Goal: Task Accomplishment & Management: Manage account settings

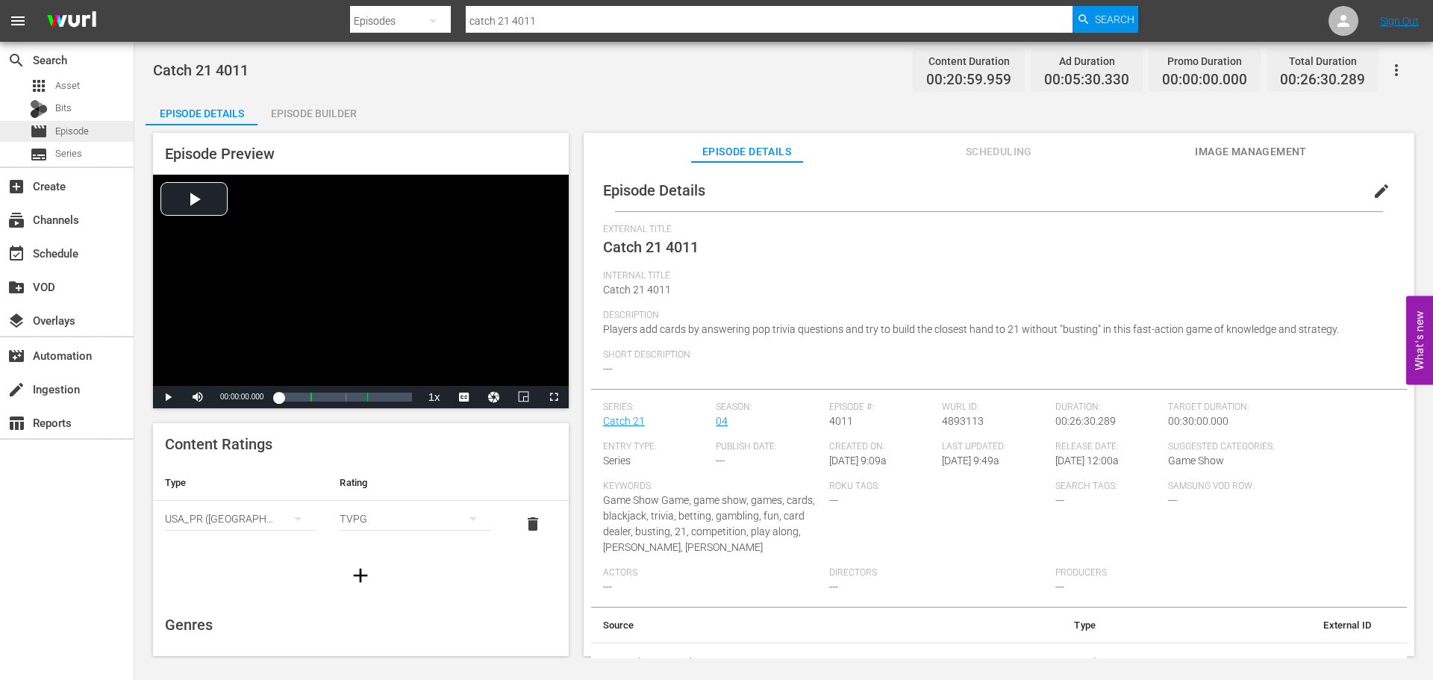
click at [84, 128] on span "Episode" at bounding box center [72, 131] width 34 height 15
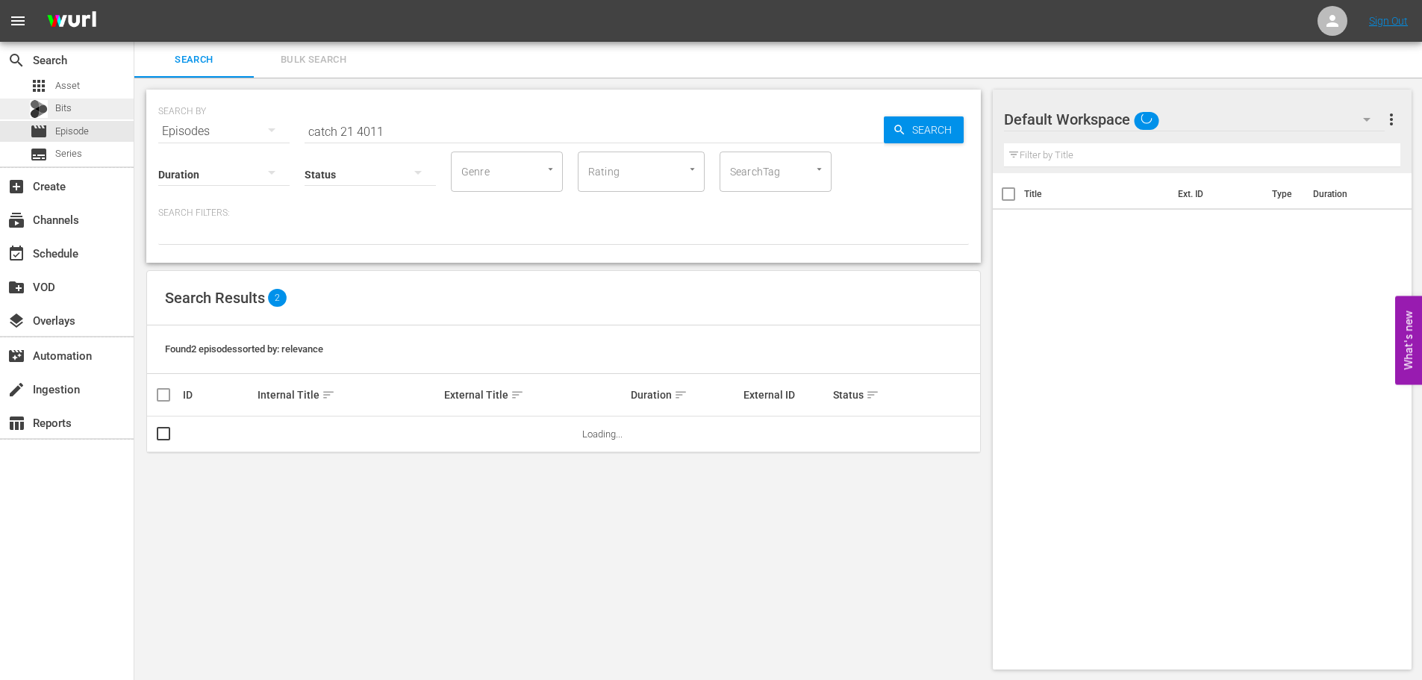
drag, startPoint x: 472, startPoint y: 137, endPoint x: 104, endPoint y: 113, distance: 368.7
click at [134, 0] on div "search Search apps Asset Bits movie Episode subtitles Series add_box Create sub…" at bounding box center [777, 0] width 1287 height 0
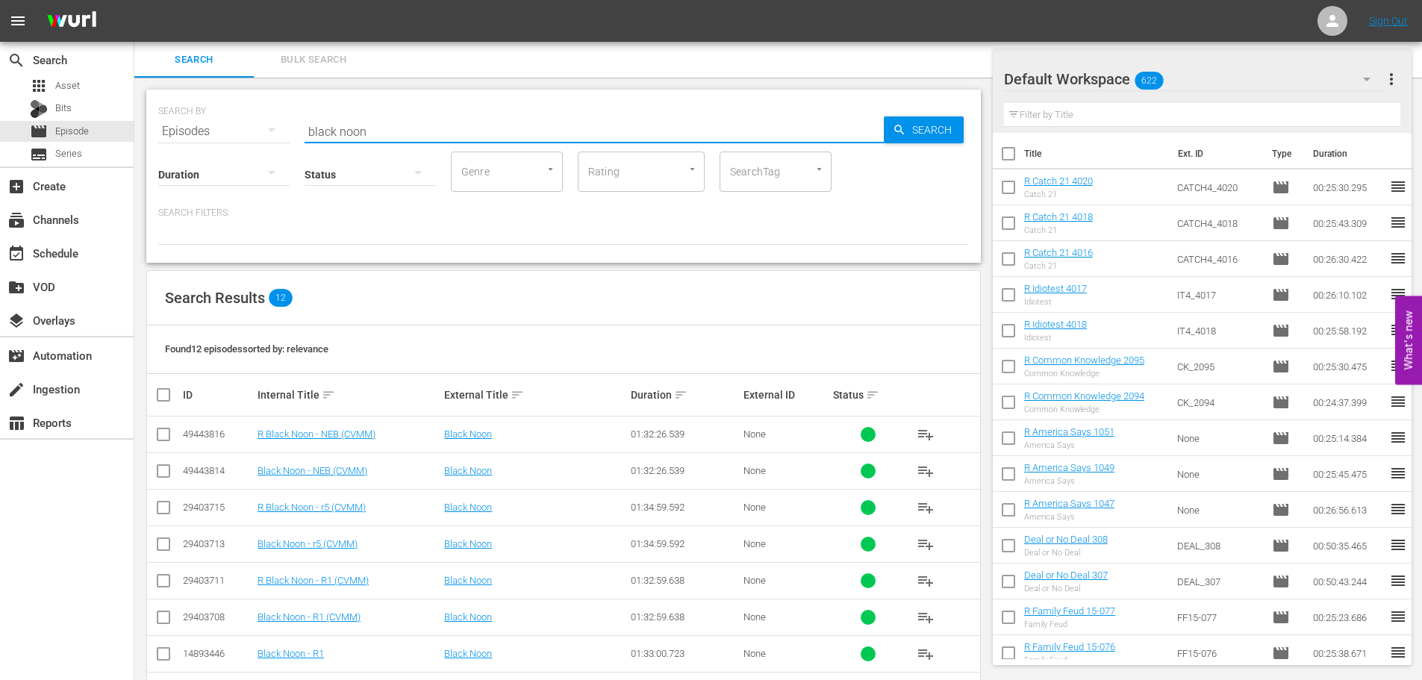
scroll to position [203, 0]
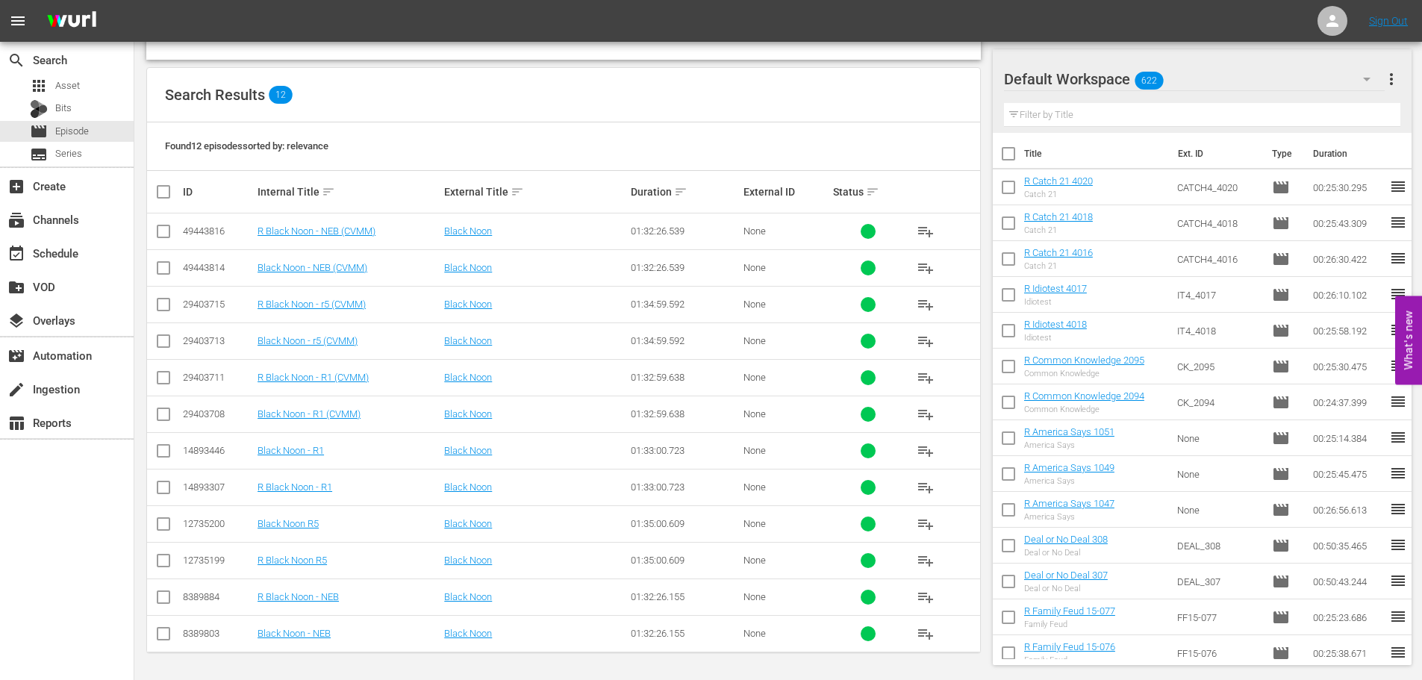
type input "black noon"
click at [62, 80] on span "Asset" at bounding box center [67, 85] width 25 height 15
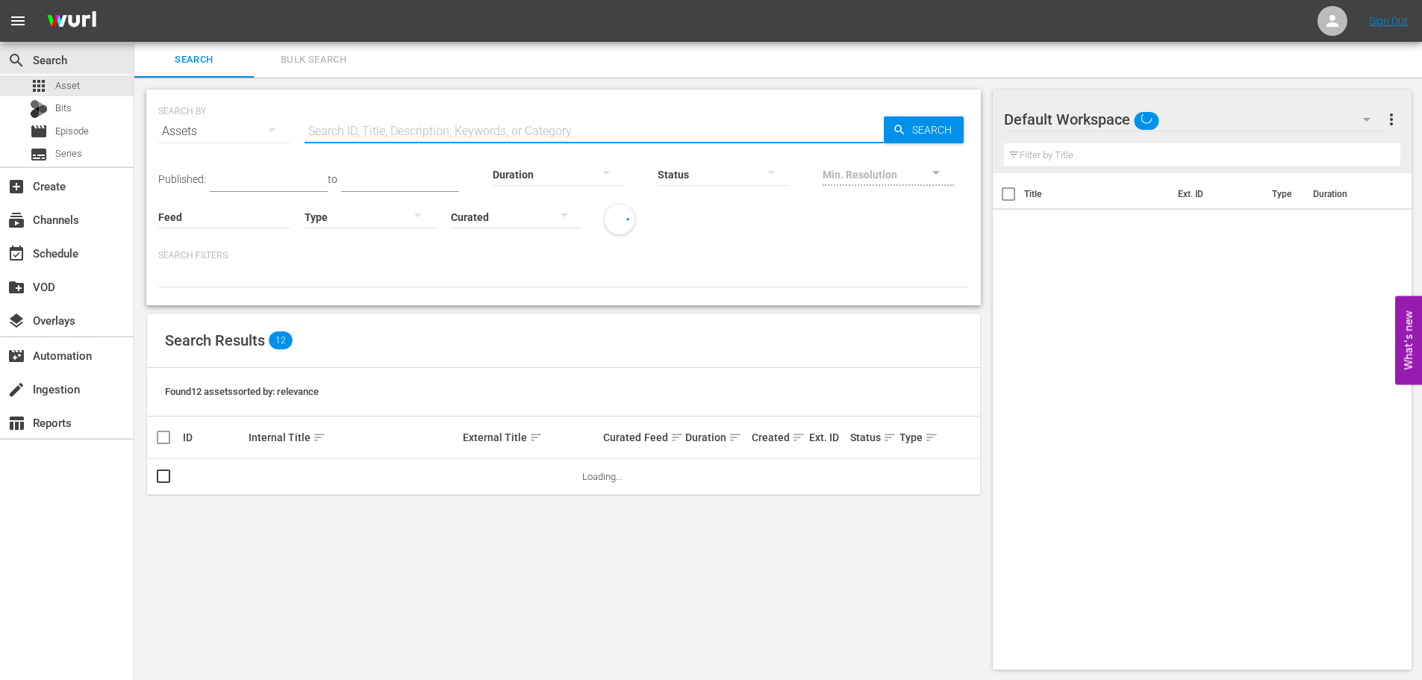
drag, startPoint x: 464, startPoint y: 128, endPoint x: 451, endPoint y: 115, distance: 18.5
click at [464, 128] on input "text" at bounding box center [593, 131] width 579 height 36
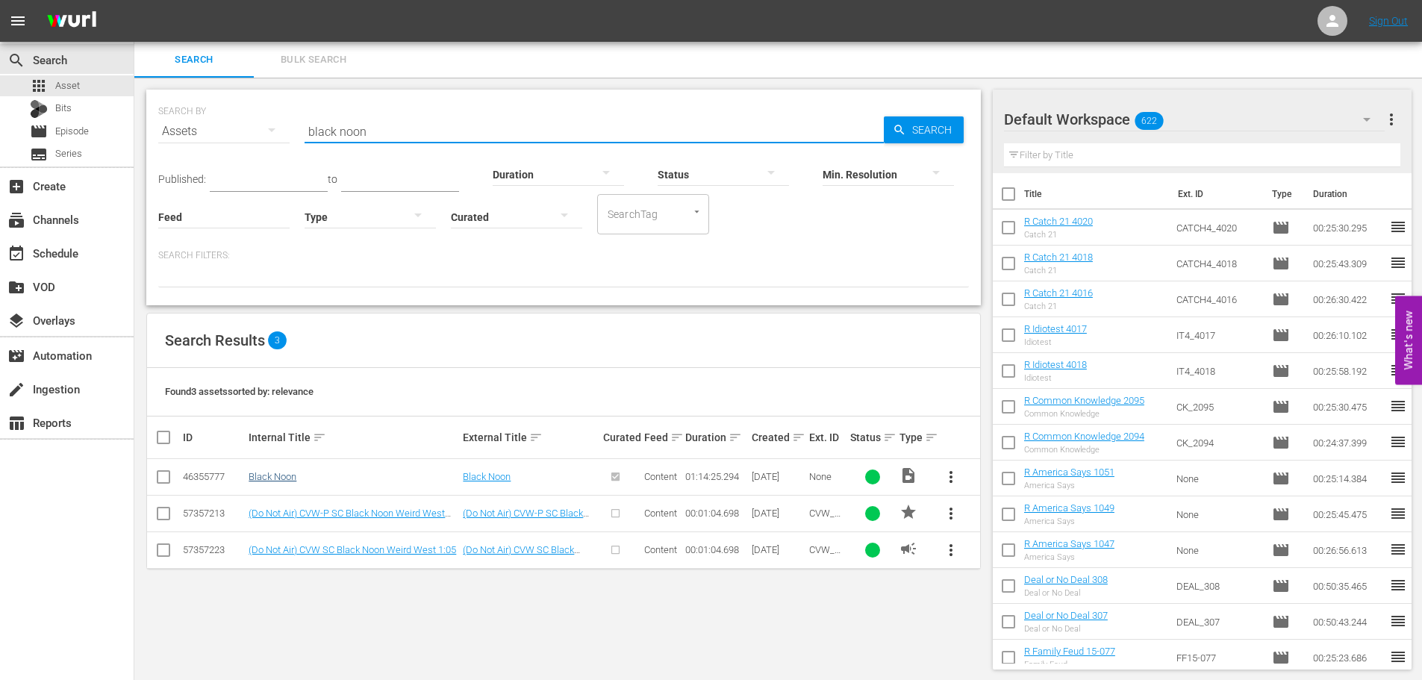
type input "black noon"
click at [285, 479] on link "Black Noon" at bounding box center [273, 476] width 48 height 11
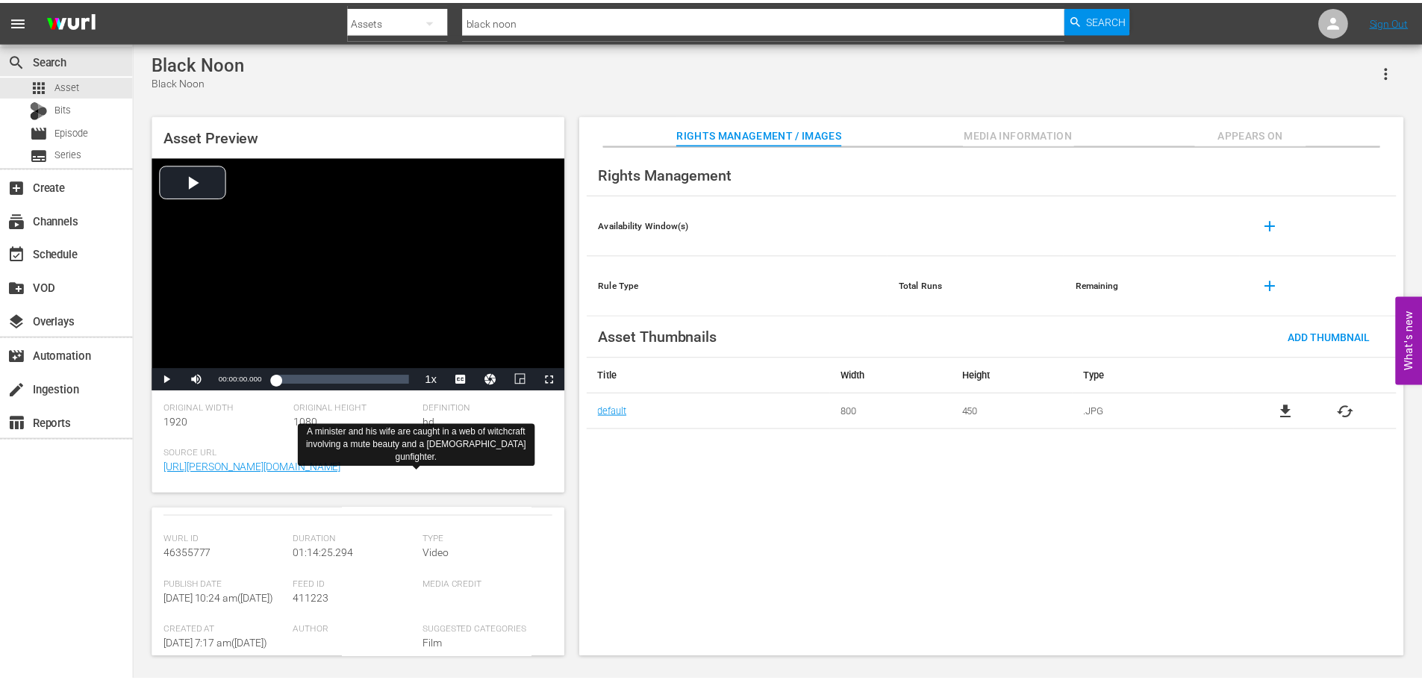
scroll to position [149, 0]
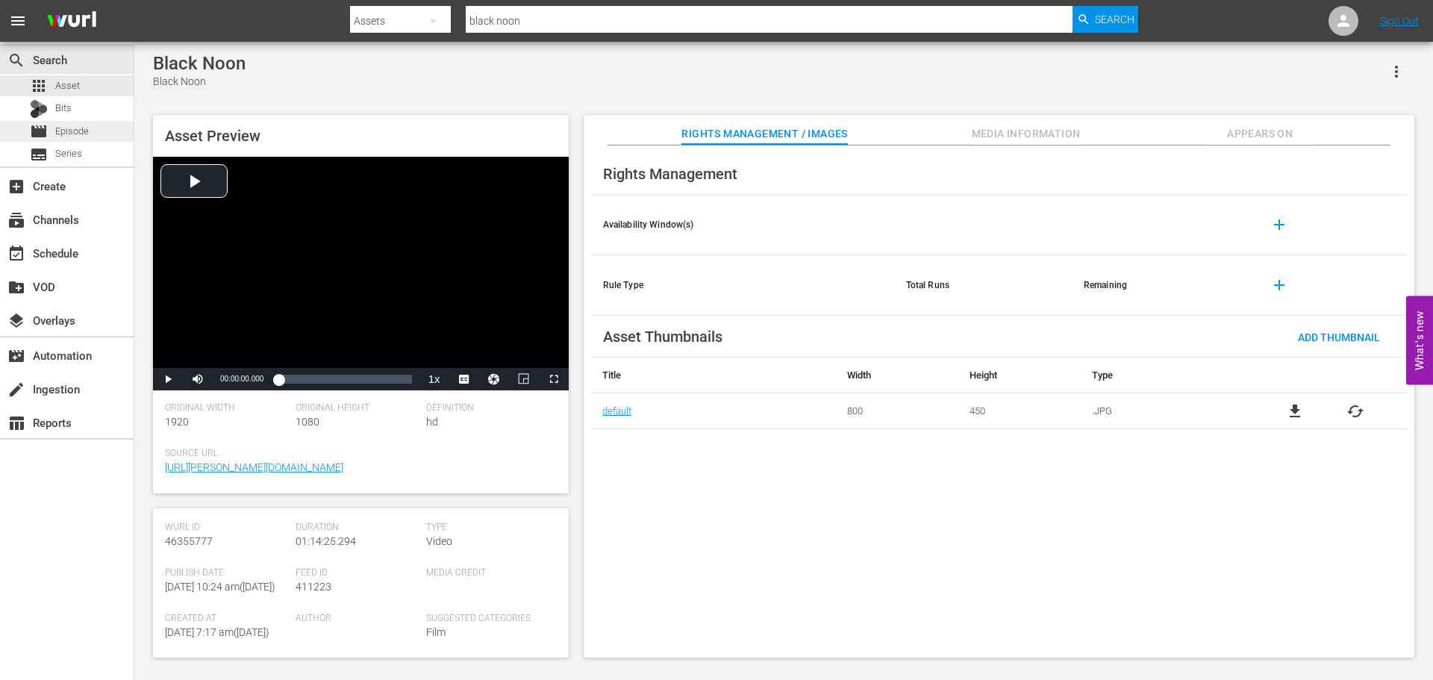
click at [90, 122] on div "movie Episode" at bounding box center [67, 131] width 134 height 21
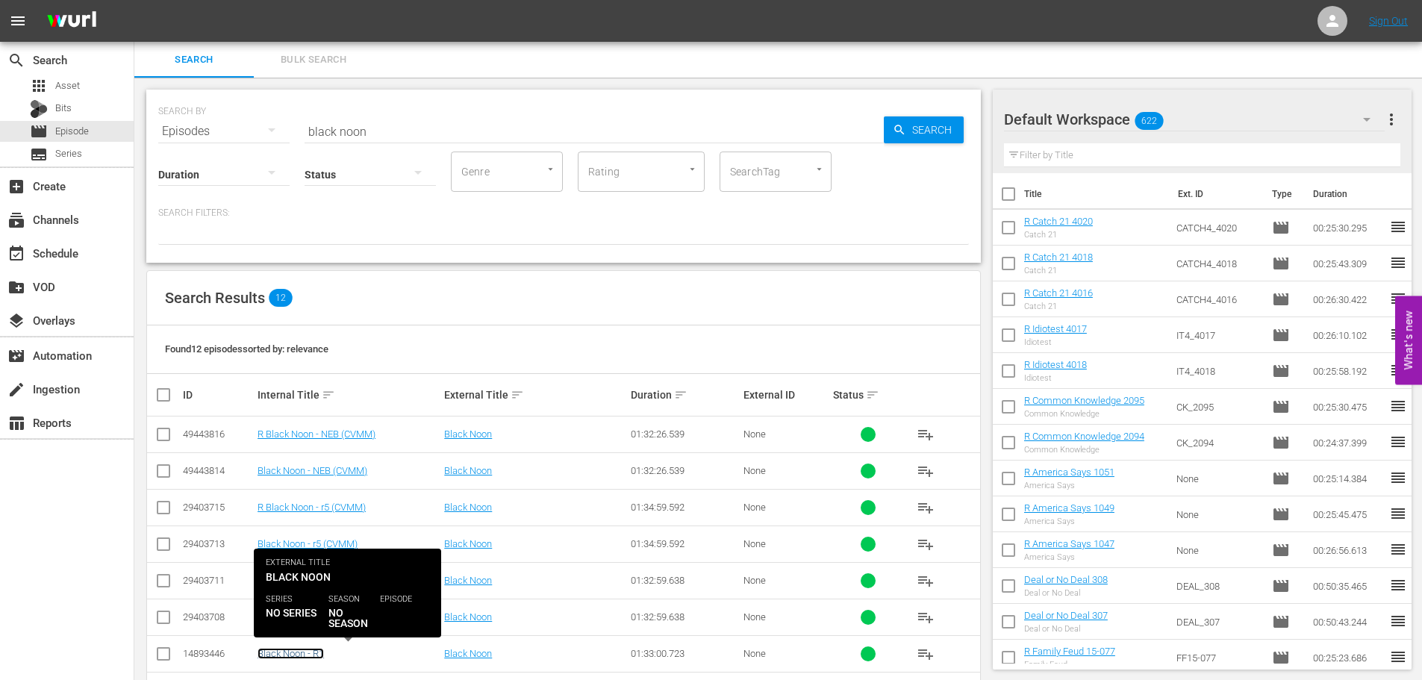
click at [300, 652] on link "Black Noon - R1" at bounding box center [290, 653] width 66 height 11
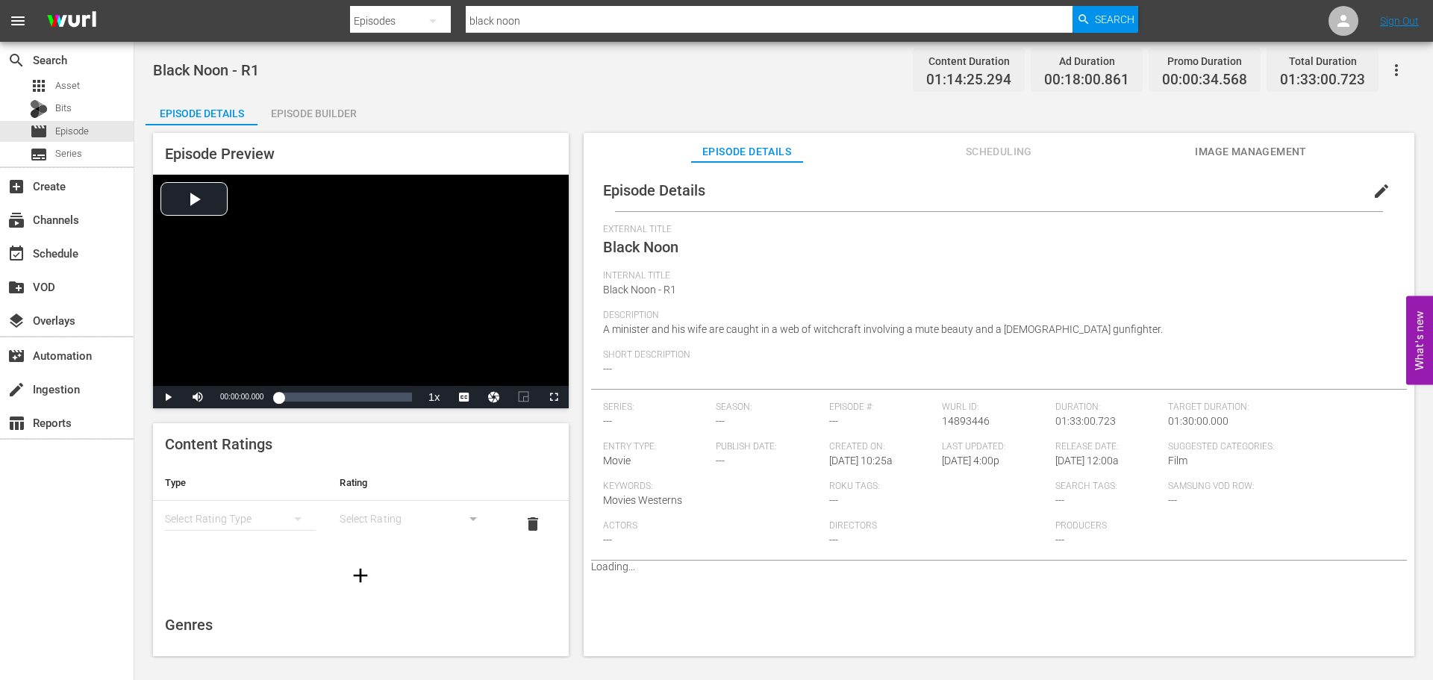
click at [263, 87] on div "Black Noon - R1 Content Duration 01:14:25.294 Ad Duration 00:18:00.861 Promo Du…" at bounding box center [783, 350] width 1299 height 616
click at [327, 100] on div "Episode Builder" at bounding box center [313, 114] width 112 height 36
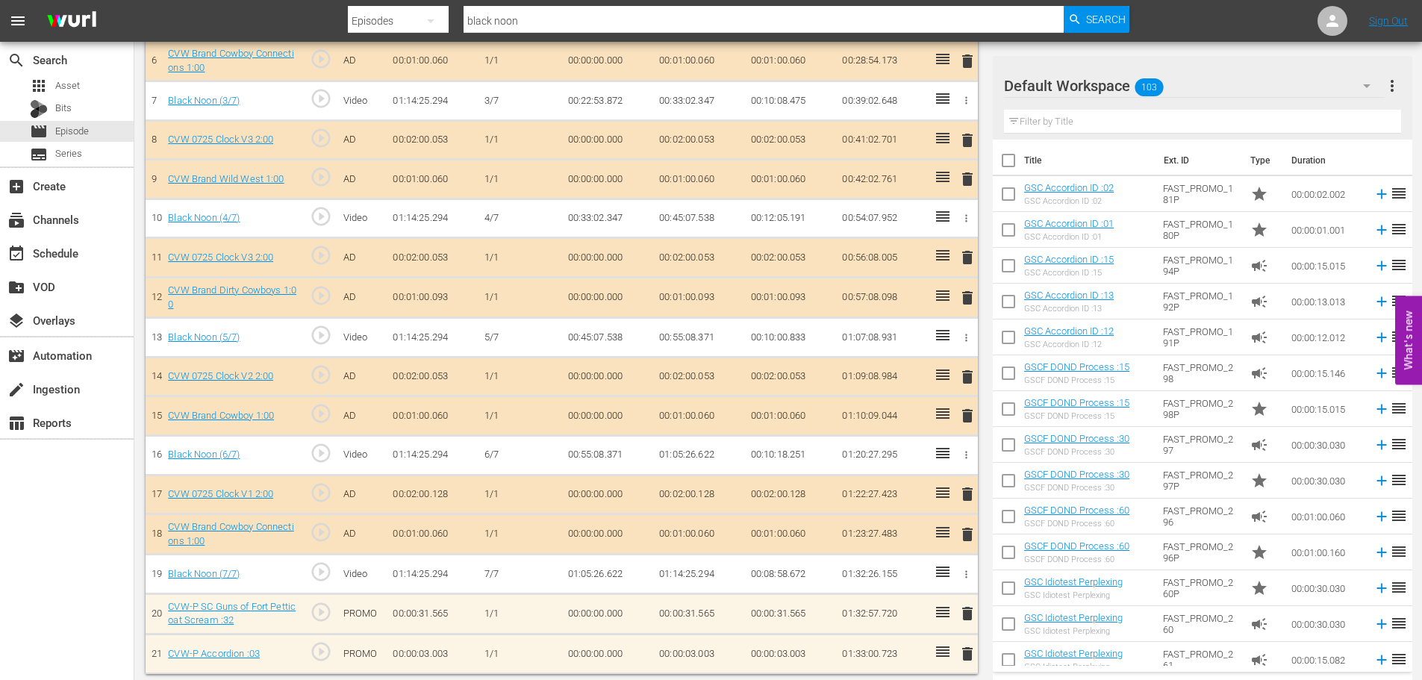
scroll to position [678, 0]
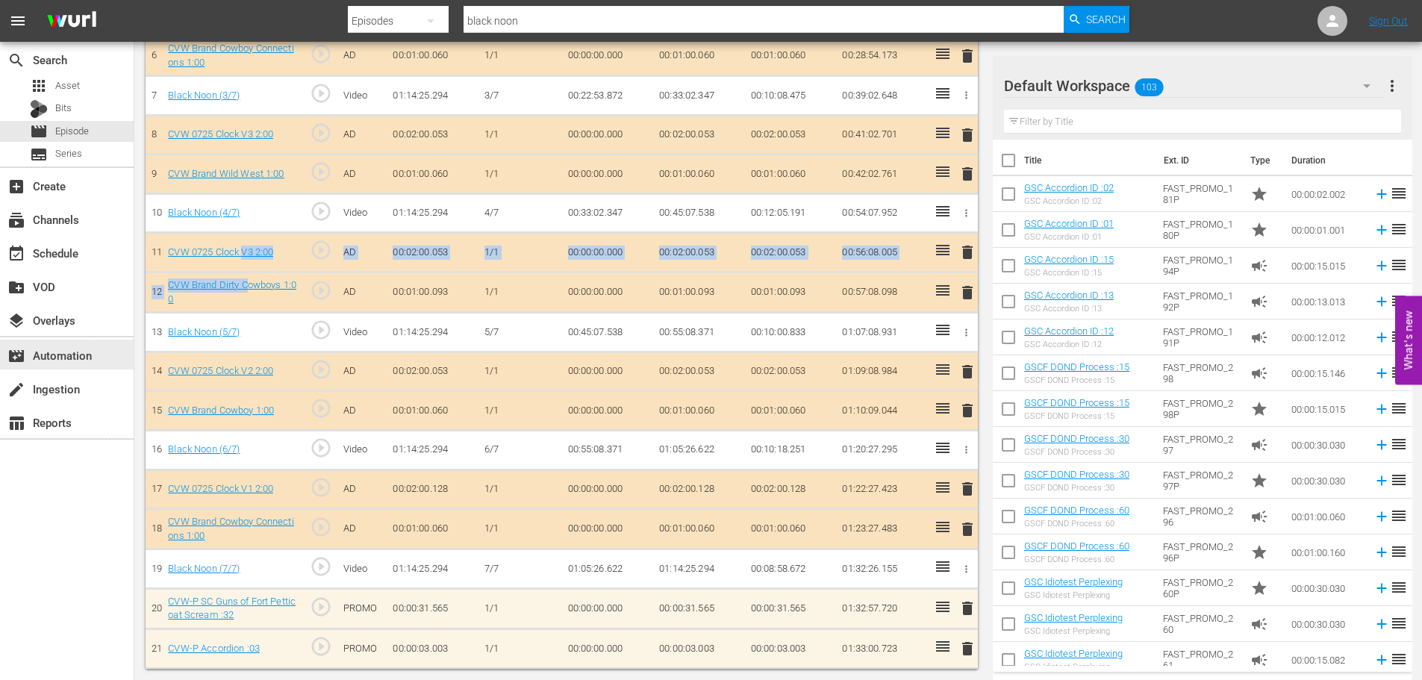
click at [245, 268] on tbody "1 Black Noon (1/7) play_circle_outline Video 01:14:25.294 1/7 00:00:00.000 00:1…" at bounding box center [562, 253] width 832 height 830
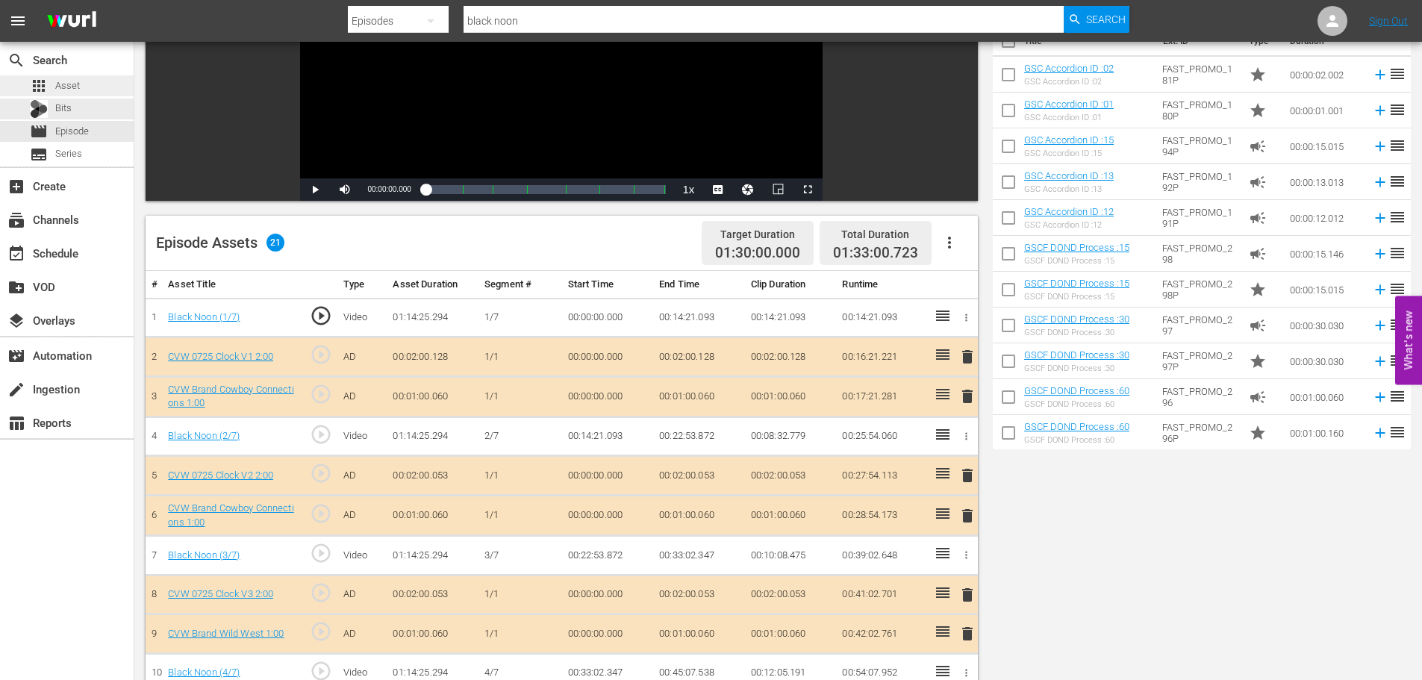
scroll to position [0, 0]
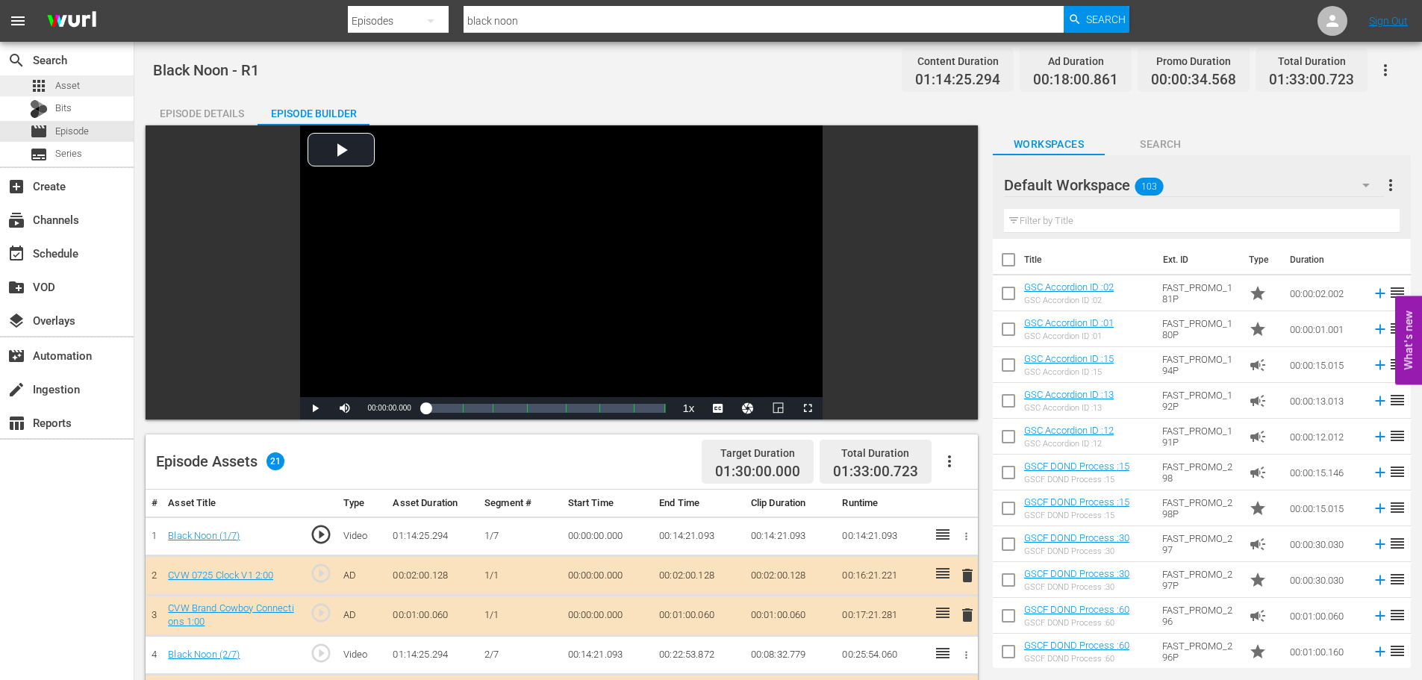
click at [49, 82] on div "apps Asset" at bounding box center [55, 85] width 50 height 21
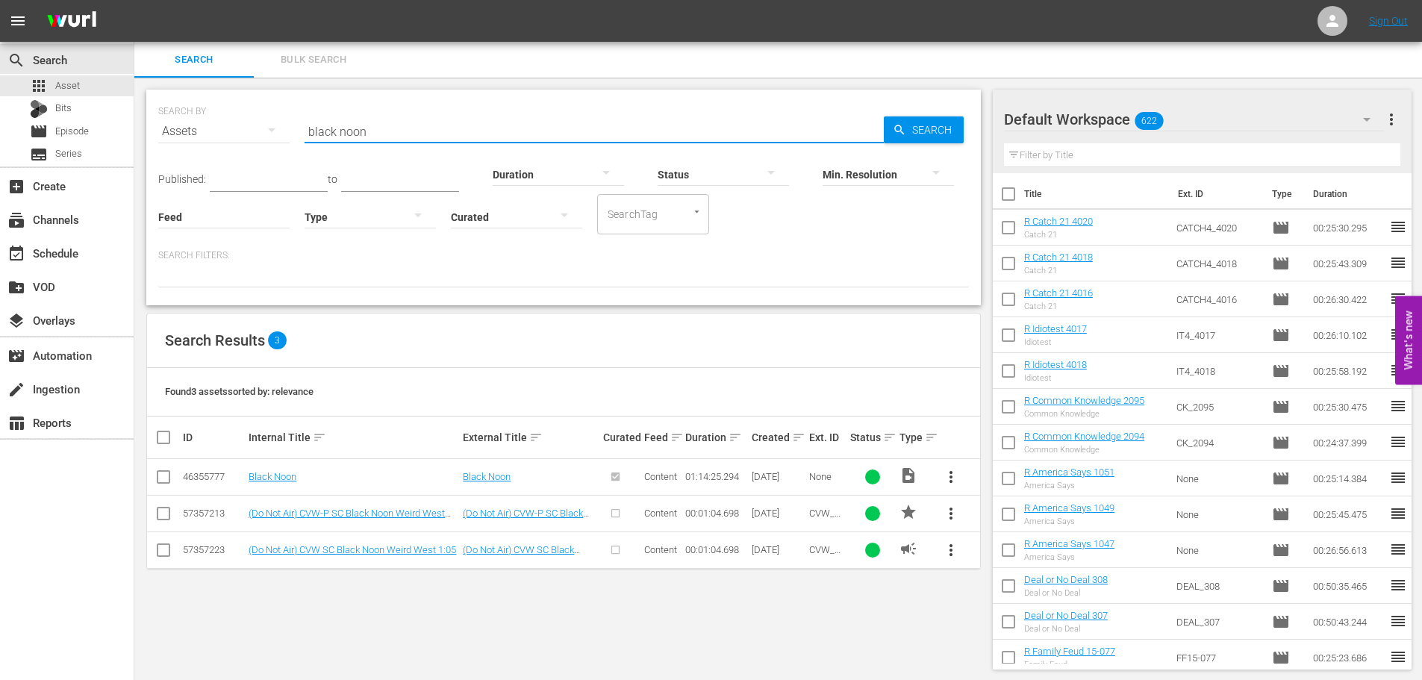
drag, startPoint x: 361, startPoint y: 132, endPoint x: 202, endPoint y: 127, distance: 159.0
click at [202, 127] on div "SEARCH BY Search By Assets Search ID, Title, Description, Keywords, or Category…" at bounding box center [563, 123] width 810 height 54
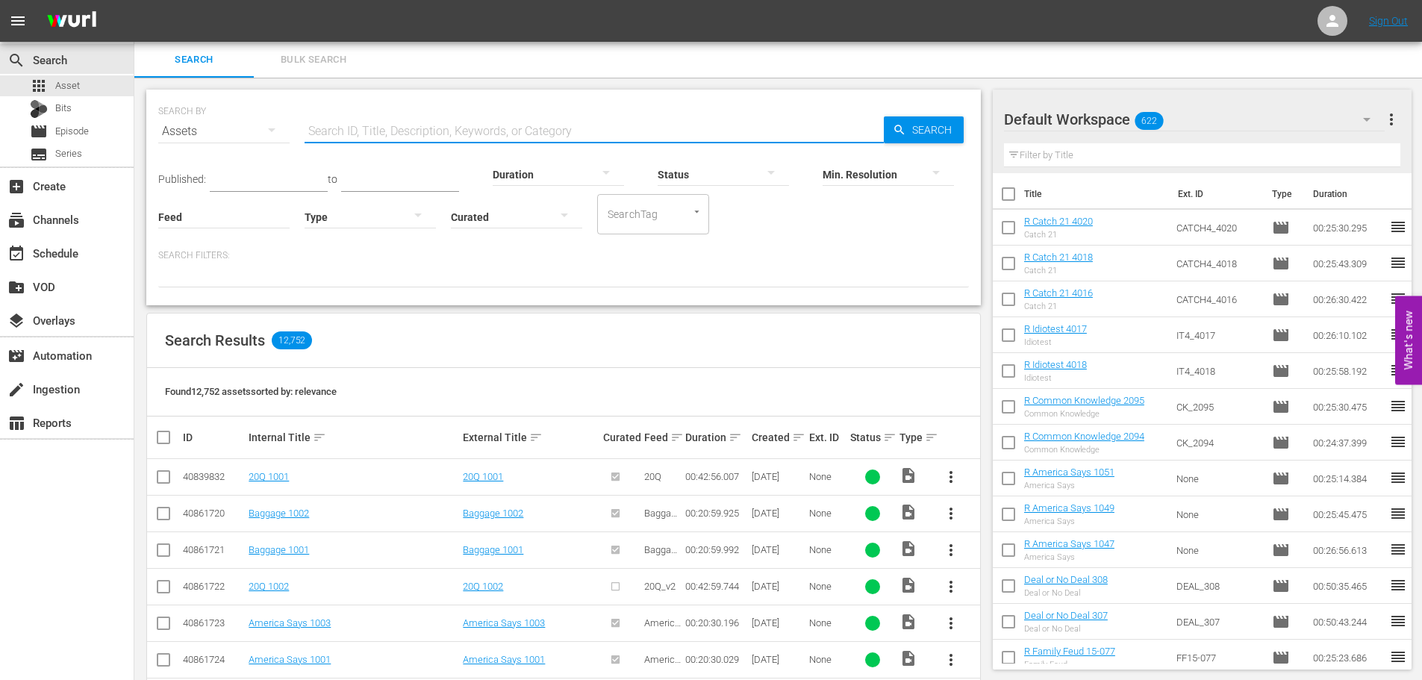
click at [788, 437] on div "Created sort" at bounding box center [777, 437] width 53 height 18
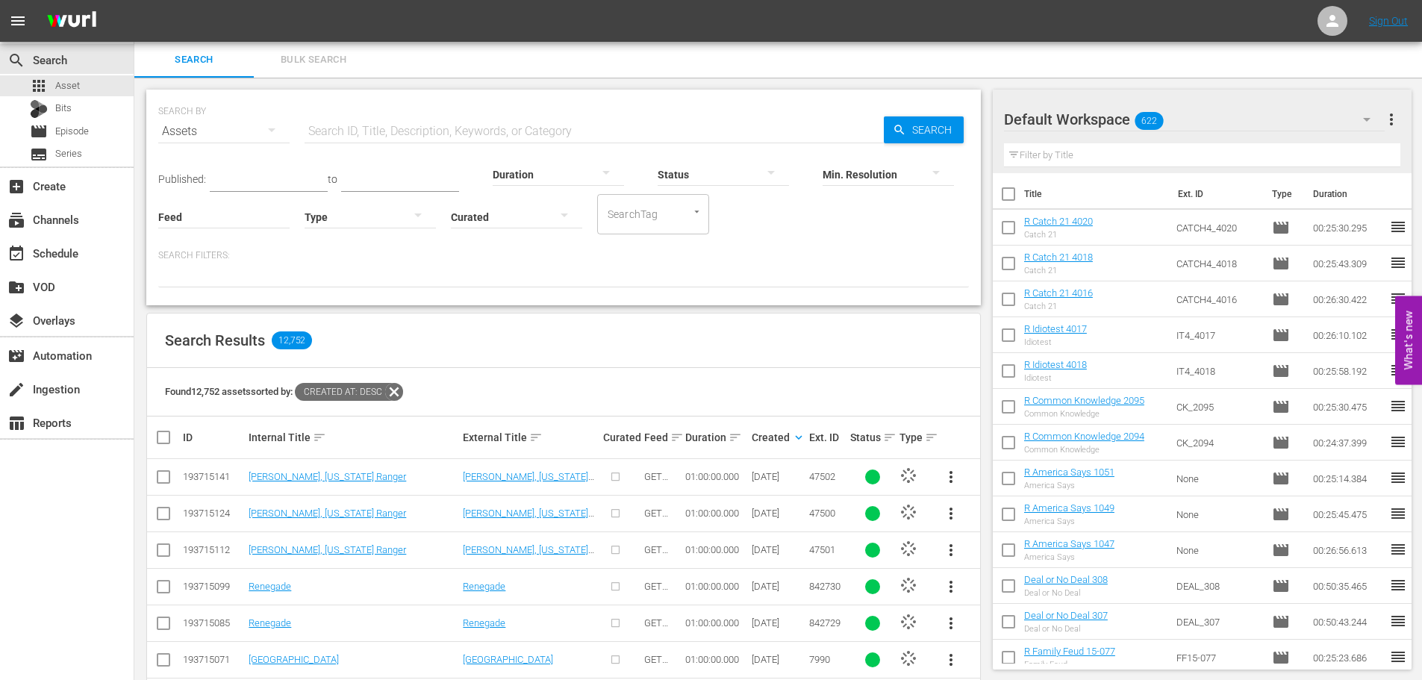
click at [519, 217] on div at bounding box center [516, 217] width 131 height 42
click at [359, 269] on div "Curated Uncurated" at bounding box center [711, 340] width 1422 height 680
click at [378, 223] on div "Curated Uncurated" at bounding box center [711, 340] width 1422 height 680
click at [378, 221] on div at bounding box center [369, 217] width 131 height 42
click at [341, 218] on div "Video" at bounding box center [369, 215] width 131 height 24
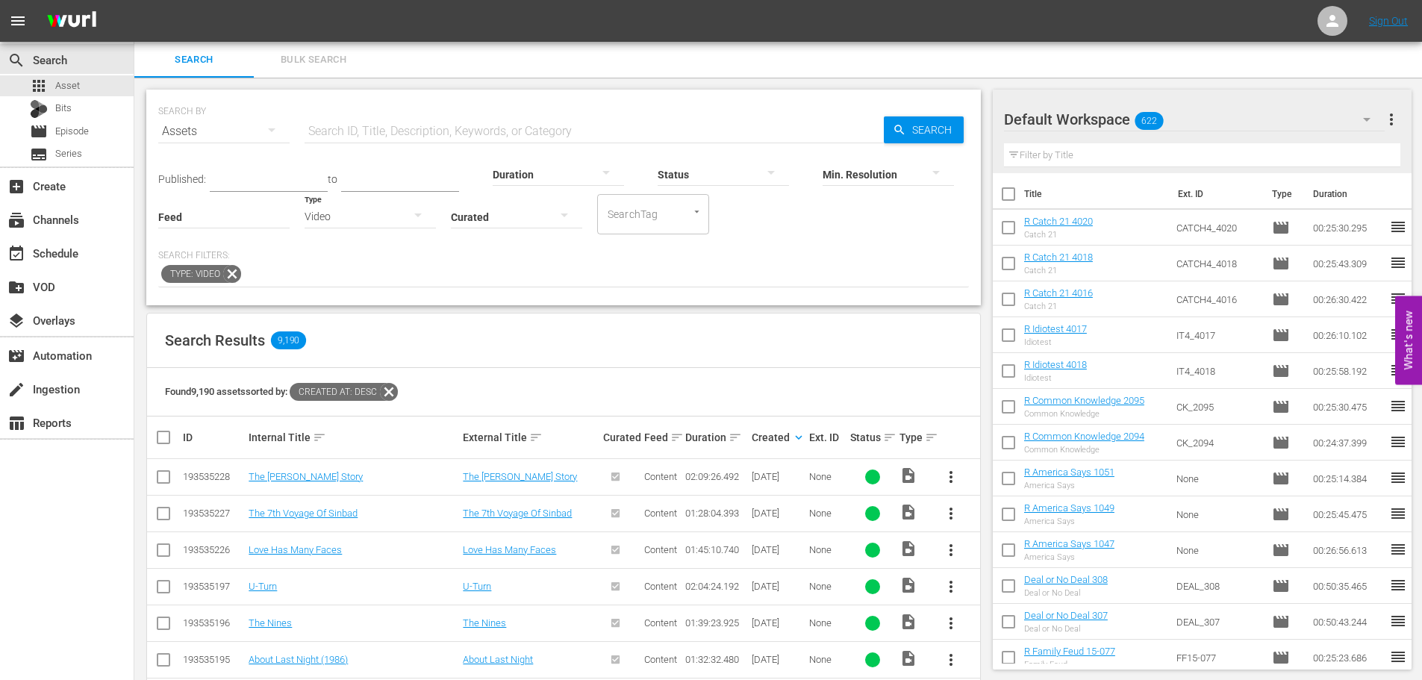
click at [703, 321] on div "Search Results 9,190" at bounding box center [563, 340] width 833 height 54
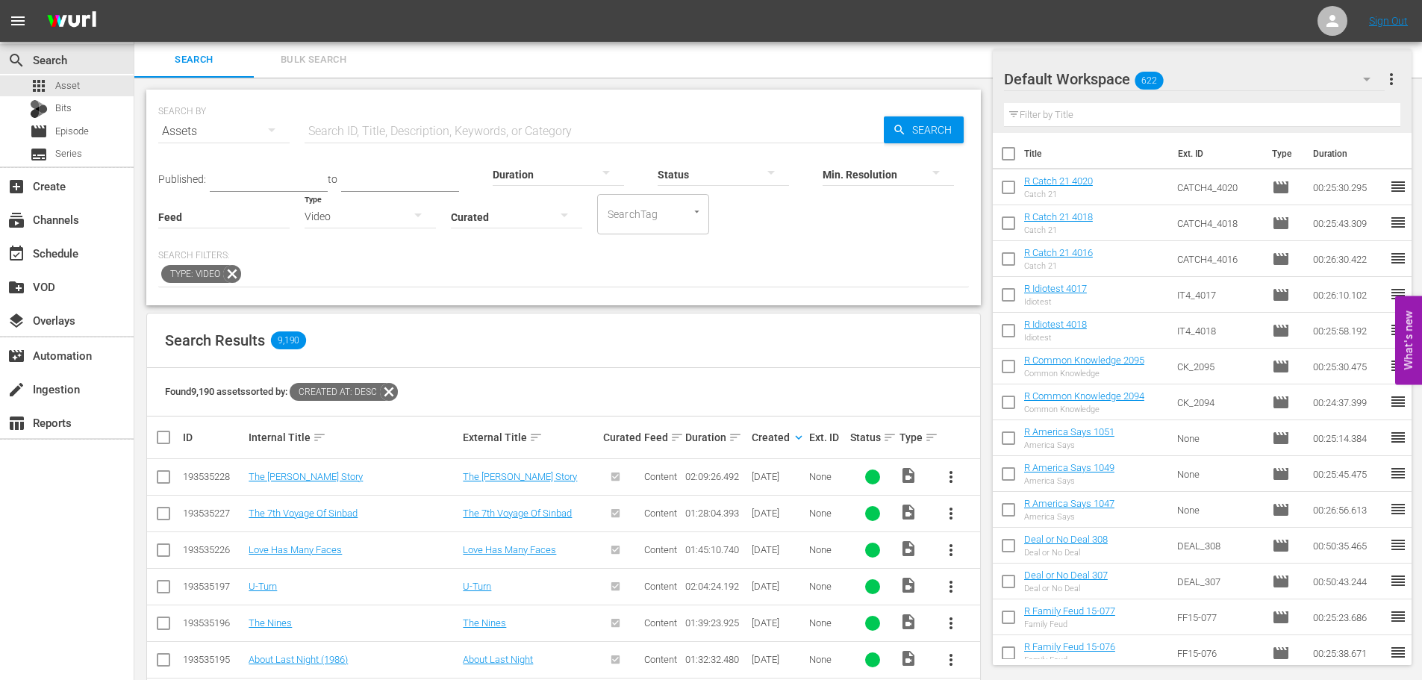
scroll to position [448, 0]
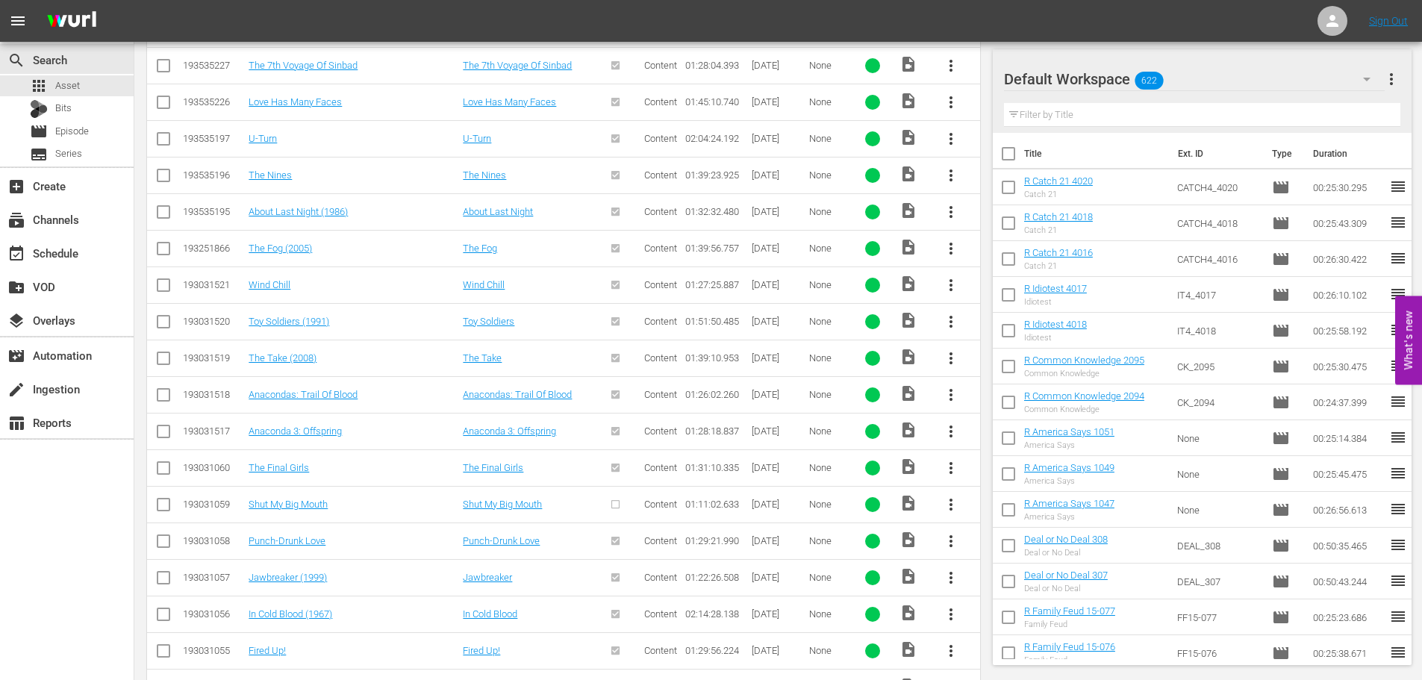
drag, startPoint x: 166, startPoint y: 505, endPoint x: 664, endPoint y: 375, distance: 515.1
click at [166, 505] on input "checkbox" at bounding box center [163, 508] width 18 height 18
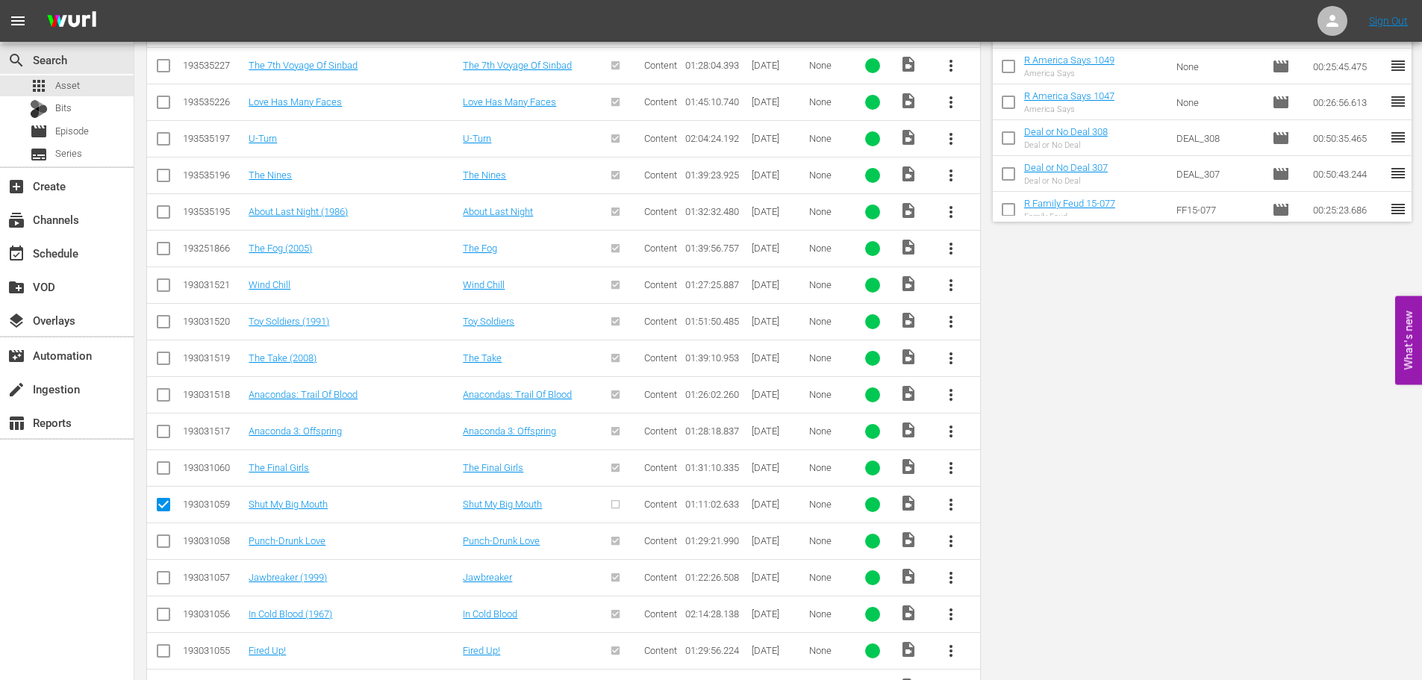
scroll to position [0, 0]
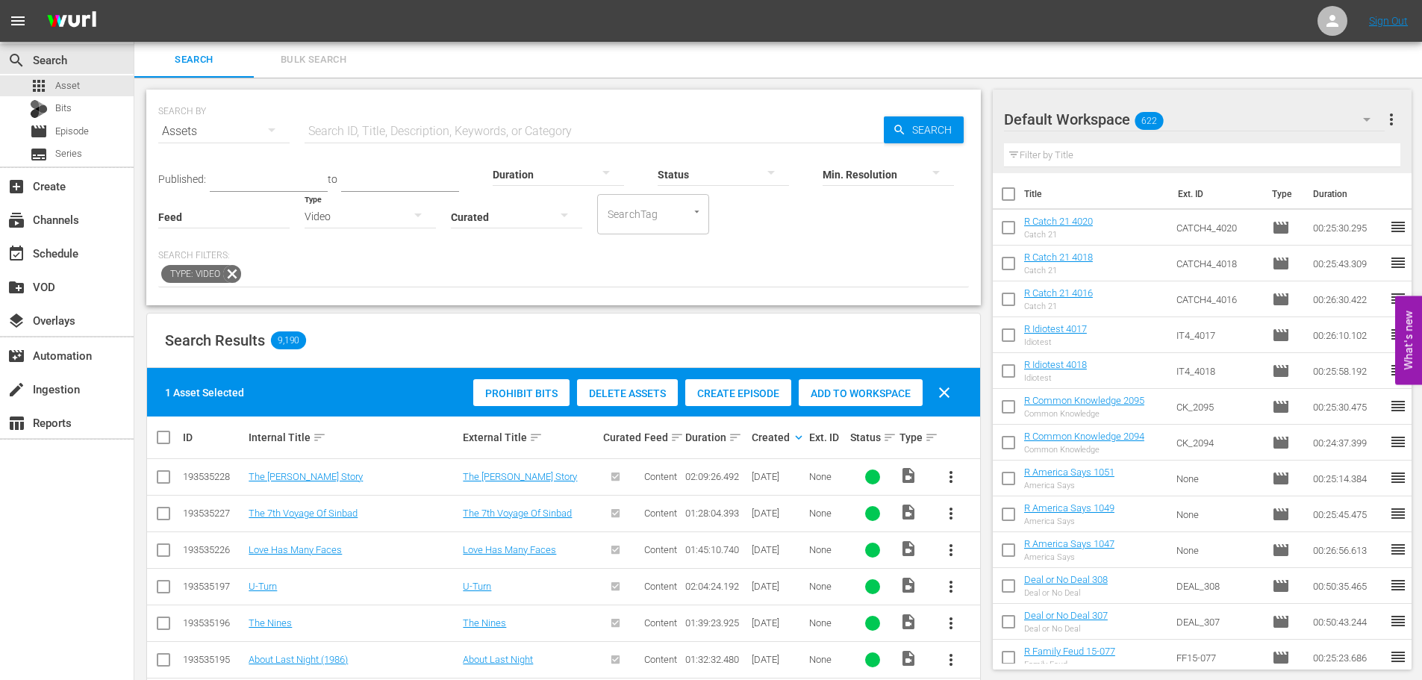
click at [851, 396] on span "Add to Workspace" at bounding box center [861, 393] width 124 height 12
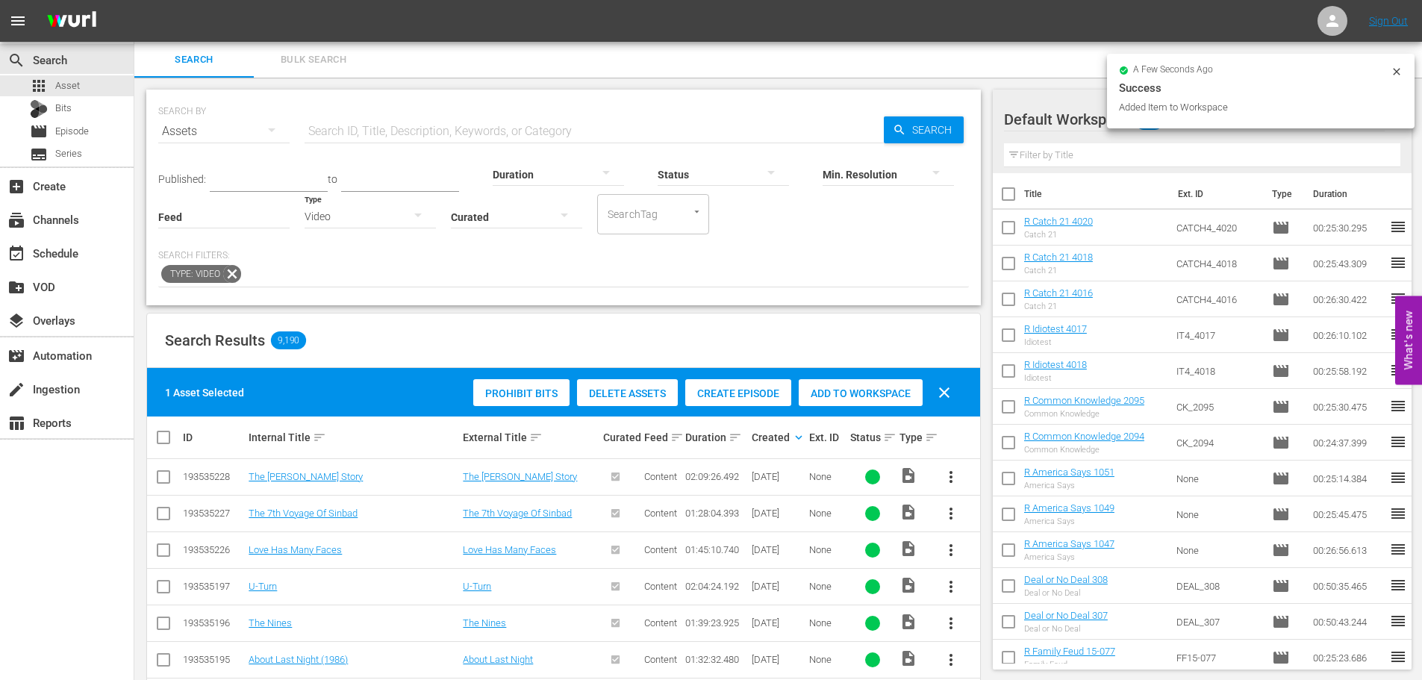
click at [758, 393] on span "Create Episode" at bounding box center [738, 393] width 106 height 12
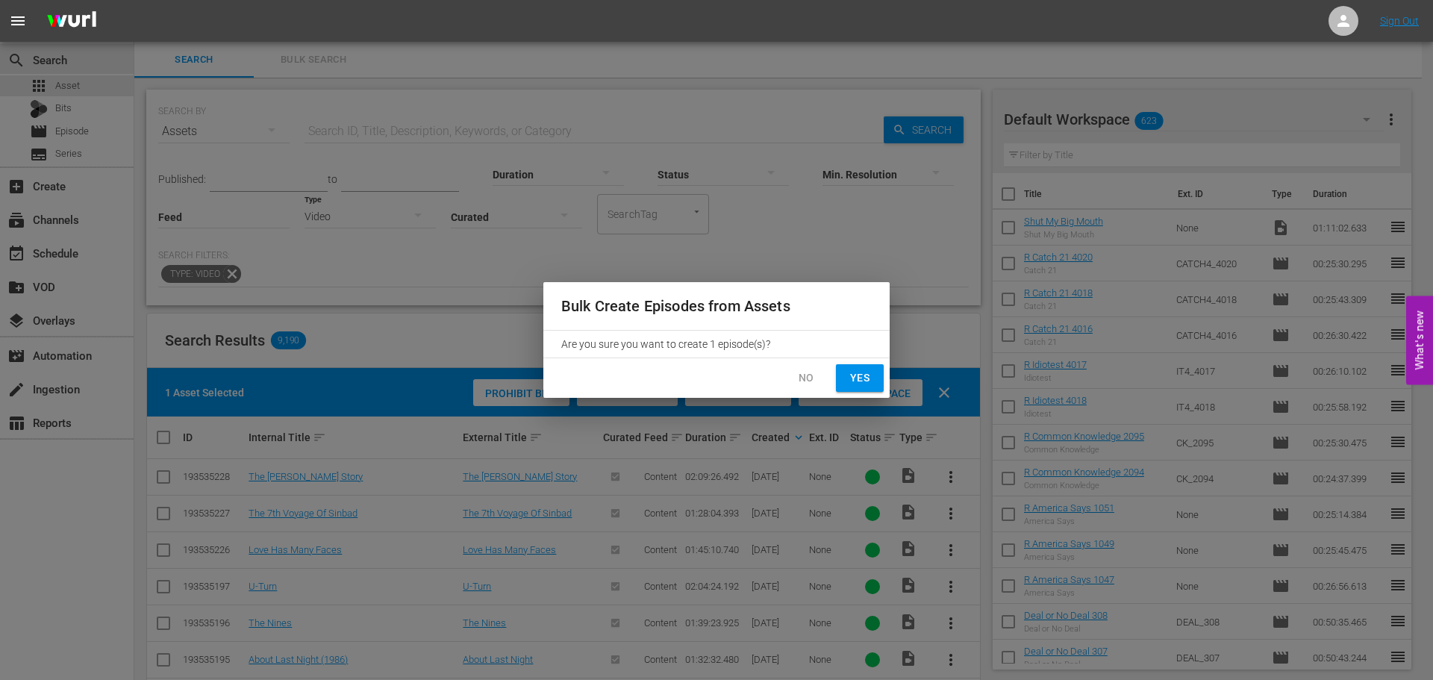
click at [860, 376] on span "Yes" at bounding box center [860, 378] width 24 height 19
checkbox input "false"
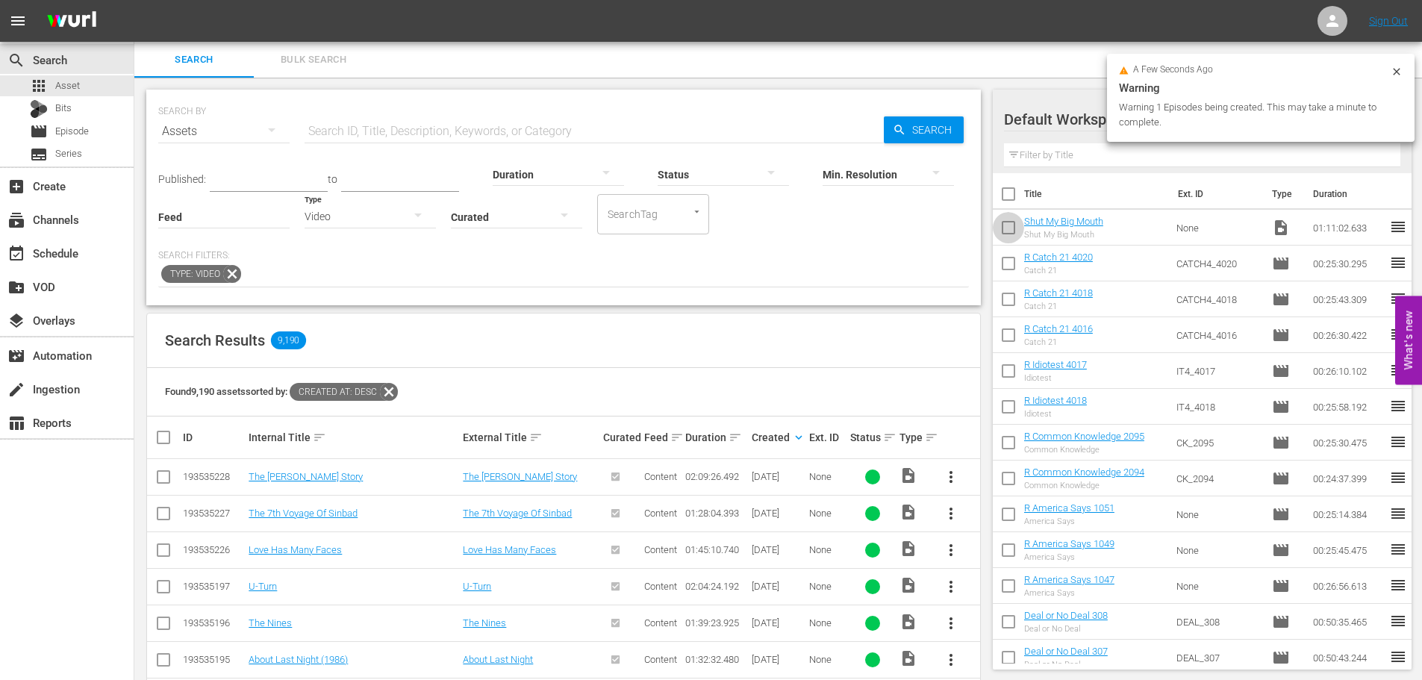
click at [1010, 222] on input "checkbox" at bounding box center [1008, 230] width 31 height 31
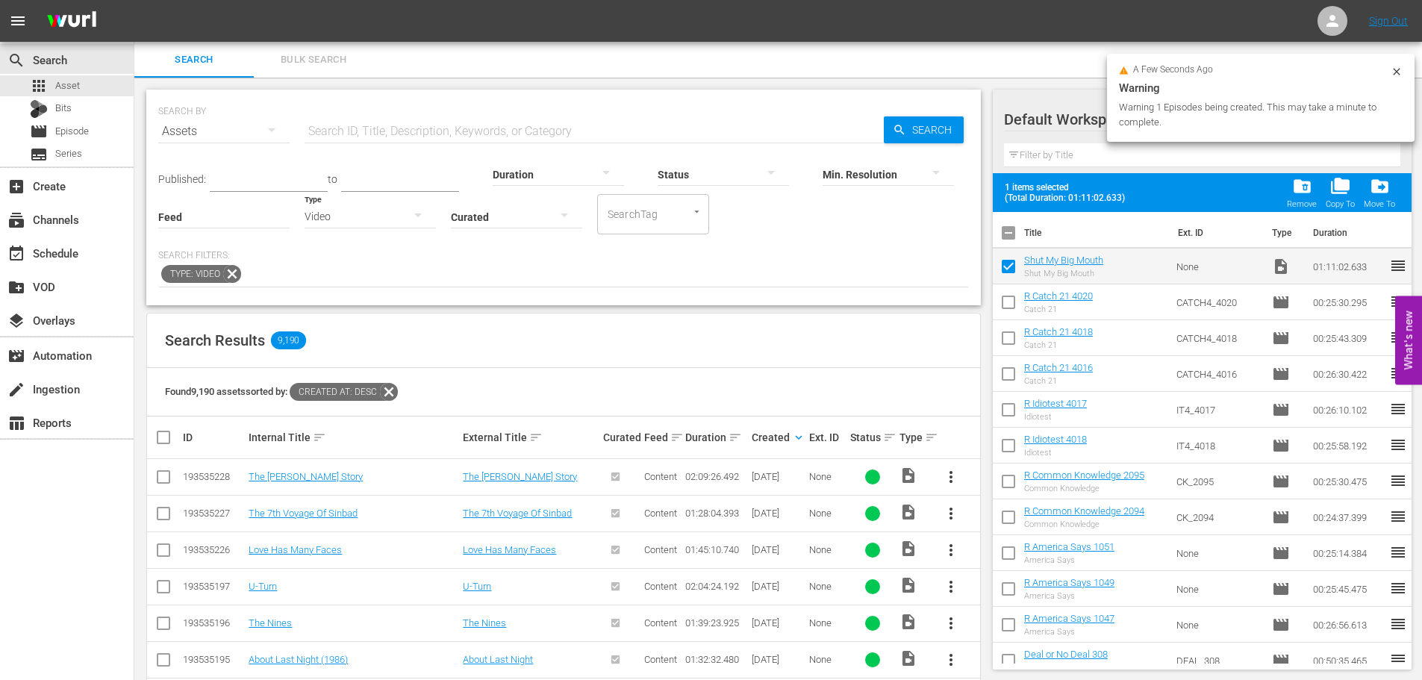
click at [1299, 198] on div "folder_delete Remove" at bounding box center [1302, 192] width 30 height 33
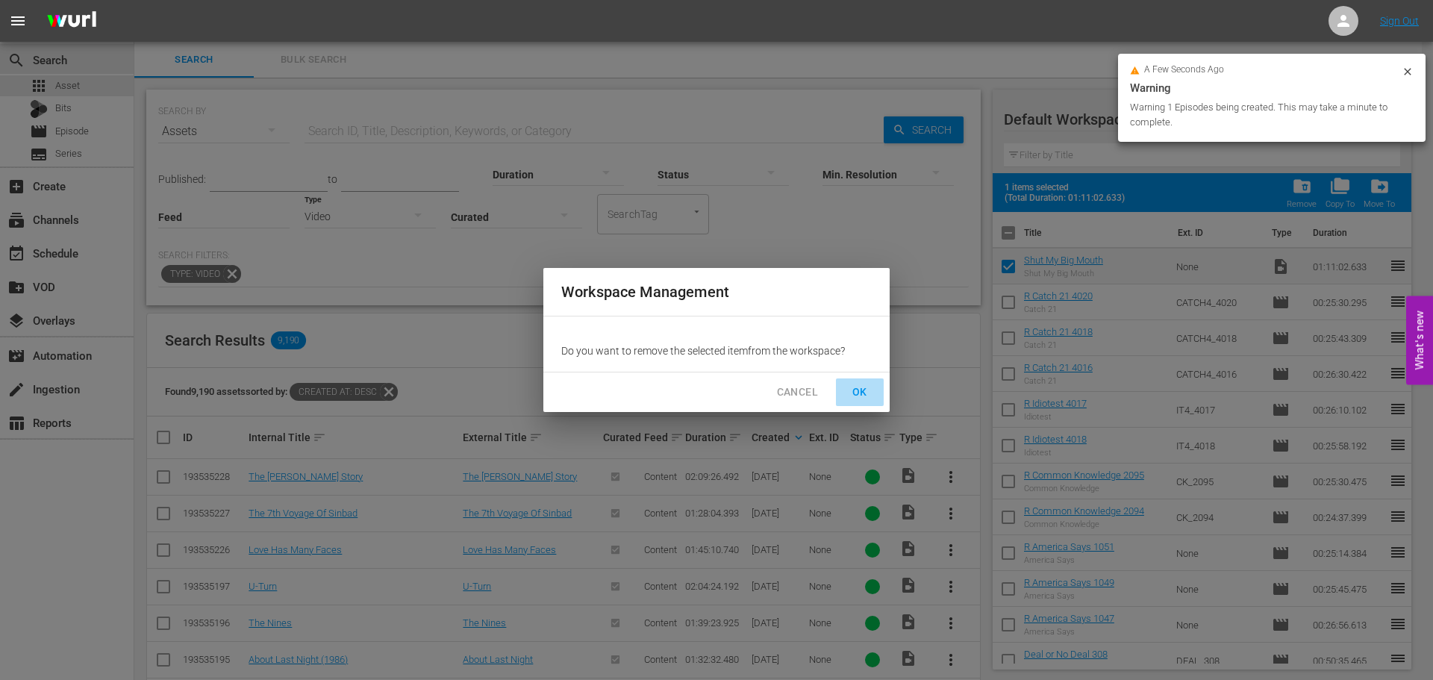
click at [857, 402] on button "OK" at bounding box center [860, 392] width 48 height 28
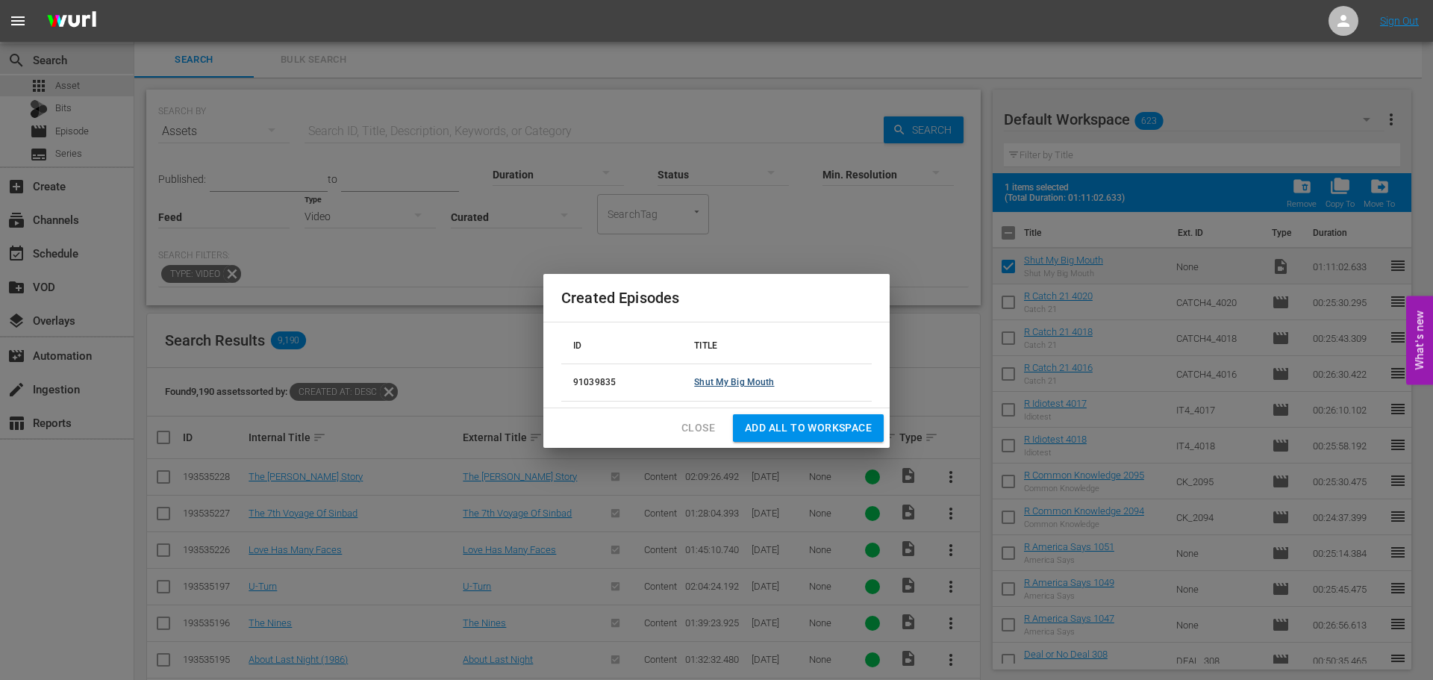
checkbox input "false"
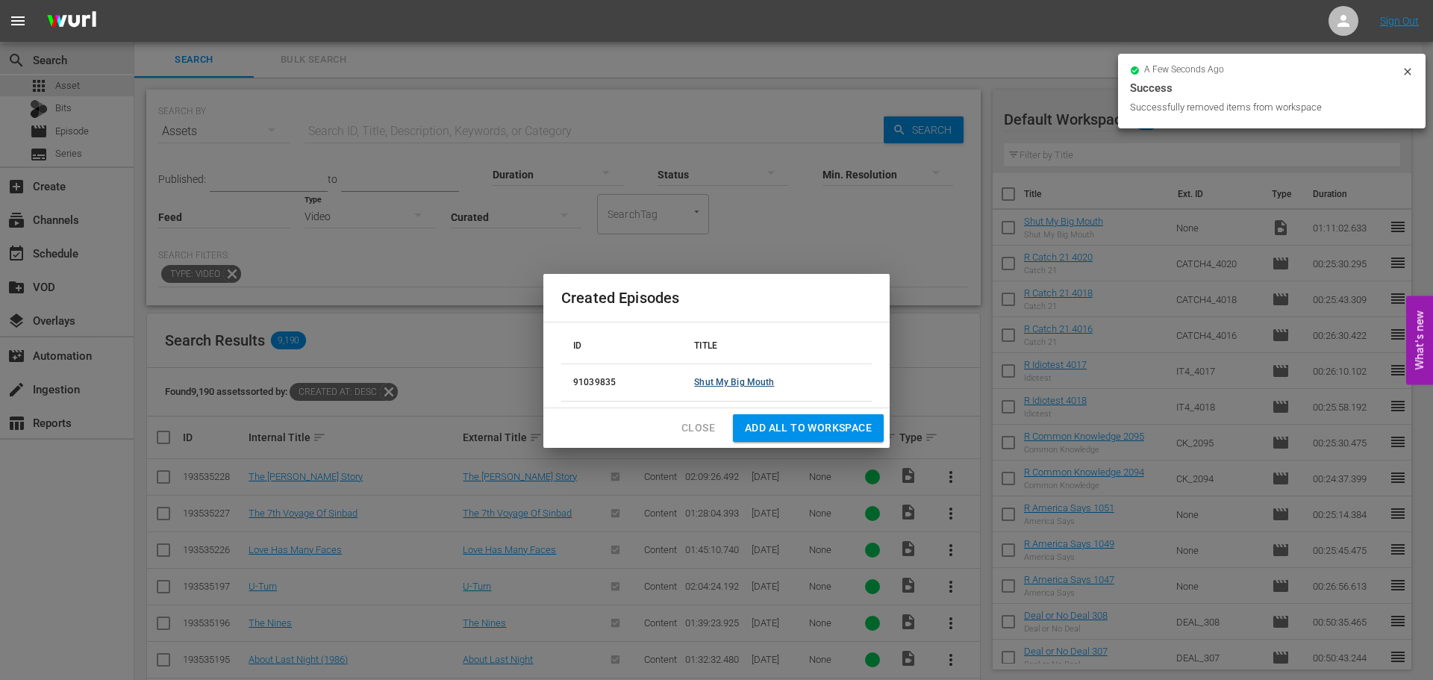
click at [720, 376] on td "Shut My Big Mouth" at bounding box center [777, 382] width 190 height 37
click at [724, 384] on link "Shut My Big Mouth" at bounding box center [734, 382] width 80 height 10
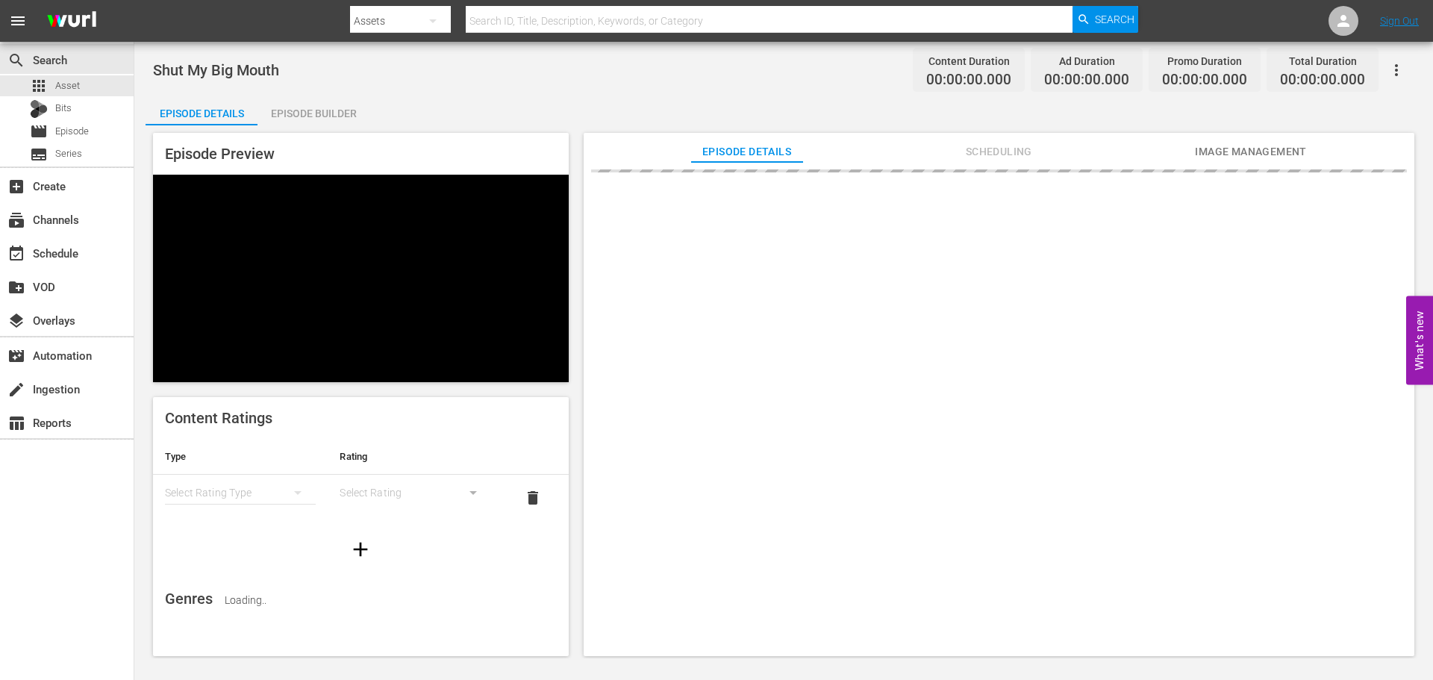
drag, startPoint x: 337, startPoint y: 108, endPoint x: 396, endPoint y: 129, distance: 62.5
click at [337, 108] on div "Episode Builder" at bounding box center [313, 114] width 112 height 36
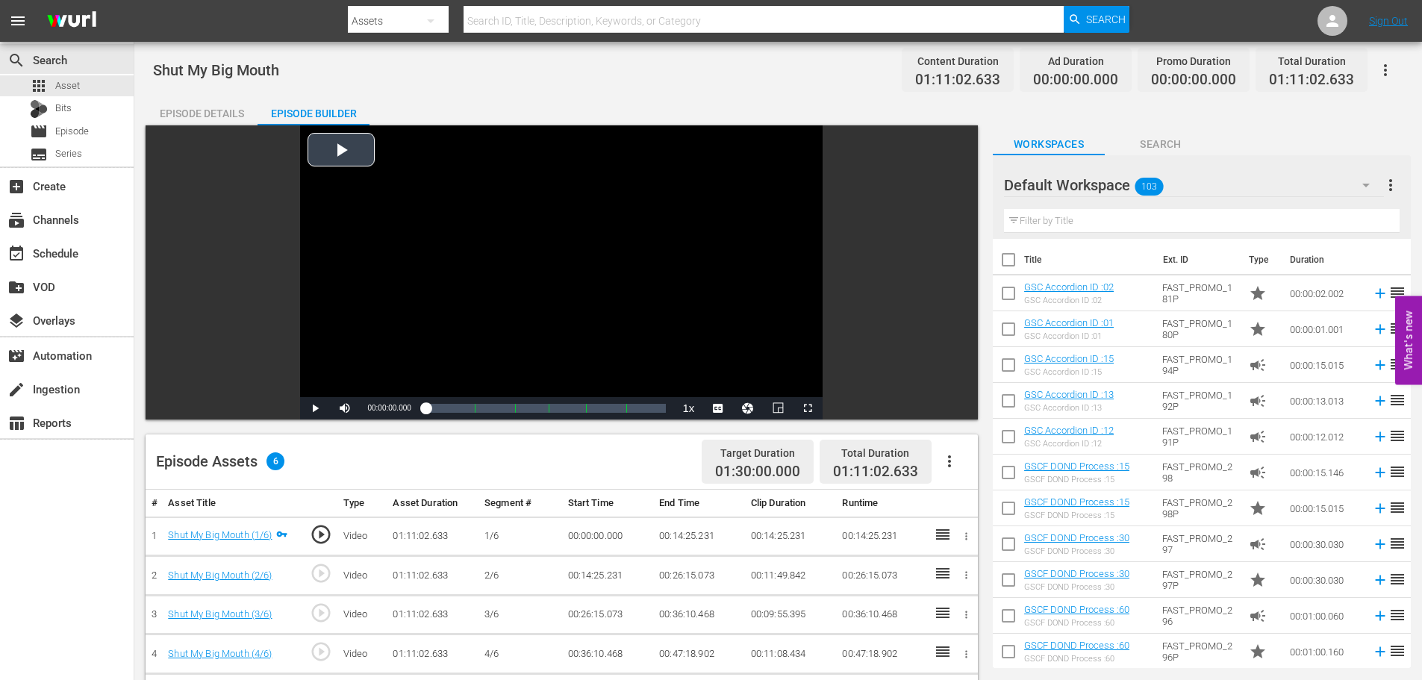
click at [1394, 76] on button "button" at bounding box center [1385, 70] width 36 height 36
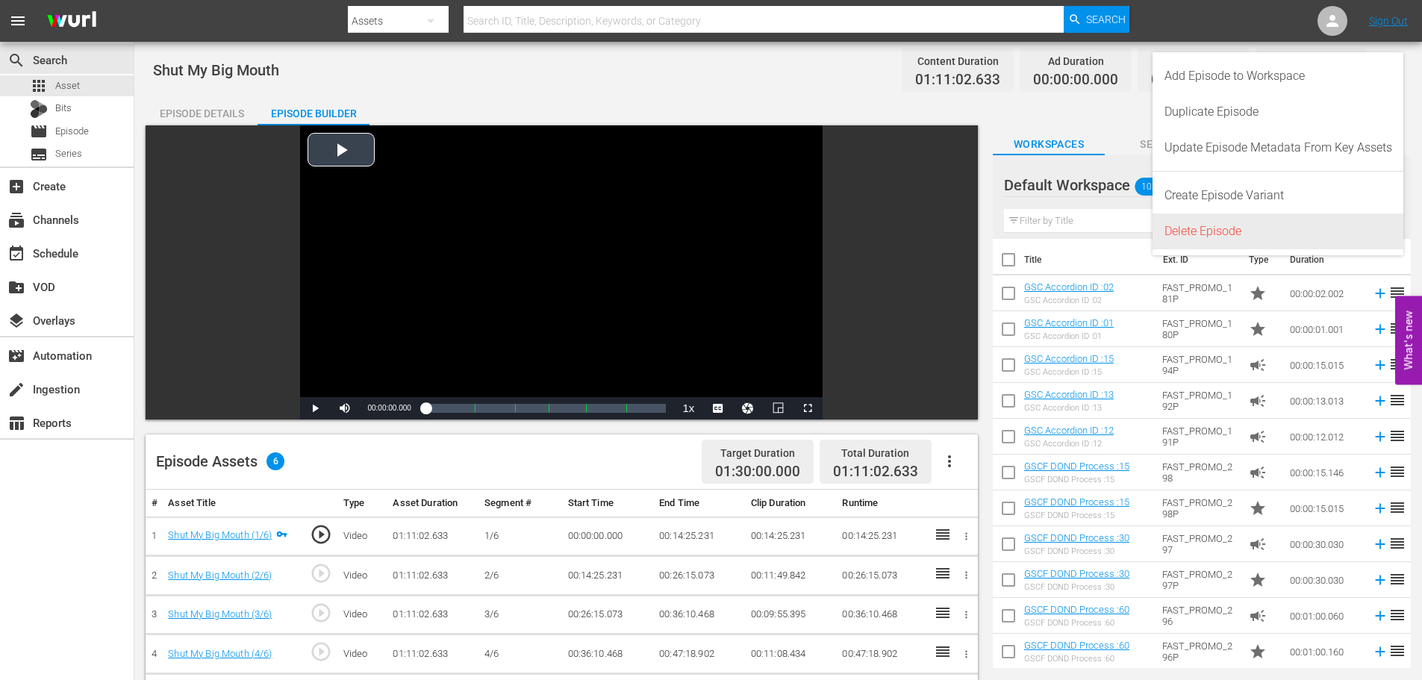
click at [1299, 239] on div "Delete Episode" at bounding box center [1278, 231] width 228 height 36
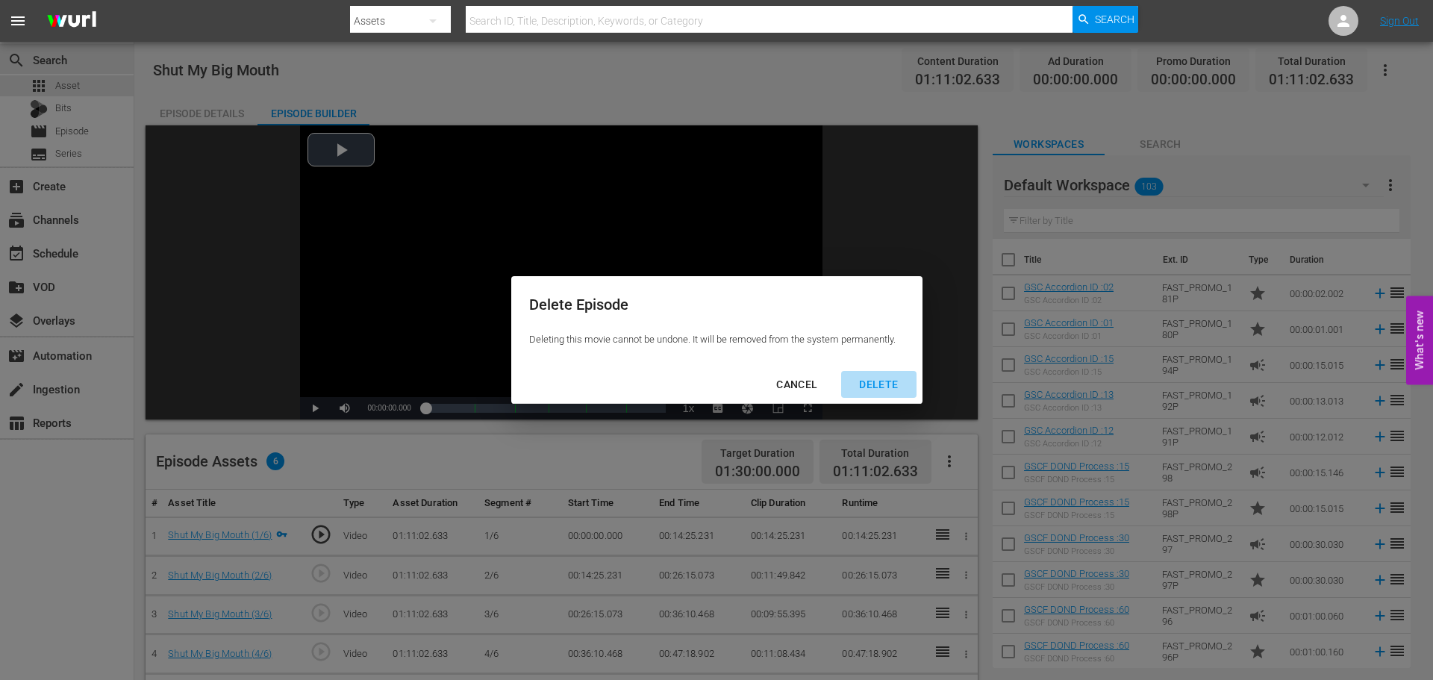
click at [884, 386] on div "DELETE" at bounding box center [878, 384] width 63 height 19
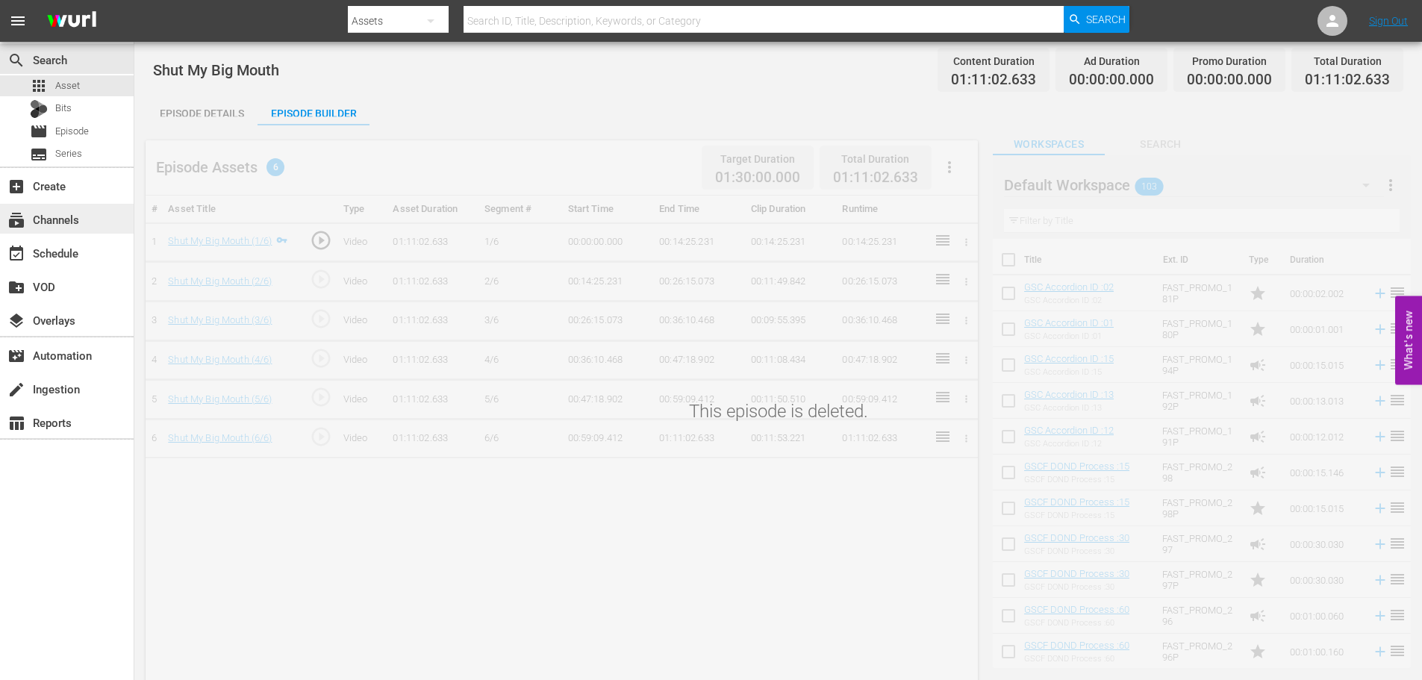
click at [75, 214] on div "subscriptions Channels" at bounding box center [42, 216] width 84 height 13
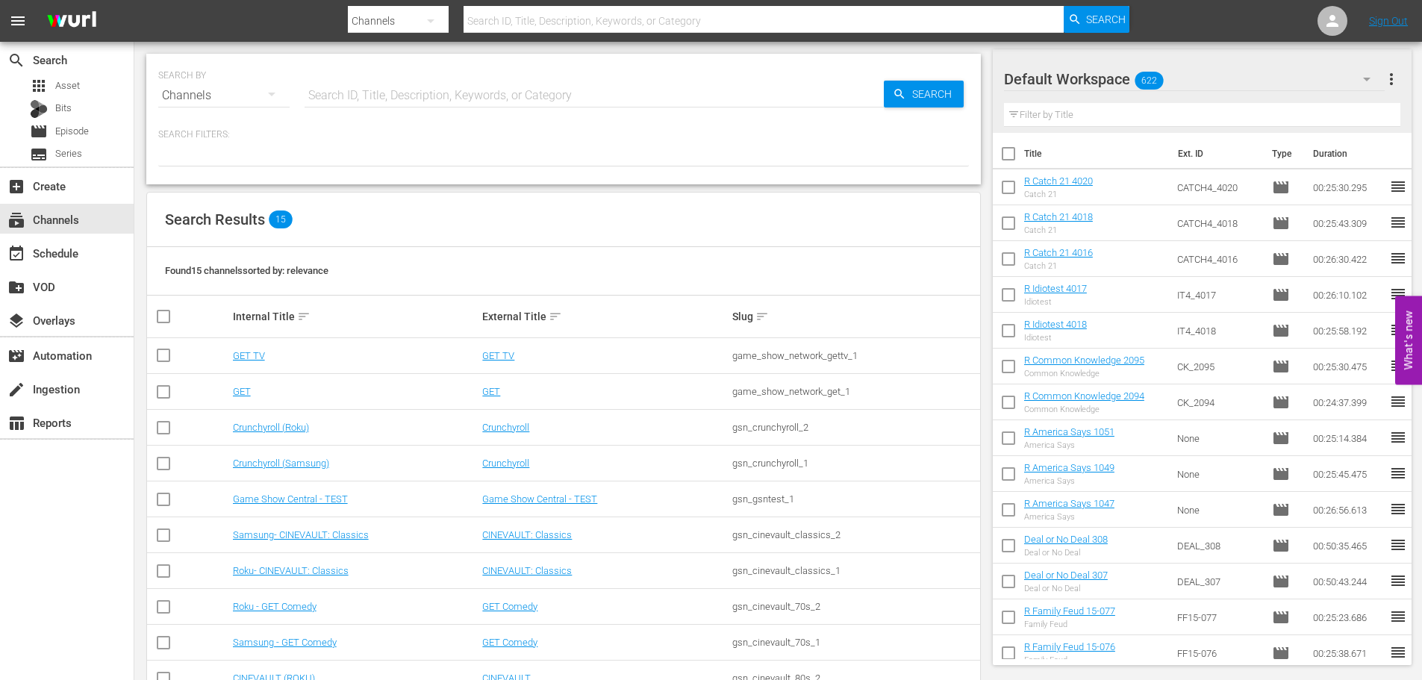
scroll to position [223, 0]
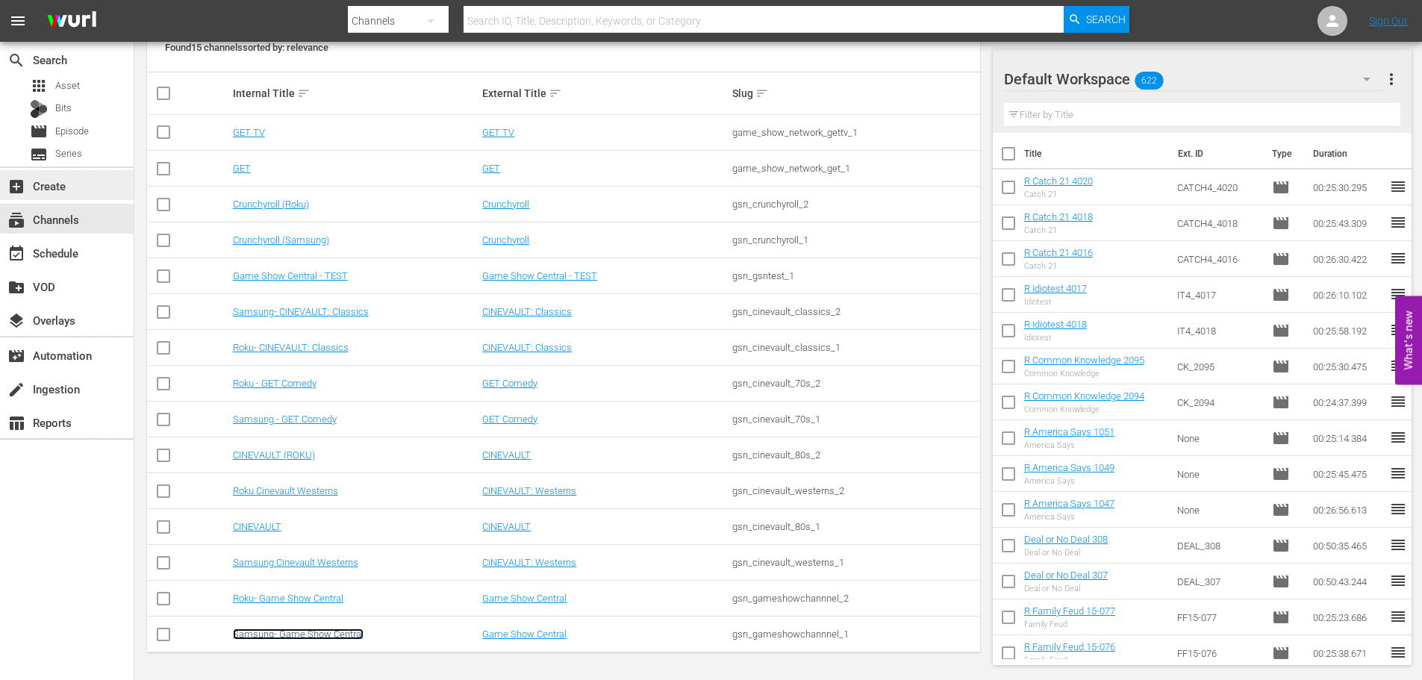
drag, startPoint x: 328, startPoint y: 631, endPoint x: 57, endPoint y: 199, distance: 510.0
click at [328, 631] on link "Samsung- Game Show Central" at bounding box center [298, 633] width 131 height 11
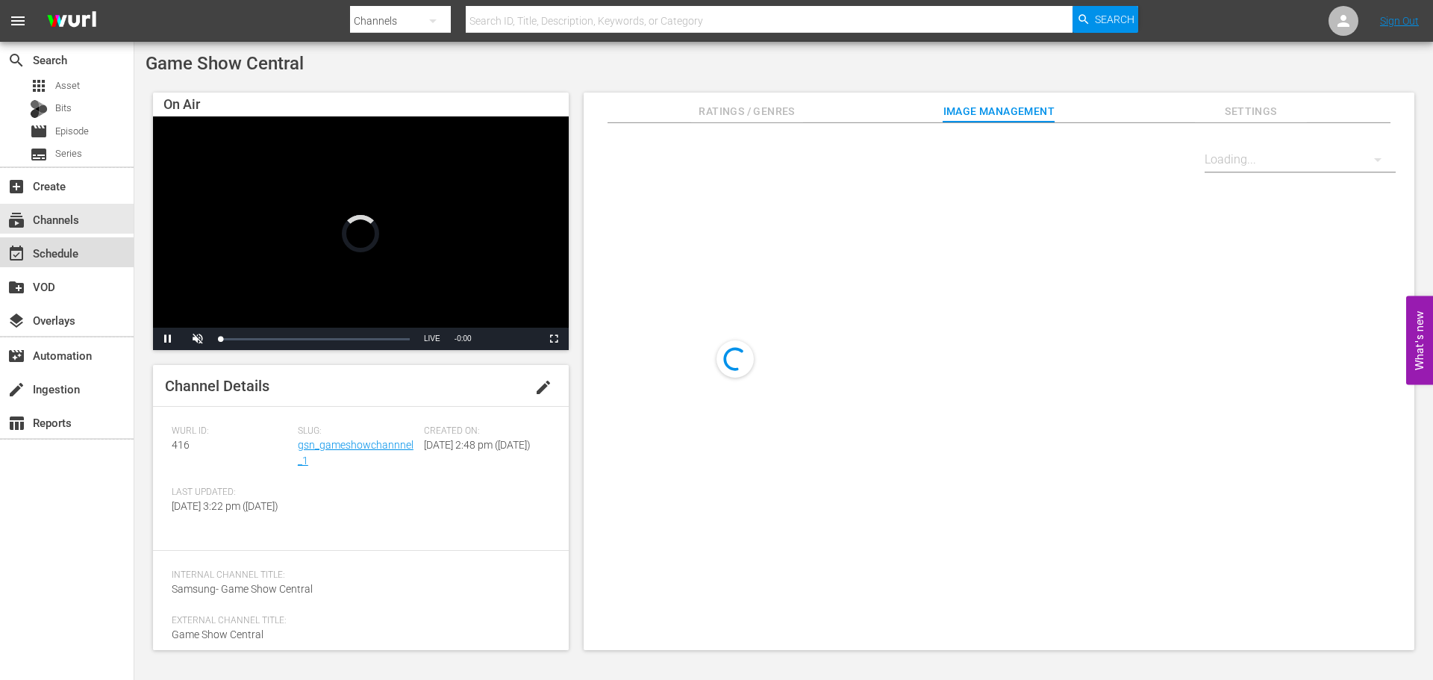
click at [81, 253] on div "event_available Schedule" at bounding box center [42, 250] width 84 height 13
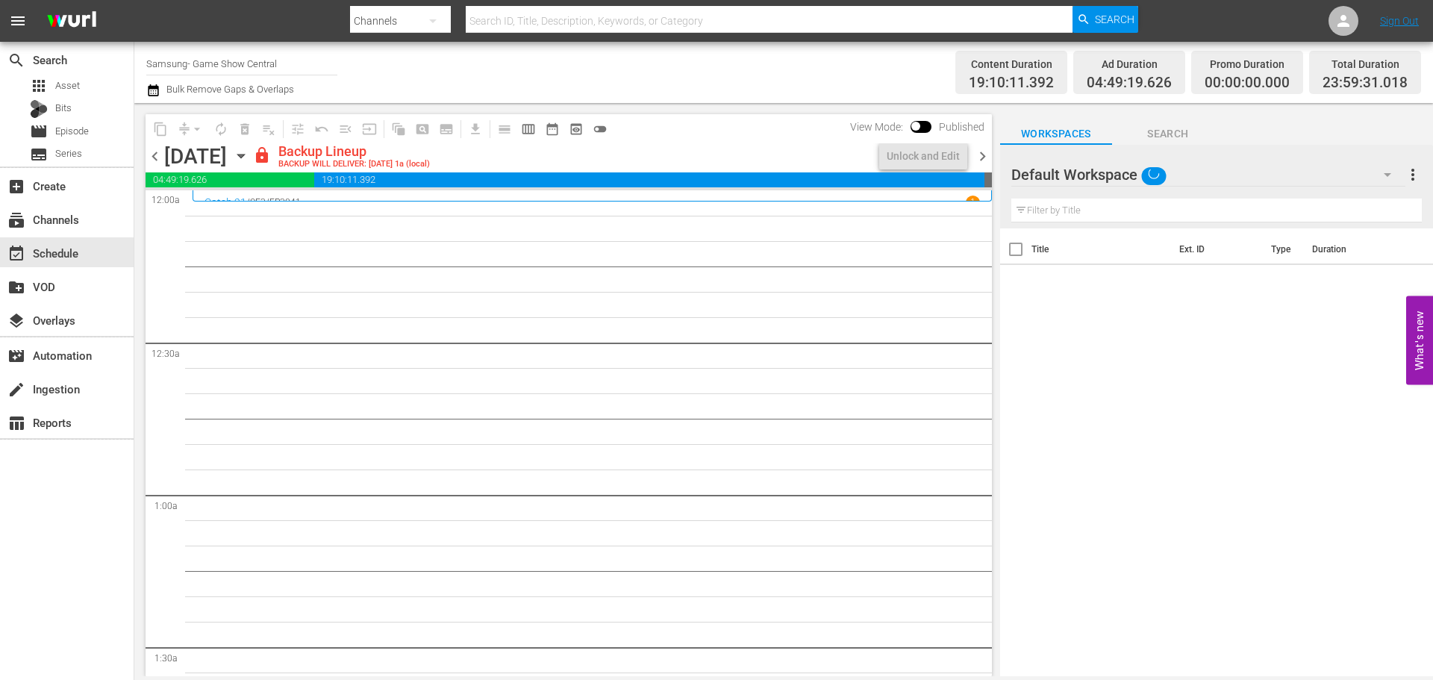
click at [249, 153] on icon "button" at bounding box center [241, 156] width 16 height 16
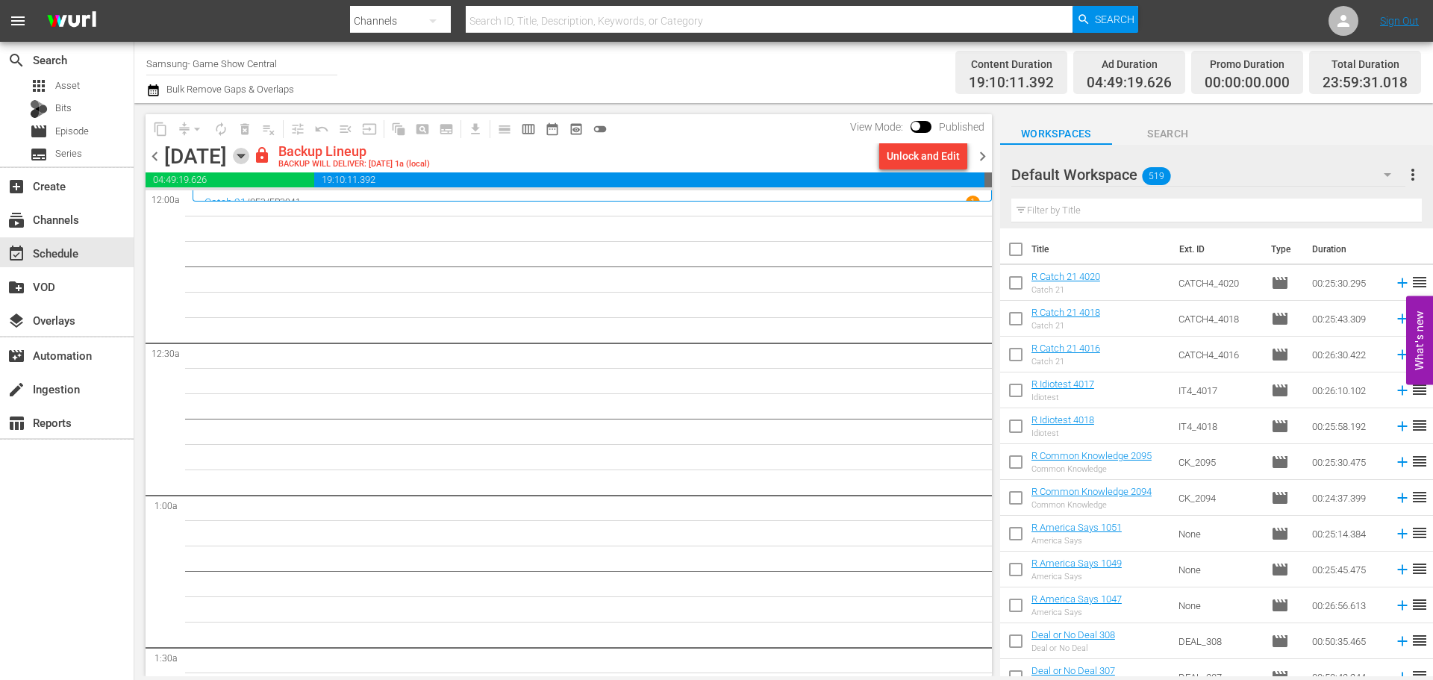
click at [249, 157] on icon "button" at bounding box center [241, 156] width 16 height 16
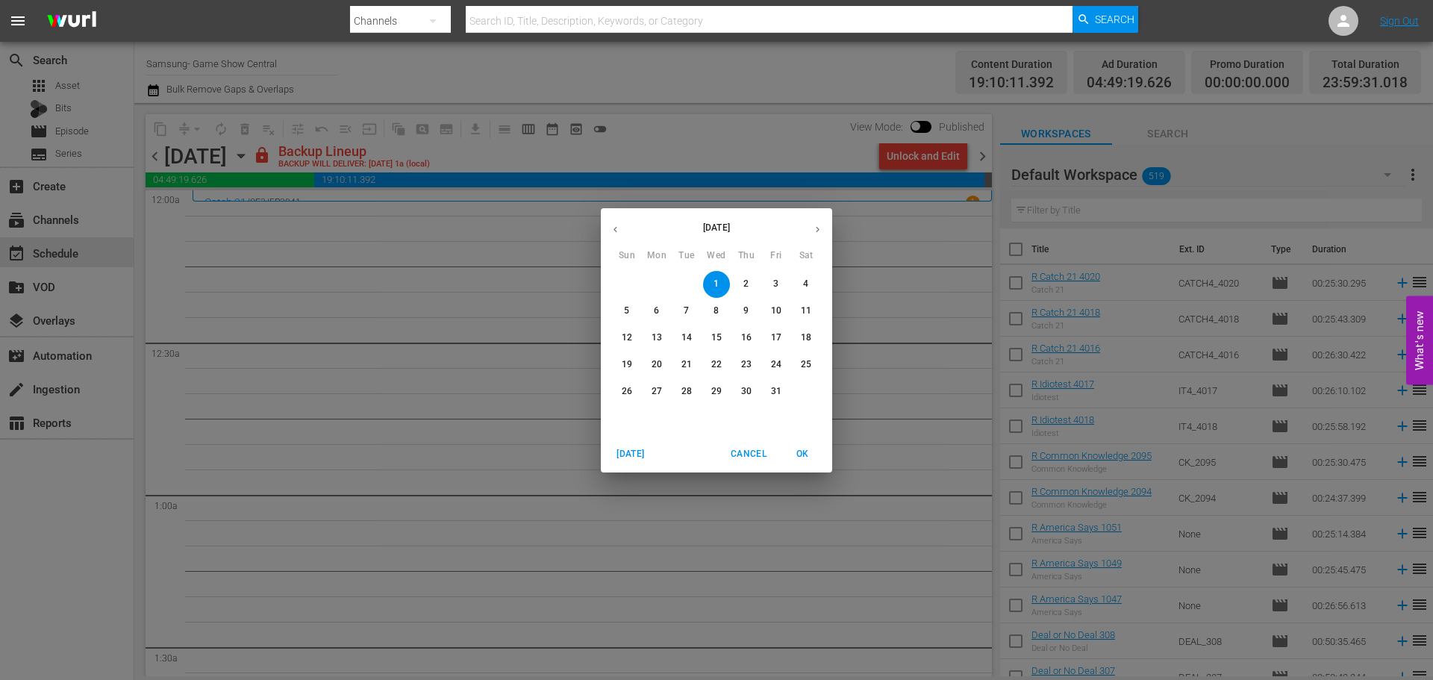
click at [745, 452] on span "Cancel" at bounding box center [749, 454] width 36 height 16
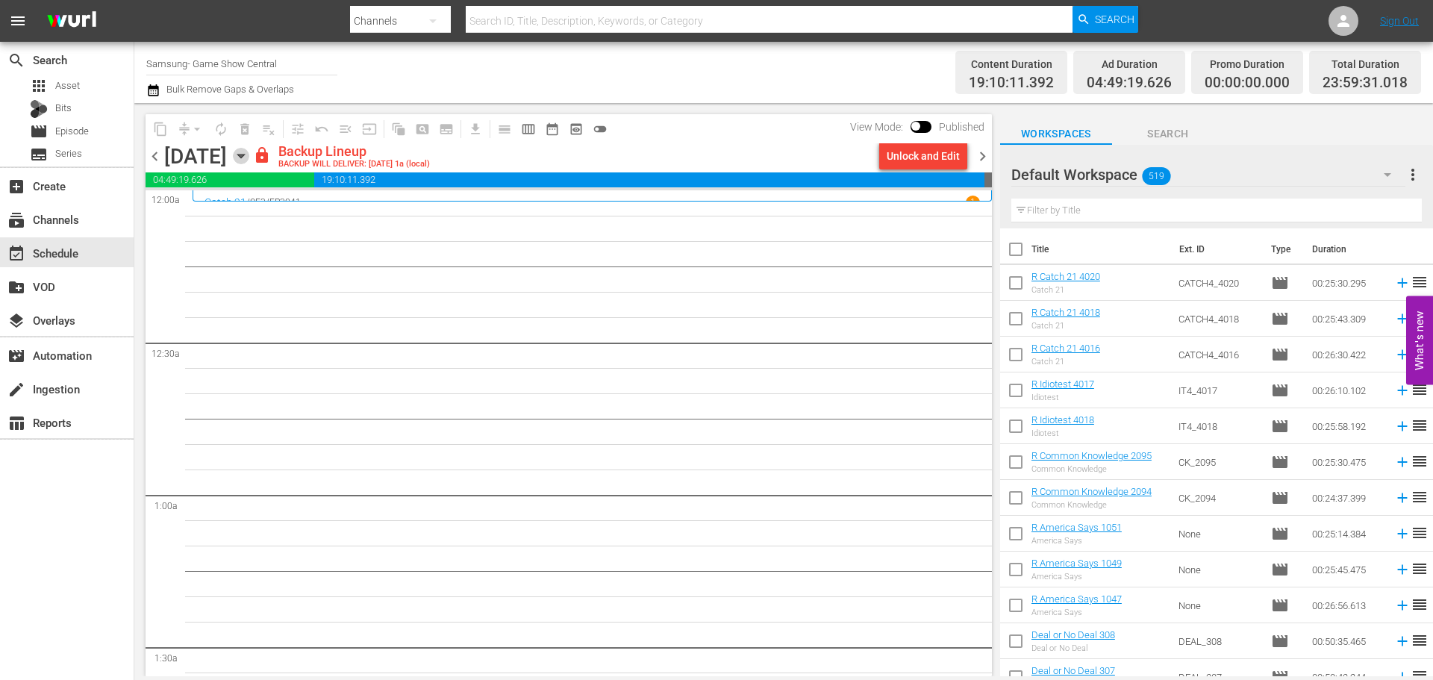
click at [244, 154] on icon "button" at bounding box center [240, 156] width 7 height 4
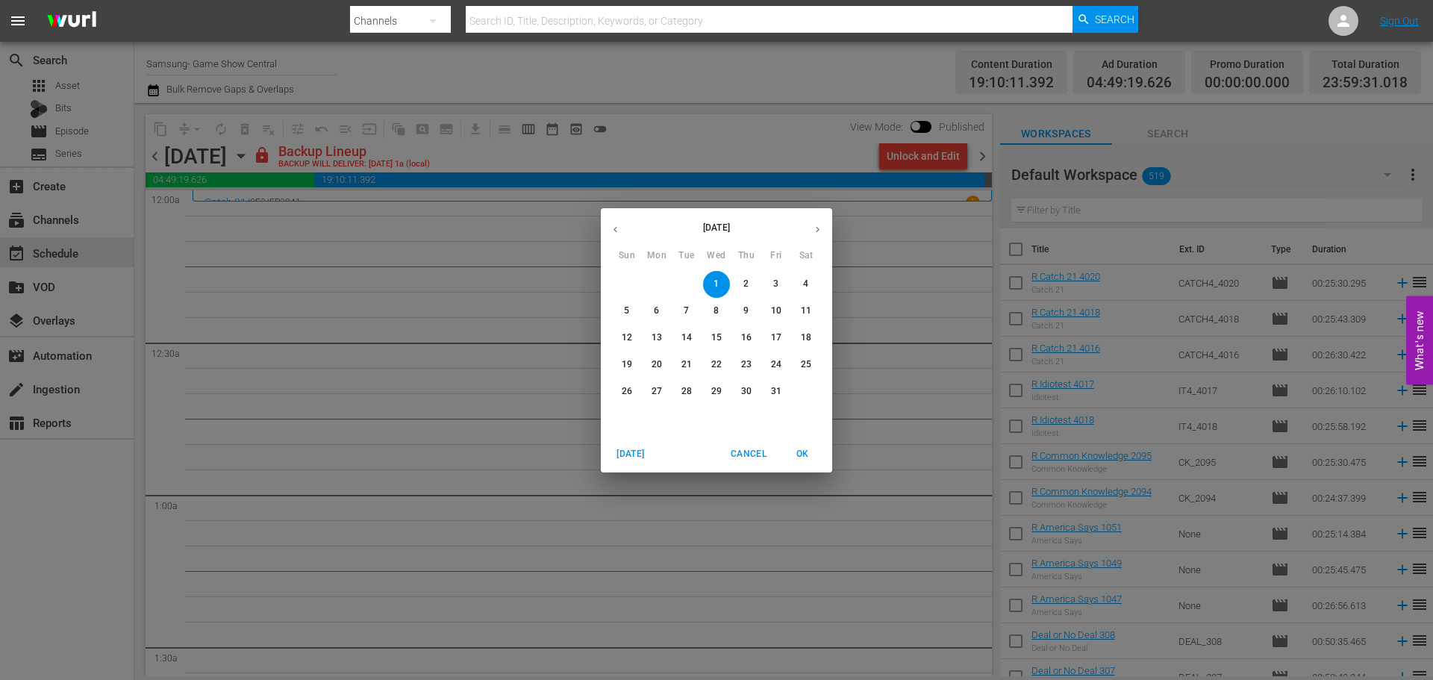
click at [607, 220] on button "button" at bounding box center [615, 229] width 29 height 29
click at [745, 365] on p "25" at bounding box center [746, 364] width 10 height 13
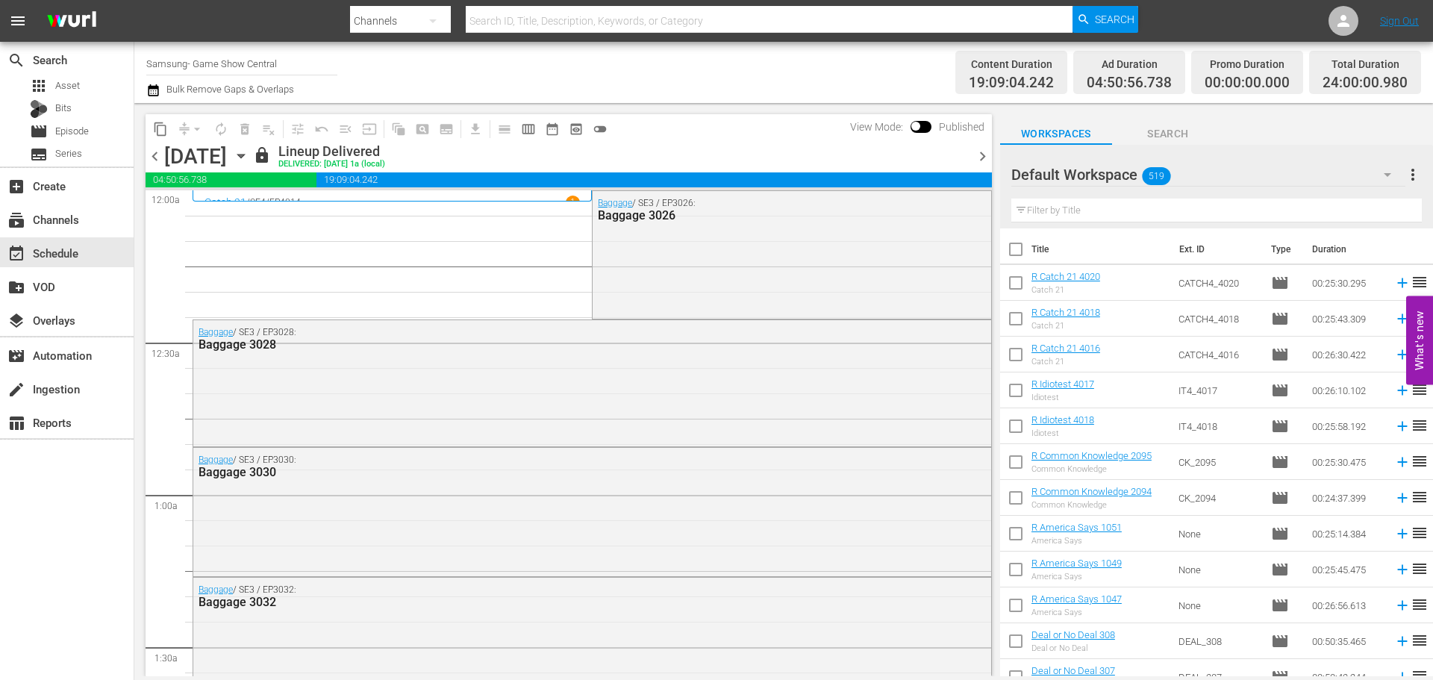
click at [979, 154] on span "chevron_right" at bounding box center [982, 156] width 19 height 19
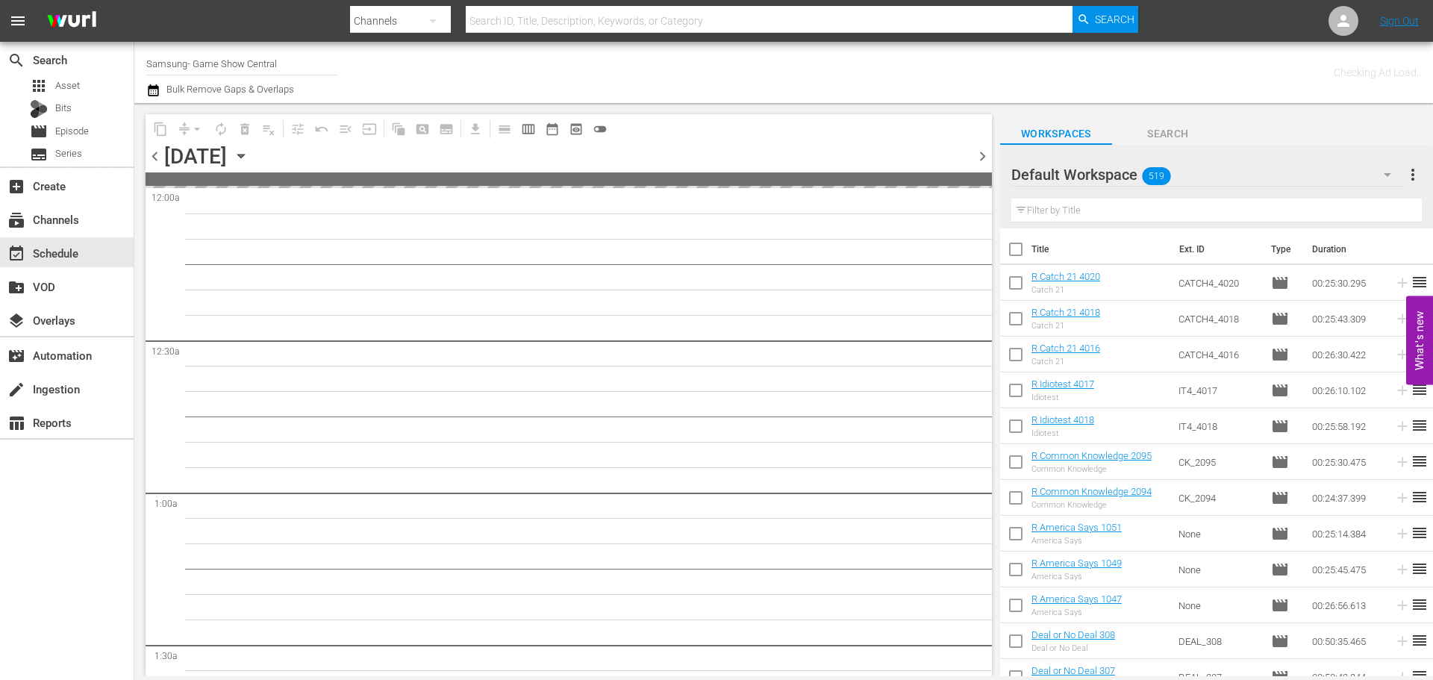
click at [249, 154] on icon "button" at bounding box center [241, 156] width 16 height 16
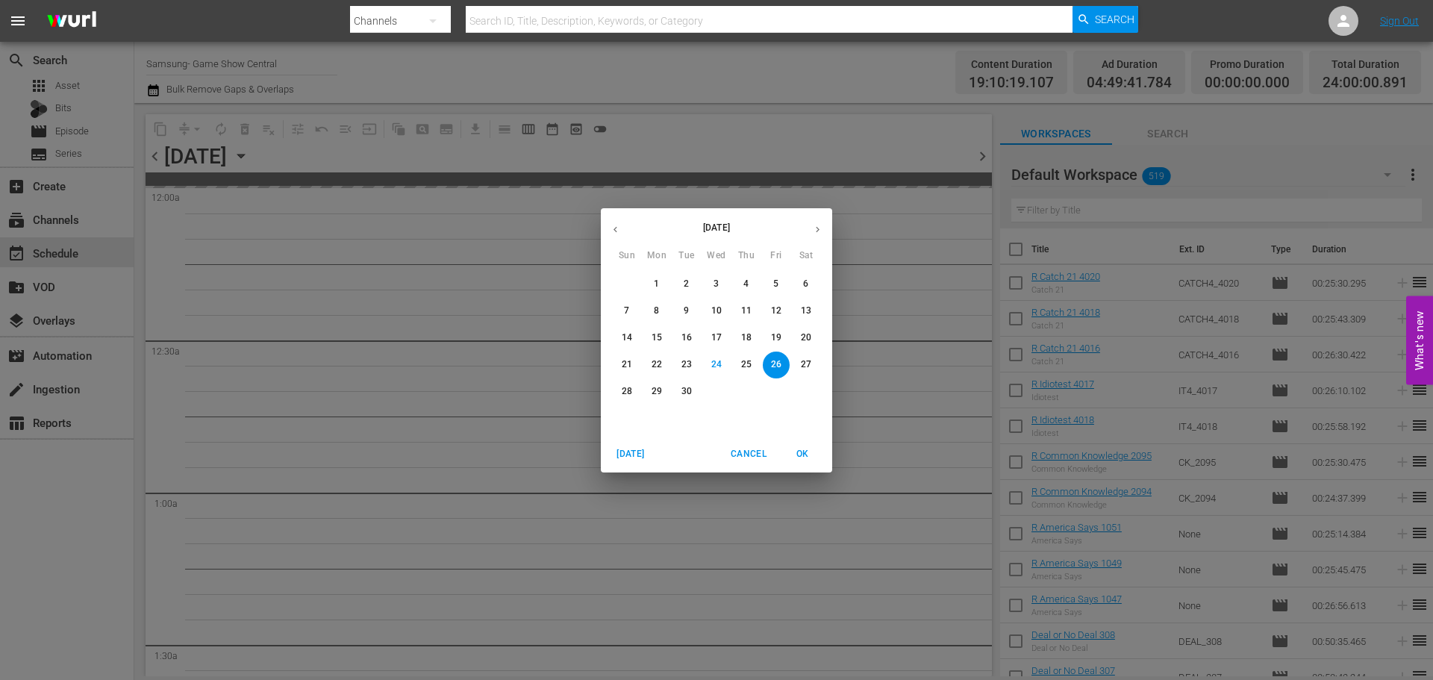
click at [753, 342] on span "18" at bounding box center [746, 337] width 27 height 13
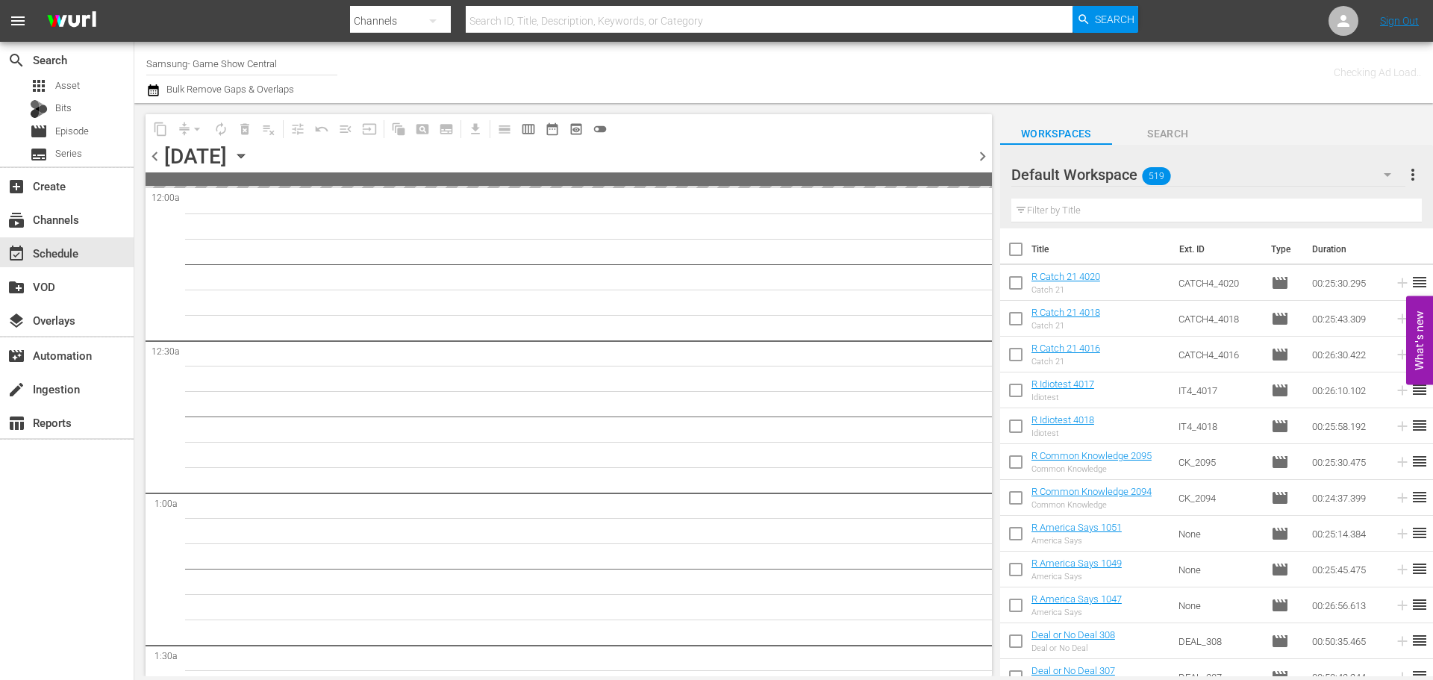
click at [720, 336] on p "17" at bounding box center [716, 337] width 10 height 13
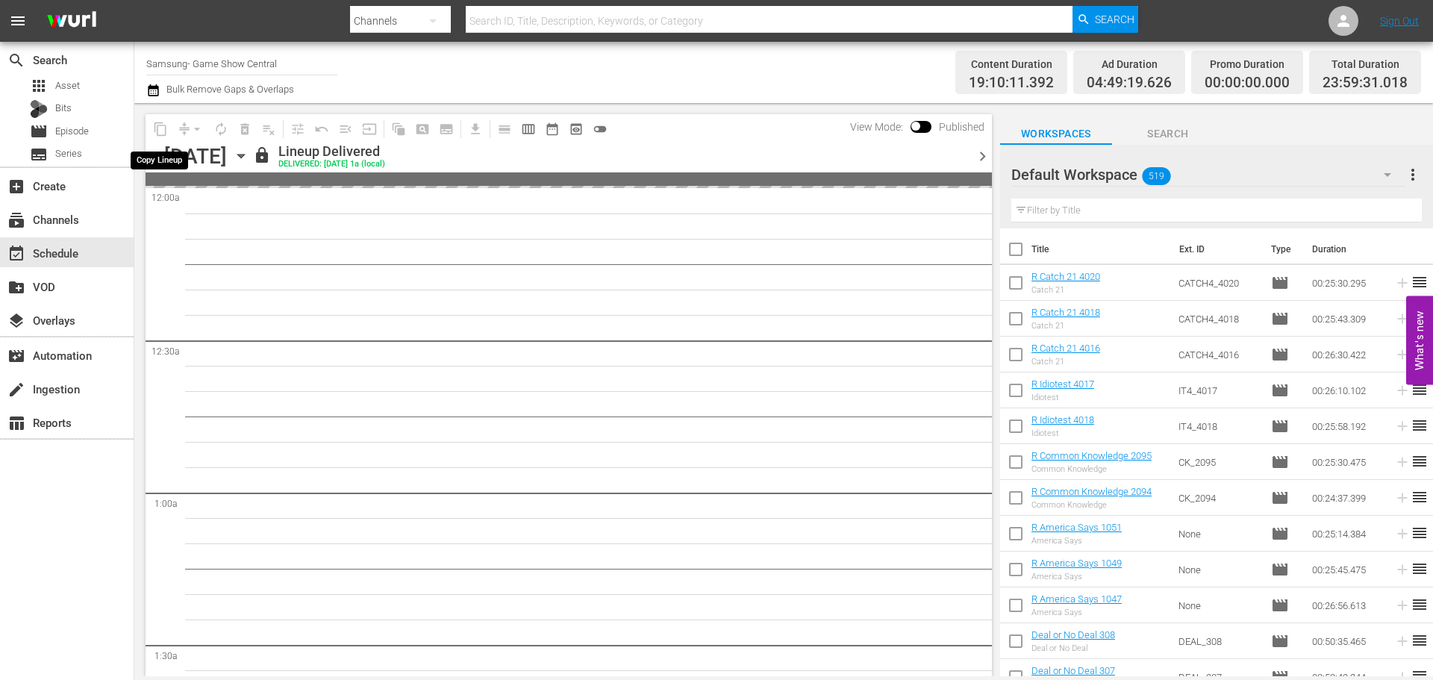
click at [163, 131] on span "content_copy" at bounding box center [161, 129] width 24 height 24
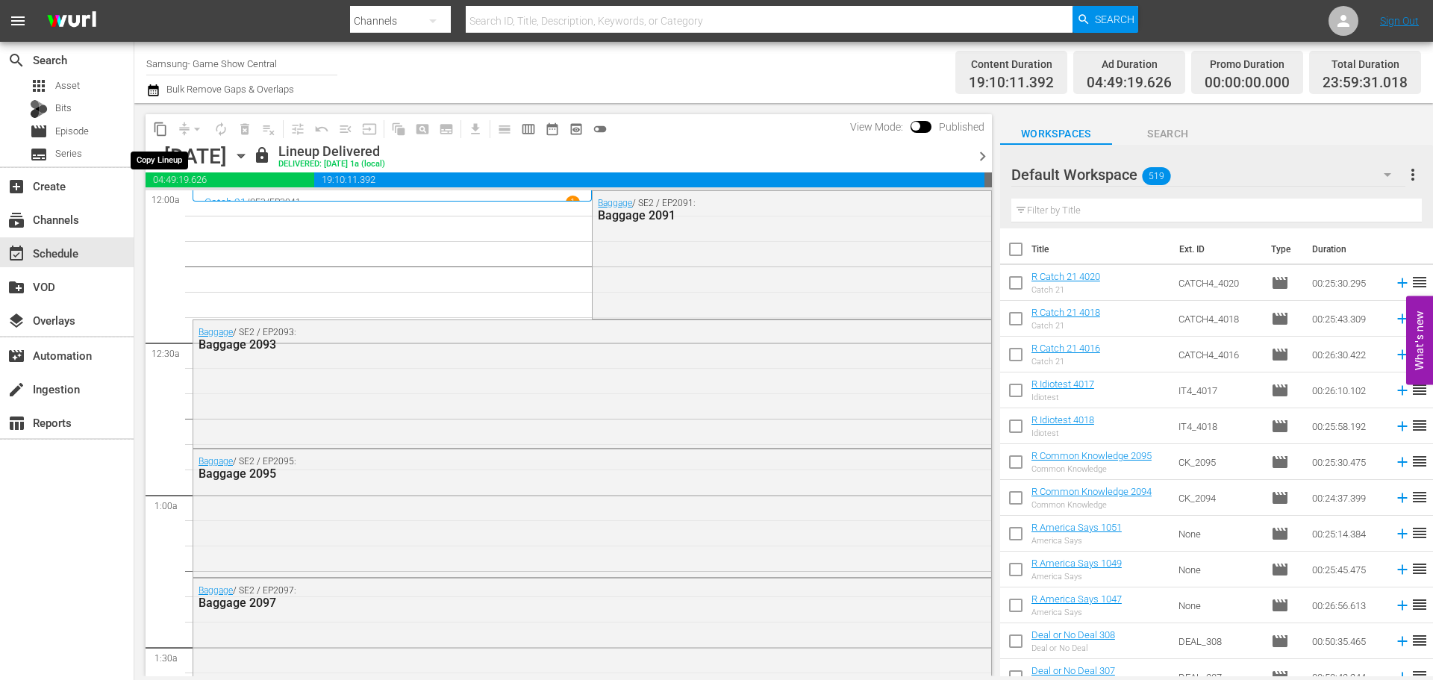
click at [163, 131] on span "content_copy" at bounding box center [160, 129] width 15 height 15
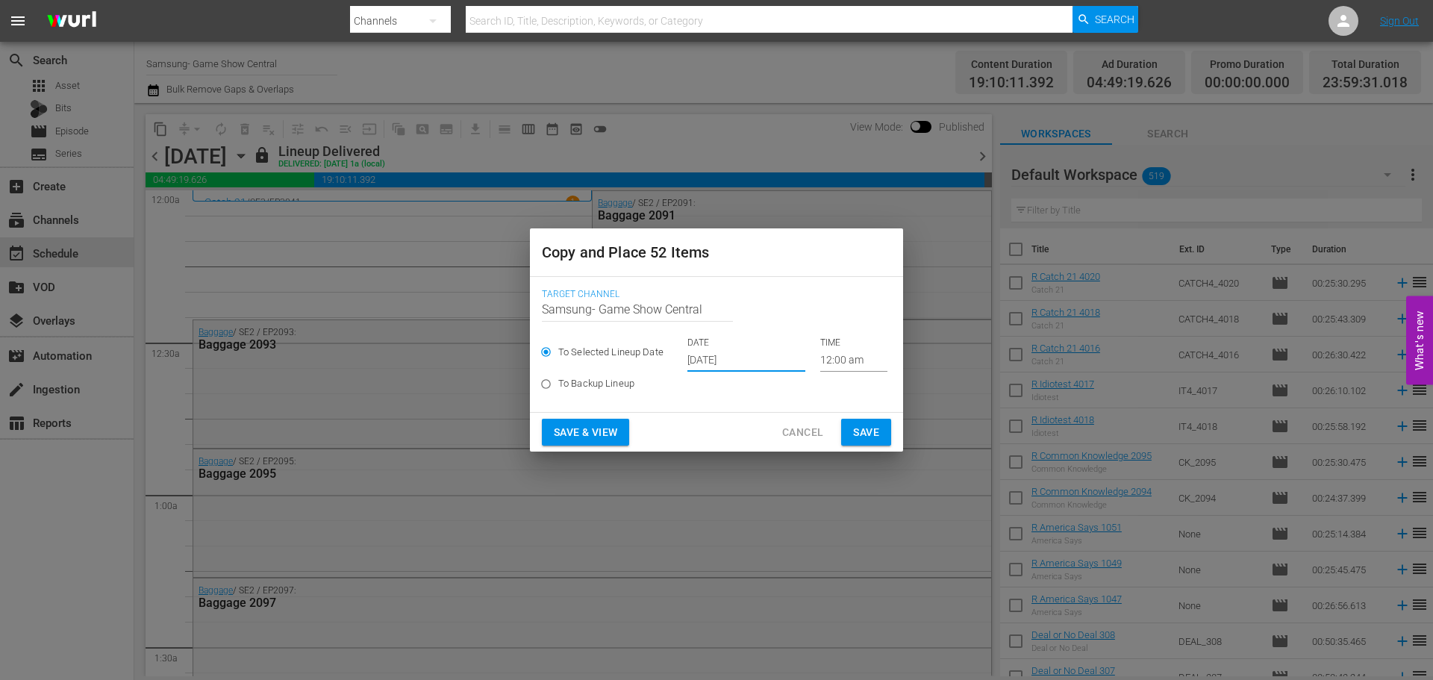
click at [727, 361] on input "Sep 26th 2025" at bounding box center [746, 360] width 118 height 22
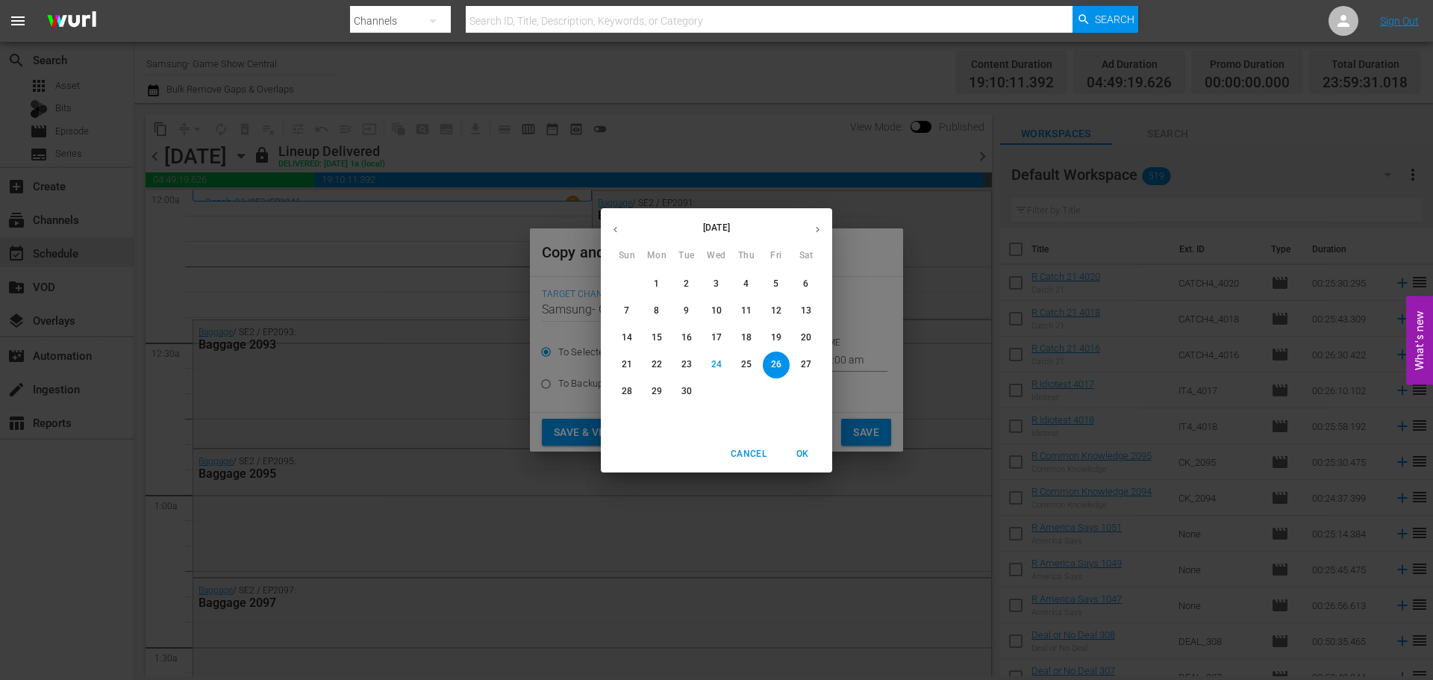
click at [815, 236] on button "button" at bounding box center [817, 229] width 29 height 29
click at [725, 283] on span "1" at bounding box center [716, 284] width 27 height 13
type input "Oct 1st 2025"
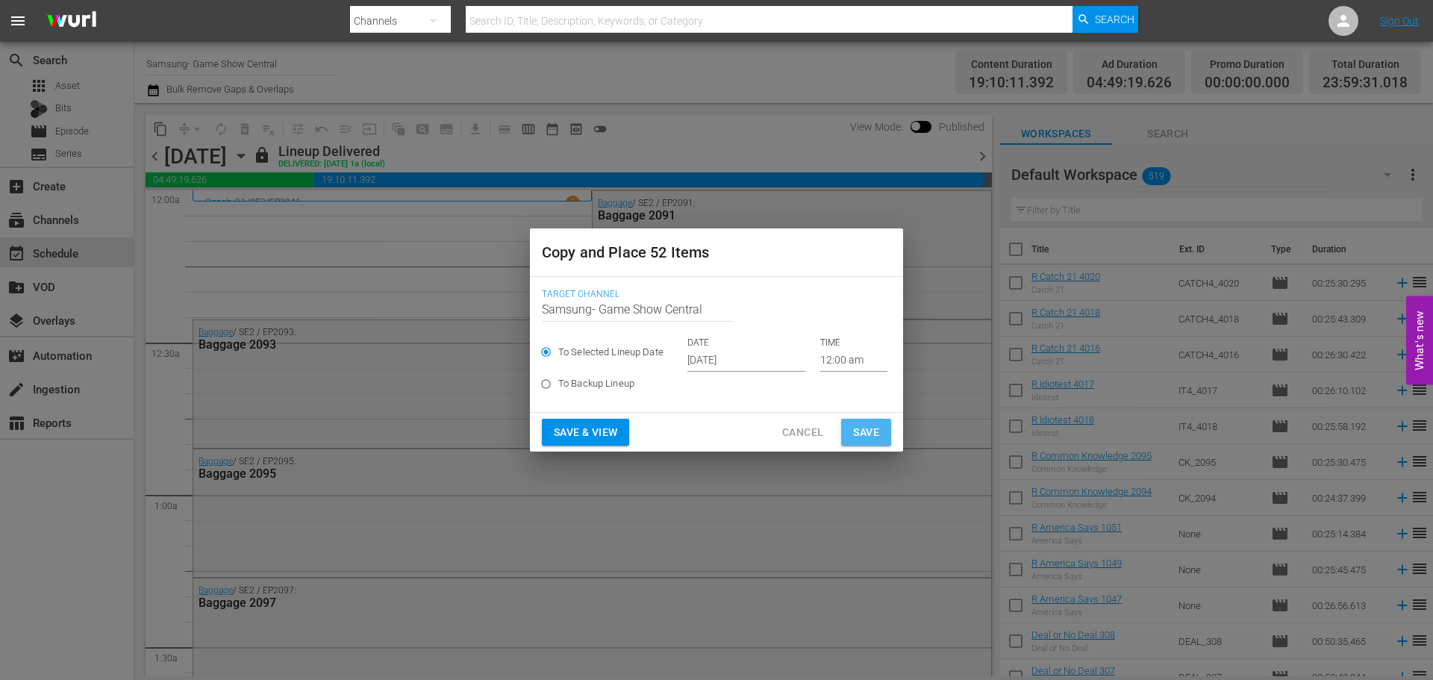
drag, startPoint x: 851, startPoint y: 431, endPoint x: 545, endPoint y: 184, distance: 394.3
click at [851, 431] on button "Save" at bounding box center [866, 433] width 50 height 28
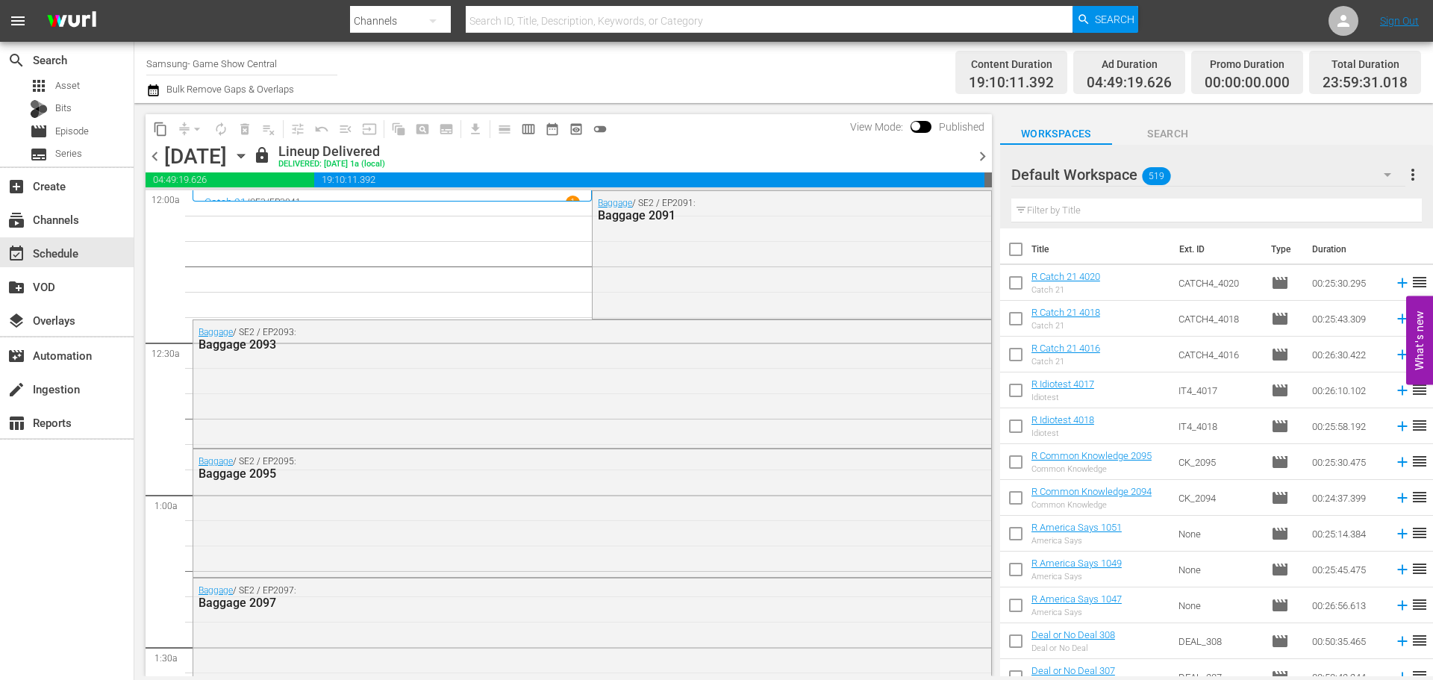
click at [976, 160] on span "chevron_right" at bounding box center [982, 156] width 19 height 19
click at [163, 133] on span "content_copy" at bounding box center [160, 129] width 15 height 15
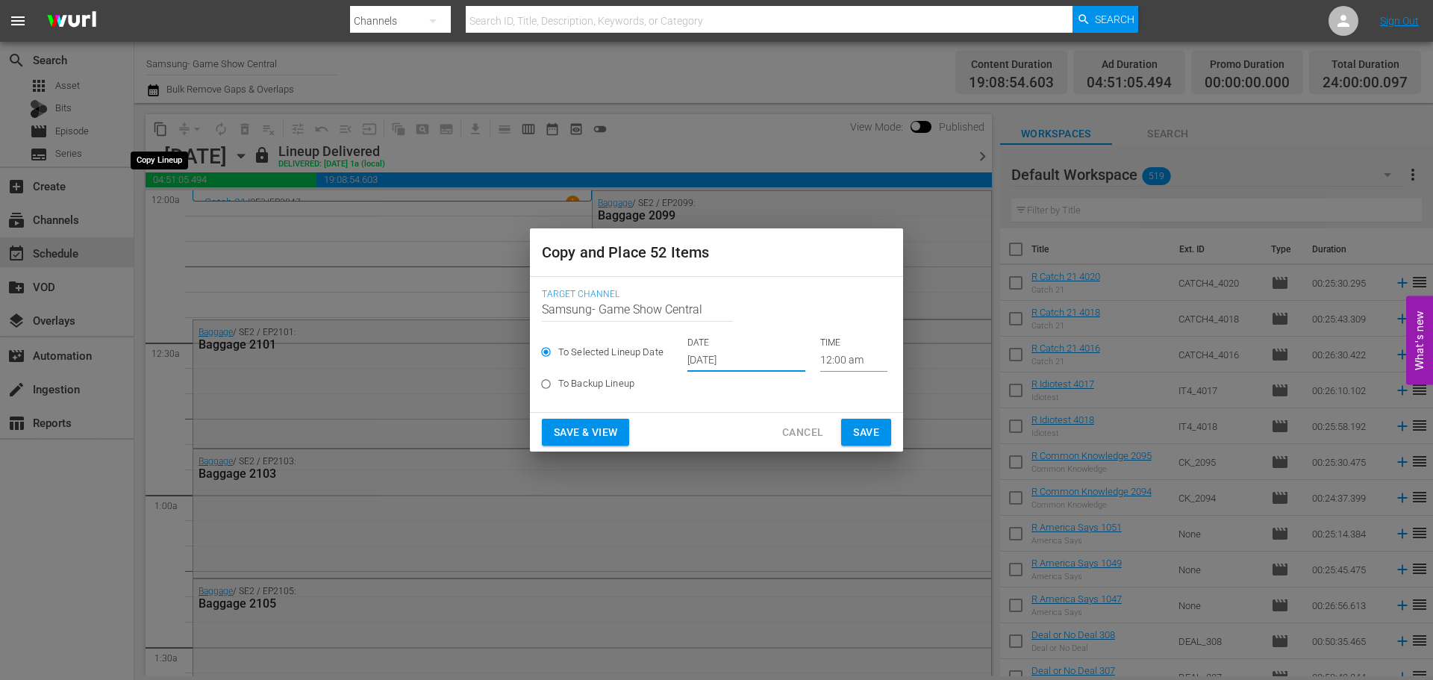
click at [729, 366] on input "Sep 26th 2025" at bounding box center [746, 360] width 118 height 22
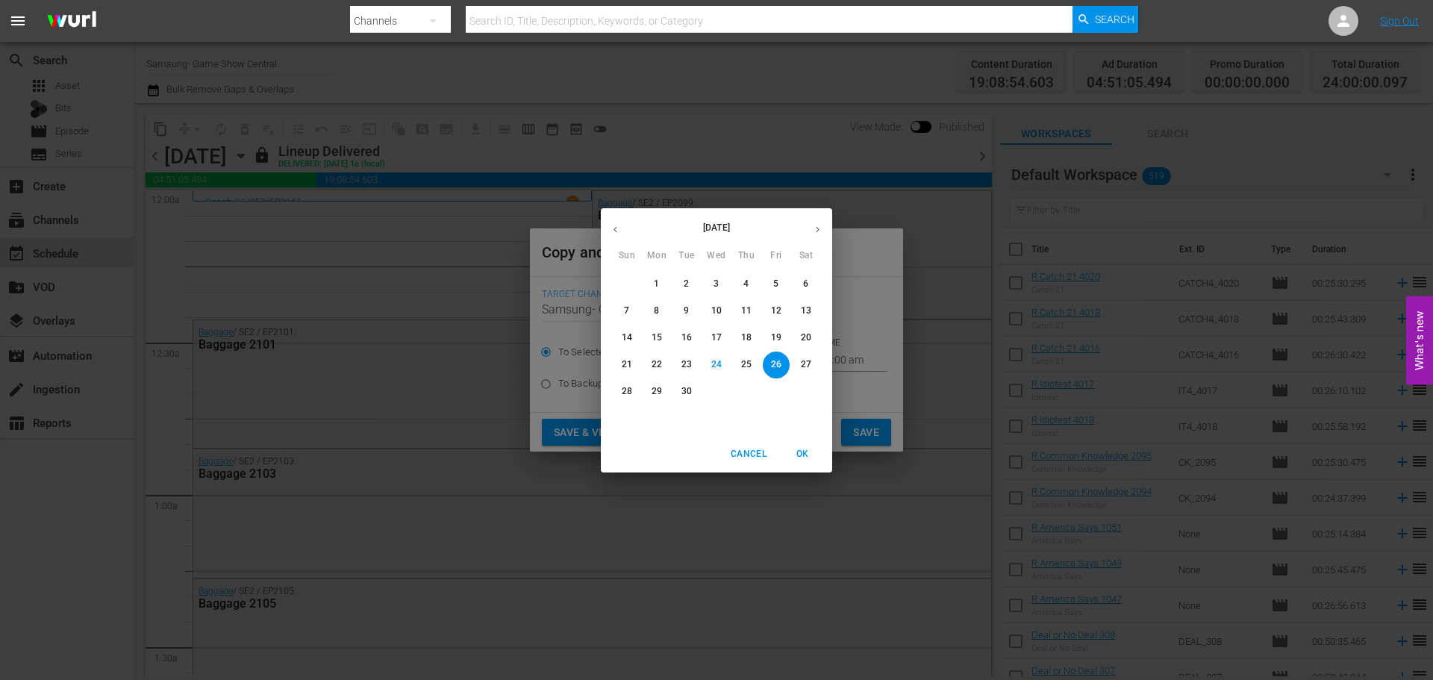
click at [818, 225] on icon "button" at bounding box center [817, 229] width 11 height 11
click at [736, 285] on span "2" at bounding box center [746, 284] width 27 height 13
type input "Oct 2nd 2025"
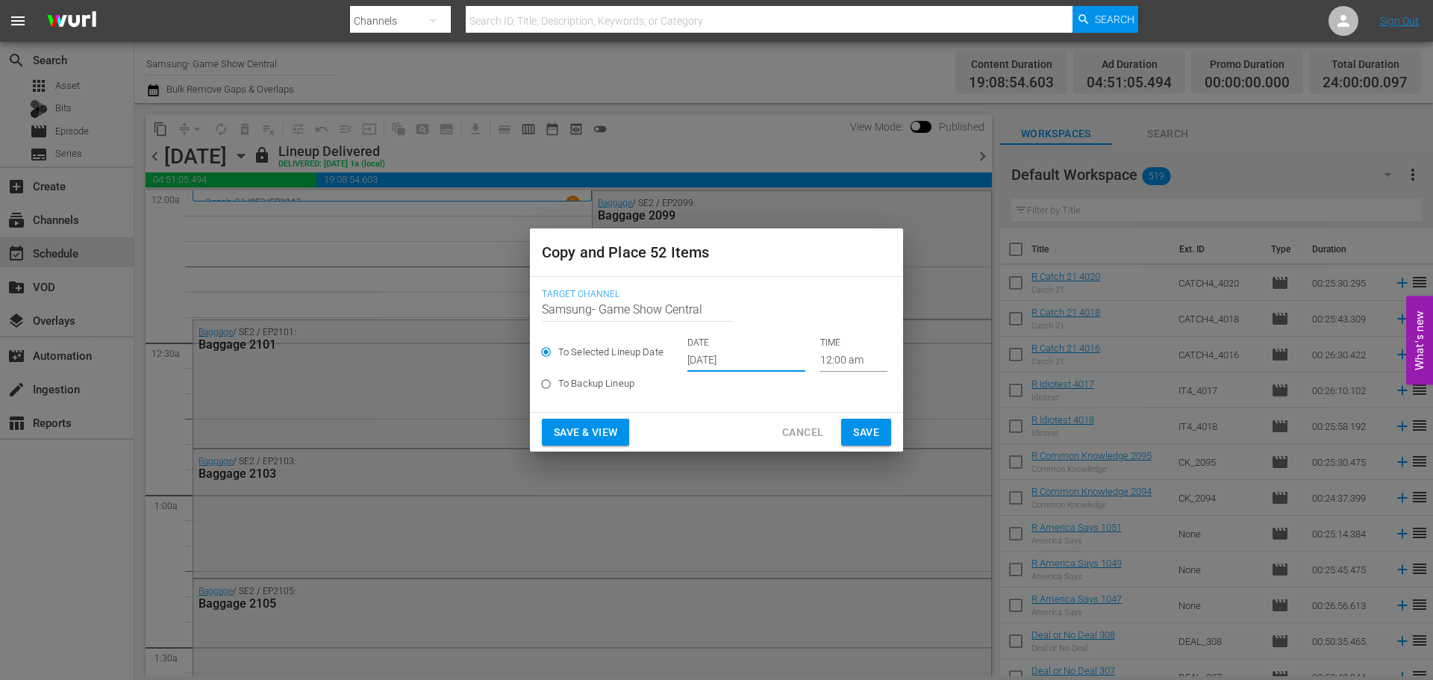
drag, startPoint x: 862, startPoint y: 424, endPoint x: 525, endPoint y: 254, distance: 377.5
click at [862, 425] on span "Save" at bounding box center [866, 432] width 26 height 19
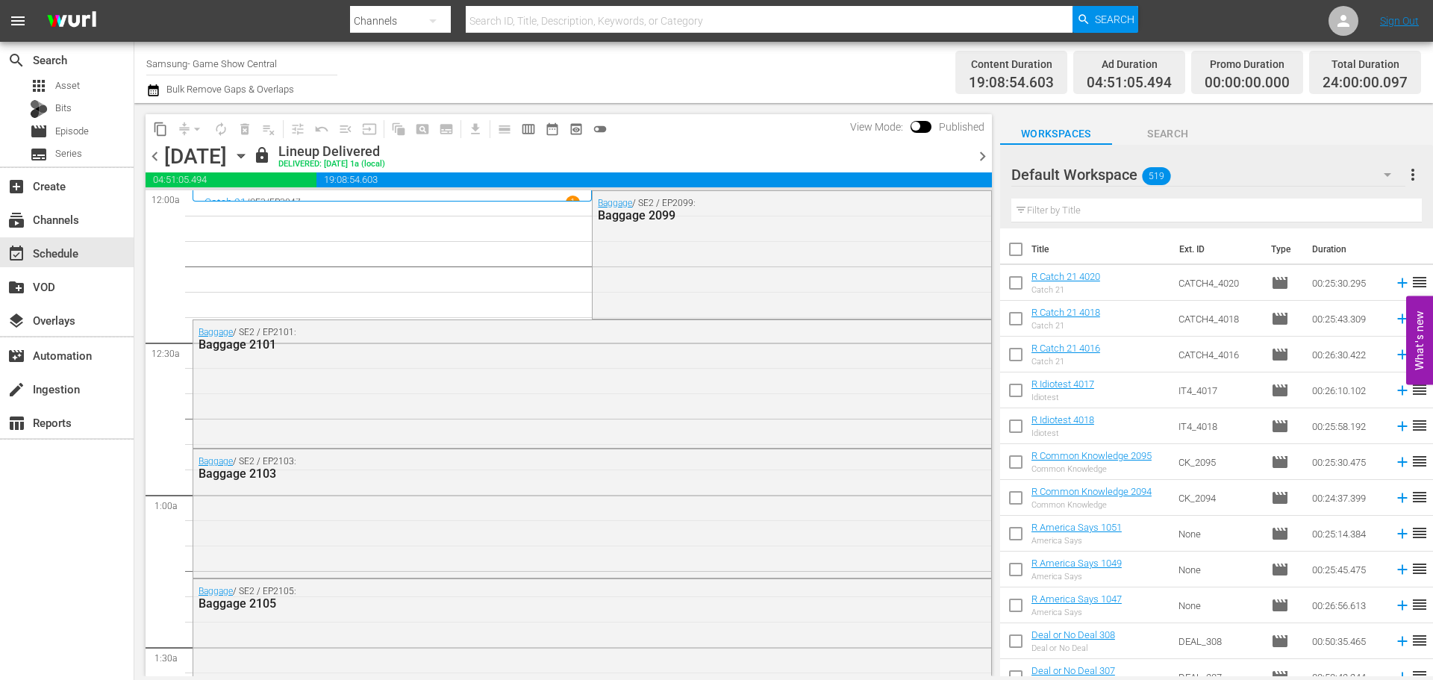
click at [249, 160] on icon "button" at bounding box center [241, 156] width 16 height 16
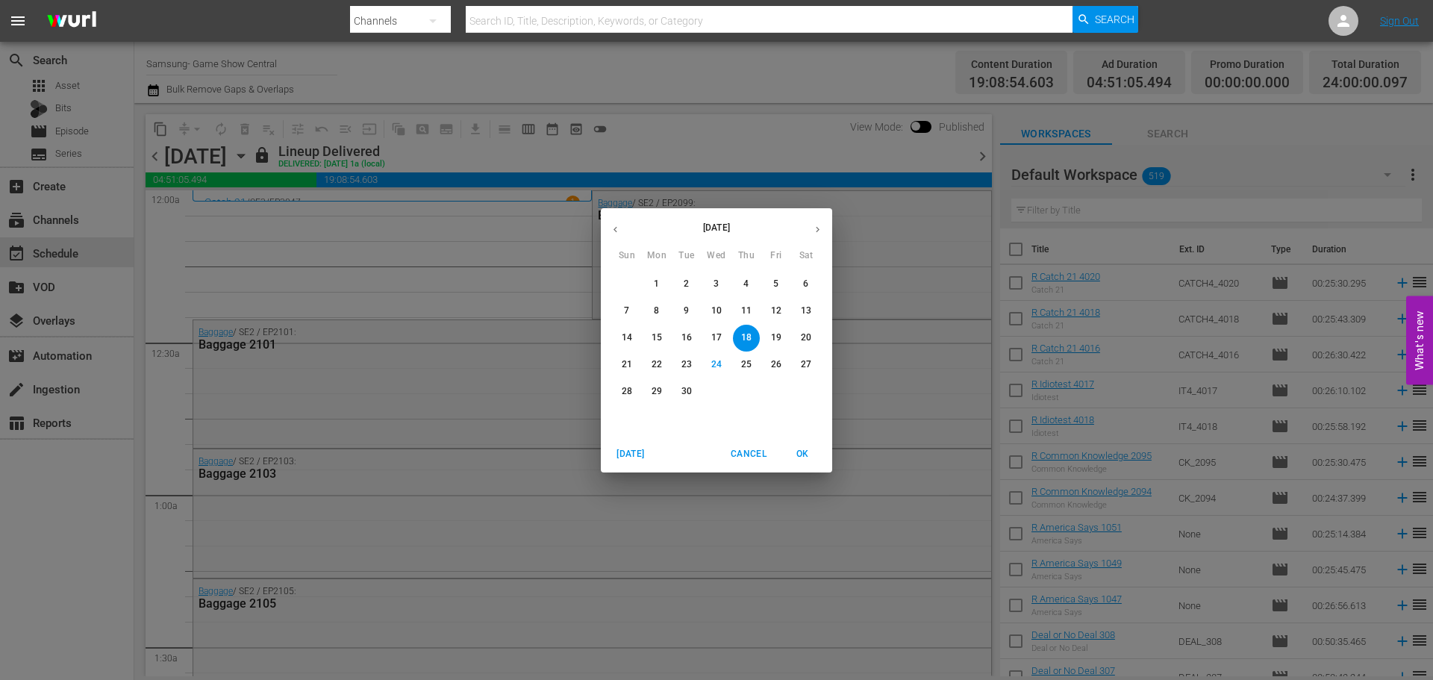
click at [808, 226] on button "button" at bounding box center [817, 229] width 29 height 29
drag, startPoint x: 753, startPoint y: 284, endPoint x: 1425, endPoint y: 475, distance: 699.2
click at [752, 284] on span "2" at bounding box center [746, 284] width 27 height 13
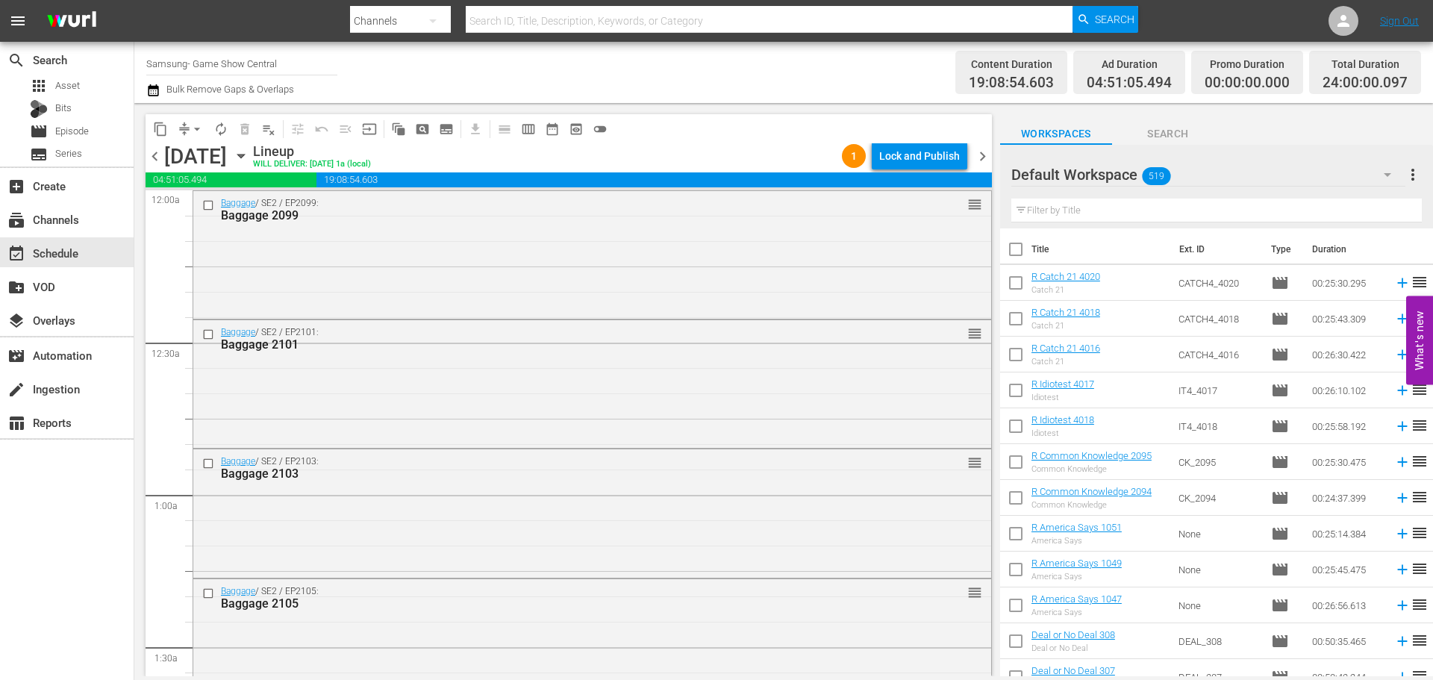
click at [244, 155] on icon "button" at bounding box center [240, 156] width 7 height 4
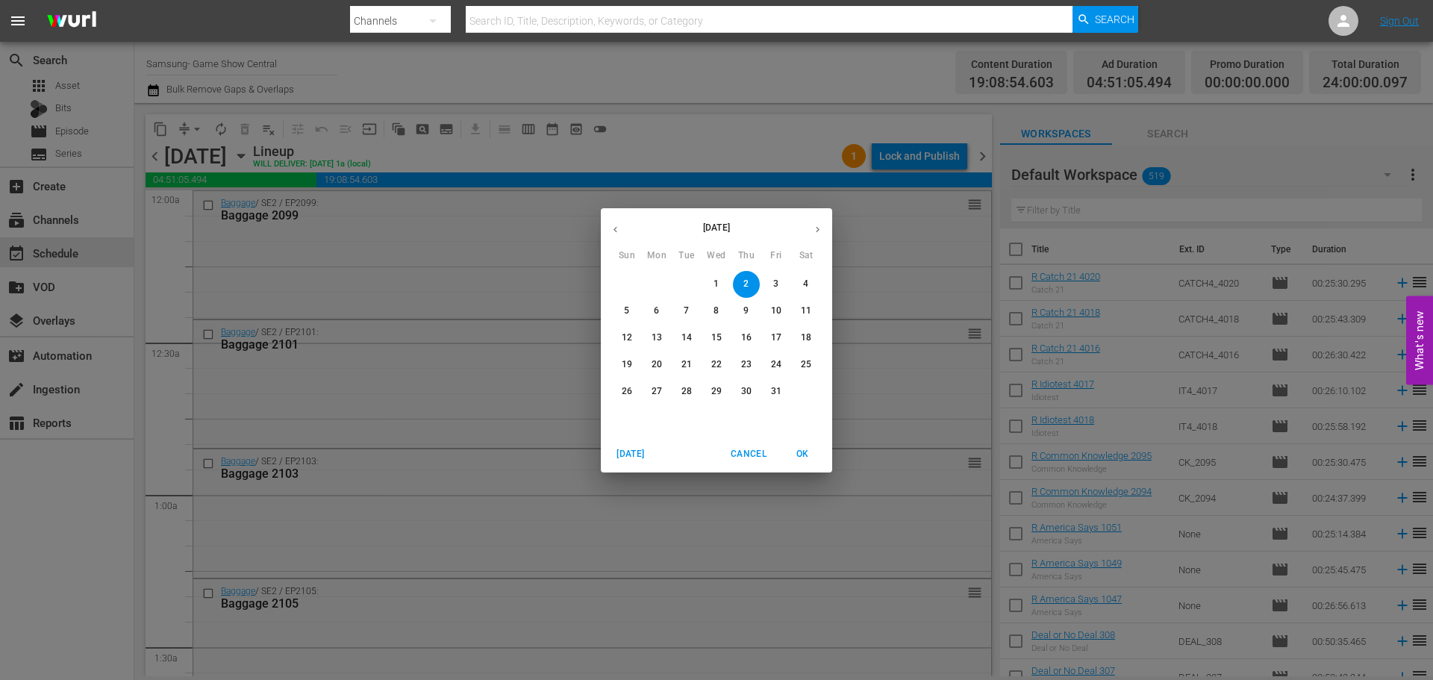
click at [622, 230] on button "button" at bounding box center [615, 229] width 29 height 29
click at [773, 370] on p "26" at bounding box center [776, 364] width 10 height 13
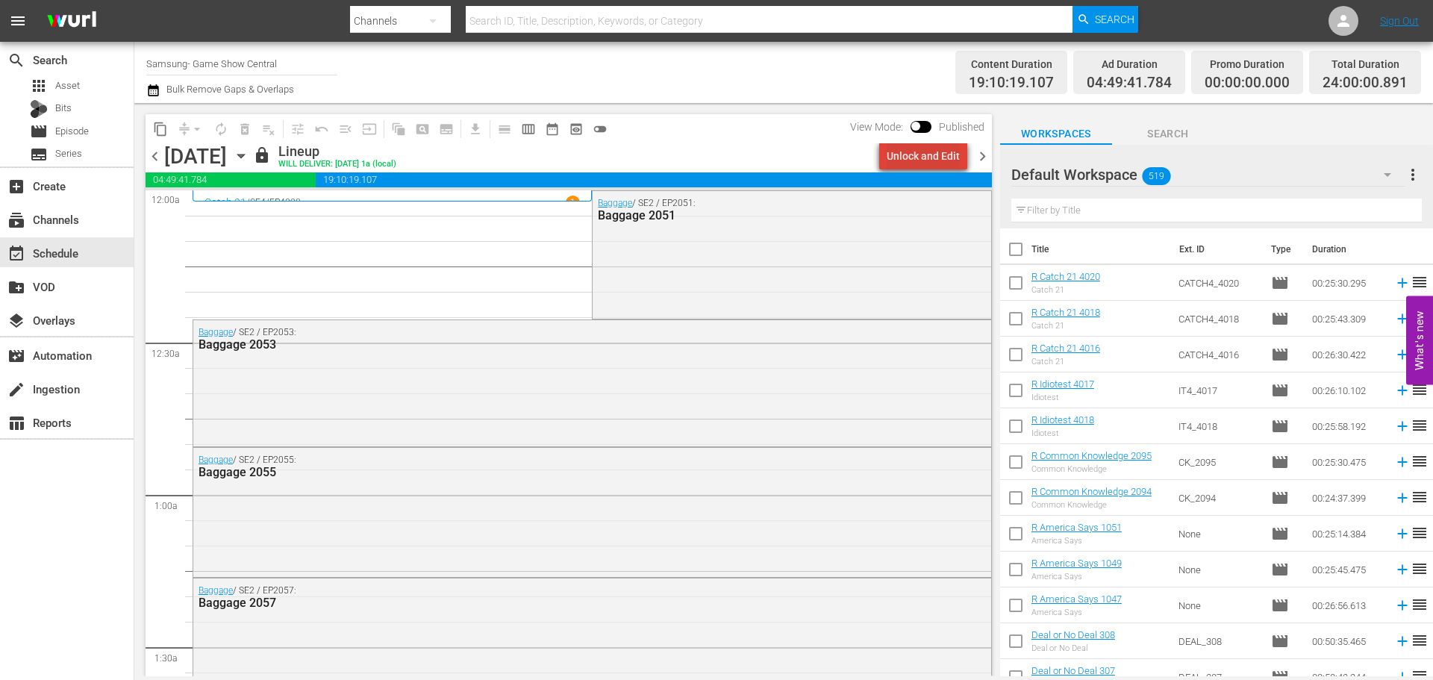
click at [951, 151] on div "Unlock and Edit" at bounding box center [923, 156] width 73 height 27
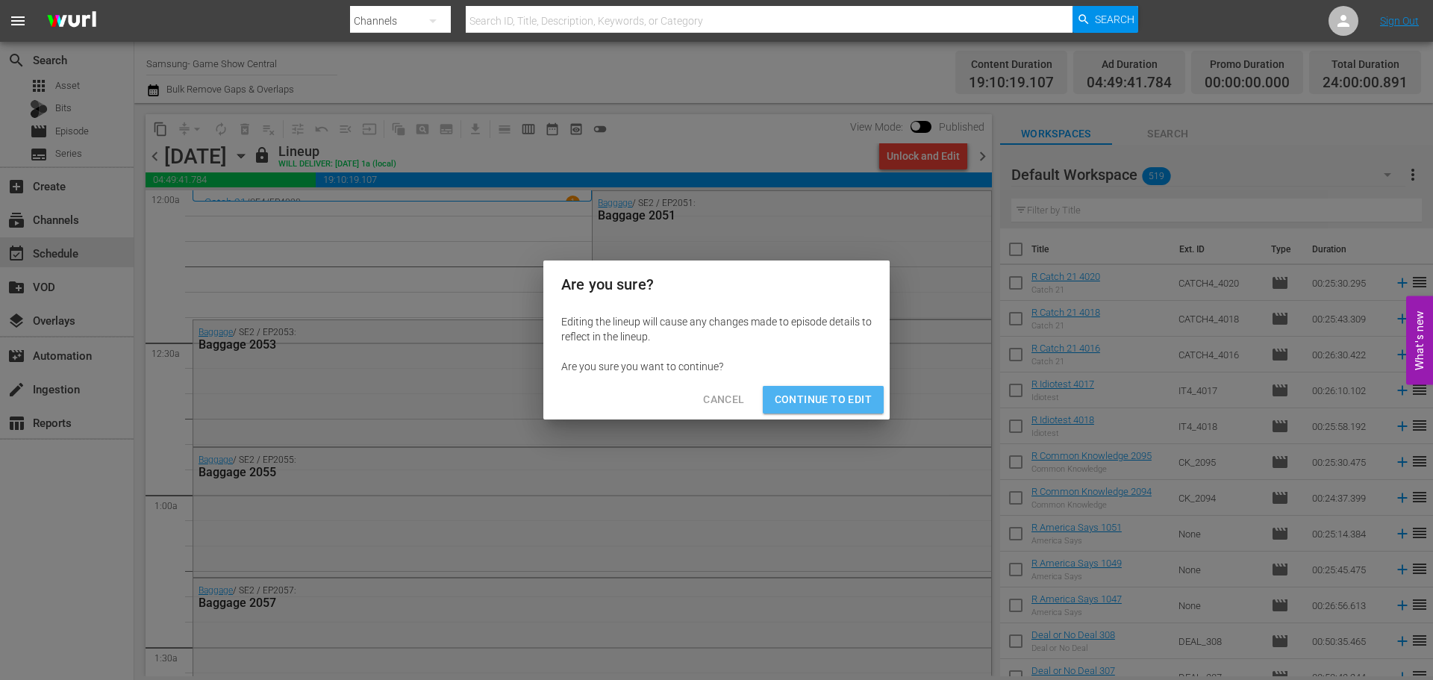
click at [849, 399] on span "Continue to Edit" at bounding box center [823, 399] width 97 height 19
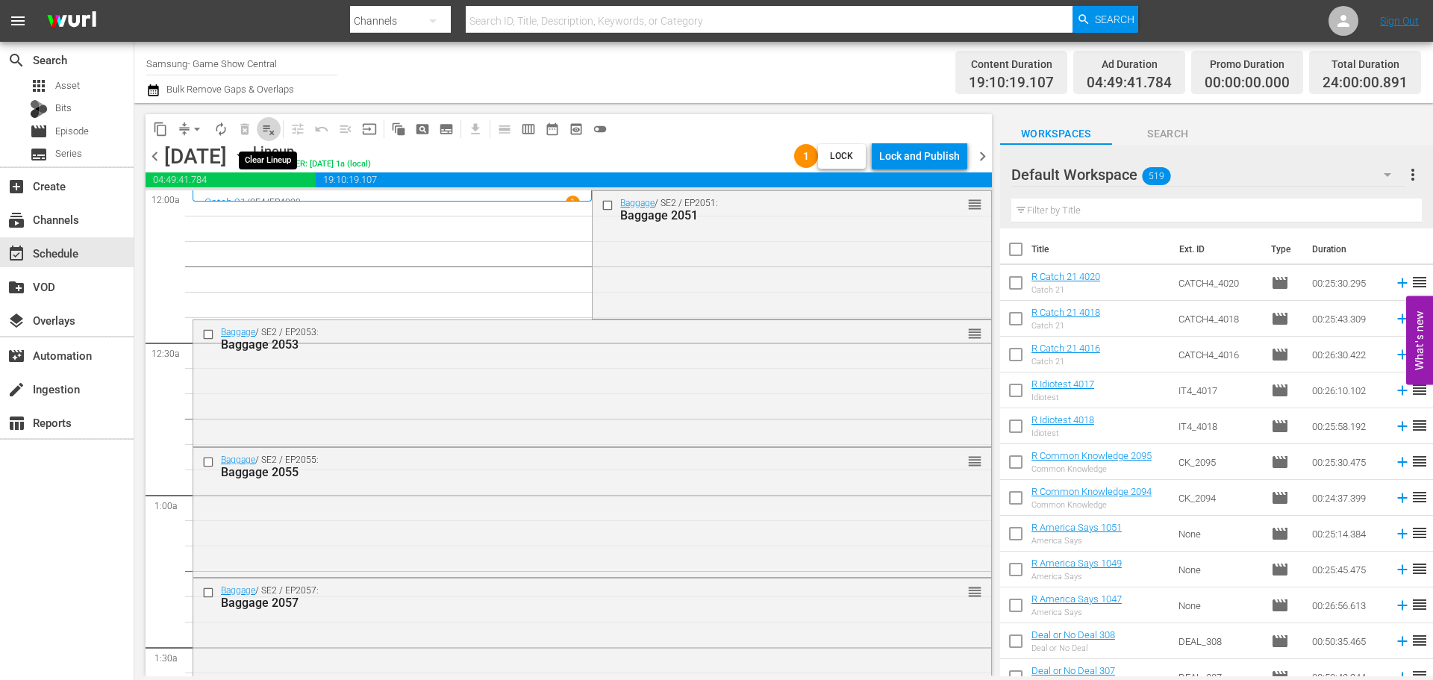
click at [267, 129] on span "playlist_remove_outlined" at bounding box center [268, 129] width 15 height 15
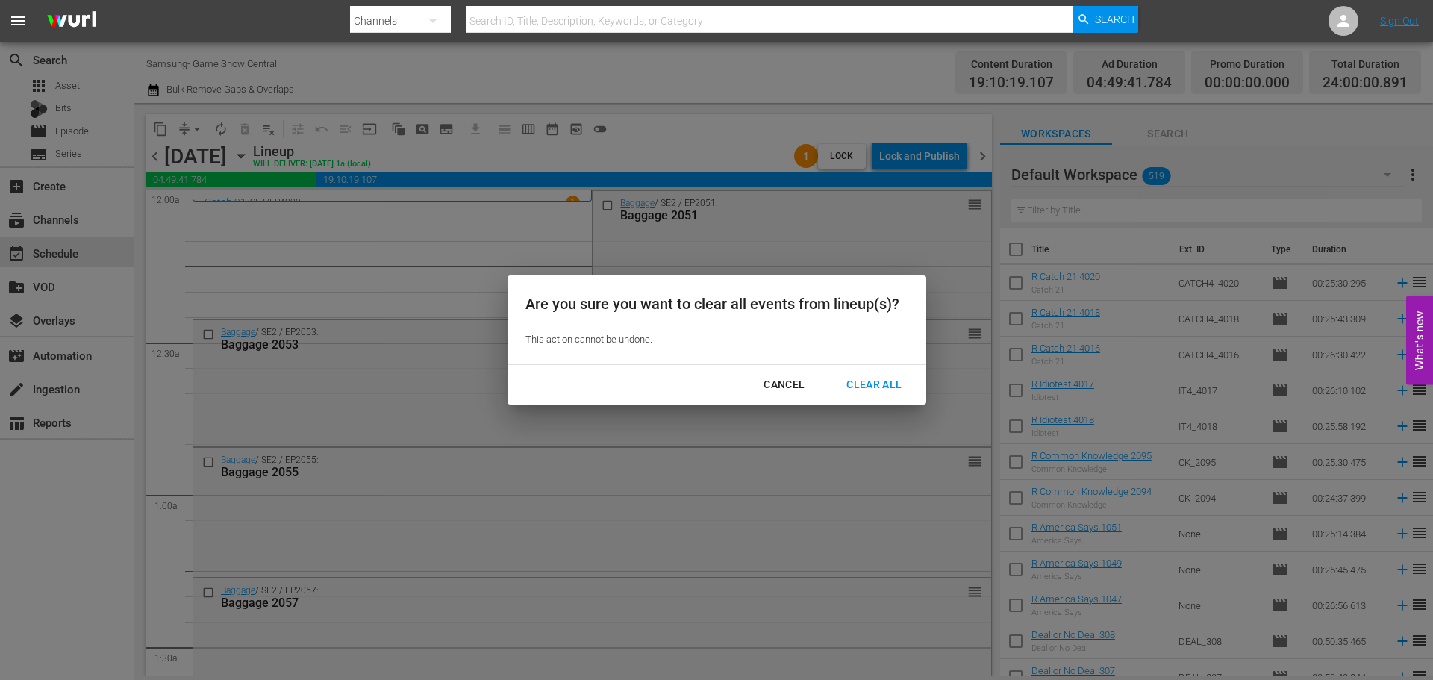
click at [872, 390] on div "Clear All" at bounding box center [873, 384] width 79 height 19
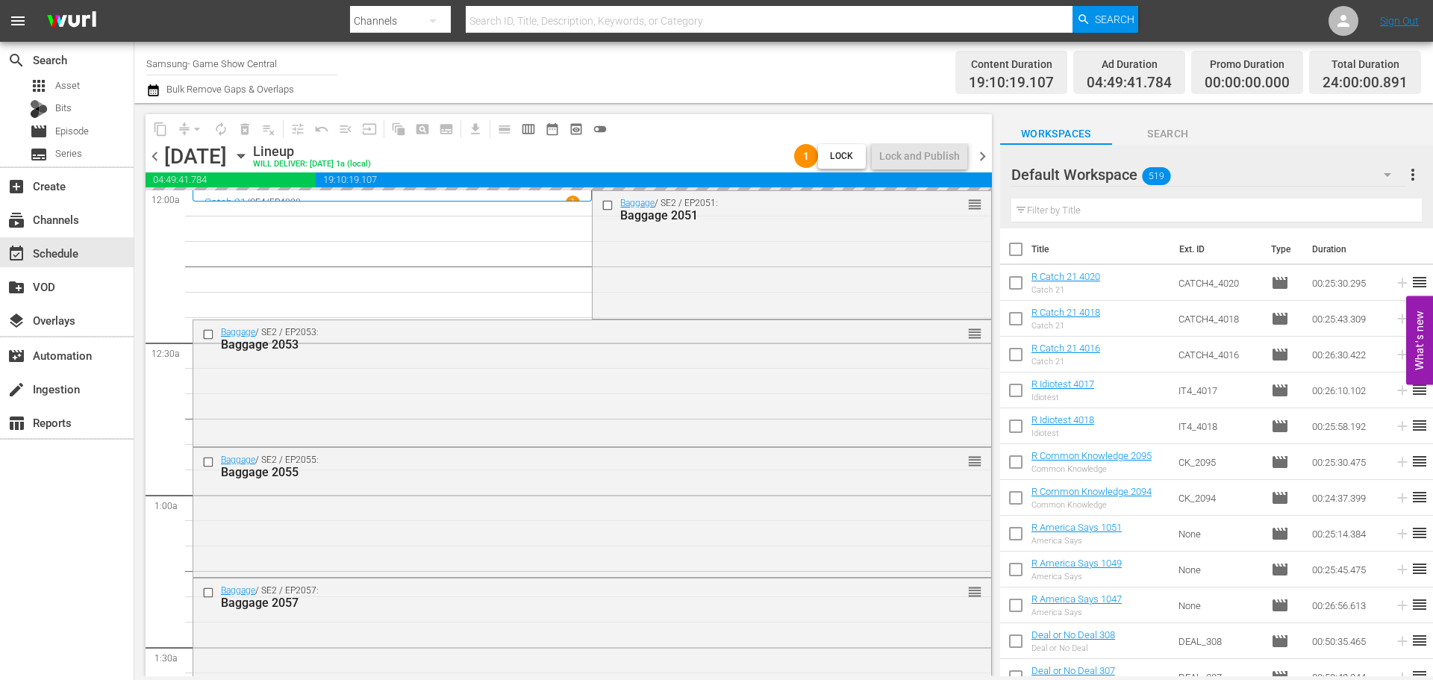
click at [249, 148] on icon "button" at bounding box center [241, 156] width 16 height 16
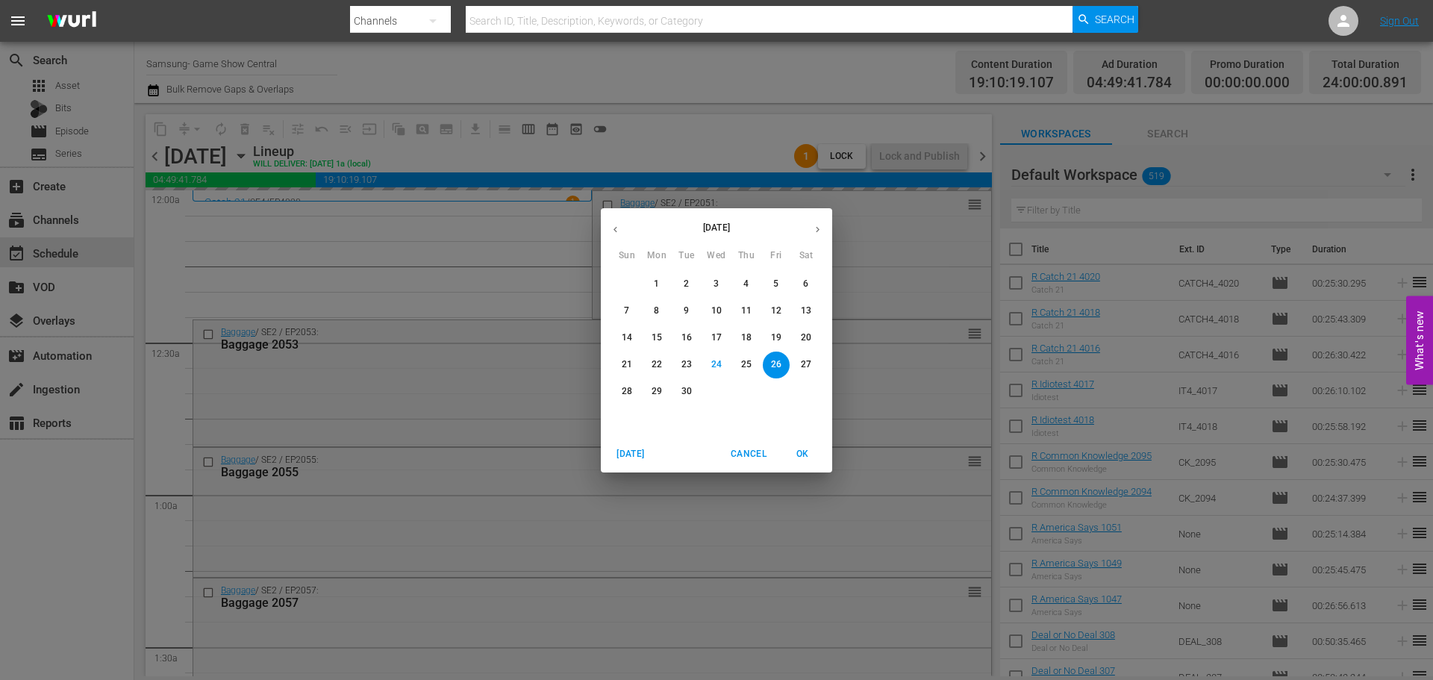
click at [810, 223] on button "button" at bounding box center [817, 229] width 29 height 29
click at [743, 284] on p "2" at bounding box center [745, 284] width 5 height 13
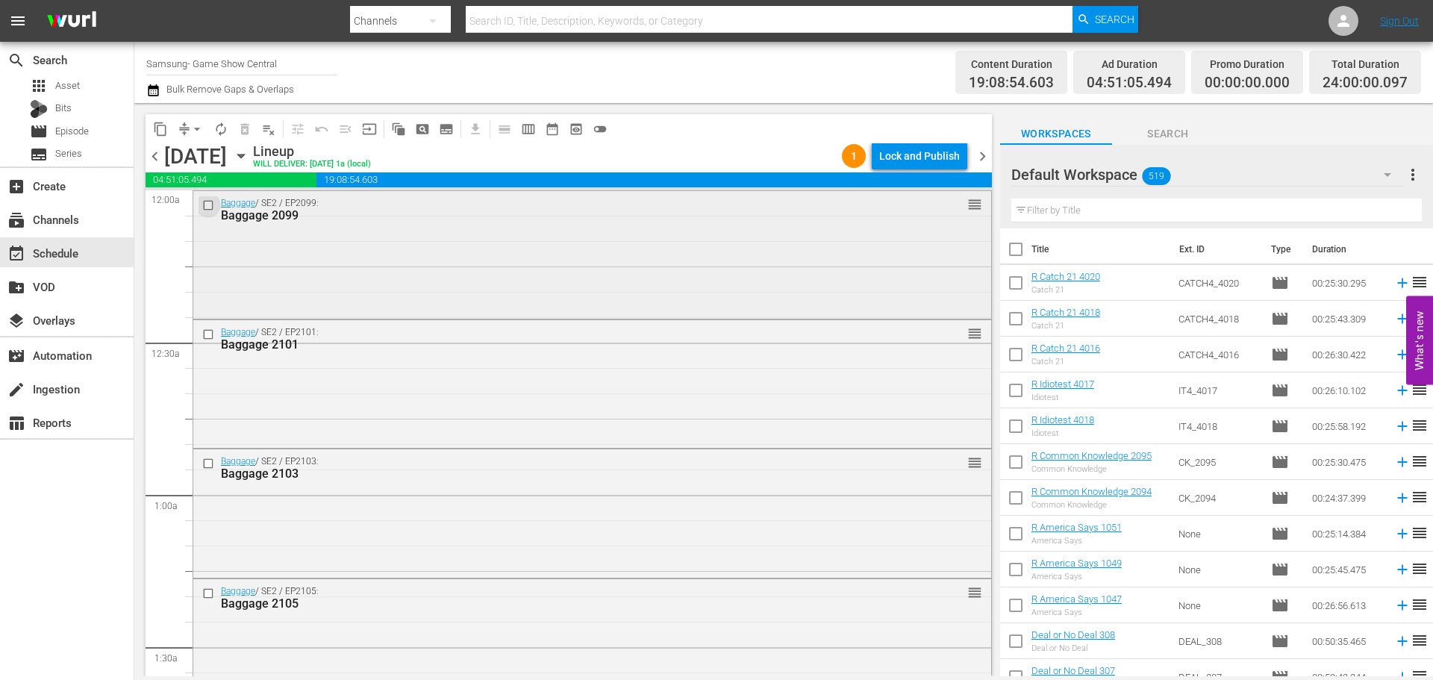
click at [205, 207] on input "checkbox" at bounding box center [210, 205] width 16 height 13
click at [205, 332] on input "checkbox" at bounding box center [210, 334] width 16 height 13
click at [211, 460] on input "checkbox" at bounding box center [210, 463] width 16 height 13
click at [210, 594] on input "checkbox" at bounding box center [210, 593] width 16 height 13
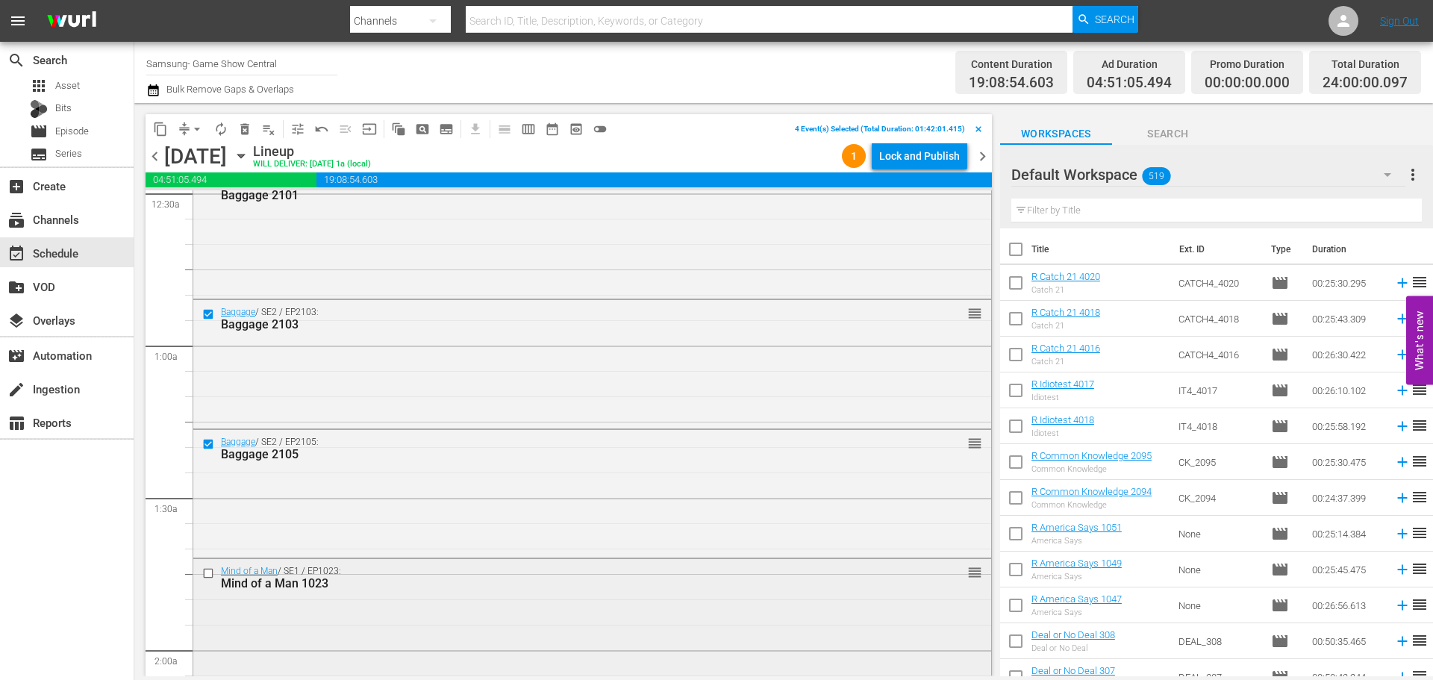
click at [210, 577] on input "checkbox" at bounding box center [210, 572] width 16 height 13
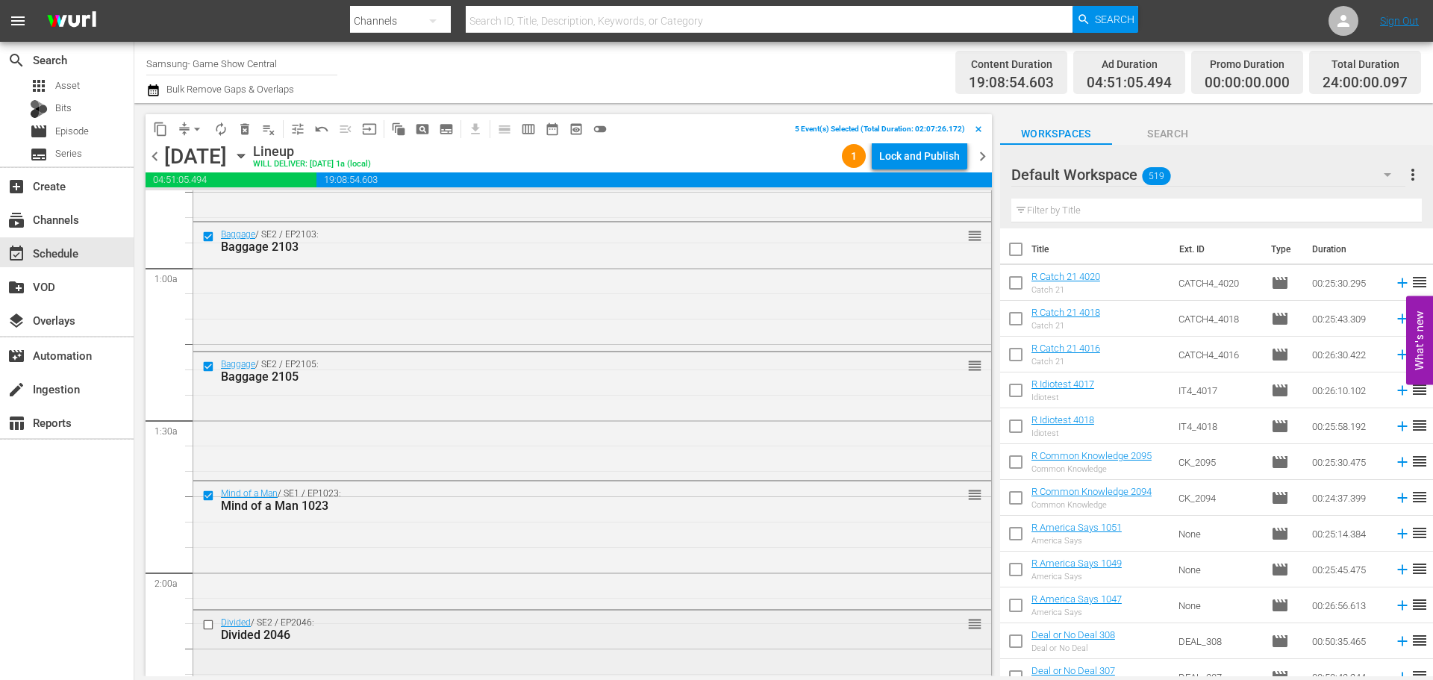
scroll to position [373, 0]
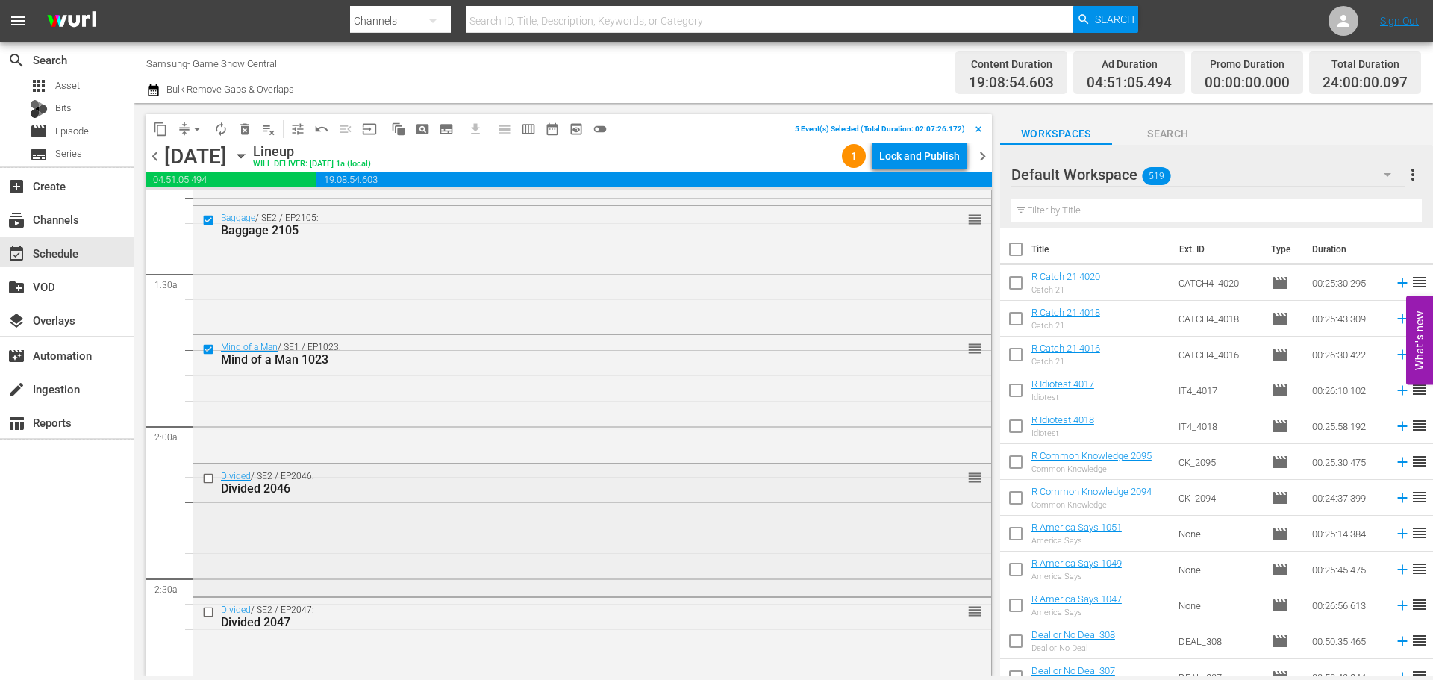
click at [208, 480] on input "checkbox" at bounding box center [210, 478] width 16 height 13
click at [210, 615] on input "checkbox" at bounding box center [210, 612] width 16 height 13
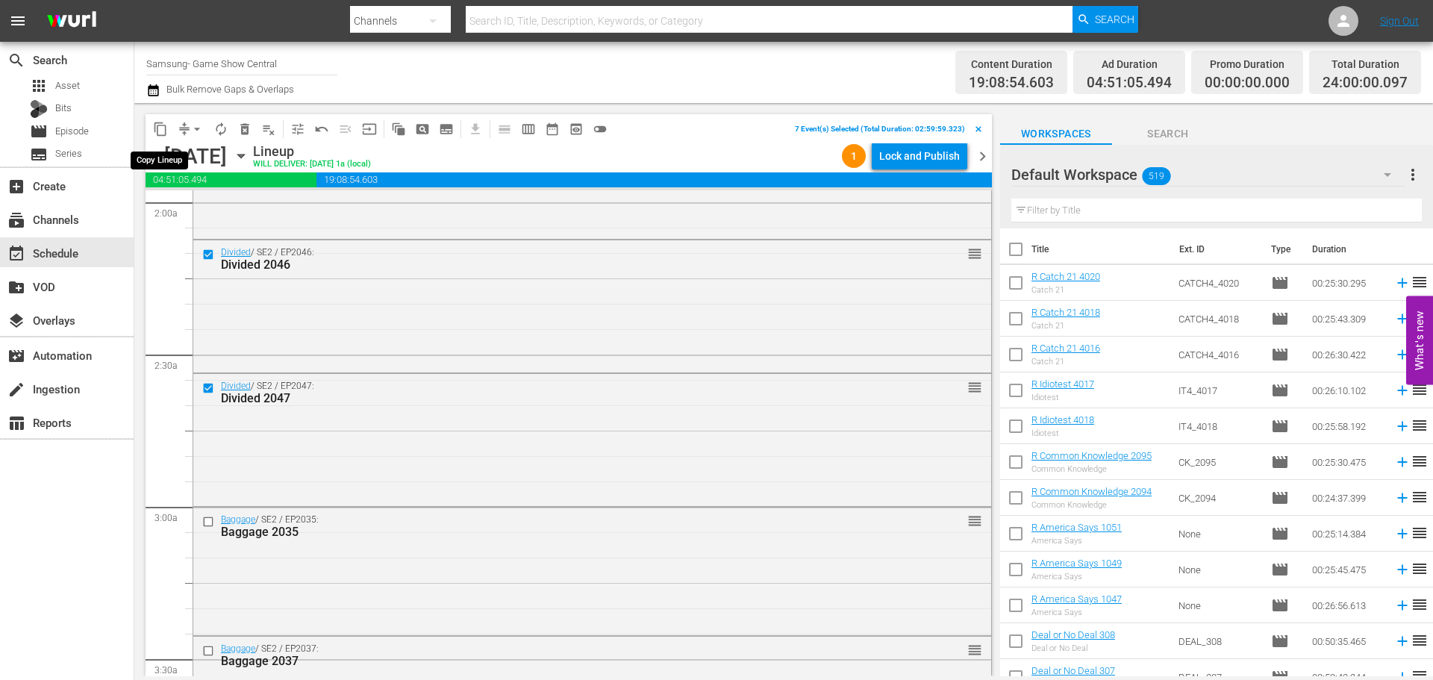
click at [157, 122] on span "content_copy" at bounding box center [160, 129] width 15 height 15
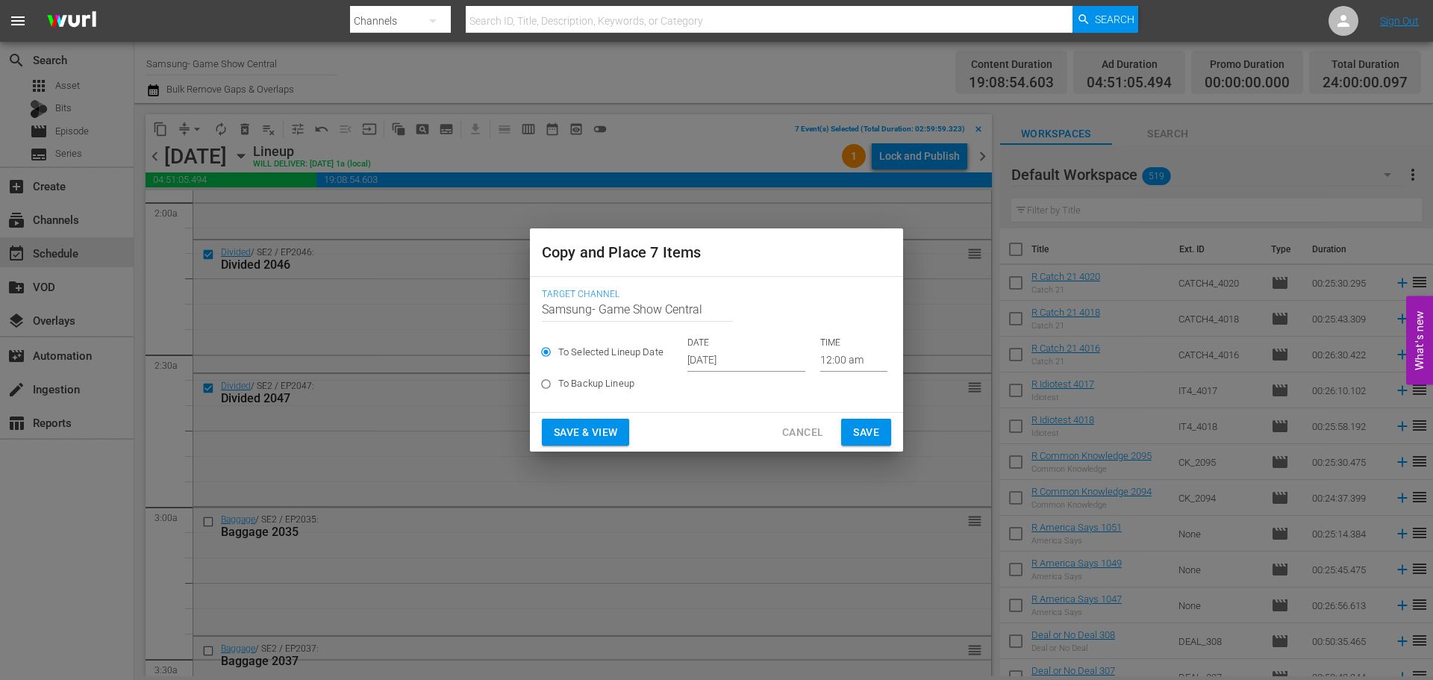
click at [780, 360] on input "Sep 26th 2025" at bounding box center [746, 360] width 118 height 22
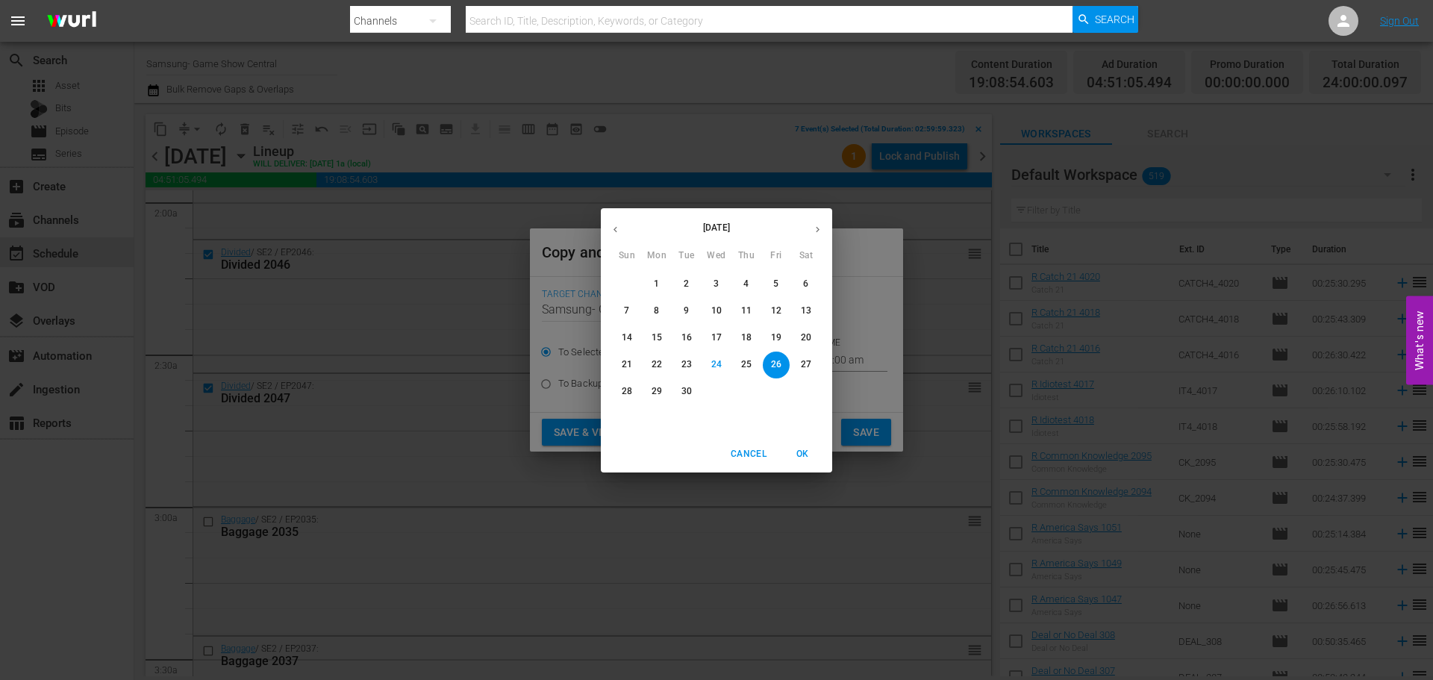
click at [781, 363] on span "26" at bounding box center [776, 364] width 27 height 13
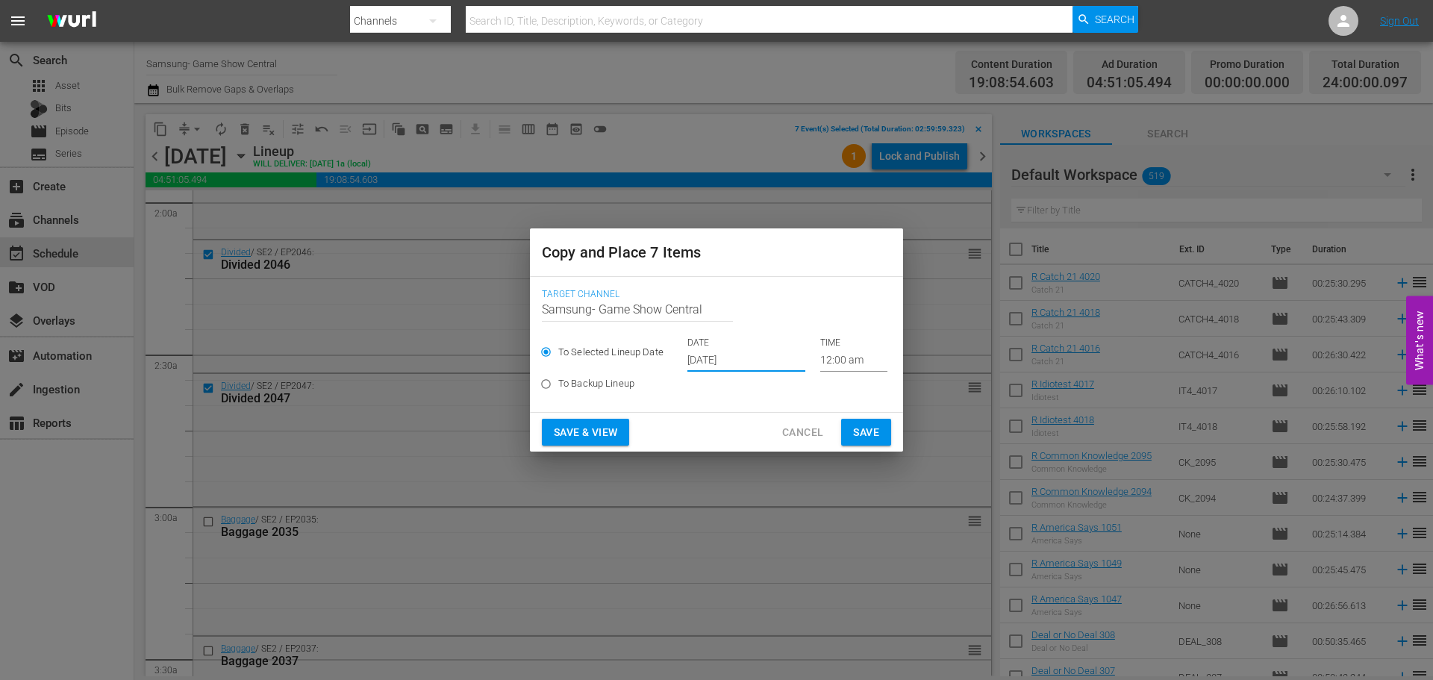
click at [850, 363] on input "12:00 am" at bounding box center [853, 360] width 67 height 22
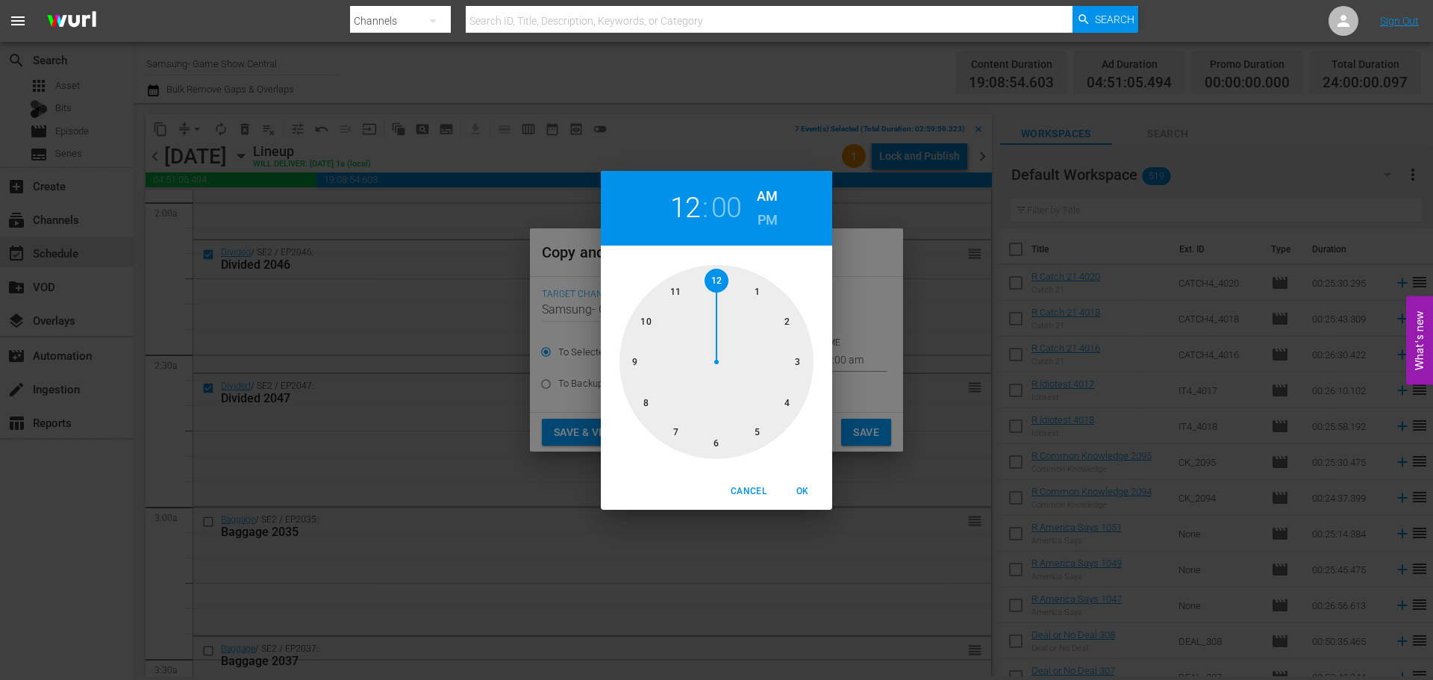
click at [803, 358] on div at bounding box center [716, 362] width 194 height 194
click at [804, 490] on span "OK" at bounding box center [802, 492] width 36 height 16
type input "03:00 am"
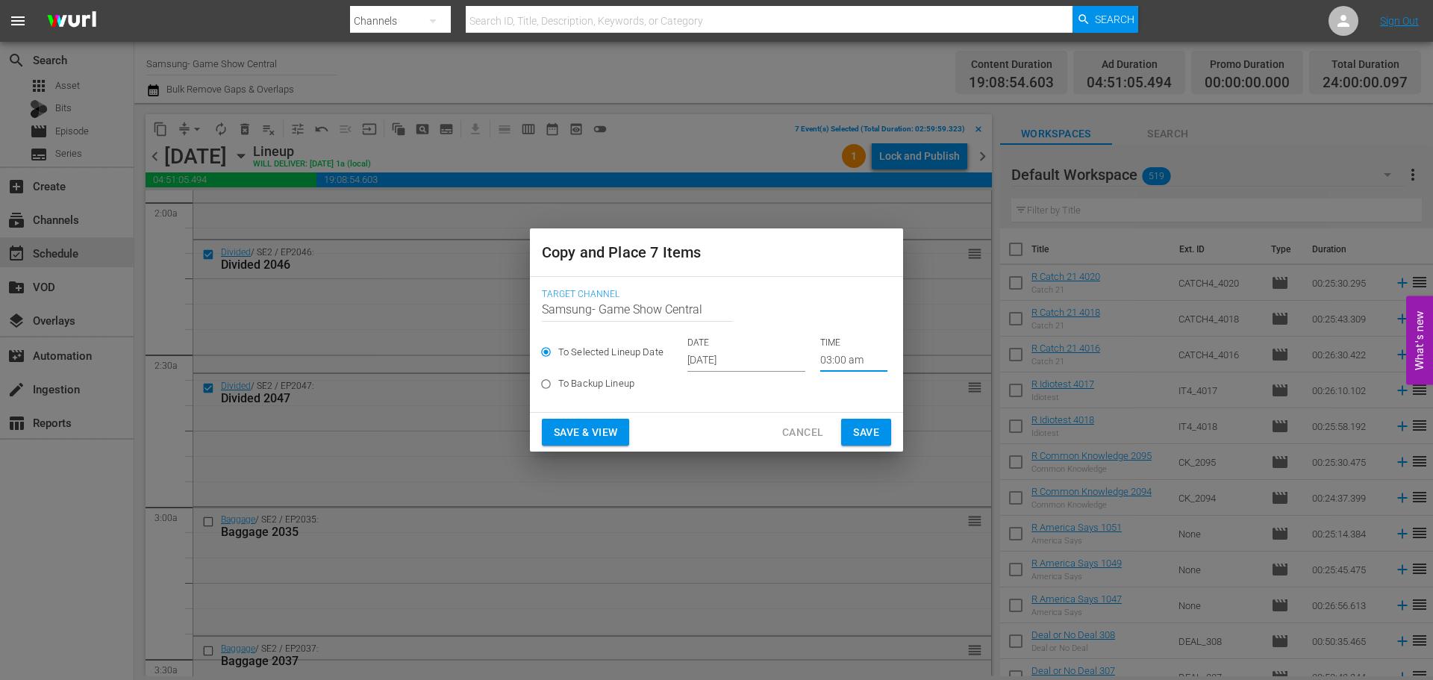
click at [866, 440] on span "Save" at bounding box center [866, 432] width 26 height 19
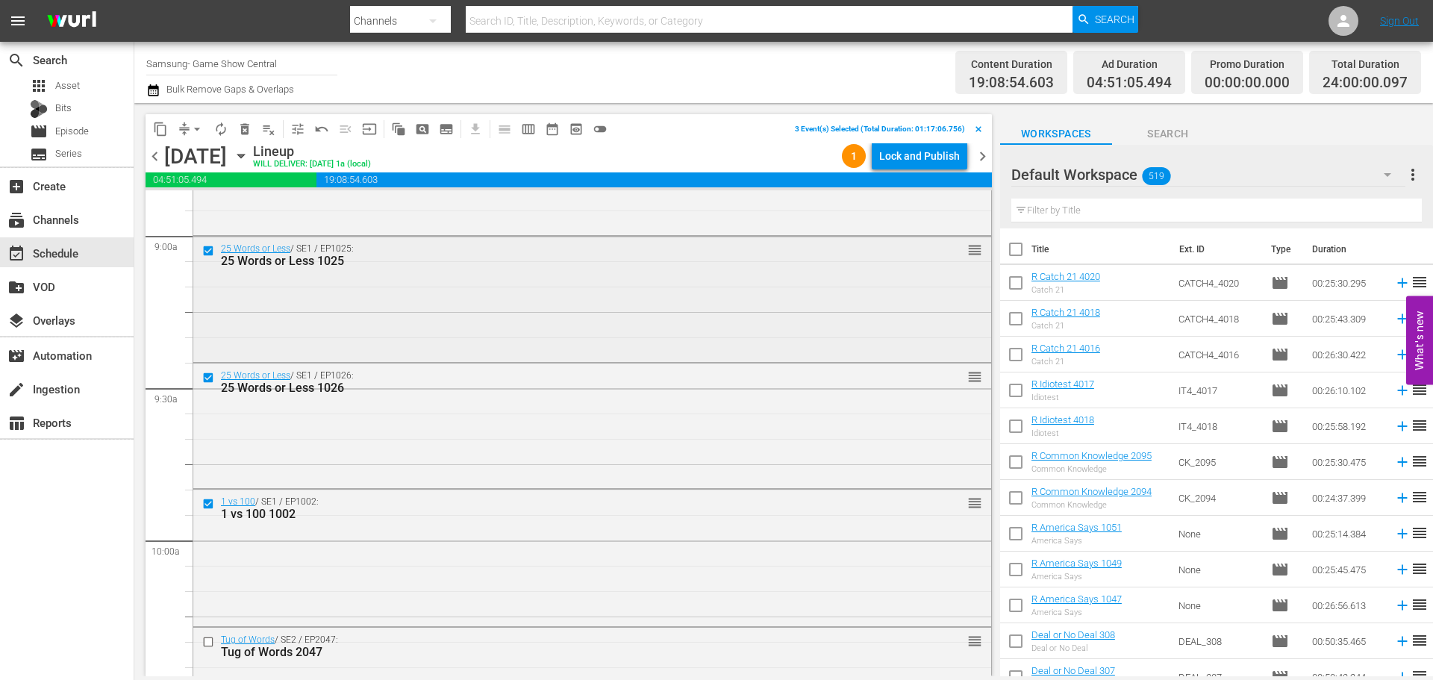
scroll to position [2910, 0]
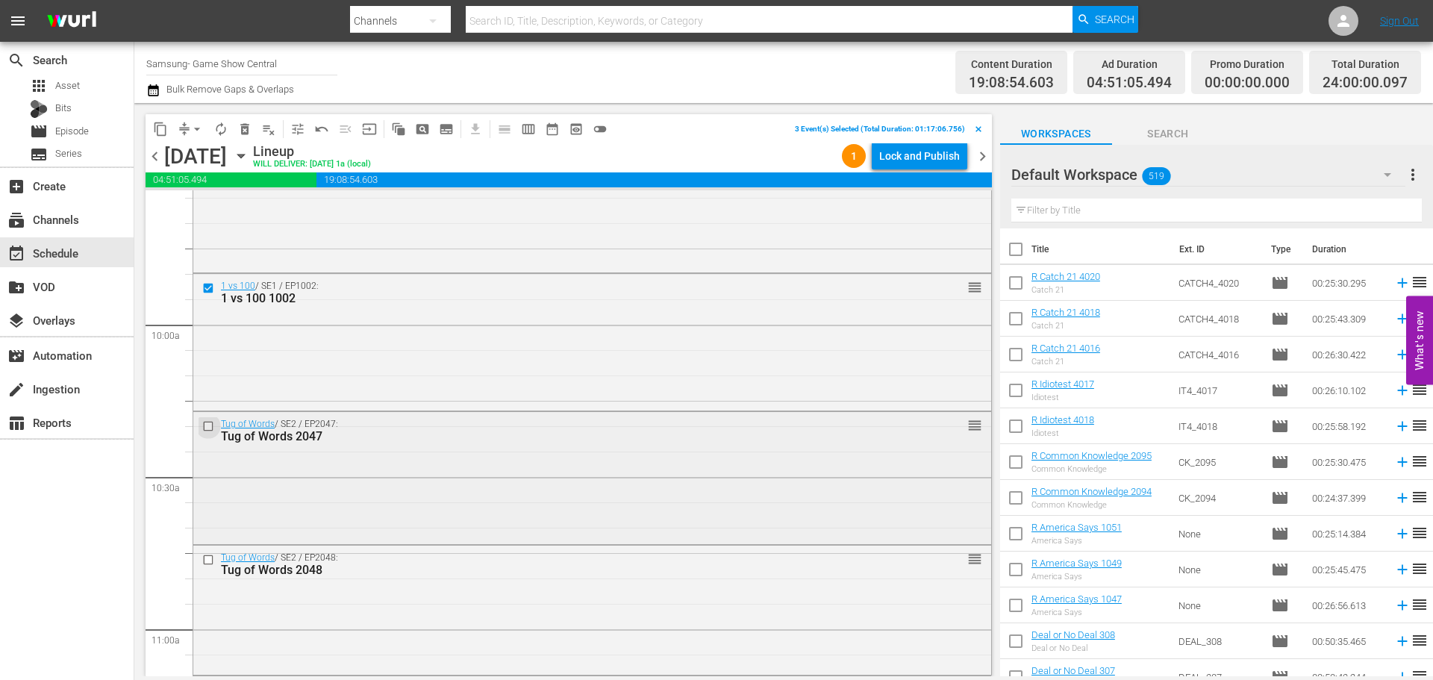
click at [213, 430] on input "checkbox" at bounding box center [210, 426] width 16 height 13
click at [206, 561] on input "checkbox" at bounding box center [210, 559] width 16 height 13
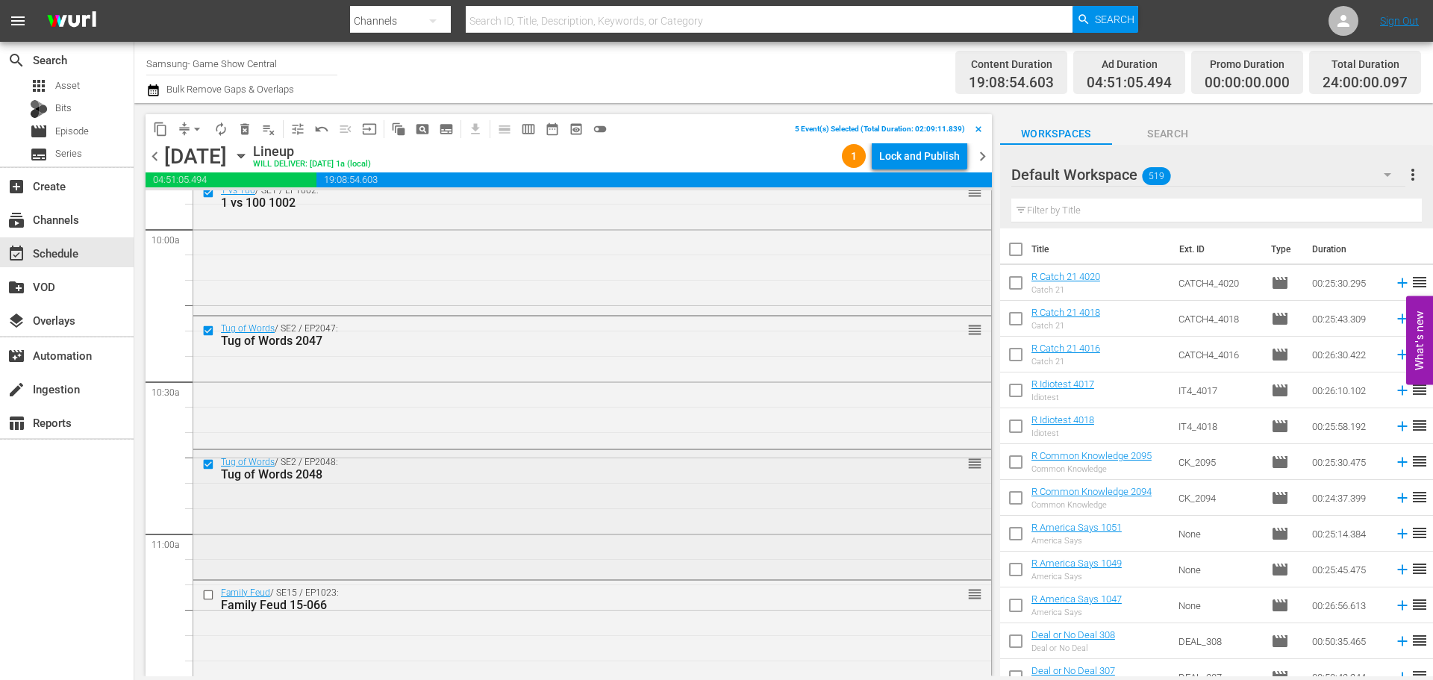
scroll to position [3134, 0]
click at [212, 467] on input "checkbox" at bounding box center [210, 466] width 16 height 13
click at [208, 596] on input "checkbox" at bounding box center [210, 594] width 16 height 13
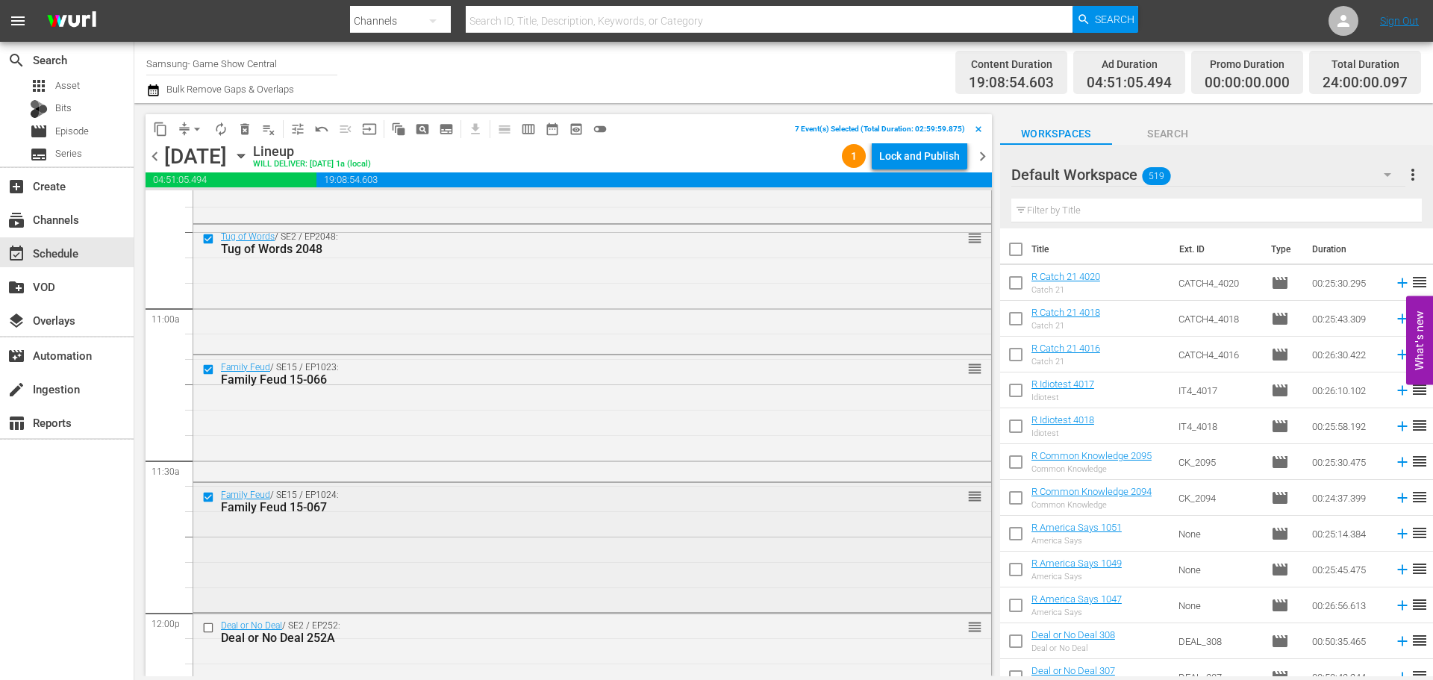
scroll to position [3284, 0]
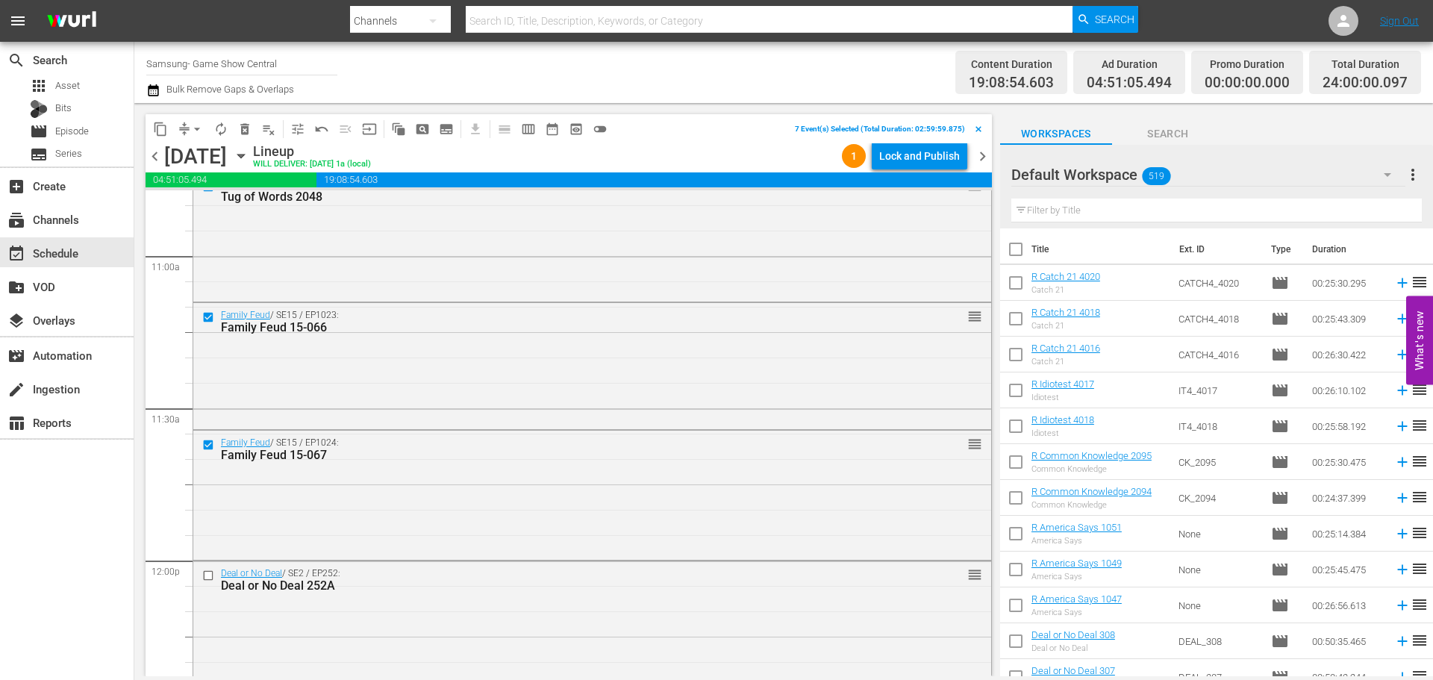
click at [159, 124] on span "content_copy" at bounding box center [160, 129] width 15 height 15
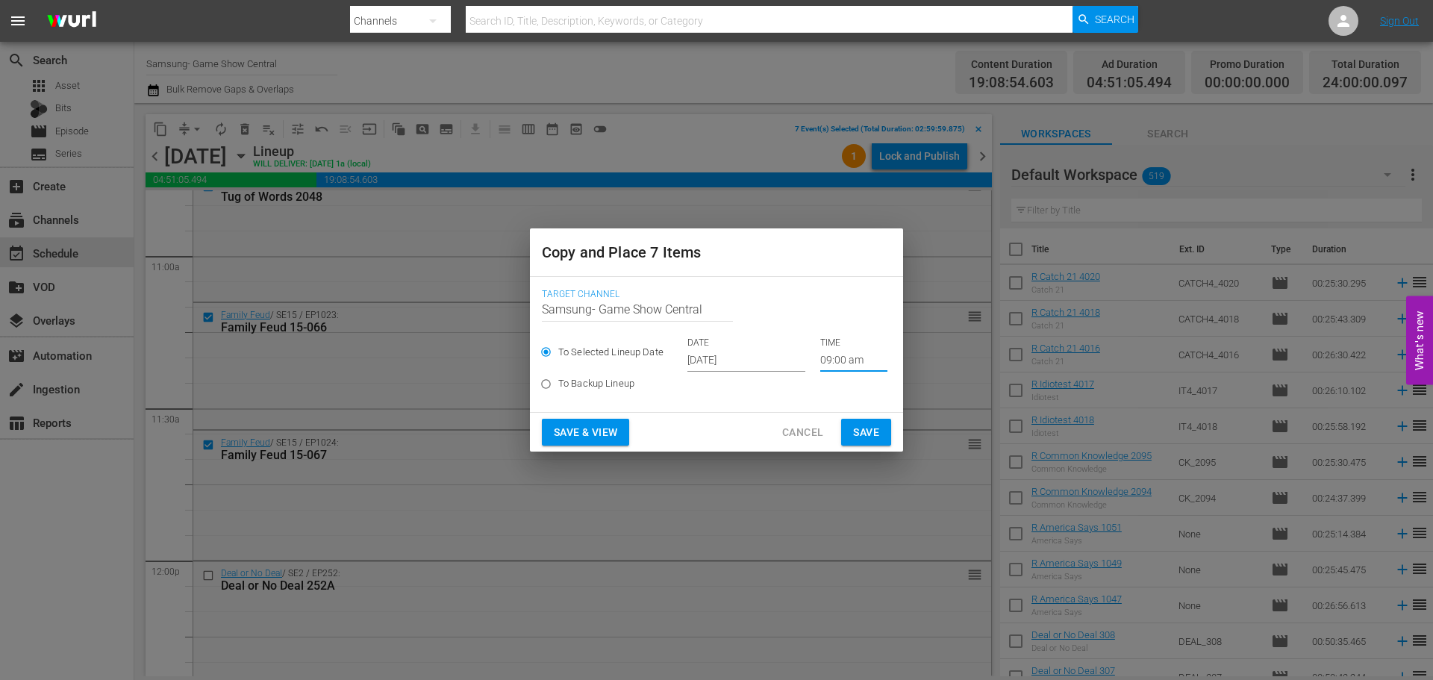
click at [822, 359] on input "09:00 am" at bounding box center [853, 360] width 67 height 22
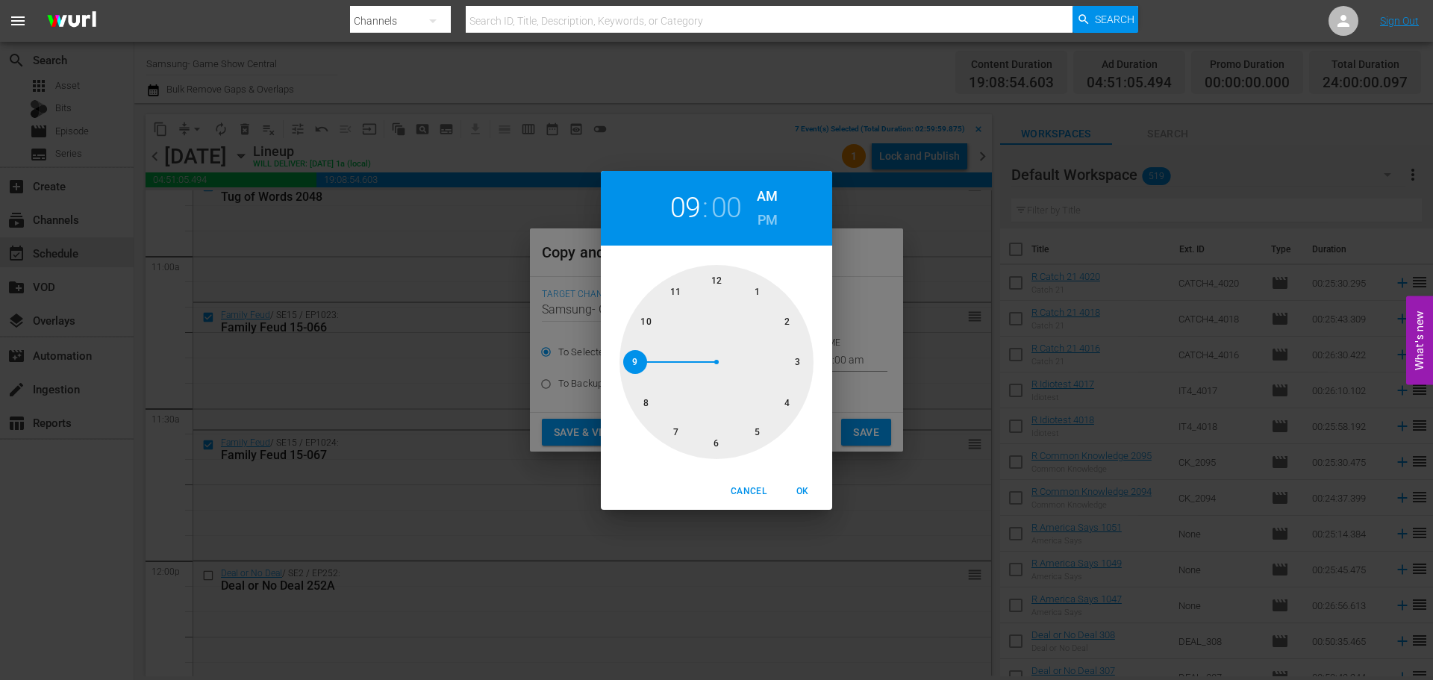
click at [710, 435] on div at bounding box center [716, 362] width 194 height 194
drag, startPoint x: 793, startPoint y: 484, endPoint x: 842, endPoint y: 446, distance: 61.7
click at [793, 486] on span "OK" at bounding box center [802, 492] width 36 height 16
type input "06:00 am"
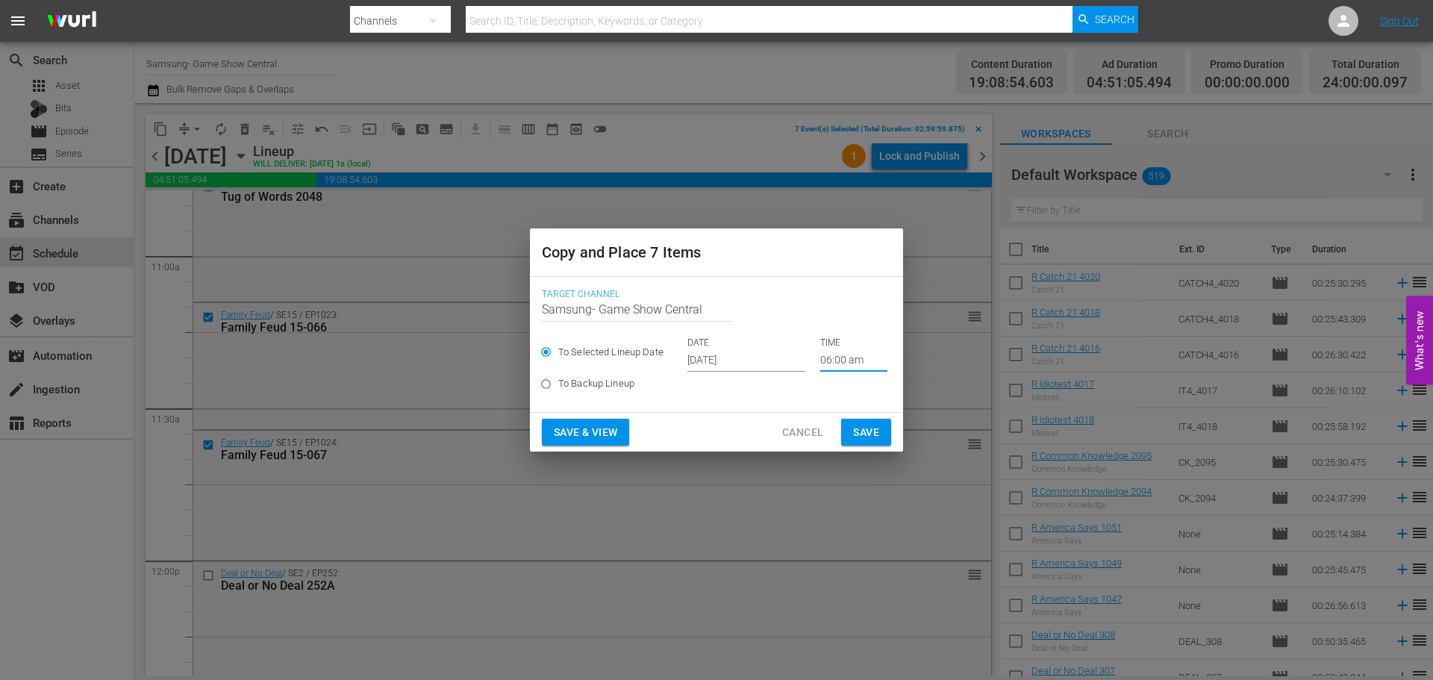
click at [869, 425] on span "Save" at bounding box center [866, 432] width 26 height 19
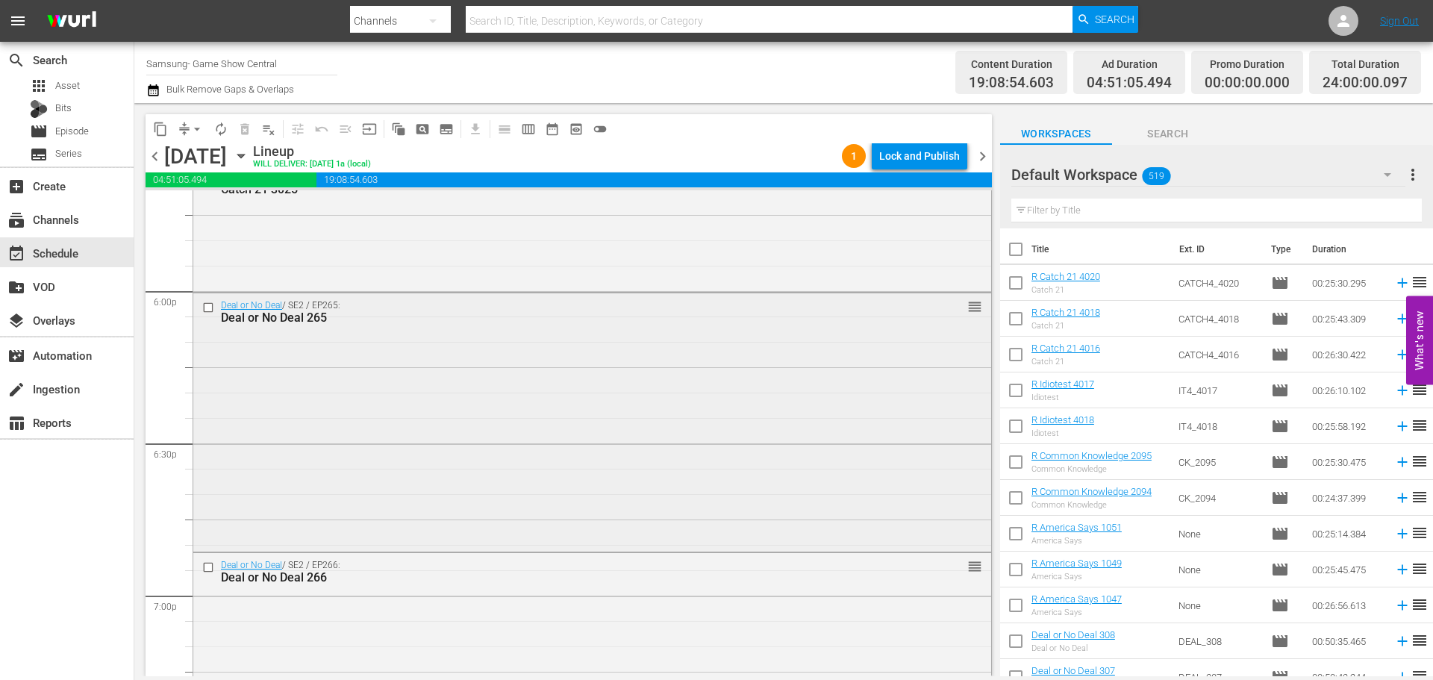
scroll to position [5373, 0]
click at [206, 311] on input "checkbox" at bounding box center [210, 313] width 16 height 13
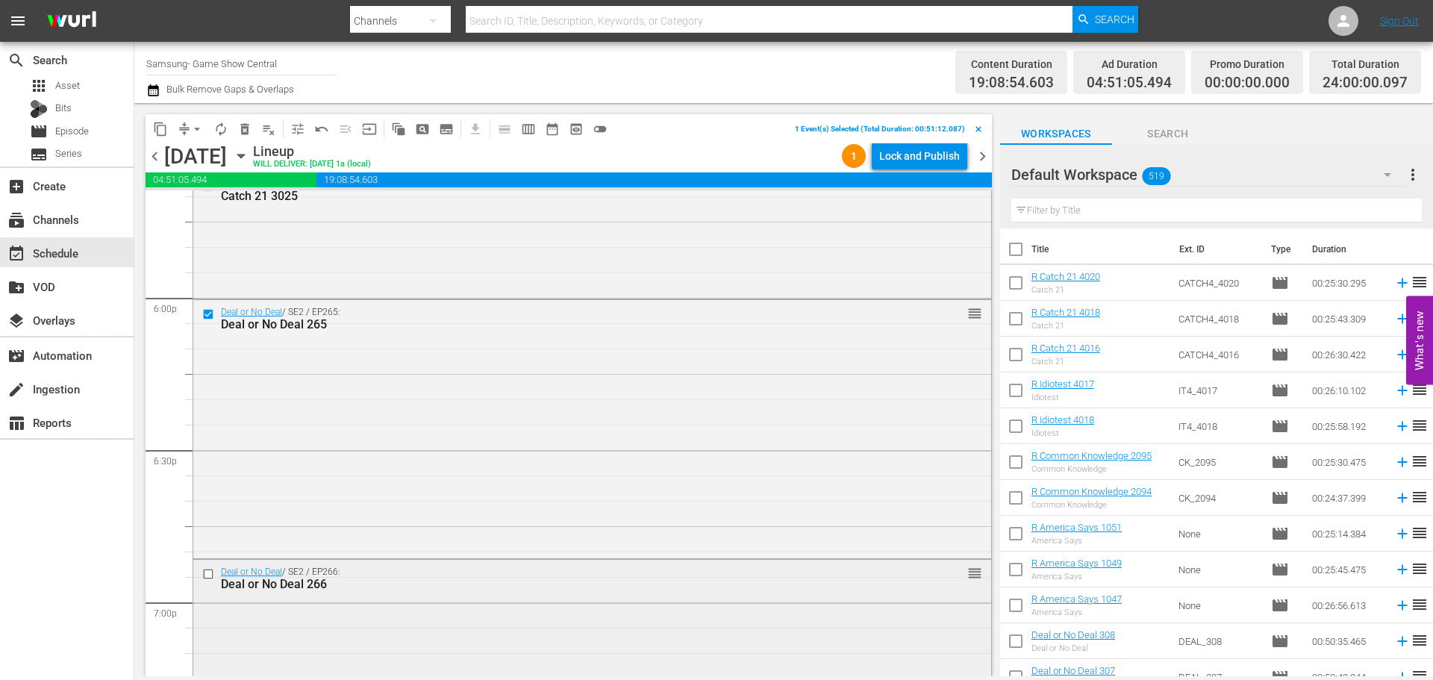
click at [209, 578] on input "checkbox" at bounding box center [210, 574] width 16 height 13
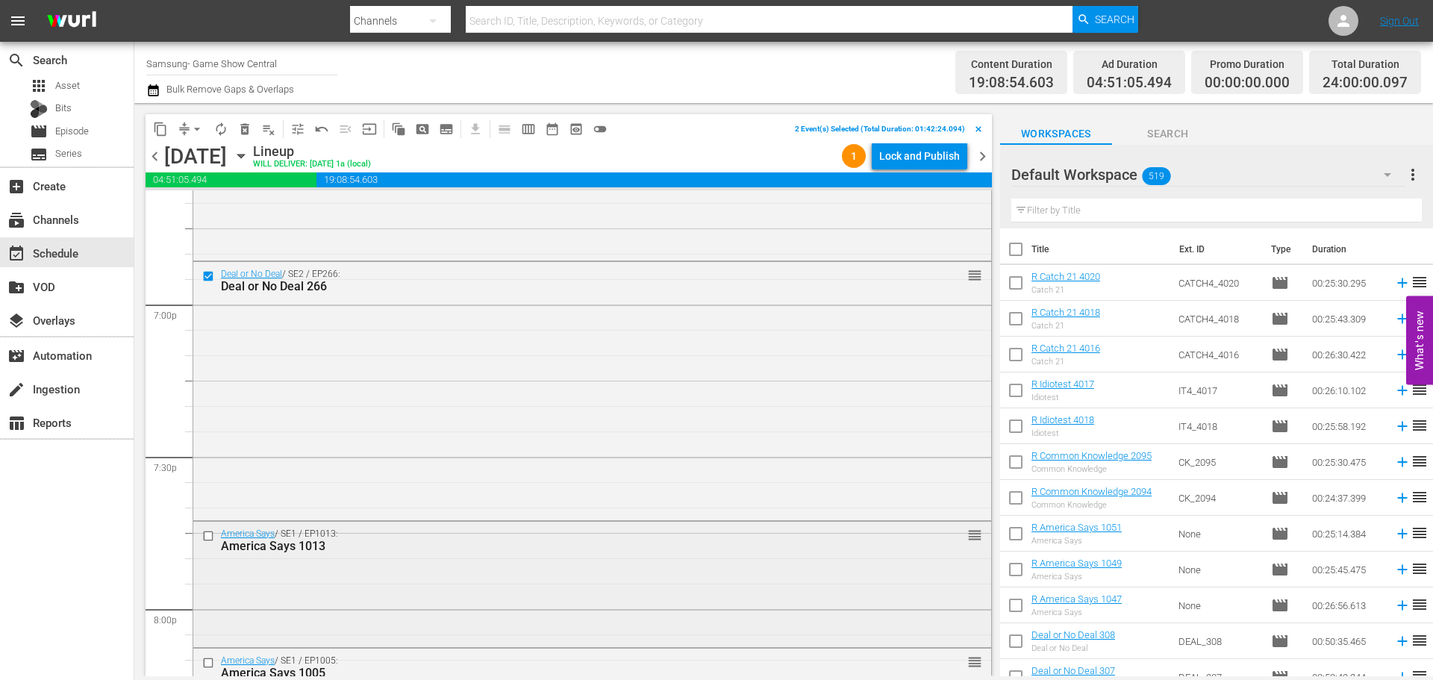
scroll to position [5672, 0]
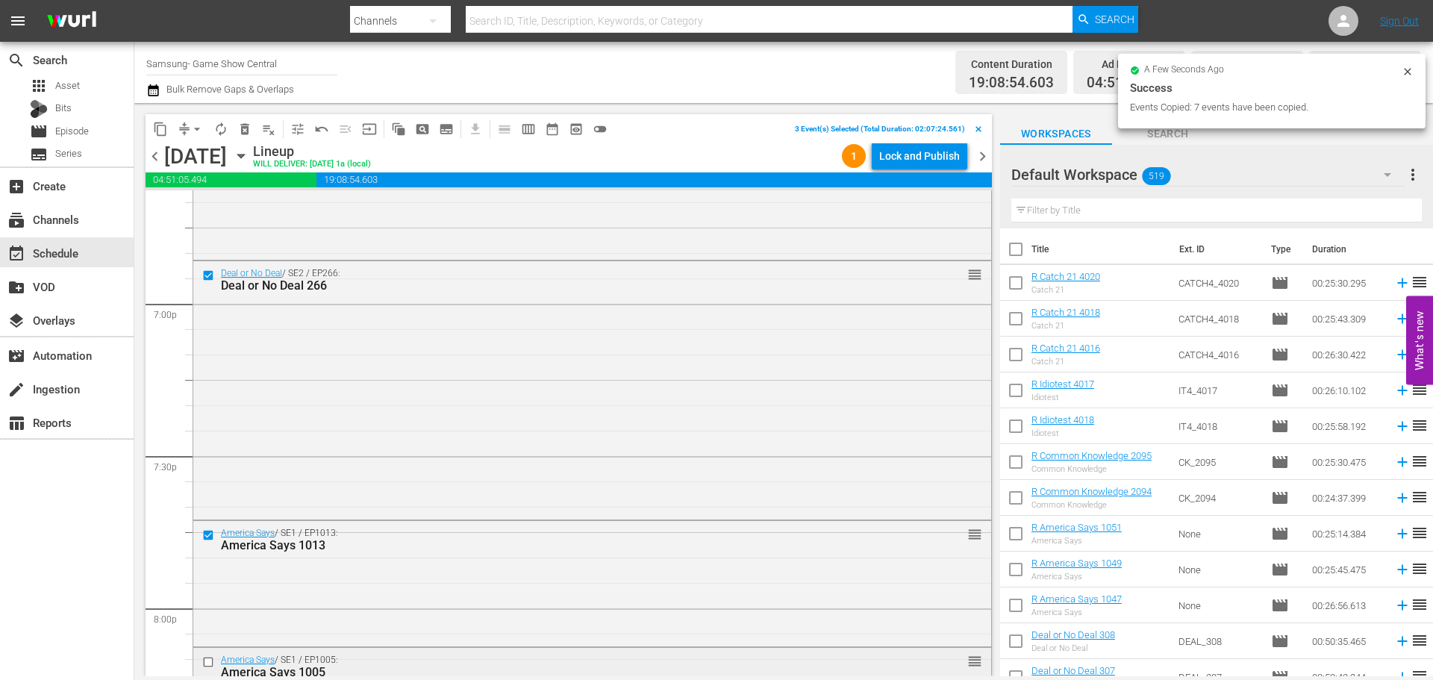
click at [209, 658] on input "checkbox" at bounding box center [210, 662] width 16 height 13
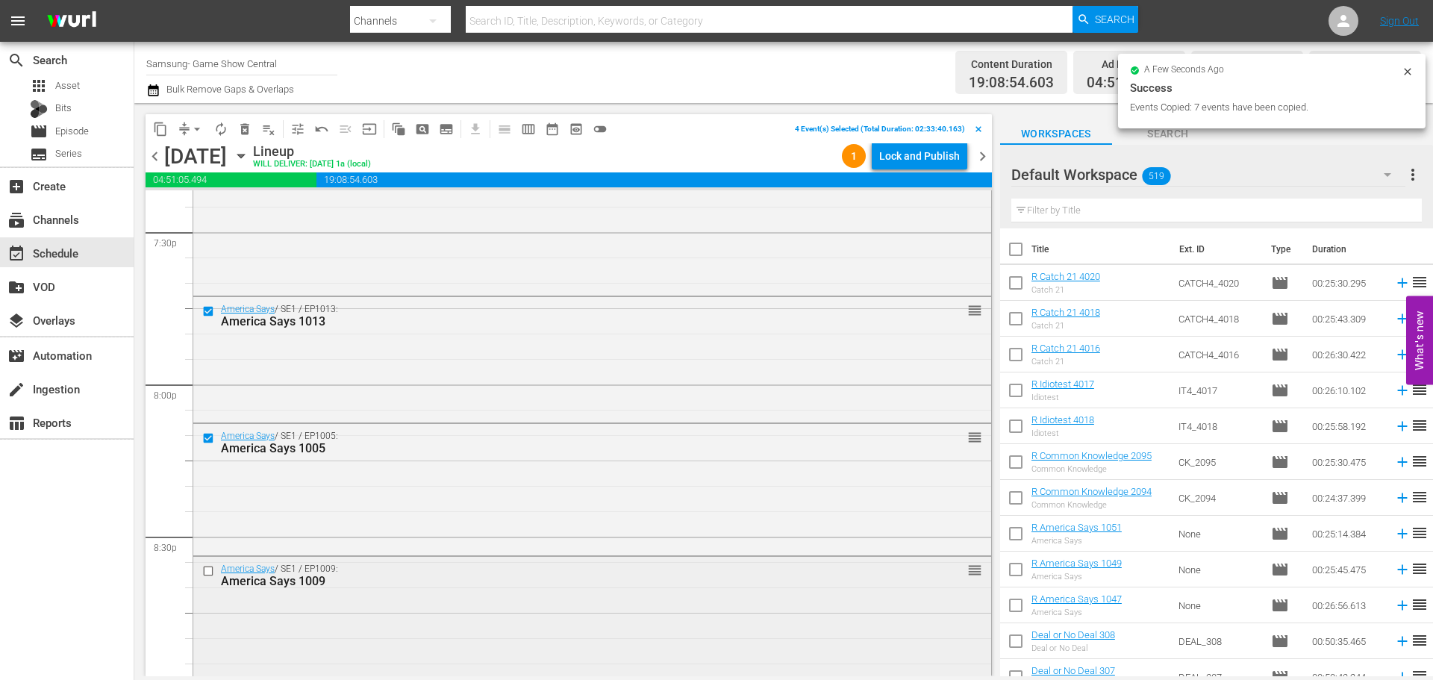
click at [205, 566] on input "checkbox" at bounding box center [210, 571] width 16 height 13
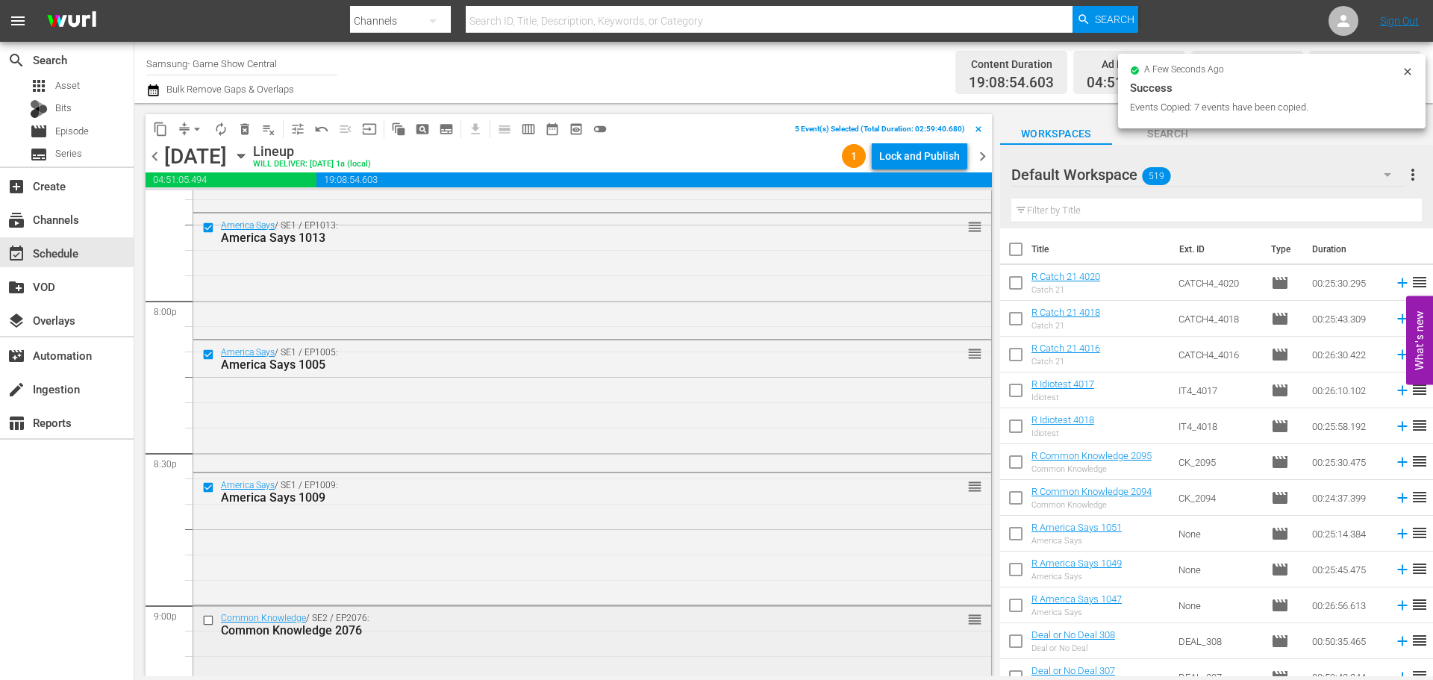
scroll to position [6045, 0]
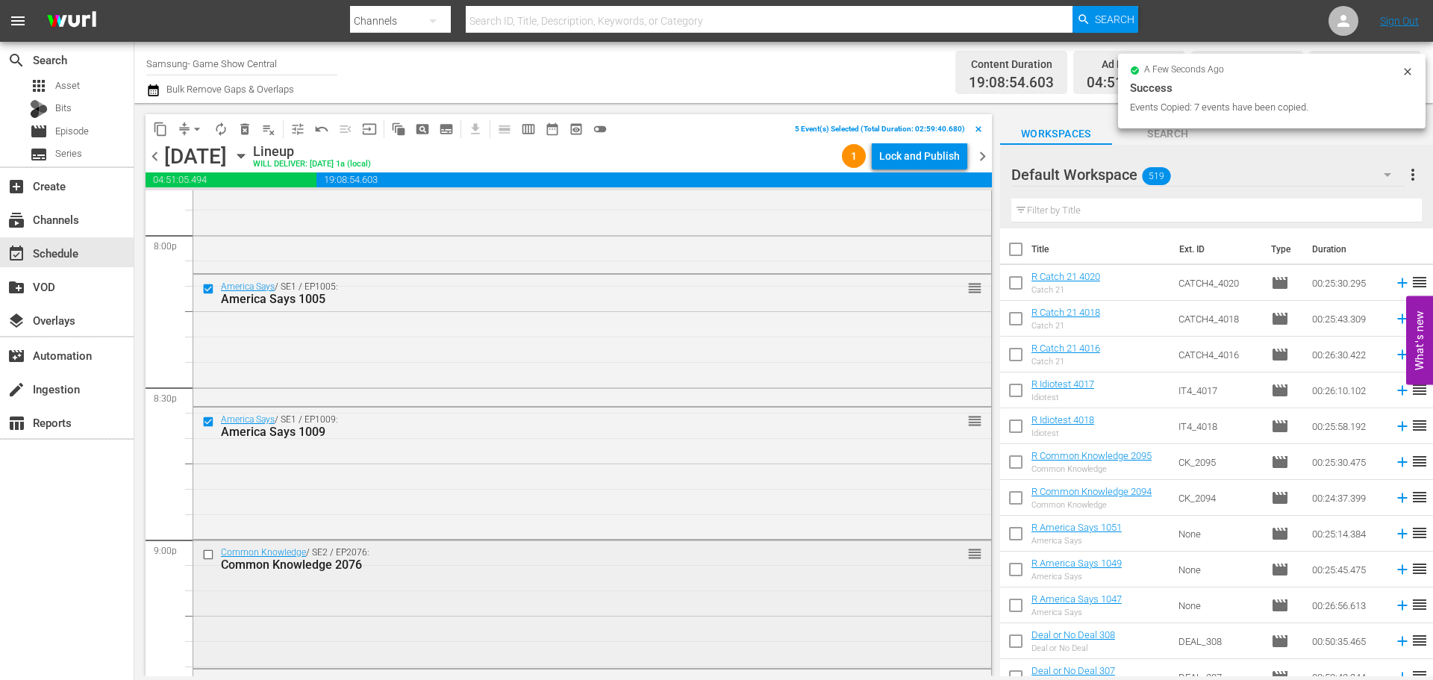
click at [207, 552] on input "checkbox" at bounding box center [210, 554] width 16 height 13
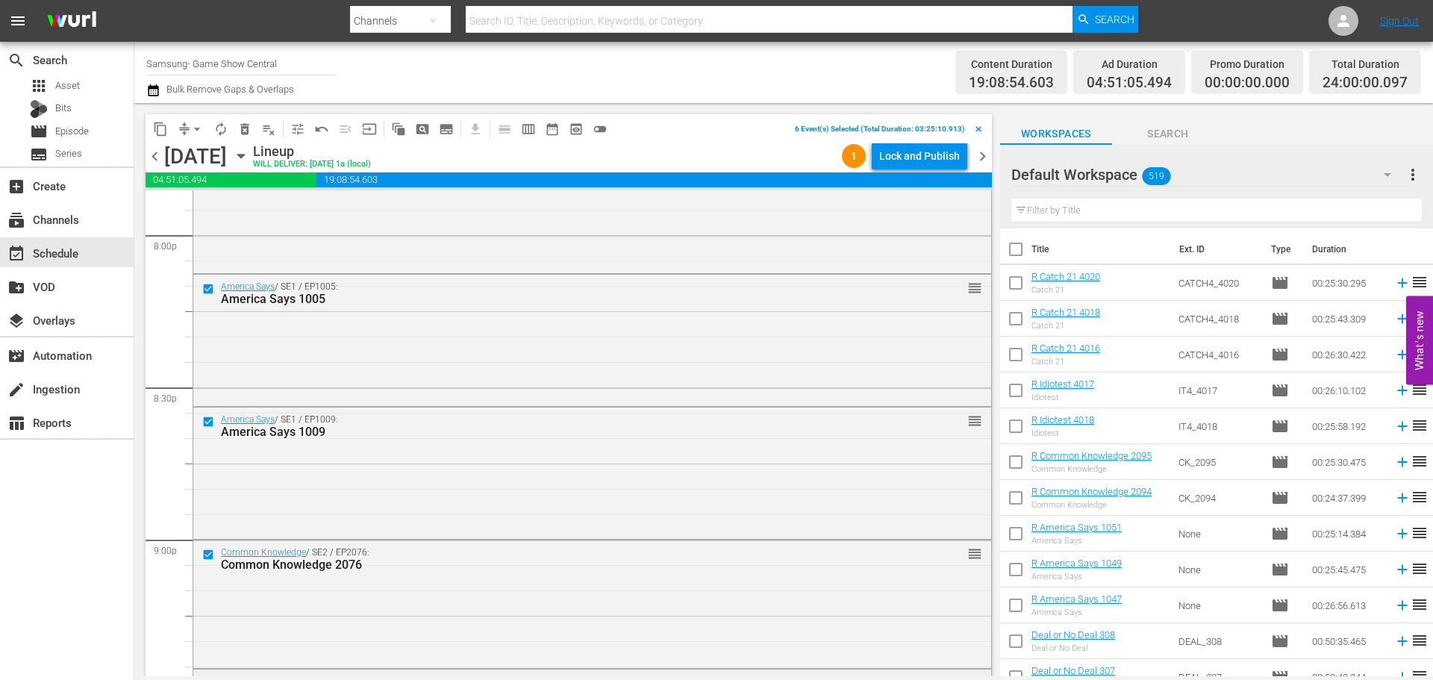
scroll to position [6194, 0]
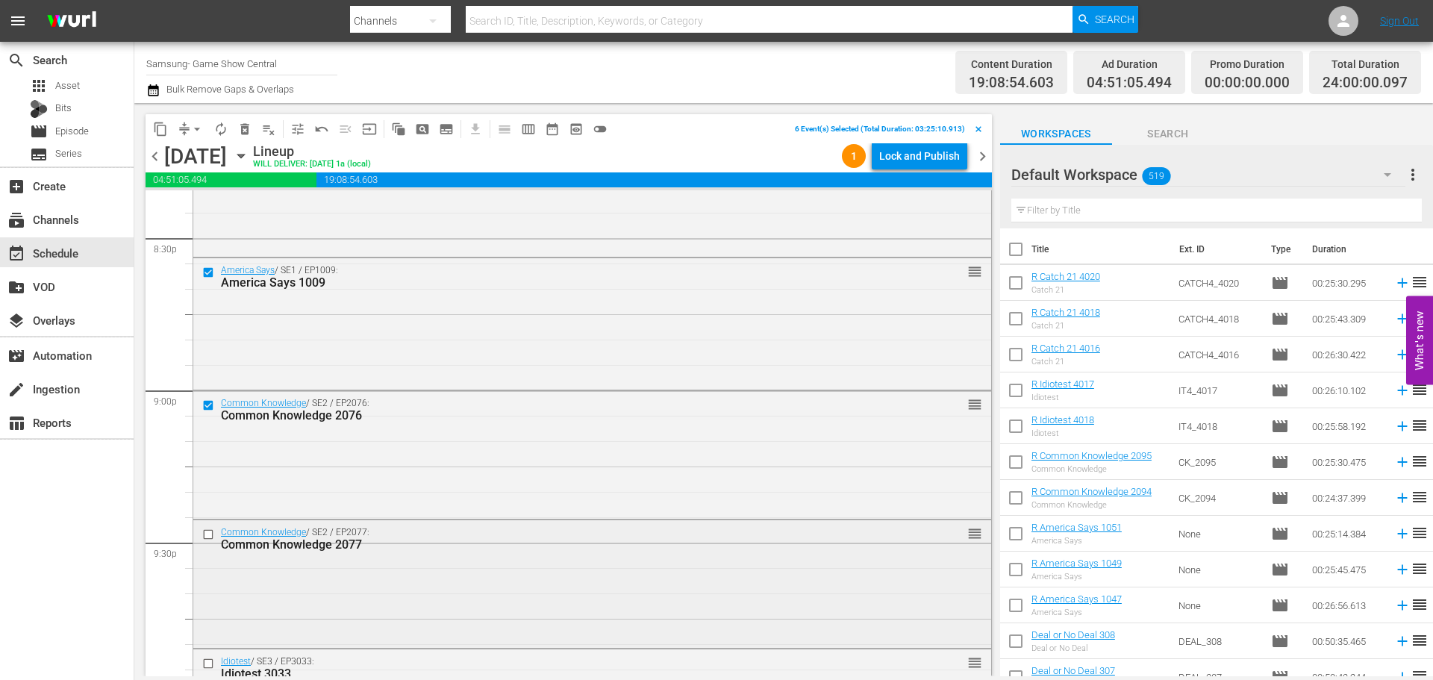
click at [210, 536] on input "checkbox" at bounding box center [210, 534] width 16 height 13
click at [210, 663] on input "checkbox" at bounding box center [210, 663] width 16 height 13
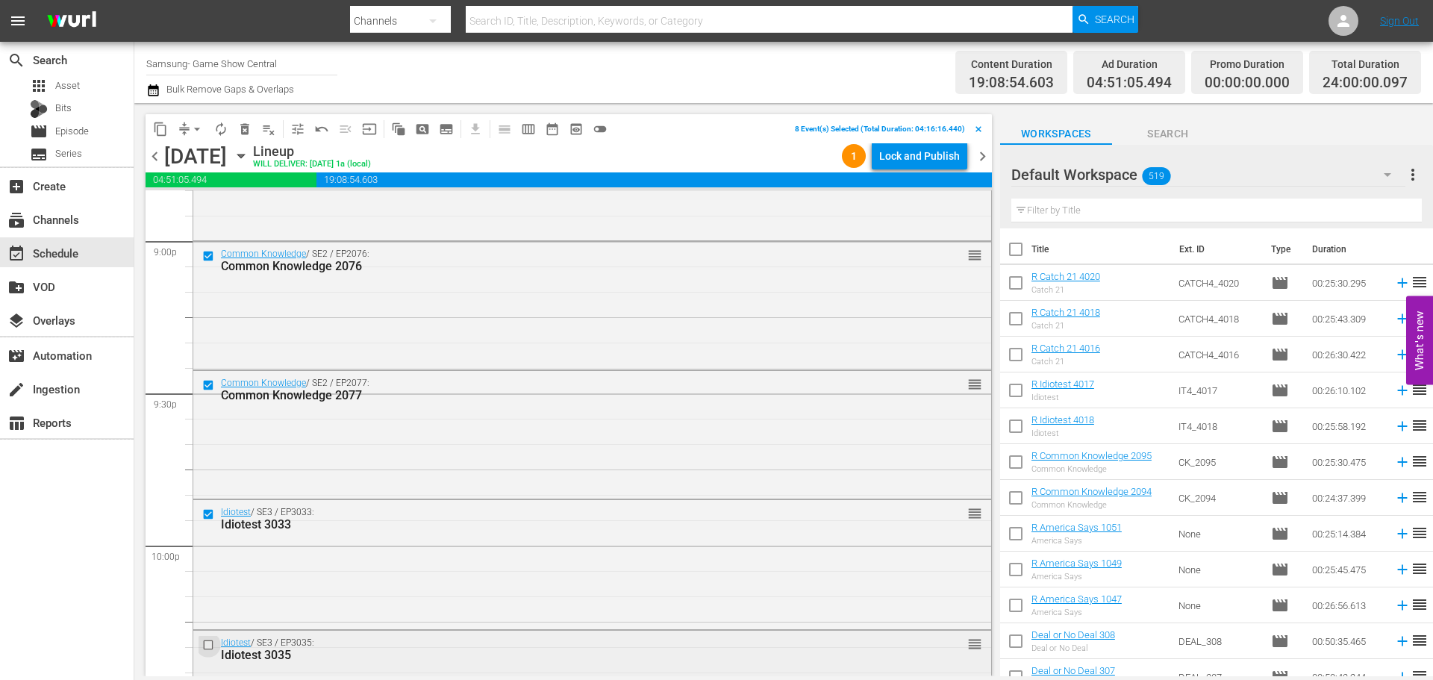
click at [208, 649] on input "checkbox" at bounding box center [210, 644] width 16 height 13
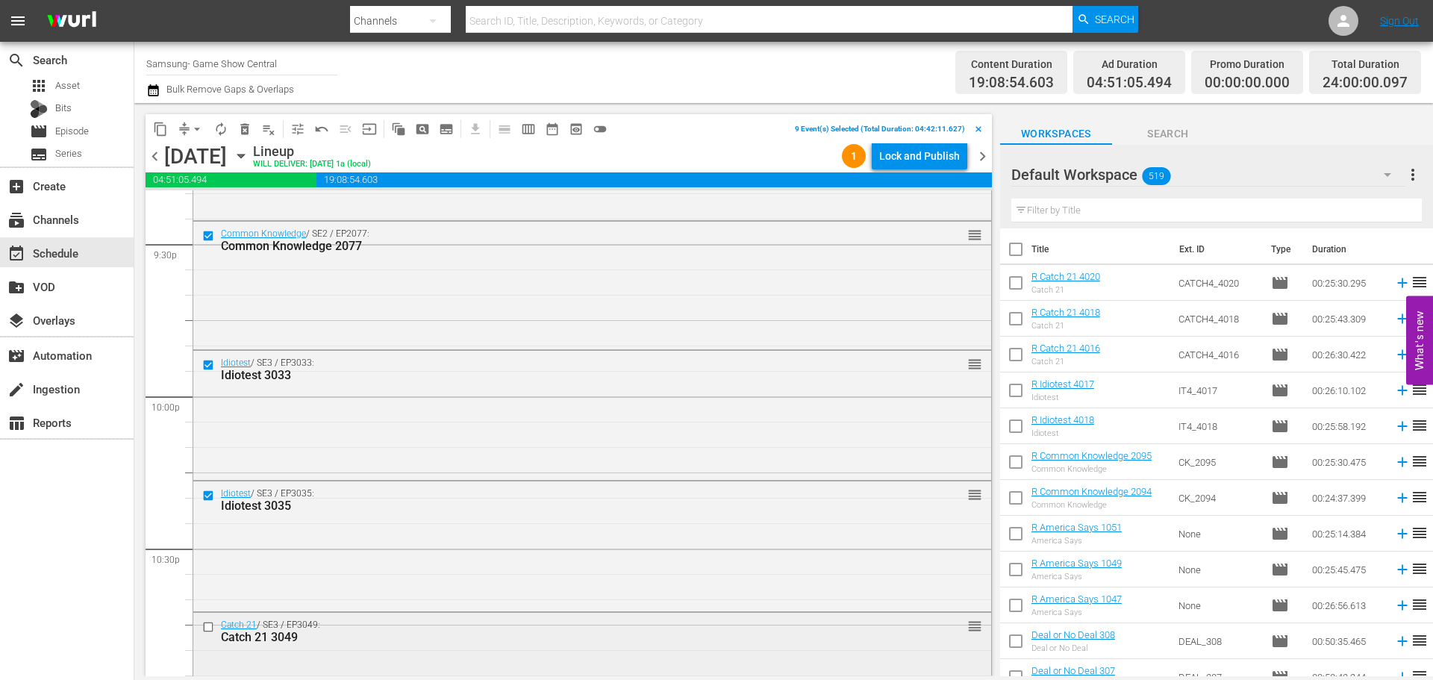
click at [213, 621] on input "checkbox" at bounding box center [210, 626] width 16 height 13
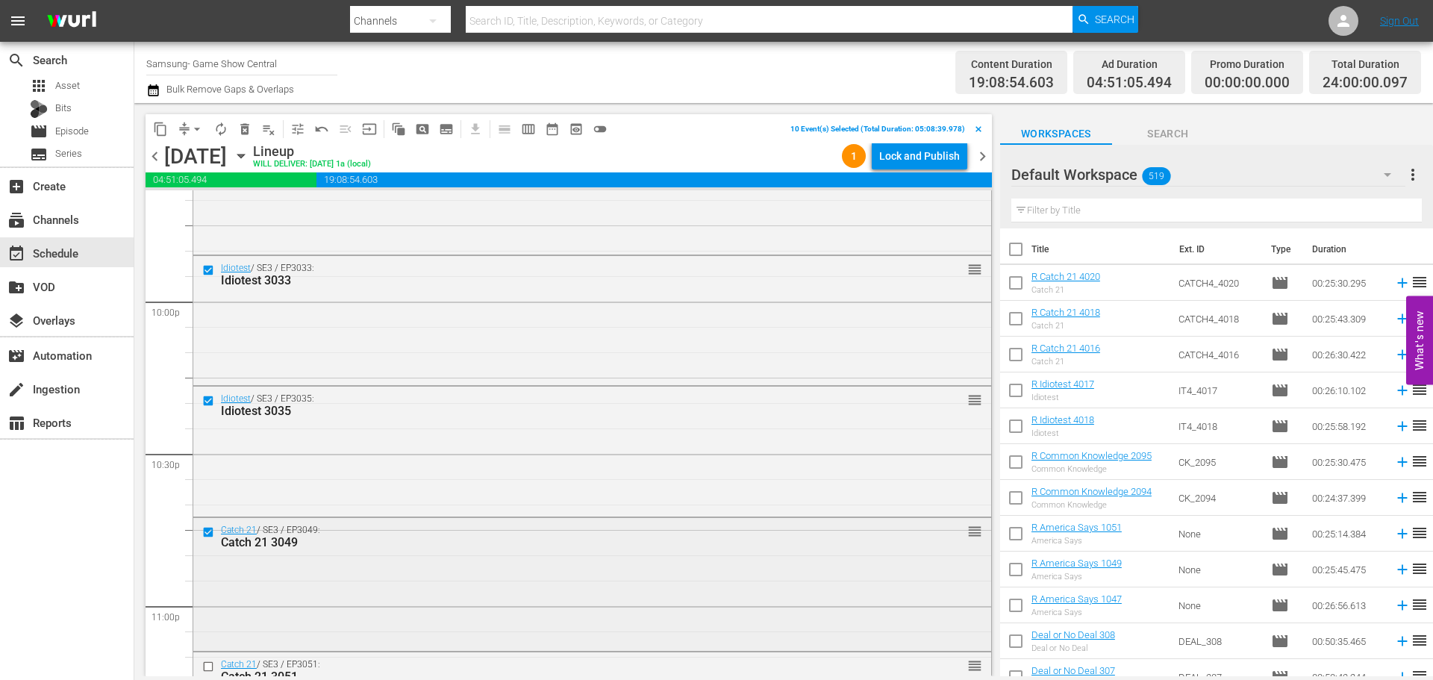
scroll to position [6716, 0]
click at [210, 543] on input "checkbox" at bounding box center [210, 537] width 16 height 13
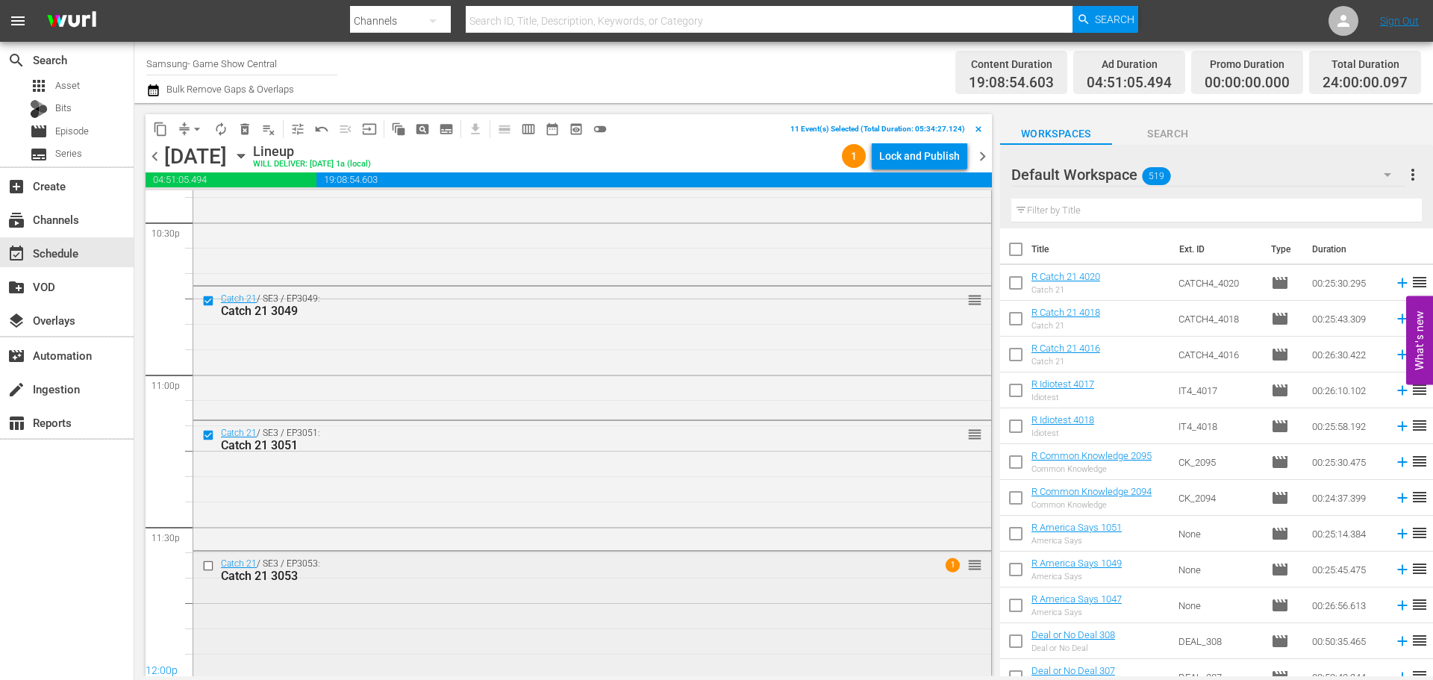
scroll to position [6822, 0]
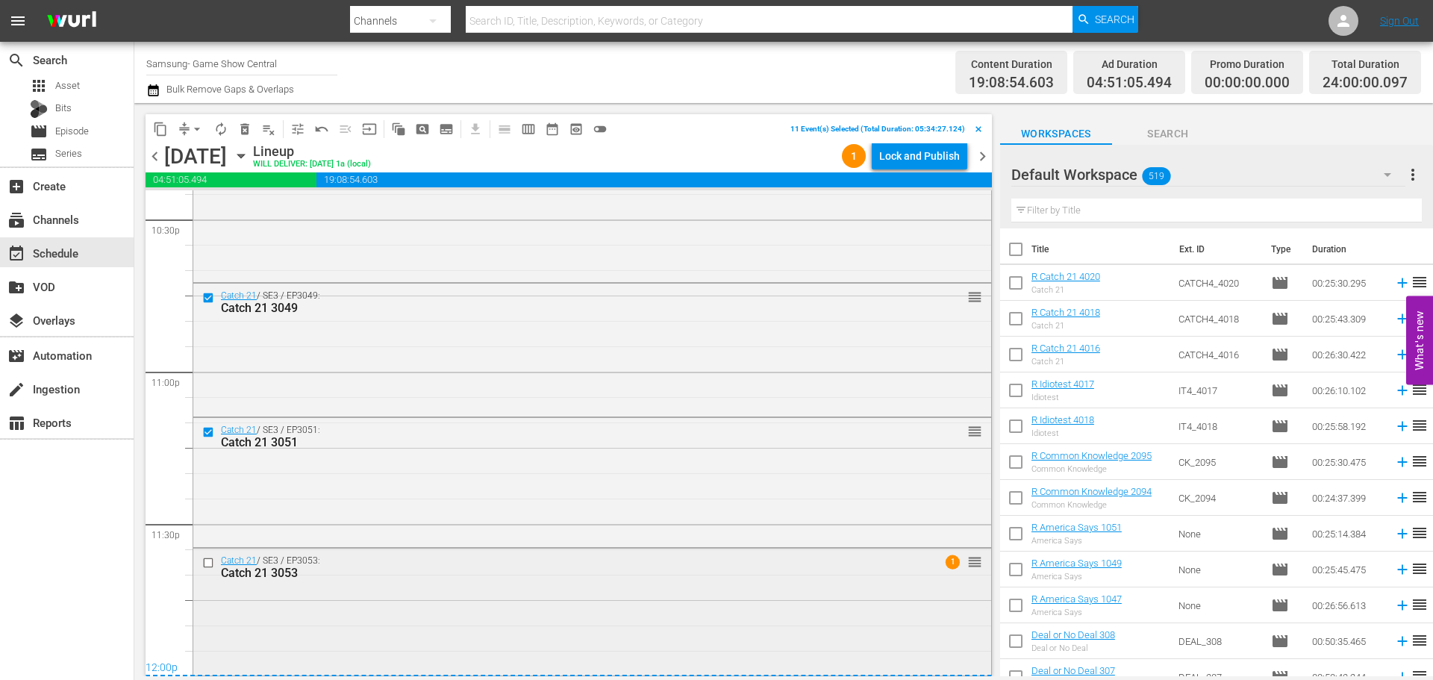
click at [209, 562] on input "checkbox" at bounding box center [210, 563] width 16 height 13
click at [166, 137] on button "content_copy" at bounding box center [161, 129] width 24 height 24
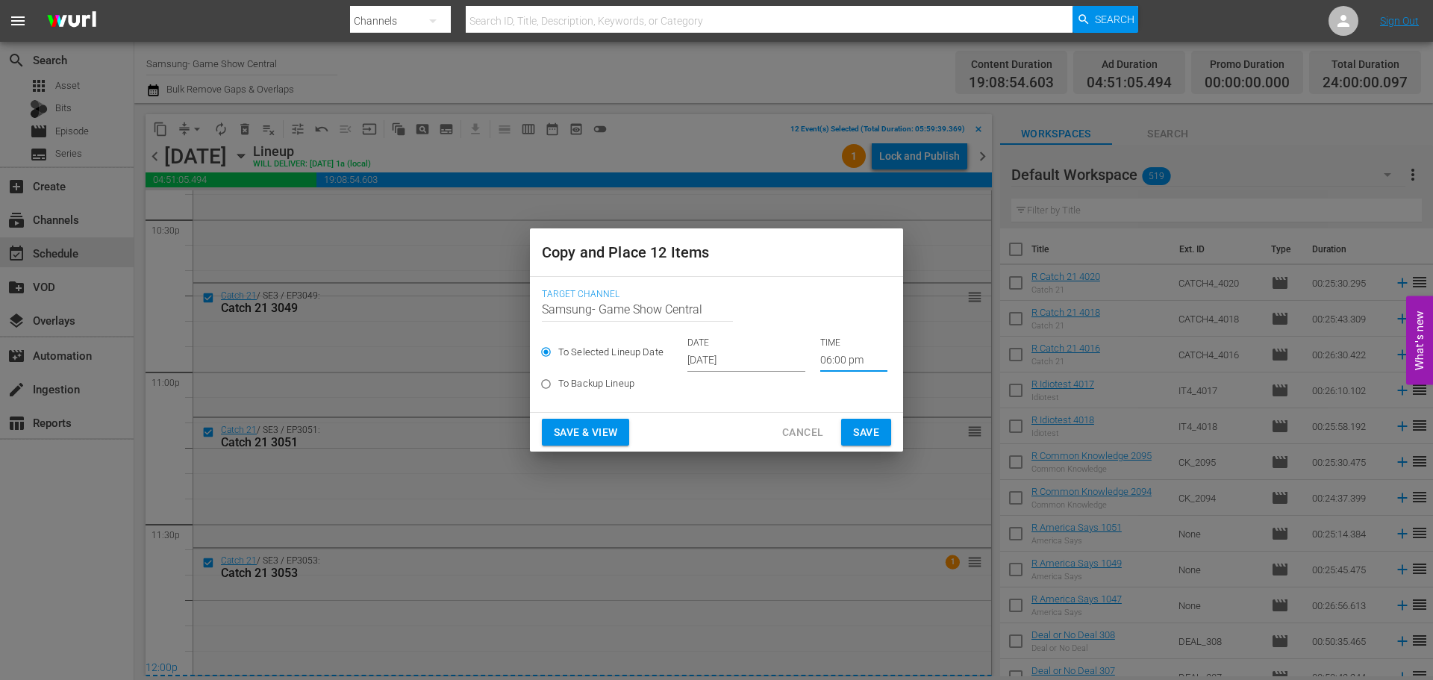
click at [834, 355] on input "06:00 pm" at bounding box center [853, 360] width 67 height 22
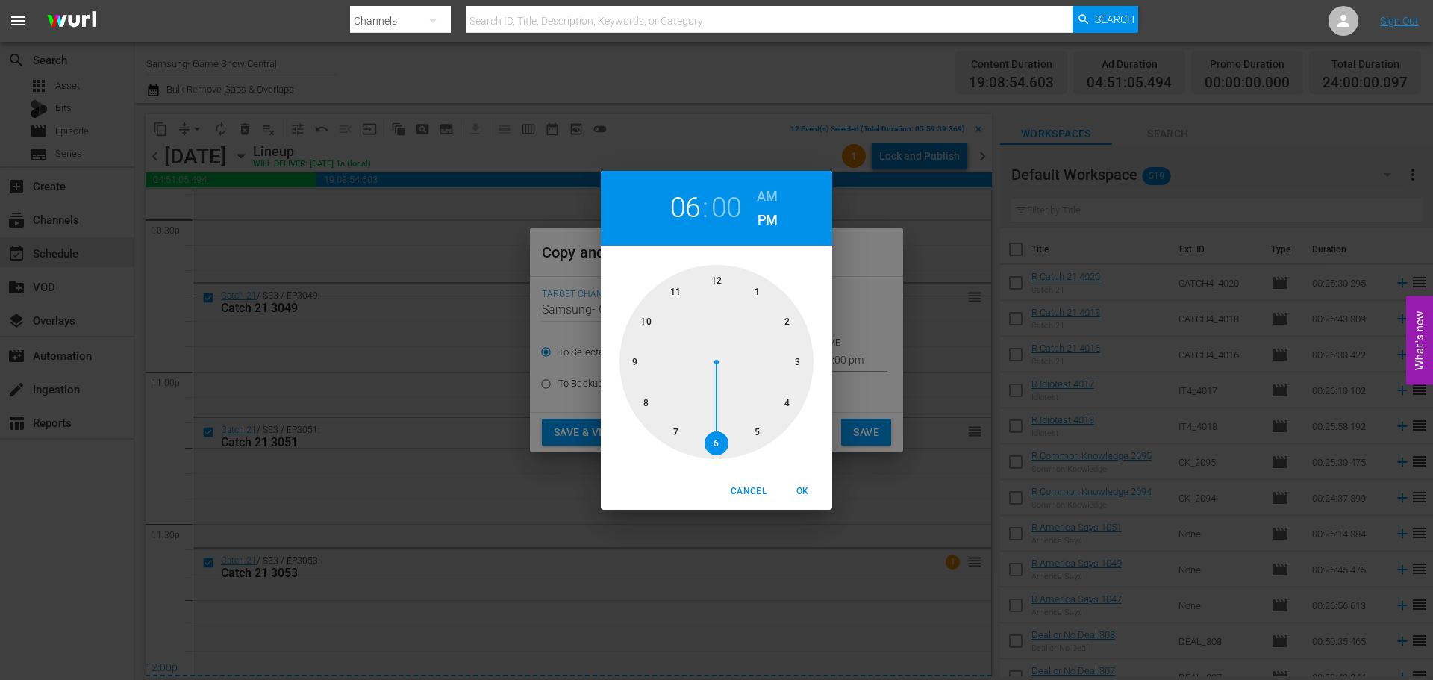
click at [712, 280] on div at bounding box center [716, 362] width 194 height 194
click at [808, 484] on span "OK" at bounding box center [802, 492] width 36 height 16
type input "12:00 pm"
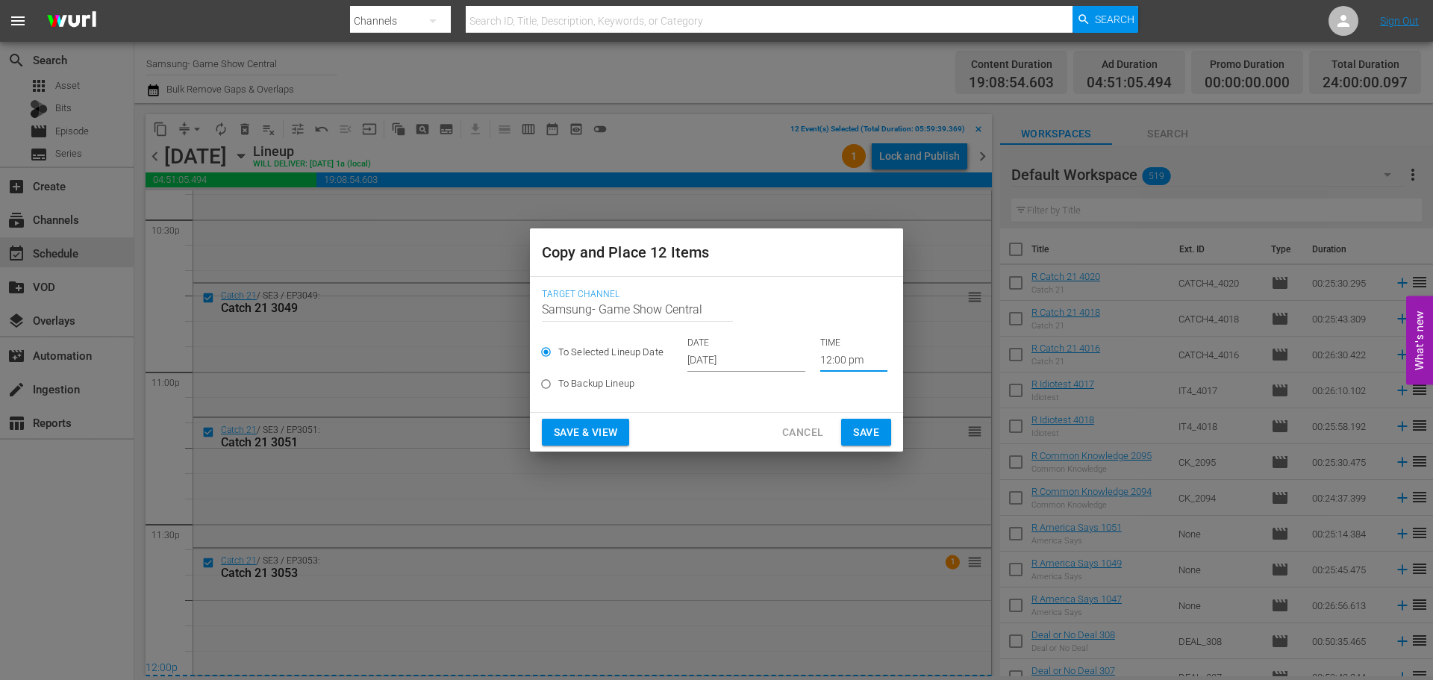
click at [856, 437] on span "Save" at bounding box center [866, 432] width 26 height 19
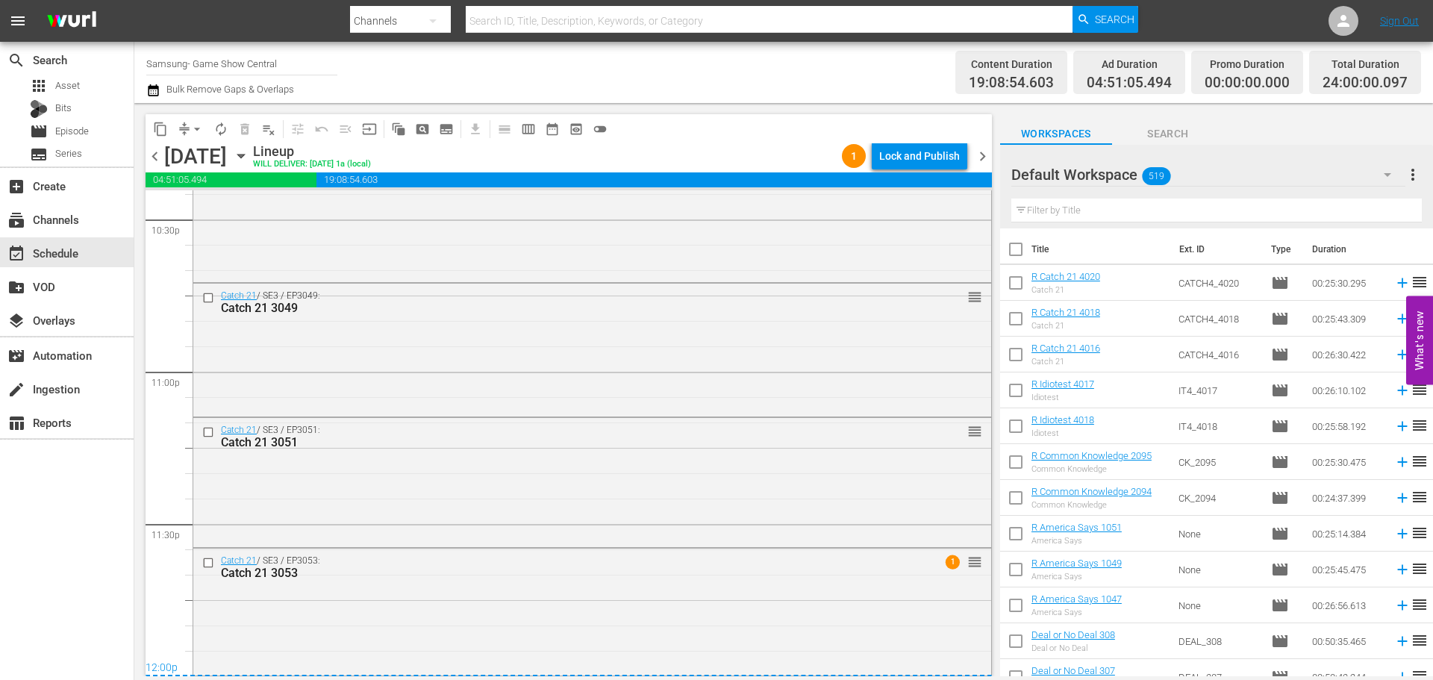
click at [249, 155] on icon "button" at bounding box center [241, 156] width 16 height 16
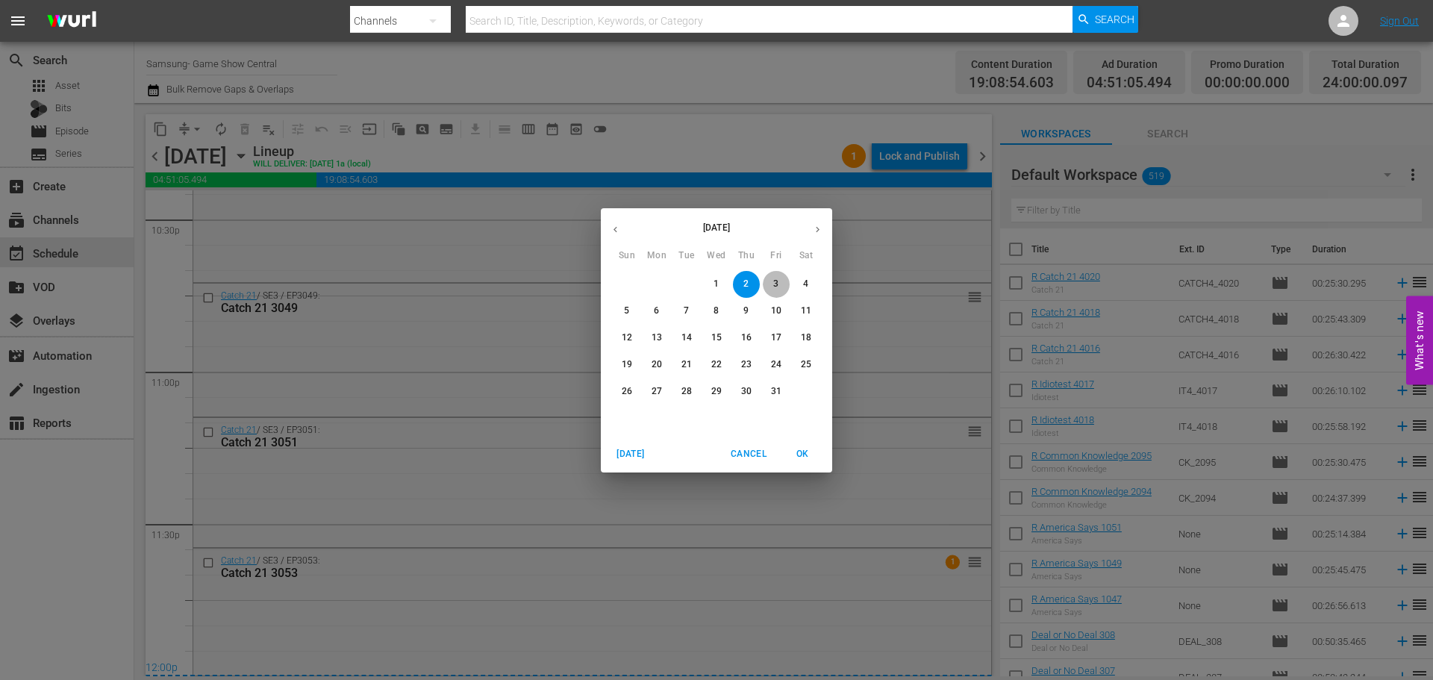
click at [766, 280] on span "3" at bounding box center [776, 284] width 27 height 13
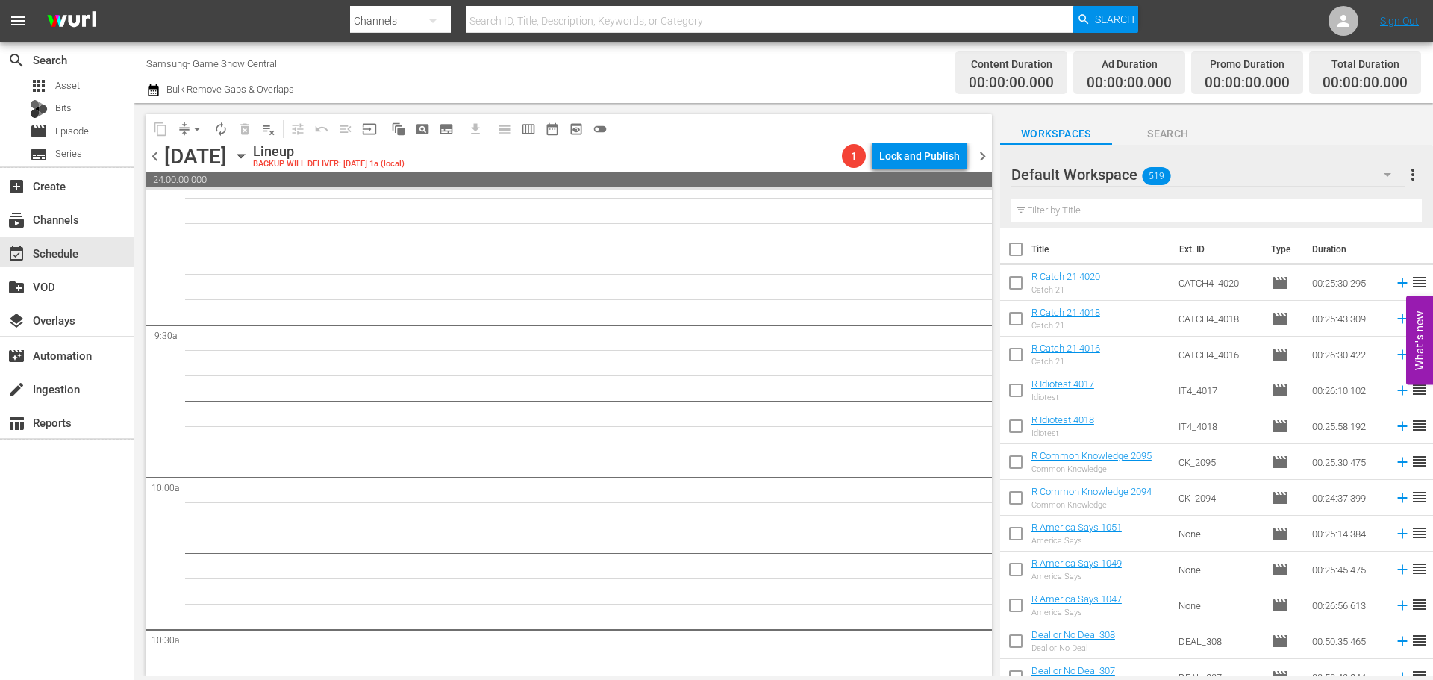
scroll to position [2761, 0]
click at [244, 154] on icon "button" at bounding box center [240, 156] width 7 height 4
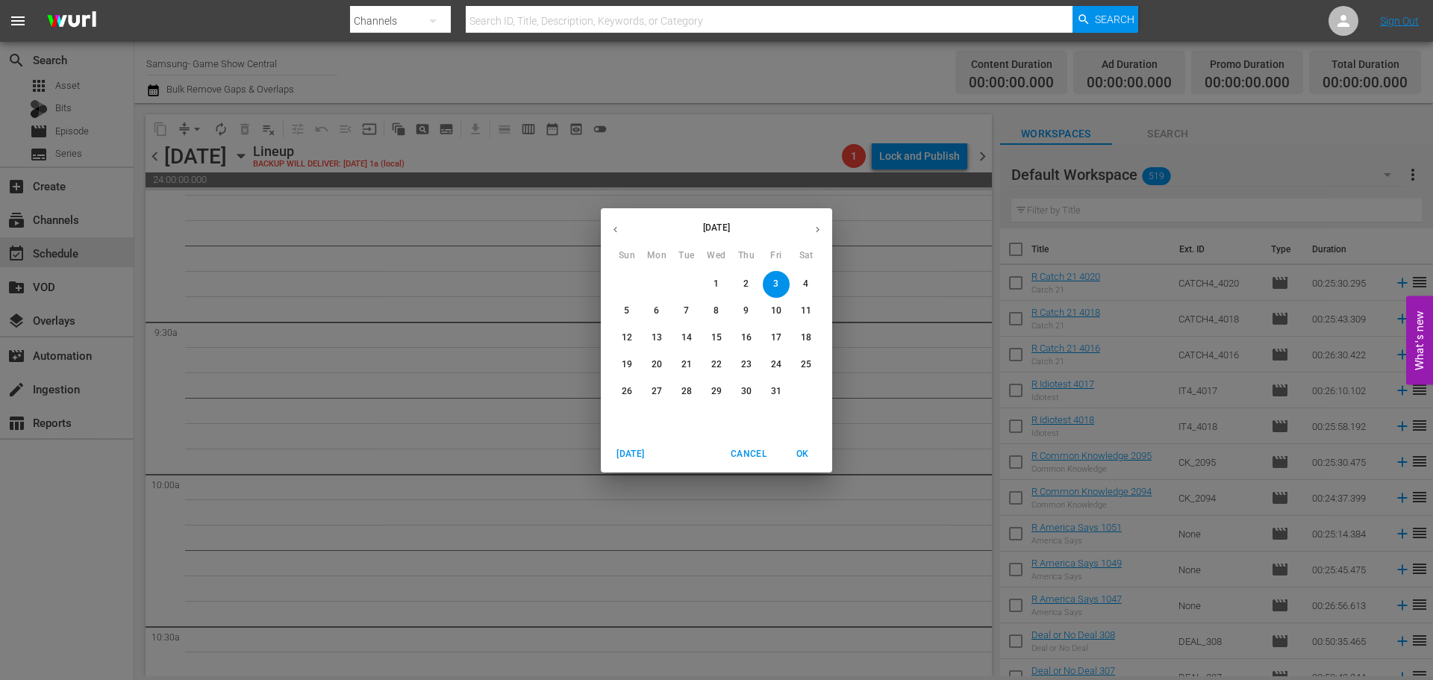
click at [619, 234] on icon "button" at bounding box center [615, 229] width 11 height 11
click at [766, 359] on span "26" at bounding box center [776, 364] width 27 height 13
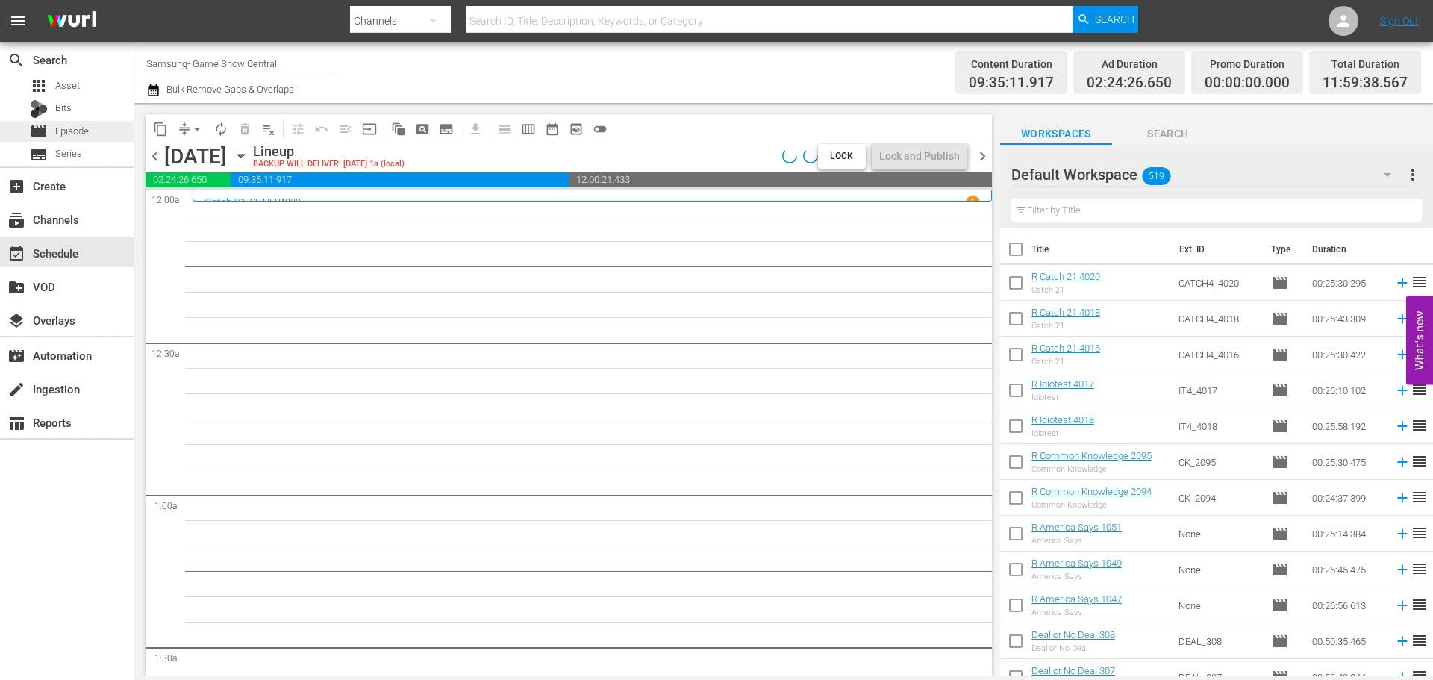
click at [70, 124] on span "Episode" at bounding box center [72, 131] width 34 height 15
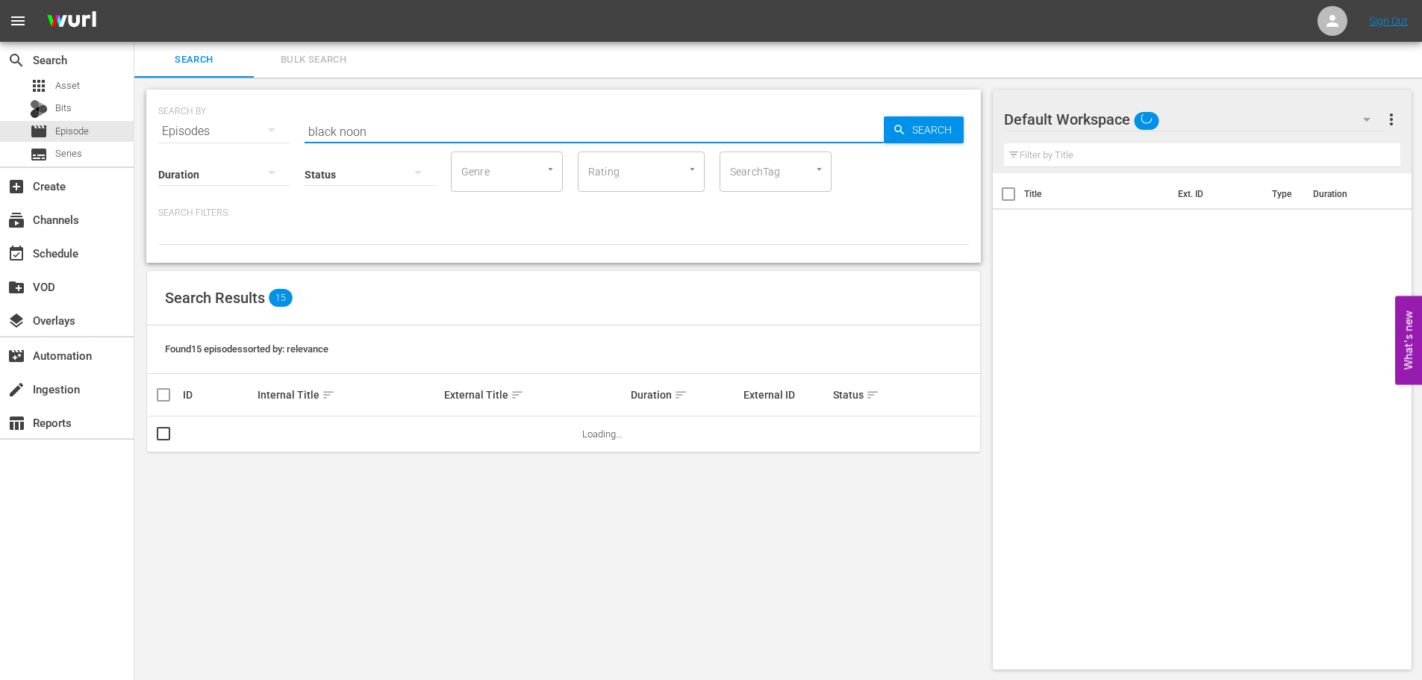
drag, startPoint x: 233, startPoint y: 111, endPoint x: 176, endPoint y: 108, distance: 56.8
click at [176, 108] on div "SEARCH BY Search By Episodes Search ID, Title, Description, Keywords, or Catego…" at bounding box center [563, 123] width 810 height 54
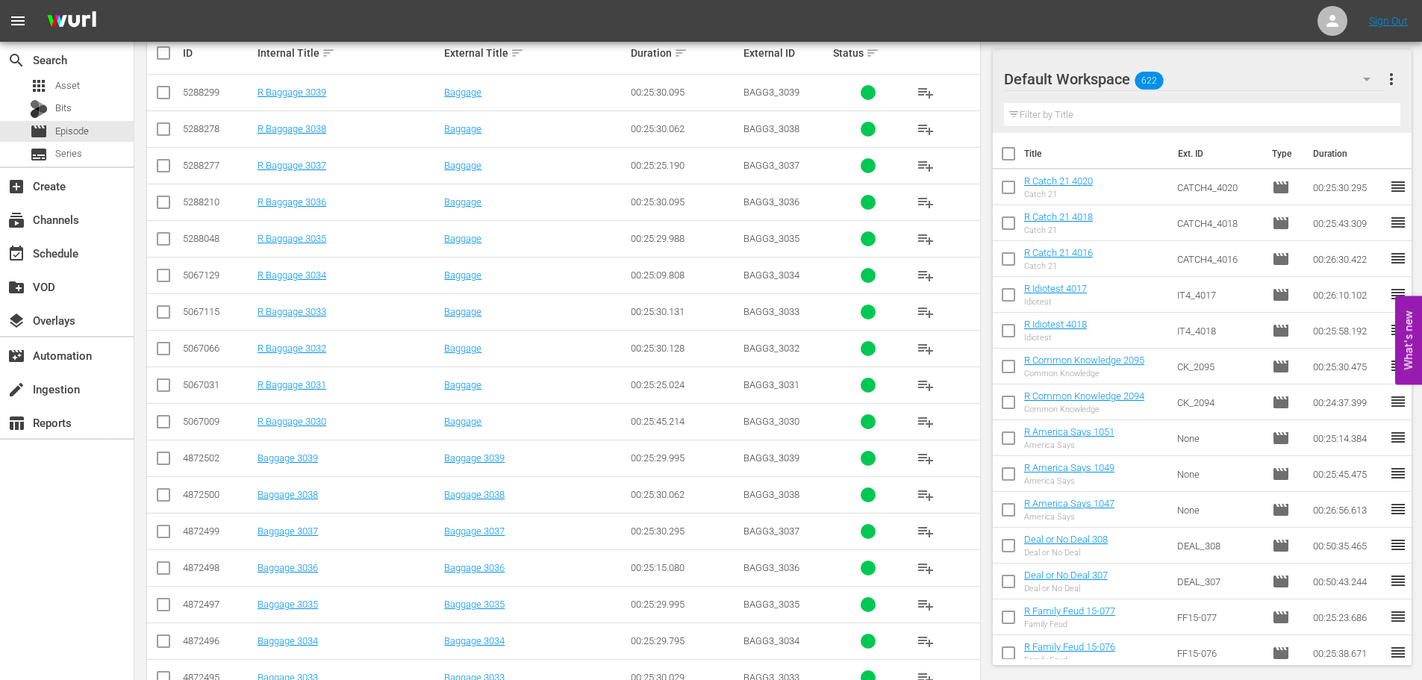
scroll to position [449, 0]
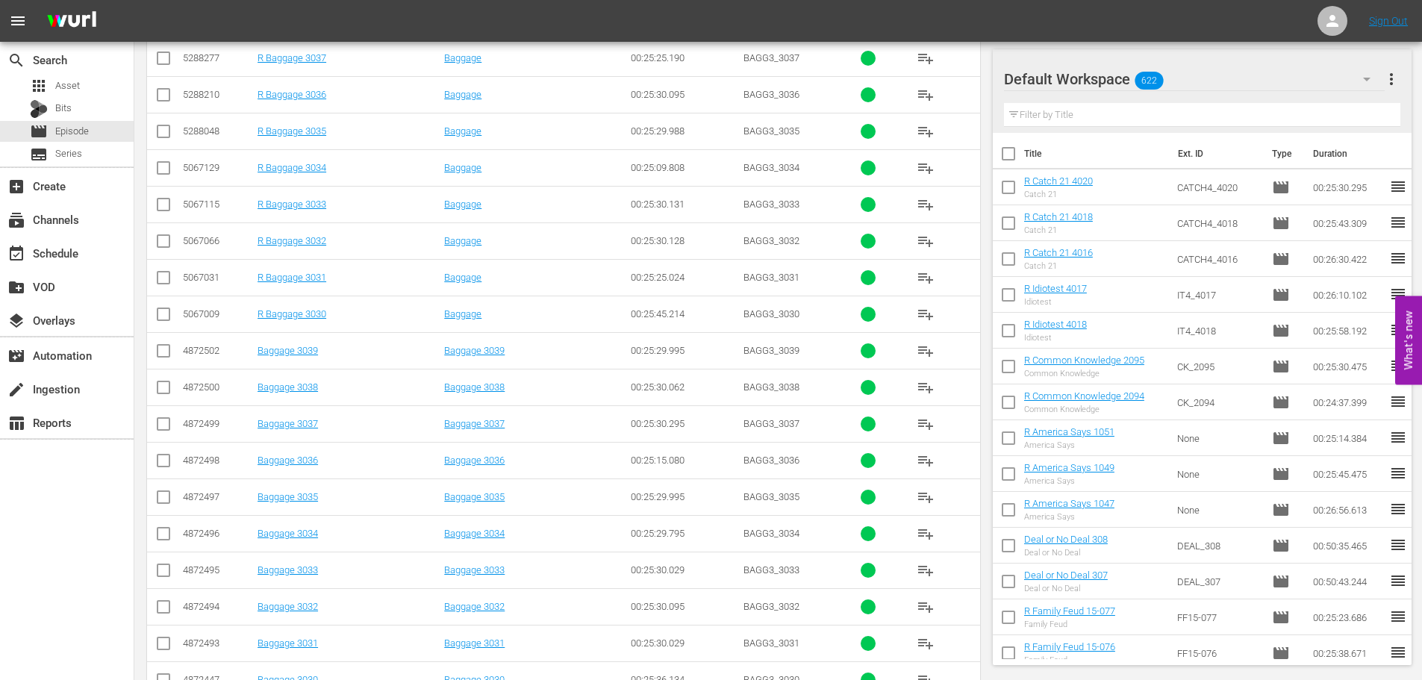
type input "bagg 303"
click at [163, 539] on input "checkbox" at bounding box center [163, 537] width 18 height 18
checkbox input "true"
click at [163, 470] on input "checkbox" at bounding box center [163, 463] width 18 height 18
checkbox input "true"
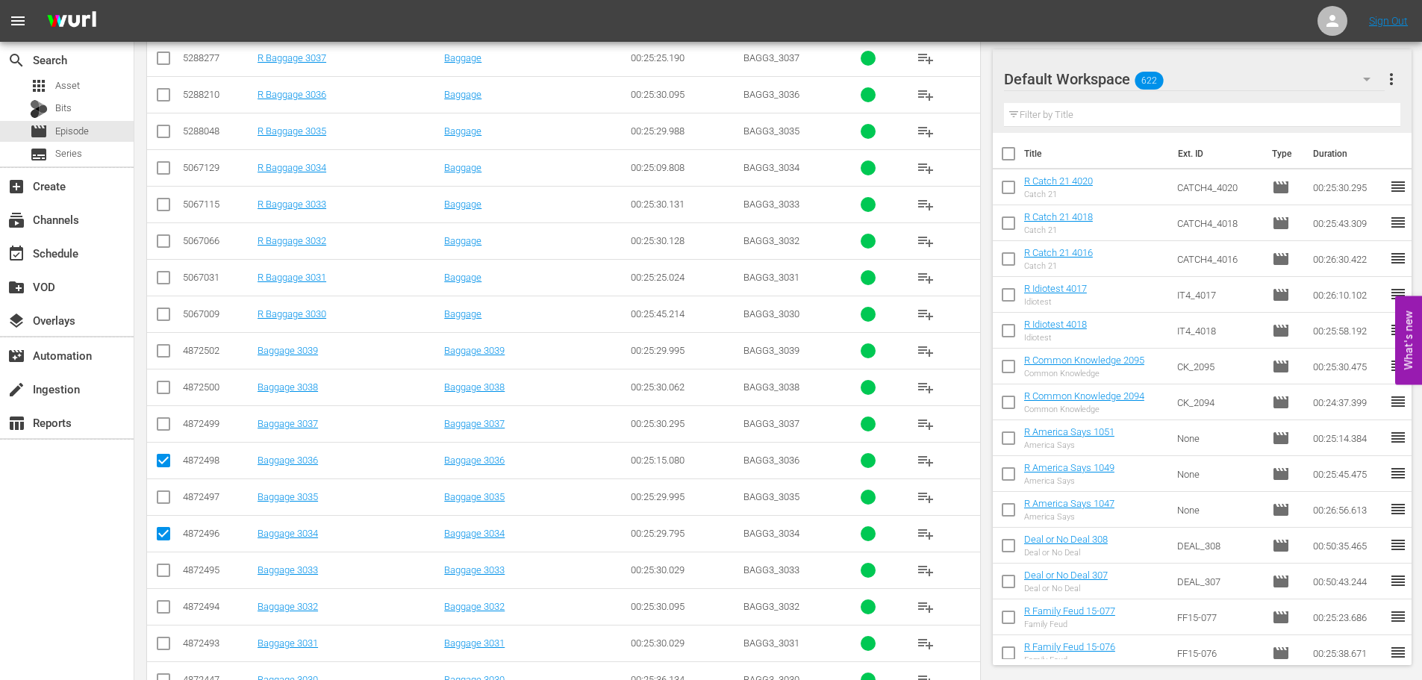
click at [167, 403] on td at bounding box center [164, 387] width 34 height 37
click at [165, 396] on input "checkbox" at bounding box center [163, 390] width 18 height 18
checkbox input "true"
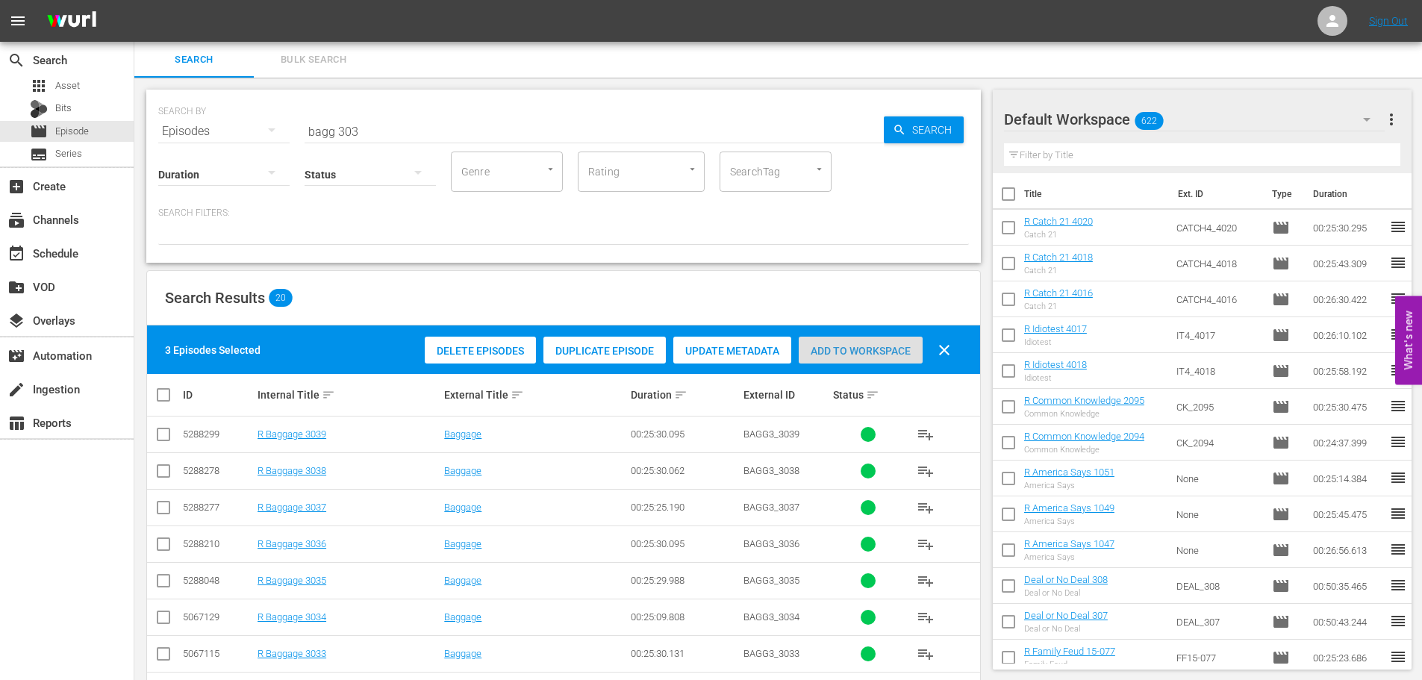
click at [808, 354] on span "Add to Workspace" at bounding box center [861, 351] width 124 height 12
click at [419, 121] on input "bagg 303" at bounding box center [593, 131] width 579 height 36
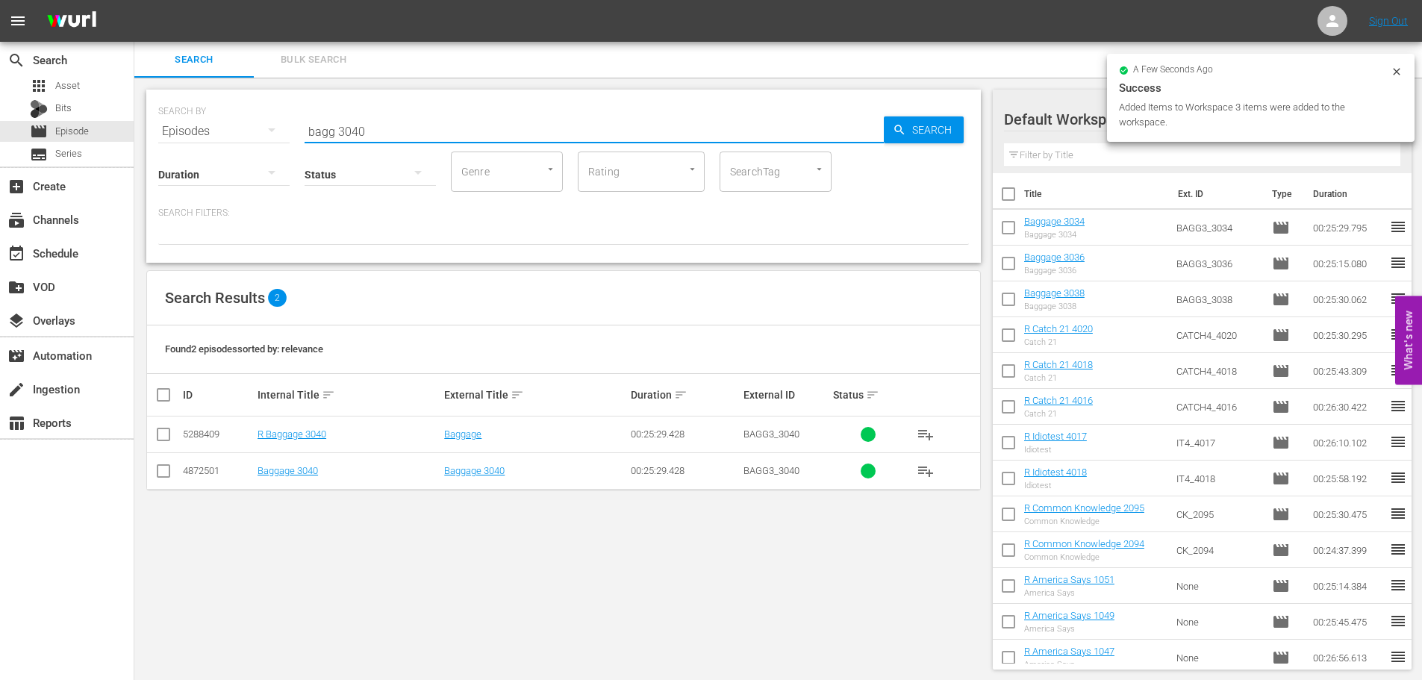
type input "bagg 3040"
click at [169, 466] on input "checkbox" at bounding box center [163, 474] width 18 height 18
checkbox input "true"
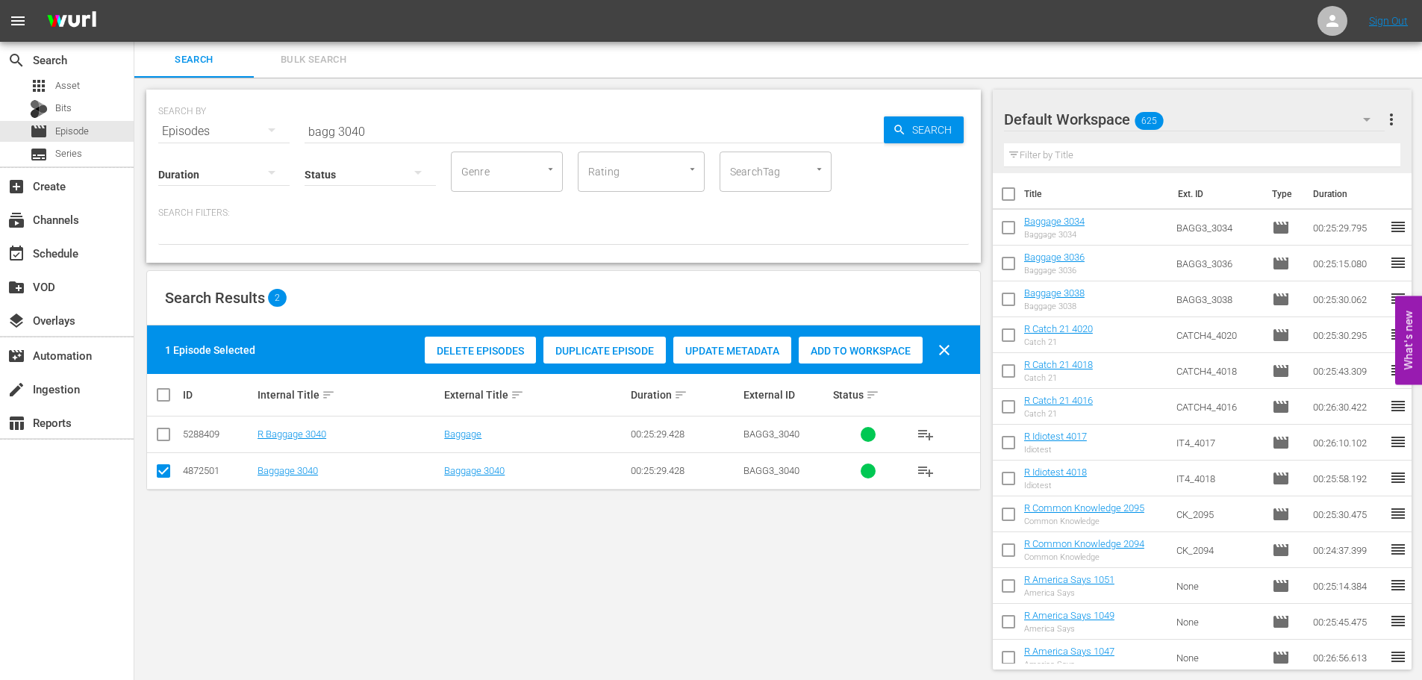
drag, startPoint x: 822, startPoint y: 347, endPoint x: 511, endPoint y: 157, distance: 363.7
click at [819, 342] on div "Add to Workspace" at bounding box center [861, 351] width 124 height 28
drag, startPoint x: 405, startPoint y: 110, endPoint x: 409, endPoint y: 128, distance: 19.0
click at [368, 124] on div "SEARCH BY Search By Episodes Search ID, Title, Description, Keywords, or Catego…" at bounding box center [563, 123] width 810 height 54
drag, startPoint x: 384, startPoint y: 132, endPoint x: 221, endPoint y: 108, distance: 164.4
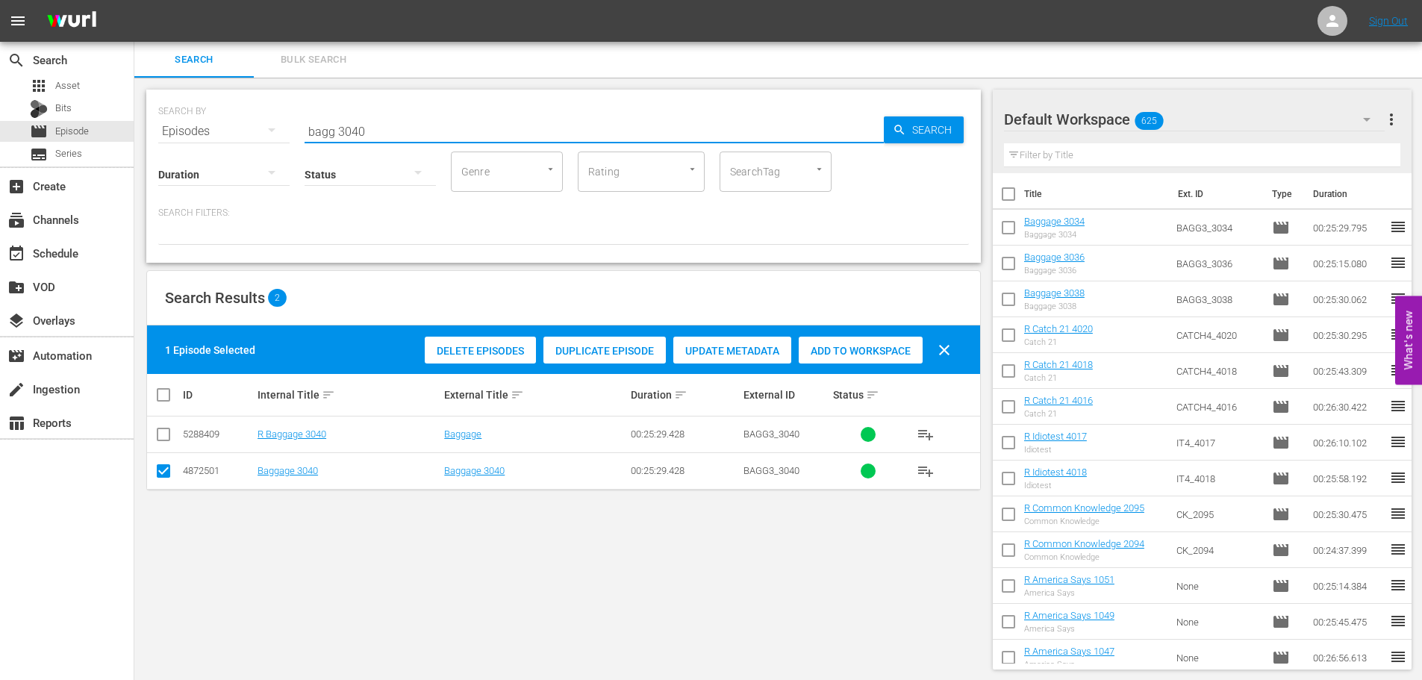
click at [224, 122] on div "SEARCH BY Search By Episodes Search ID, Title, Description, Keywords, or Catego…" at bounding box center [563, 123] width 810 height 54
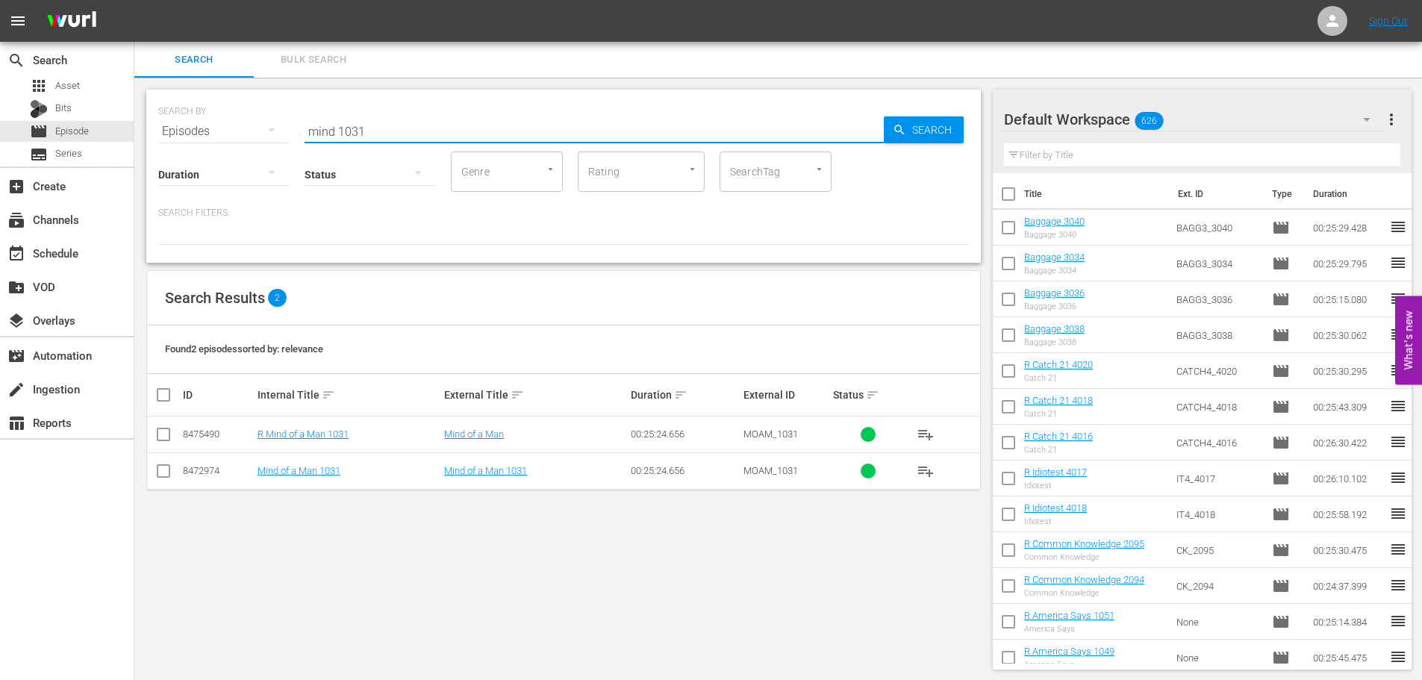
type input "mind 1031"
click at [162, 473] on input "checkbox" at bounding box center [163, 474] width 18 height 18
checkbox input "true"
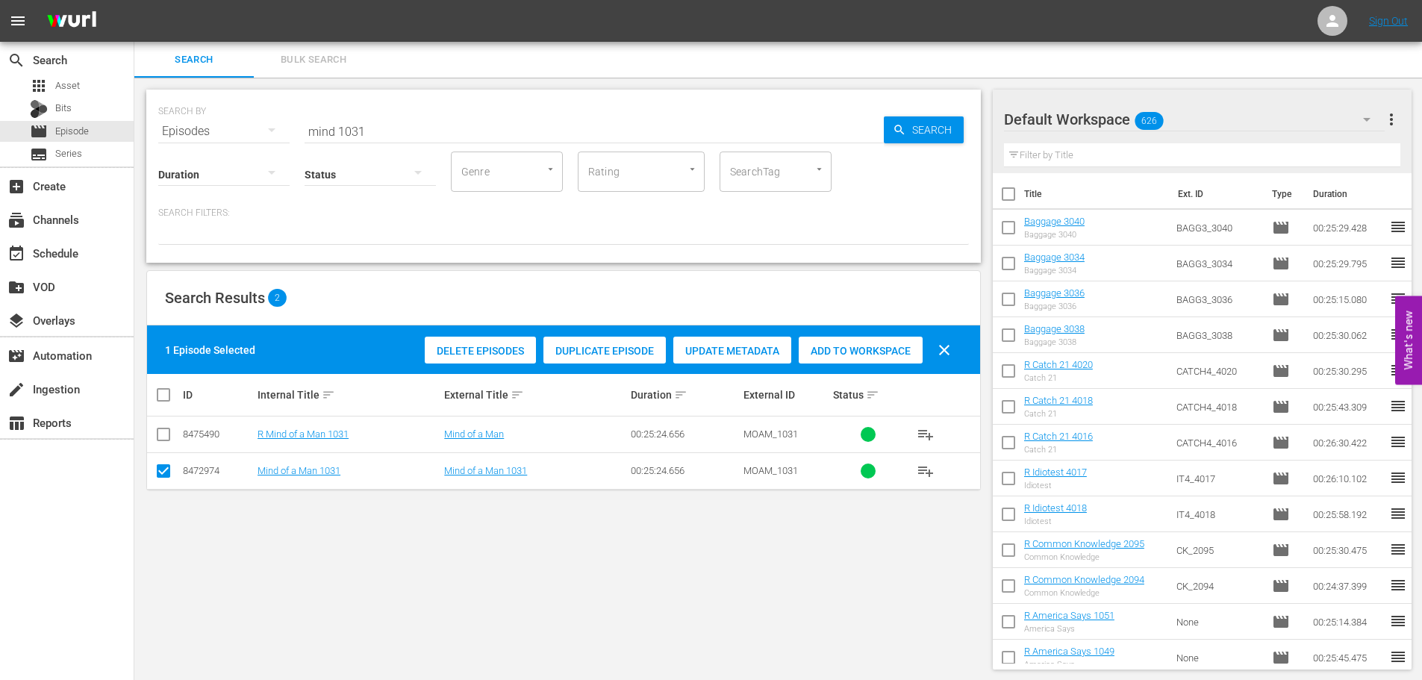
click at [843, 352] on span "Add to Workspace" at bounding box center [861, 351] width 124 height 12
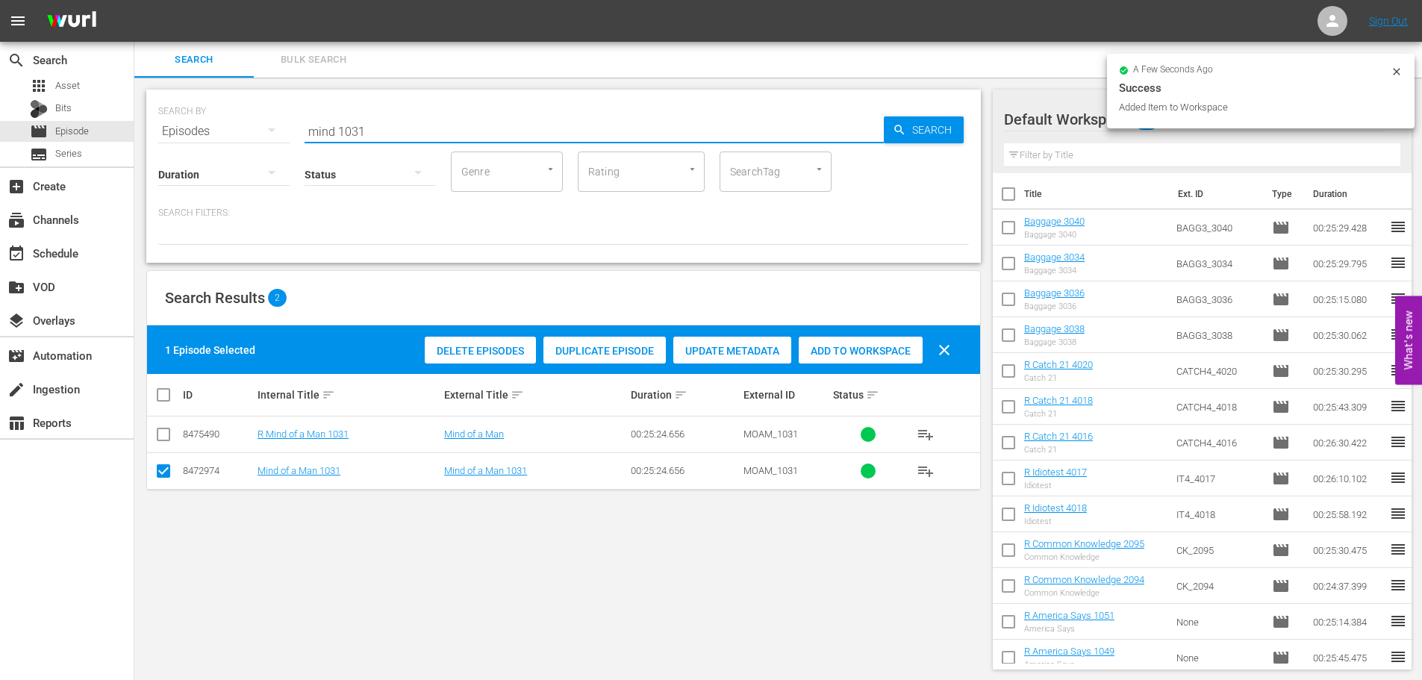
drag, startPoint x: 381, startPoint y: 127, endPoint x: 227, endPoint y: 126, distance: 154.5
click at [227, 126] on div "SEARCH BY Search By Episodes Search ID, Title, Description, Keywords, or Catego…" at bounding box center [563, 123] width 810 height 54
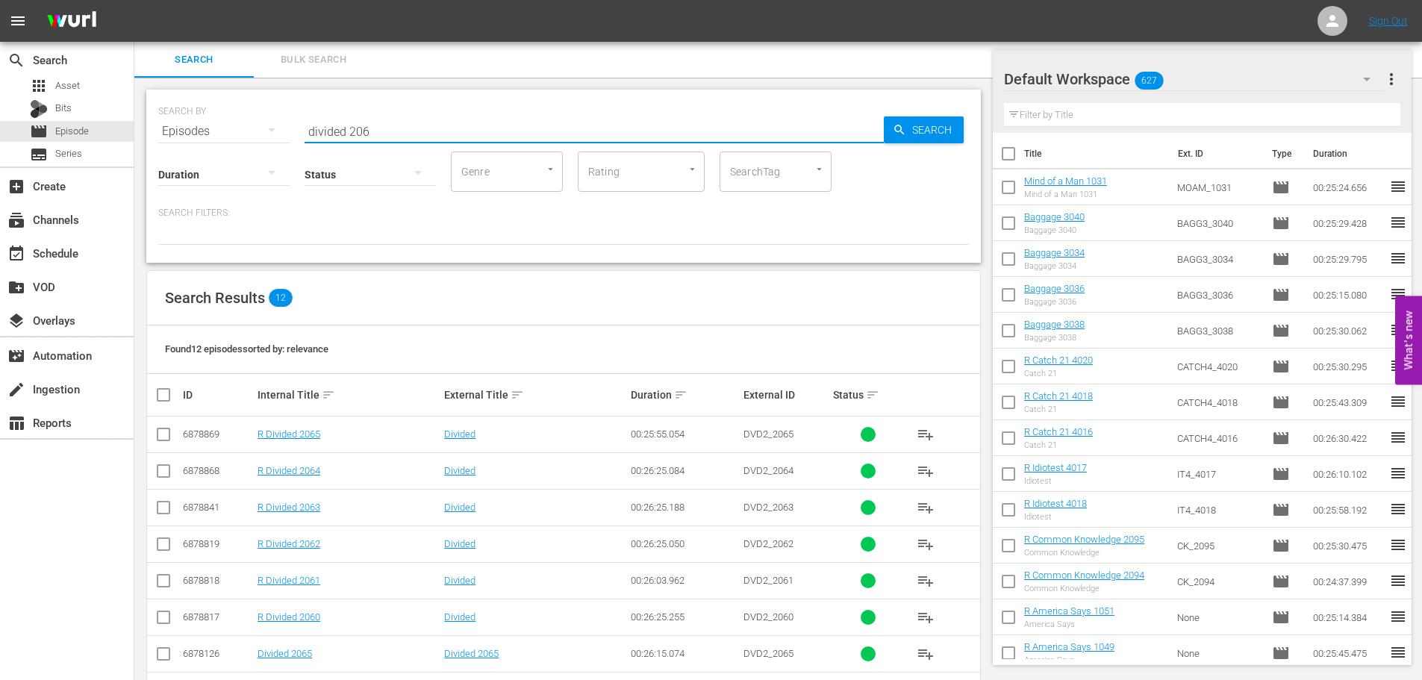
scroll to position [203, 0]
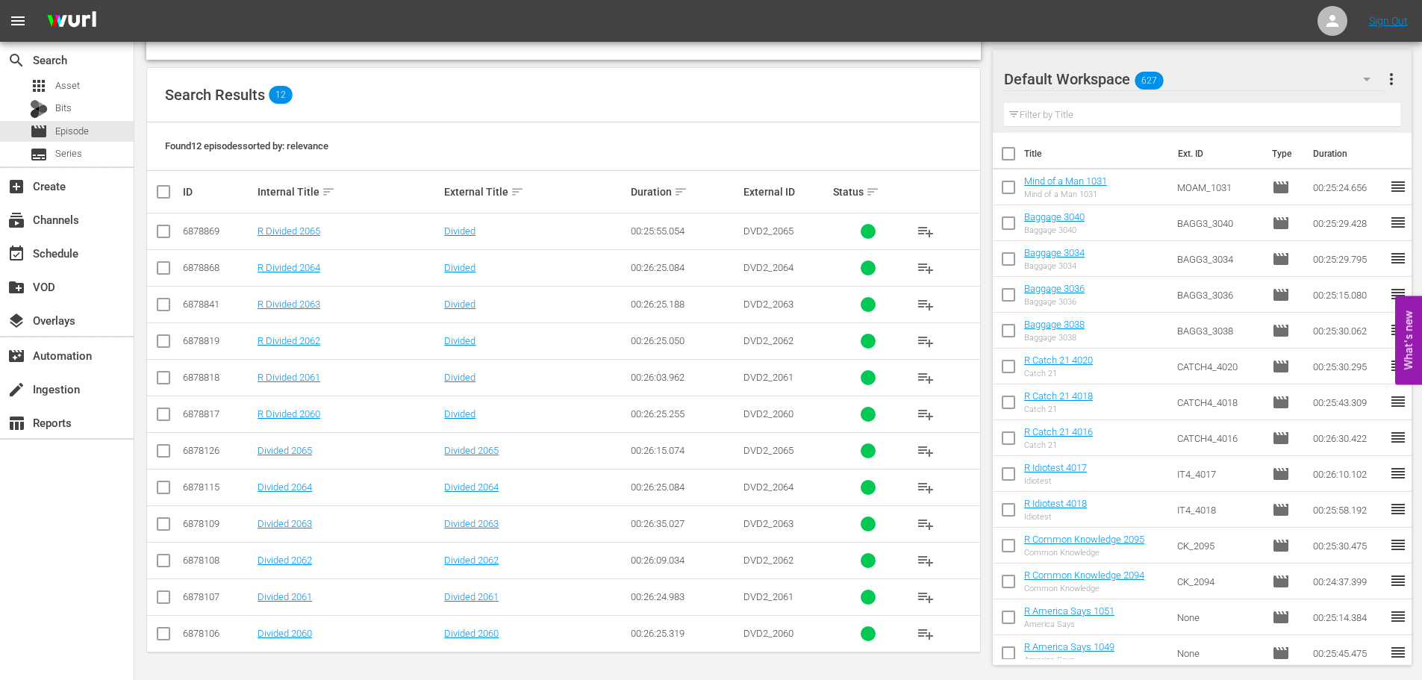
type input "divided 206"
drag, startPoint x: 158, startPoint y: 526, endPoint x: 164, endPoint y: 531, distance: 7.9
click at [159, 526] on input "checkbox" at bounding box center [163, 527] width 18 height 18
checkbox input "true"
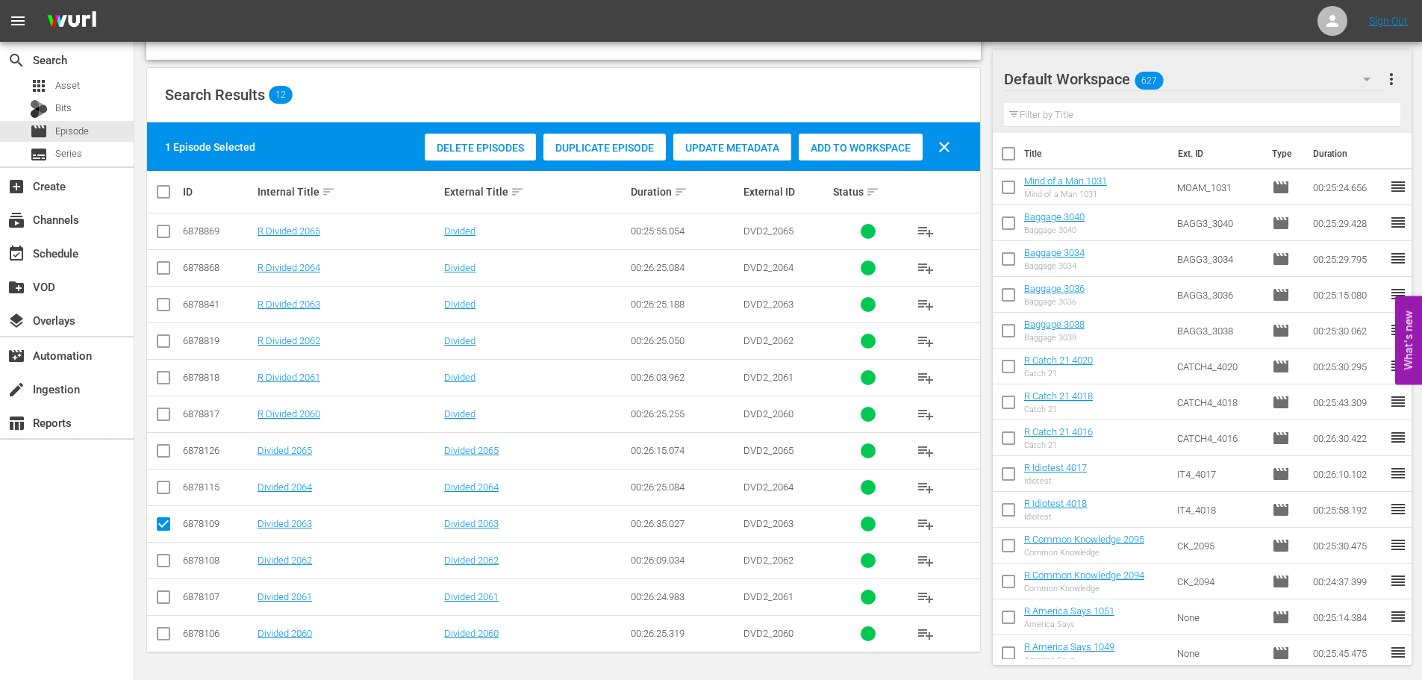
click at [162, 561] on input "checkbox" at bounding box center [163, 563] width 18 height 18
checkbox input "true"
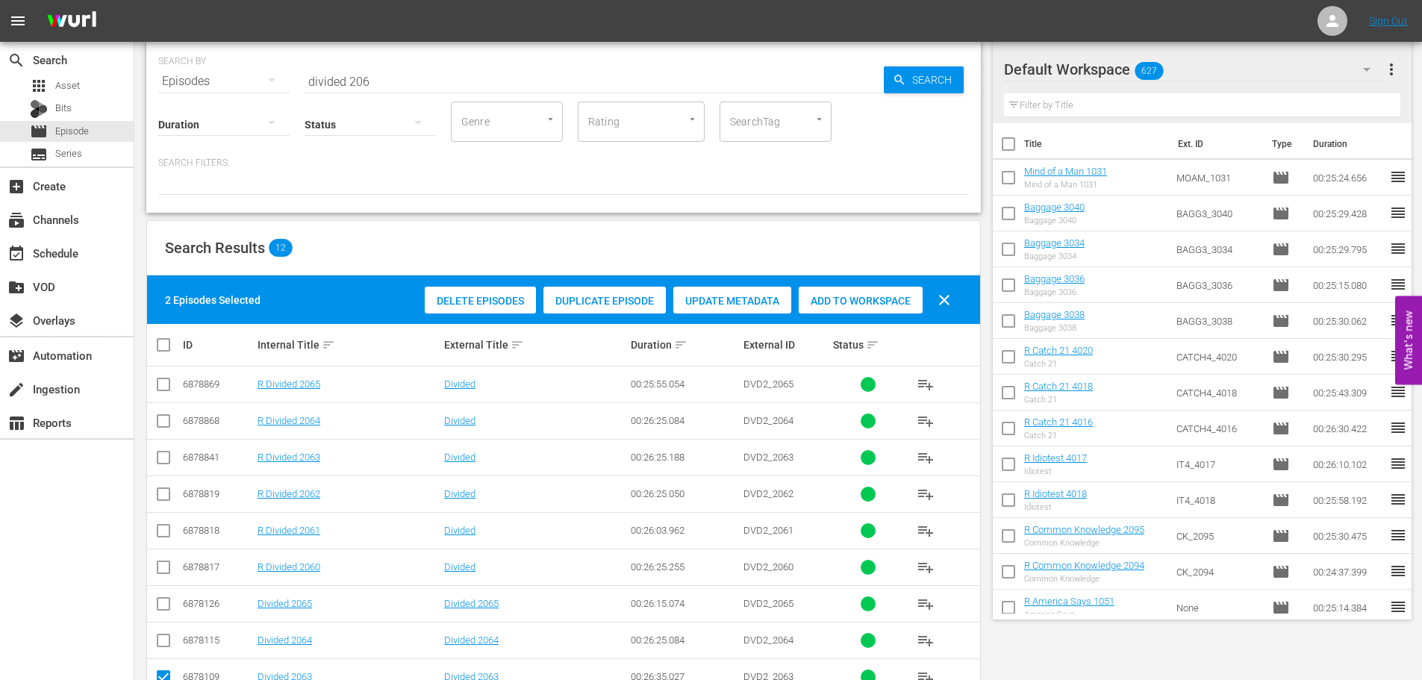
scroll to position [0, 0]
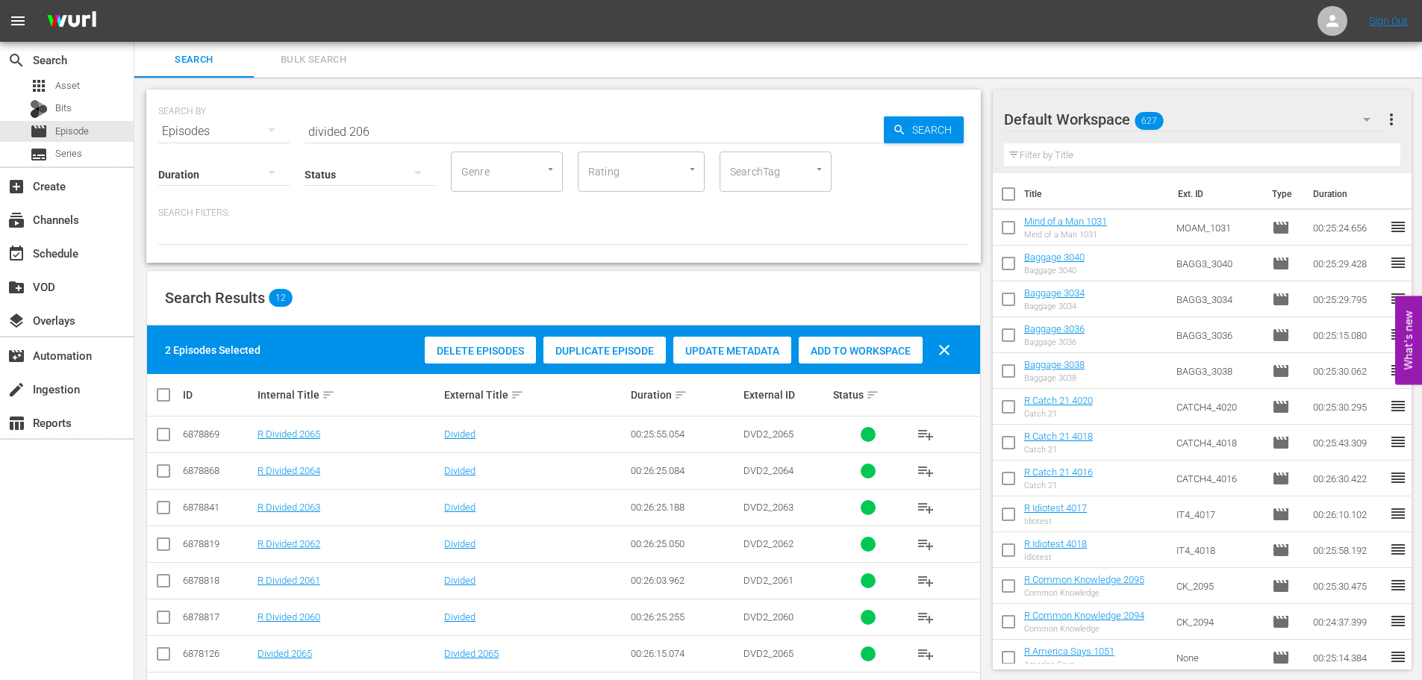
click at [836, 350] on span "Add to Workspace" at bounding box center [861, 351] width 124 height 12
drag, startPoint x: 443, startPoint y: 122, endPoint x: 85, endPoint y: 110, distance: 357.7
click at [134, 0] on div "search Search apps Asset Bits movie Episode subtitles Series add_box Create sub…" at bounding box center [777, 0] width 1287 height 0
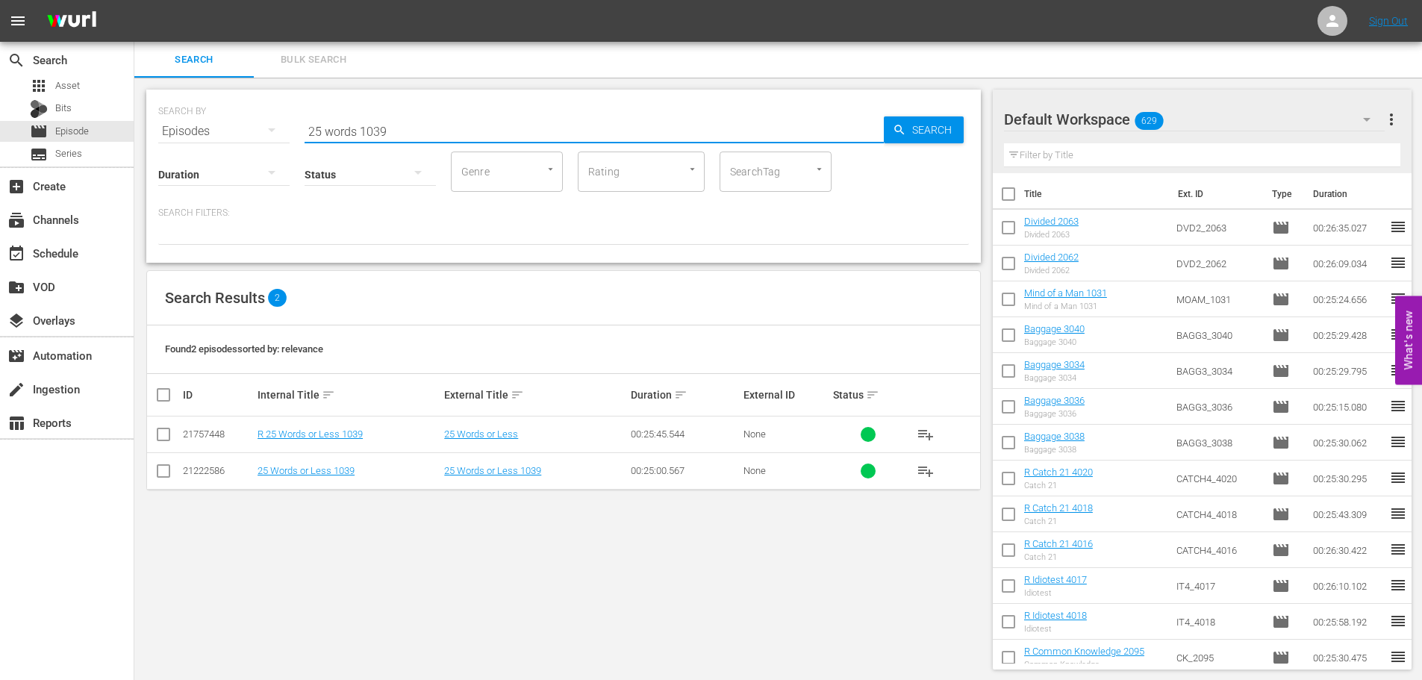
type input "25 words 1039"
click at [158, 470] on input "checkbox" at bounding box center [163, 474] width 18 height 18
checkbox input "true"
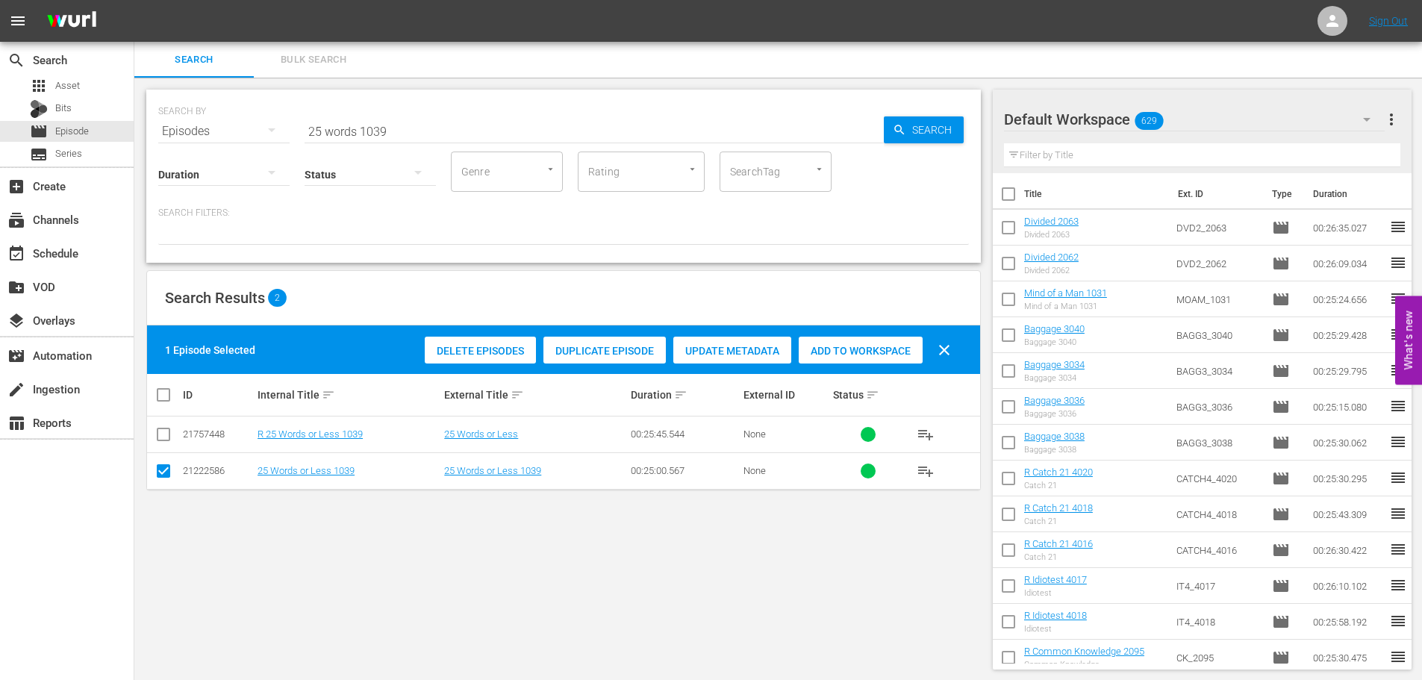
click at [827, 351] on span "Add to Workspace" at bounding box center [861, 351] width 124 height 12
click at [502, 133] on input "25 words 1039" at bounding box center [593, 131] width 579 height 36
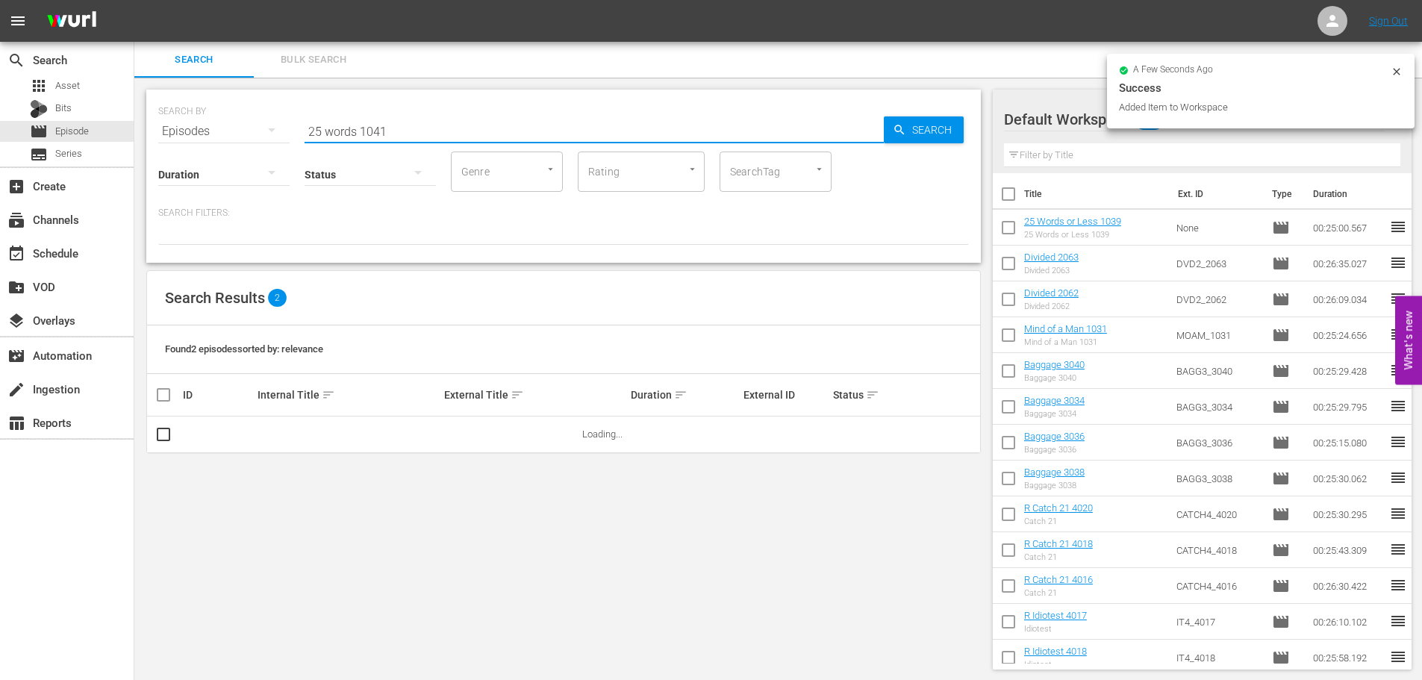
type input "25 words 1041"
click at [175, 439] on input "checkbox" at bounding box center [169, 434] width 30 height 18
checkbox input "false"
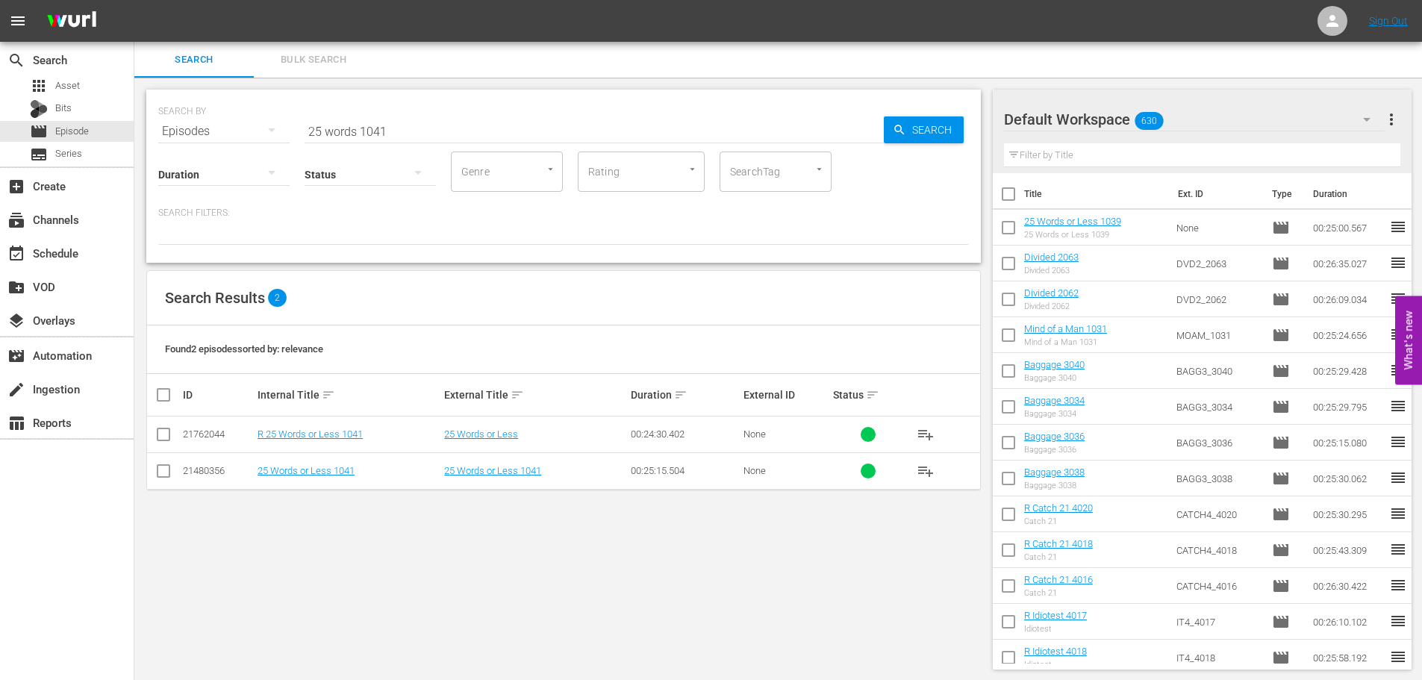
click at [165, 471] on input "checkbox" at bounding box center [163, 474] width 18 height 18
checkbox input "true"
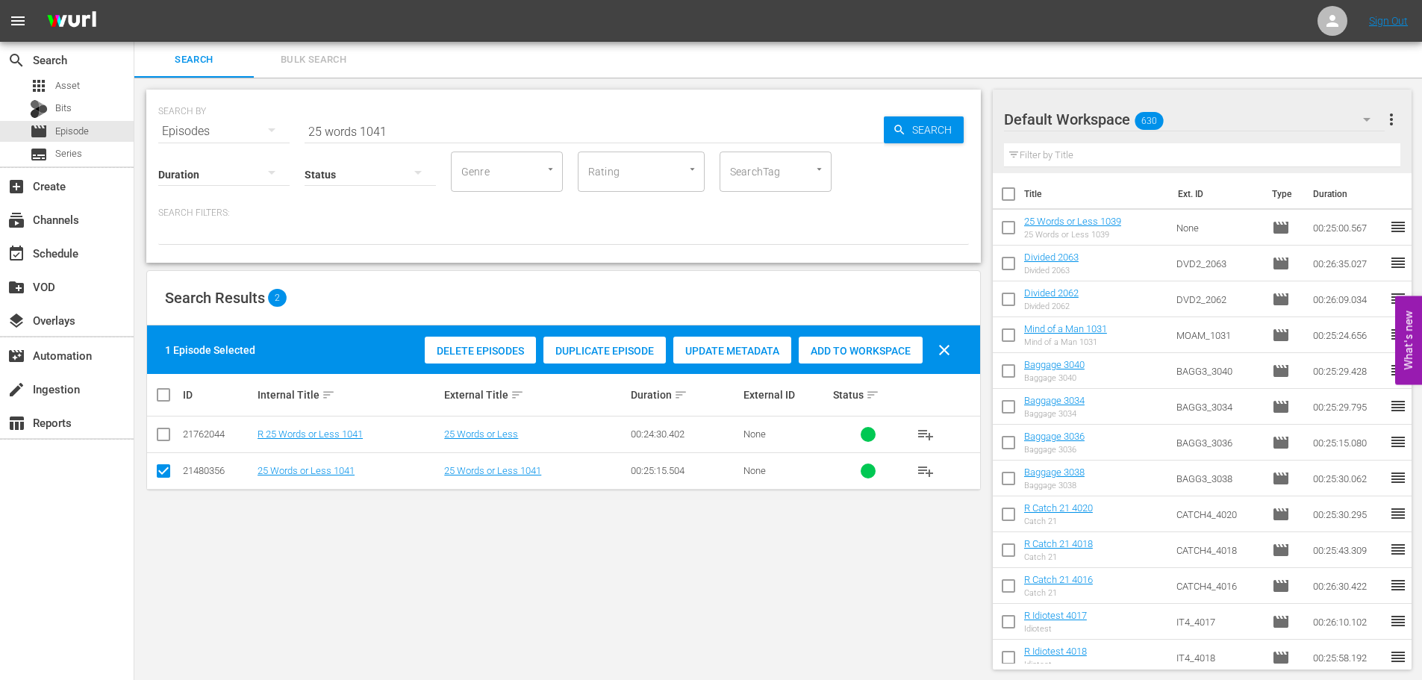
click at [868, 349] on span "Add to Workspace" at bounding box center [861, 351] width 124 height 12
drag, startPoint x: 284, startPoint y: 118, endPoint x: -55, endPoint y: 128, distance: 338.9
click at [0, 128] on html "menu Sign Out search Search apps Asset Bits movie Episode subtitles Series add_…" at bounding box center [711, 340] width 1422 height 680
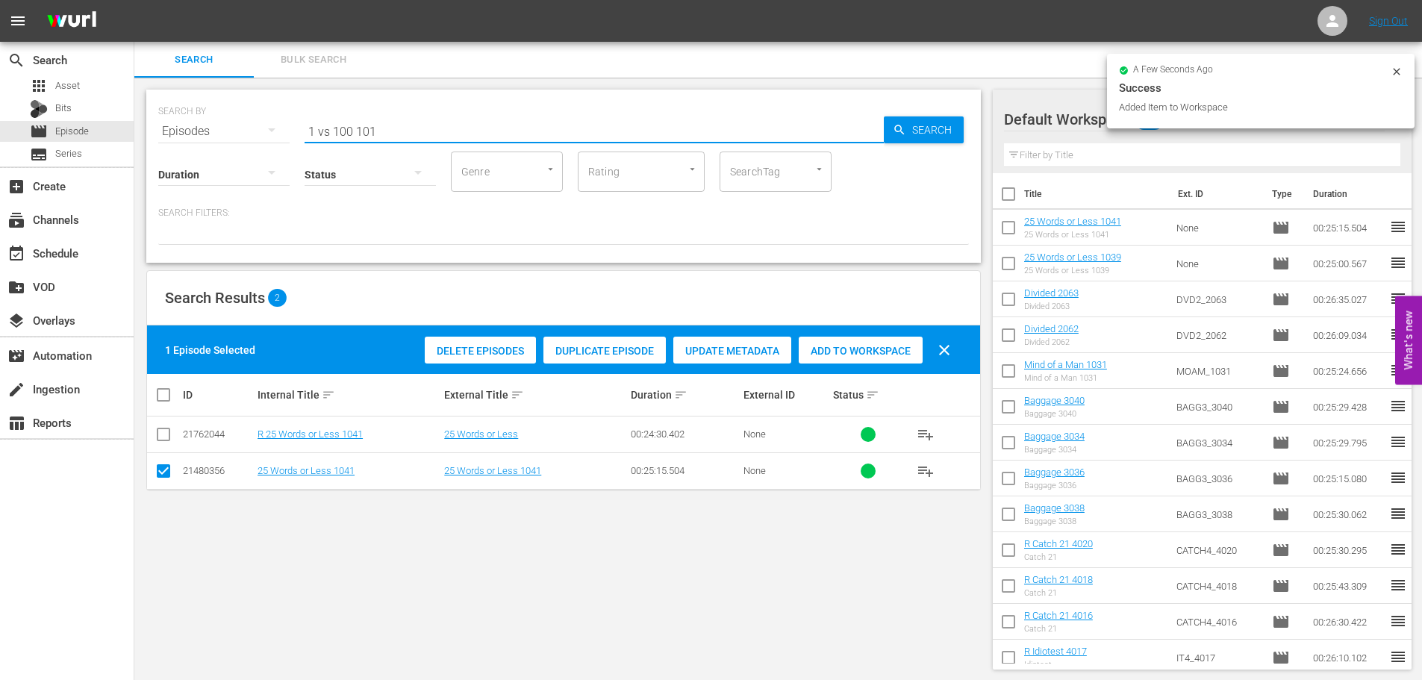
type input "1 vs 100 1012"
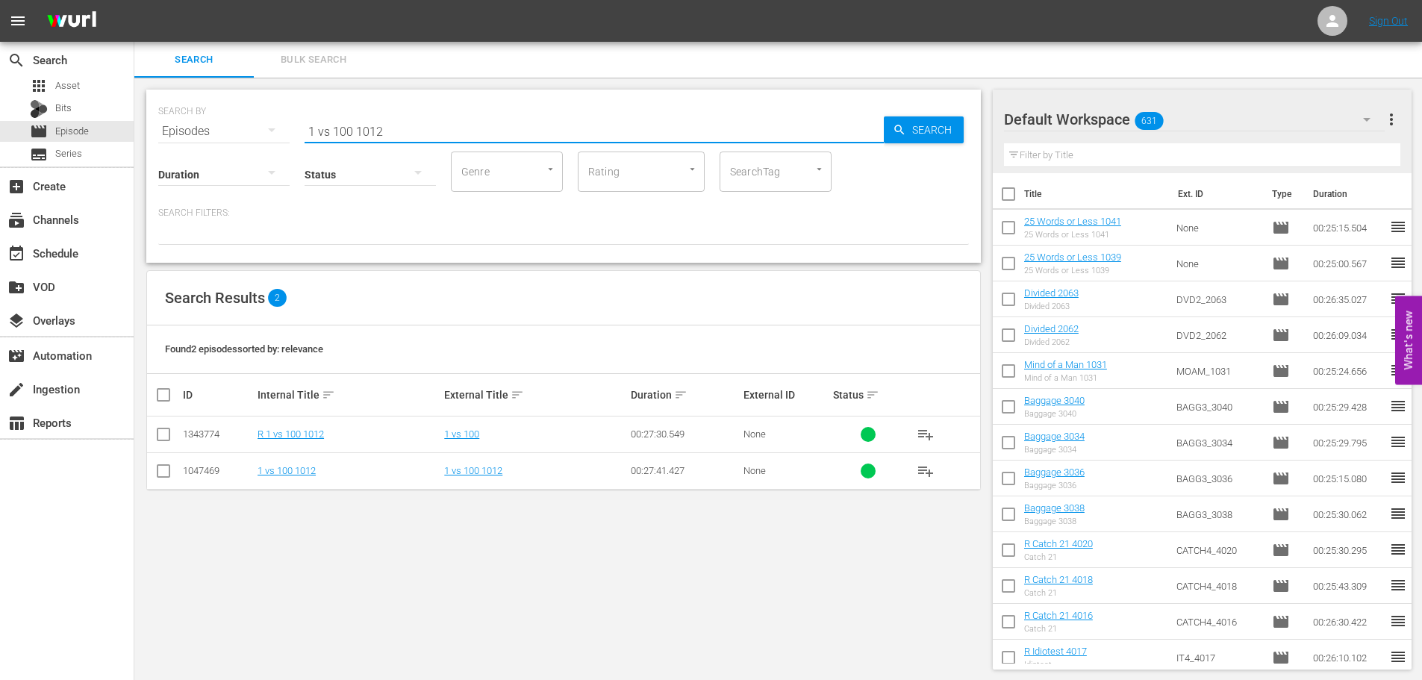
type input "1 vs 100 1012"
drag, startPoint x: 166, startPoint y: 478, endPoint x: 324, endPoint y: 387, distance: 181.9
click at [167, 478] on input "checkbox" at bounding box center [163, 474] width 18 height 18
checkbox input "true"
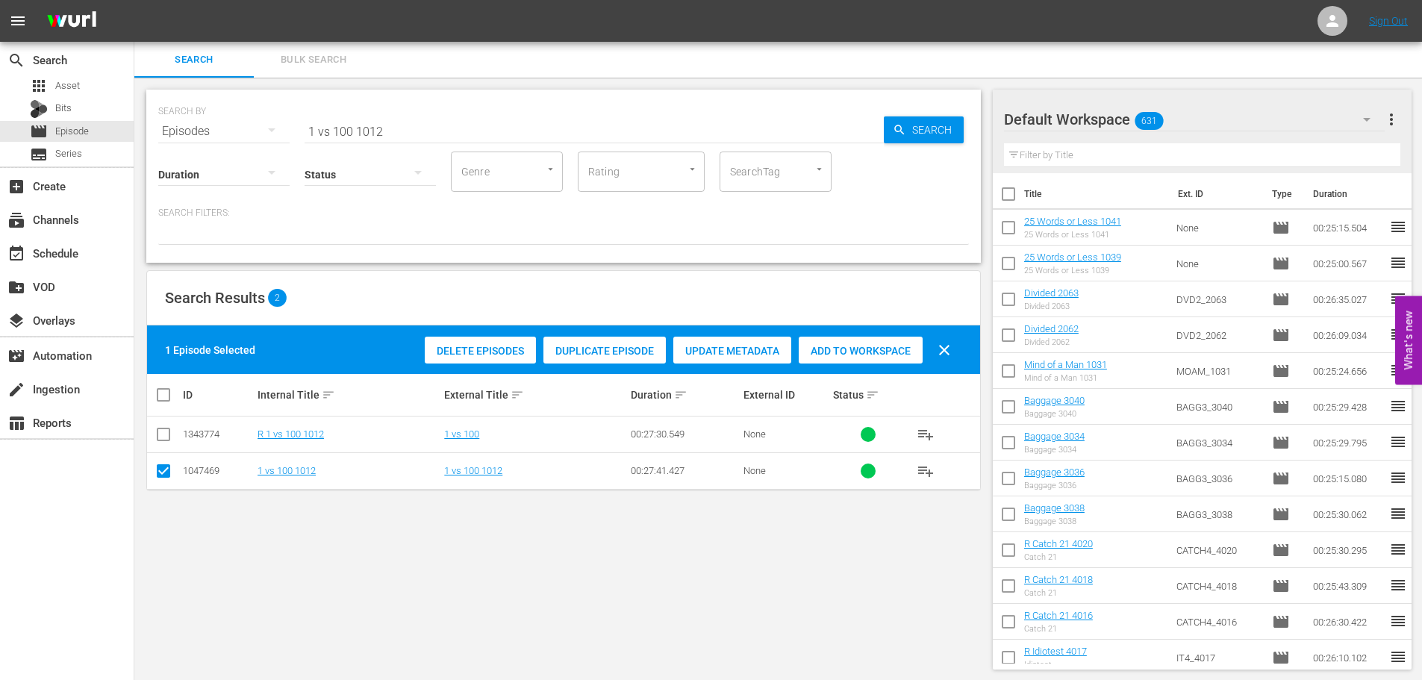
click at [860, 334] on div "Delete Episodes Duplicate Episode Update Metadata Add to Workspace clear" at bounding box center [691, 350] width 541 height 36
click at [861, 346] on span "Add to Workspace" at bounding box center [861, 351] width 124 height 12
drag, startPoint x: 430, startPoint y: 129, endPoint x: 67, endPoint y: 119, distance: 362.8
click at [134, 0] on div "search Search apps Asset Bits movie Episode subtitles Series add_box Create sub…" at bounding box center [777, 0] width 1287 height 0
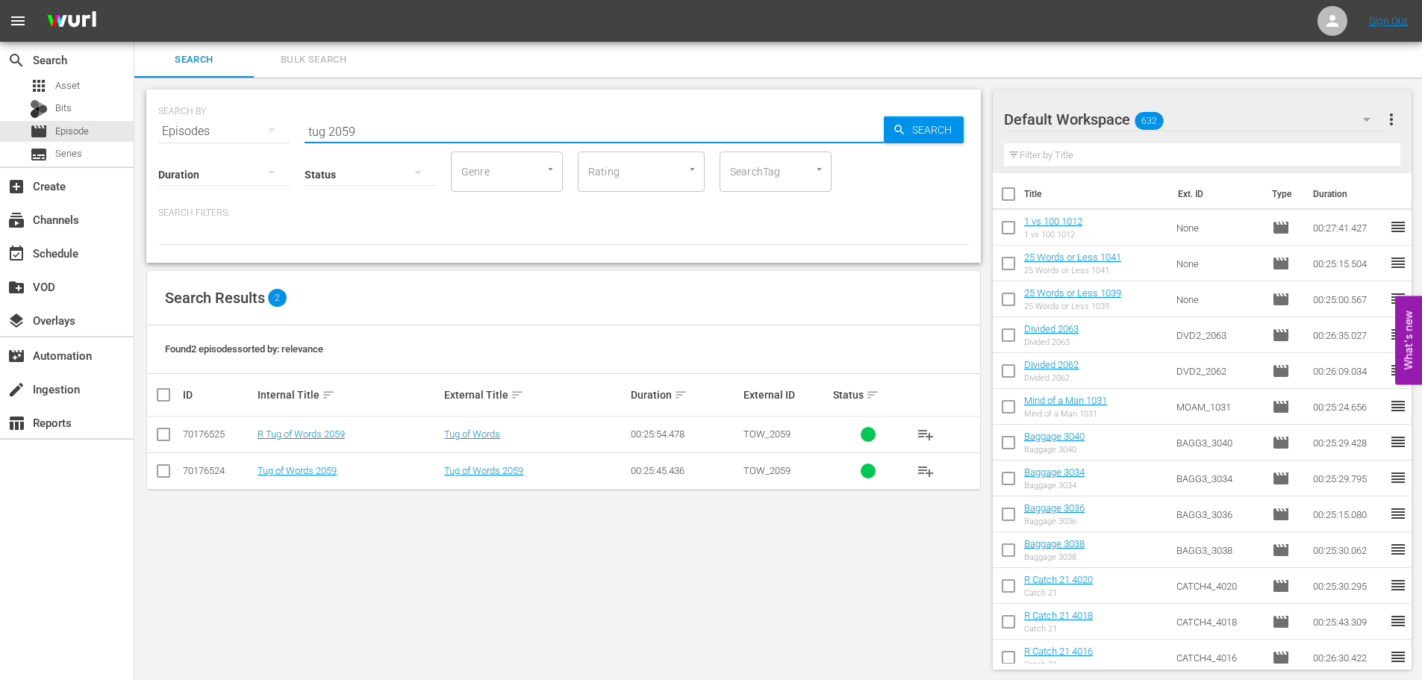
type input "tug 2059"
click at [165, 468] on input "checkbox" at bounding box center [163, 474] width 18 height 18
checkbox input "true"
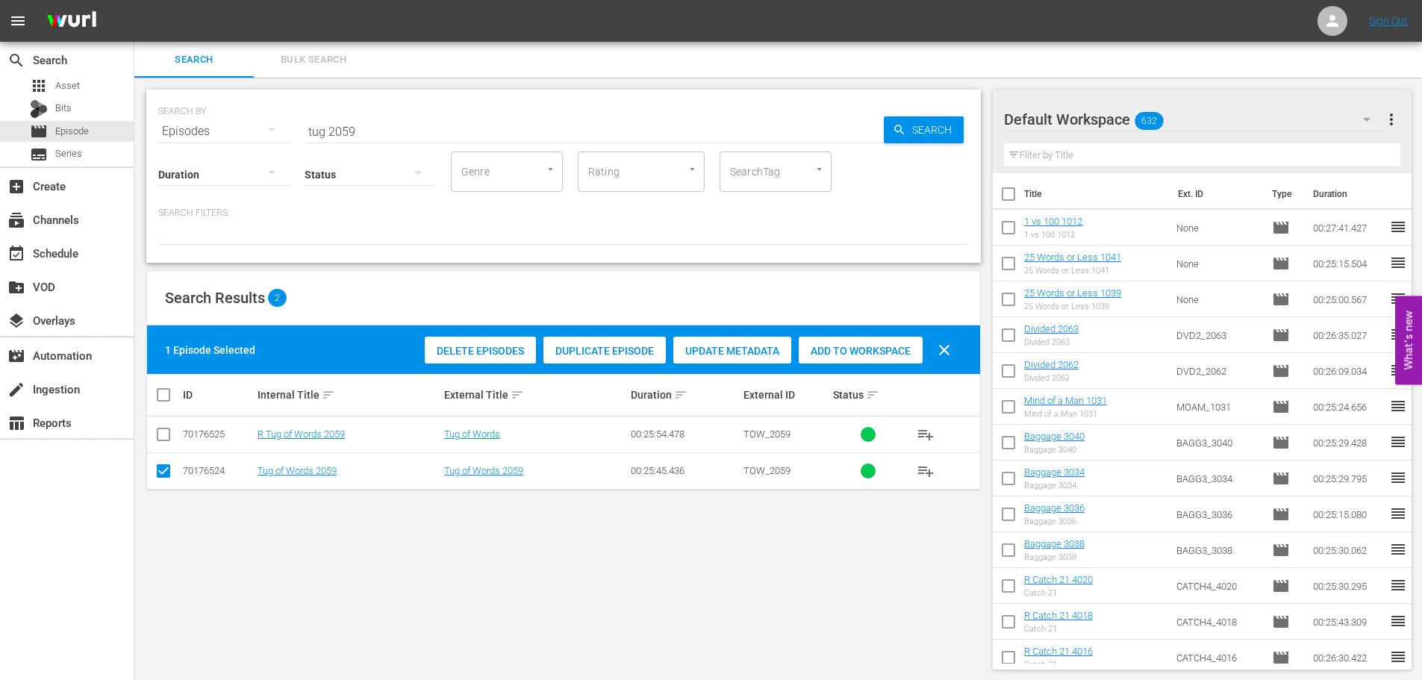
click at [855, 346] on span "Add to Workspace" at bounding box center [861, 351] width 124 height 12
click at [475, 125] on input "tug 2059" at bounding box center [593, 131] width 579 height 36
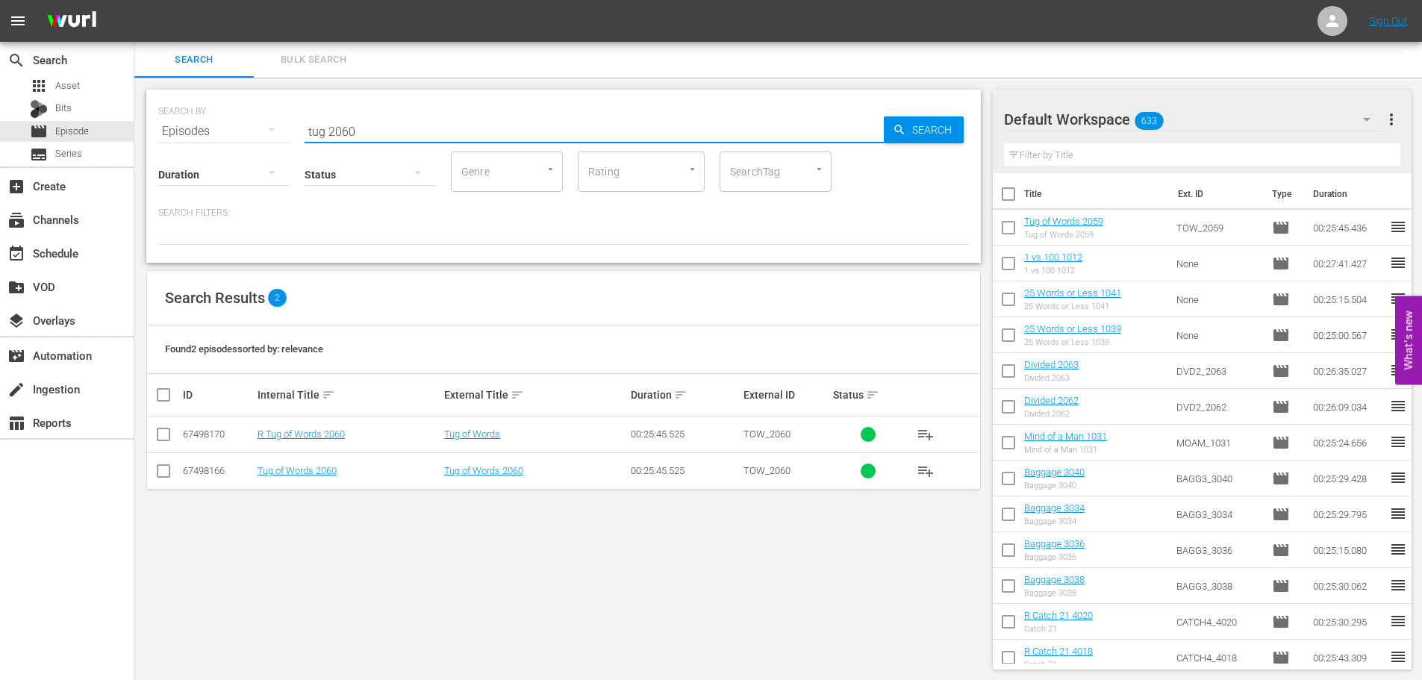
type input "tug 2060"
click at [173, 470] on td at bounding box center [164, 470] width 34 height 37
click at [165, 466] on input "checkbox" at bounding box center [163, 474] width 18 height 18
checkbox input "true"
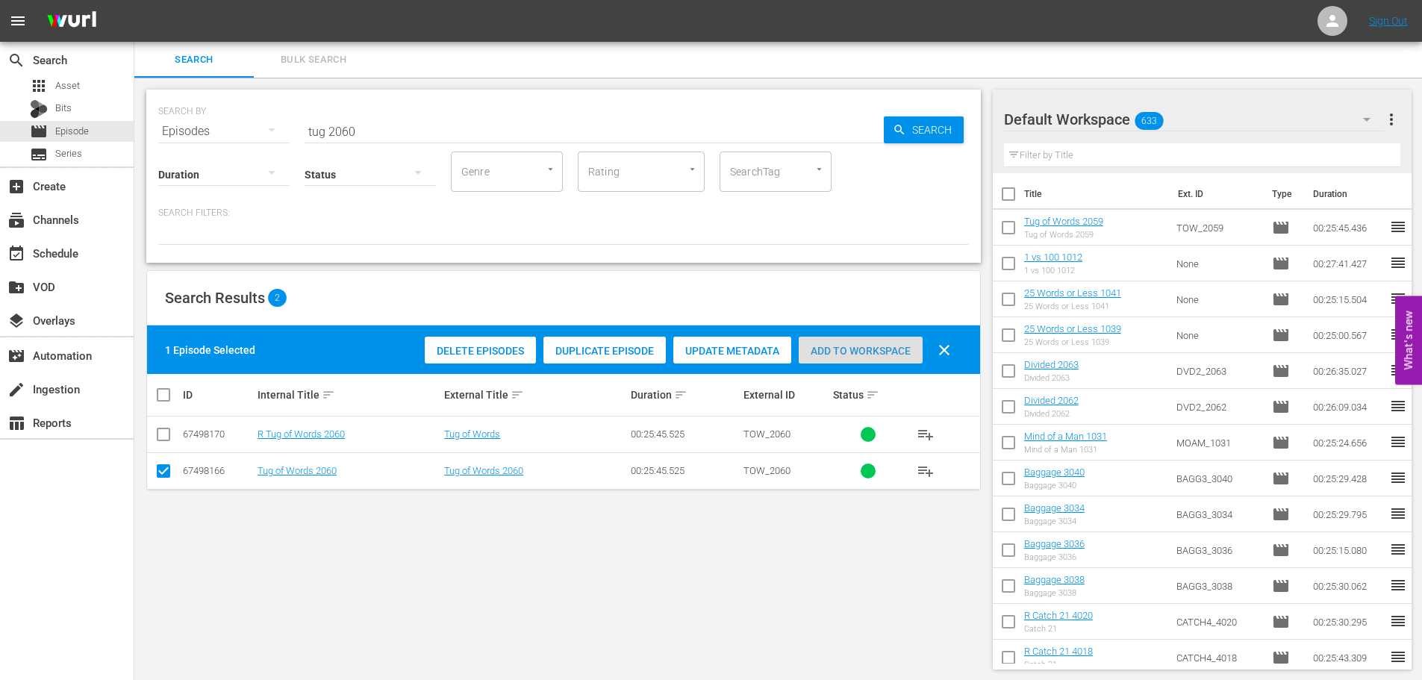
click at [867, 349] on span "Add to Workspace" at bounding box center [861, 351] width 124 height 12
drag, startPoint x: 376, startPoint y: 125, endPoint x: 80, endPoint y: 36, distance: 309.3
click at [147, 125] on div "SEARCH BY Search By Episodes Search ID, Title, Description, Keywords, or Catego…" at bounding box center [563, 176] width 834 height 173
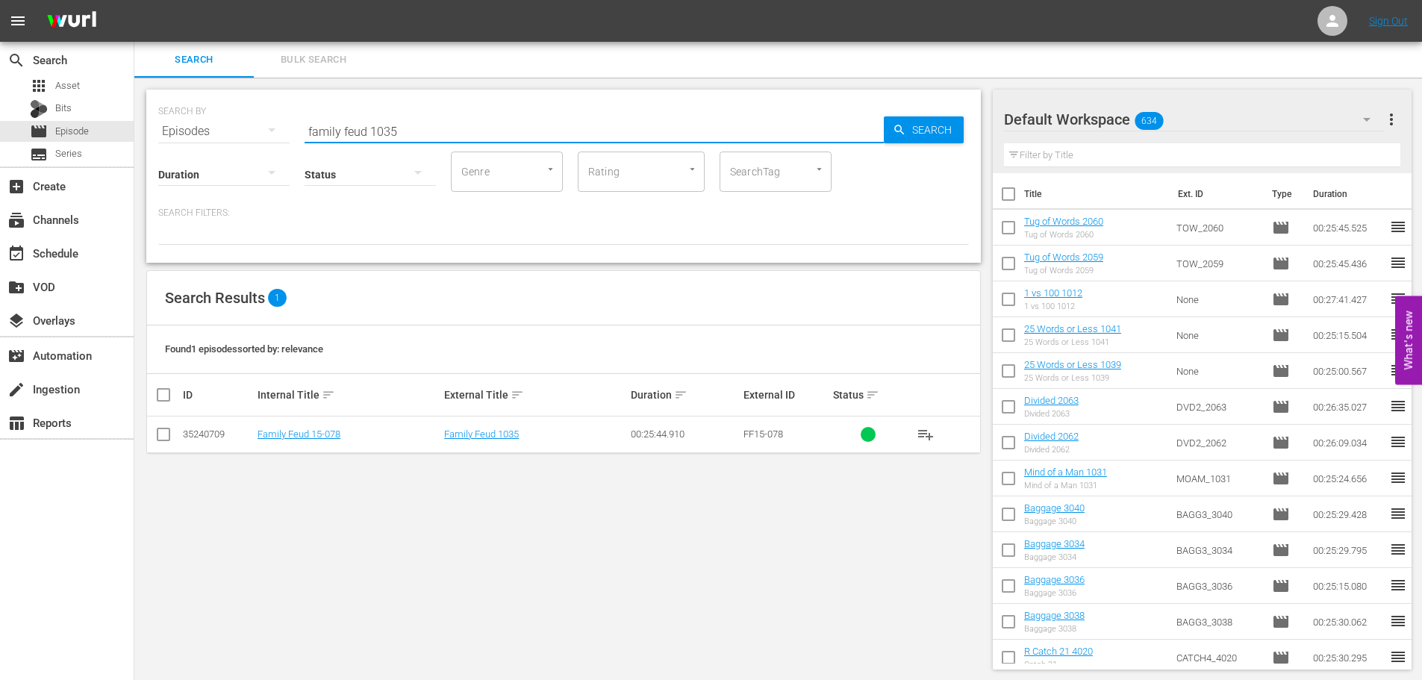
type input "family feud 1035"
click at [166, 440] on input "checkbox" at bounding box center [163, 437] width 18 height 18
checkbox input "true"
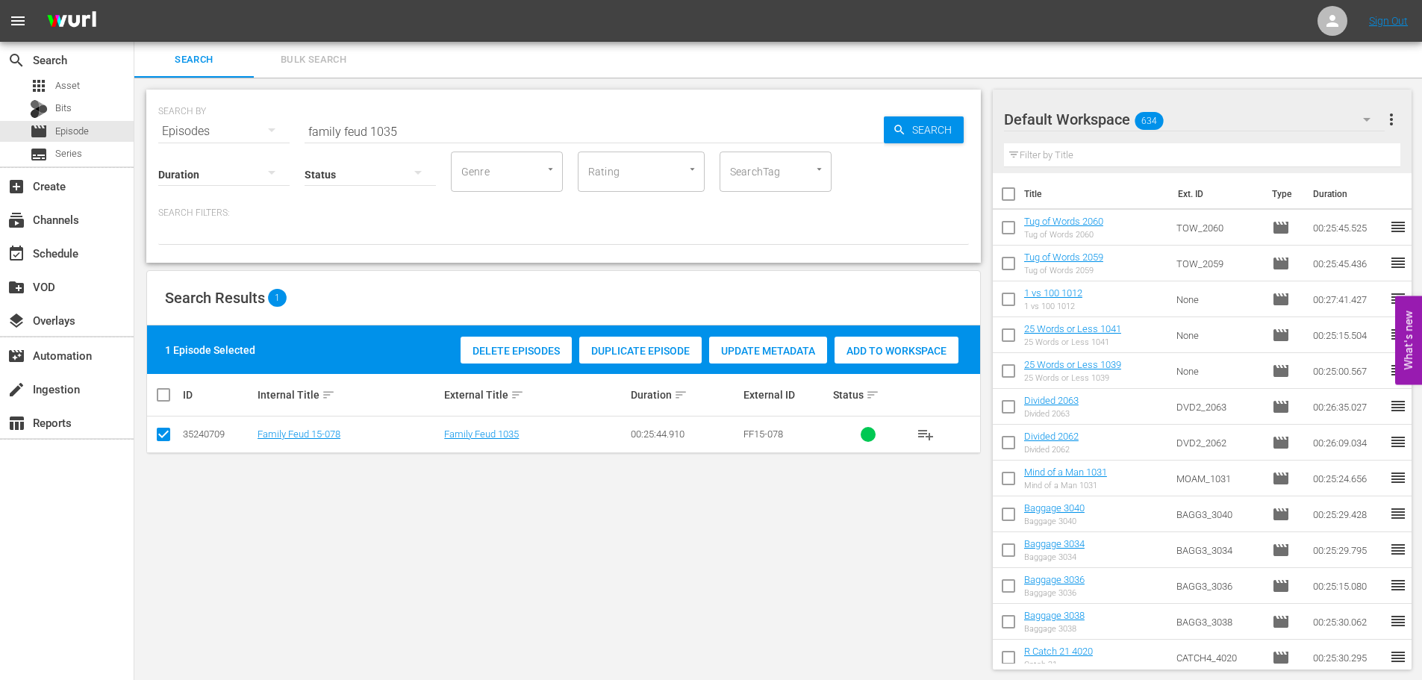
click at [896, 346] on div "Delete Episodes Duplicate Episode Update Metadata Add to Workspace" at bounding box center [709, 350] width 505 height 34
click at [887, 346] on span "Add to Workspace" at bounding box center [896, 351] width 124 height 12
drag, startPoint x: 463, startPoint y: 113, endPoint x: 460, endPoint y: 124, distance: 11.6
click at [461, 117] on div "SEARCH BY Search By Episodes Search ID, Title, Description, Keywords, or Catego…" at bounding box center [563, 123] width 810 height 54
click at [466, 132] on input "family feud 1035" at bounding box center [593, 131] width 579 height 36
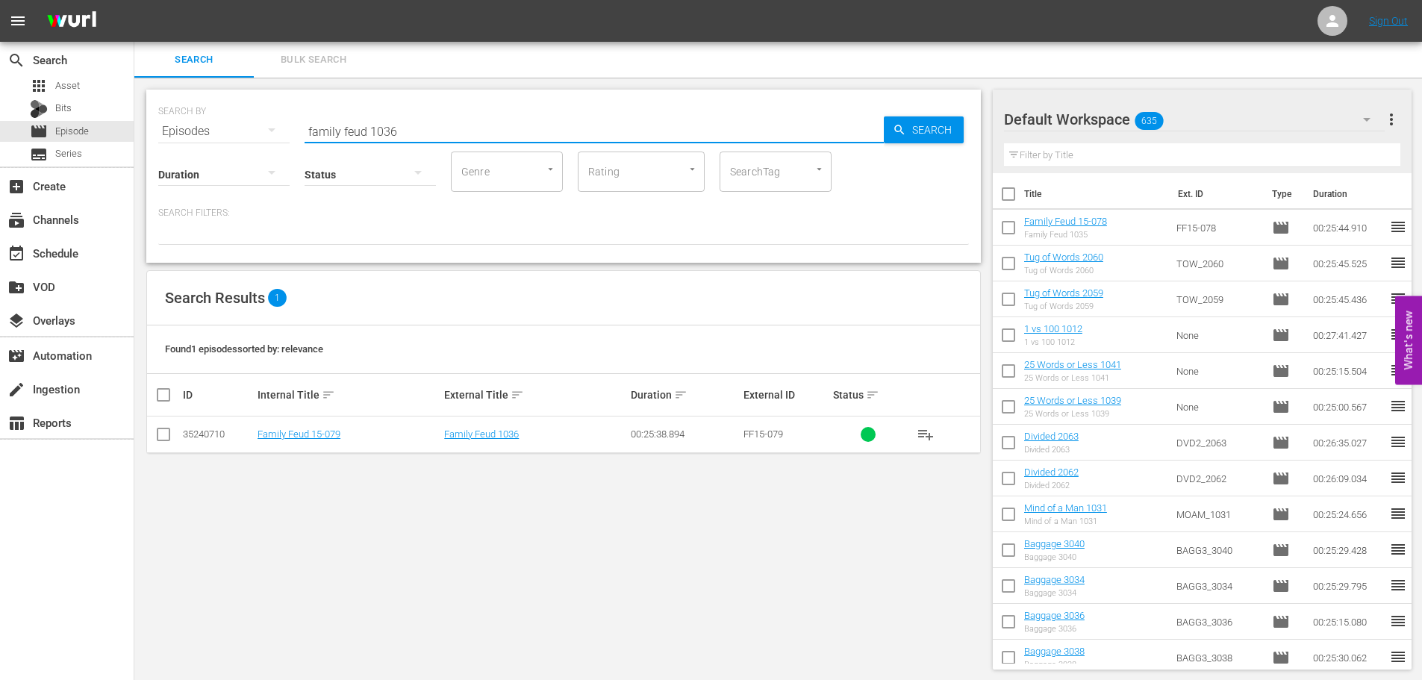
type input "family feud 1036"
click at [169, 440] on input "checkbox" at bounding box center [163, 437] width 18 height 18
checkbox input "true"
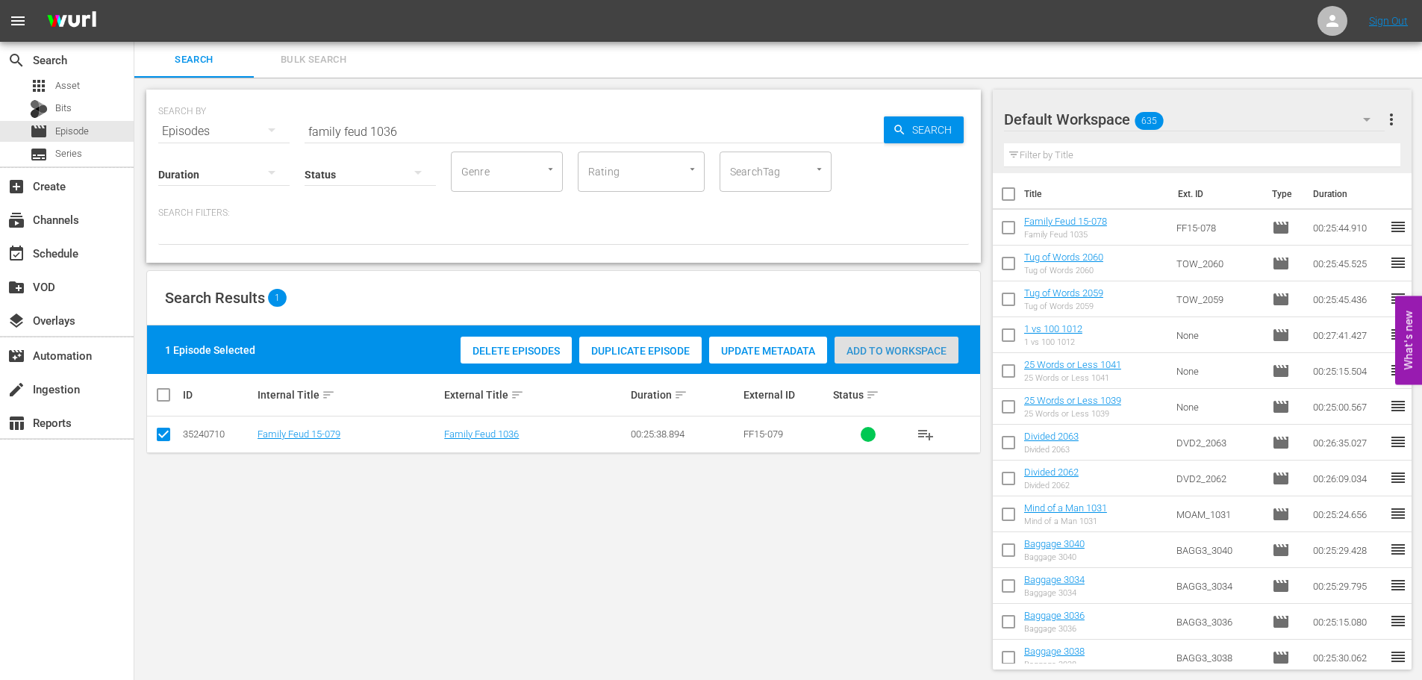
click at [865, 351] on span "Add to Workspace" at bounding box center [896, 351] width 124 height 12
click at [554, 122] on input "family feud 1036" at bounding box center [593, 131] width 579 height 36
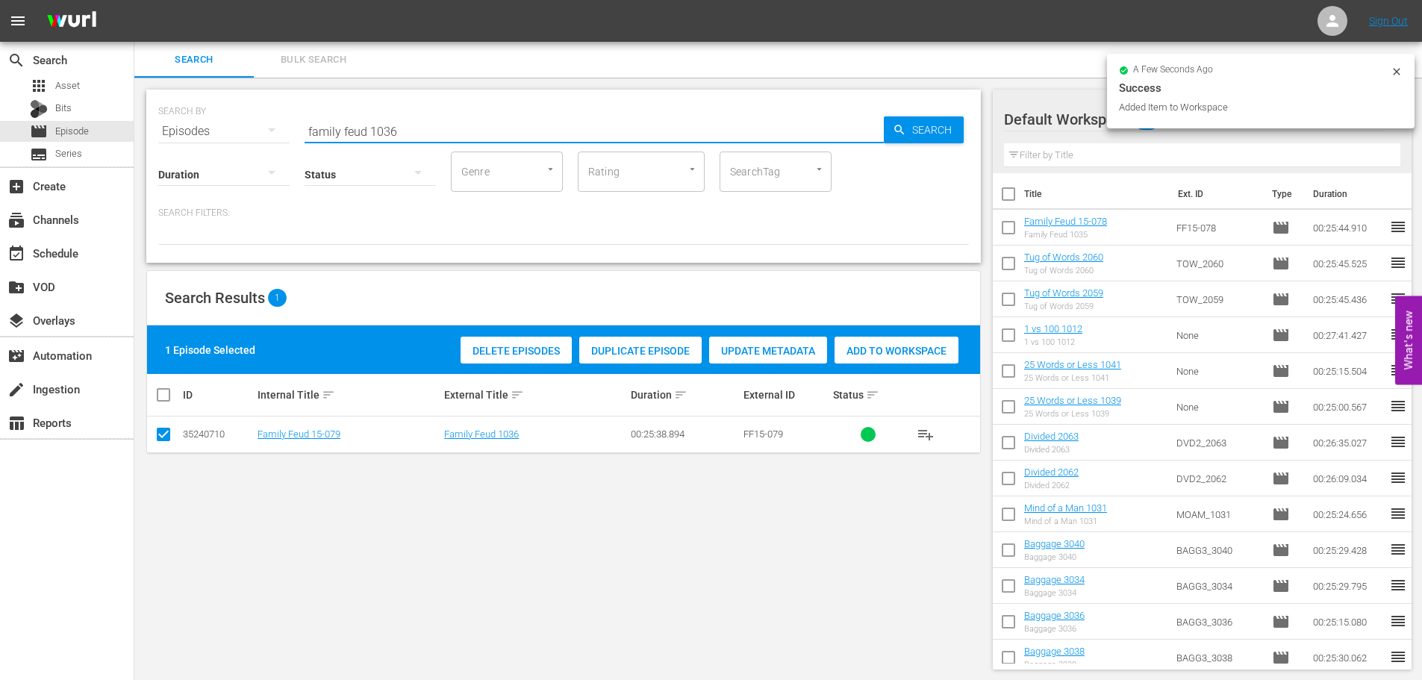
drag, startPoint x: 534, startPoint y: 146, endPoint x: 193, endPoint y: 121, distance: 341.2
click at [193, 121] on div "SEARCH BY Search By Episodes Search ID, Title, Description, Keywords, or Catego…" at bounding box center [563, 123] width 810 height 54
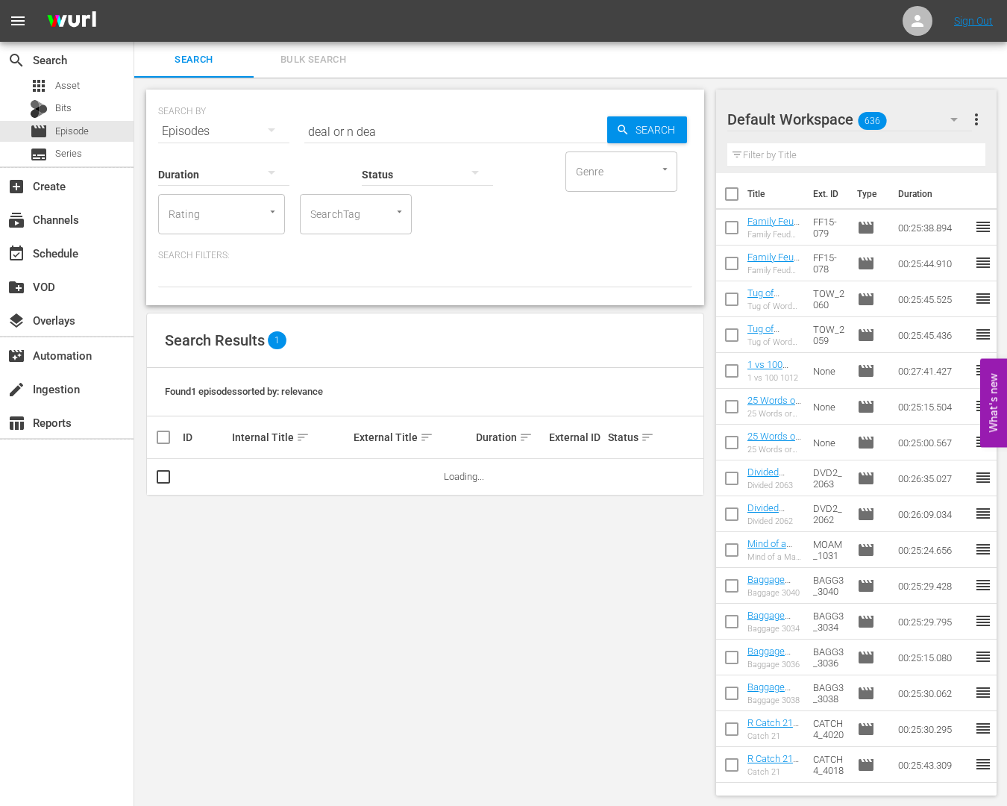
click at [389, 128] on input "deal or n dea" at bounding box center [455, 131] width 303 height 36
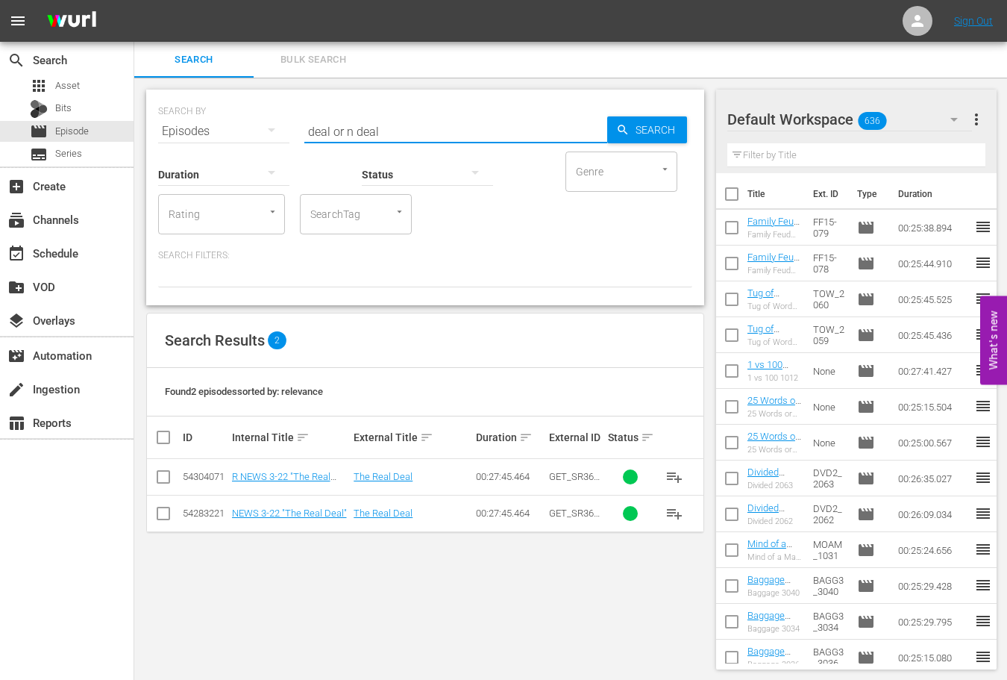
click at [452, 128] on input "deal or n deal" at bounding box center [455, 131] width 303 height 36
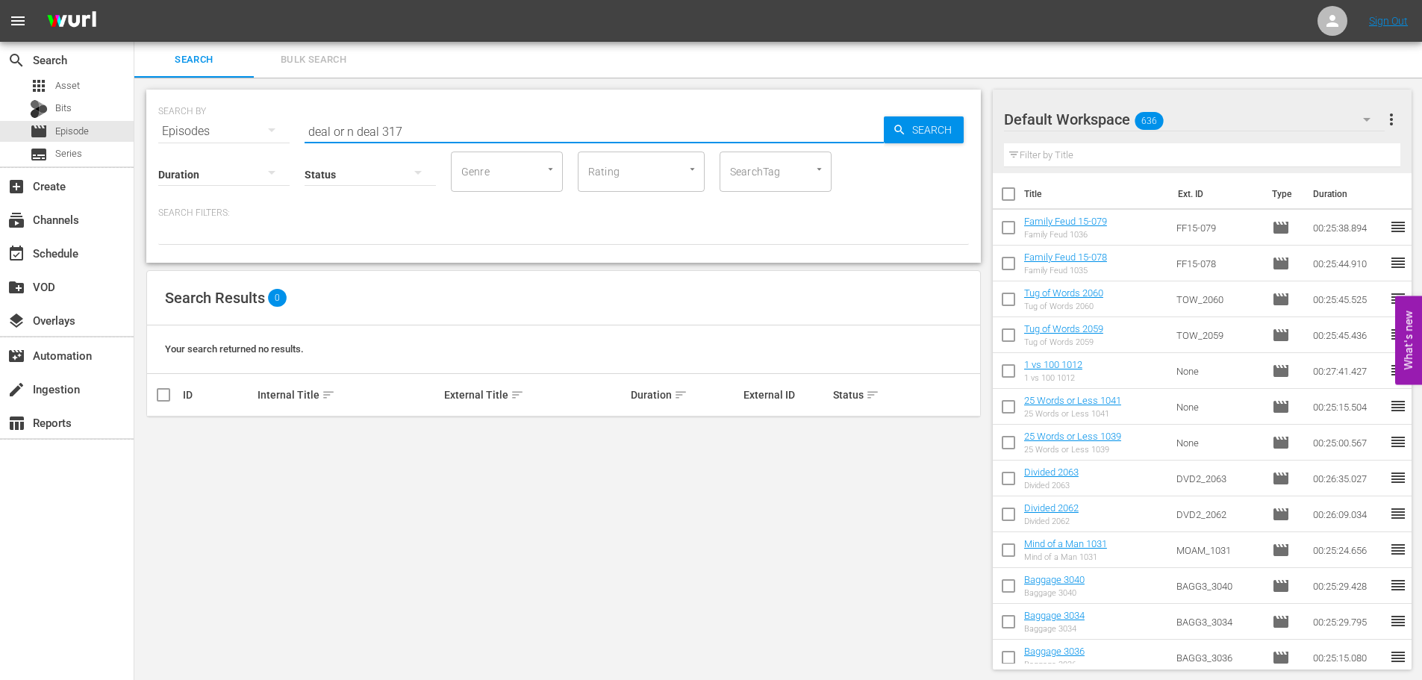
click at [354, 133] on input "deal or n deal 317" at bounding box center [593, 131] width 579 height 36
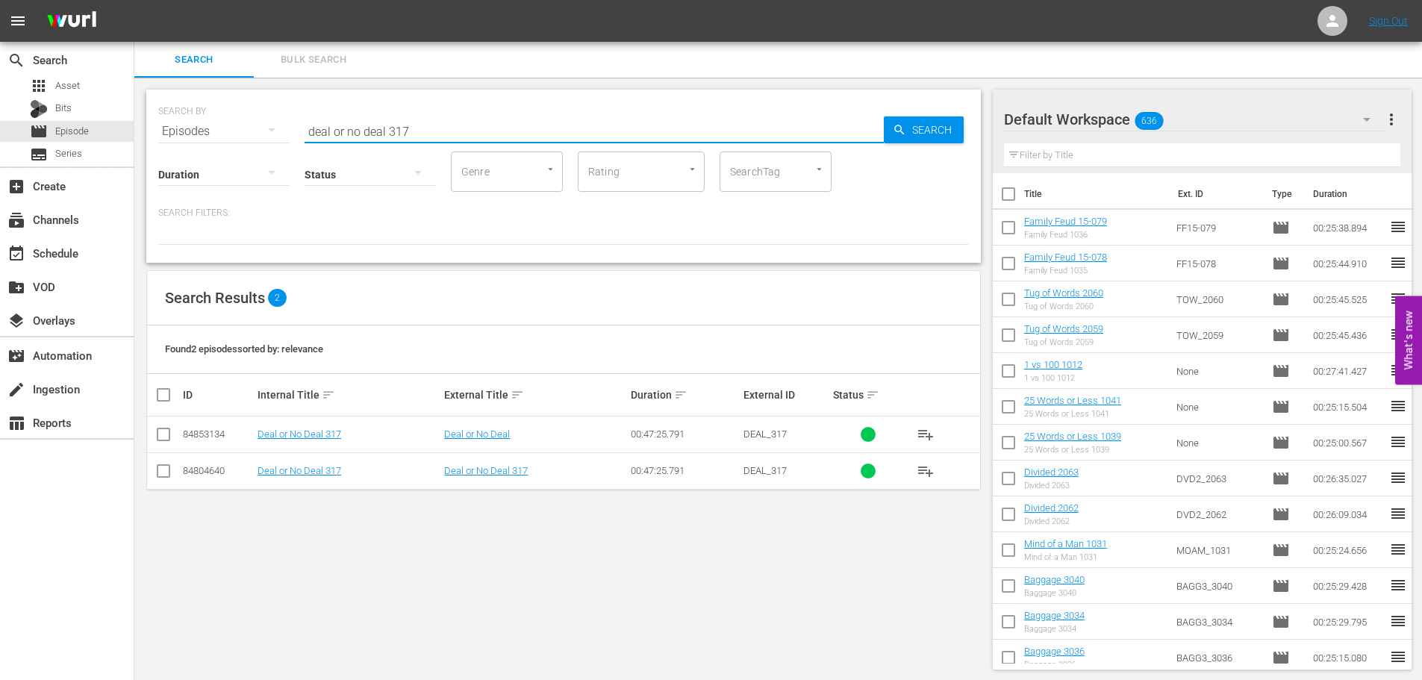
type input "deal or no deal 317"
click at [165, 471] on input "checkbox" at bounding box center [163, 474] width 18 height 18
checkbox input "true"
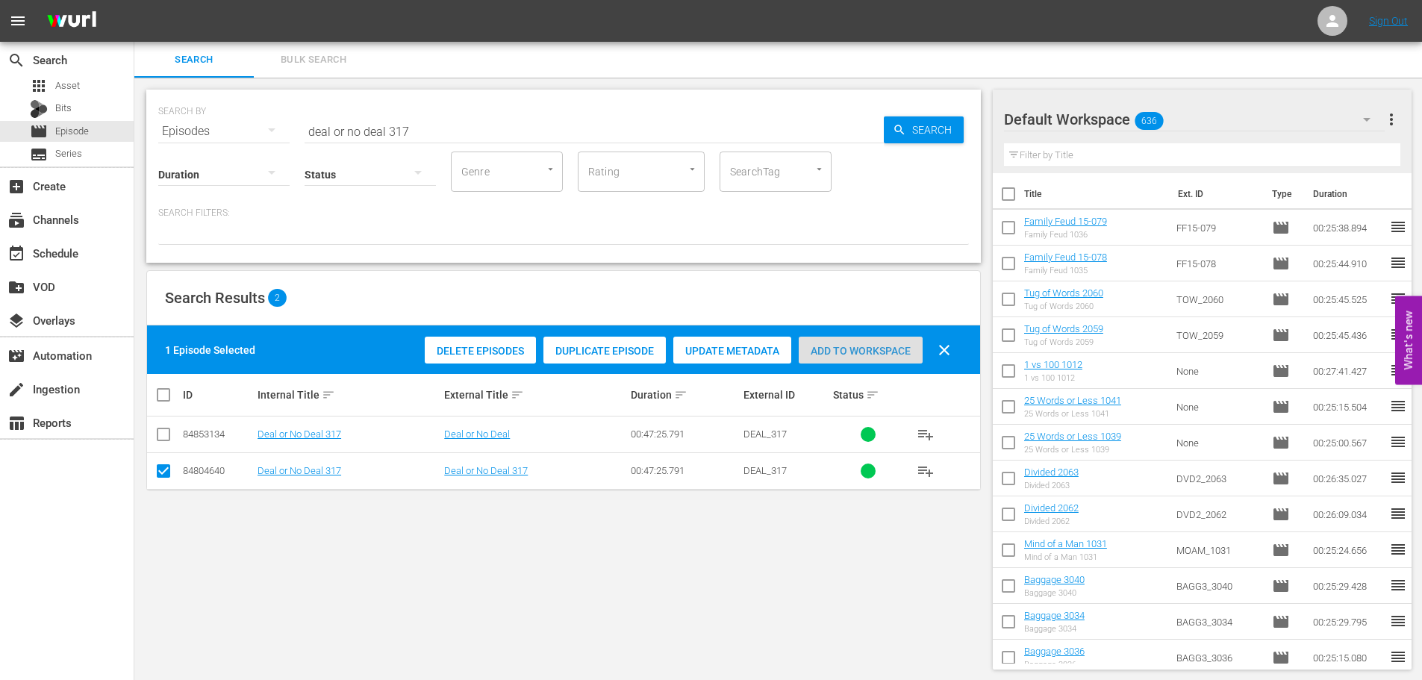
click at [842, 347] on span "Add to Workspace" at bounding box center [861, 351] width 124 height 12
click at [507, 136] on input "deal or no deal 317" at bounding box center [593, 131] width 579 height 36
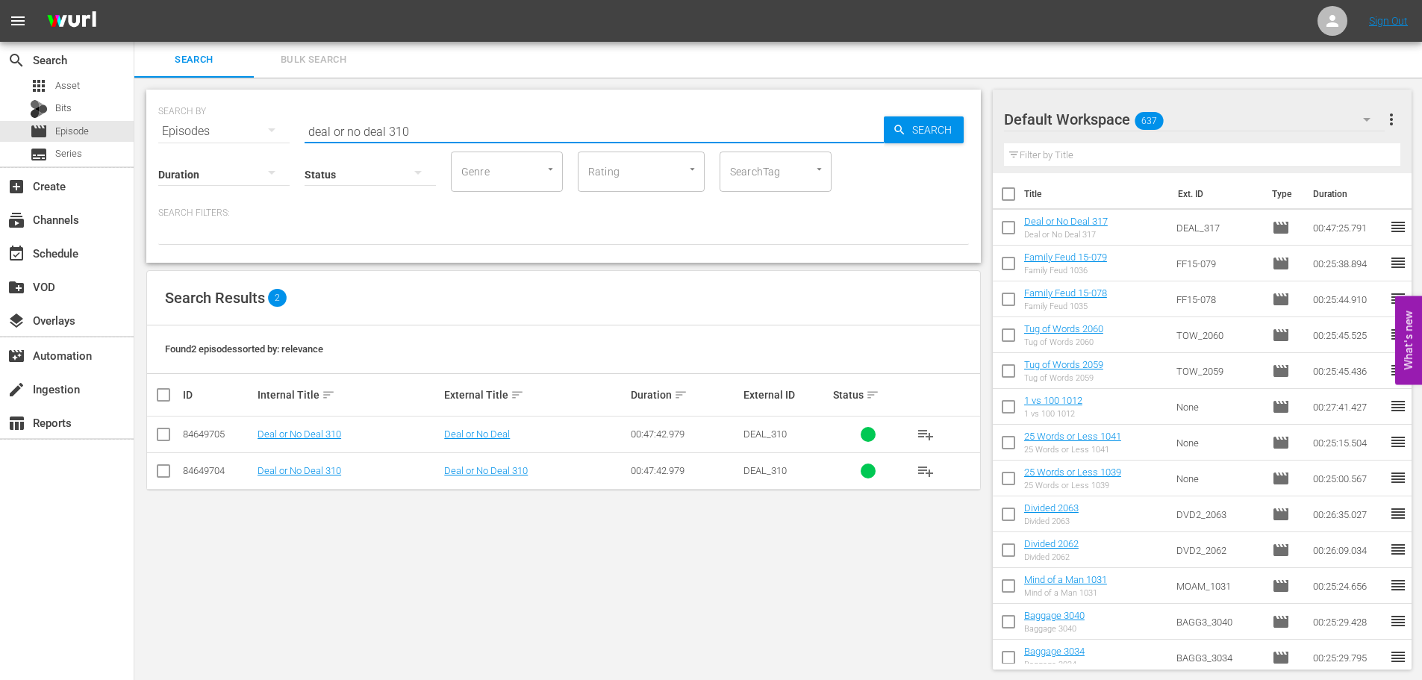
type input "deal or no deal 310"
click at [157, 478] on input "checkbox" at bounding box center [163, 474] width 18 height 18
checkbox input "true"
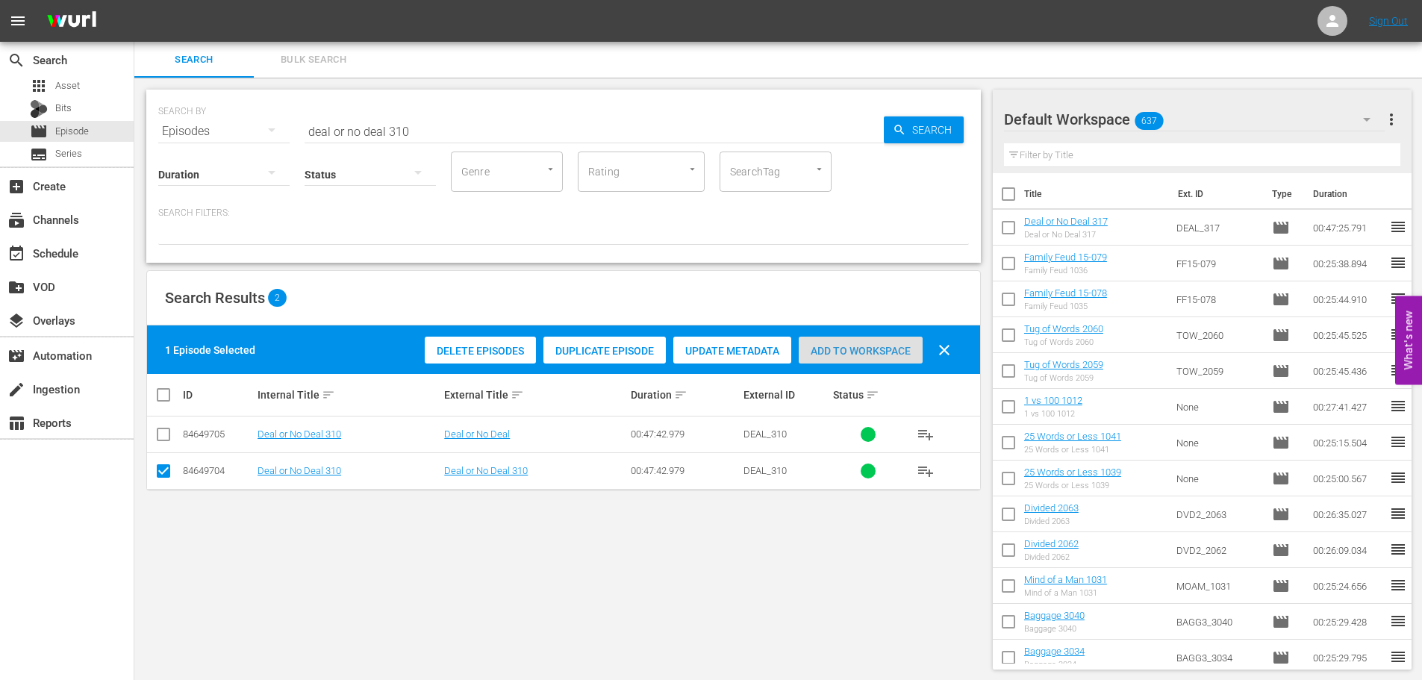
click at [843, 351] on span "Add to Workspace" at bounding box center [861, 351] width 124 height 12
drag, startPoint x: 323, startPoint y: 121, endPoint x: 272, endPoint y: 123, distance: 50.8
click at [272, 123] on div "SEARCH BY Search By Episodes Search ID, Title, Description, Keywords, or Catego…" at bounding box center [563, 123] width 810 height 54
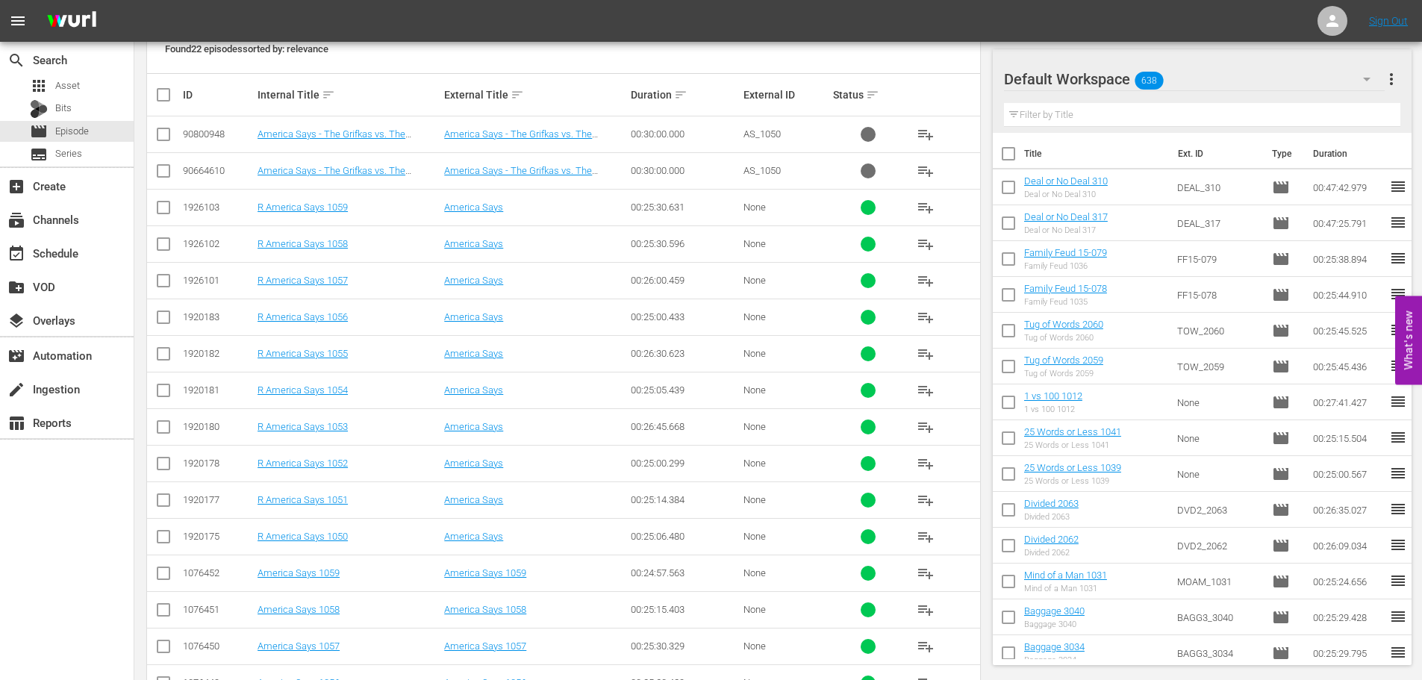
scroll to position [531, 0]
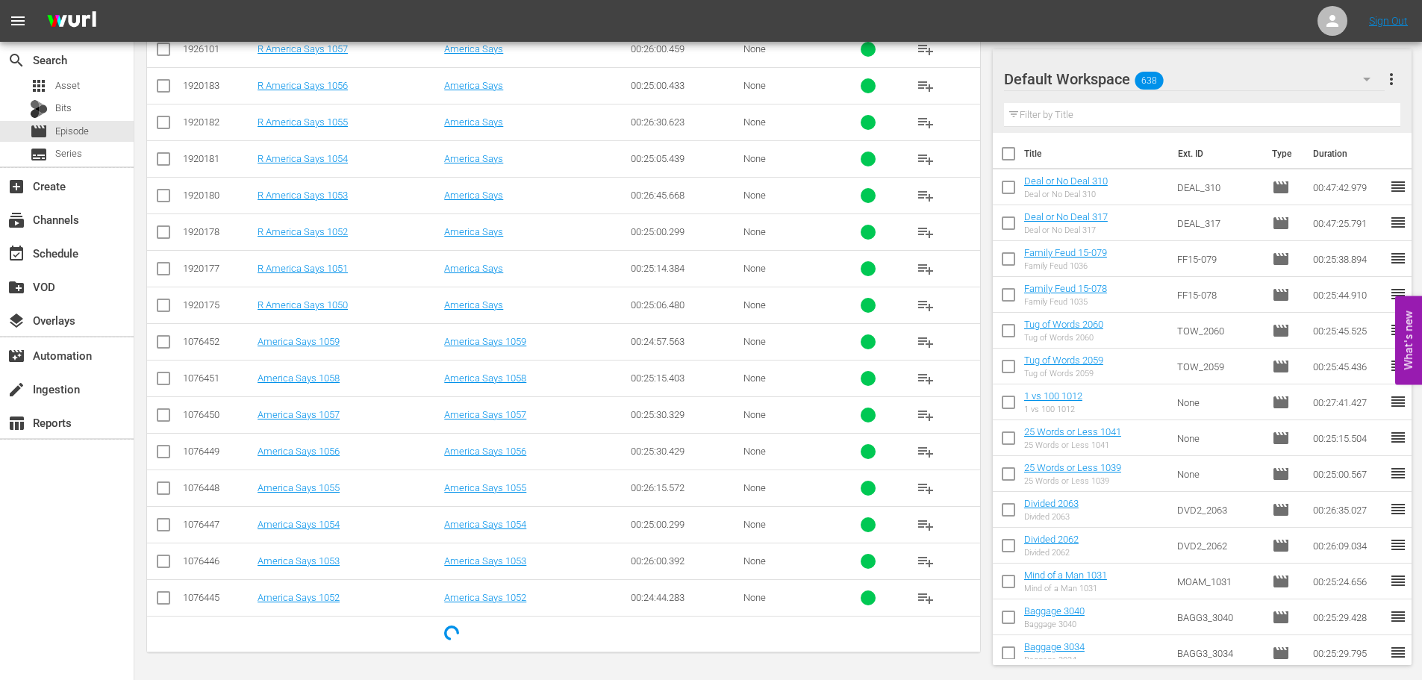
type input "america 105"
click at [169, 492] on input "checkbox" at bounding box center [163, 491] width 18 height 18
checkbox input "true"
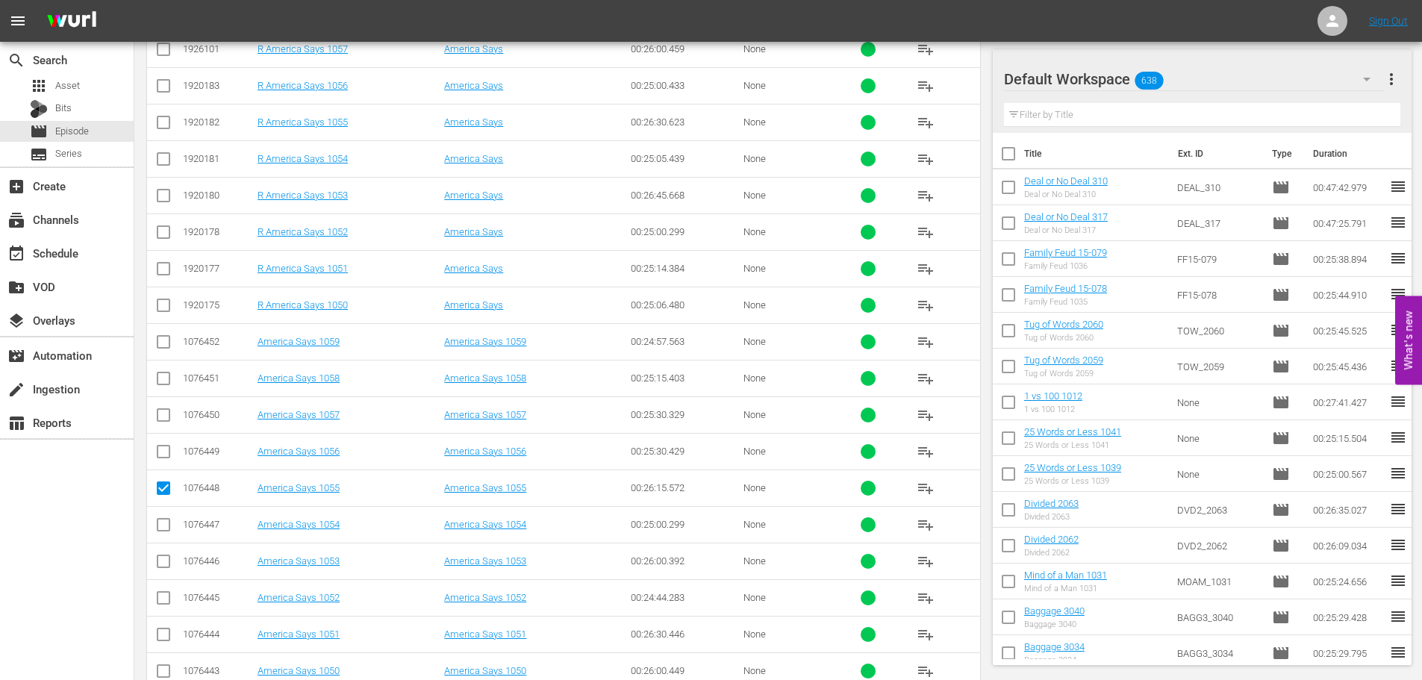
click at [169, 560] on input "checkbox" at bounding box center [163, 564] width 18 height 18
checkbox input "true"
click at [158, 425] on input "checkbox" at bounding box center [163, 418] width 18 height 18
checkbox input "true"
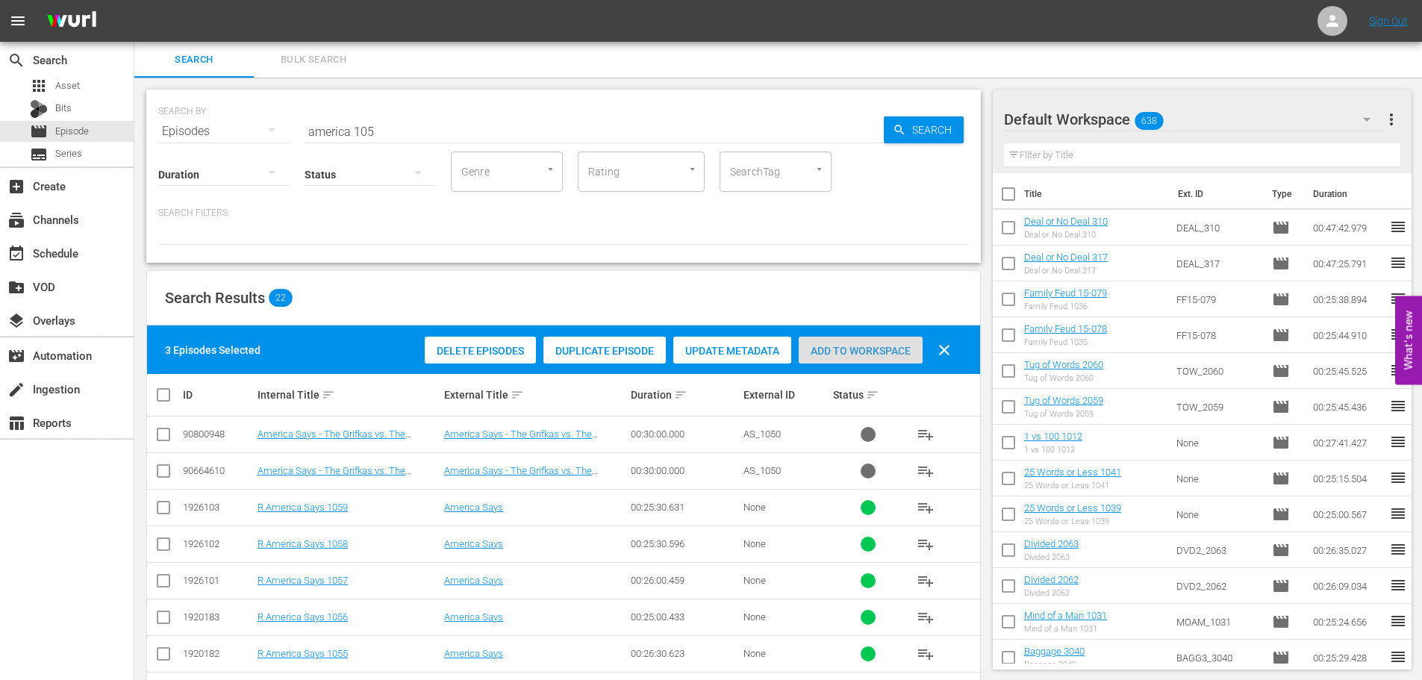
click at [827, 361] on div "Add to Workspace" at bounding box center [861, 351] width 124 height 28
drag, startPoint x: 459, startPoint y: 137, endPoint x: 286, endPoint y: 140, distance: 173.2
click at [286, 140] on div "SEARCH BY Search By Episodes Search ID, Title, Description, Keywords, or Catego…" at bounding box center [563, 176] width 834 height 173
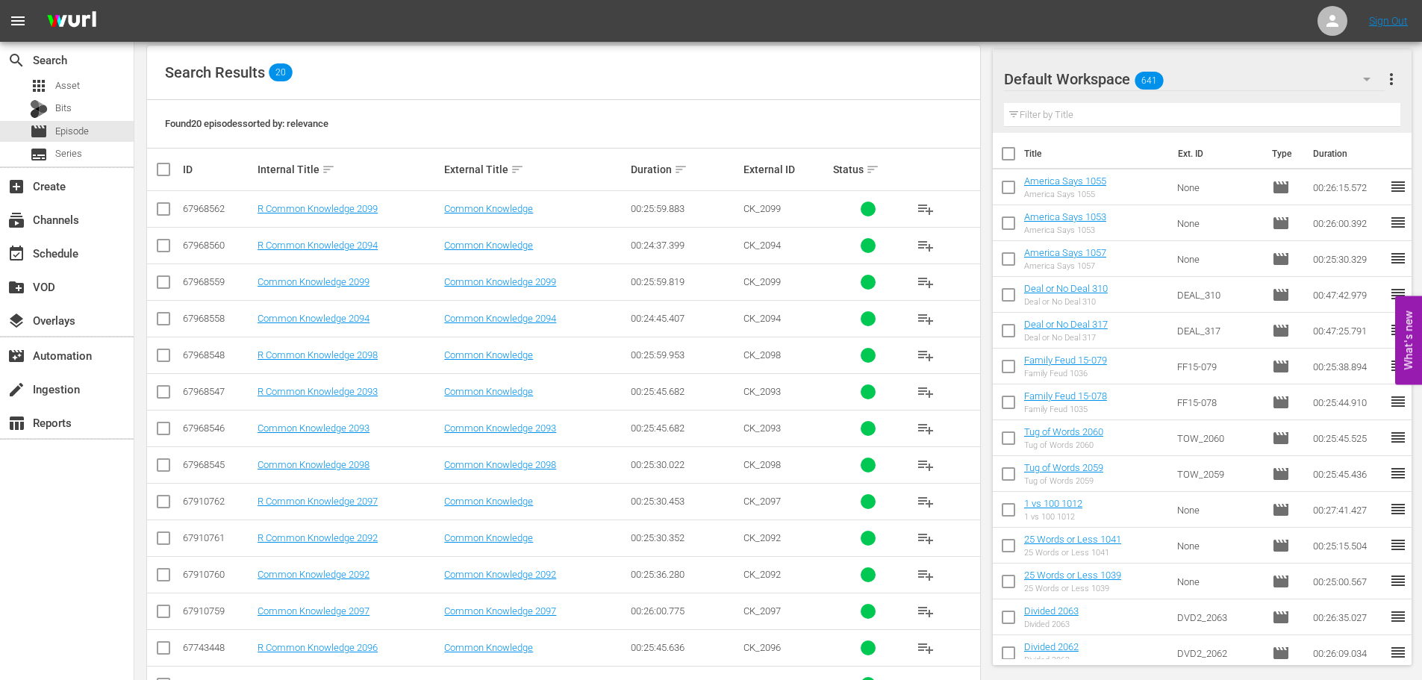
scroll to position [496, 0]
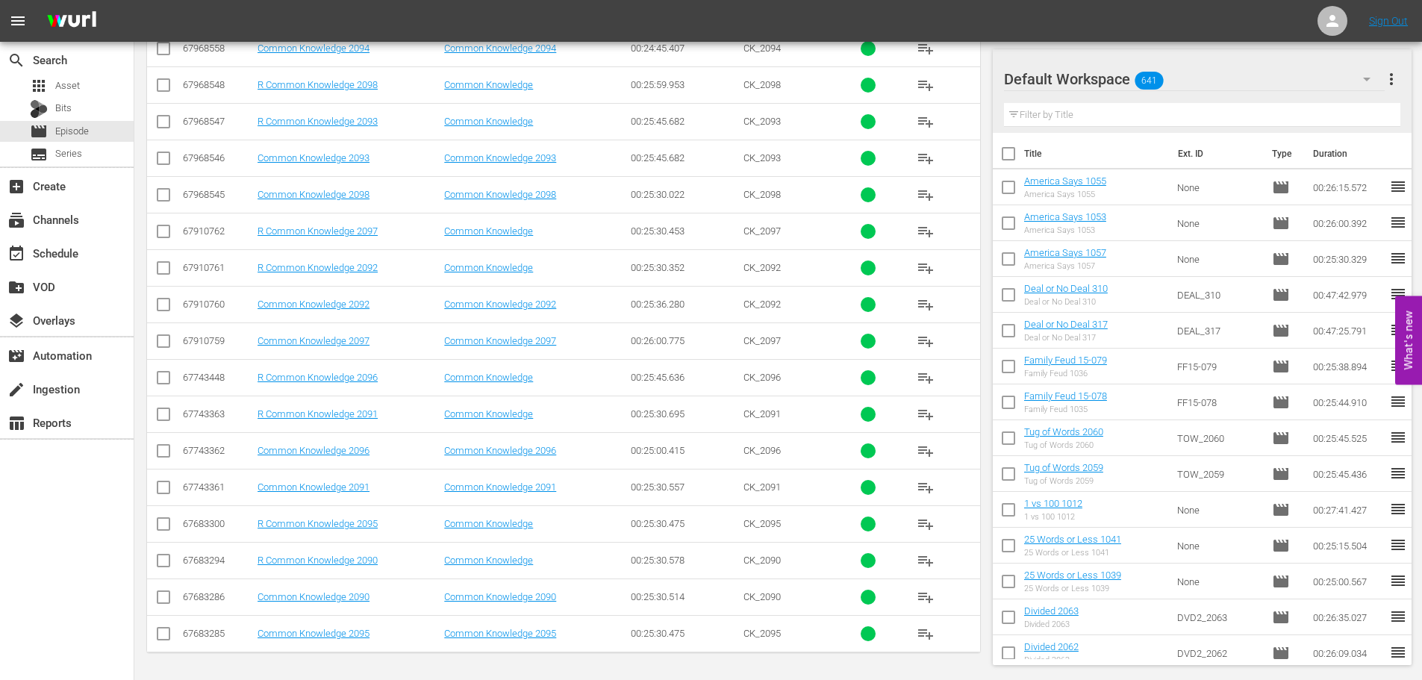
type input "common 209"
click at [164, 457] on input "checkbox" at bounding box center [163, 454] width 18 height 18
checkbox input "true"
click at [169, 350] on input "checkbox" at bounding box center [163, 344] width 18 height 18
checkbox input "true"
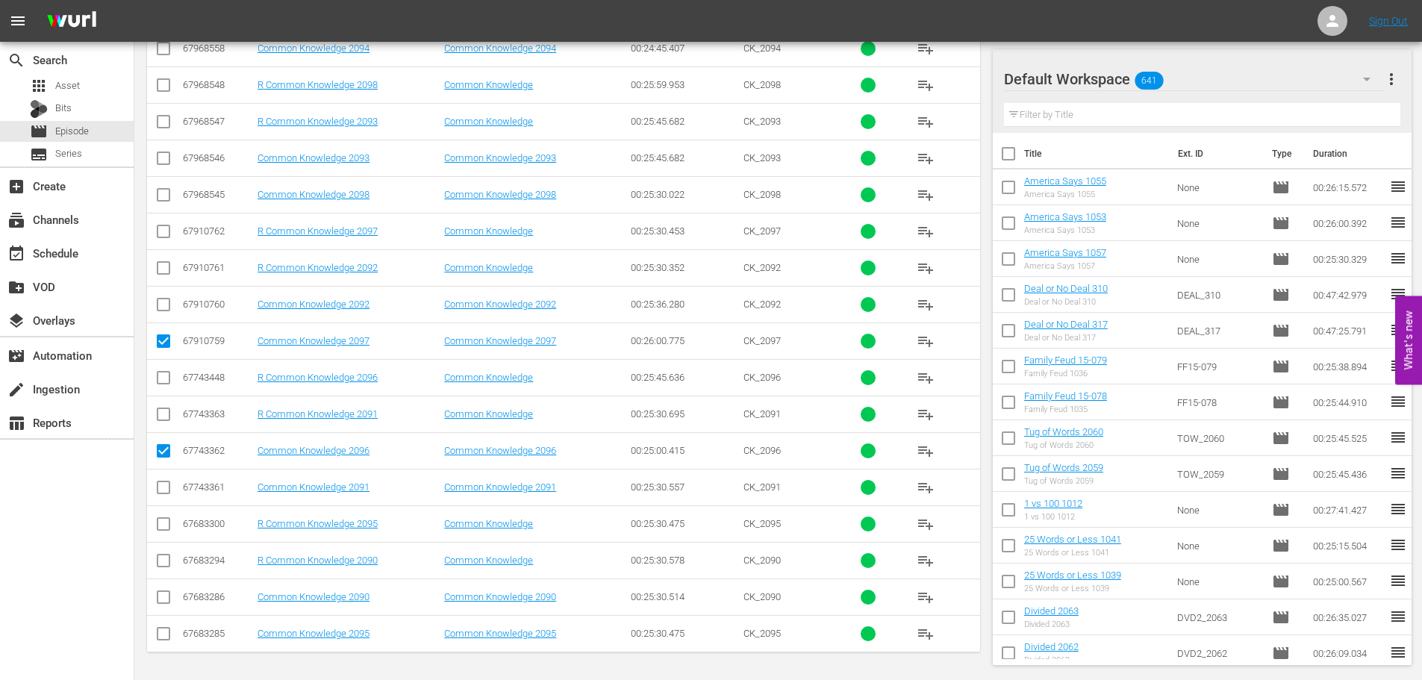
scroll to position [0, 0]
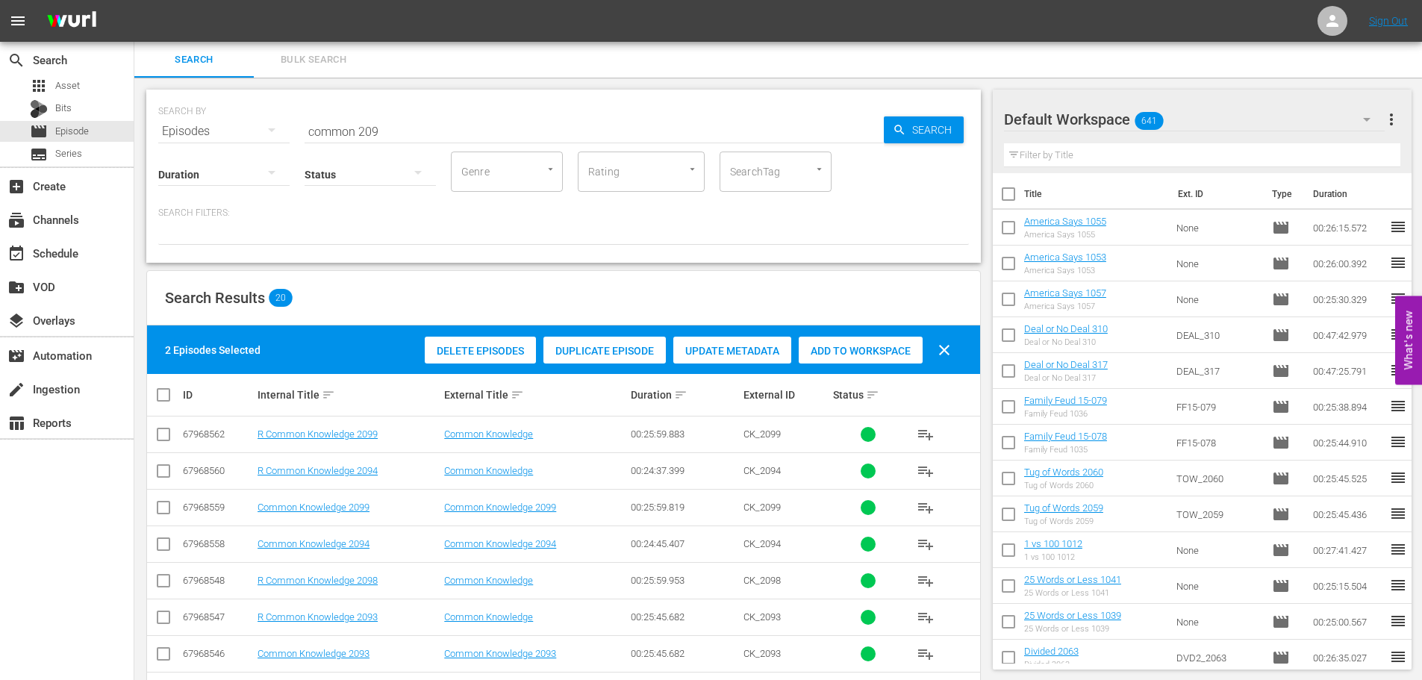
click at [862, 358] on div "Add to Workspace" at bounding box center [861, 351] width 124 height 28
drag, startPoint x: 402, startPoint y: 114, endPoint x: 235, endPoint y: 127, distance: 167.6
click at [235, 127] on div "SEARCH BY Search By Episodes Search ID, Title, Description, Keywords, or Catego…" at bounding box center [563, 123] width 810 height 54
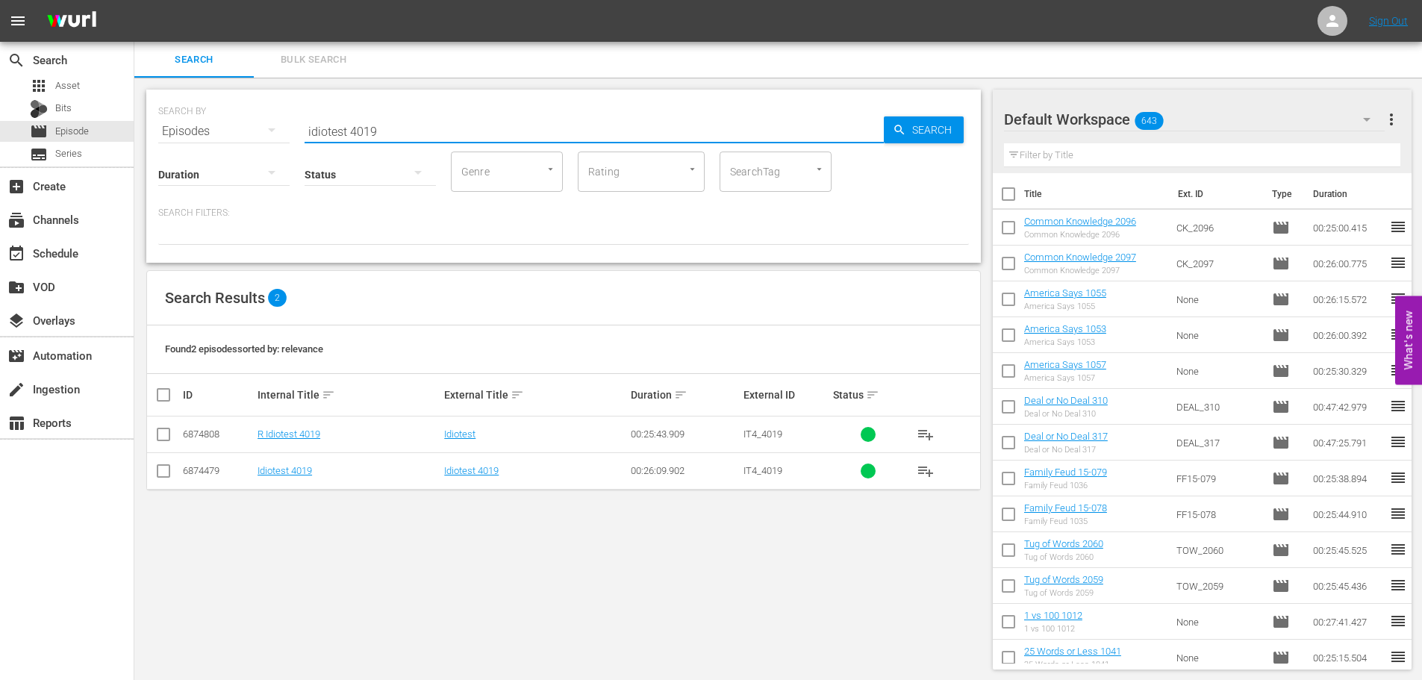
scroll to position [1, 0]
type input "idiotest 4019"
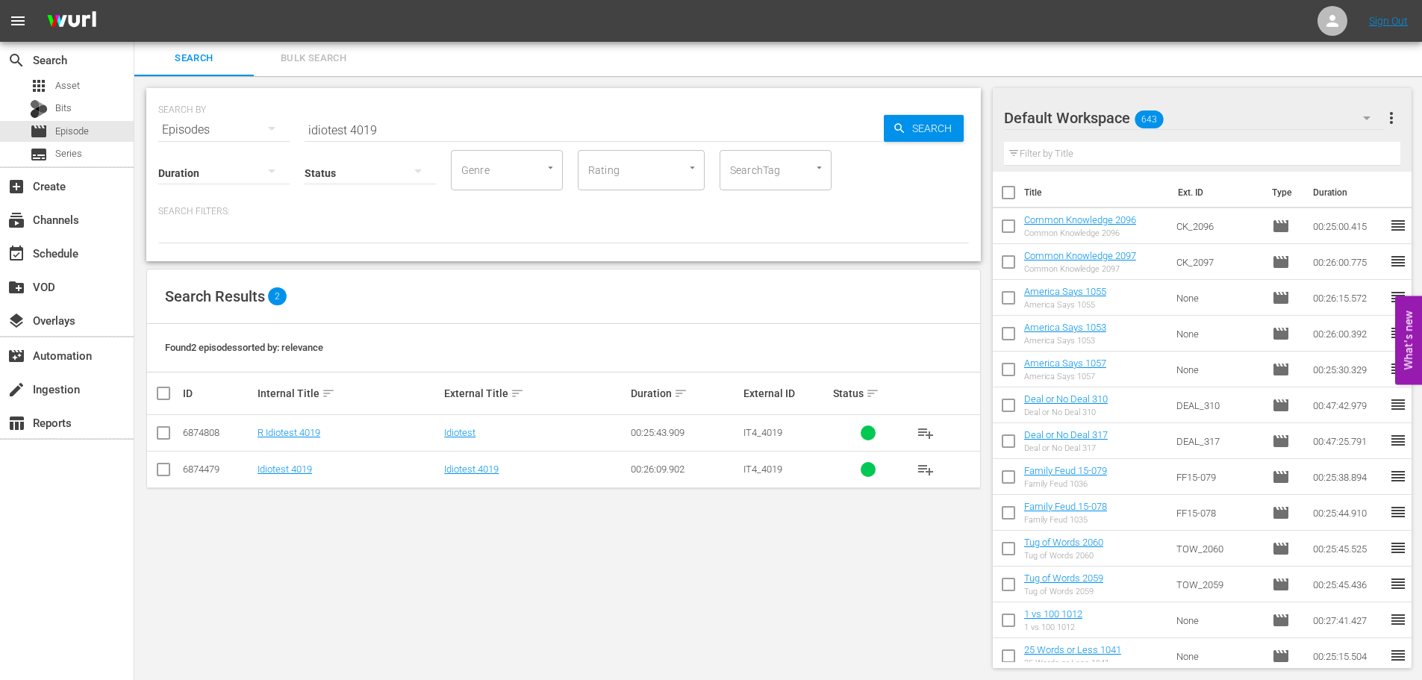
click at [175, 469] on td at bounding box center [164, 469] width 34 height 37
click at [165, 472] on input "checkbox" at bounding box center [163, 472] width 18 height 18
checkbox input "true"
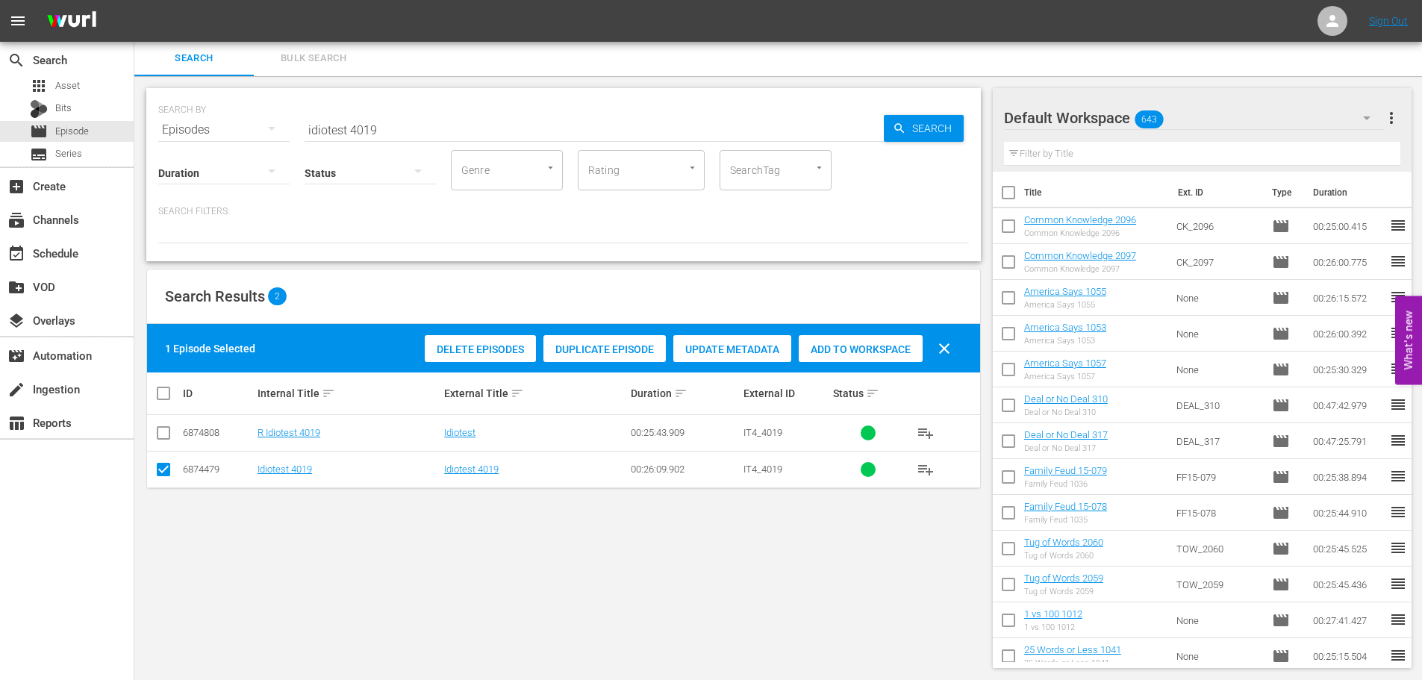
drag, startPoint x: 831, startPoint y: 363, endPoint x: 834, endPoint y: 351, distance: 12.1
click at [832, 362] on div "Delete Episodes Duplicate Episode Update Metadata Add to Workspace clear" at bounding box center [691, 349] width 541 height 36
click at [834, 351] on span "Add to Workspace" at bounding box center [861, 349] width 124 height 12
click at [513, 134] on input "idiotest 4019" at bounding box center [593, 130] width 579 height 36
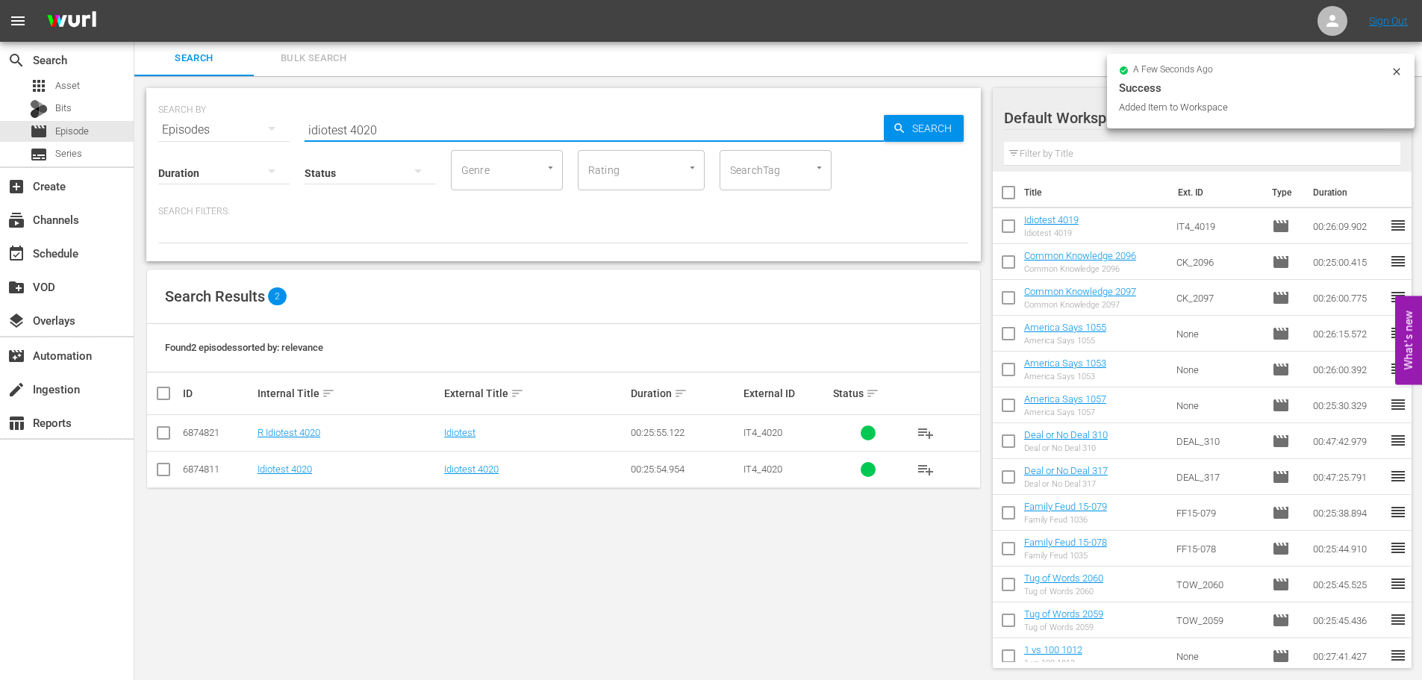
type input "idiotest 4020"
drag, startPoint x: 167, startPoint y: 469, endPoint x: 268, endPoint y: 451, distance: 102.3
click at [167, 469] on input "checkbox" at bounding box center [163, 472] width 18 height 18
checkbox input "true"
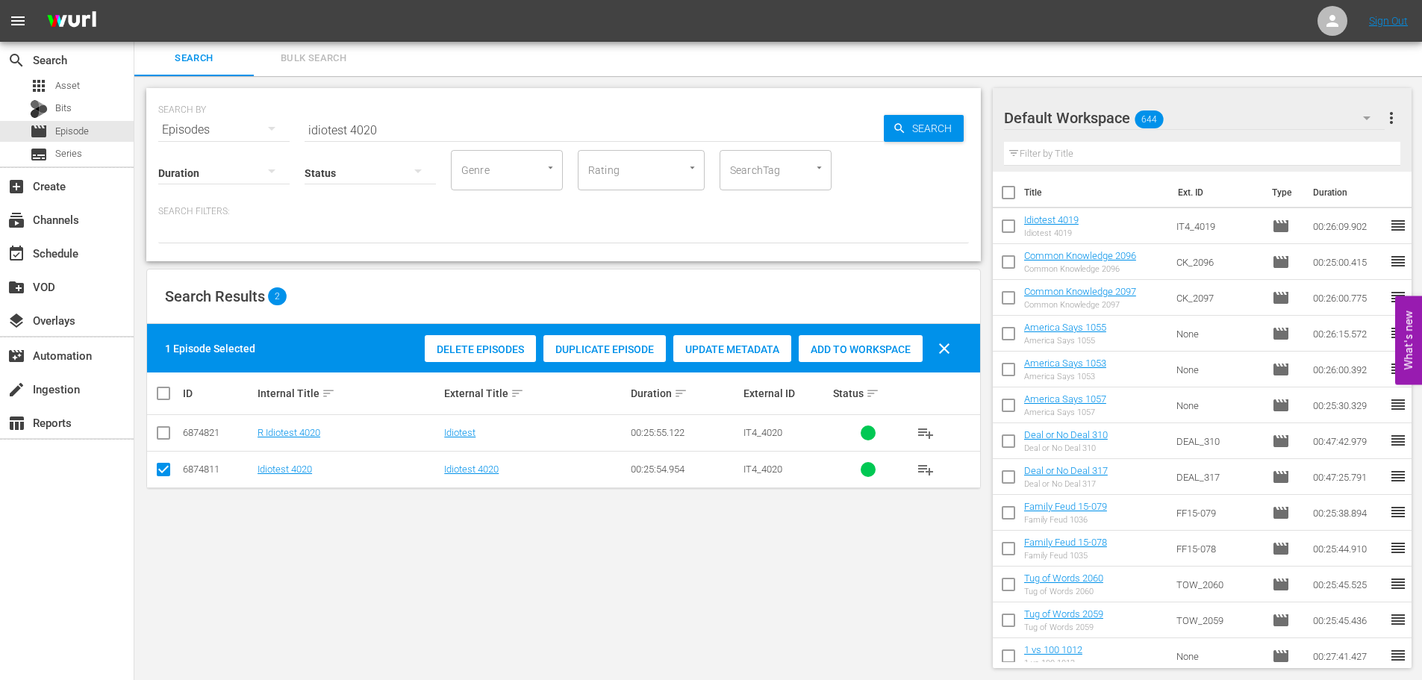
click at [819, 347] on span "Add to Workspace" at bounding box center [861, 349] width 124 height 12
drag, startPoint x: 185, startPoint y: 118, endPoint x: 169, endPoint y: 120, distance: 16.6
click at [169, 120] on div "SEARCH BY Search By Episodes Search ID, Title, Description, Keywords, or Catego…" at bounding box center [563, 121] width 810 height 54
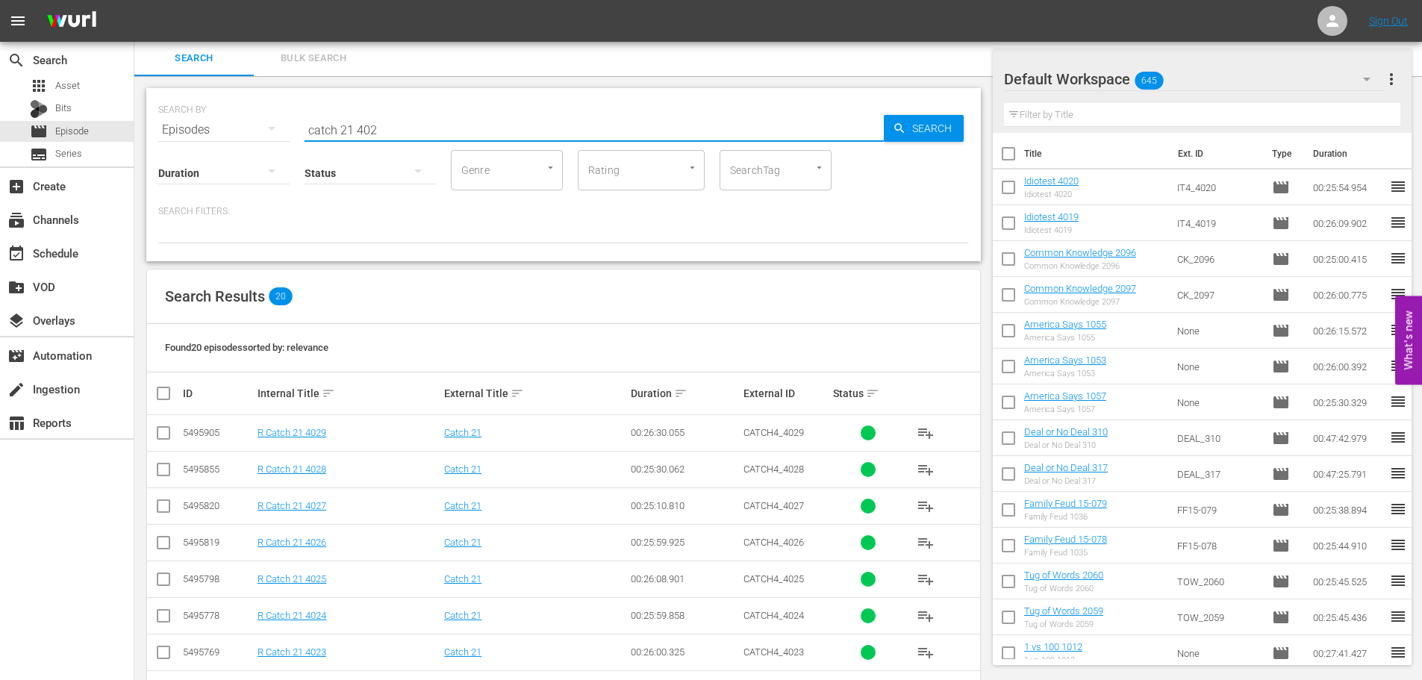
scroll to position [496, 0]
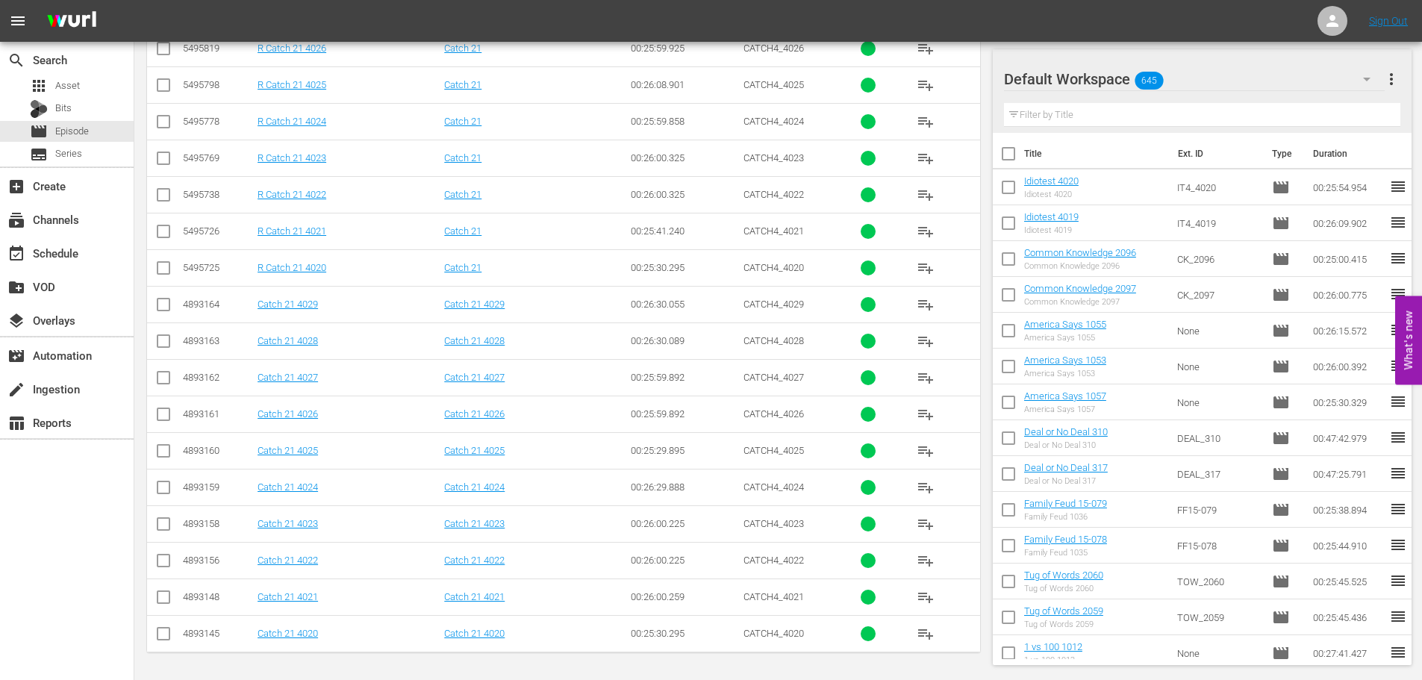
type input "catch 21 402"
click at [165, 564] on input "checkbox" at bounding box center [163, 563] width 18 height 18
checkbox input "true"
click at [166, 488] on input "checkbox" at bounding box center [163, 490] width 18 height 18
checkbox input "true"
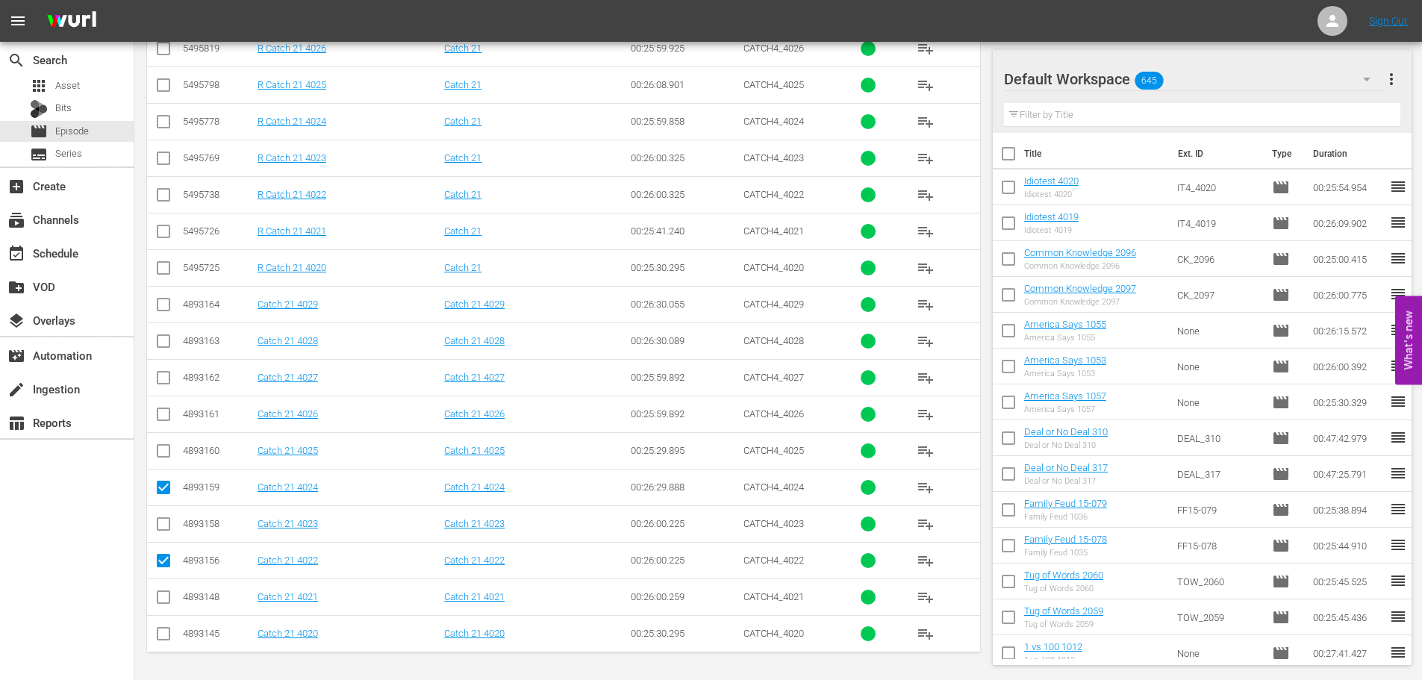
click at [169, 414] on input "checkbox" at bounding box center [163, 417] width 18 height 18
checkbox input "true"
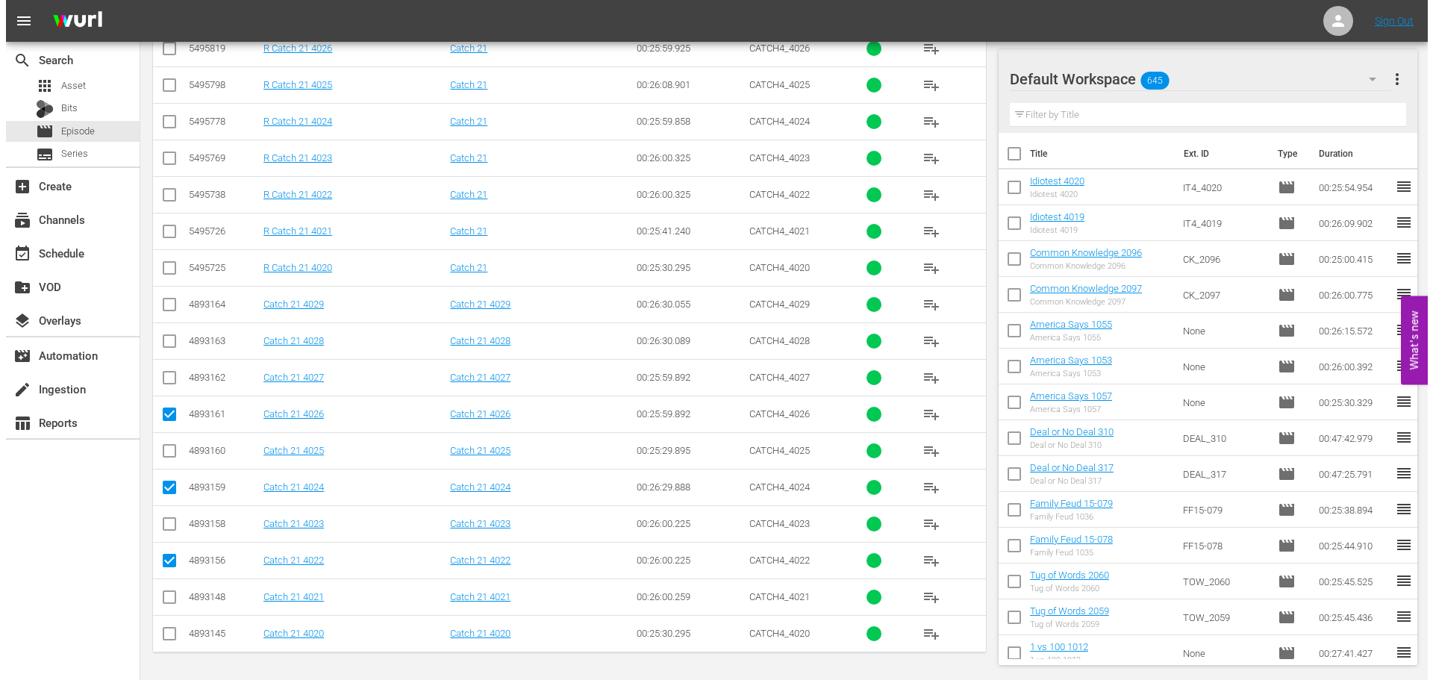
scroll to position [0, 0]
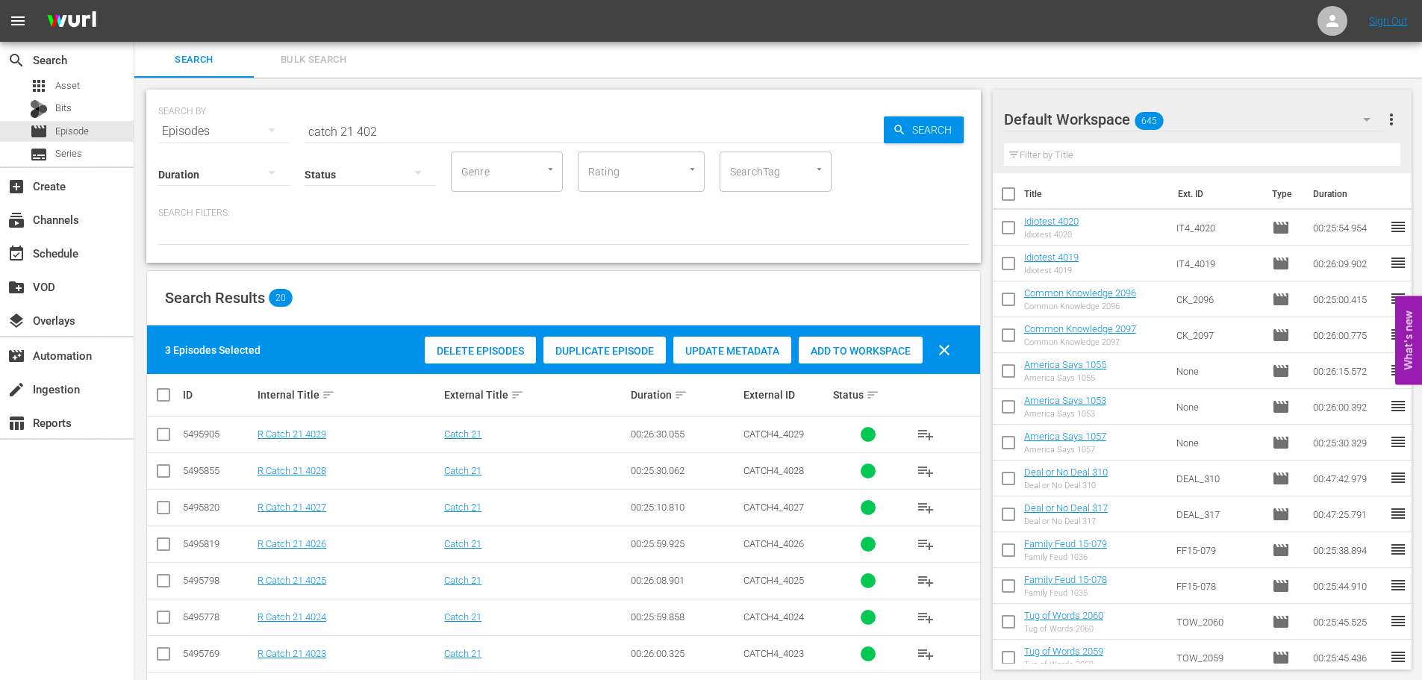
click at [863, 346] on span "Add to Workspace" at bounding box center [861, 351] width 124 height 12
drag, startPoint x: 451, startPoint y: 143, endPoint x: 451, endPoint y: 136, distance: 7.5
click at [451, 142] on div "Search ID, Title, Description, Keywords, or Category catch 21 402" at bounding box center [593, 131] width 579 height 36
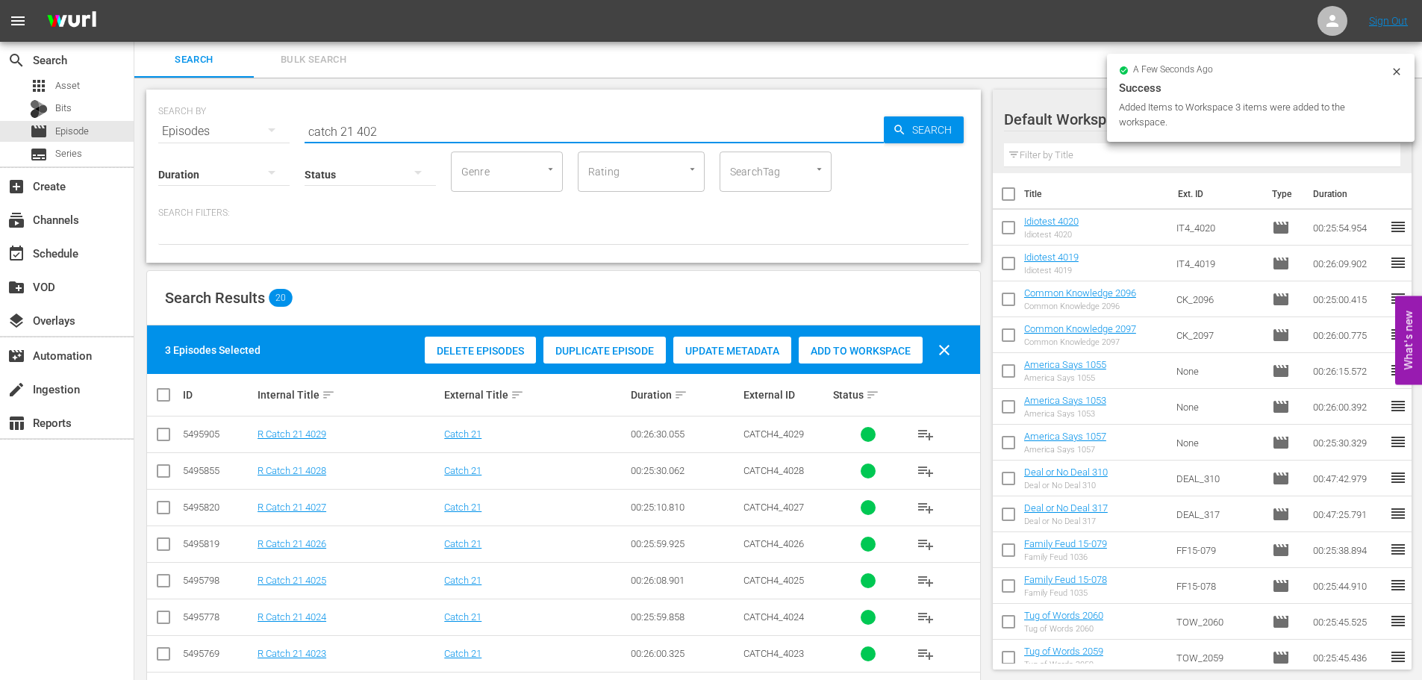
click at [451, 136] on input "catch 21 402" at bounding box center [593, 131] width 579 height 36
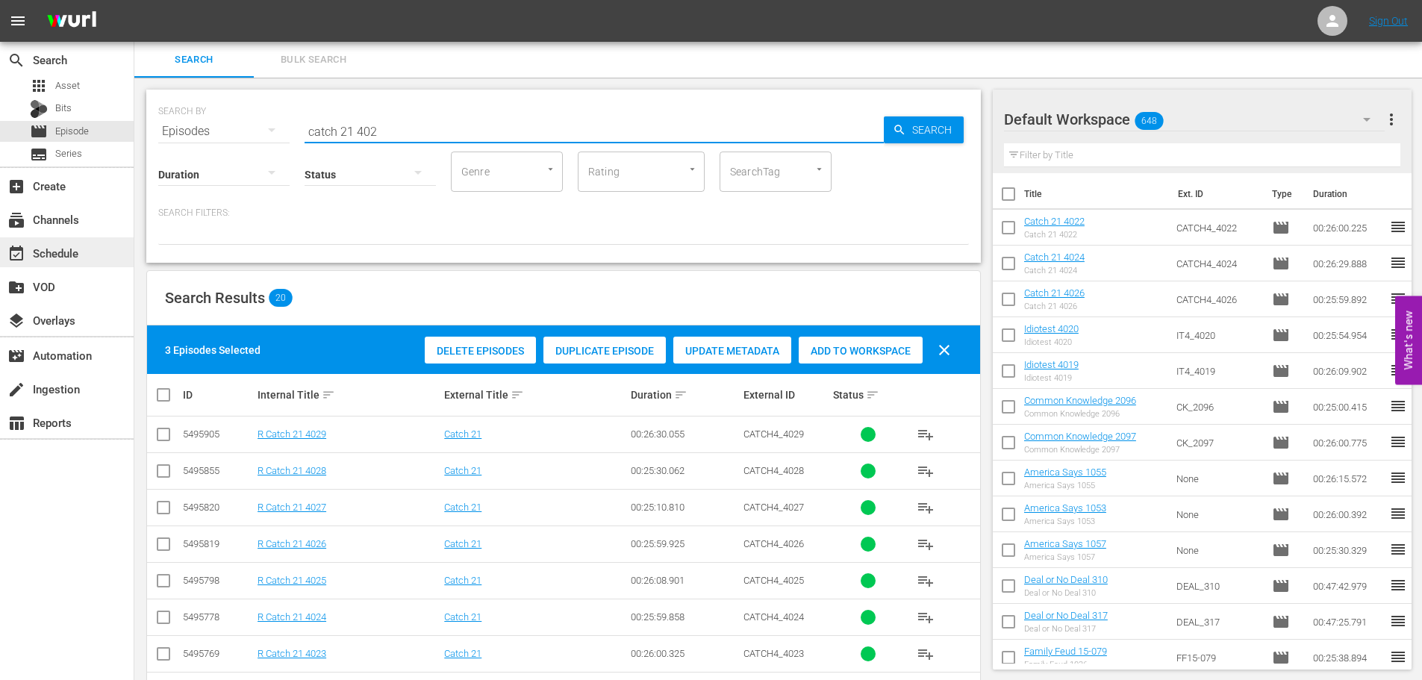
click at [101, 254] on div "event_available Schedule" at bounding box center [67, 252] width 134 height 30
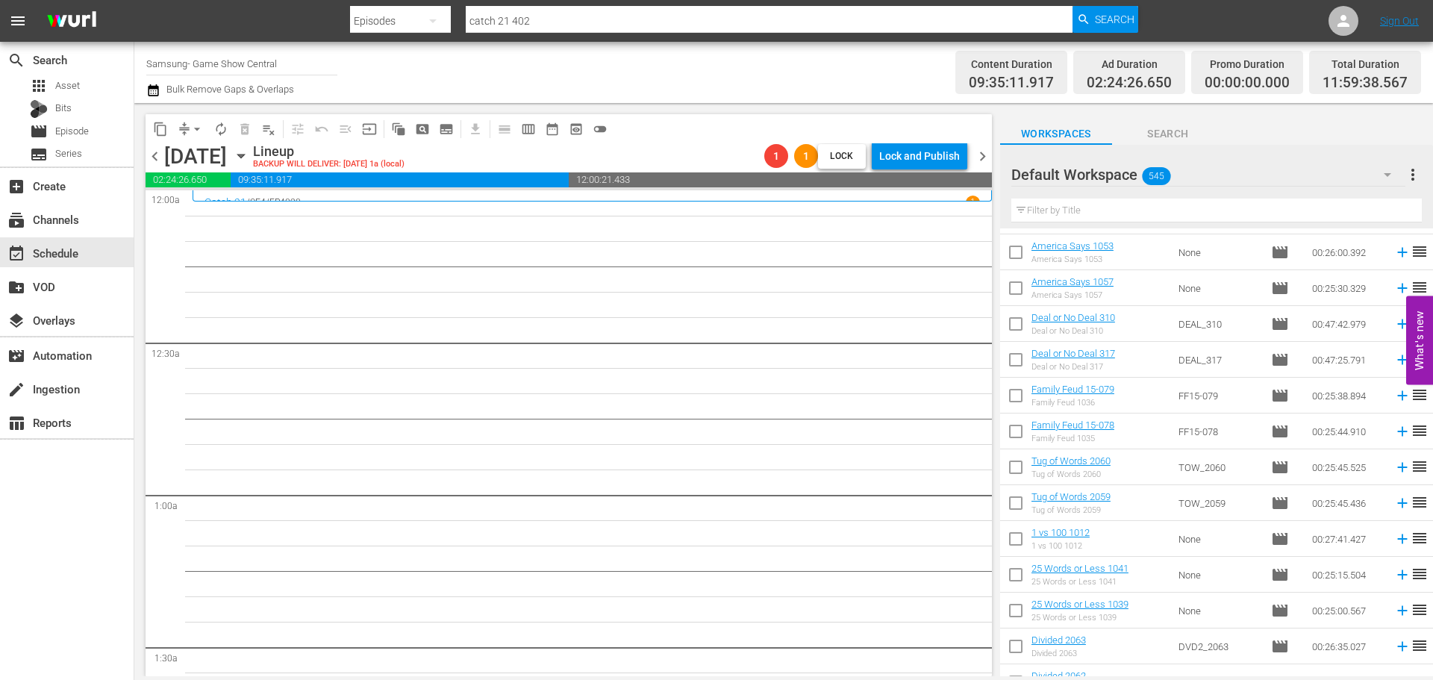
scroll to position [697, 0]
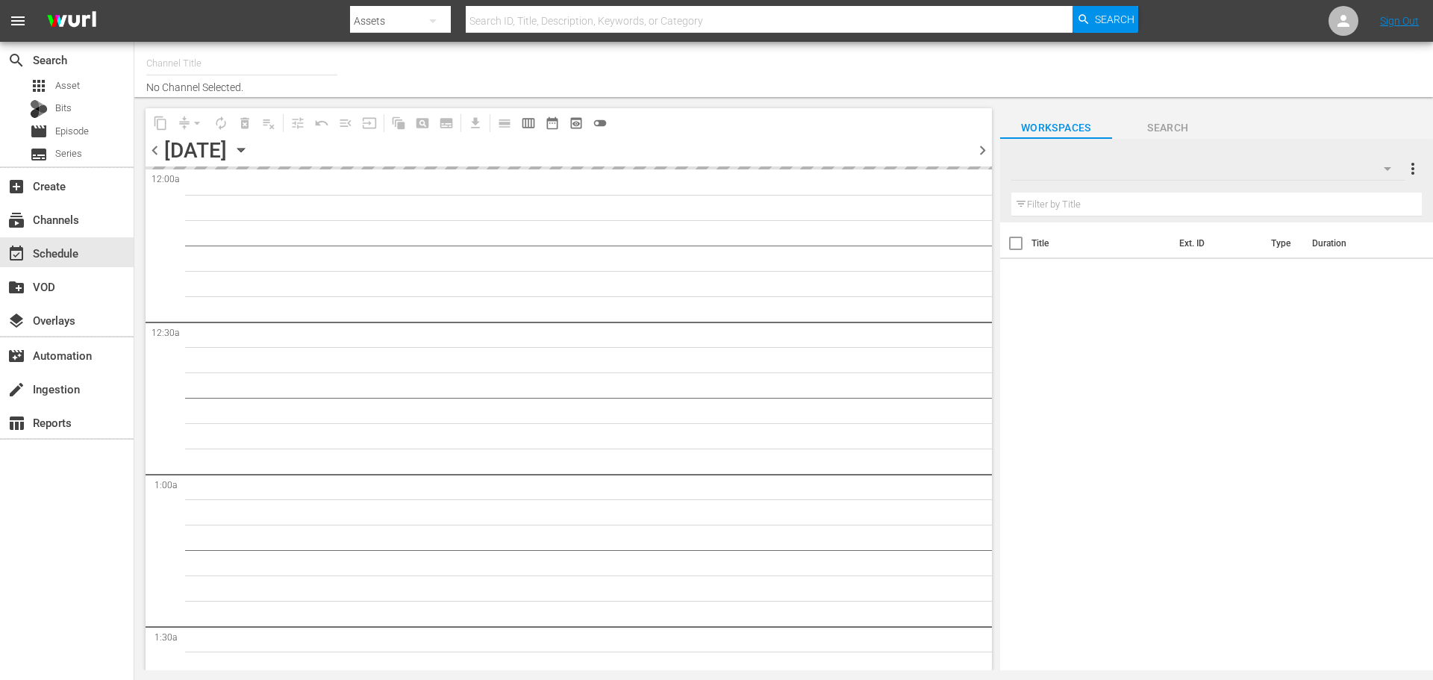
type input "Samsung- Game Show Central (416)"
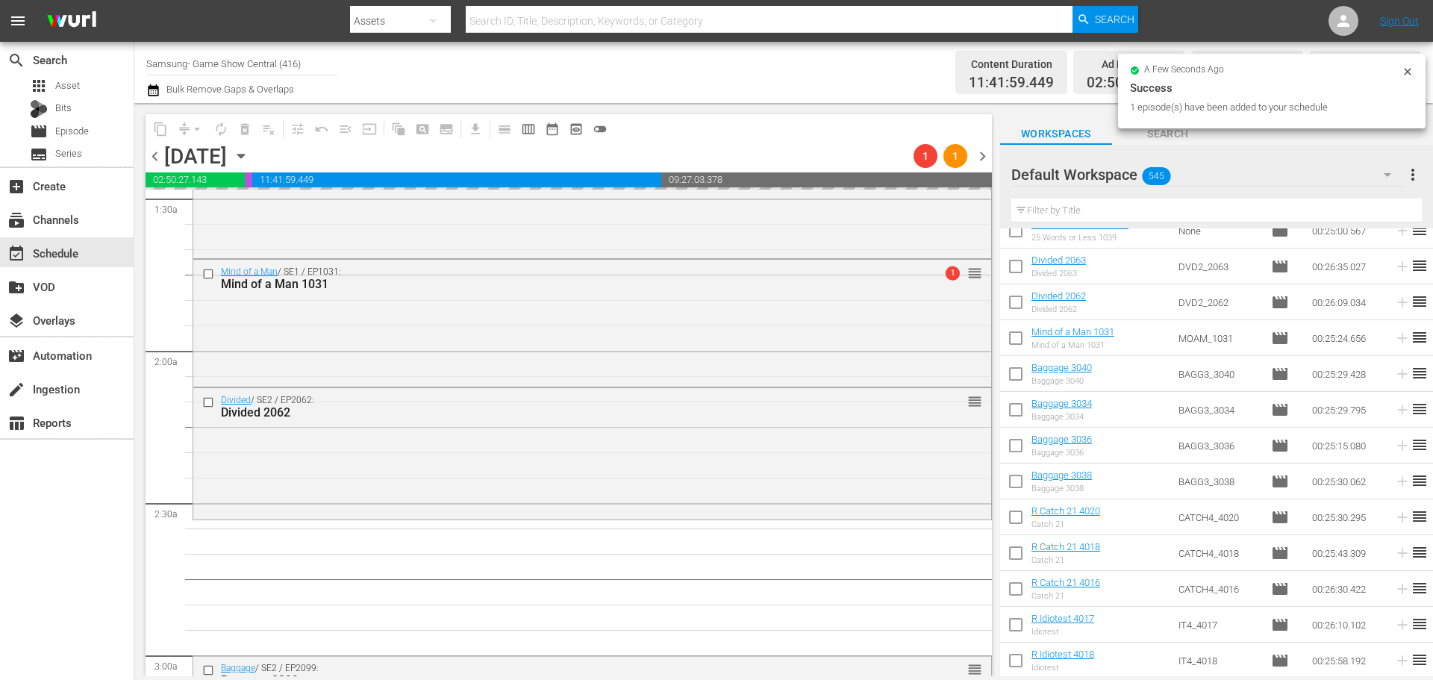
scroll to position [522, 0]
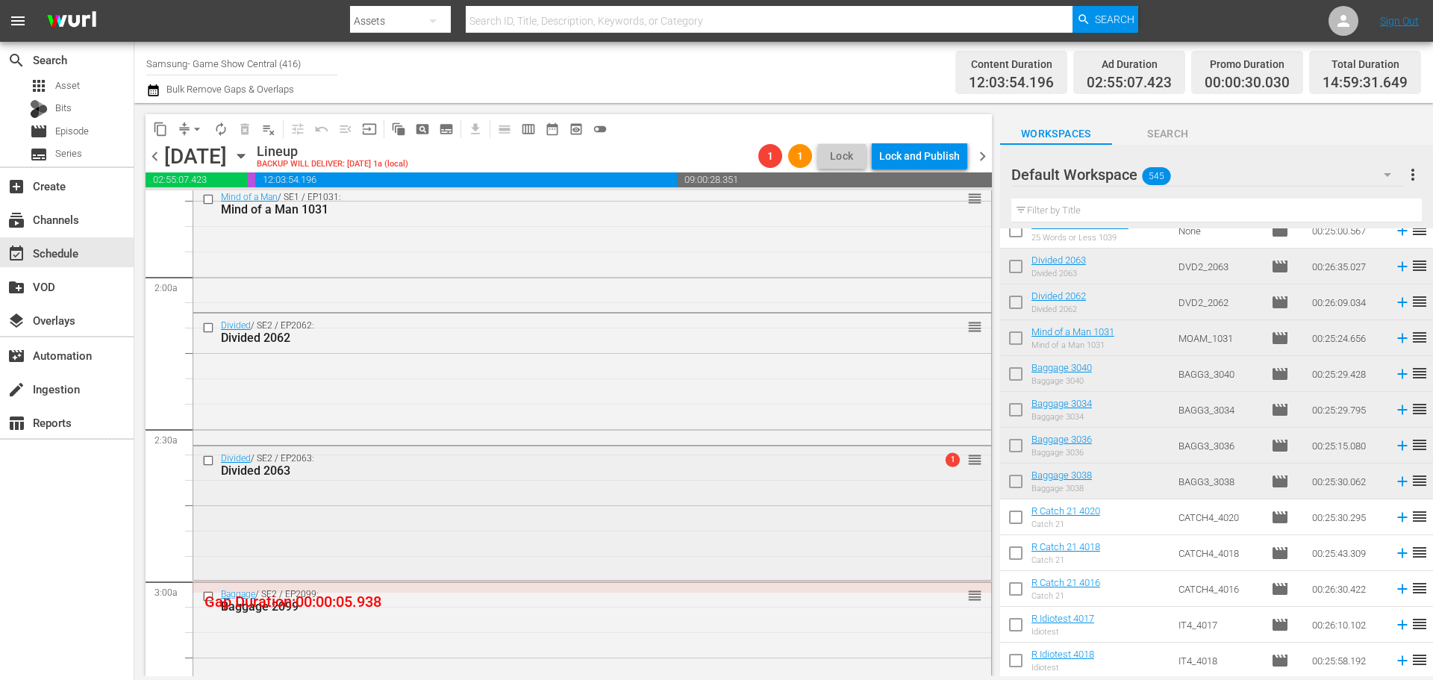
click at [493, 533] on div "Divided / SE2 / EP2063: Divided 2063 1 reorder" at bounding box center [592, 511] width 798 height 131
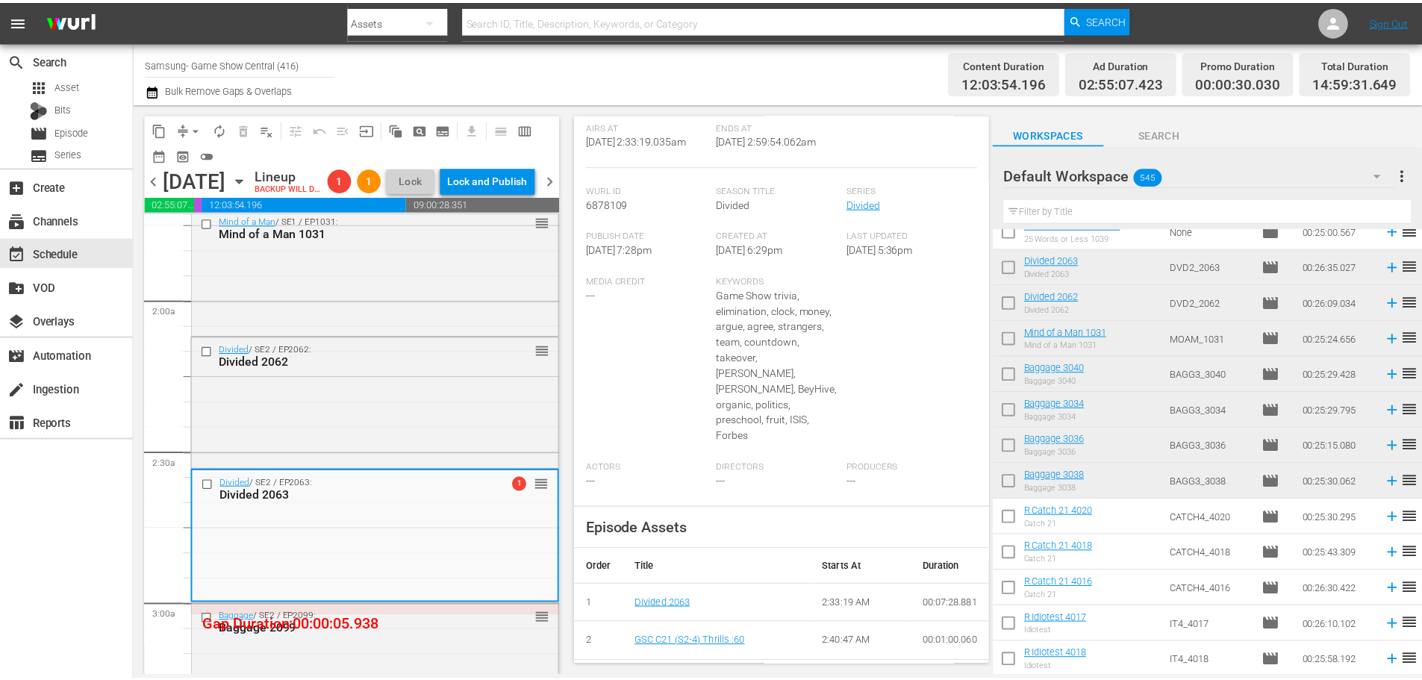
scroll to position [0, 0]
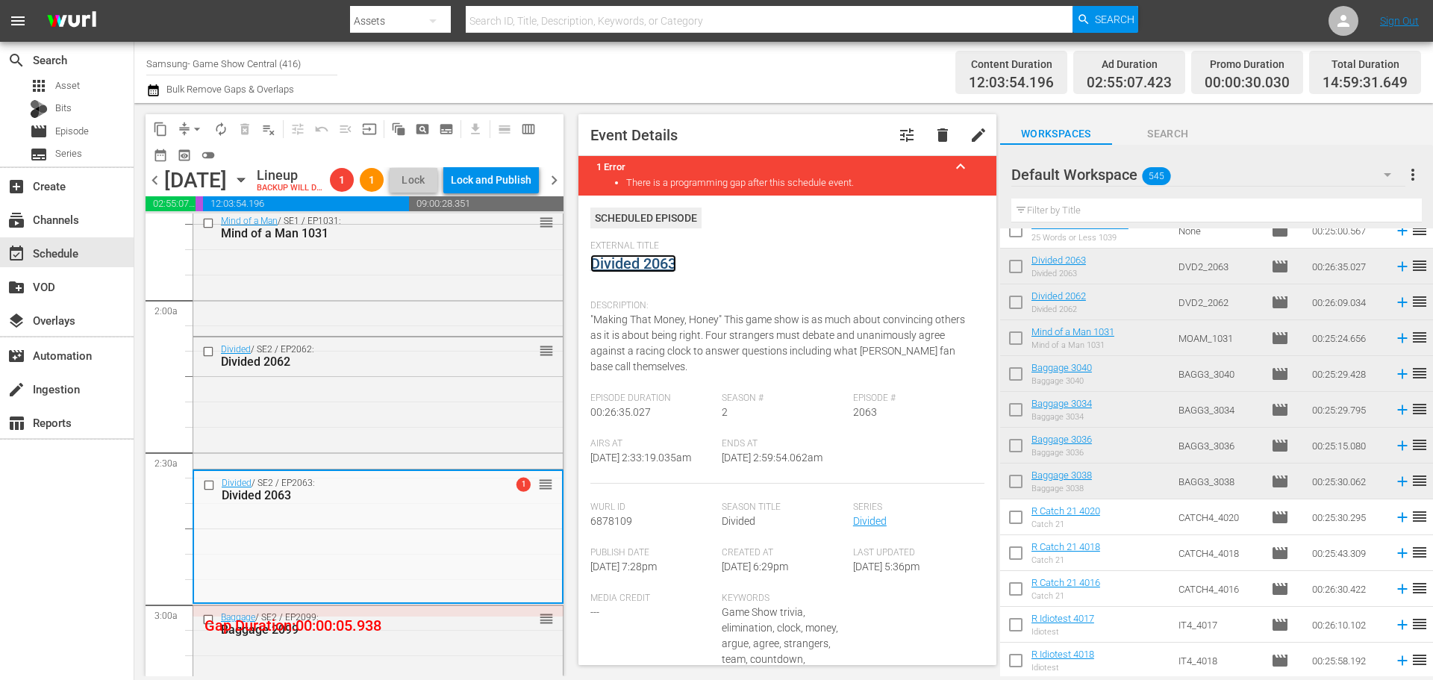
click at [646, 257] on link "Divided 2063" at bounding box center [633, 263] width 86 height 18
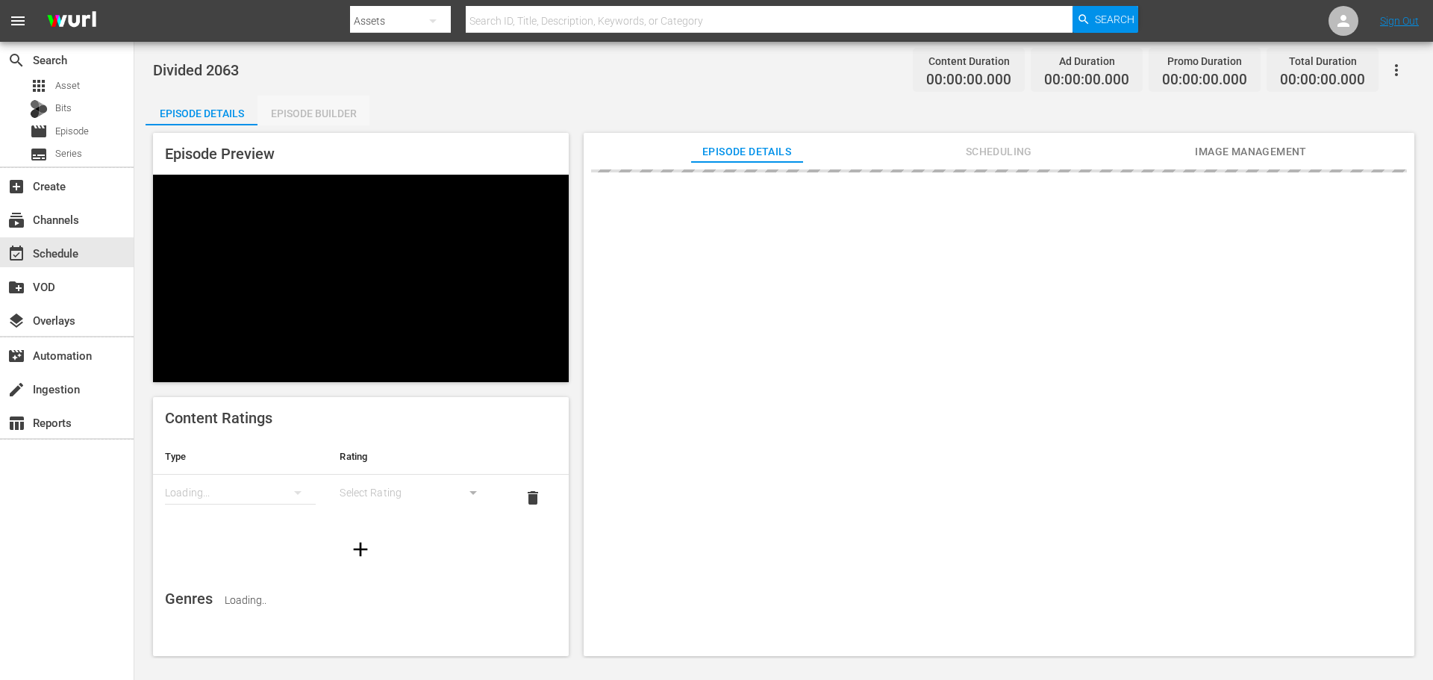
click at [345, 112] on div "Episode Builder" at bounding box center [313, 114] width 112 height 36
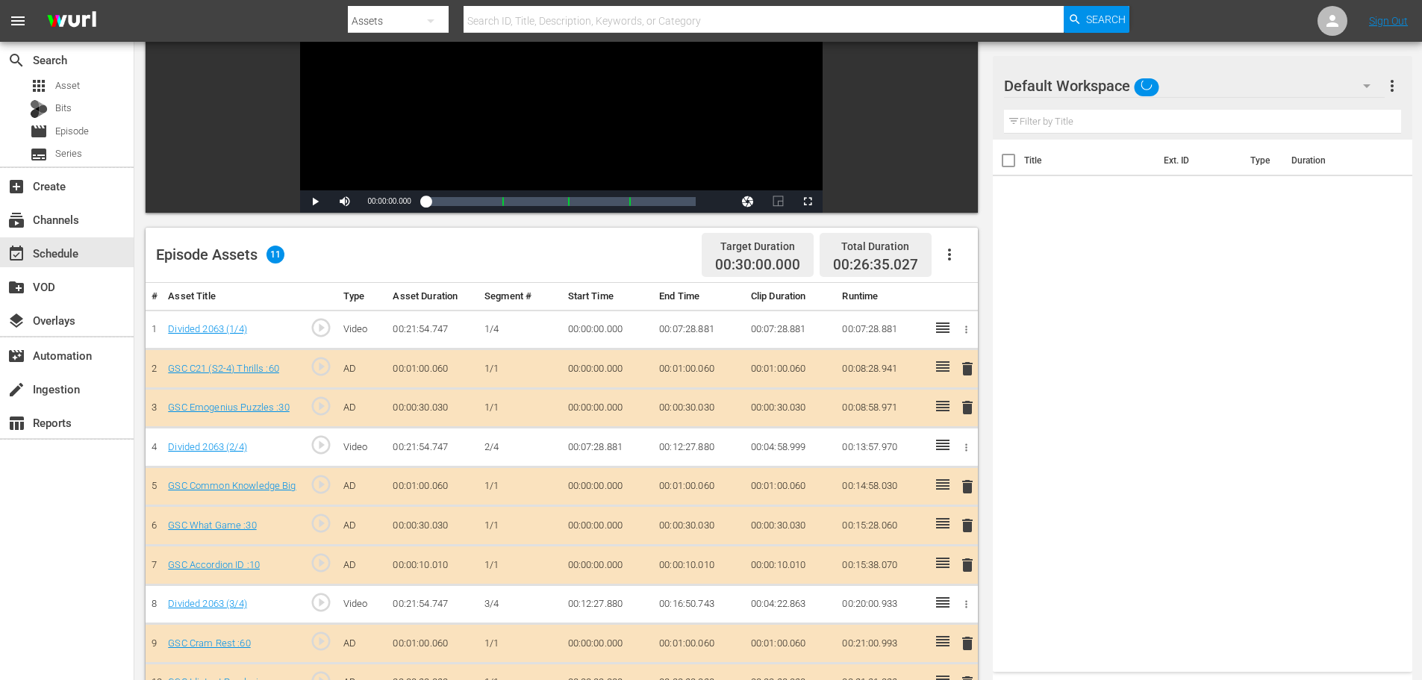
scroll to position [389, 0]
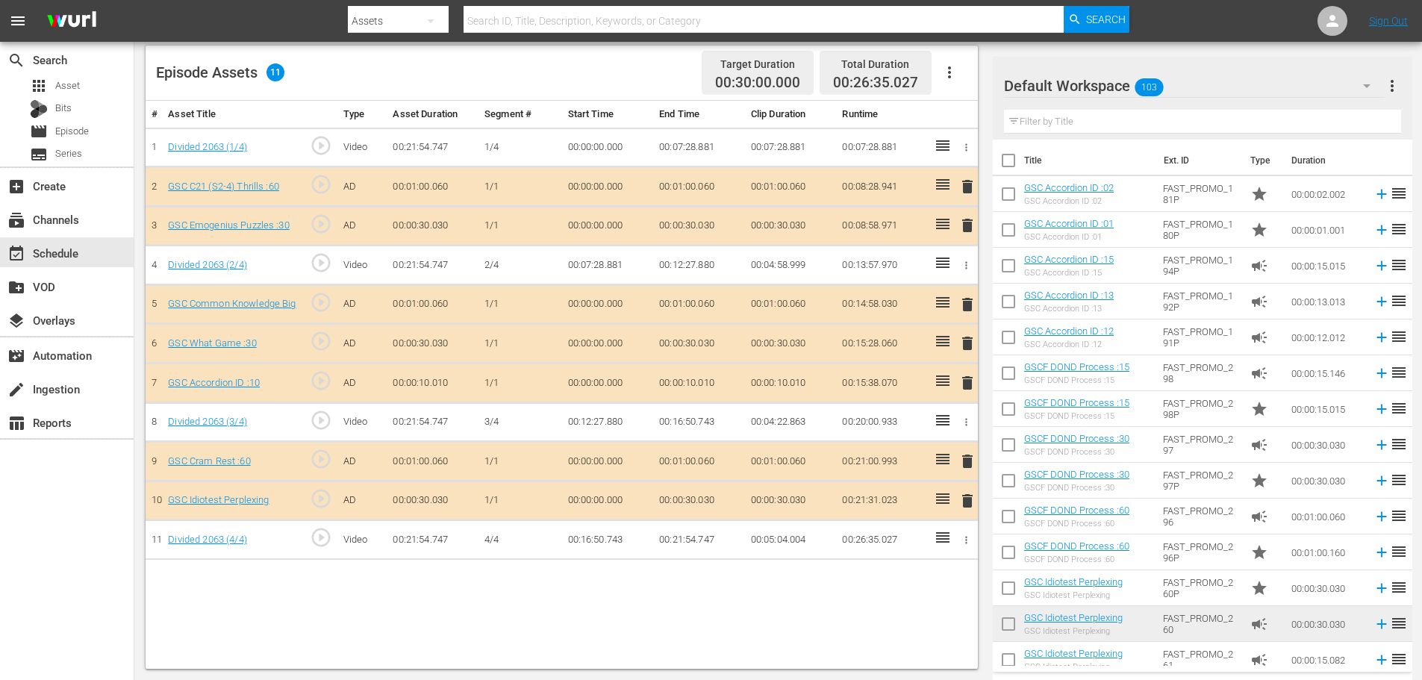
click at [967, 385] on span "delete" at bounding box center [967, 383] width 18 height 18
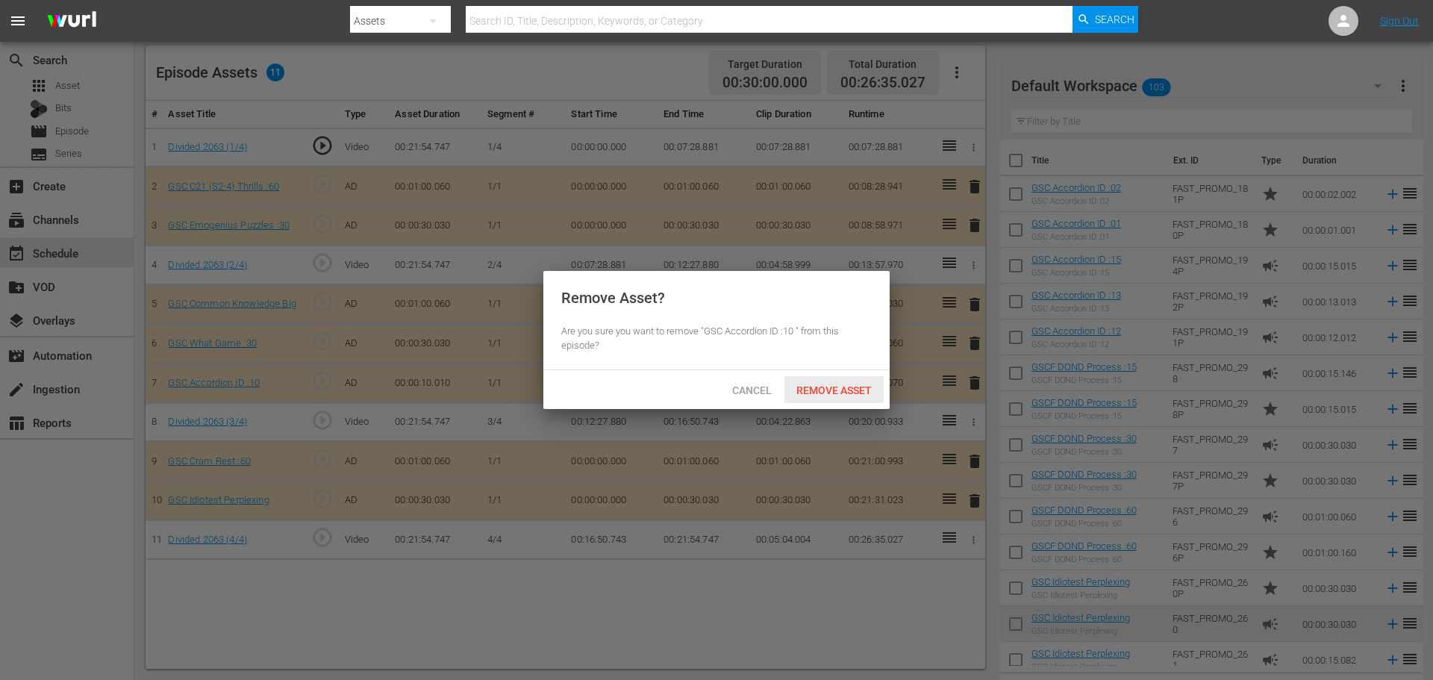
click at [849, 387] on span "Remove Asset" at bounding box center [833, 390] width 99 height 12
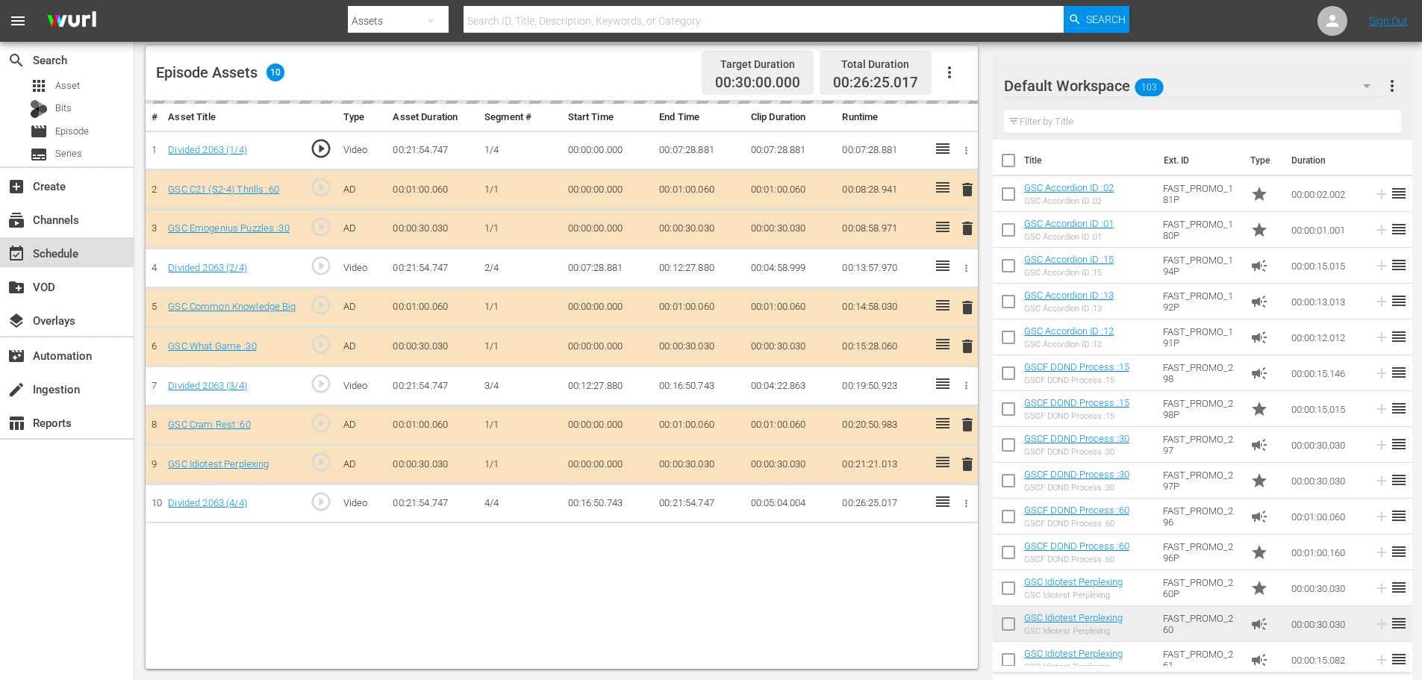
click at [99, 255] on div "event_available Schedule" at bounding box center [67, 252] width 134 height 30
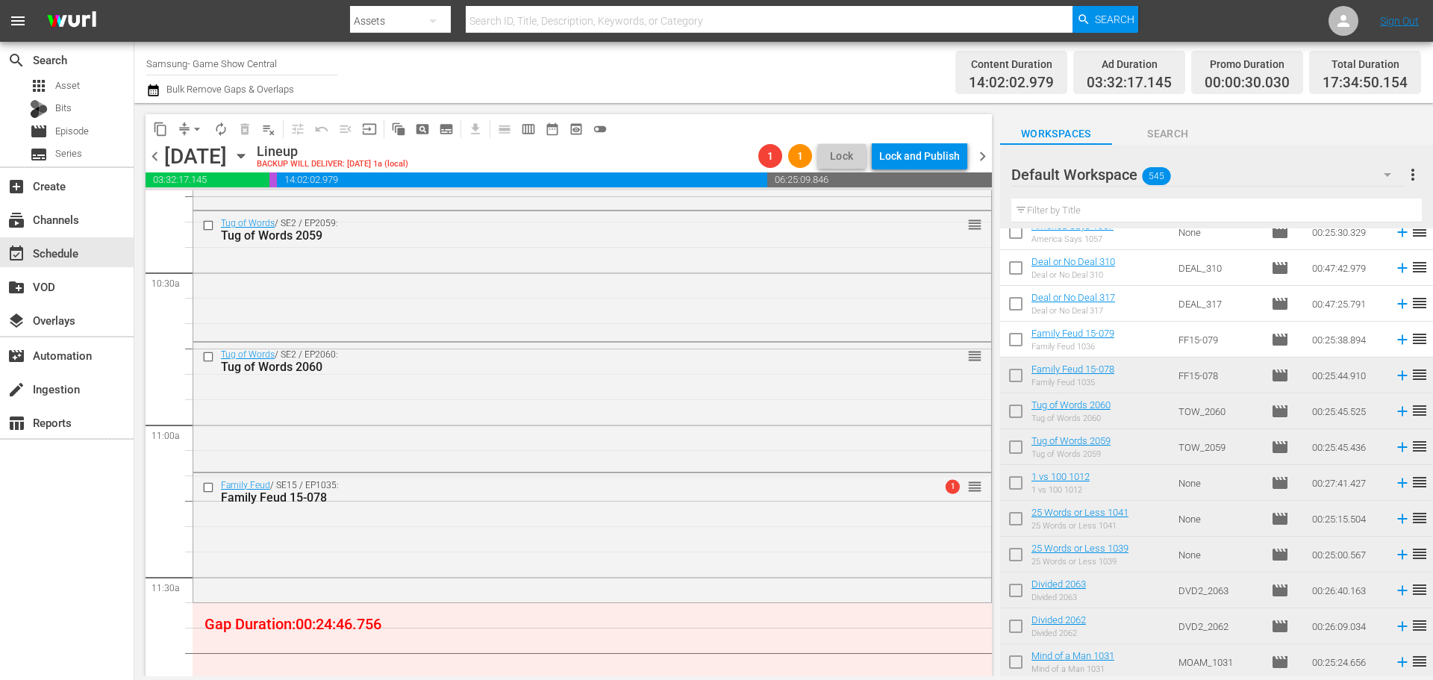
scroll to position [3209, 0]
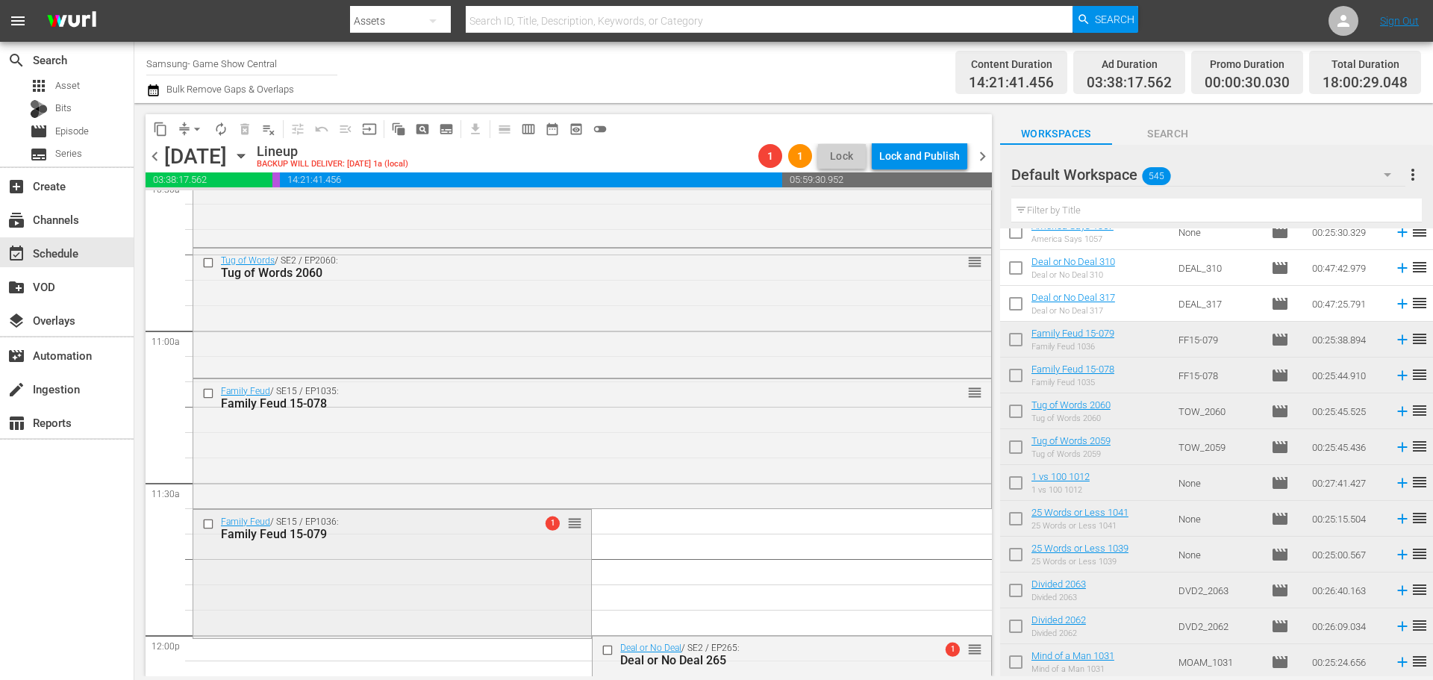
click at [544, 556] on div "Family Feud / SE15 / EP1036: Family Feud 15-079 1 reorder" at bounding box center [392, 572] width 398 height 125
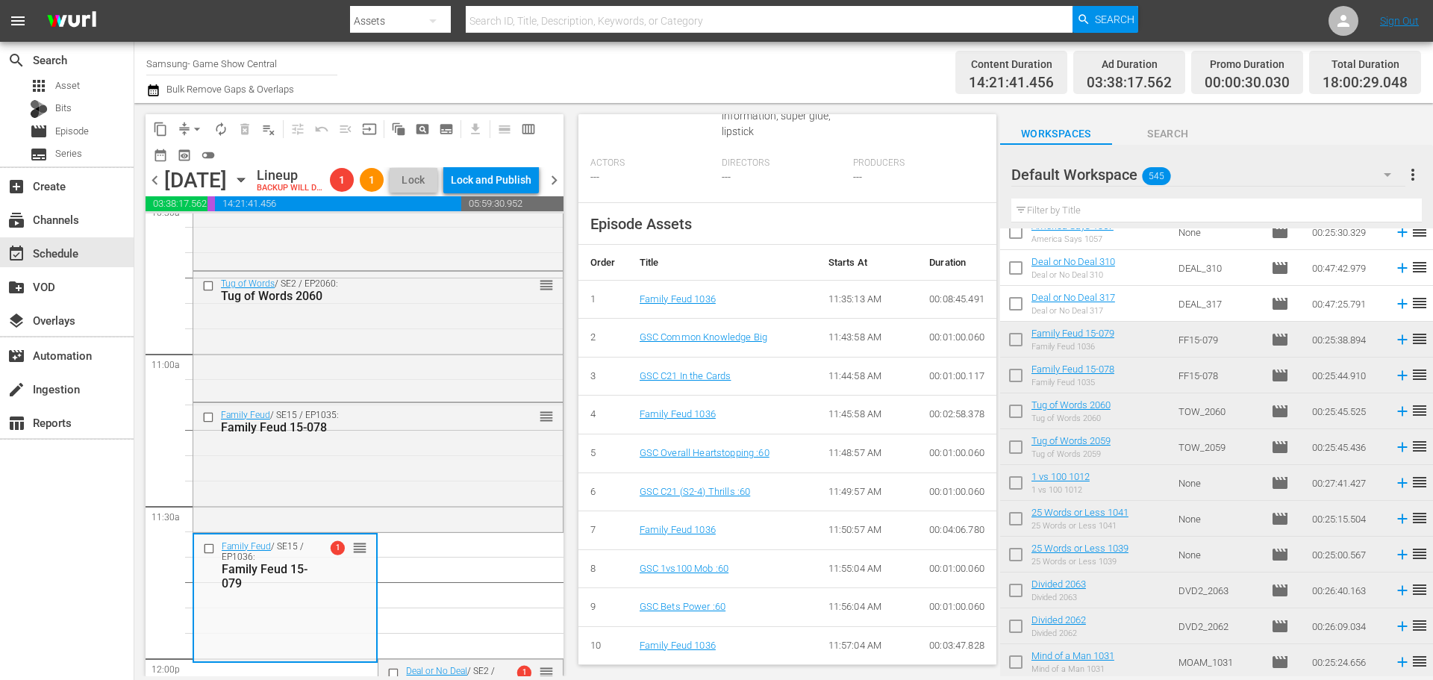
scroll to position [634, 0]
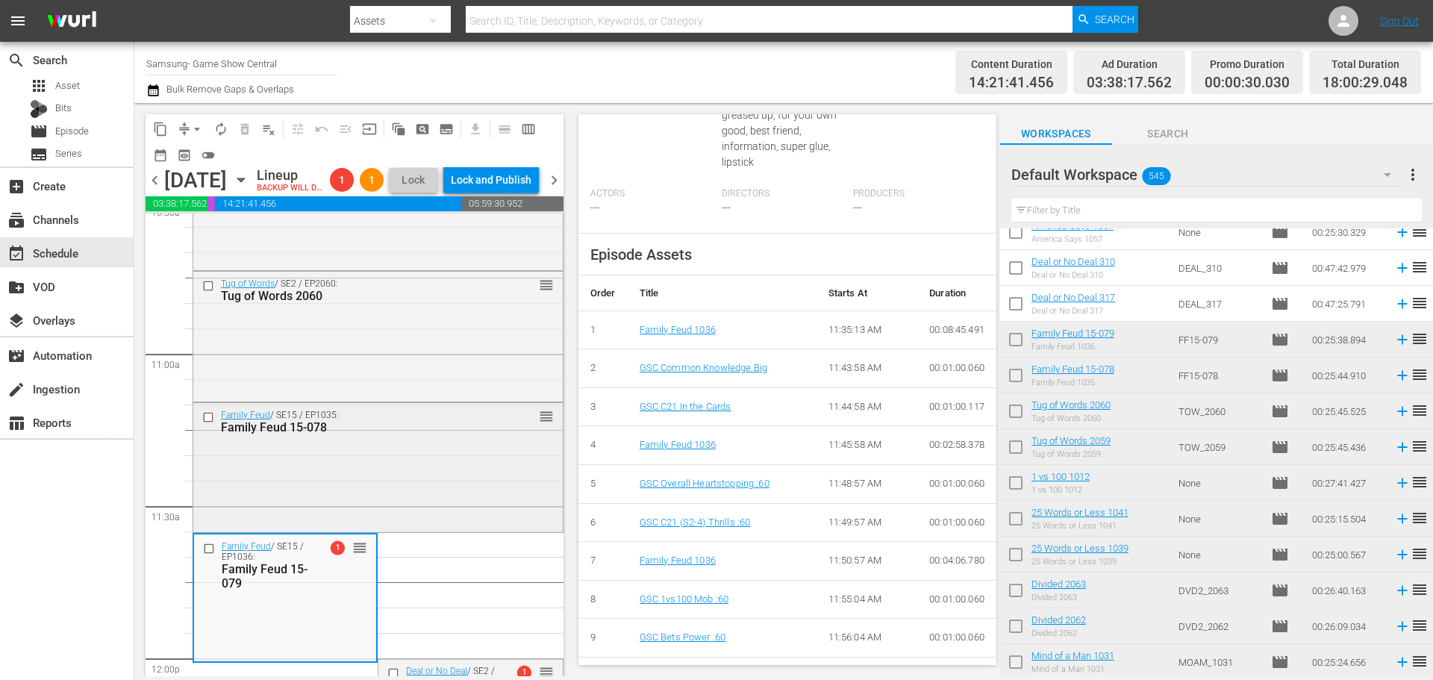
click at [476, 463] on div "Family Feud / SE15 / EP1035: Family Feud 15-078 reorder" at bounding box center [377, 466] width 369 height 126
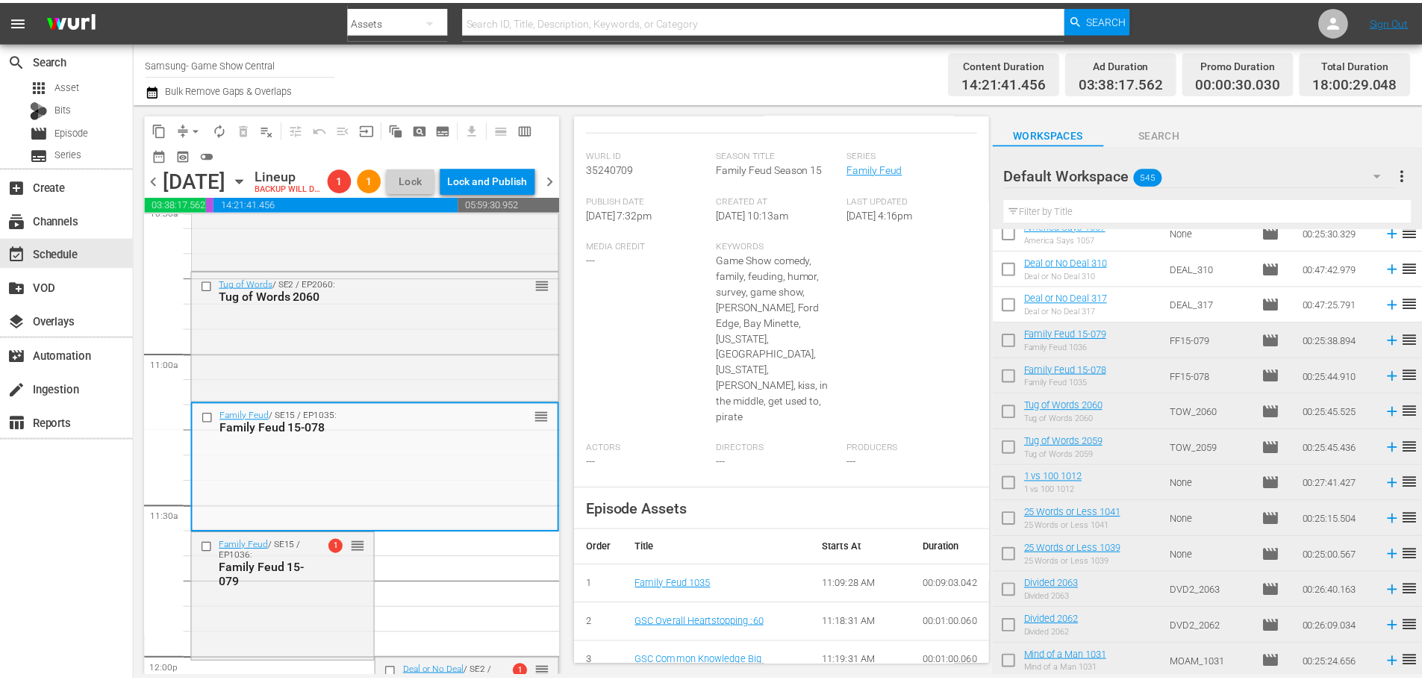
scroll to position [0, 0]
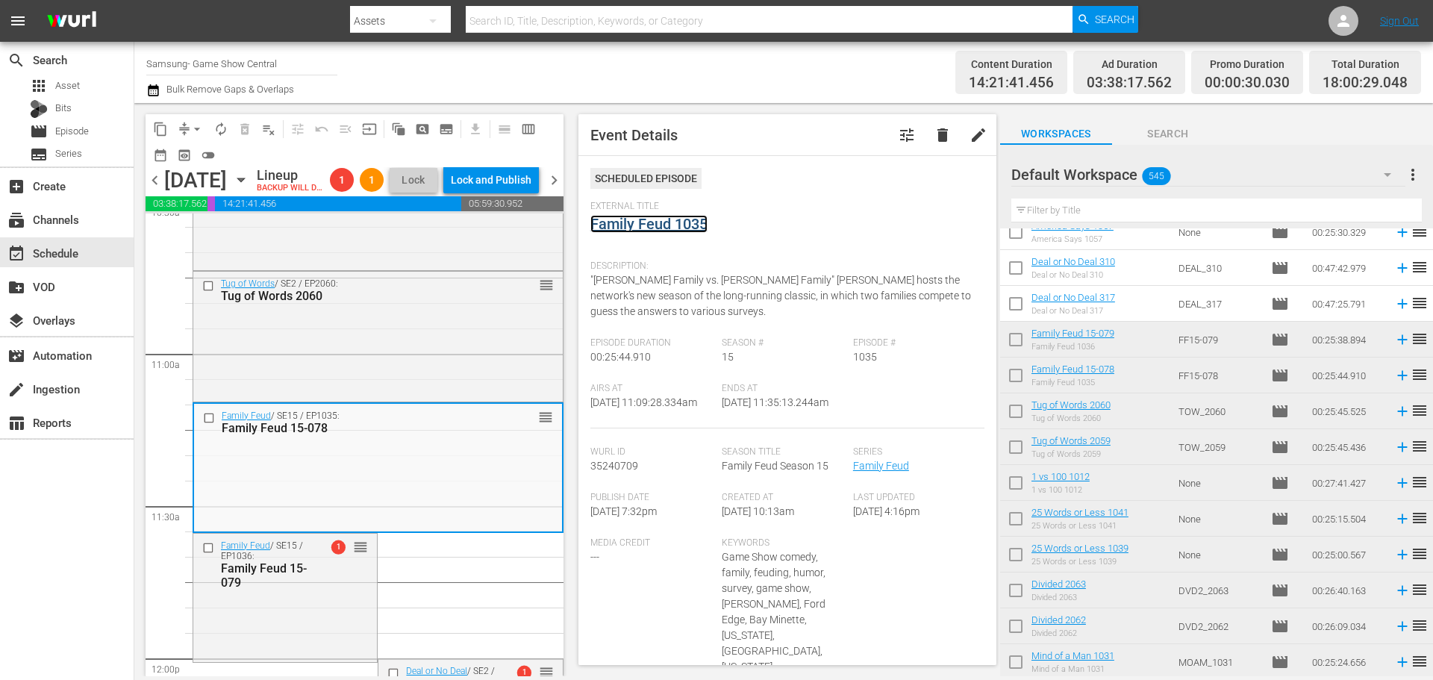
click at [654, 225] on link "Family Feud 1035" at bounding box center [648, 224] width 117 height 18
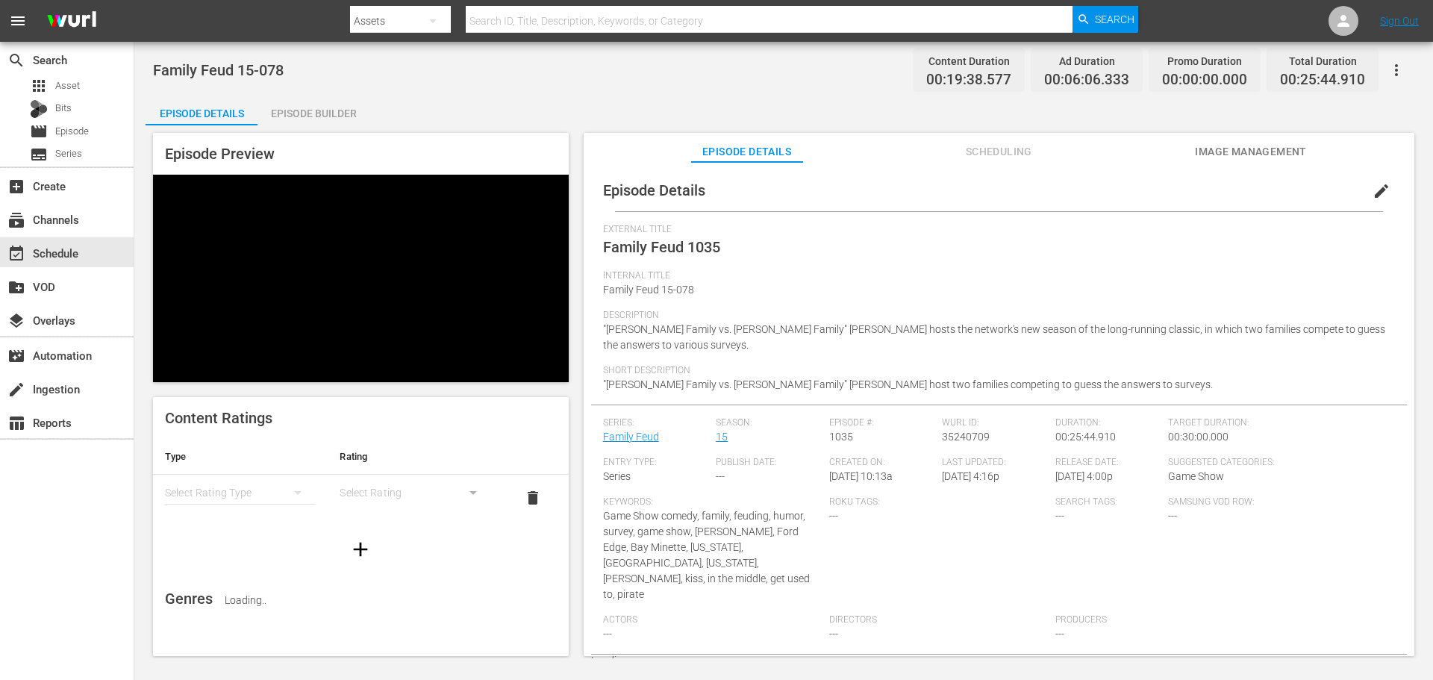
click at [324, 113] on div "Episode Builder" at bounding box center [313, 114] width 112 height 36
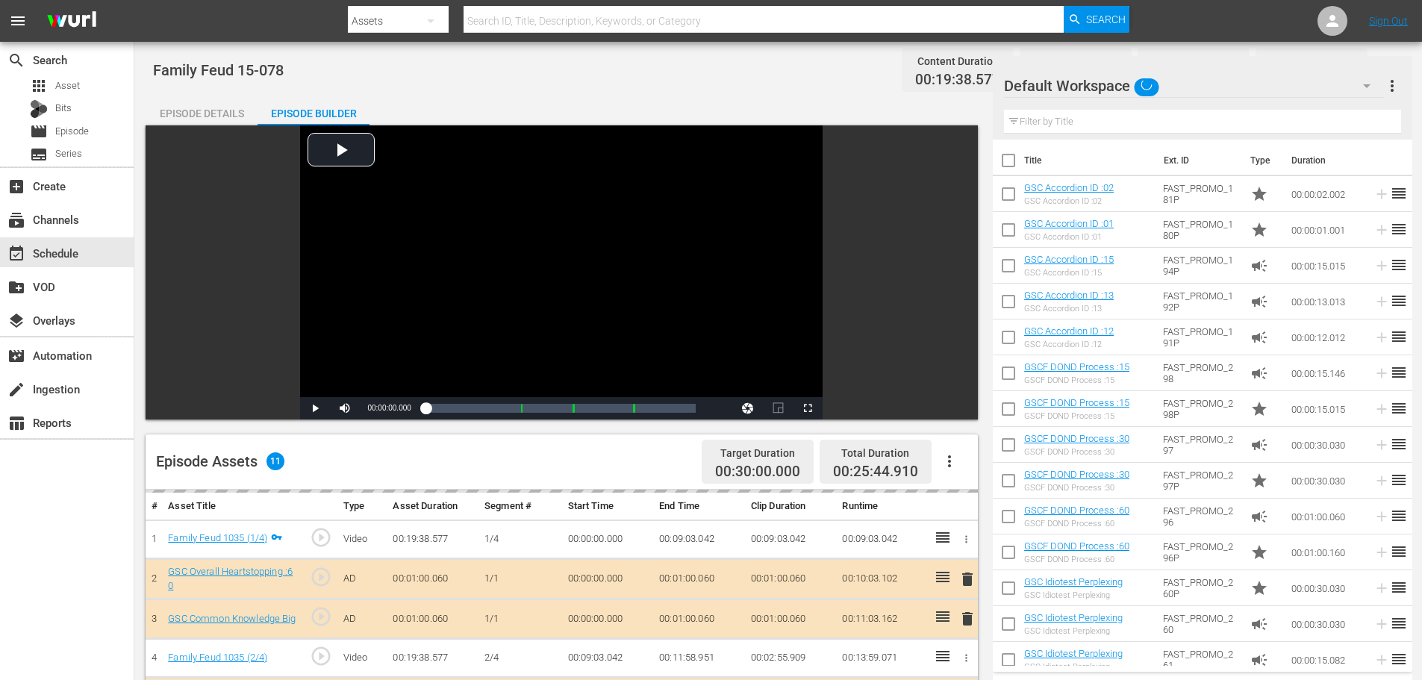
scroll to position [389, 0]
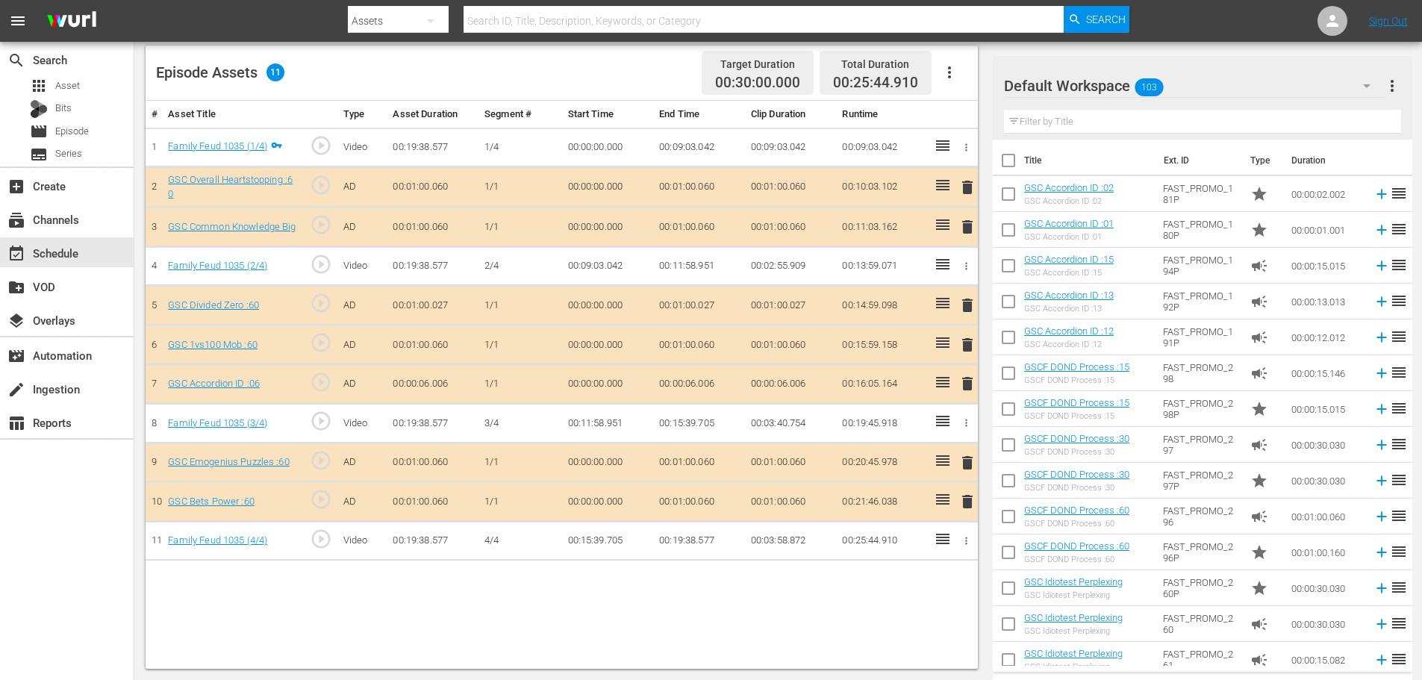
click at [966, 383] on span "delete" at bounding box center [967, 384] width 18 height 18
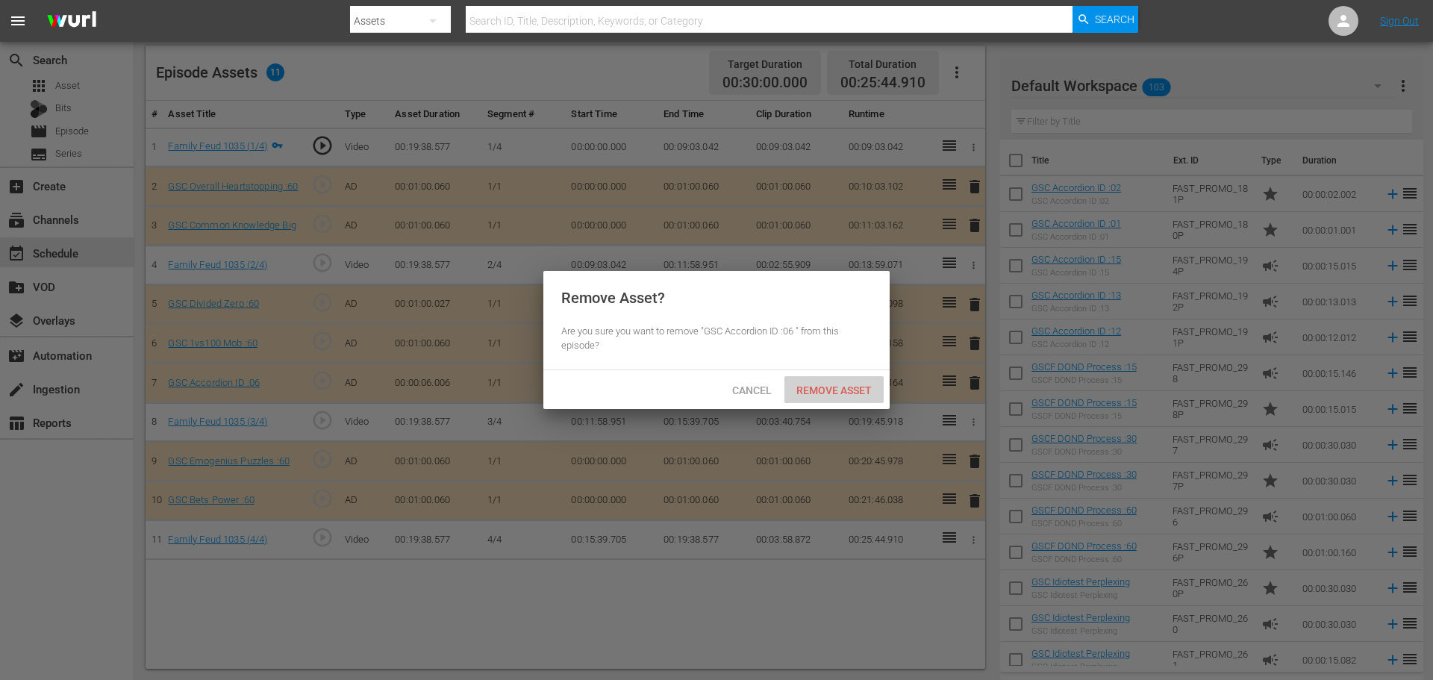
click at [827, 384] on span "Remove Asset" at bounding box center [833, 390] width 99 height 12
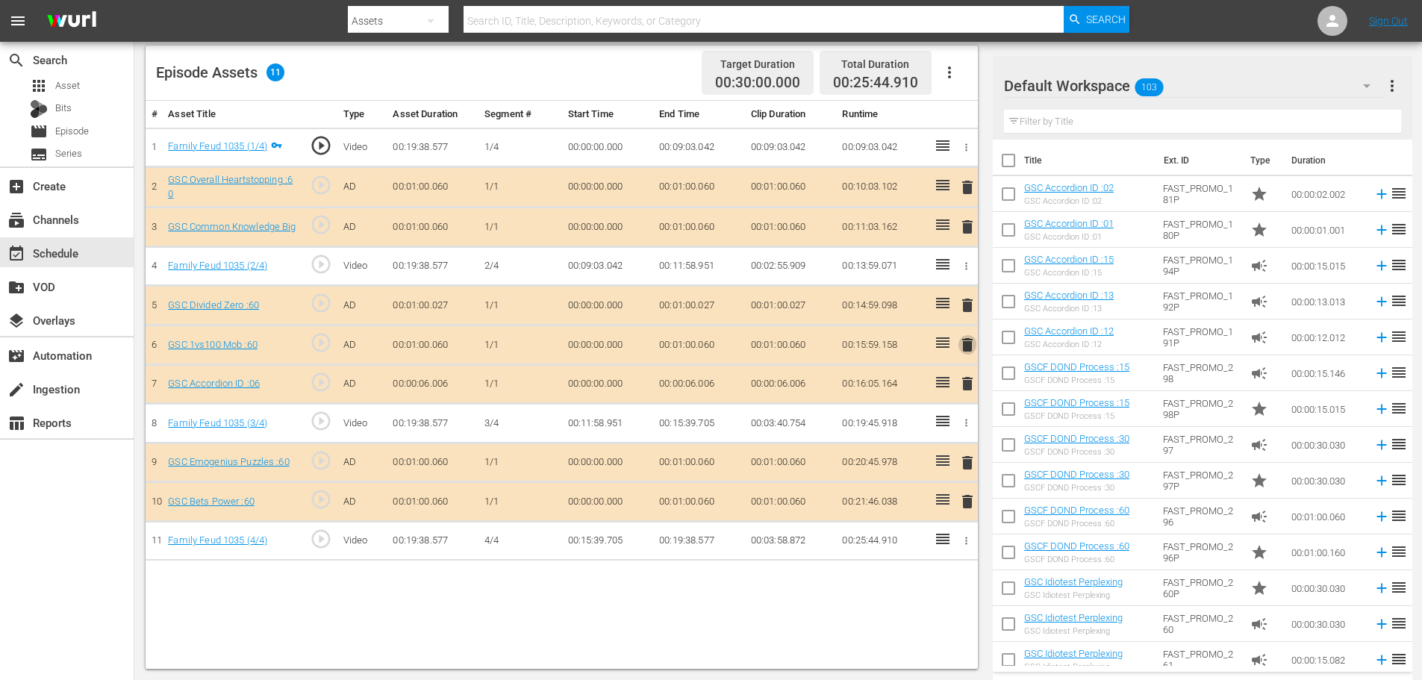
click at [966, 348] on span "delete" at bounding box center [967, 345] width 18 height 18
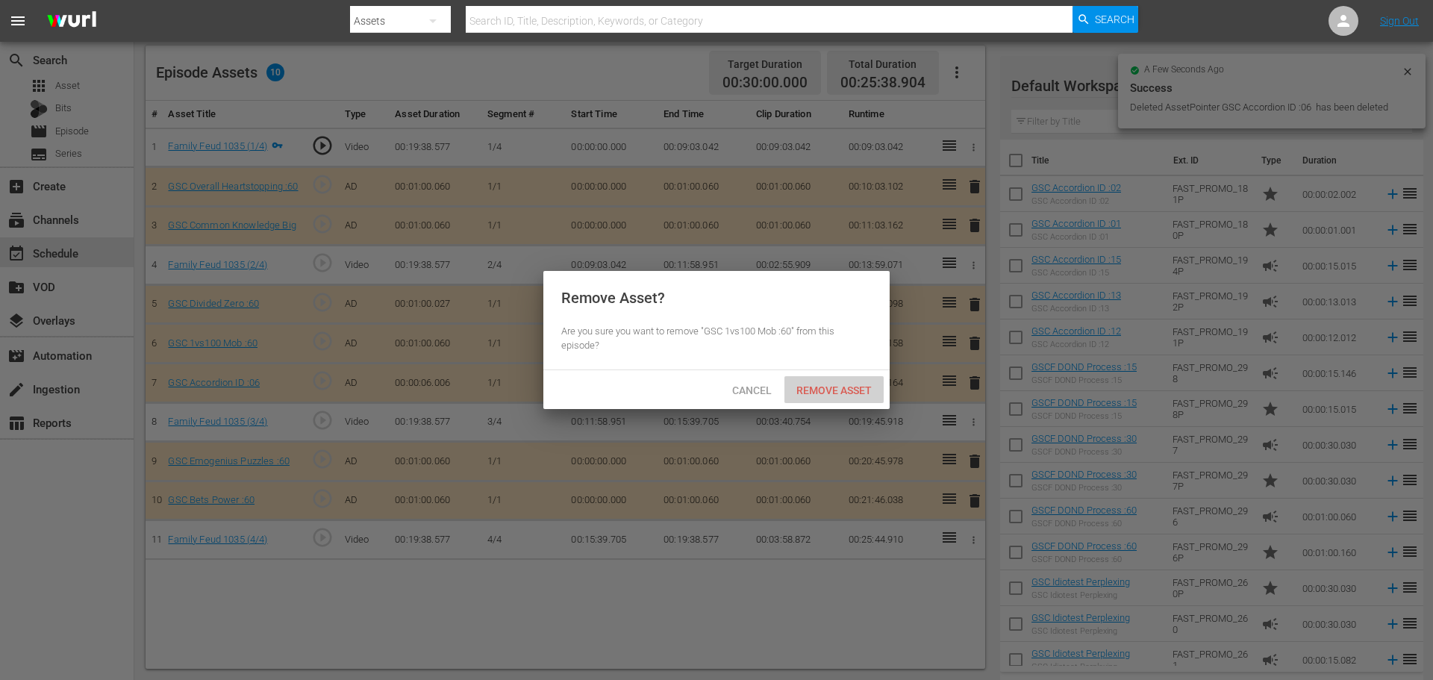
click at [838, 390] on span "Remove Asset" at bounding box center [833, 390] width 99 height 12
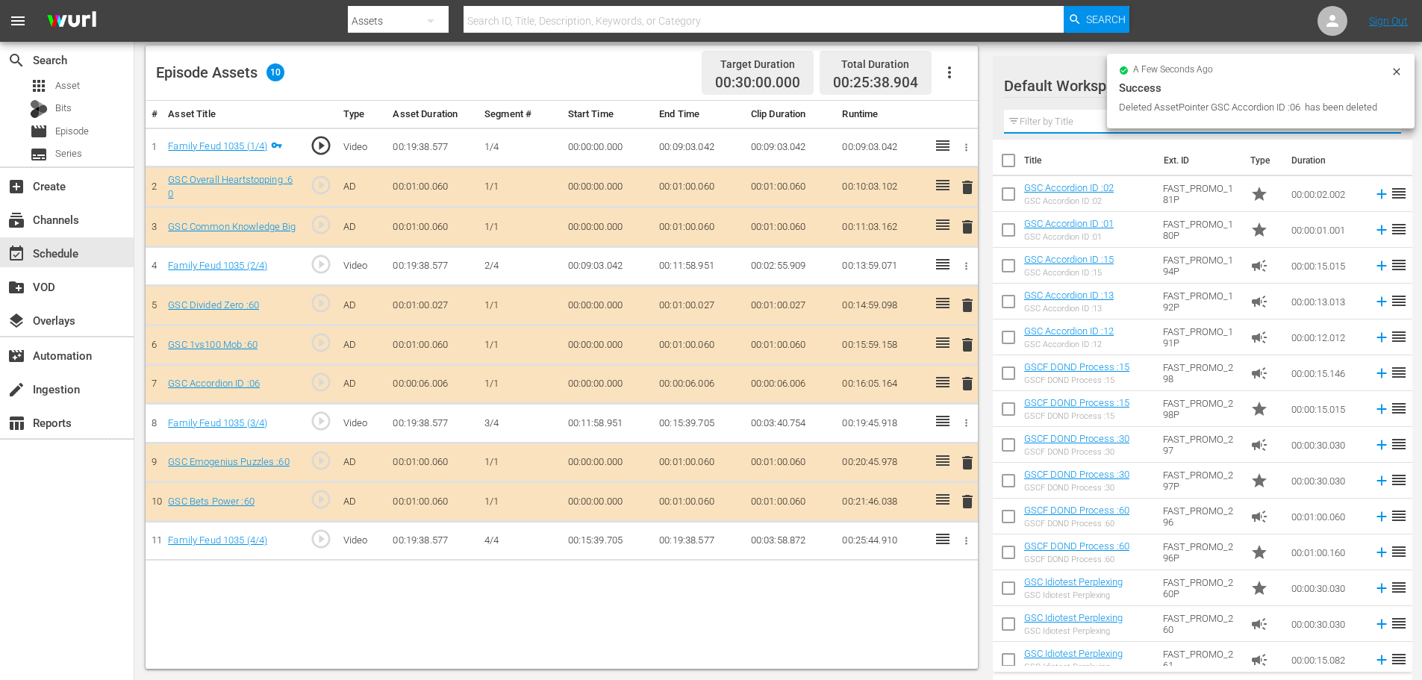
drag, startPoint x: 1066, startPoint y: 124, endPoint x: 1069, endPoint y: 111, distance: 12.9
click at [1066, 124] on input "text" at bounding box center [1202, 122] width 397 height 24
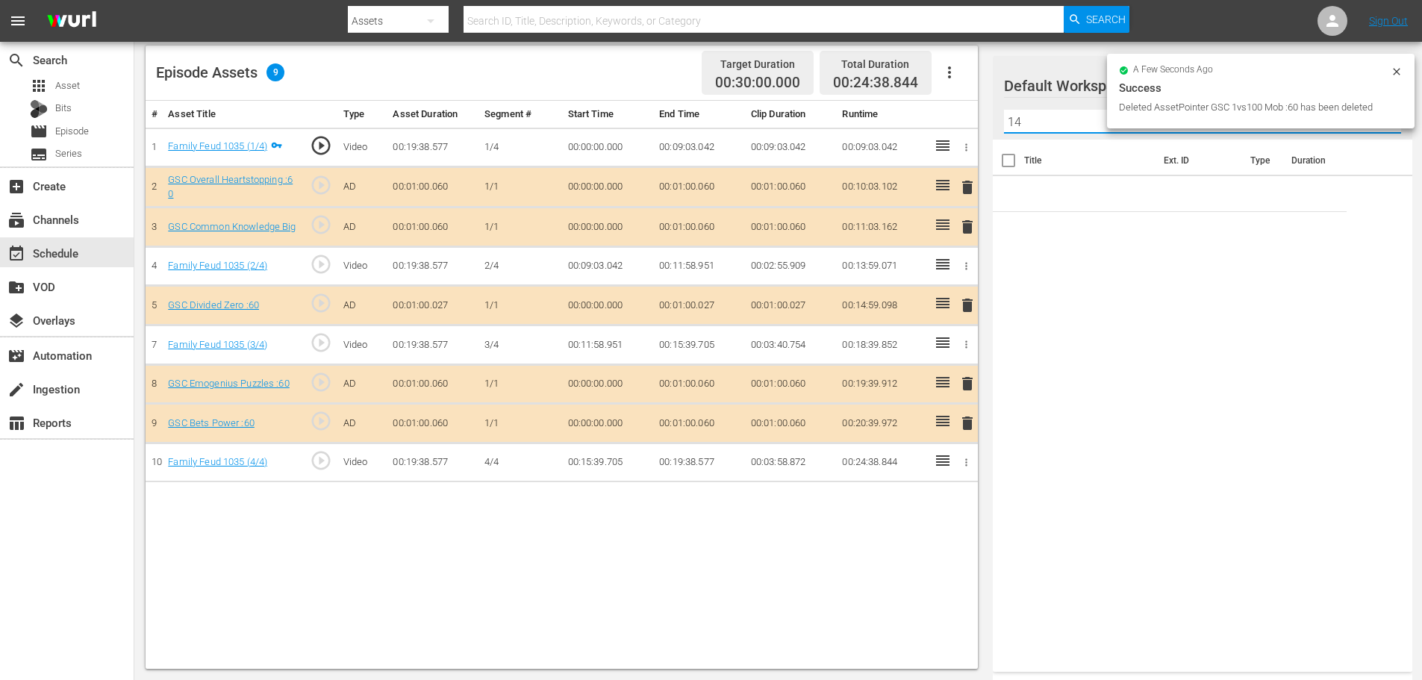
click at [1065, 115] on input "14" at bounding box center [1202, 122] width 397 height 24
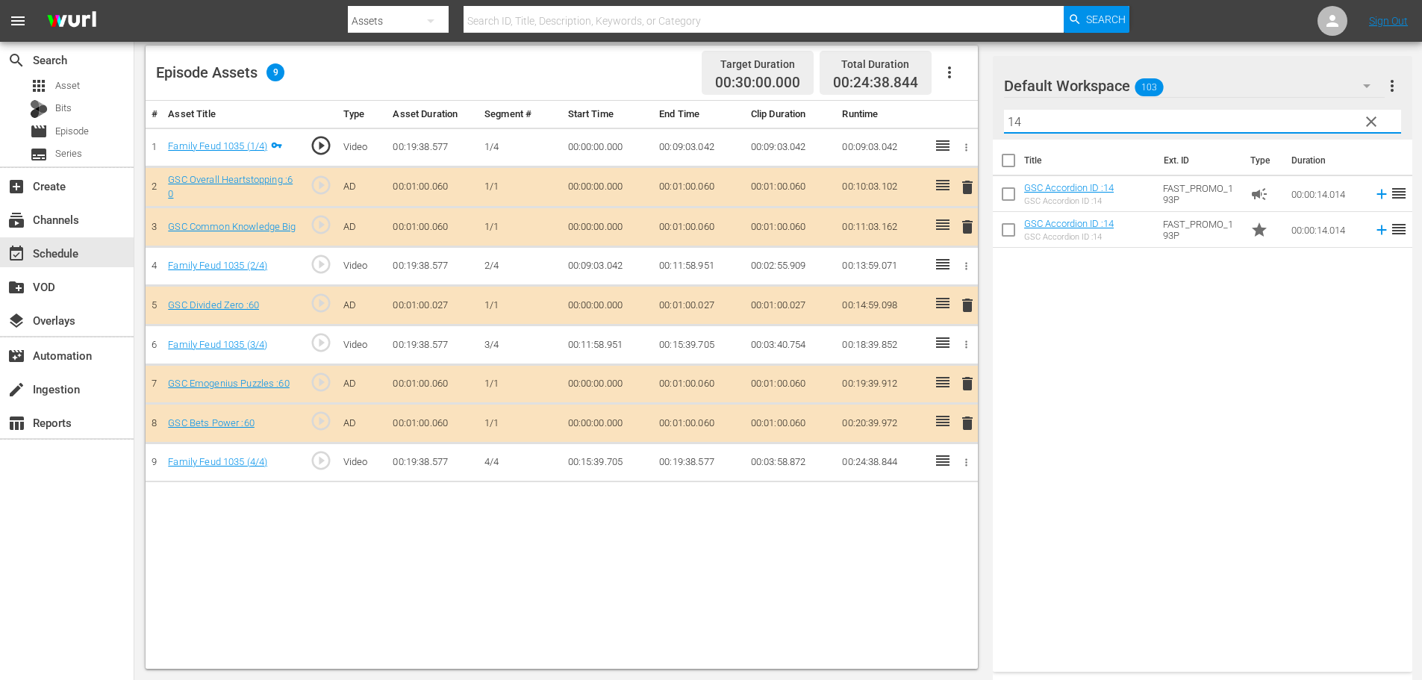
type input "14"
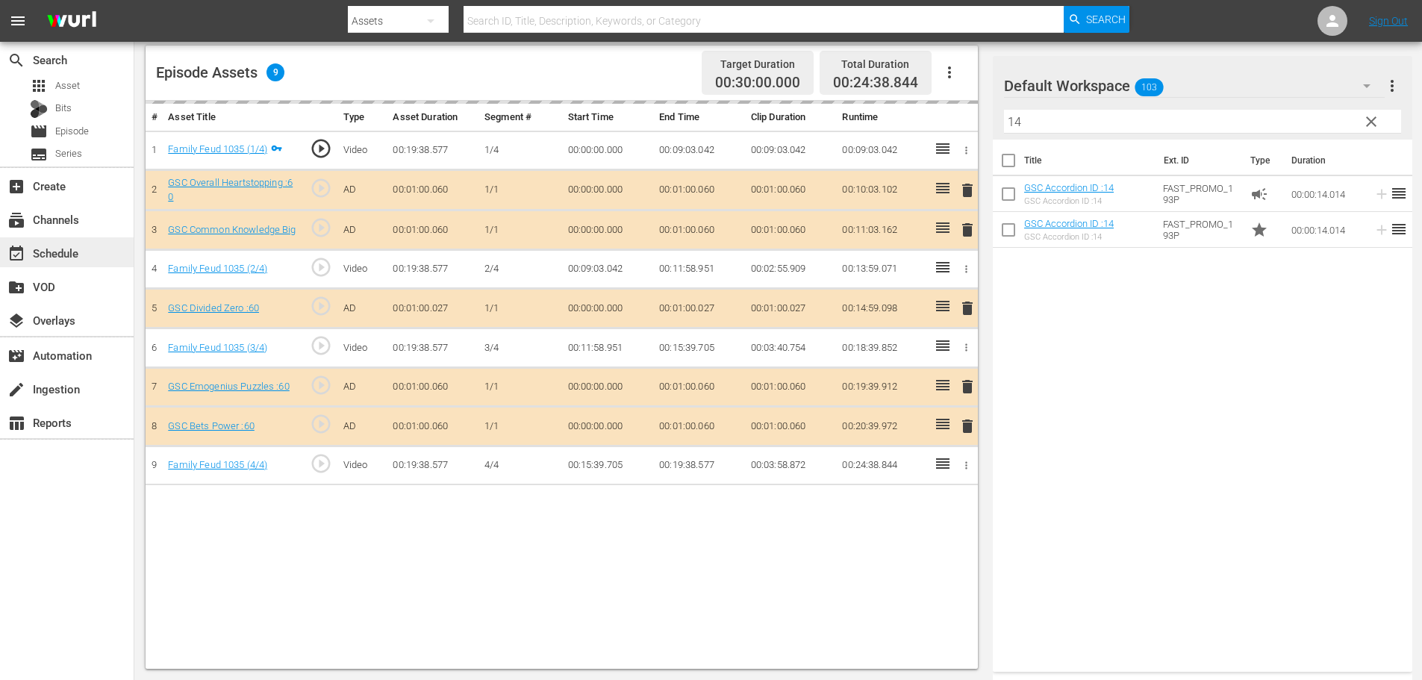
click at [82, 254] on div "event_available Schedule" at bounding box center [42, 250] width 84 height 13
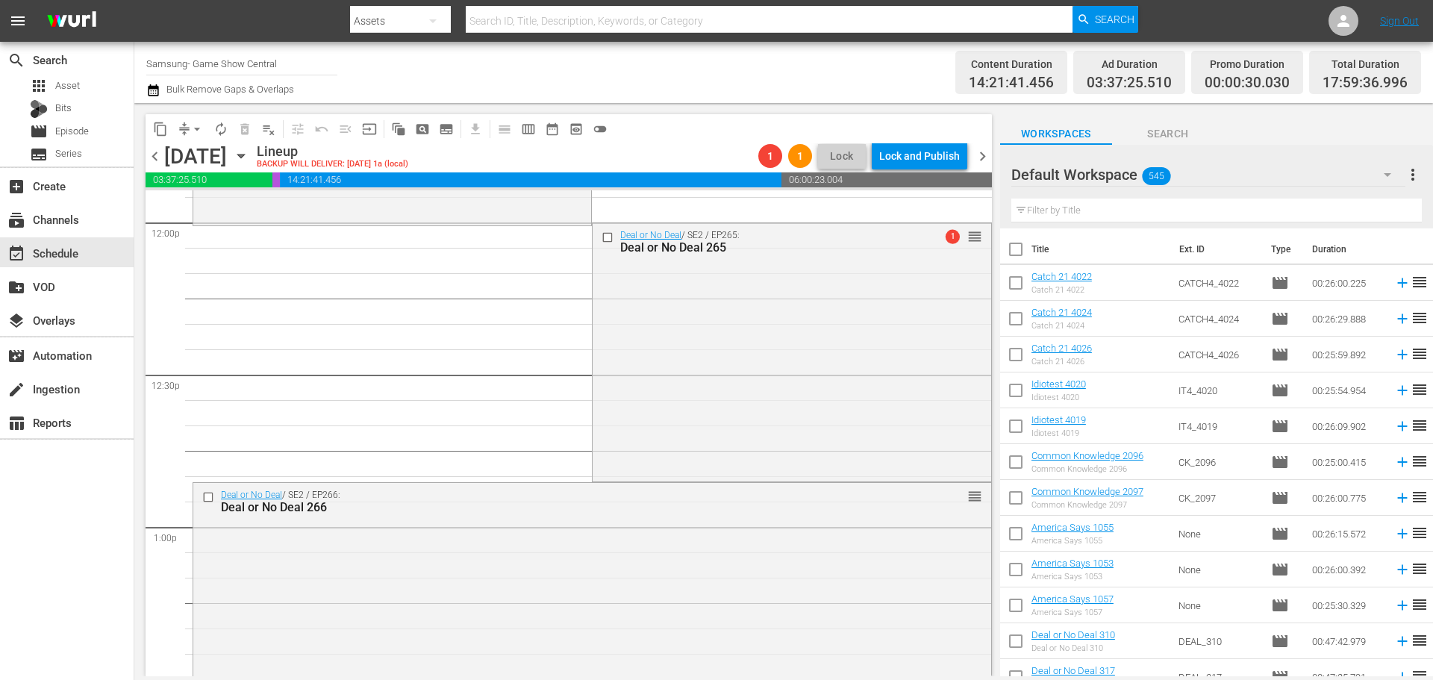
scroll to position [3455, 0]
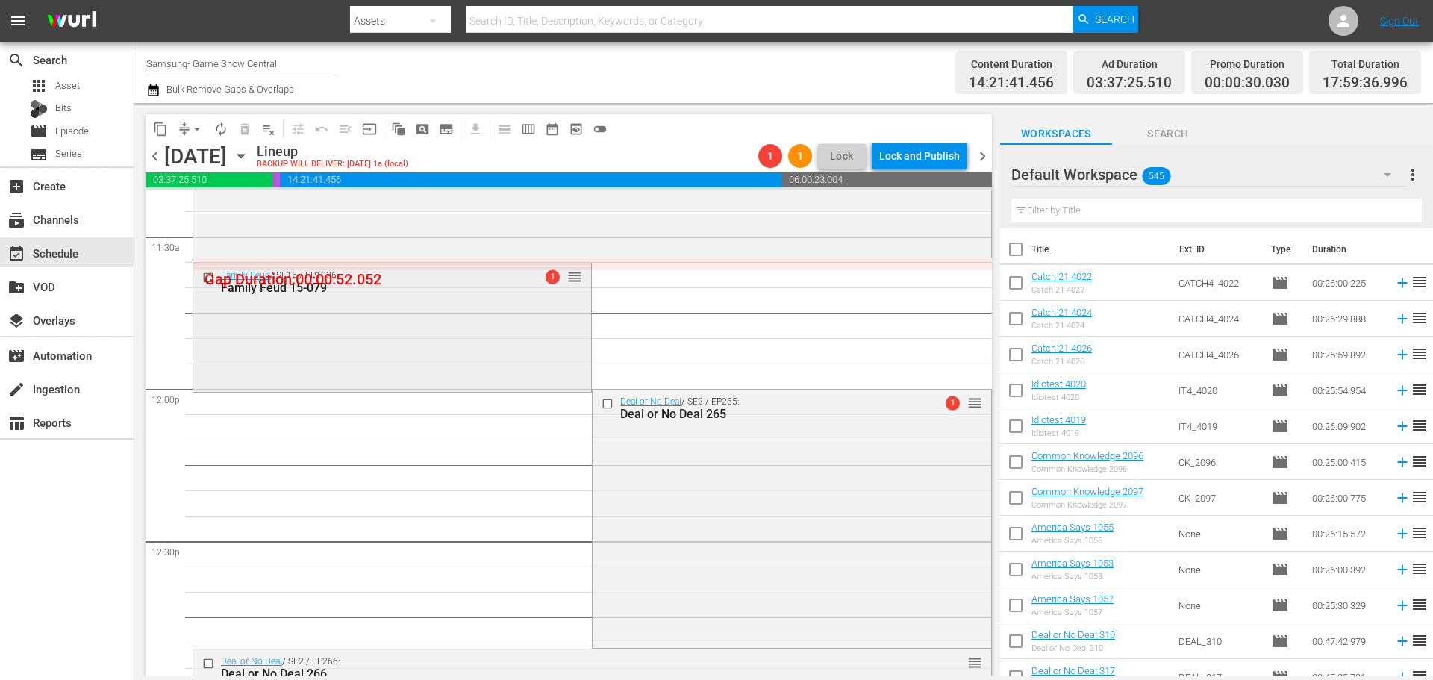
click at [452, 359] on div "Family Feud / SE15 / EP1036: Family Feud 15-079 1 reorder" at bounding box center [392, 325] width 398 height 125
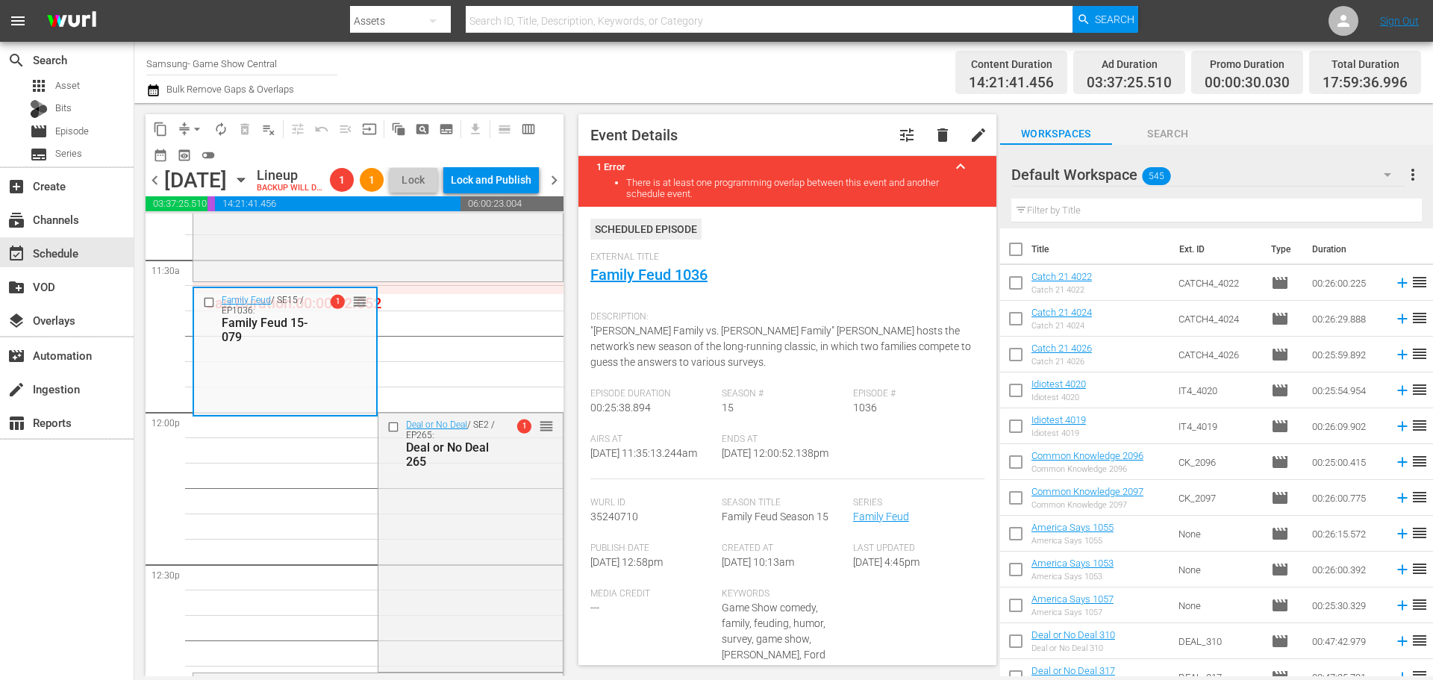
click at [198, 130] on span "arrow_drop_down" at bounding box center [197, 129] width 15 height 15
click at [207, 151] on li "Align to Midnight" at bounding box center [197, 159] width 157 height 25
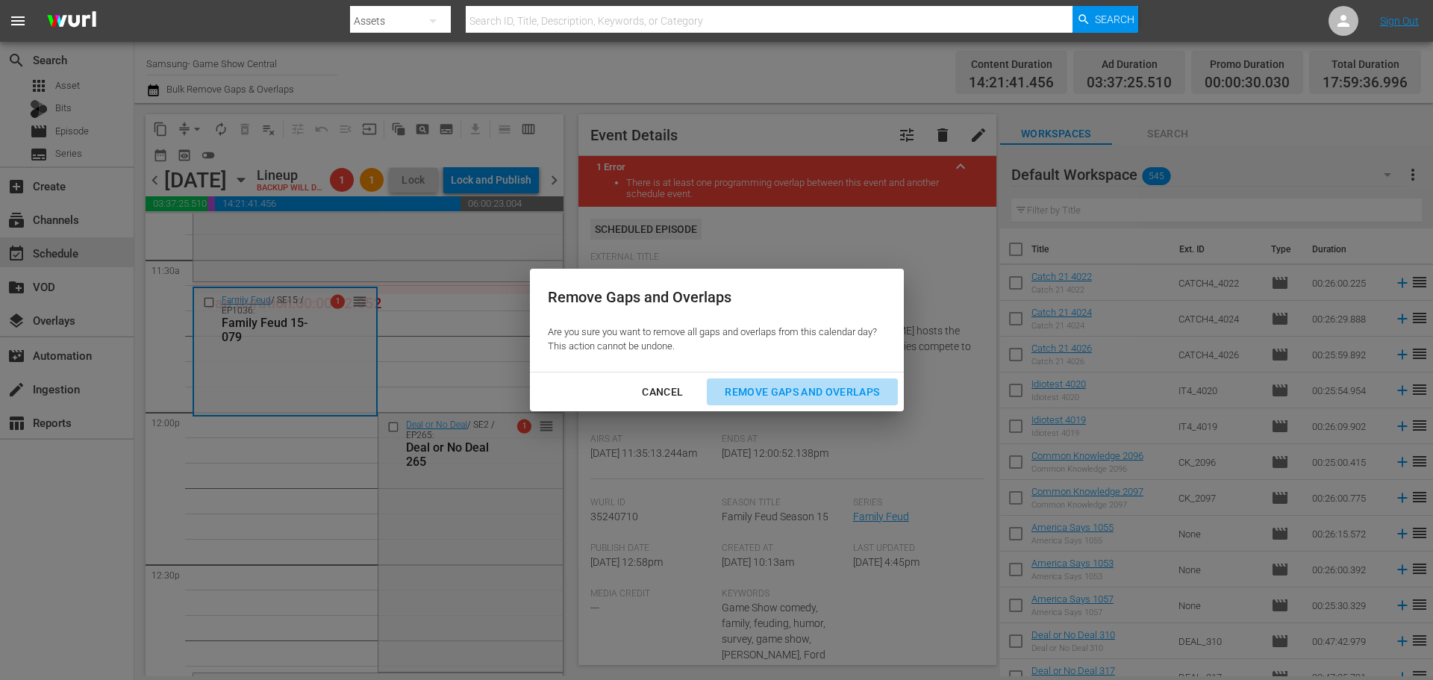
click at [824, 398] on div "Remove Gaps and Overlaps" at bounding box center [802, 392] width 178 height 19
click at [824, 397] on div "Remove Gaps and Overlaps" at bounding box center [802, 392] width 178 height 19
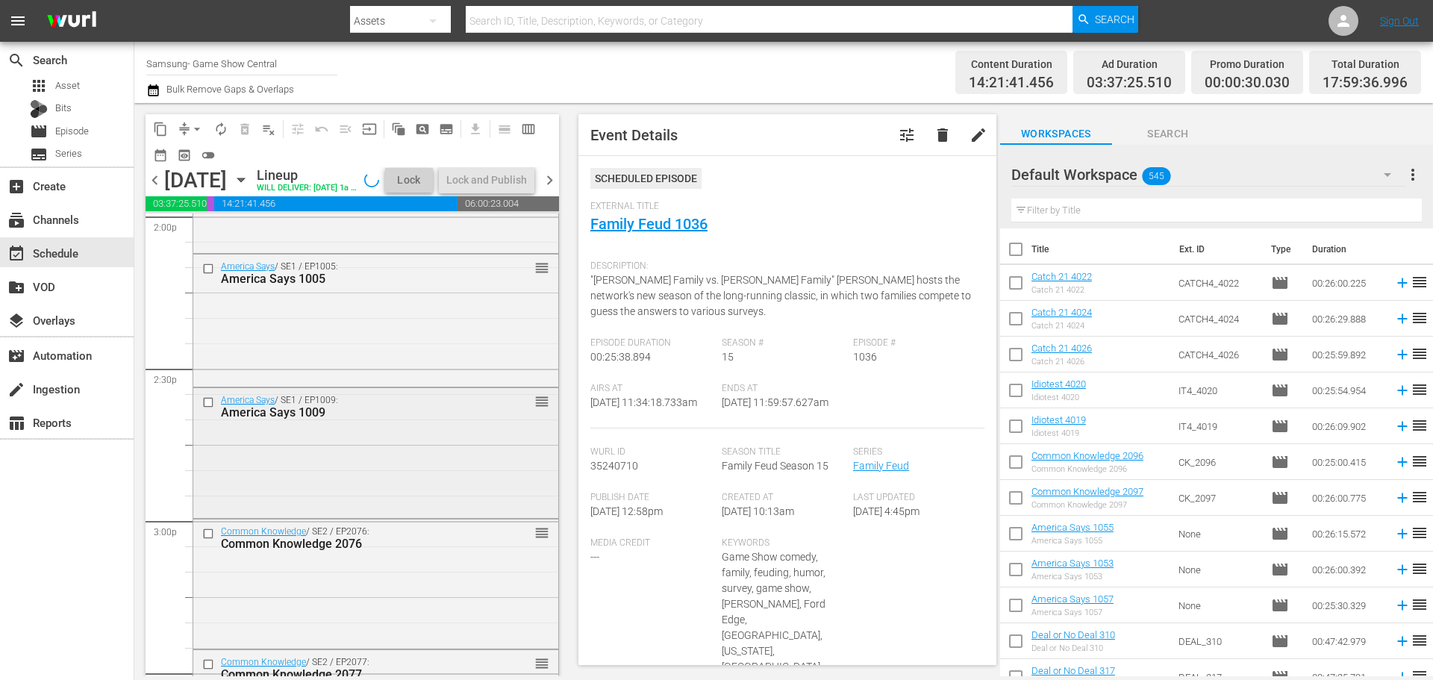
scroll to position [4227, 0]
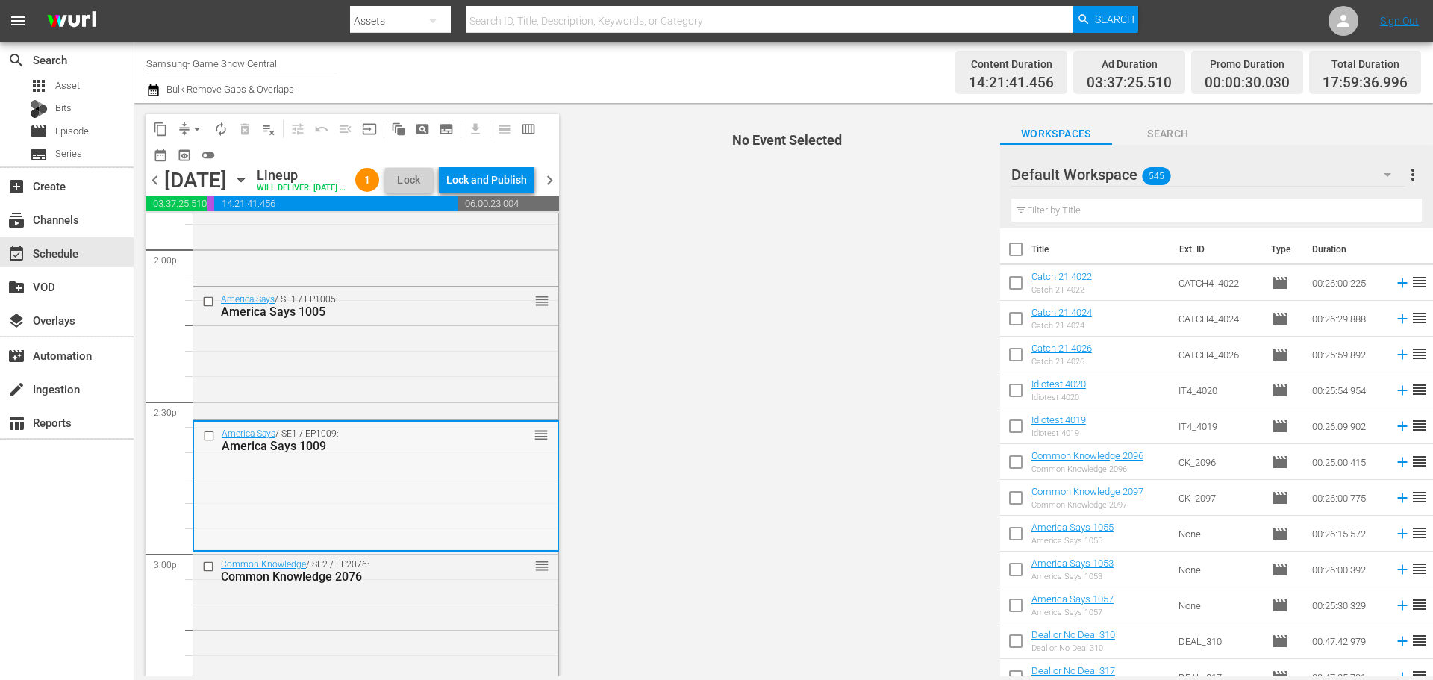
click at [390, 519] on div "America Says / SE1 / EP1009: America Says 1009 reorder" at bounding box center [375, 486] width 363 height 128
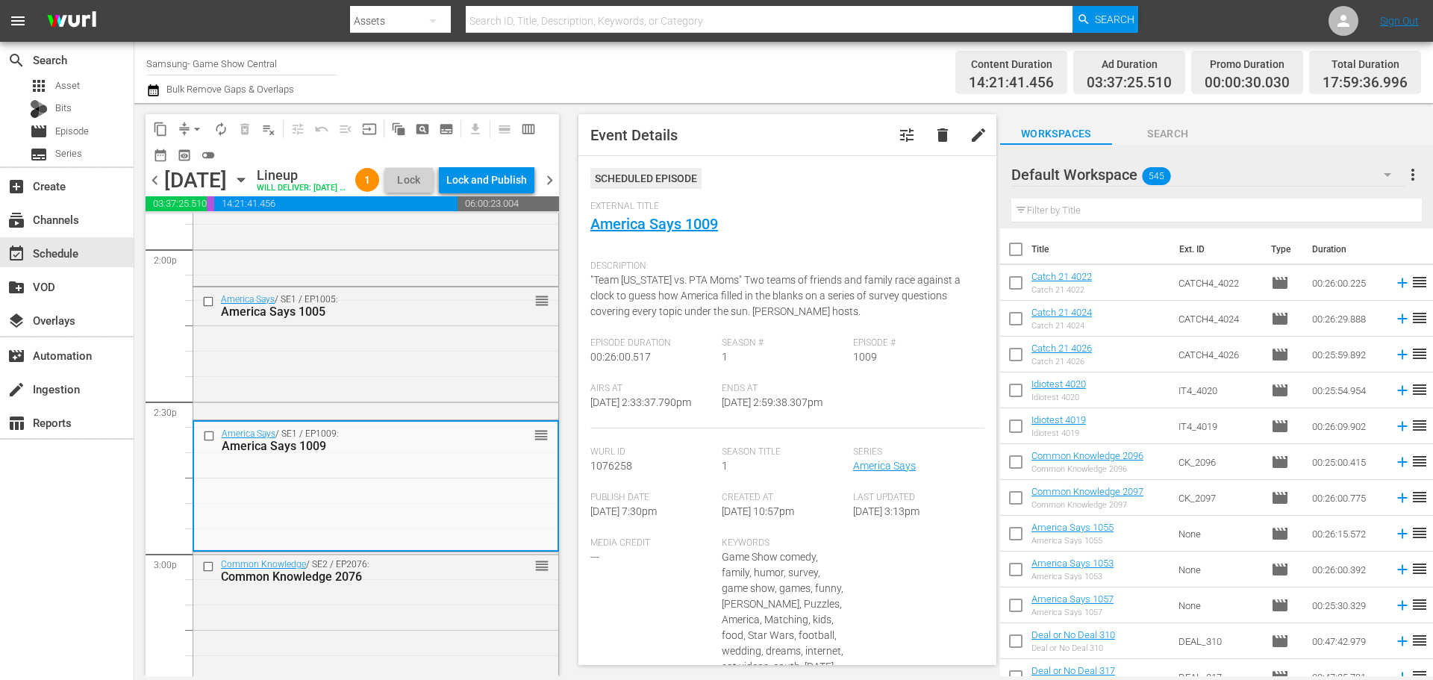
click at [659, 253] on div "Description: "Team Tennessee vs. PTA Moms" Two teams of friends and family race…" at bounding box center [787, 295] width 394 height 84
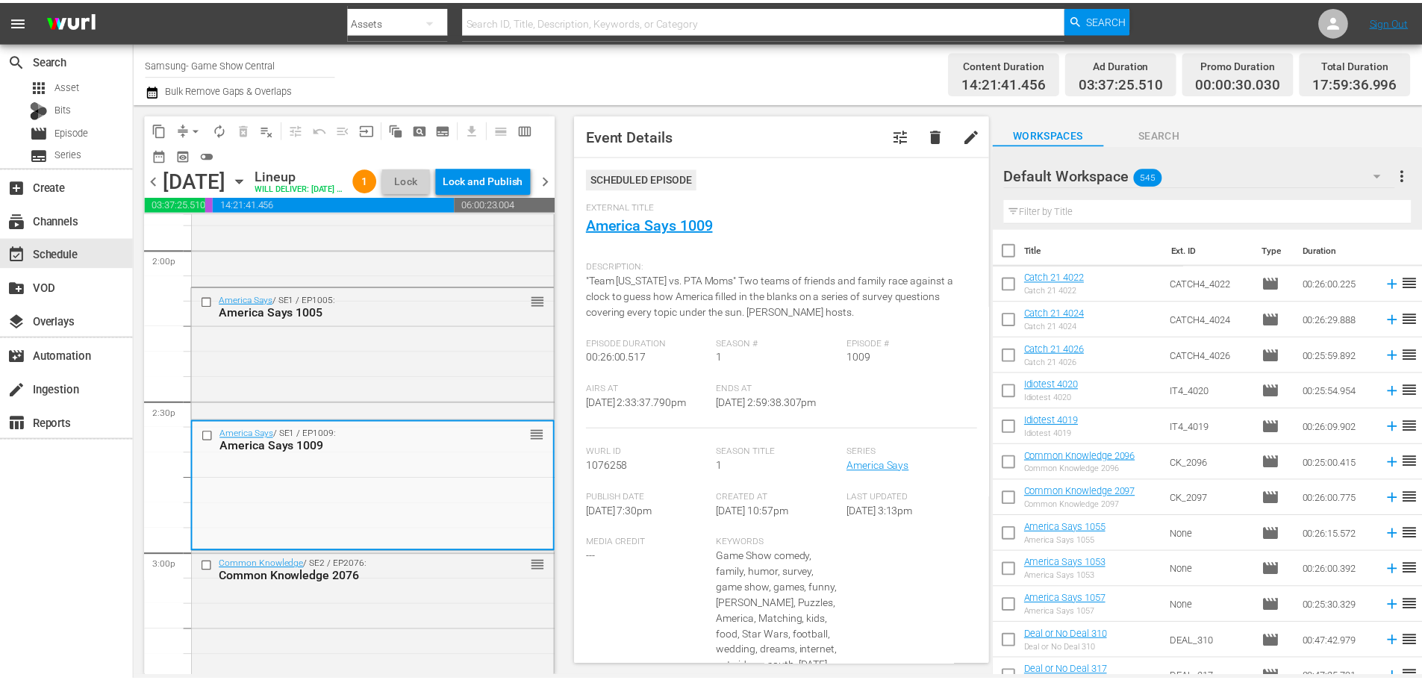
scroll to position [78, 0]
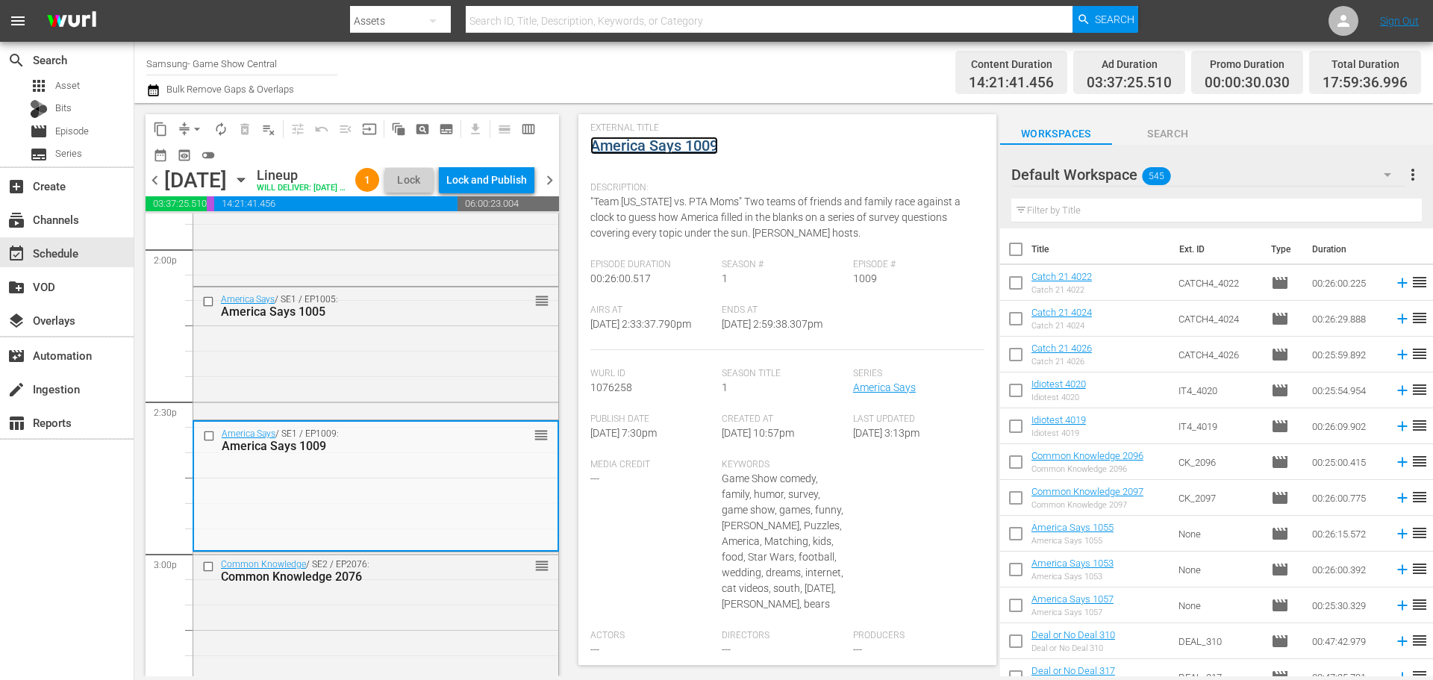
click at [669, 140] on link "America Says 1009" at bounding box center [654, 146] width 128 height 18
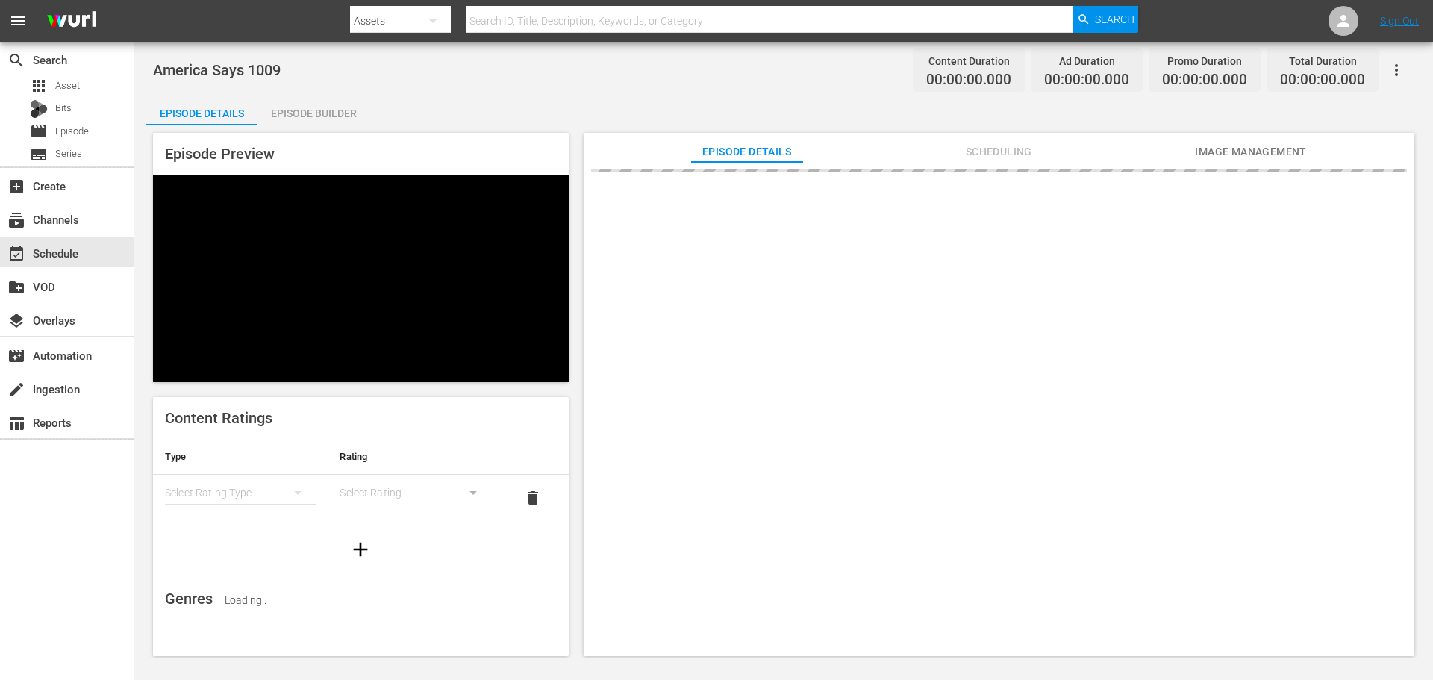
click at [322, 120] on div "Episode Builder" at bounding box center [313, 114] width 112 height 36
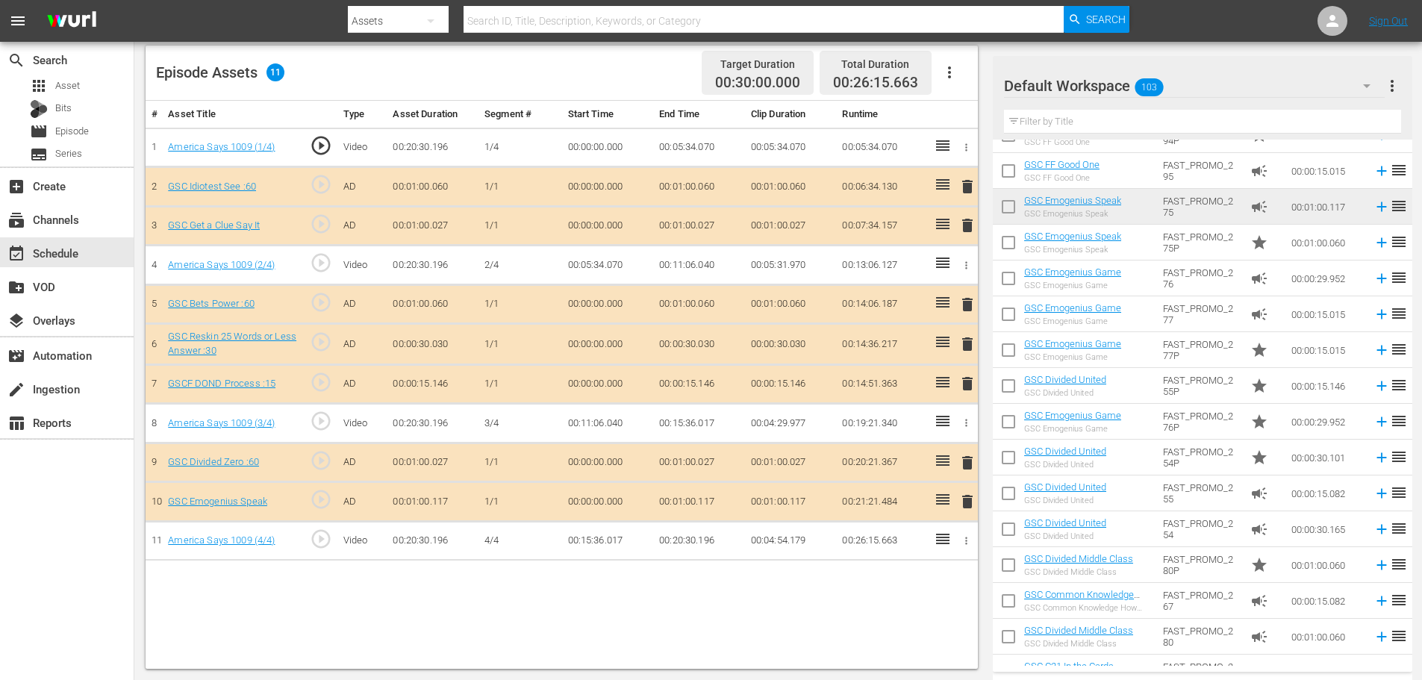
scroll to position [1069, 0]
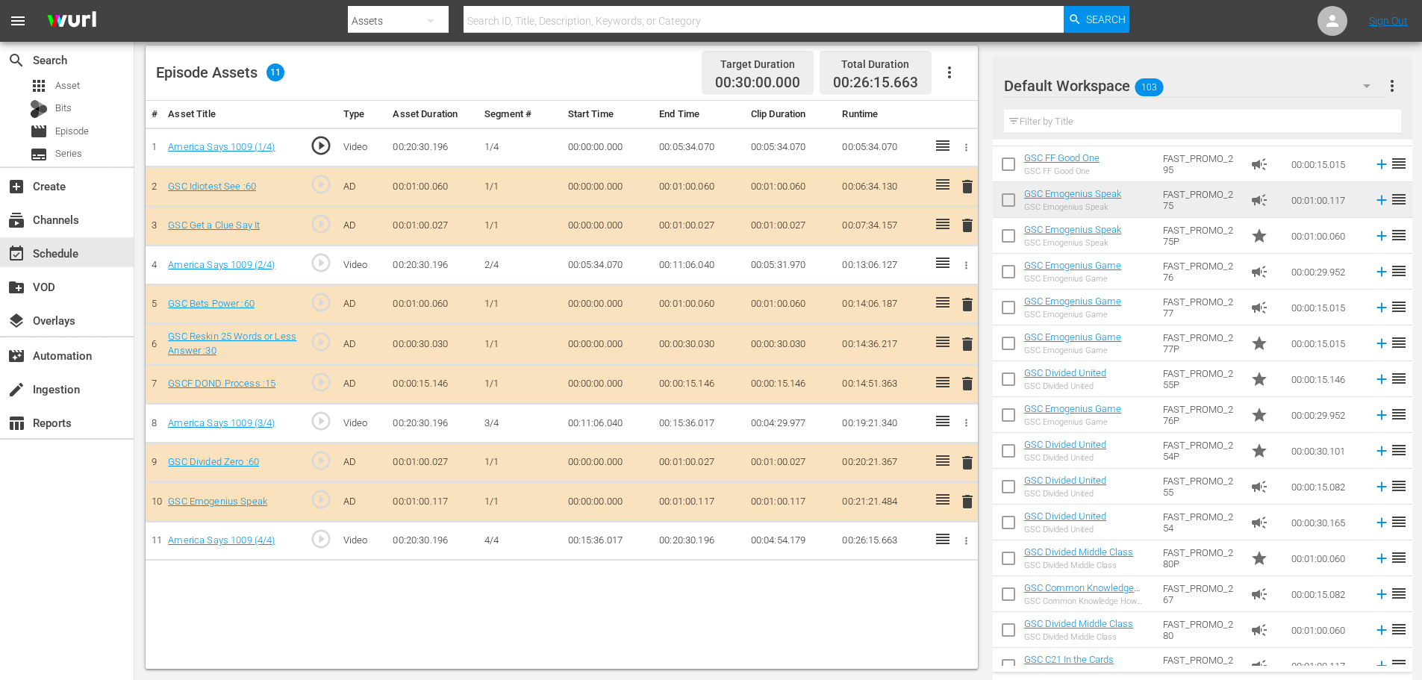
click at [1095, 124] on input "text" at bounding box center [1202, 122] width 397 height 24
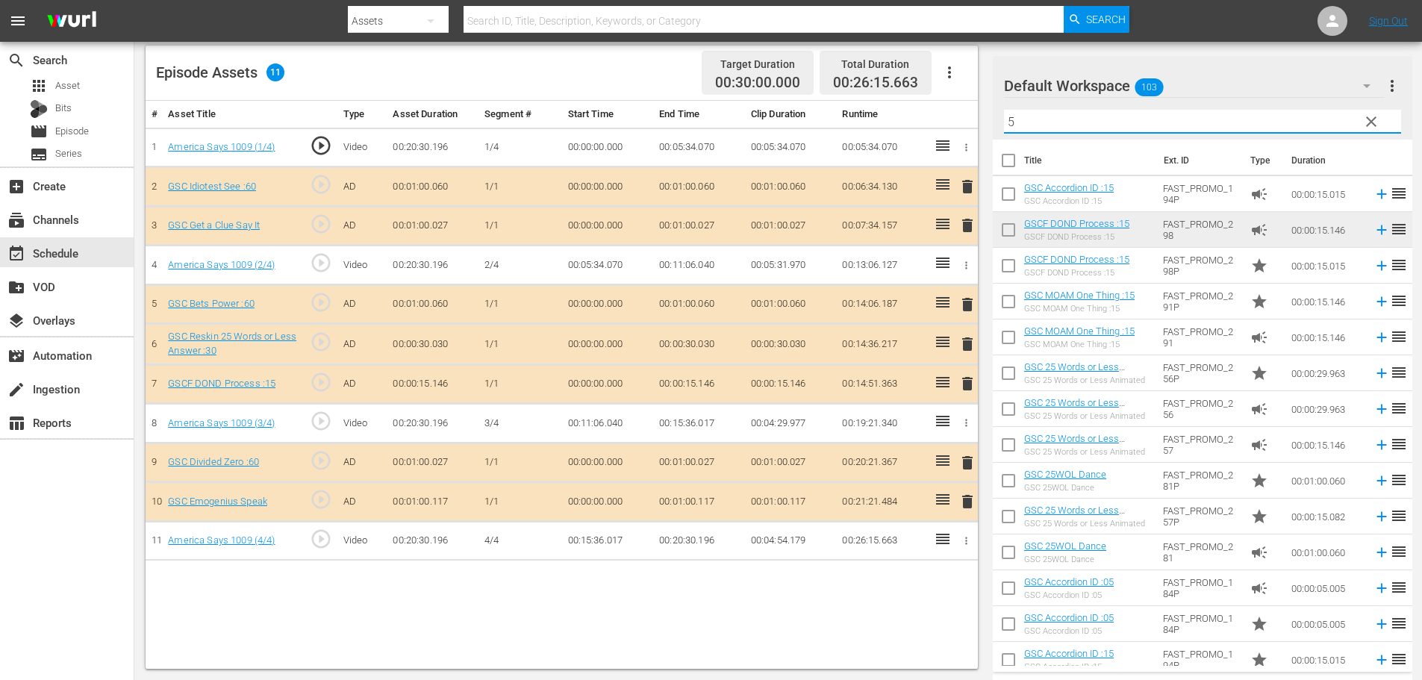
type input "5"
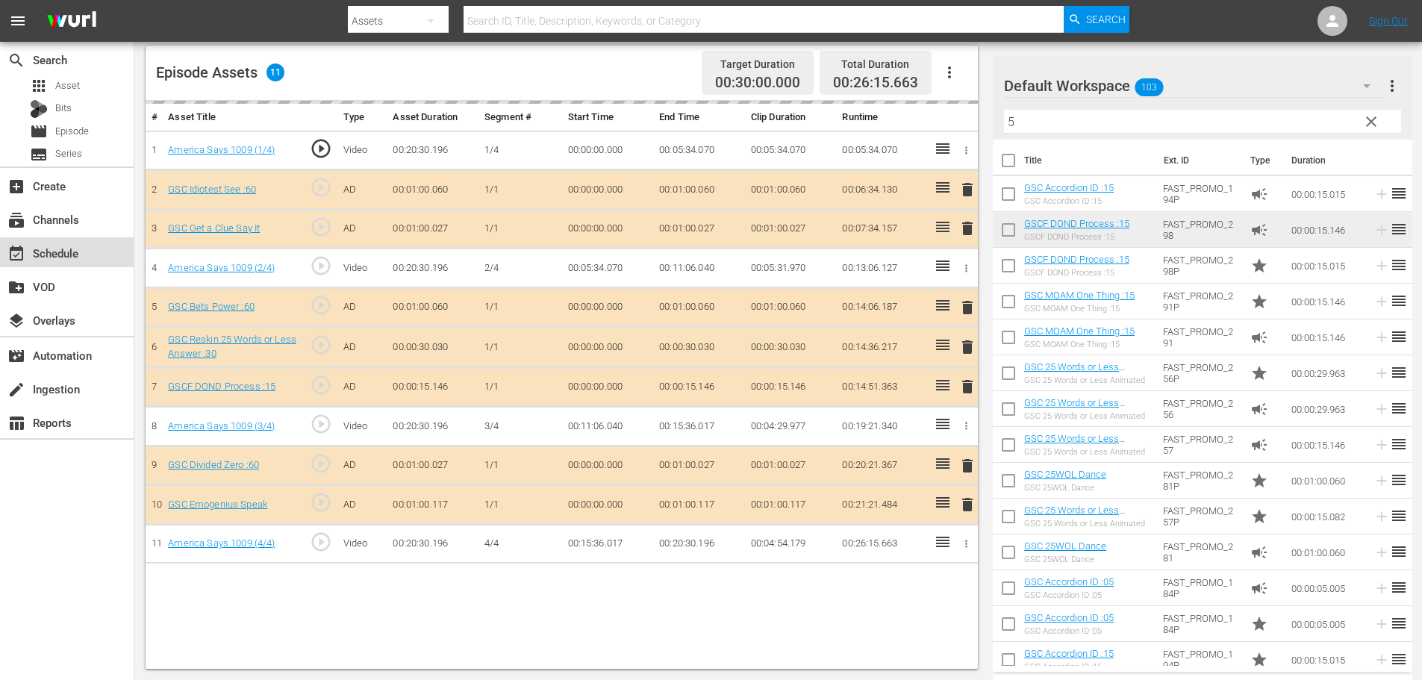
click at [89, 253] on div "event_available Schedule" at bounding box center [67, 252] width 134 height 30
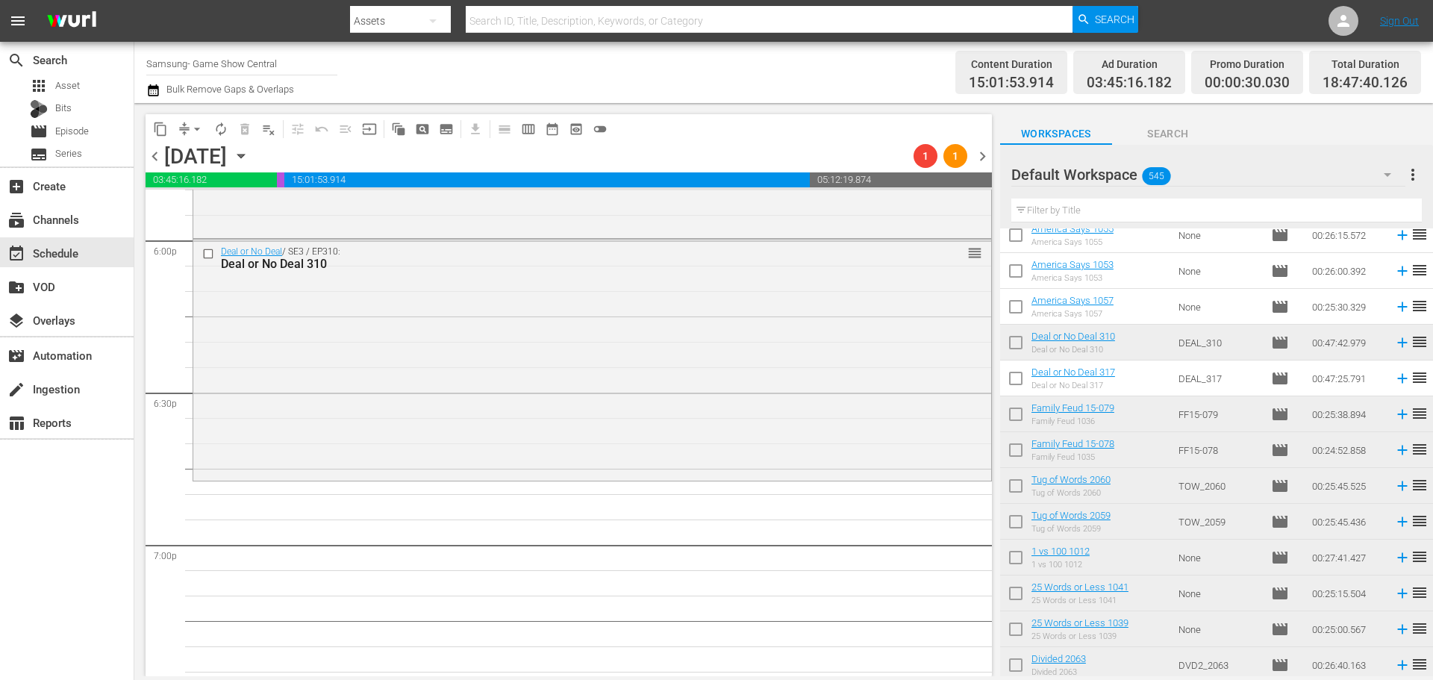
scroll to position [5355, 0]
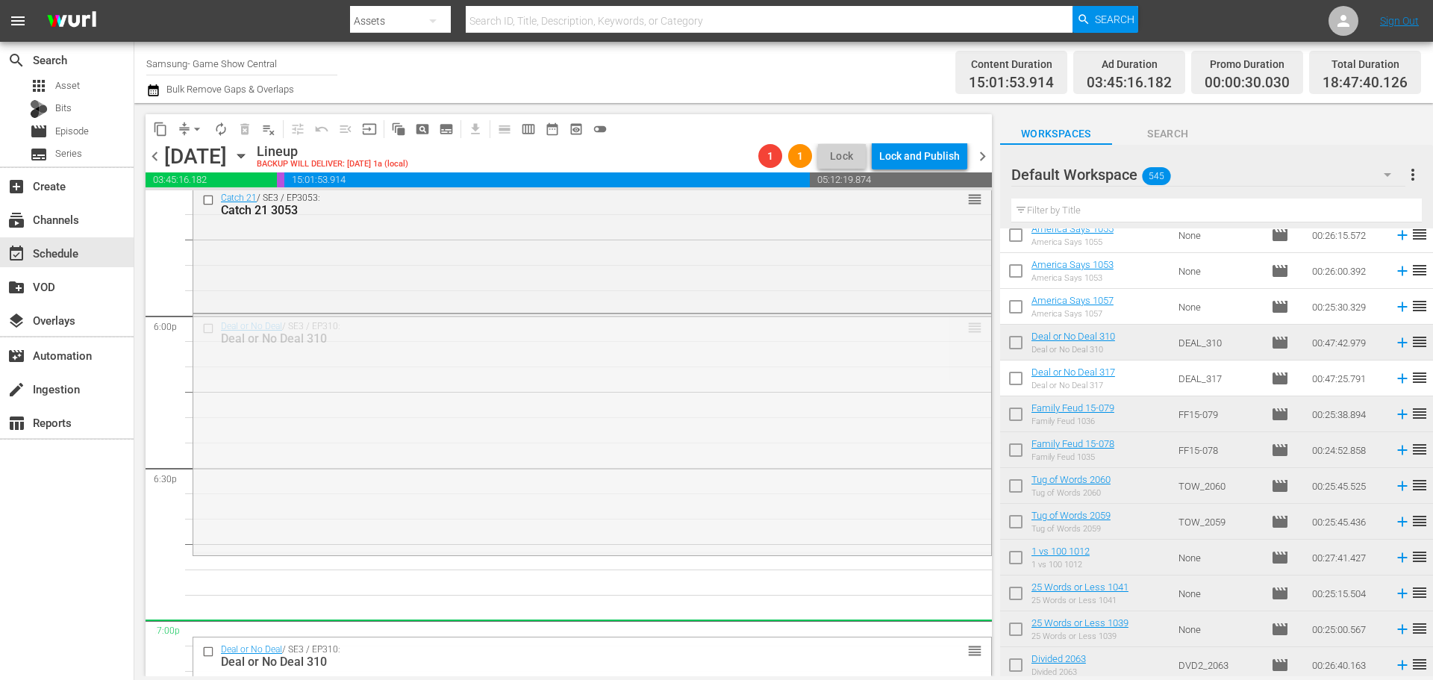
drag, startPoint x: 1128, startPoint y: 343, endPoint x: 931, endPoint y: 635, distance: 353.1
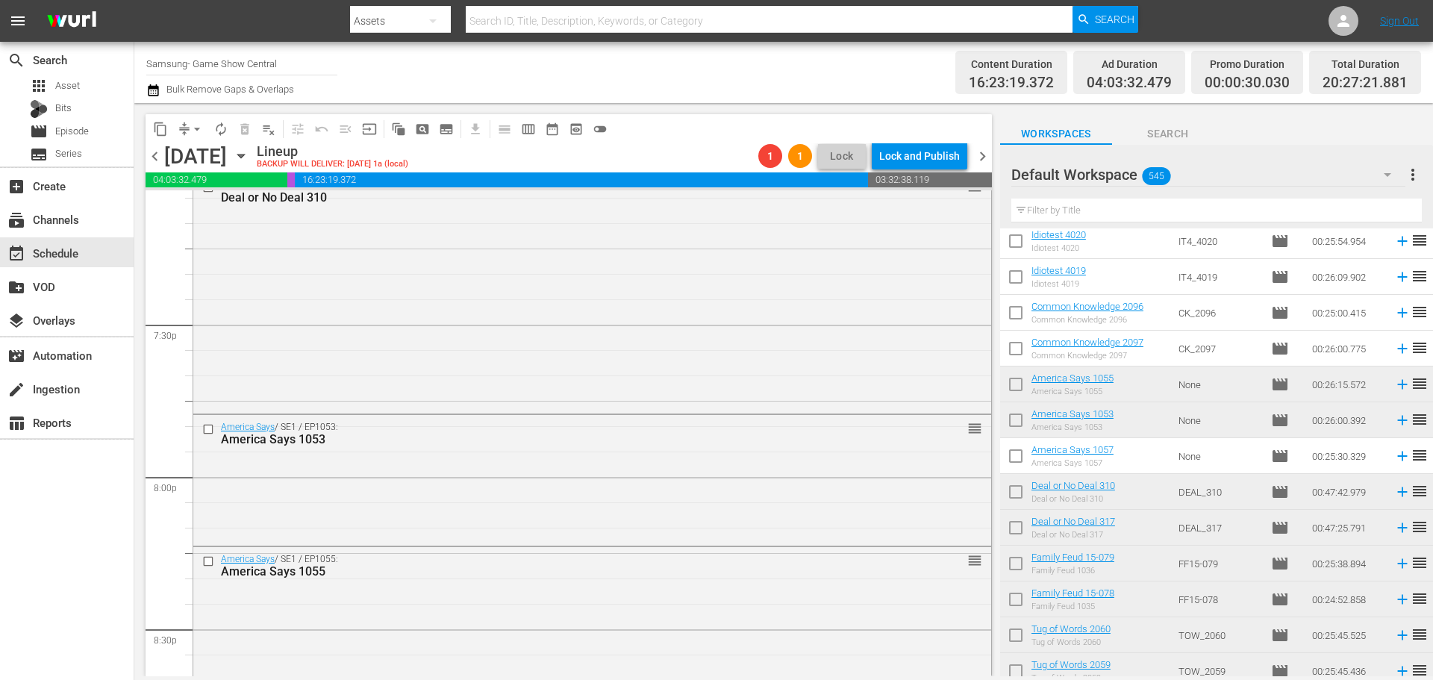
scroll to position [5952, 0]
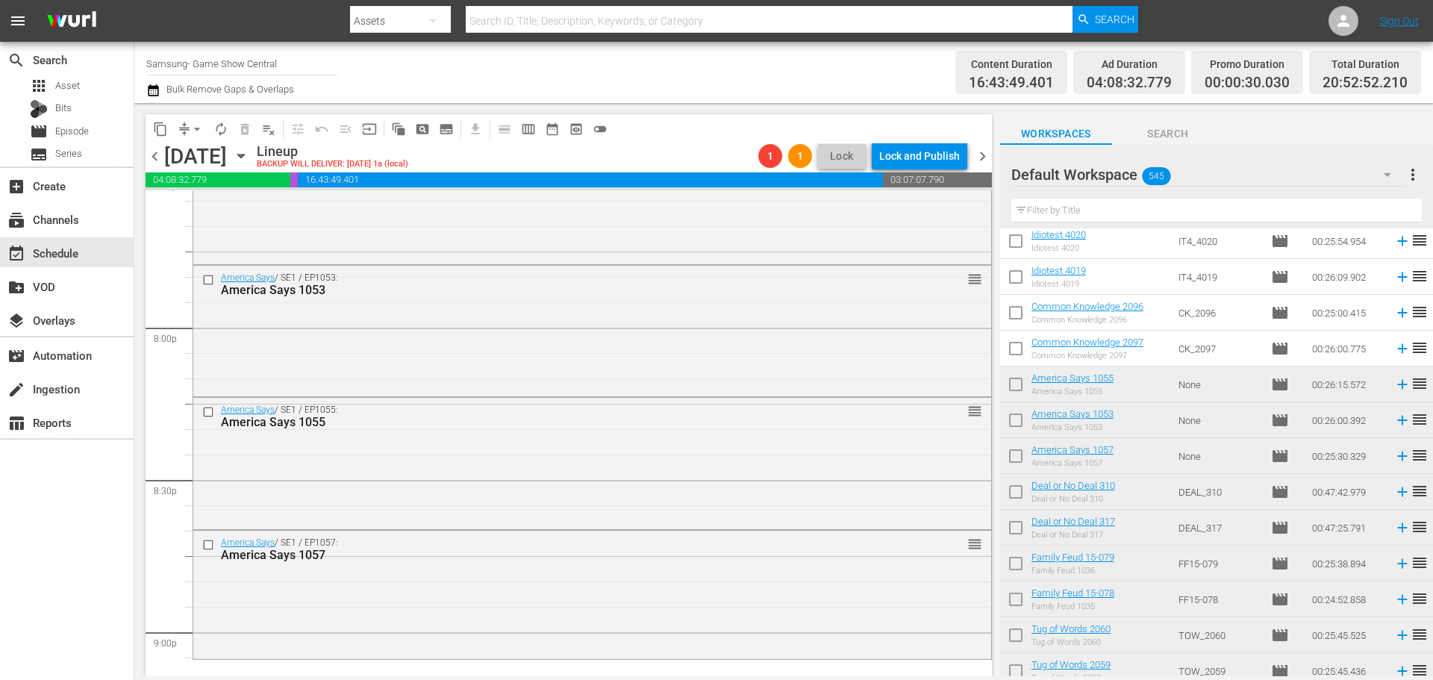
click at [196, 128] on span "arrow_drop_down" at bounding box center [197, 129] width 15 height 15
click at [213, 156] on li "Align to Midnight" at bounding box center [197, 159] width 157 height 25
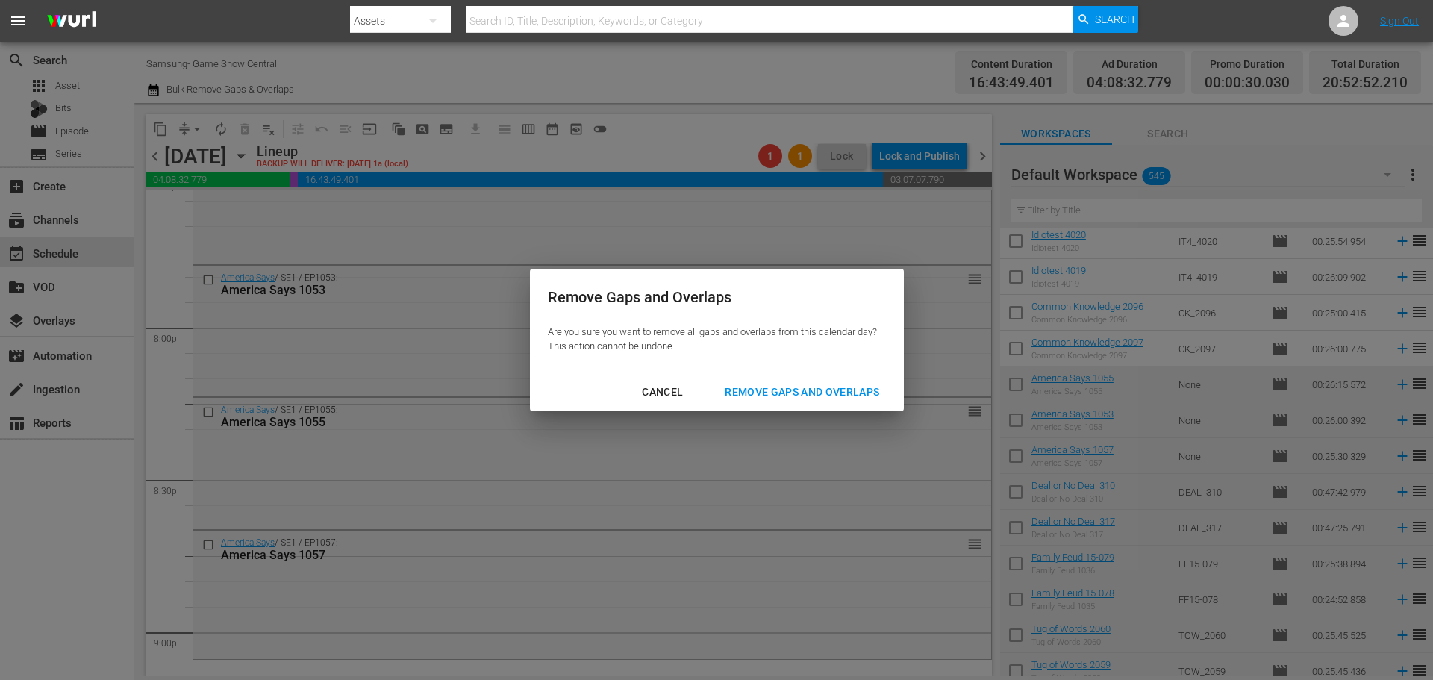
click at [818, 393] on div "Remove Gaps and Overlaps" at bounding box center [802, 392] width 178 height 19
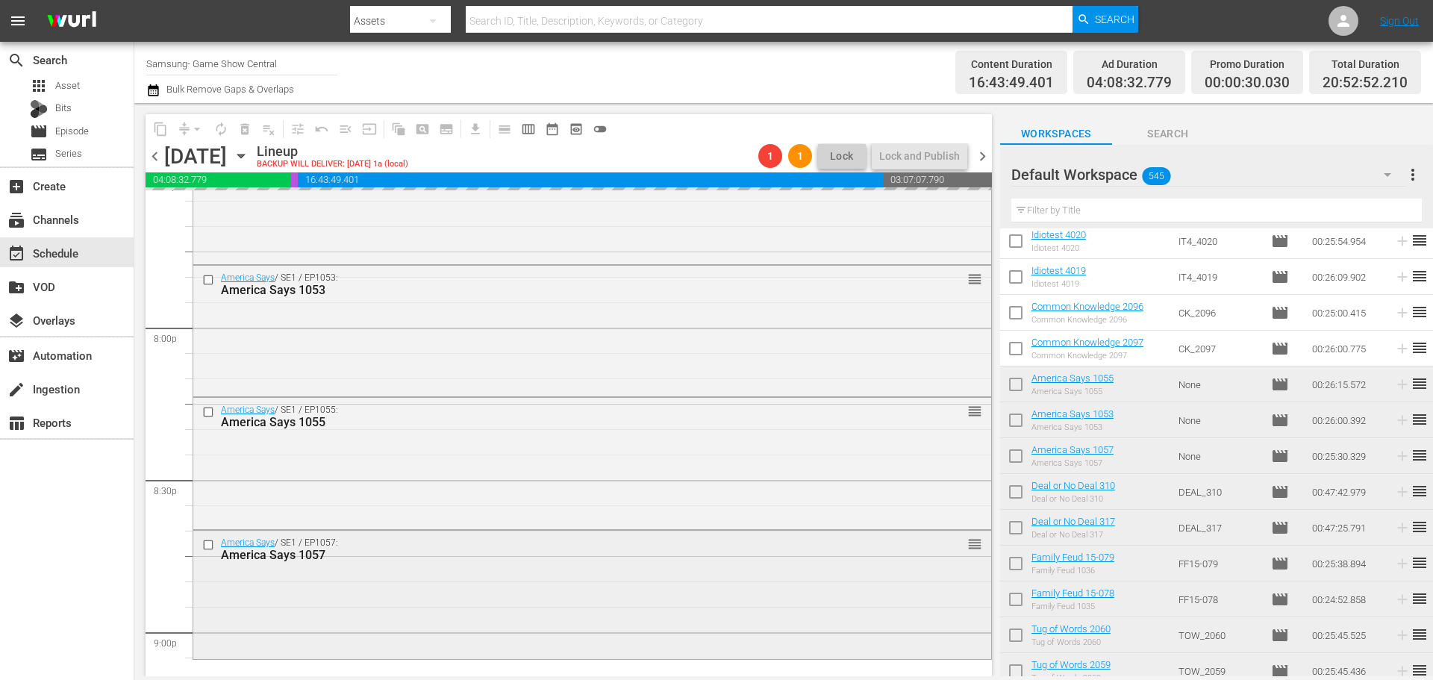
click at [539, 604] on div "America Says / SE1 / EP1057: America Says 1057 reorder" at bounding box center [592, 593] width 798 height 125
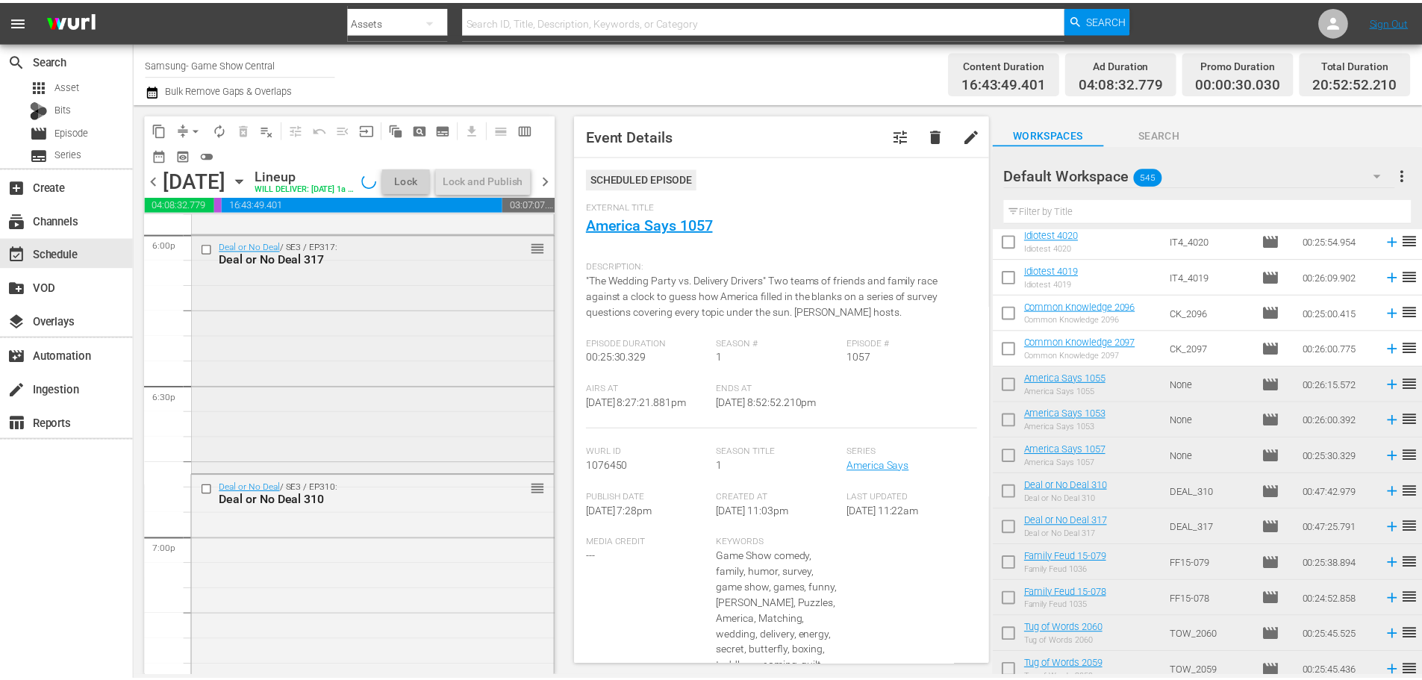
scroll to position [5355, 0]
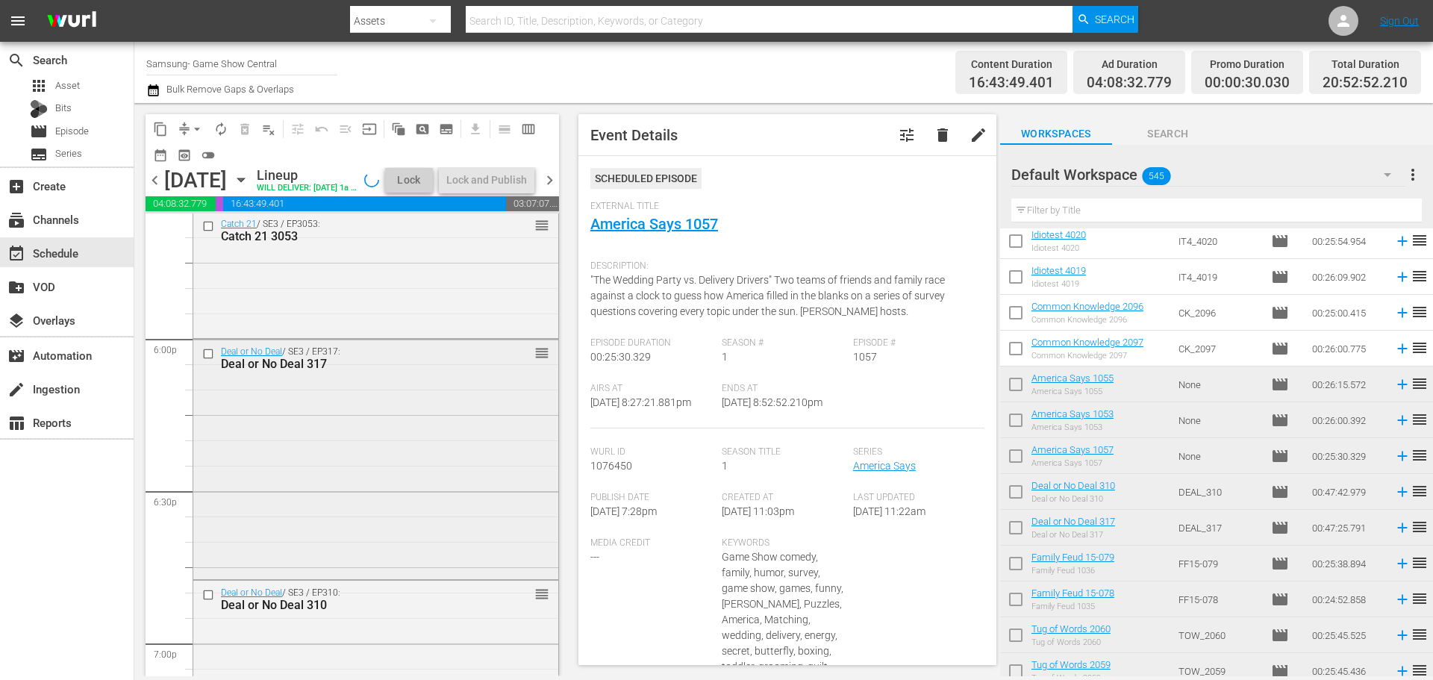
click at [416, 431] on div "Deal or No Deal / SE3 / EP317: Deal or No Deal 317 reorder" at bounding box center [375, 458] width 365 height 237
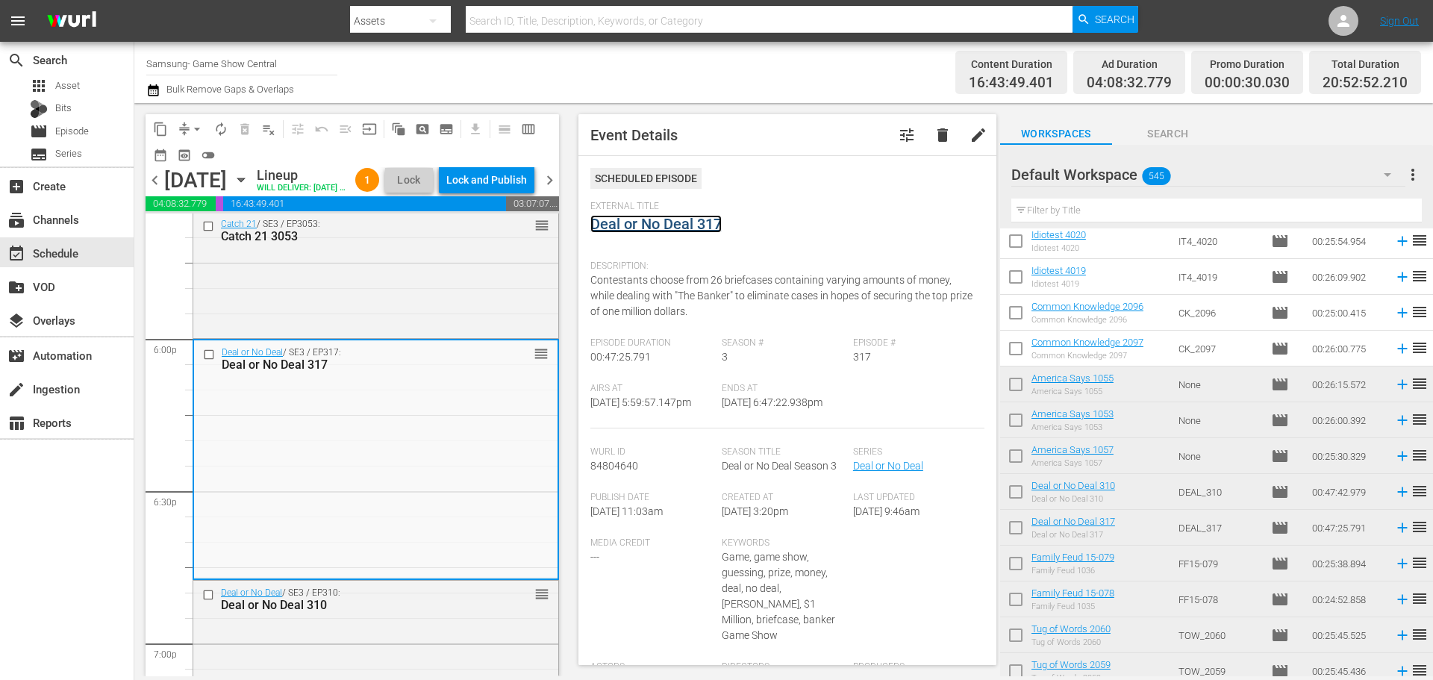
click at [665, 230] on link "Deal or No Deal 317" at bounding box center [655, 224] width 131 height 18
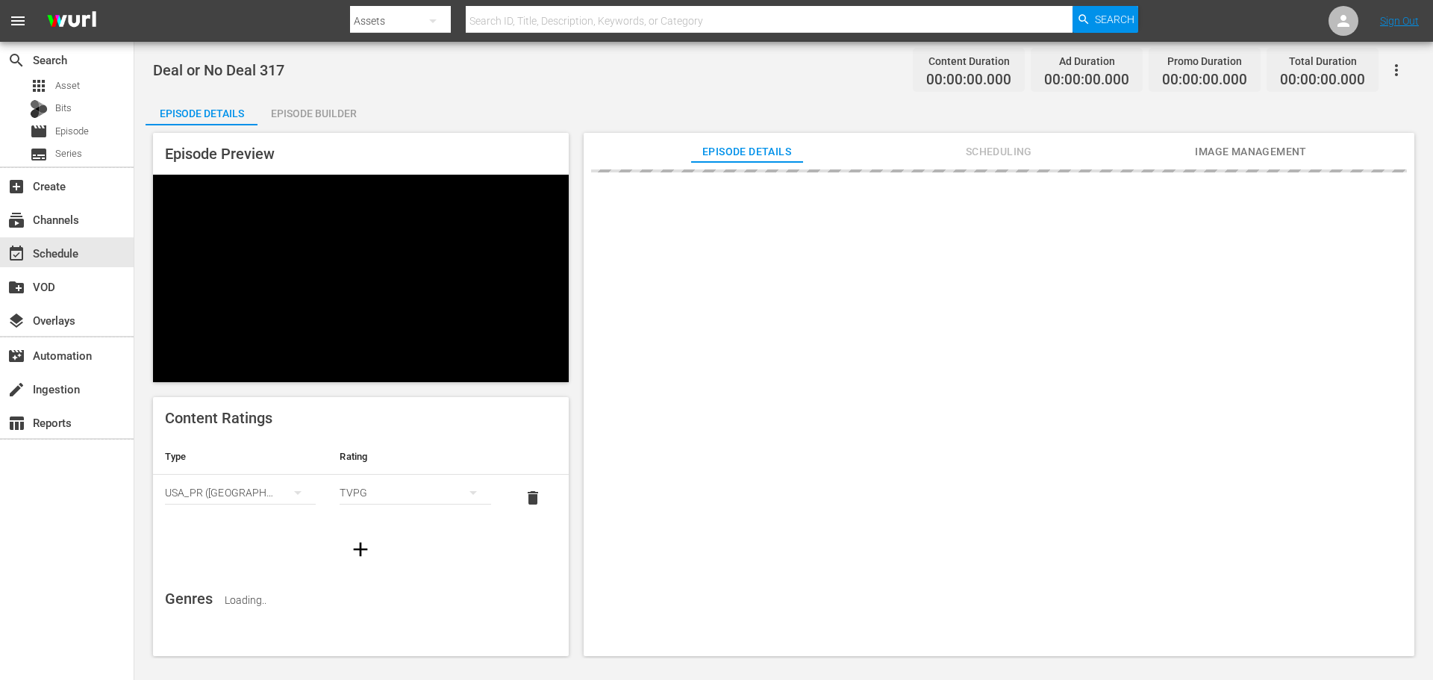
click at [307, 110] on div "Episode Builder" at bounding box center [313, 114] width 112 height 36
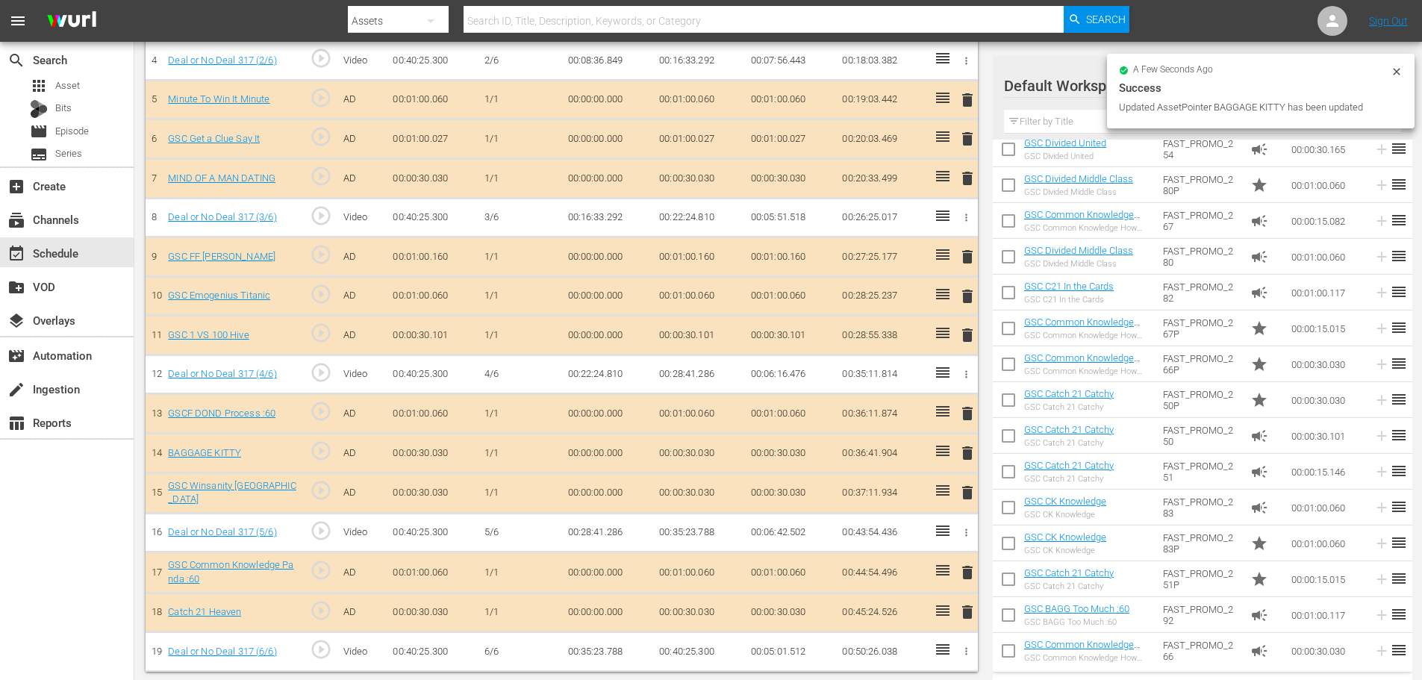
scroll to position [599, 0]
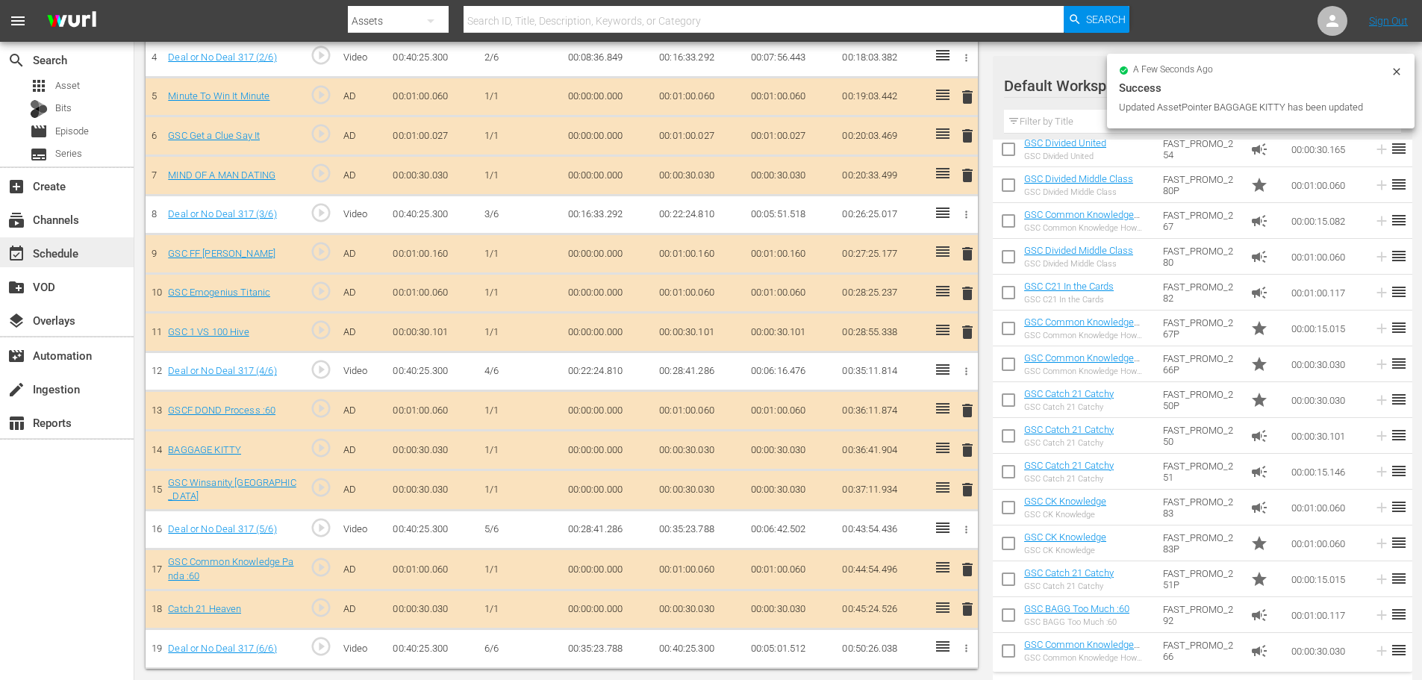
click at [89, 249] on div "event_available Schedule" at bounding box center [67, 252] width 134 height 30
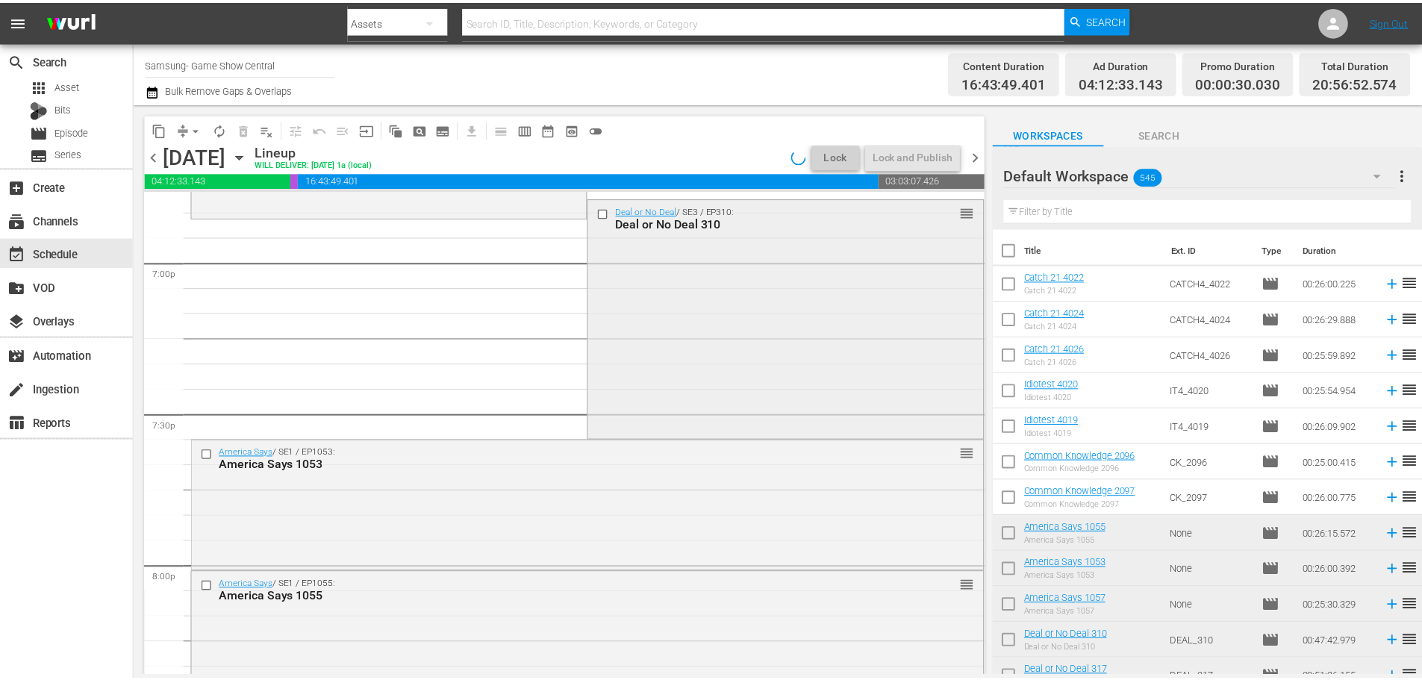
scroll to position [5700, 0]
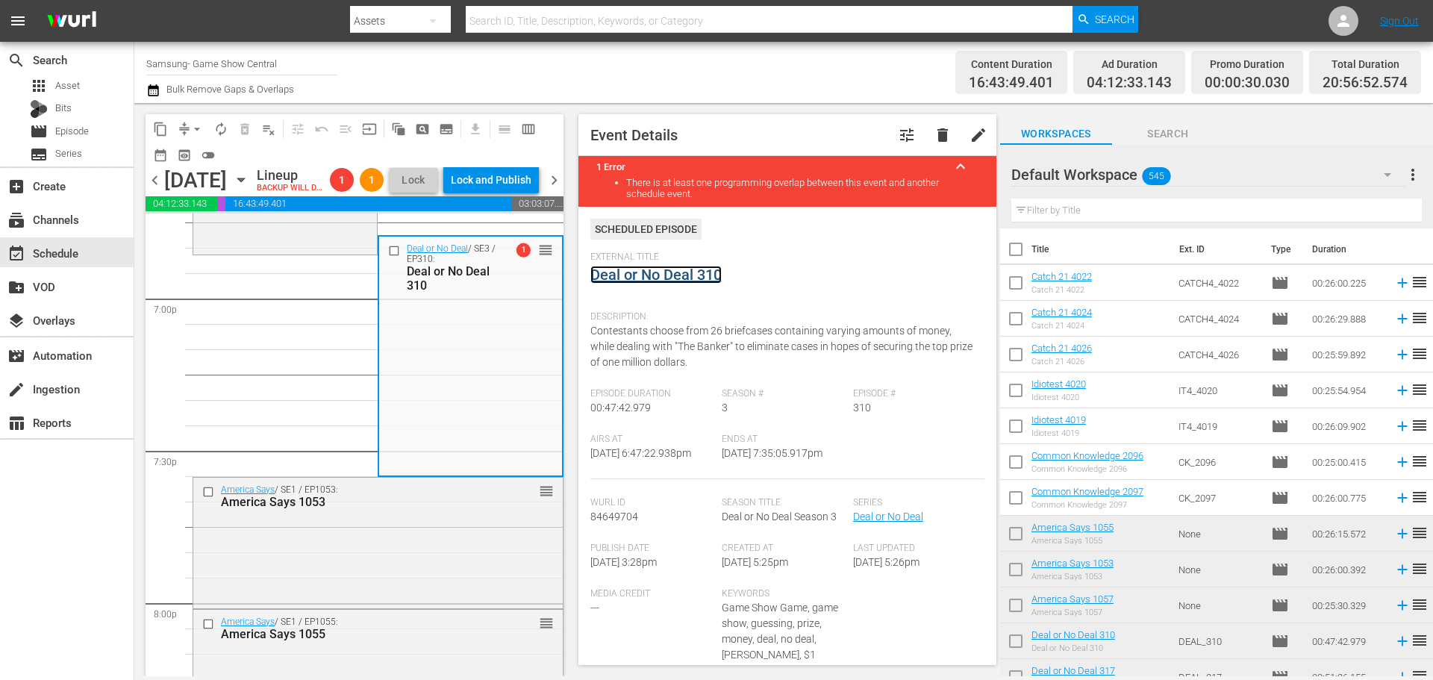
click at [660, 276] on link "Deal or No Deal 310" at bounding box center [655, 275] width 131 height 18
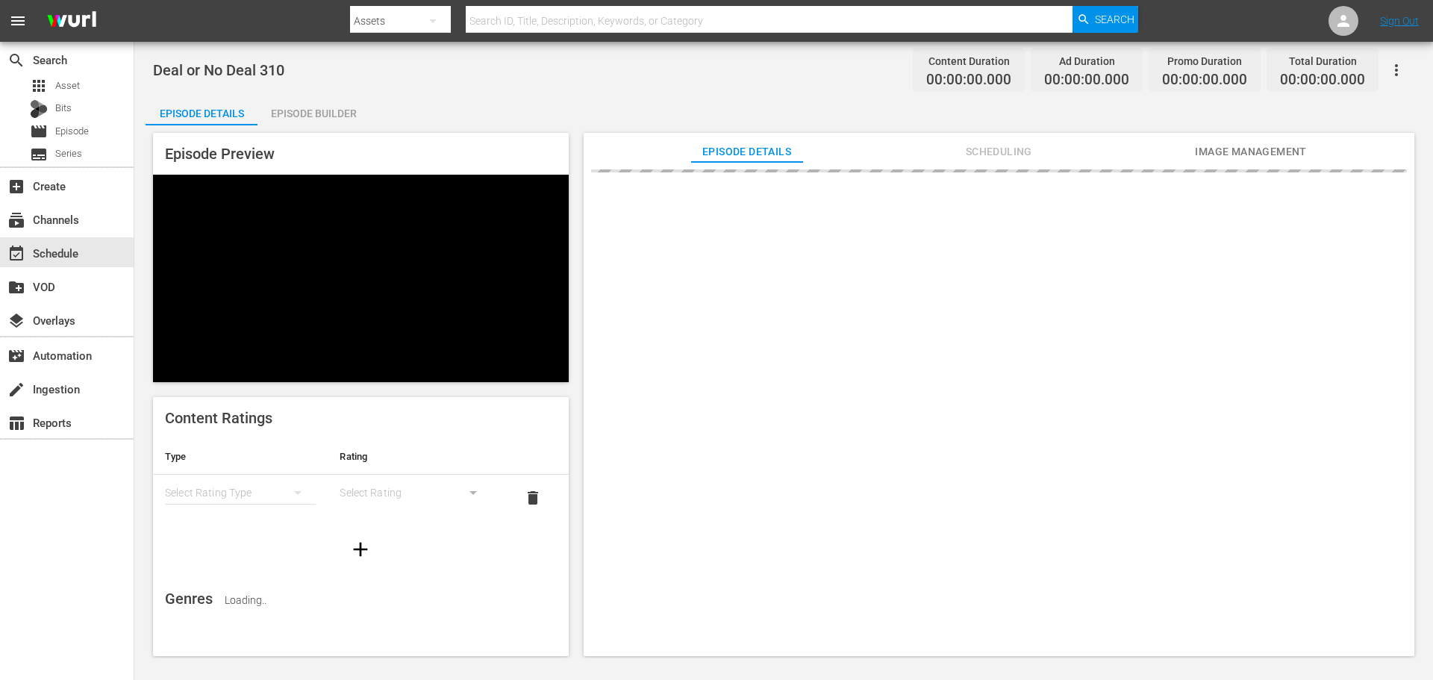
click at [330, 108] on div "Episode Builder" at bounding box center [313, 114] width 112 height 36
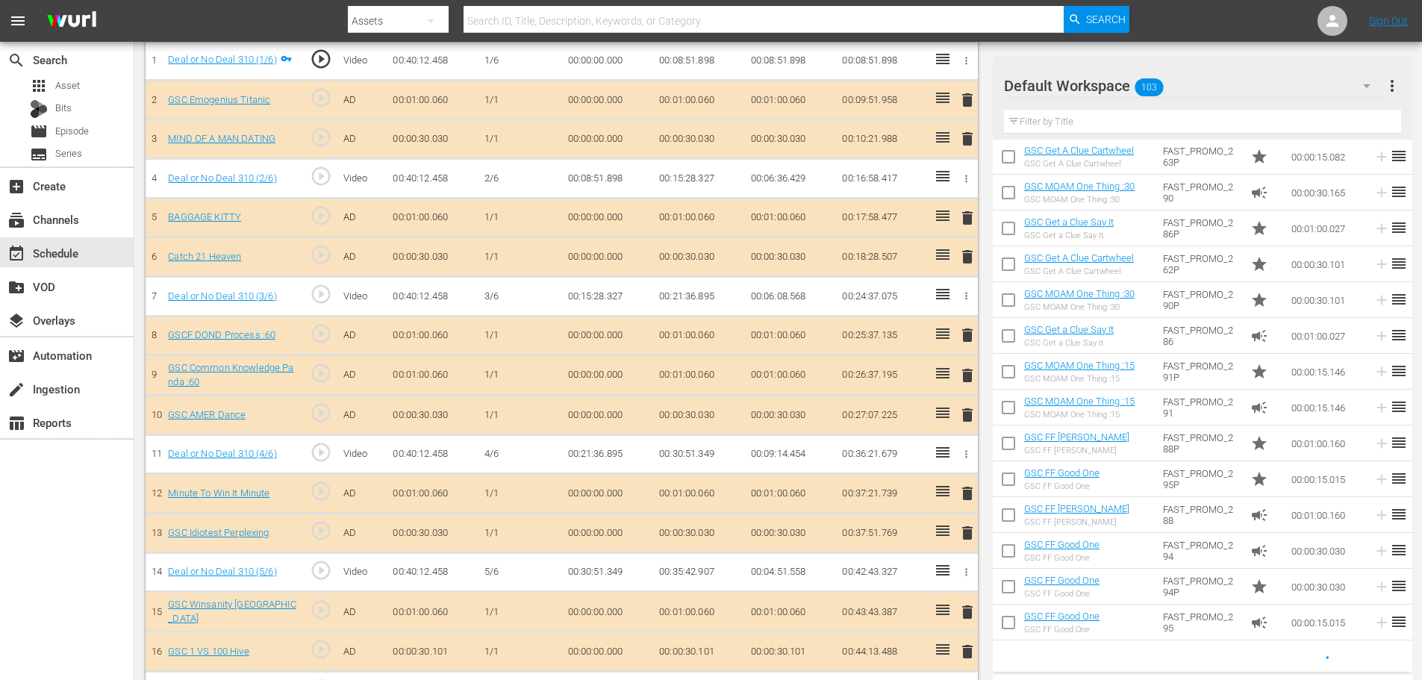
scroll to position [621, 0]
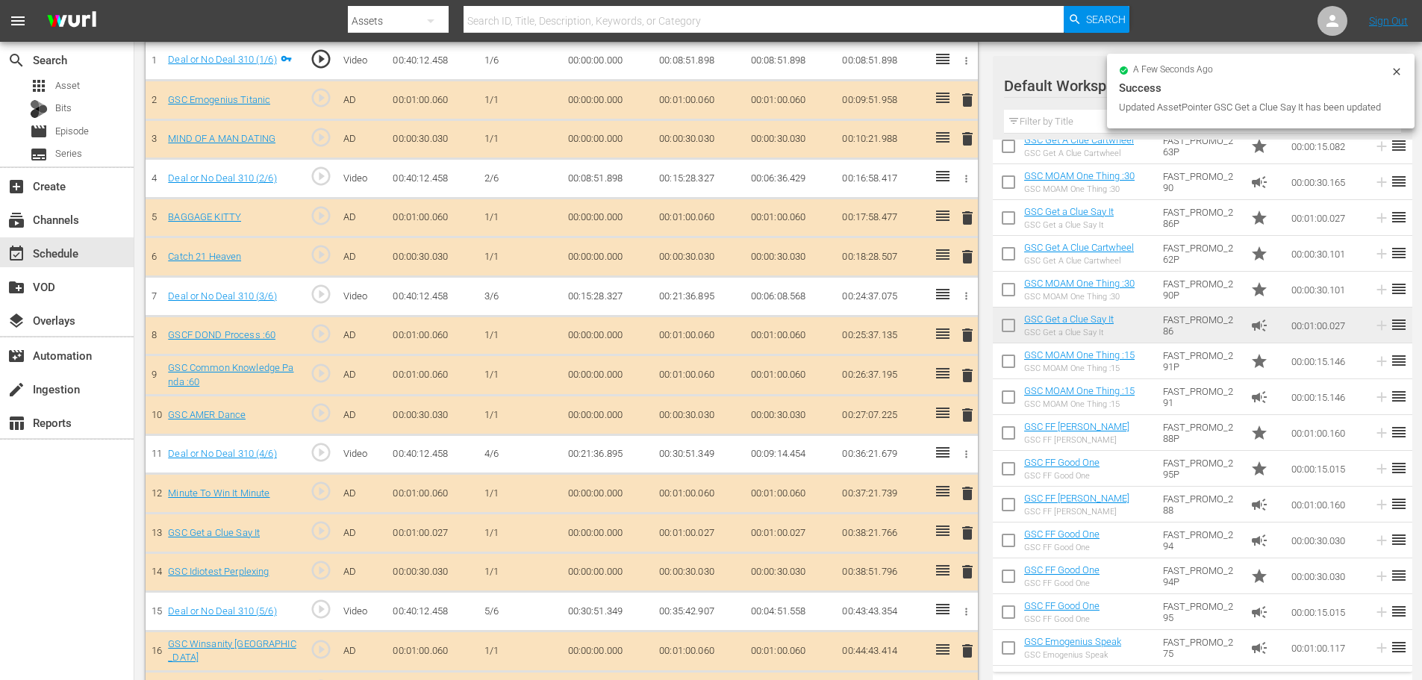
click at [1052, 118] on input "text" at bounding box center [1202, 122] width 397 height 24
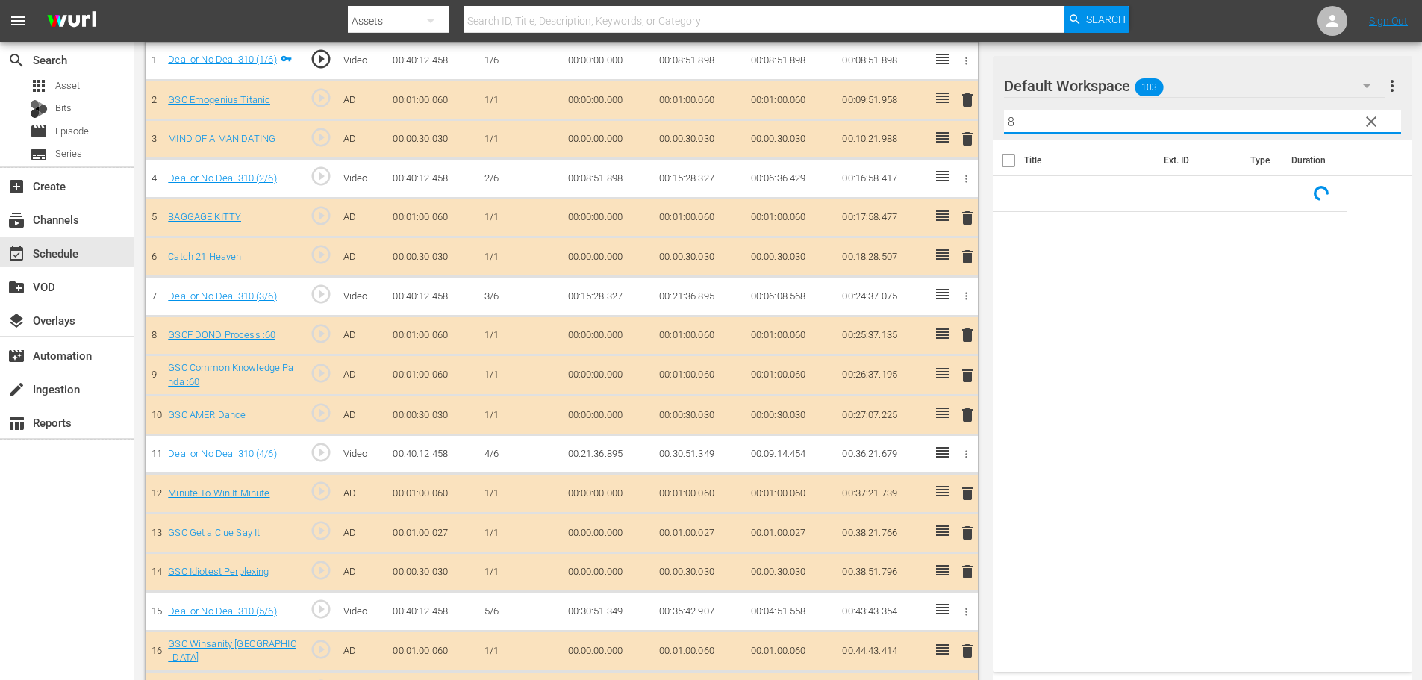
scroll to position [0, 0]
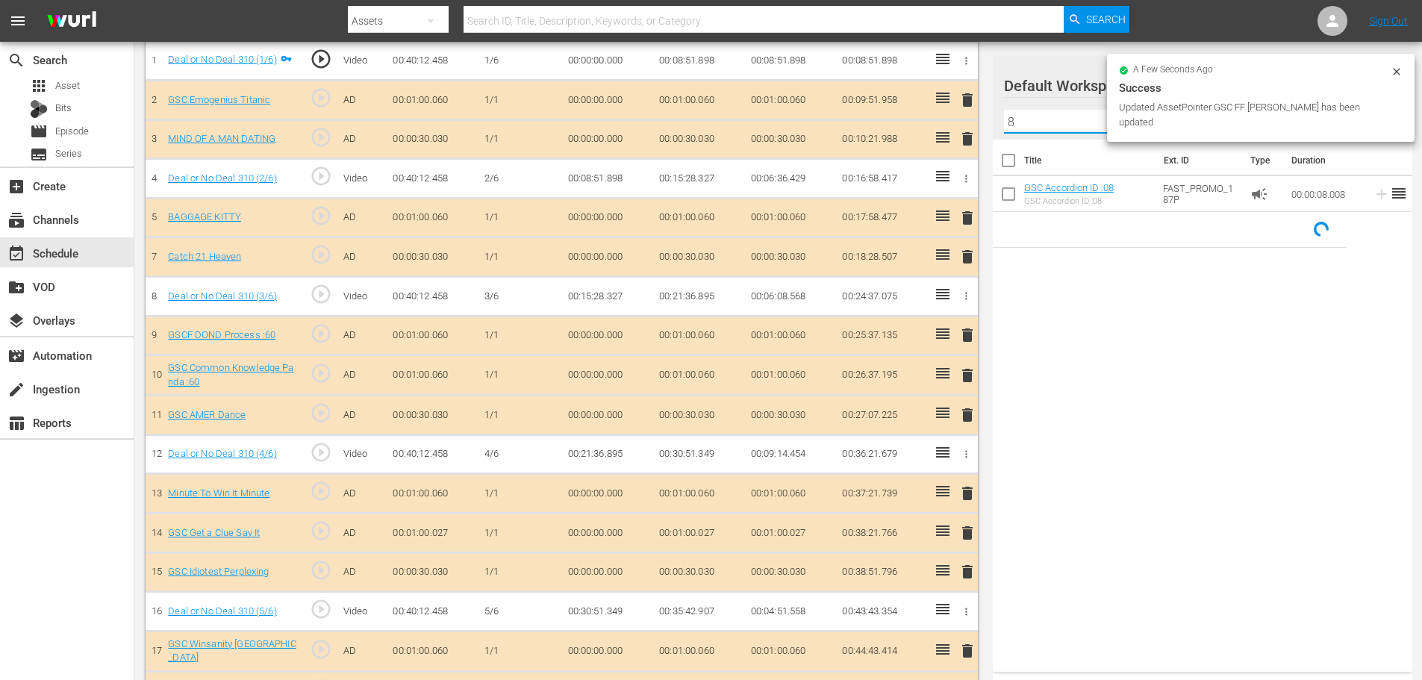
type input "8"
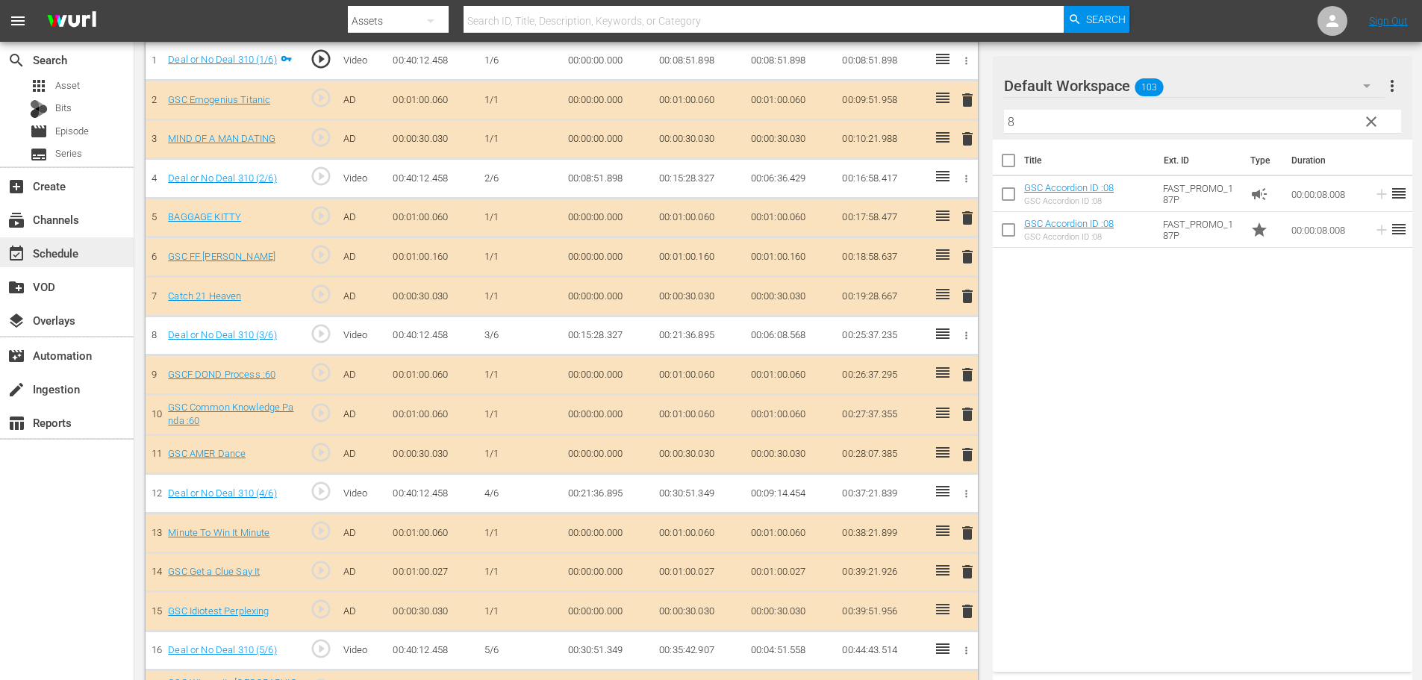
click at [52, 257] on div "event_available Schedule" at bounding box center [42, 250] width 84 height 13
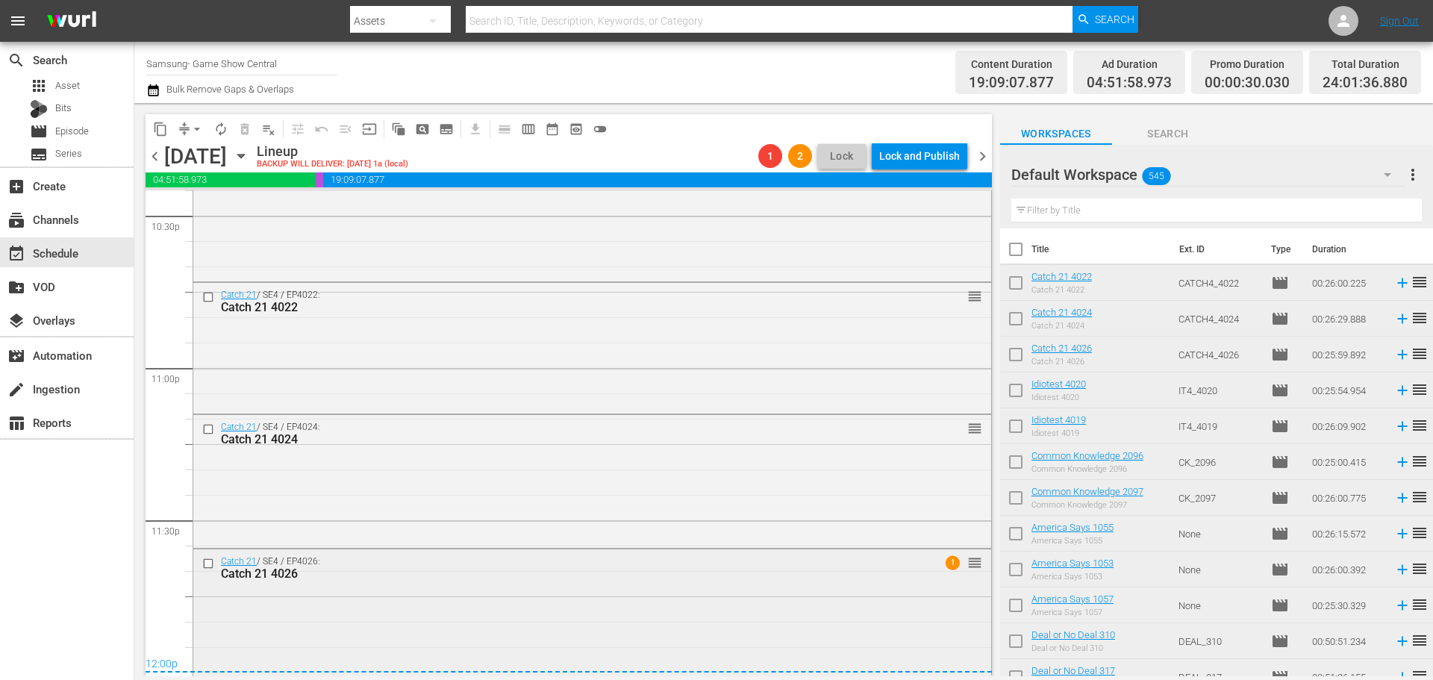
scroll to position [6829, 0]
drag, startPoint x: 727, startPoint y: 591, endPoint x: 732, endPoint y: 585, distance: 7.9
click at [727, 593] on div "Catch 21 / SE4 / EP4026: Catch 21 4026 1 reorder" at bounding box center [592, 610] width 798 height 128
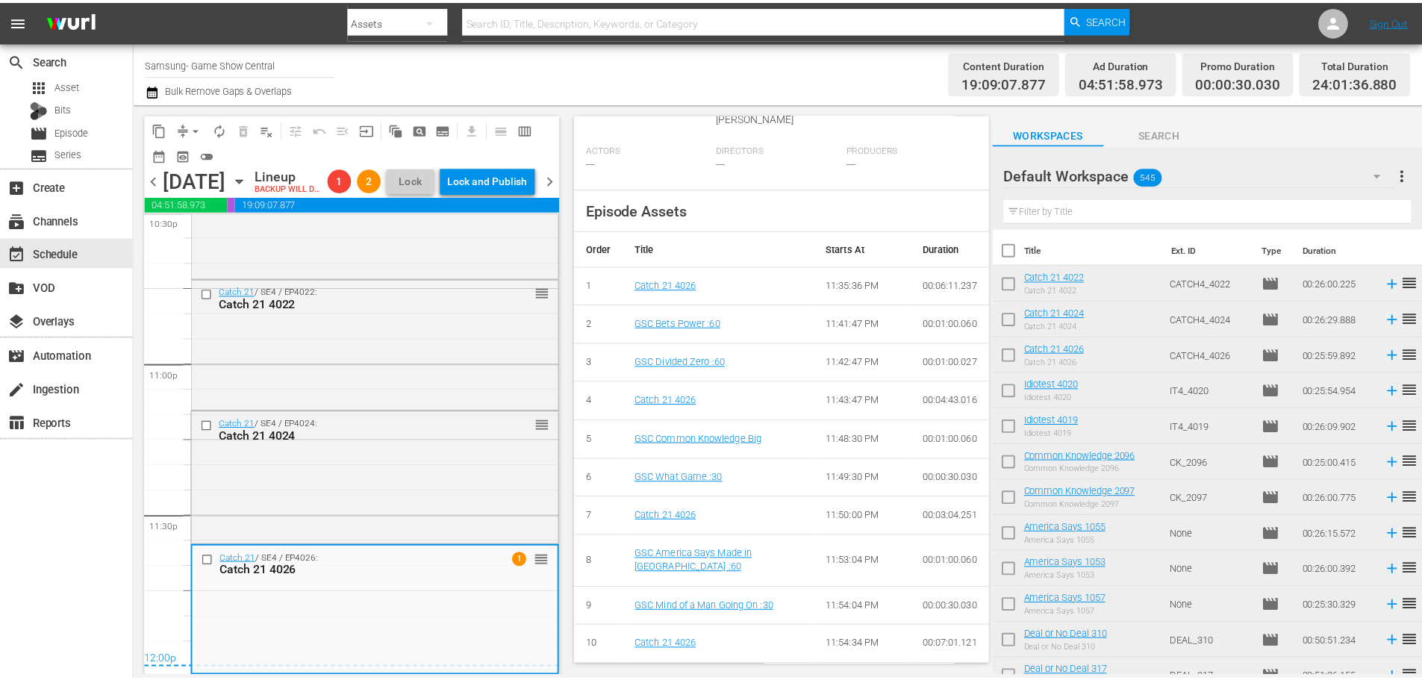
scroll to position [0, 0]
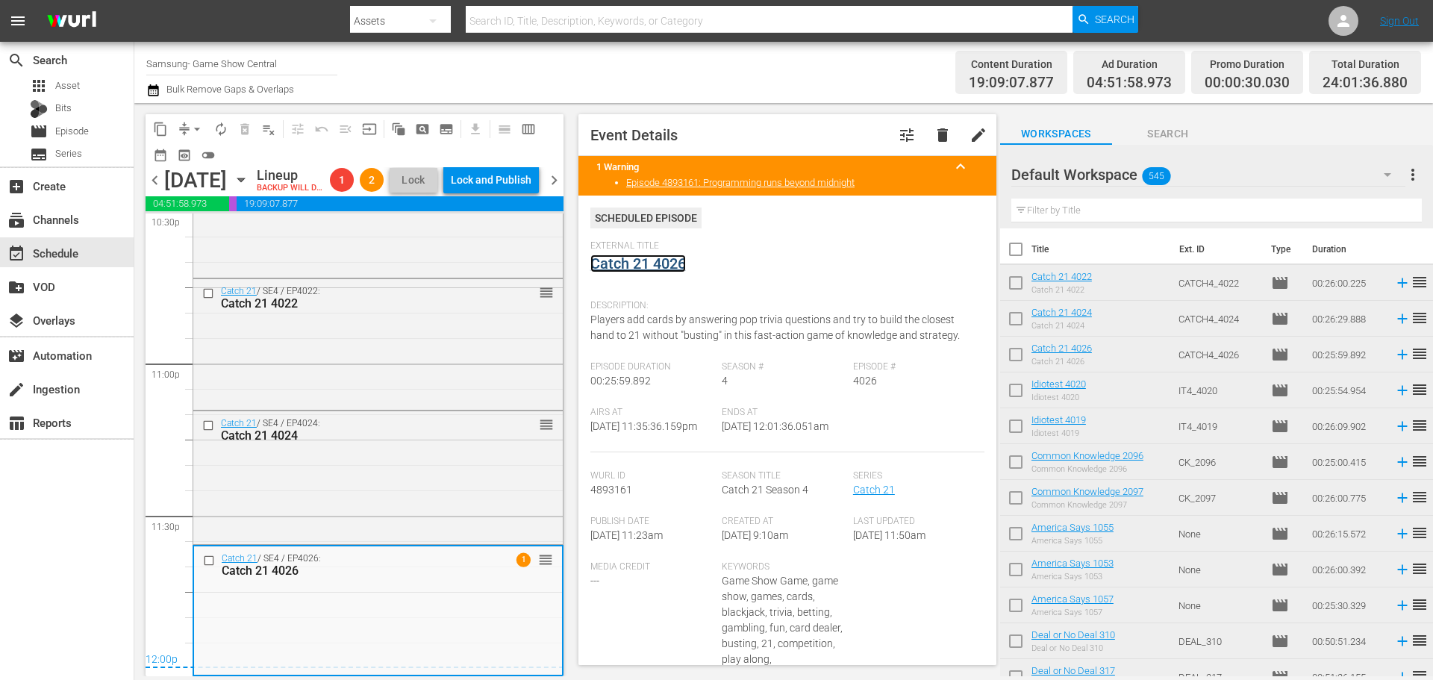
click at [648, 265] on link "Catch 21 4026" at bounding box center [638, 263] width 96 height 18
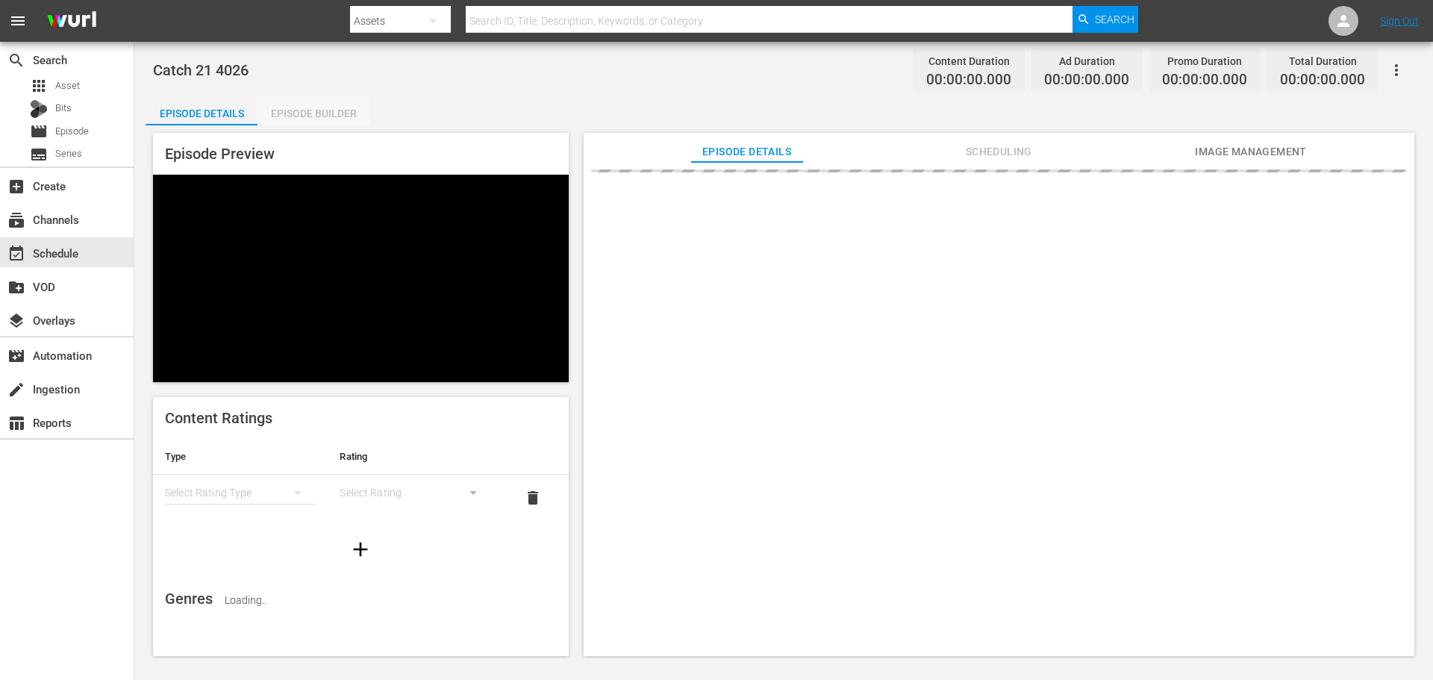
click at [332, 119] on div "Episode Builder" at bounding box center [313, 114] width 112 height 36
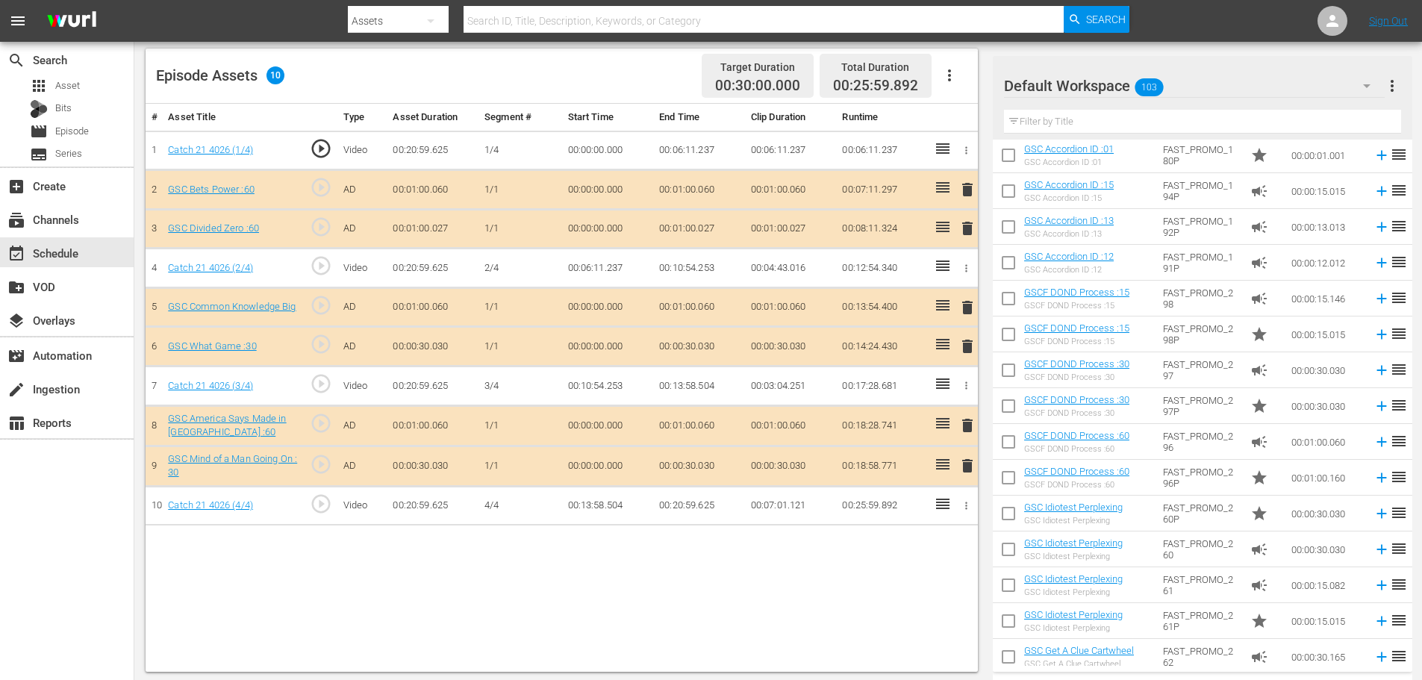
scroll to position [389, 0]
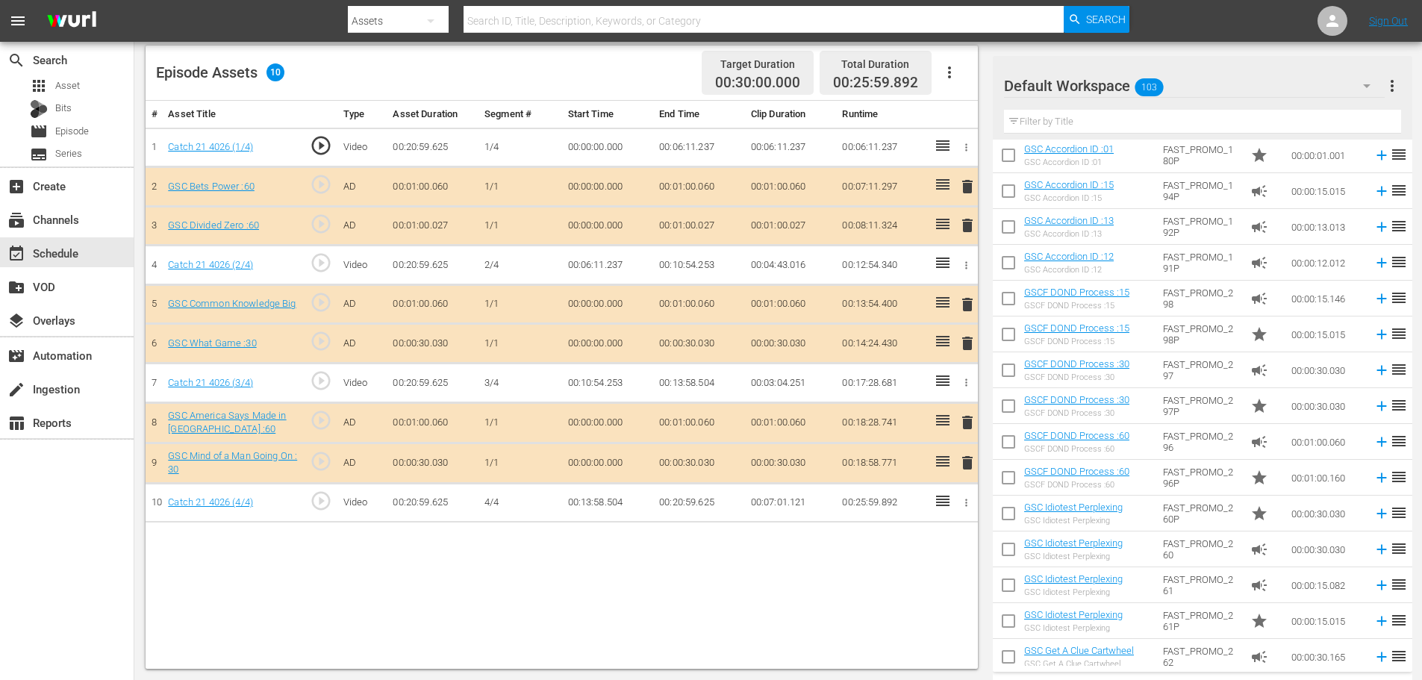
click at [967, 225] on span "delete" at bounding box center [967, 225] width 18 height 18
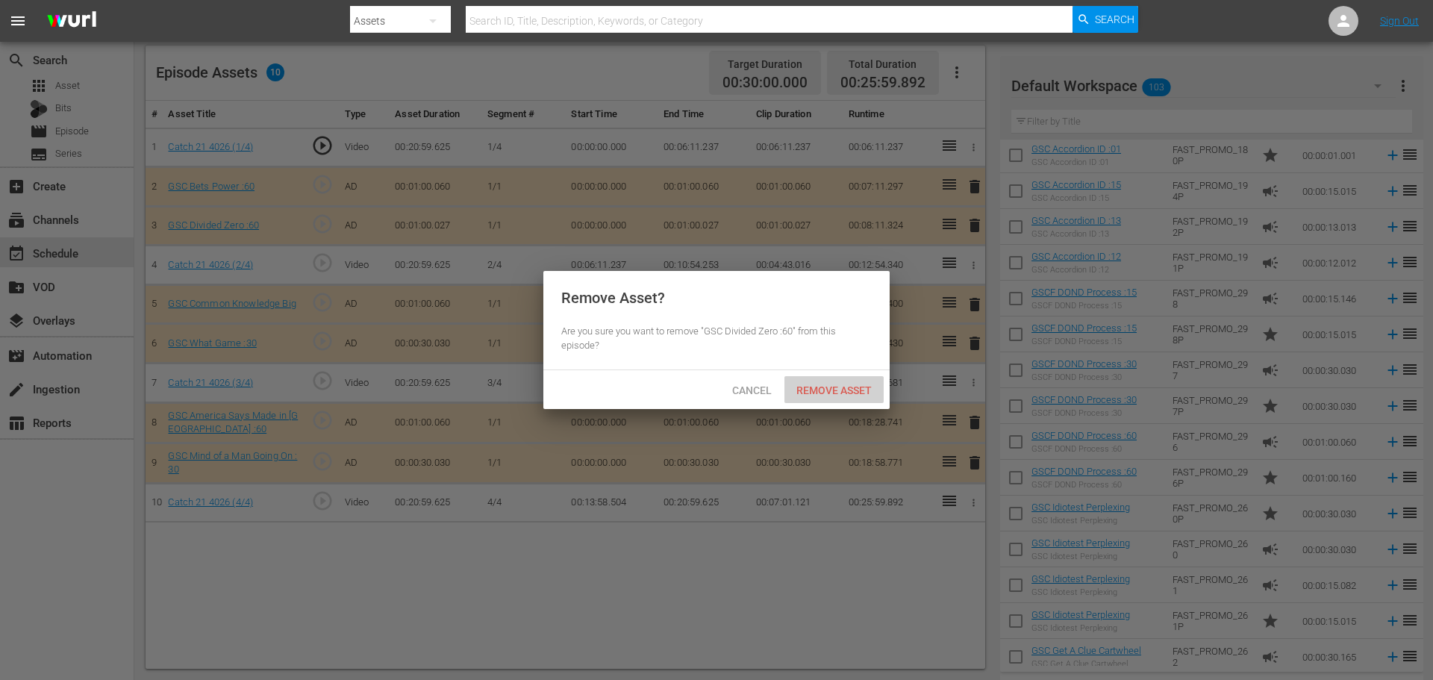
drag, startPoint x: 826, startPoint y: 396, endPoint x: 1074, endPoint y: 313, distance: 261.2
click at [826, 395] on div "Remove Asset" at bounding box center [833, 390] width 99 height 28
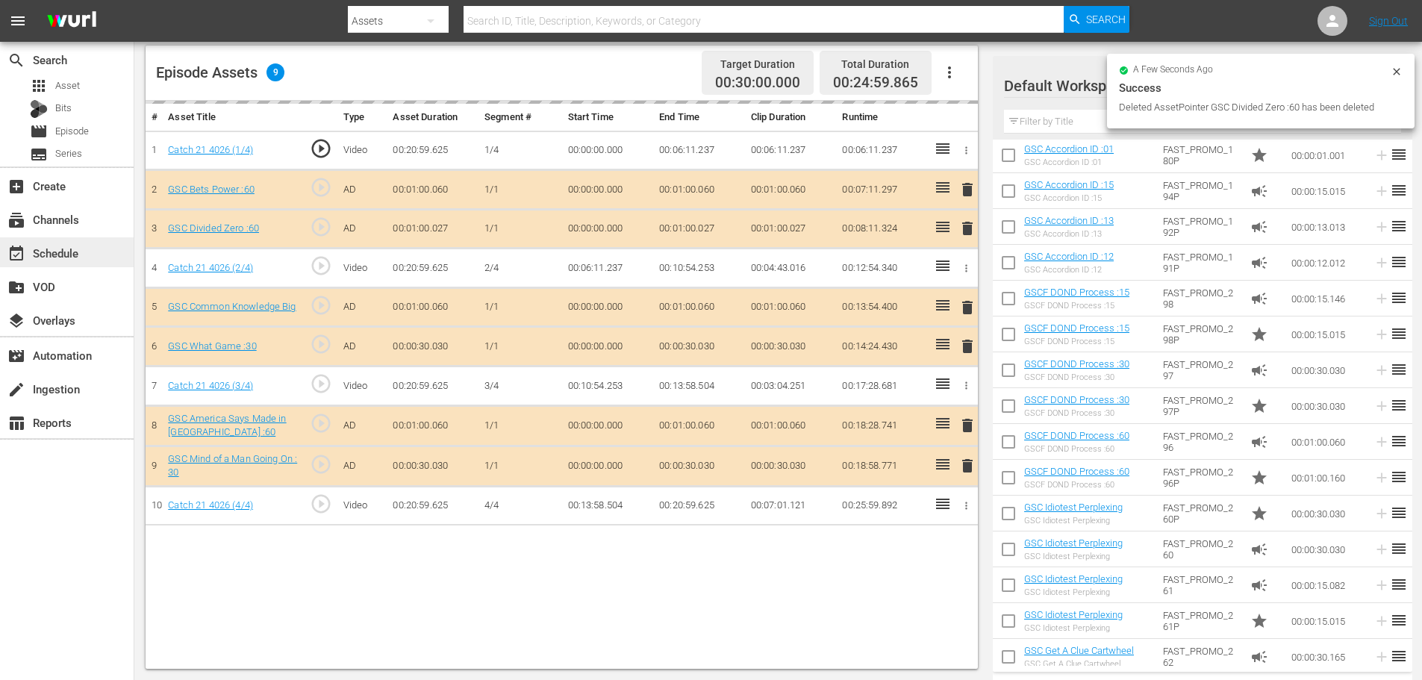
click at [109, 259] on div "event_available Schedule" at bounding box center [67, 252] width 134 height 30
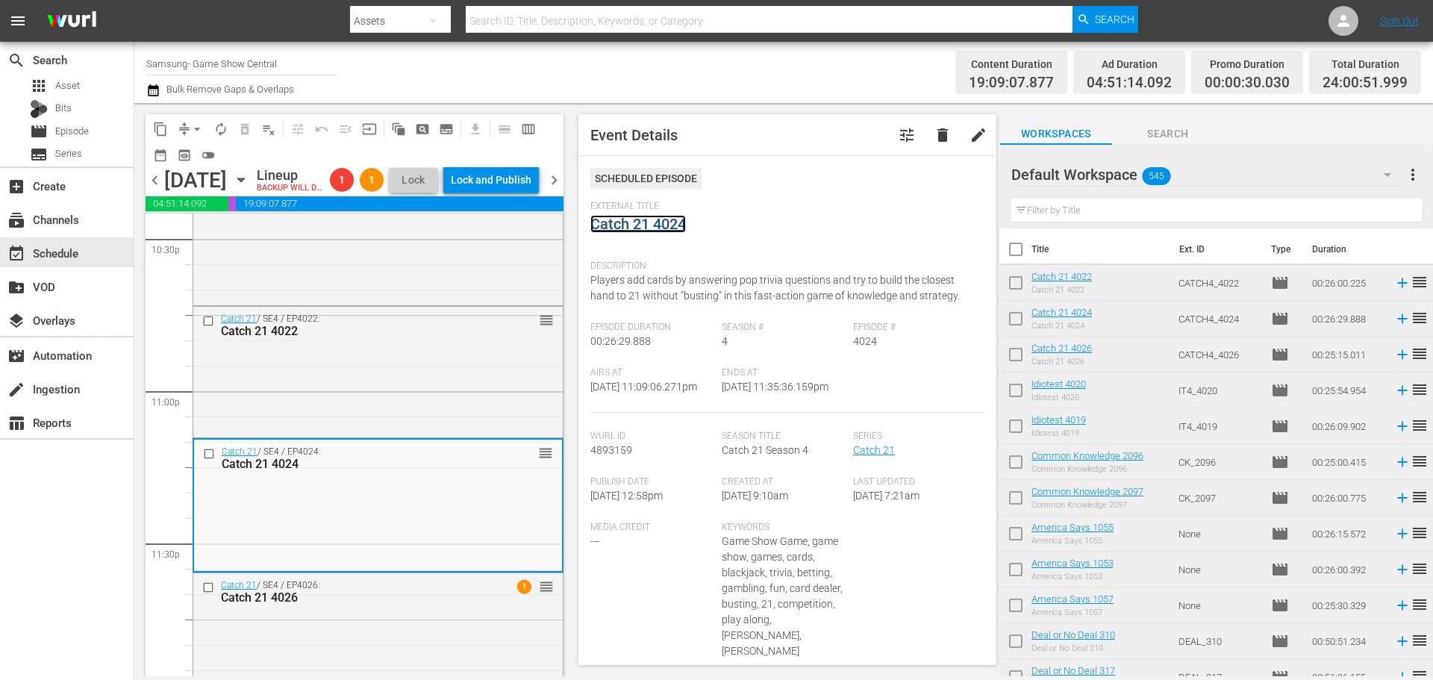
click at [654, 228] on link "Catch 21 4024" at bounding box center [638, 224] width 96 height 18
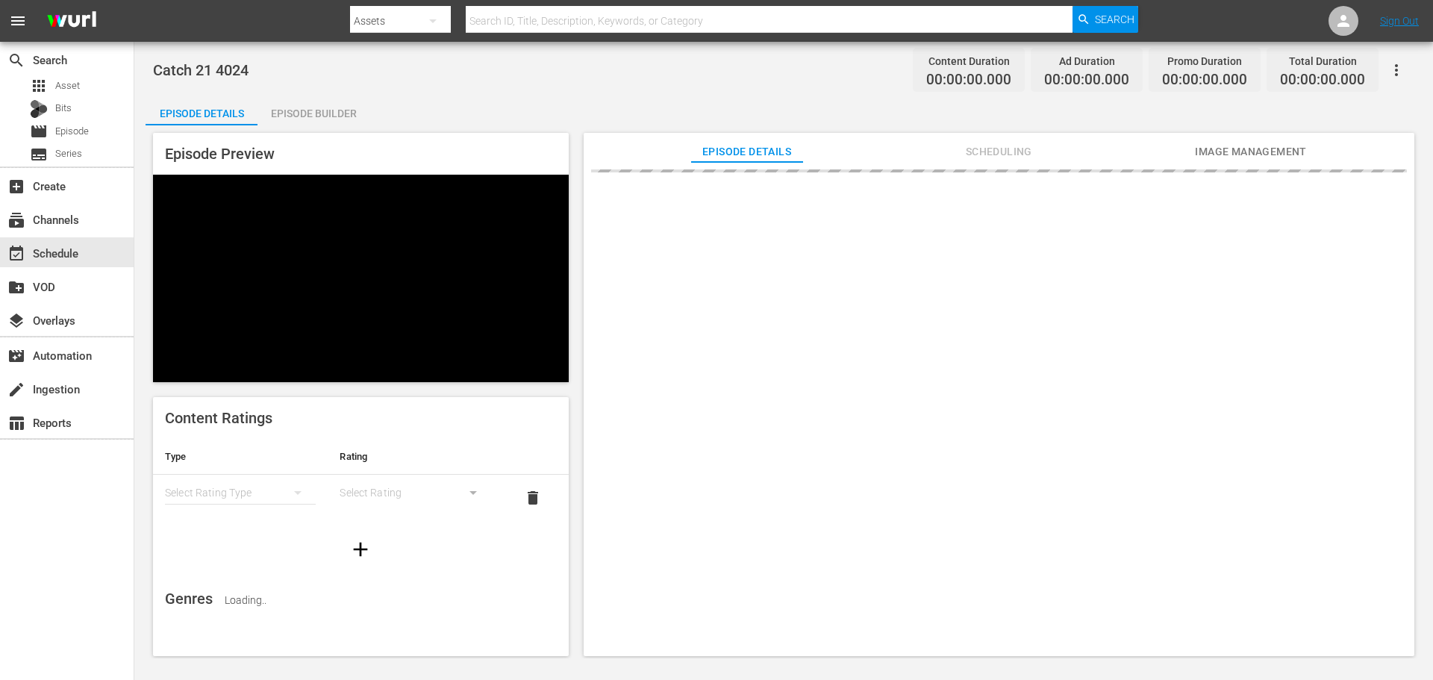
click at [307, 113] on div "Episode Builder" at bounding box center [313, 114] width 112 height 36
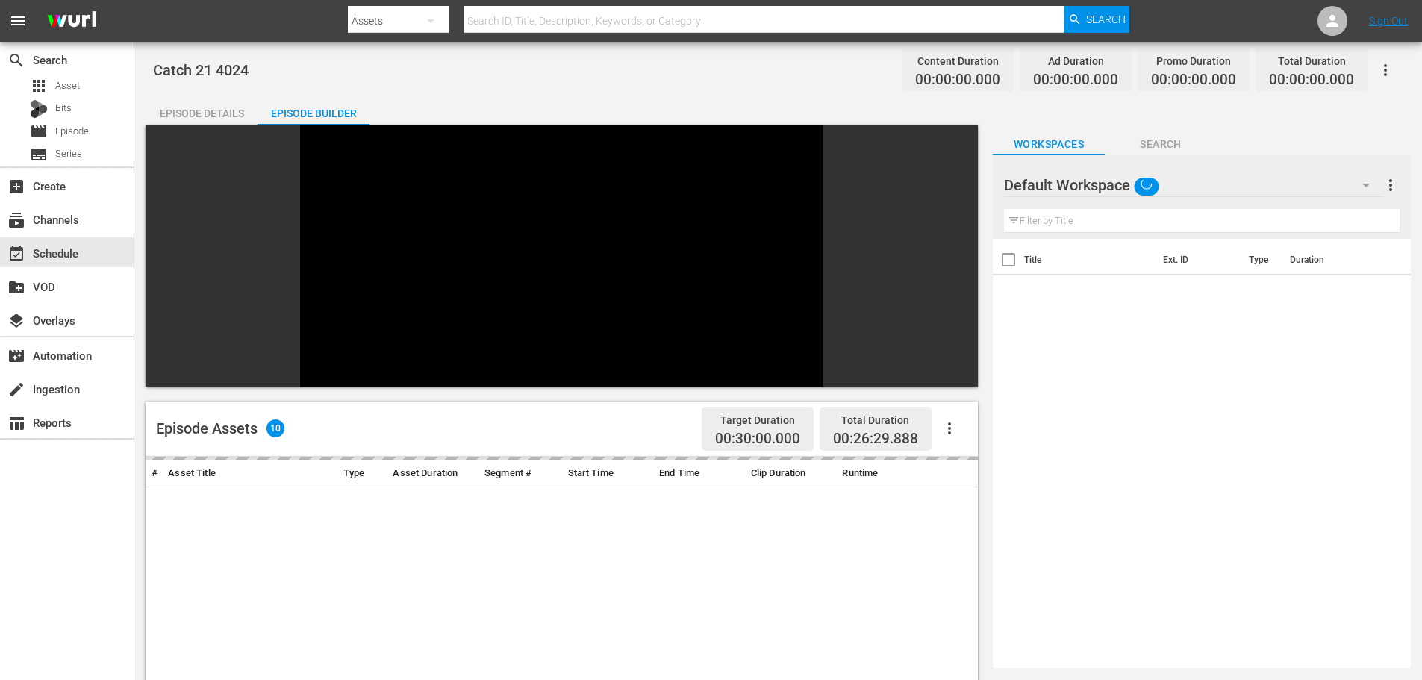
click at [1063, 226] on input "text" at bounding box center [1202, 221] width 396 height 24
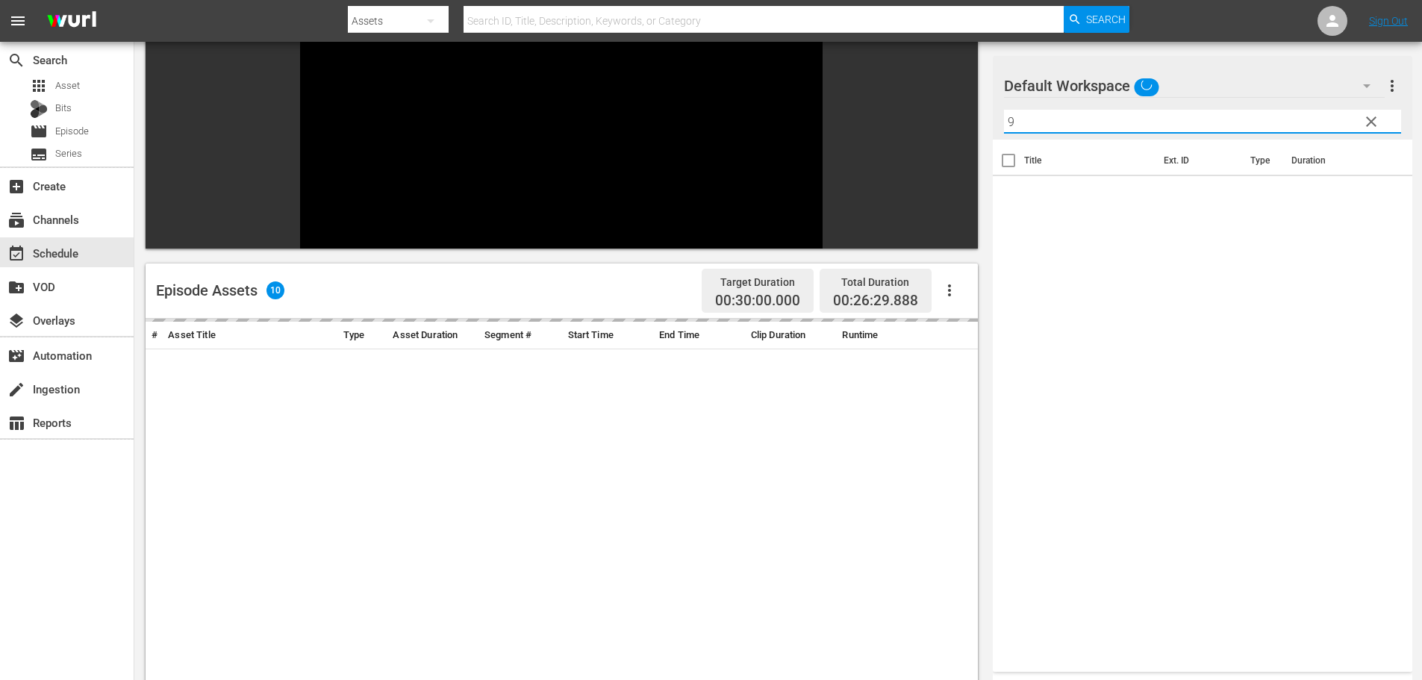
scroll to position [207, 0]
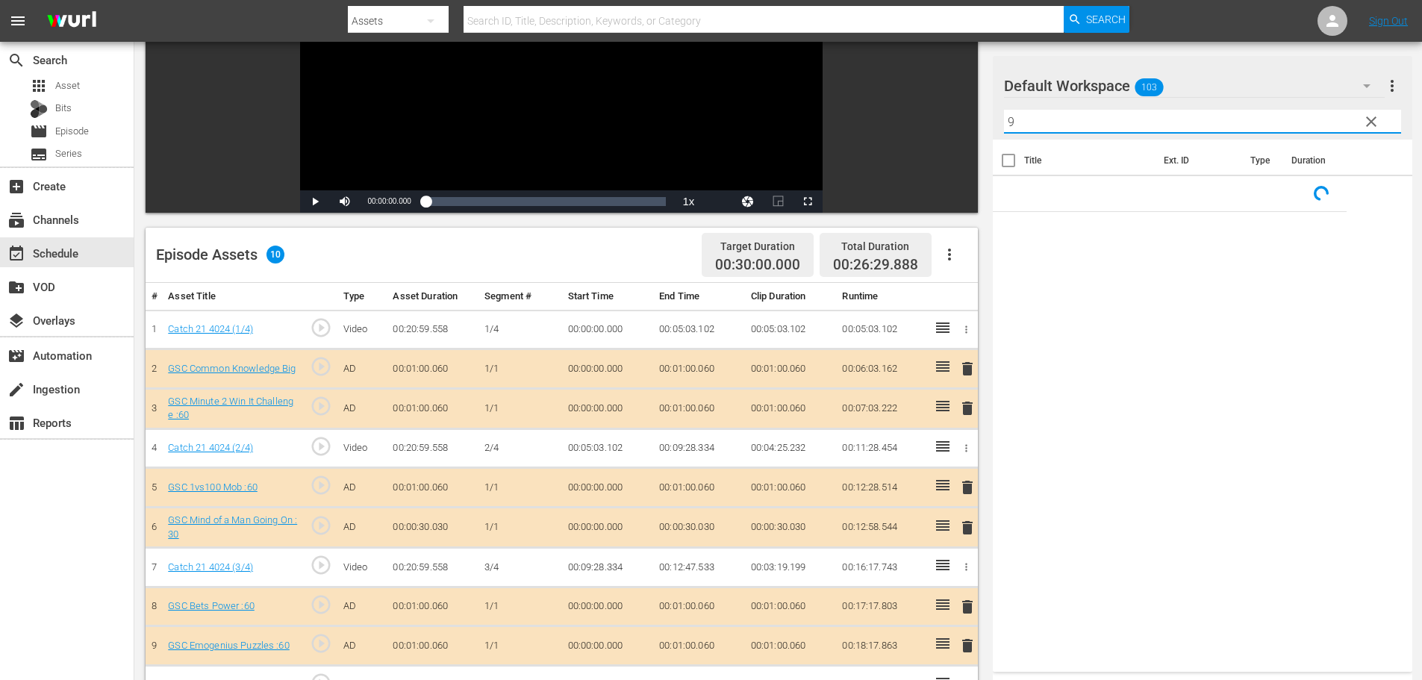
type input "9"
click at [969, 404] on span "delete" at bounding box center [967, 408] width 18 height 18
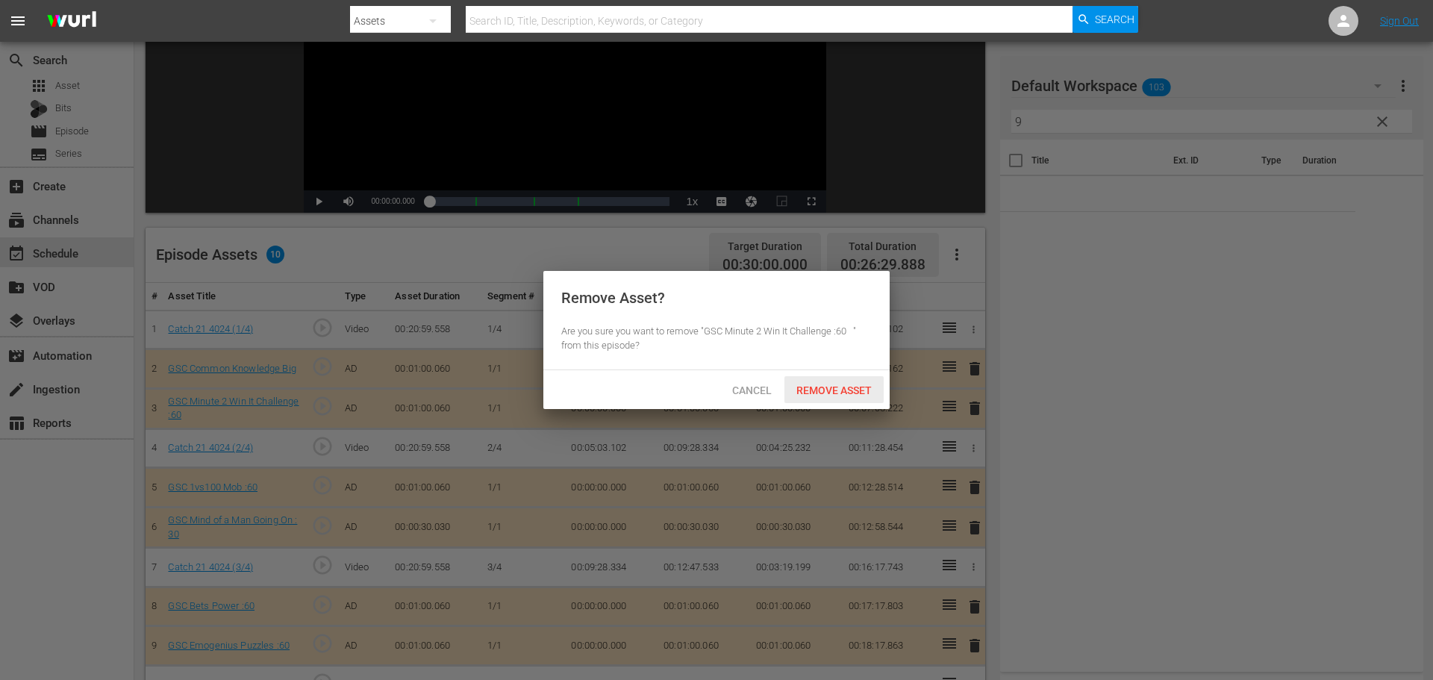
click at [846, 396] on div "Remove Asset" at bounding box center [833, 390] width 99 height 28
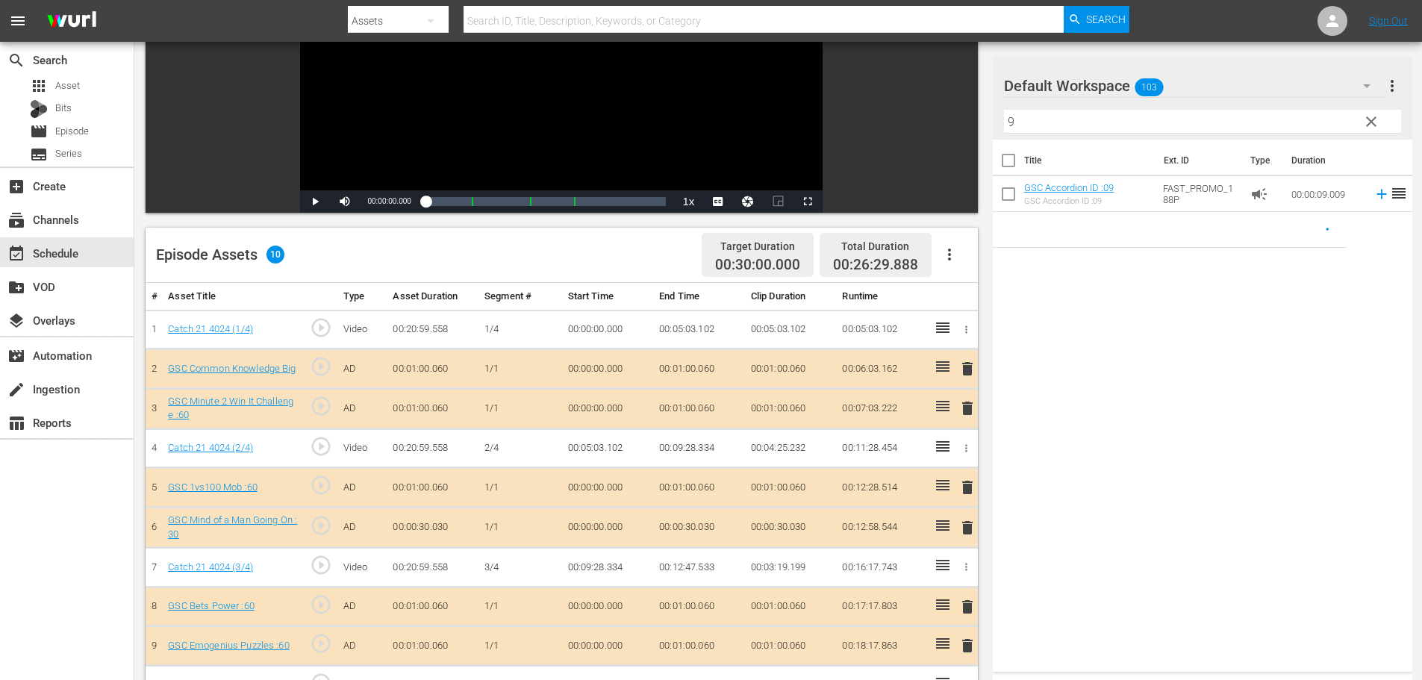
scroll to position [389, 0]
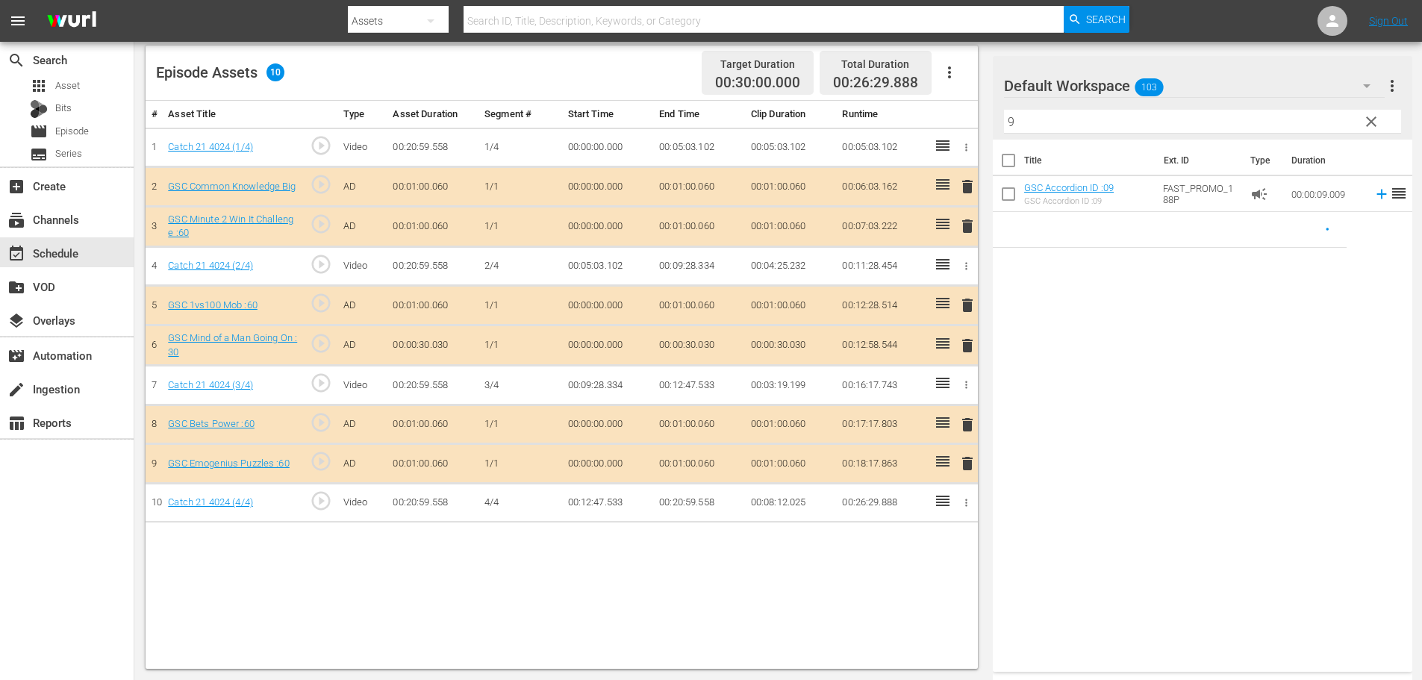
click at [962, 468] on span "delete" at bounding box center [967, 463] width 18 height 18
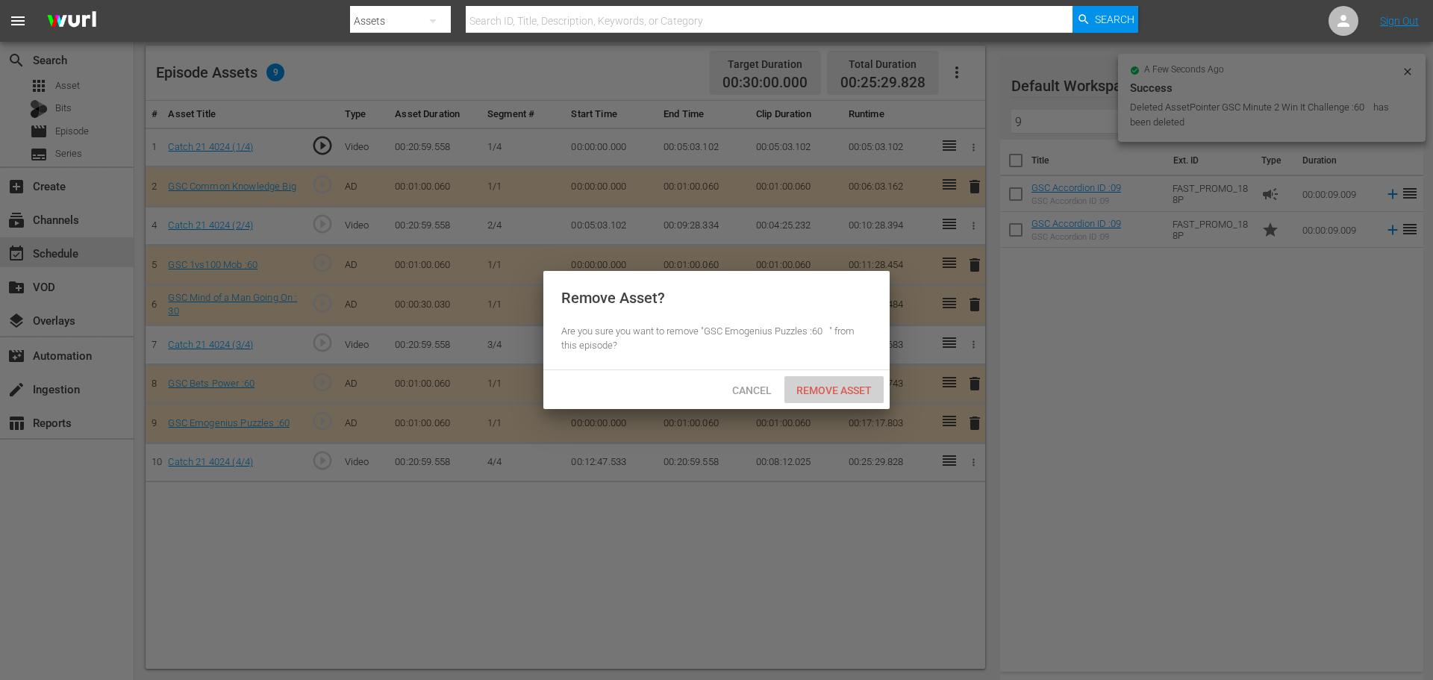
click at [866, 398] on div "Remove Asset" at bounding box center [833, 390] width 99 height 28
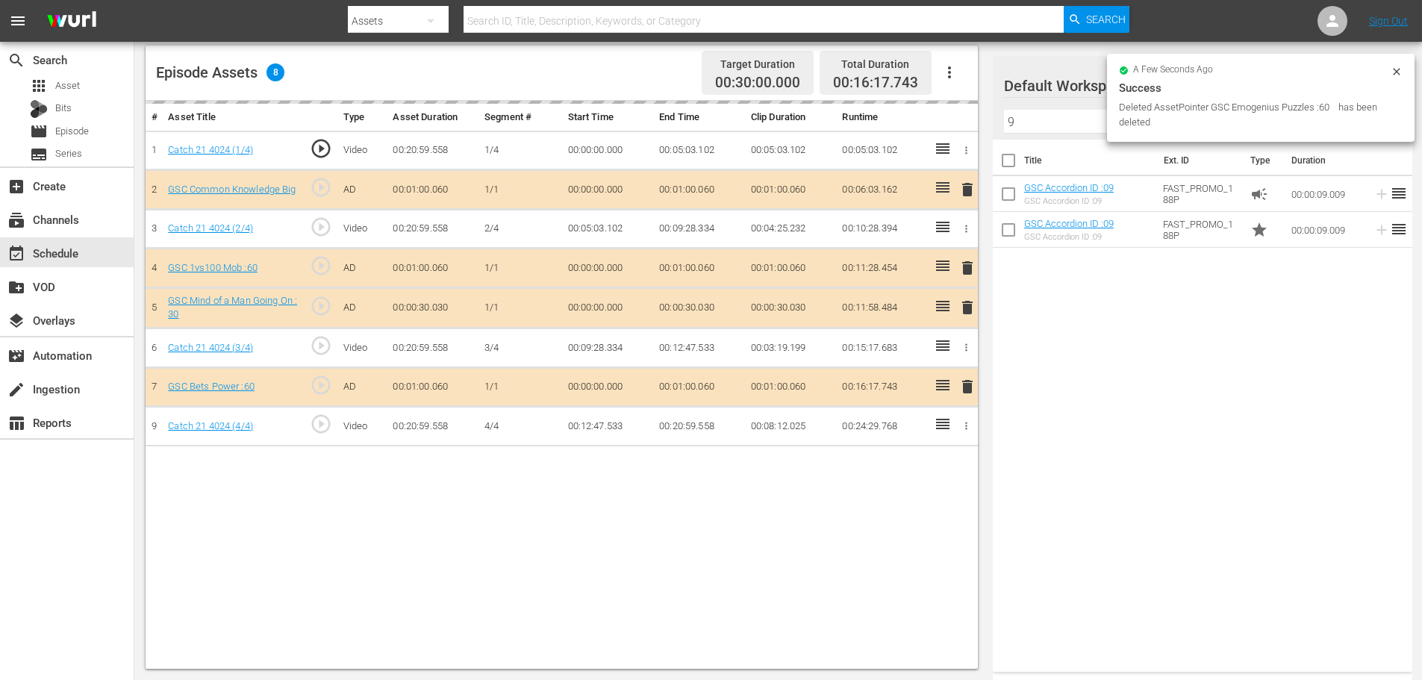
click at [1030, 129] on input "9" at bounding box center [1202, 122] width 397 height 24
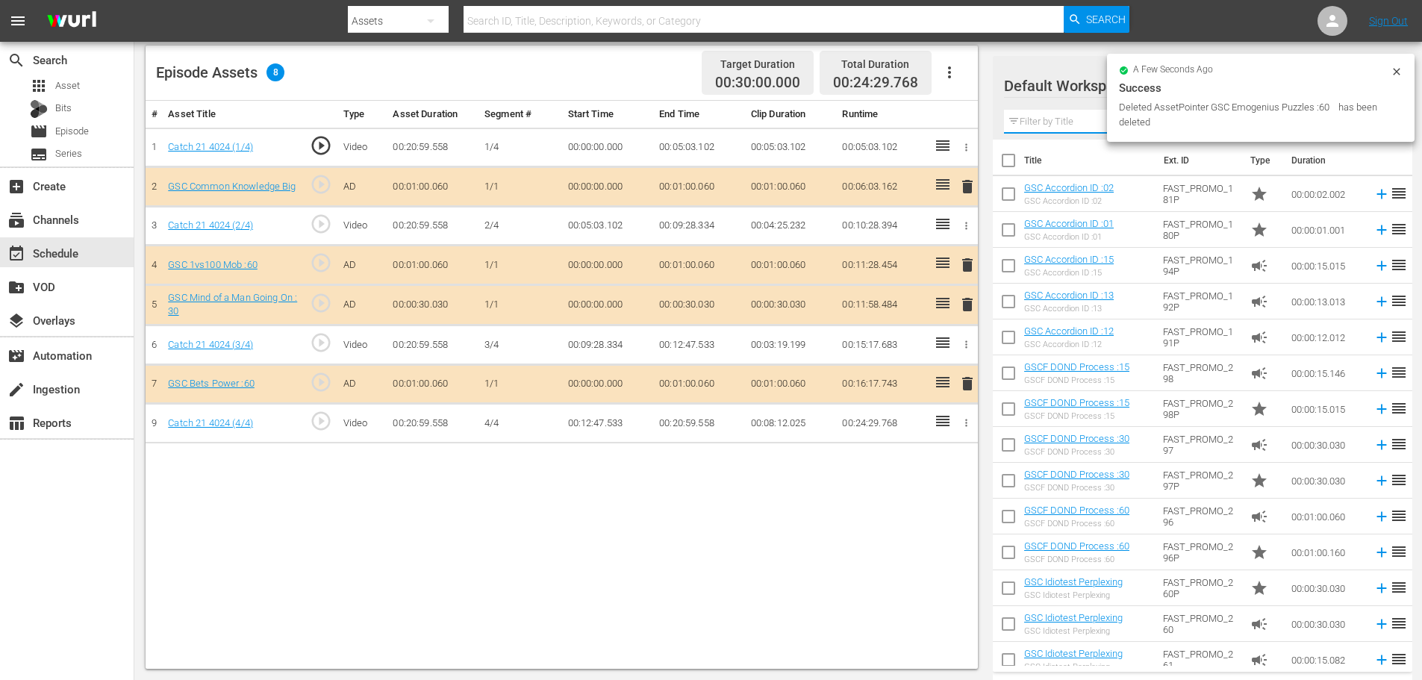
click at [1030, 122] on input "text" at bounding box center [1202, 122] width 397 height 24
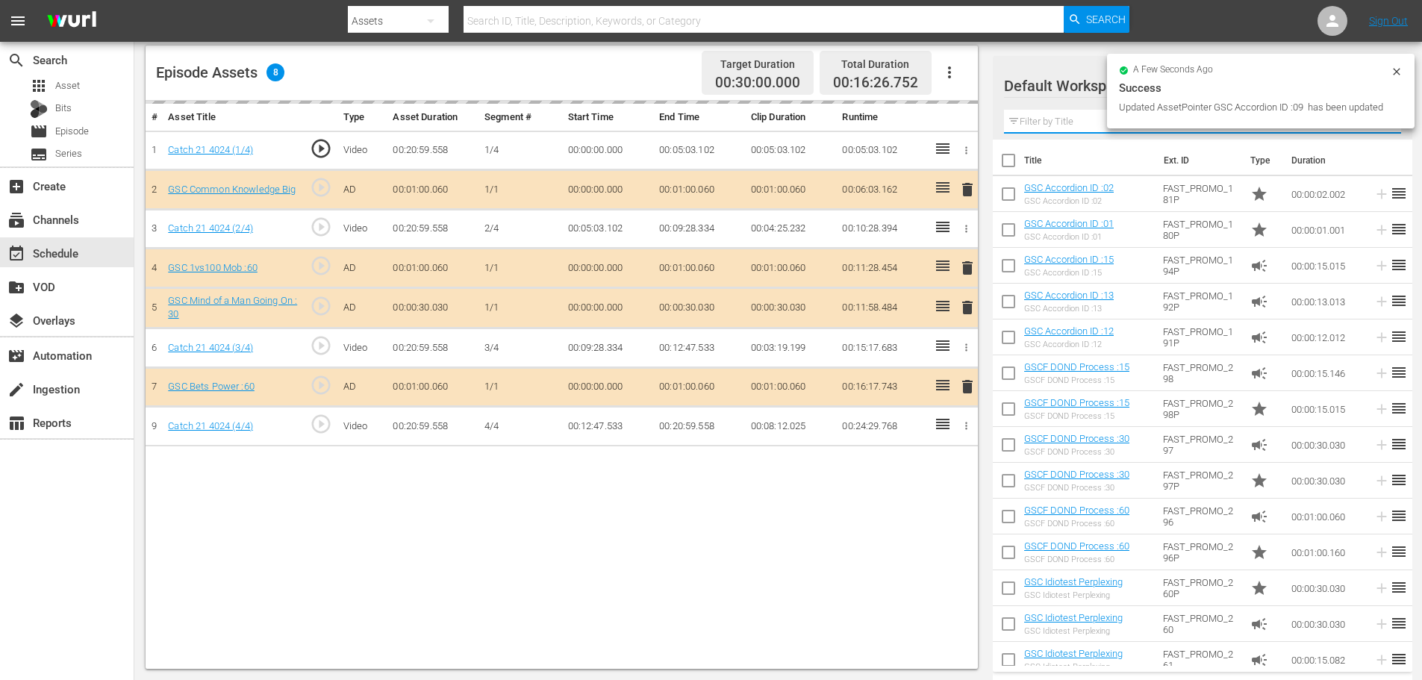
drag, startPoint x: 749, startPoint y: 517, endPoint x: 775, endPoint y: 507, distance: 28.1
click at [751, 515] on div "# Asset Title Type Asset Duration Segment # Start Time End Time Clip Duration R…" at bounding box center [562, 385] width 832 height 568
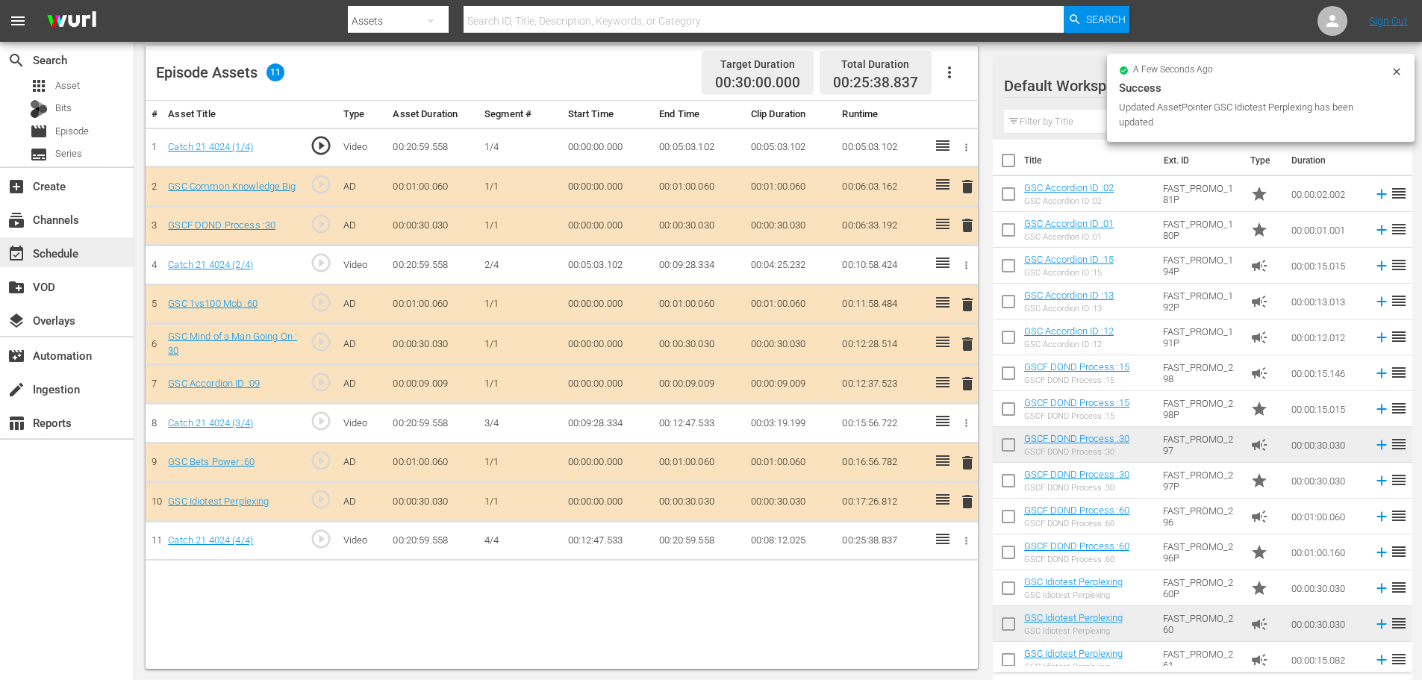
click at [57, 249] on div "event_available Schedule" at bounding box center [42, 250] width 84 height 13
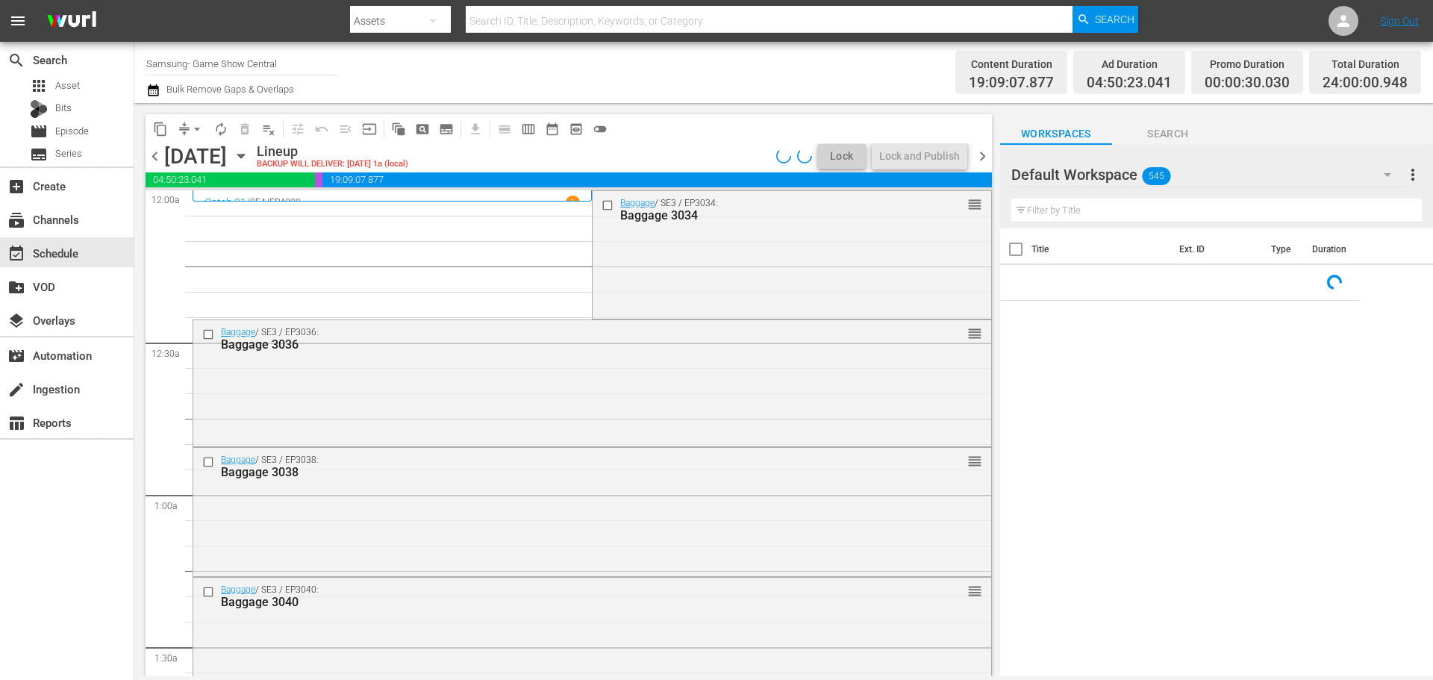
click at [193, 126] on span "arrow_drop_down" at bounding box center [197, 129] width 15 height 15
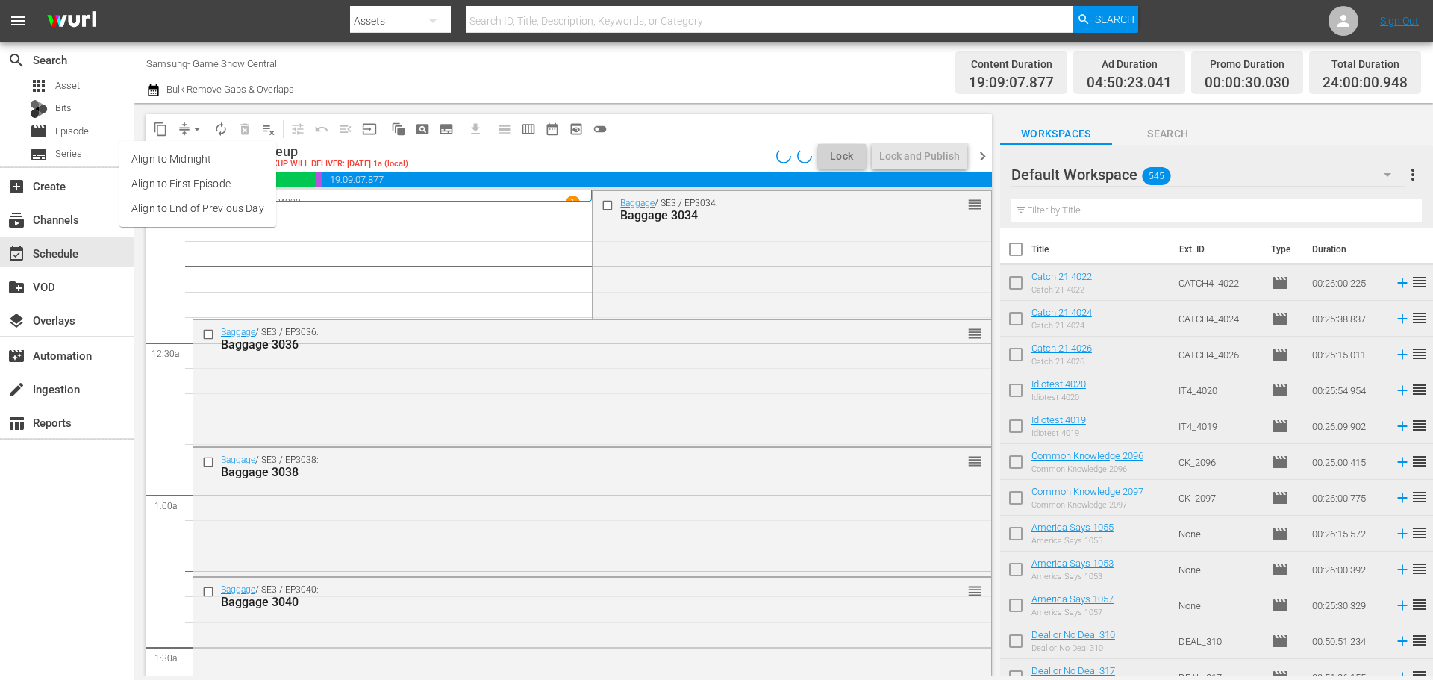
click at [221, 157] on li "Align to Midnight" at bounding box center [197, 159] width 157 height 25
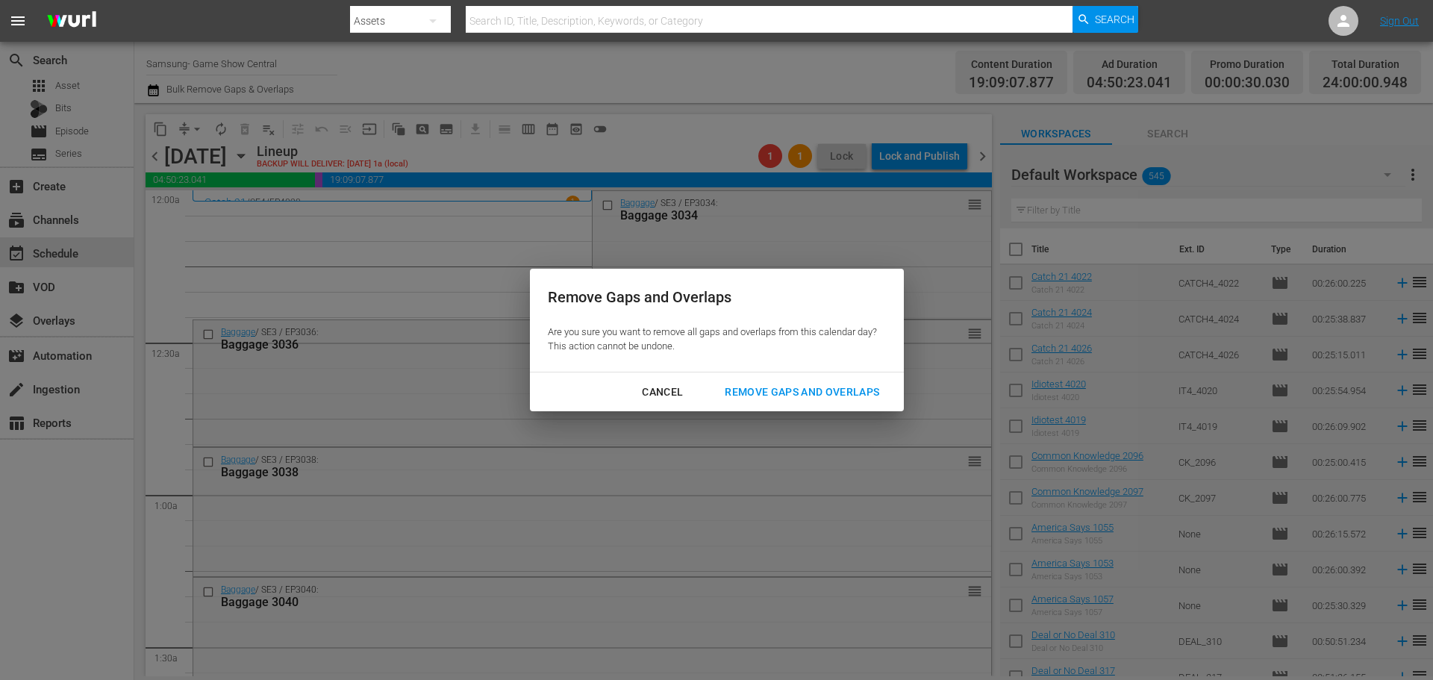
click at [847, 390] on div "Remove Gaps and Overlaps" at bounding box center [802, 392] width 178 height 19
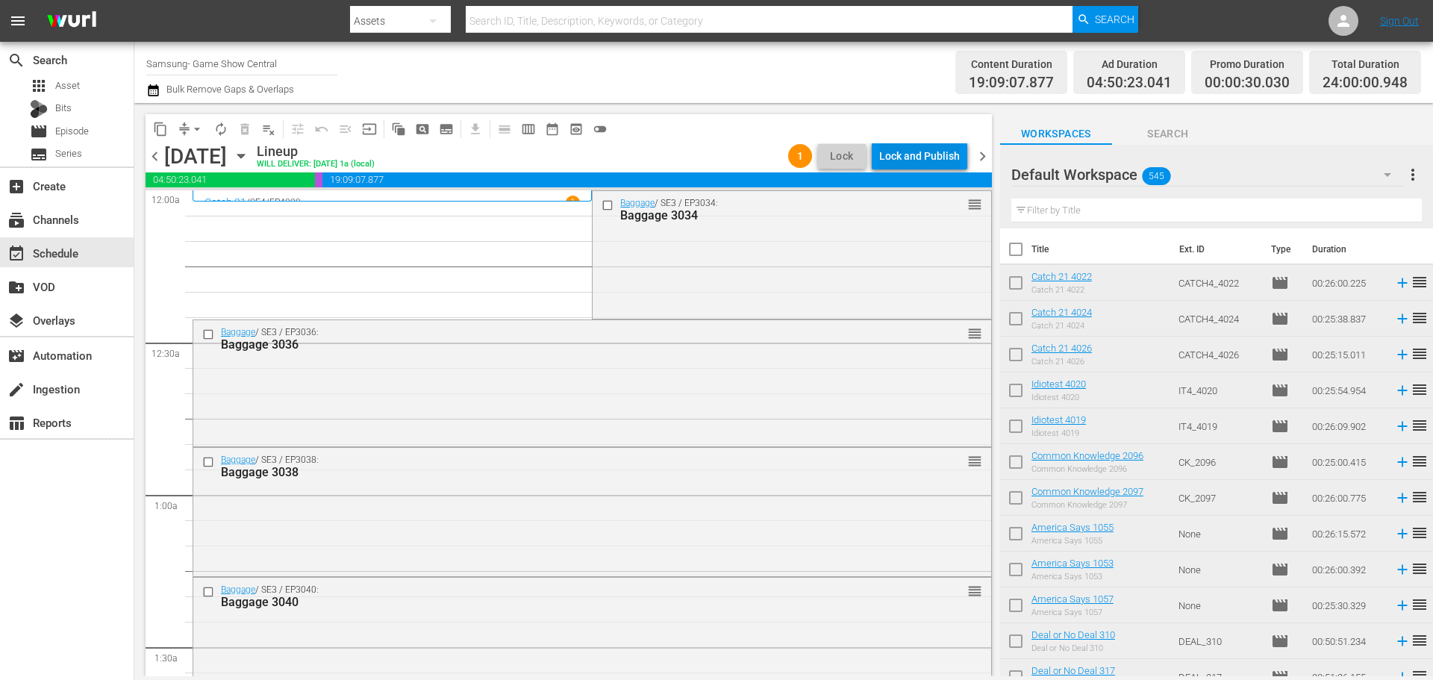
click at [922, 154] on div "Lock and Publish" at bounding box center [919, 156] width 81 height 27
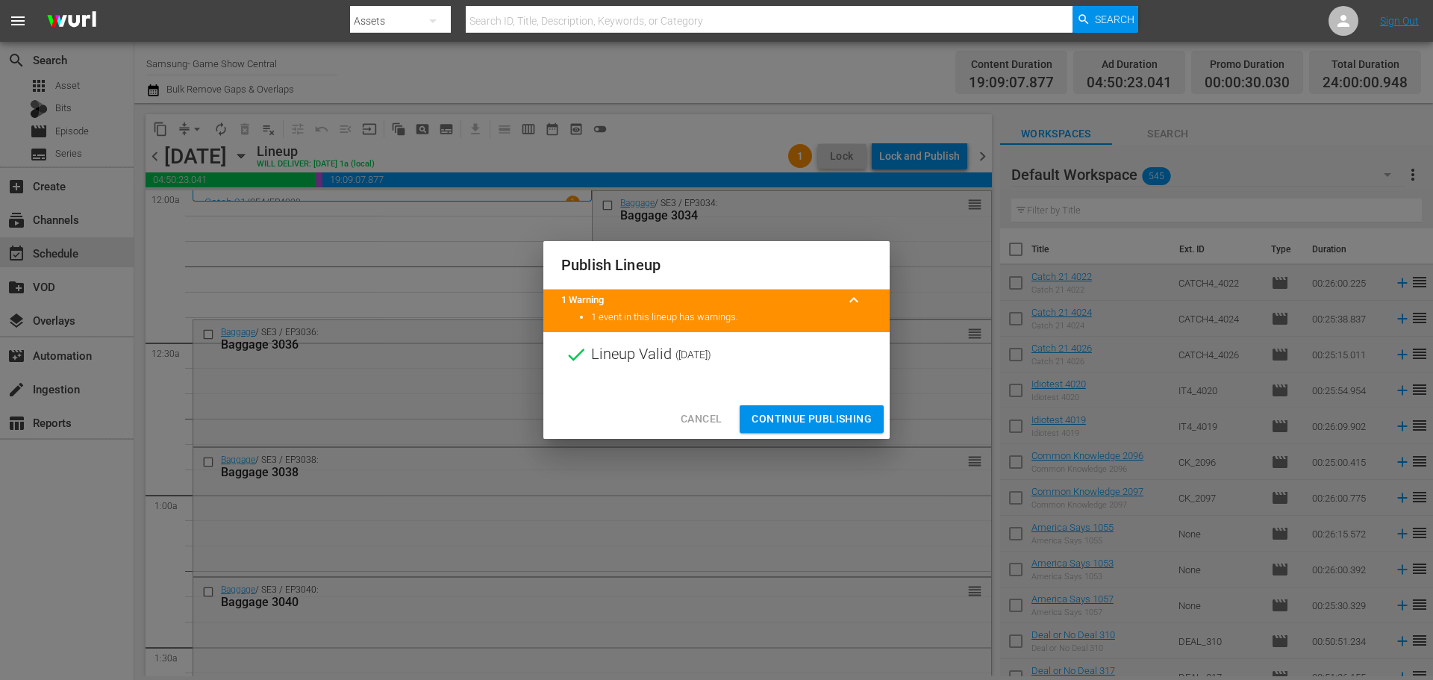
click at [804, 406] on button "Continue Publishing" at bounding box center [812, 419] width 144 height 28
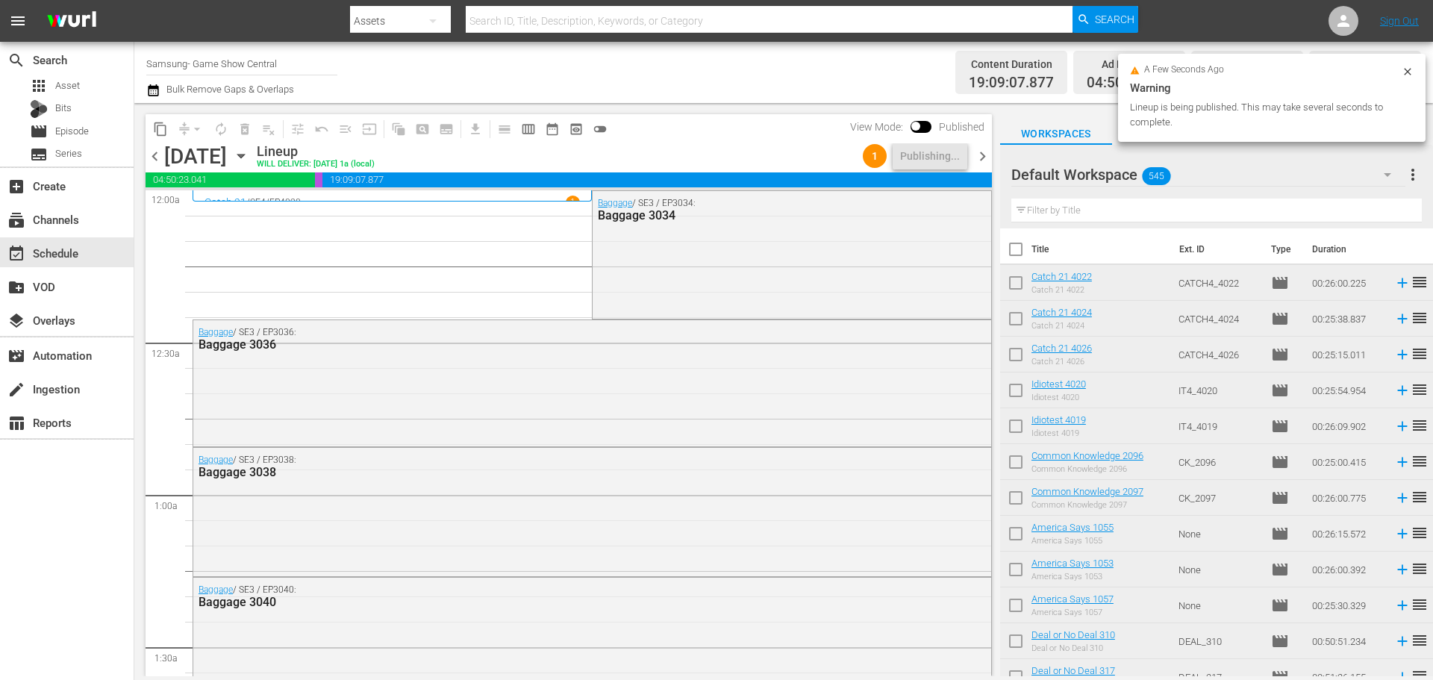
click at [249, 156] on icon "button" at bounding box center [241, 156] width 16 height 16
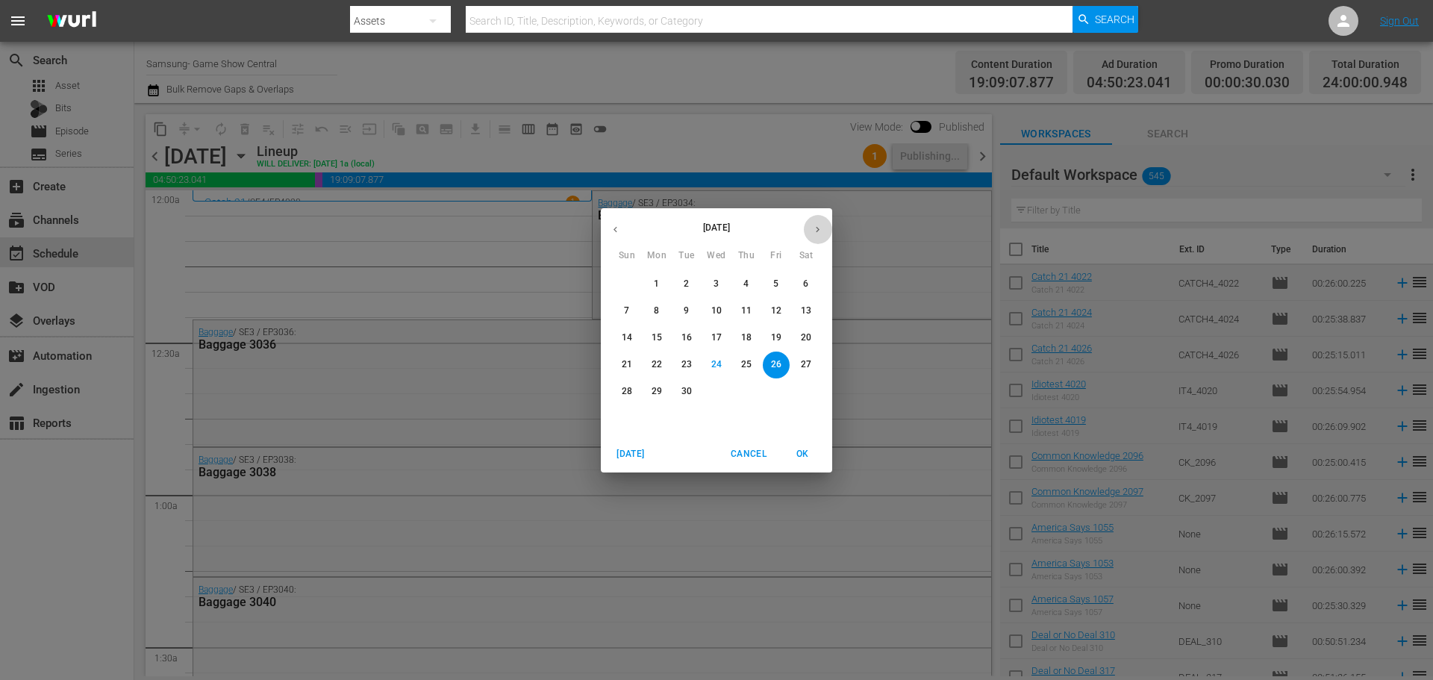
click at [817, 229] on icon "button" at bounding box center [817, 229] width 11 height 11
click at [716, 279] on p "1" at bounding box center [715, 284] width 5 height 13
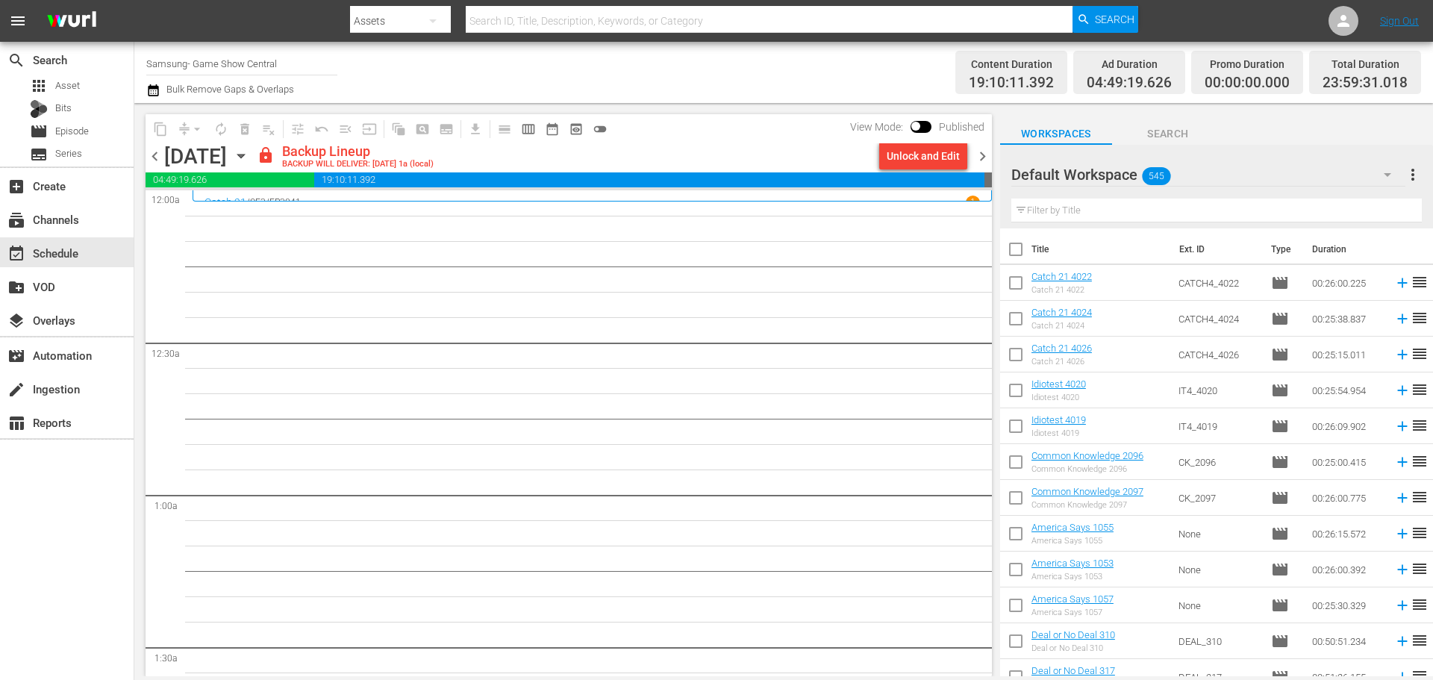
click at [932, 156] on div "Unlock and Edit" at bounding box center [923, 156] width 73 height 27
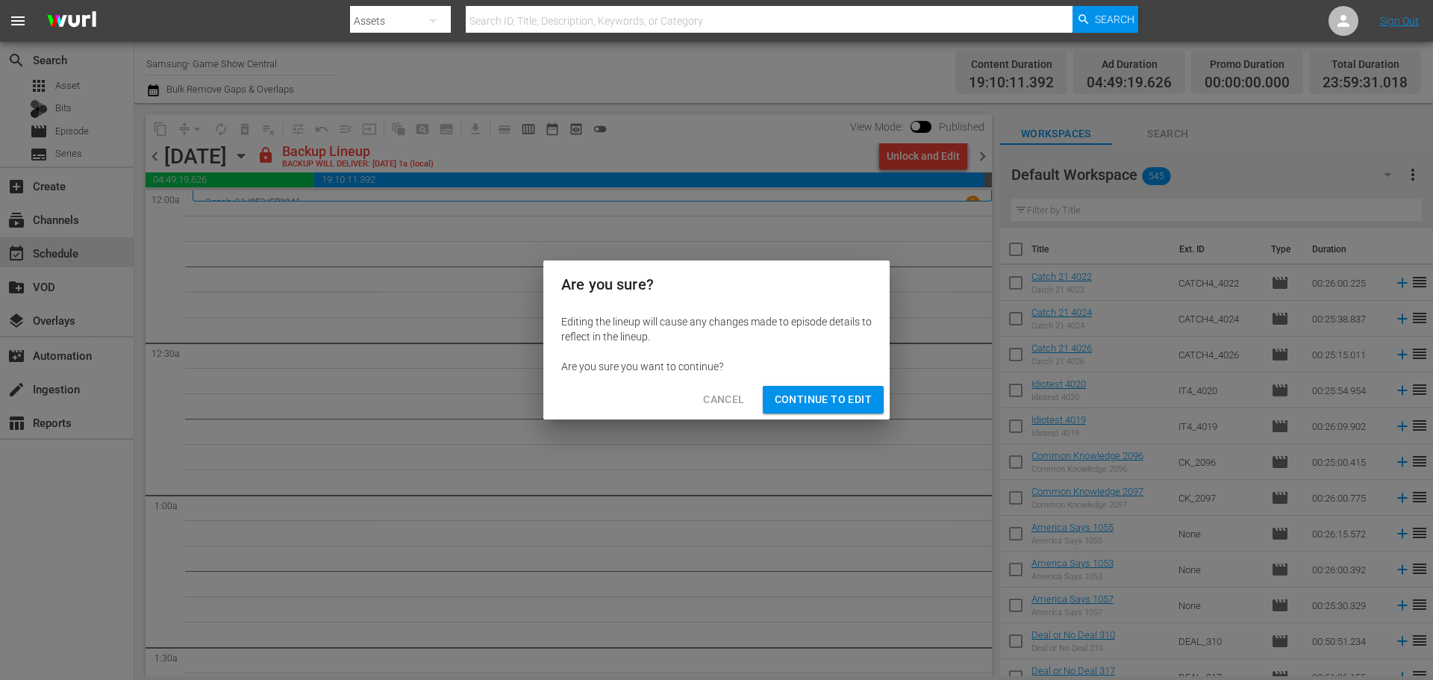
click at [837, 401] on span "Continue to Edit" at bounding box center [823, 399] width 97 height 19
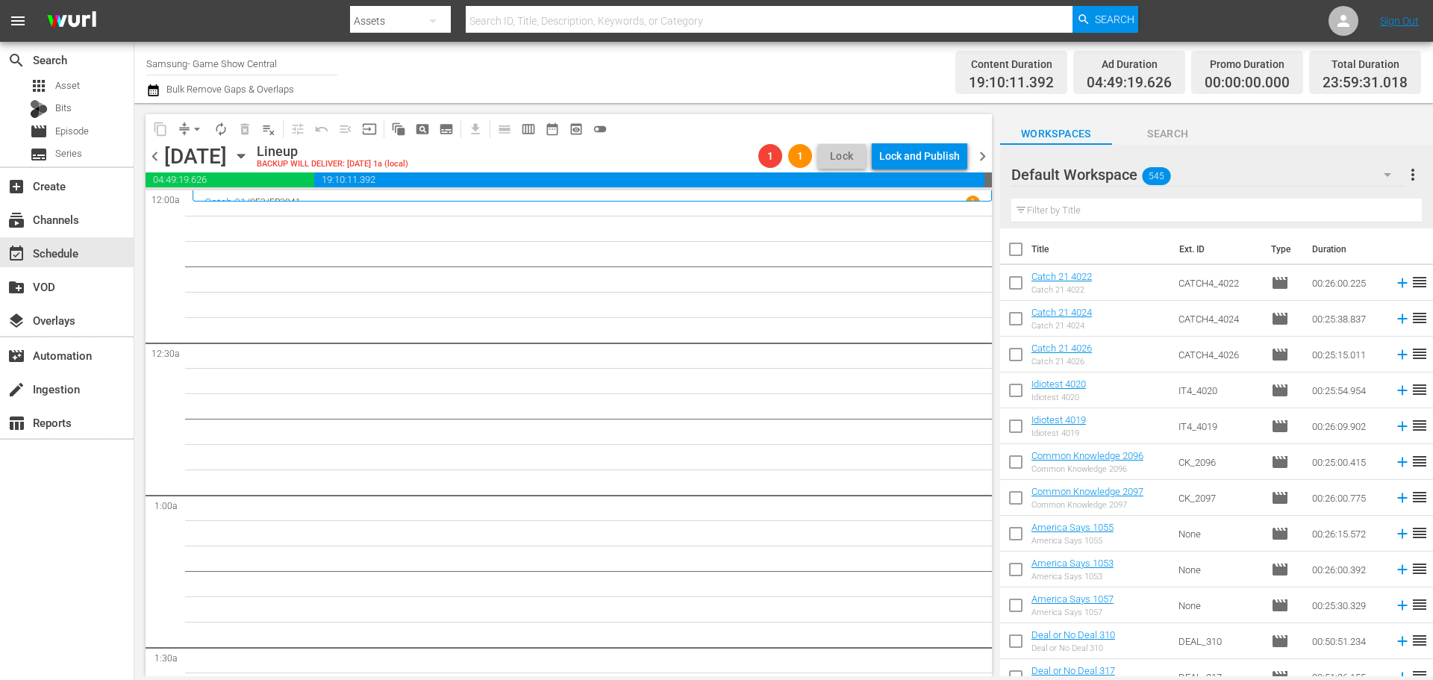
click at [980, 159] on span "chevron_right" at bounding box center [982, 156] width 19 height 19
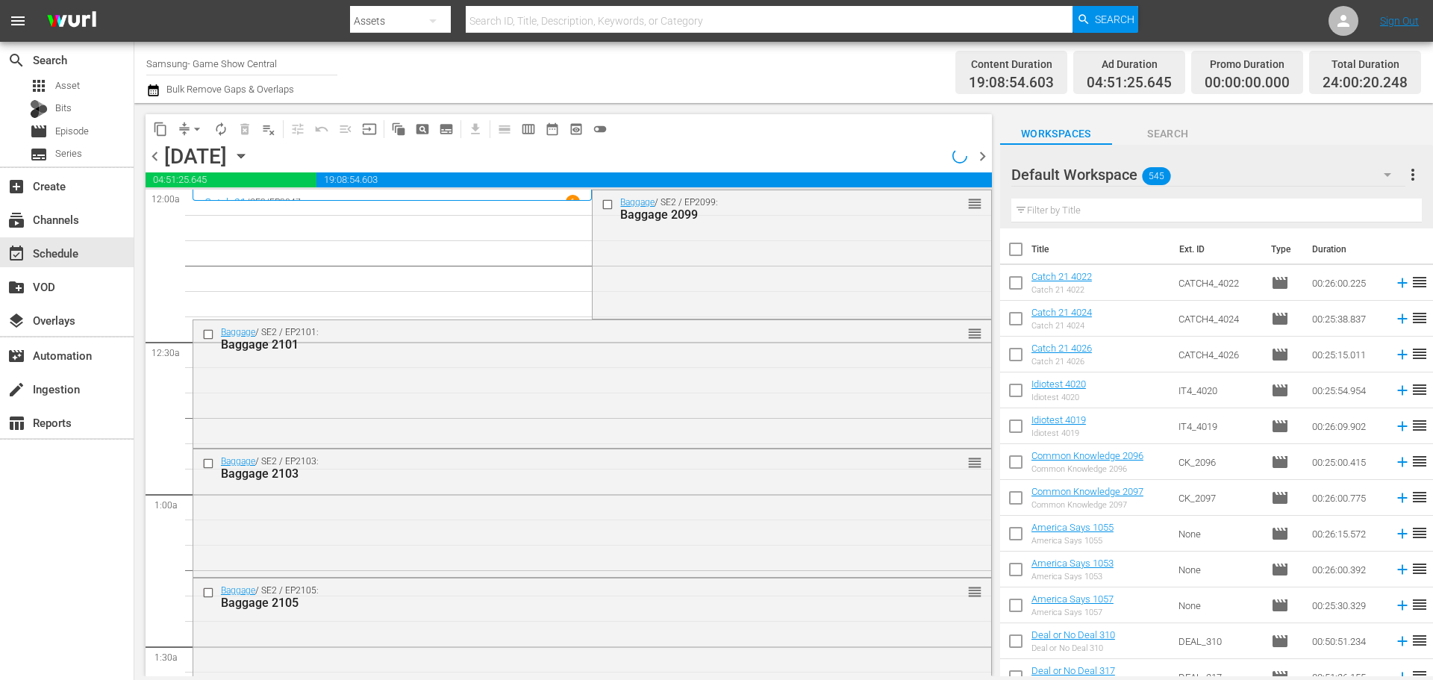
click at [166, 132] on span "content_copy" at bounding box center [160, 129] width 15 height 15
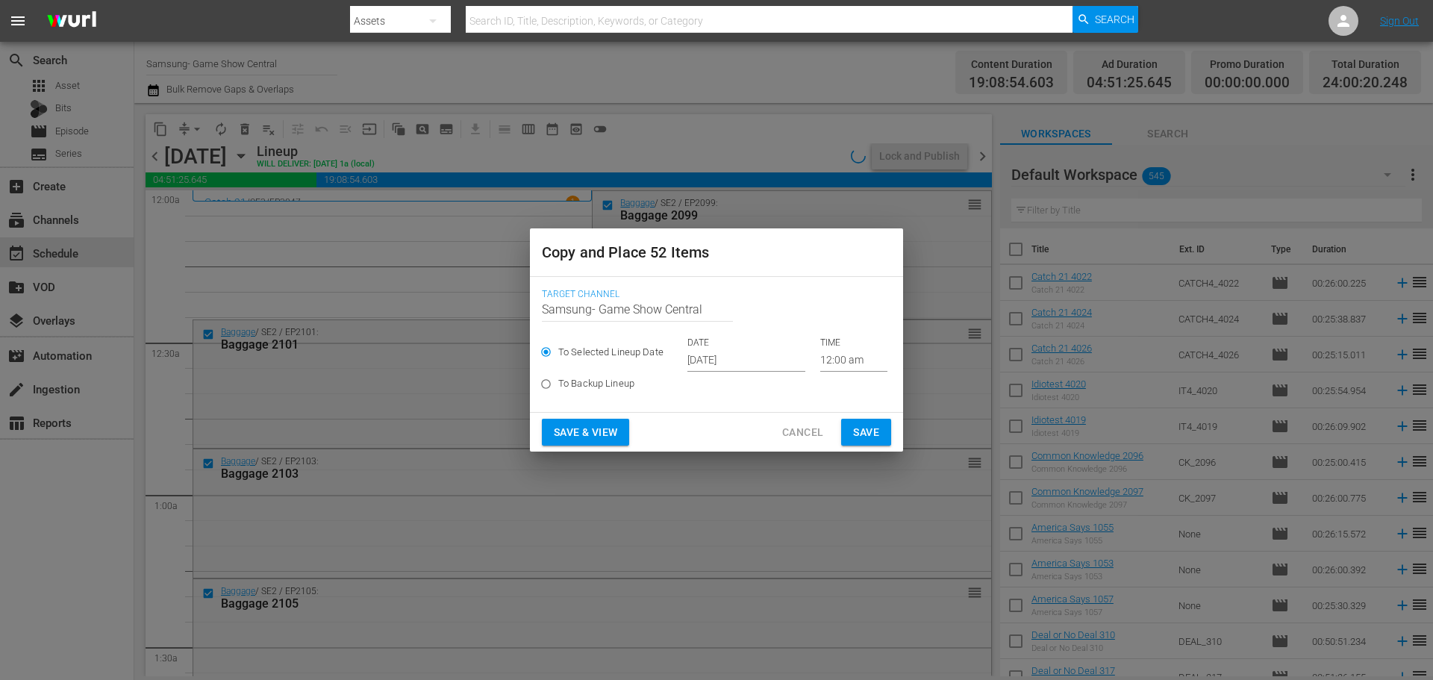
click at [708, 361] on input "Sep 26th 2025" at bounding box center [746, 360] width 118 height 22
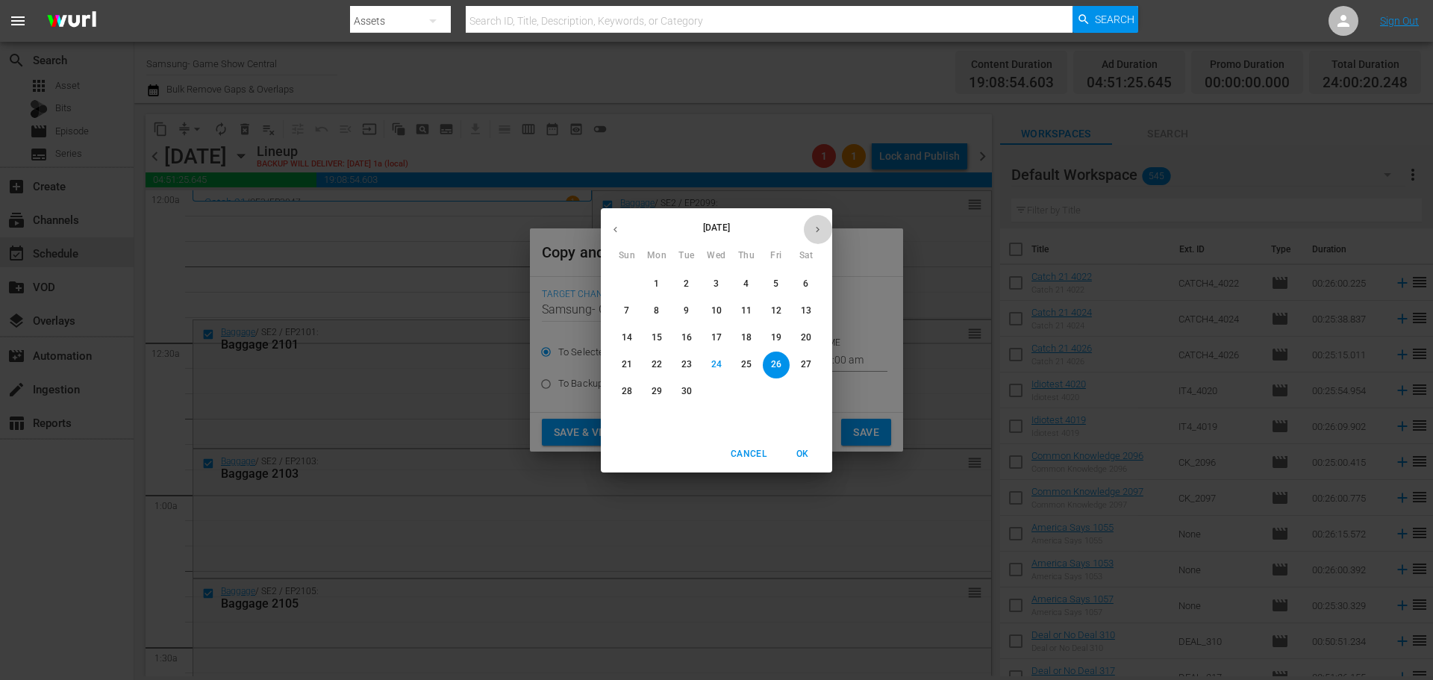
click at [819, 226] on icon "button" at bounding box center [817, 229] width 11 height 11
drag, startPoint x: 724, startPoint y: 280, endPoint x: 734, endPoint y: 287, distance: 12.8
click at [724, 281] on span "1" at bounding box center [716, 284] width 27 height 13
type input "Oct 1st 2025"
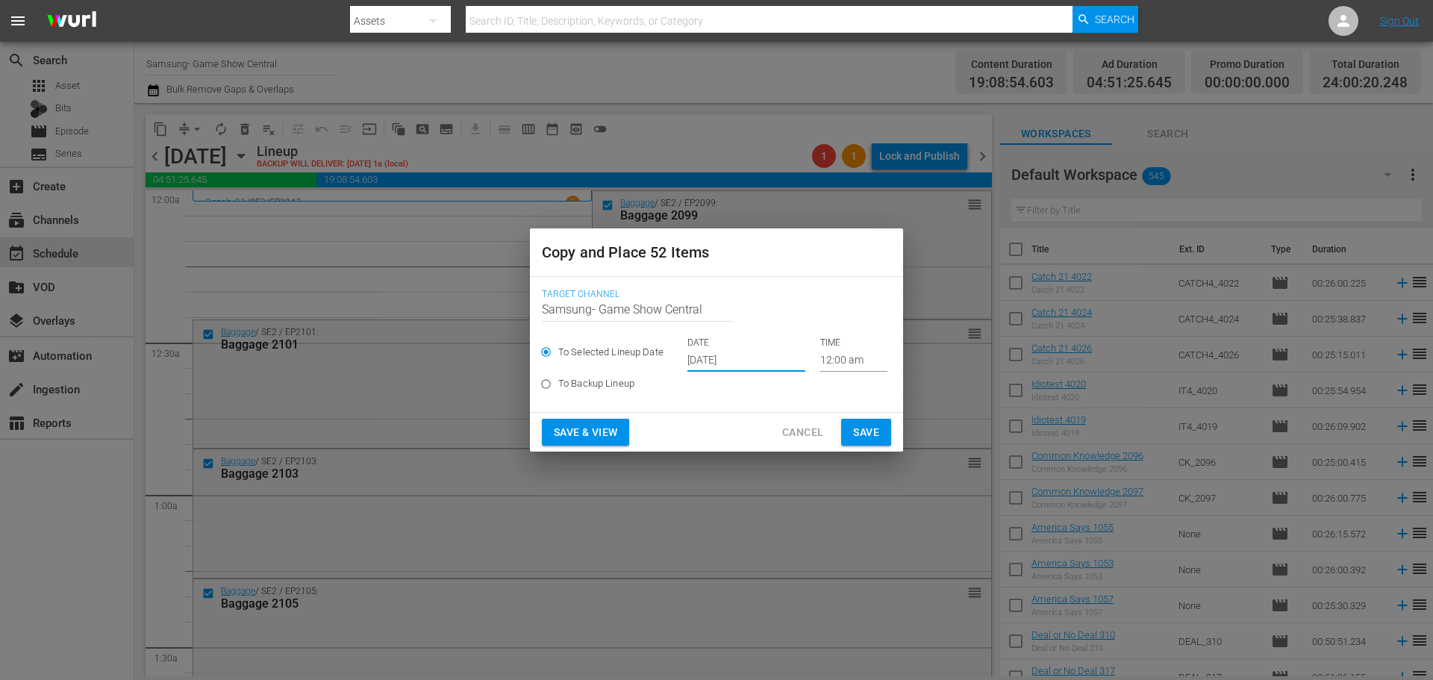
drag, startPoint x: 867, startPoint y: 437, endPoint x: 259, endPoint y: 227, distance: 643.3
click at [867, 436] on span "Save" at bounding box center [866, 432] width 26 height 19
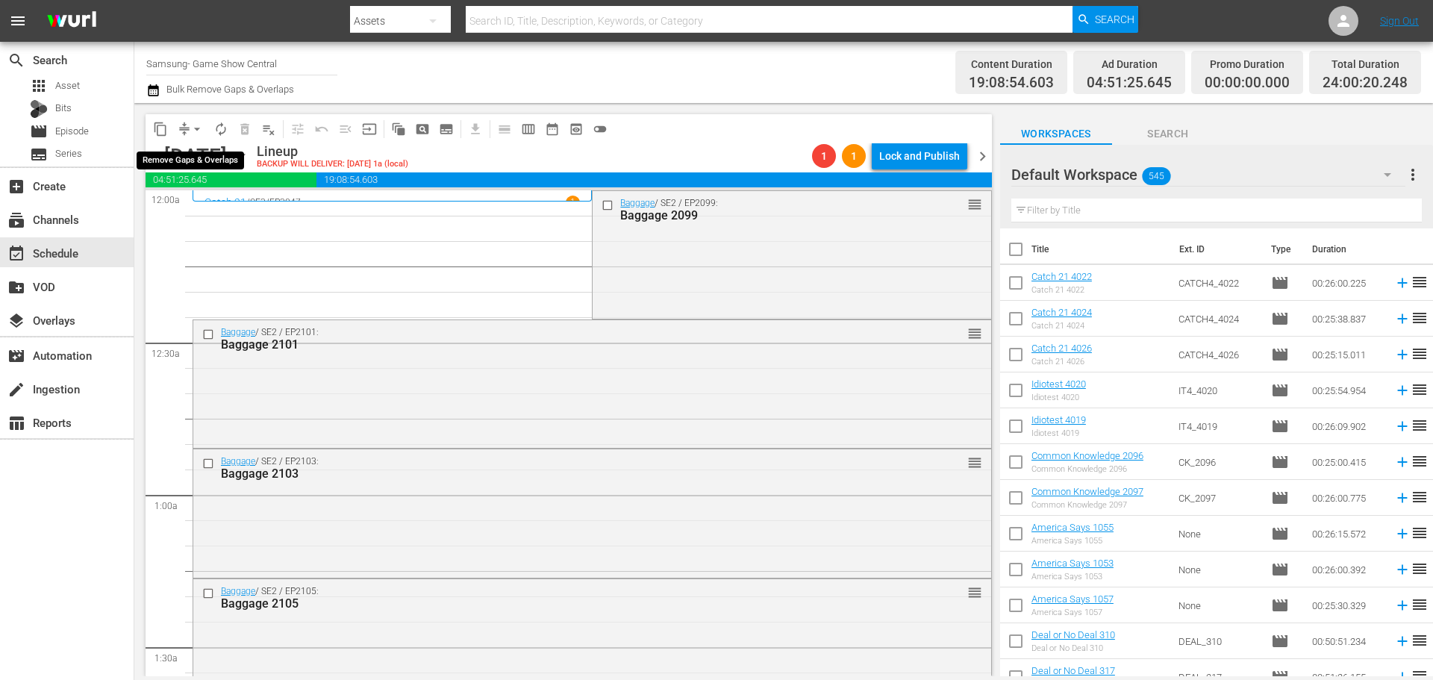
click at [193, 127] on span "arrow_drop_down" at bounding box center [197, 129] width 15 height 15
click at [208, 151] on li "Align to Midnight" at bounding box center [197, 159] width 157 height 25
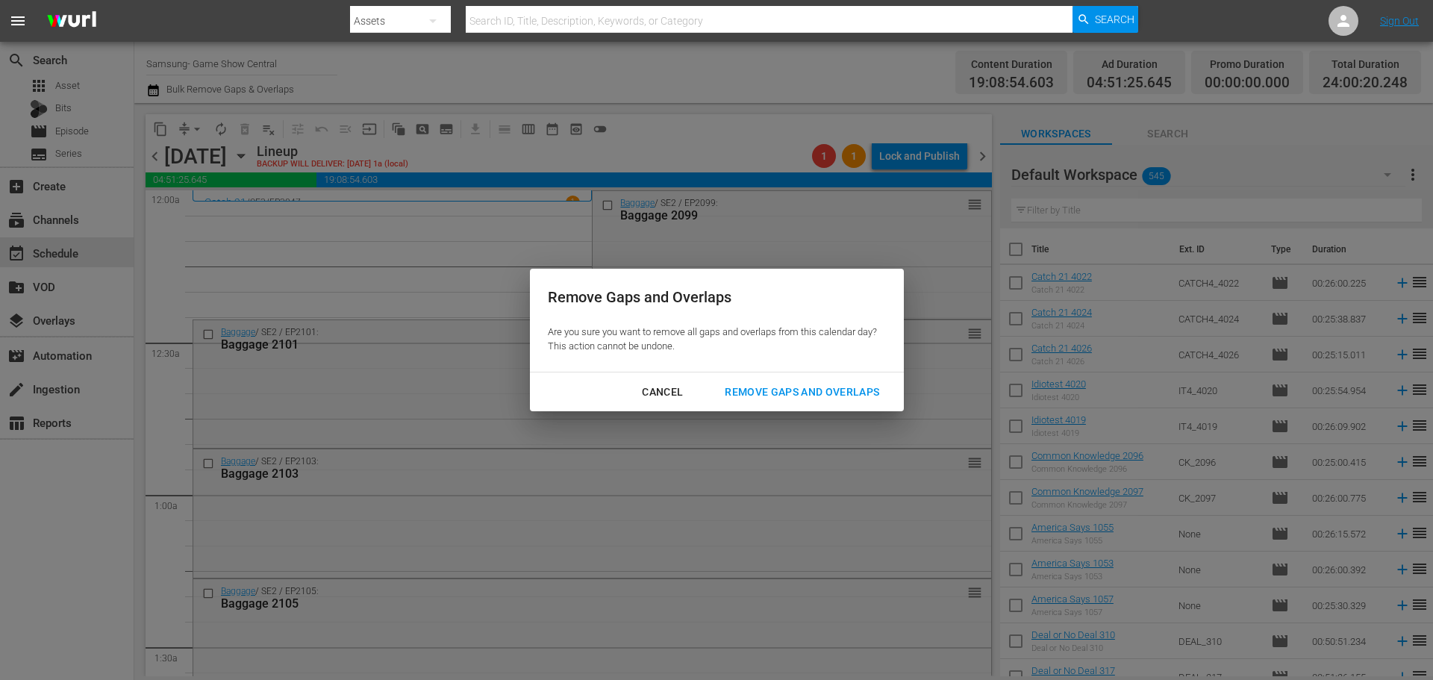
drag, startPoint x: 798, startPoint y: 392, endPoint x: 166, endPoint y: 164, distance: 671.1
click at [798, 393] on div "Remove Gaps and Overlaps" at bounding box center [802, 392] width 178 height 19
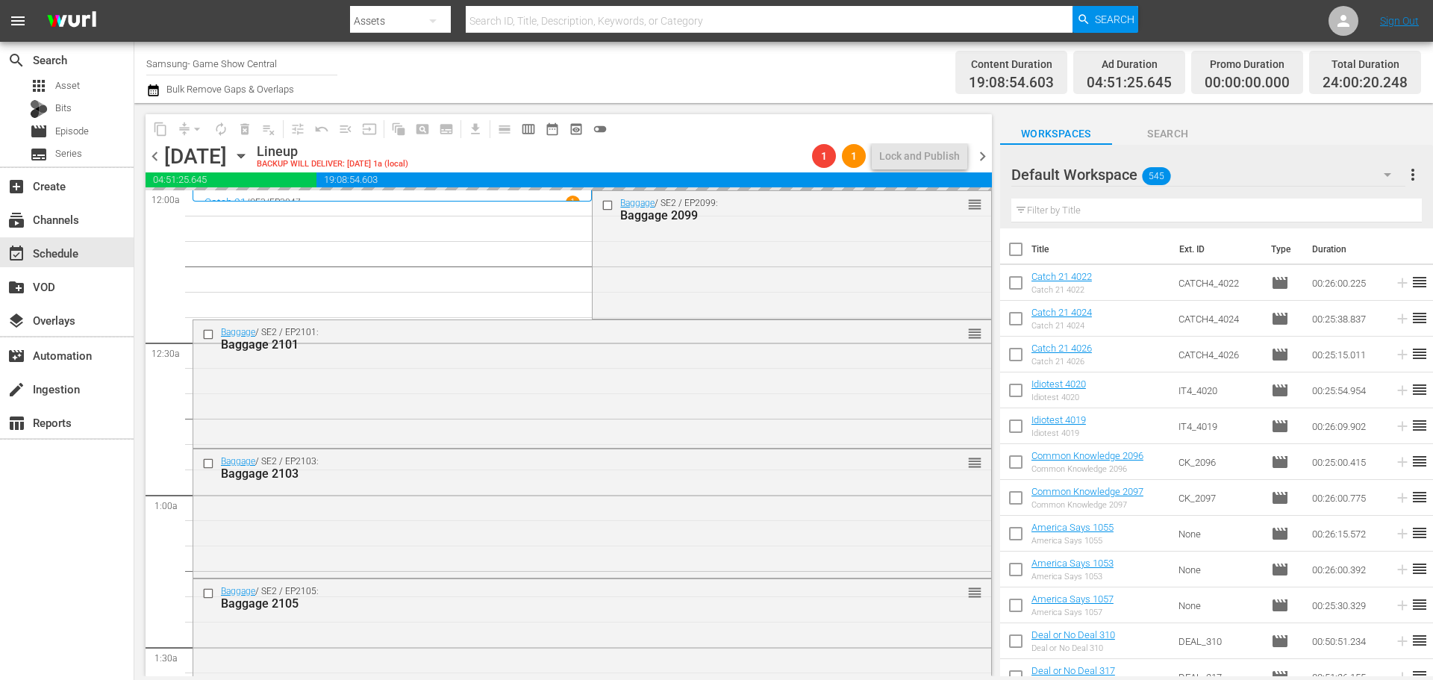
click at [154, 154] on span "chevron_left" at bounding box center [155, 156] width 19 height 19
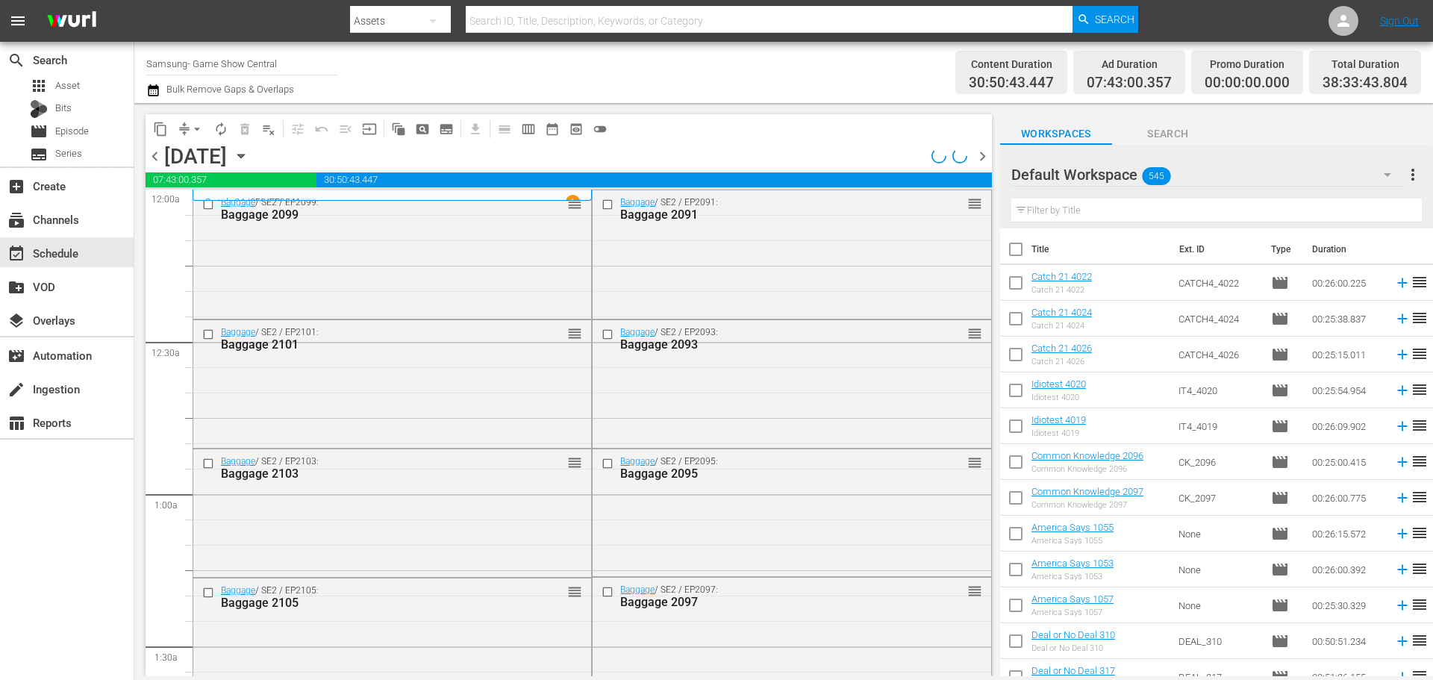
click at [264, 126] on span "playlist_remove_outlined" at bounding box center [268, 129] width 15 height 15
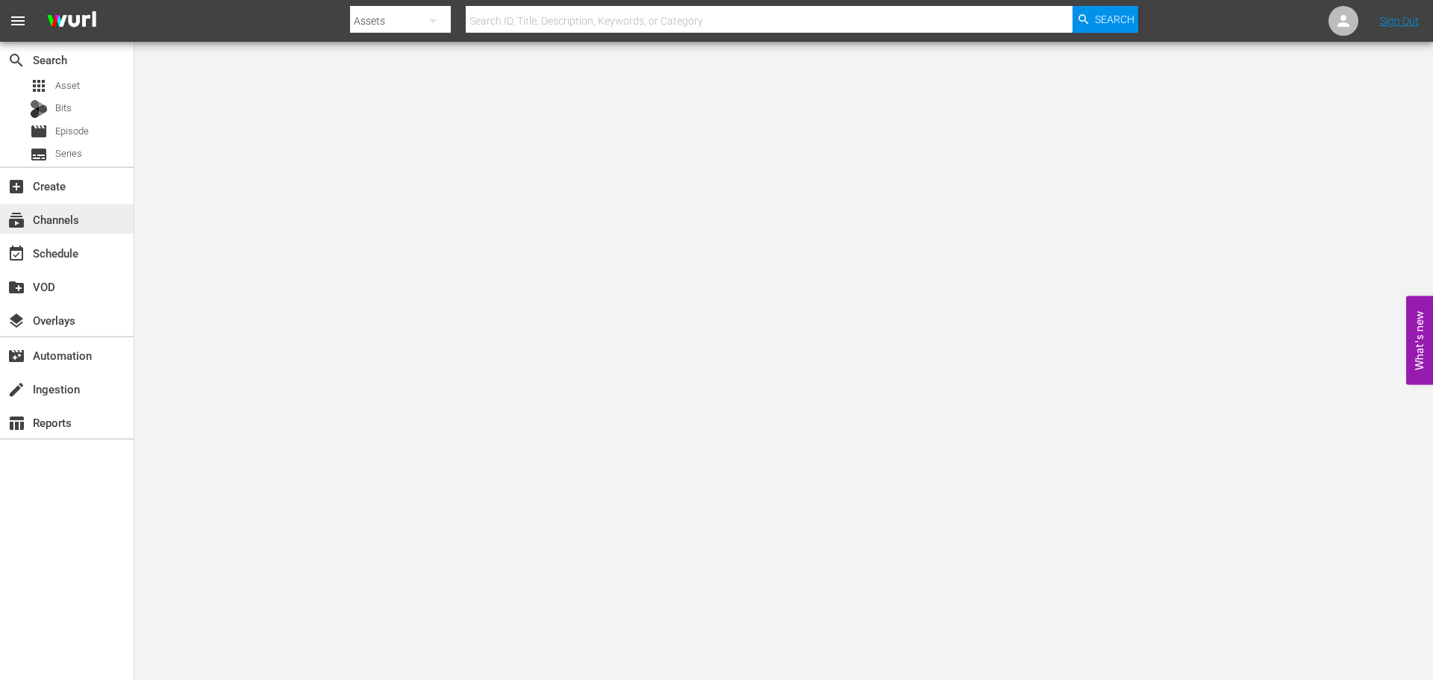
click at [90, 224] on div "subscriptions Channels" at bounding box center [67, 219] width 134 height 30
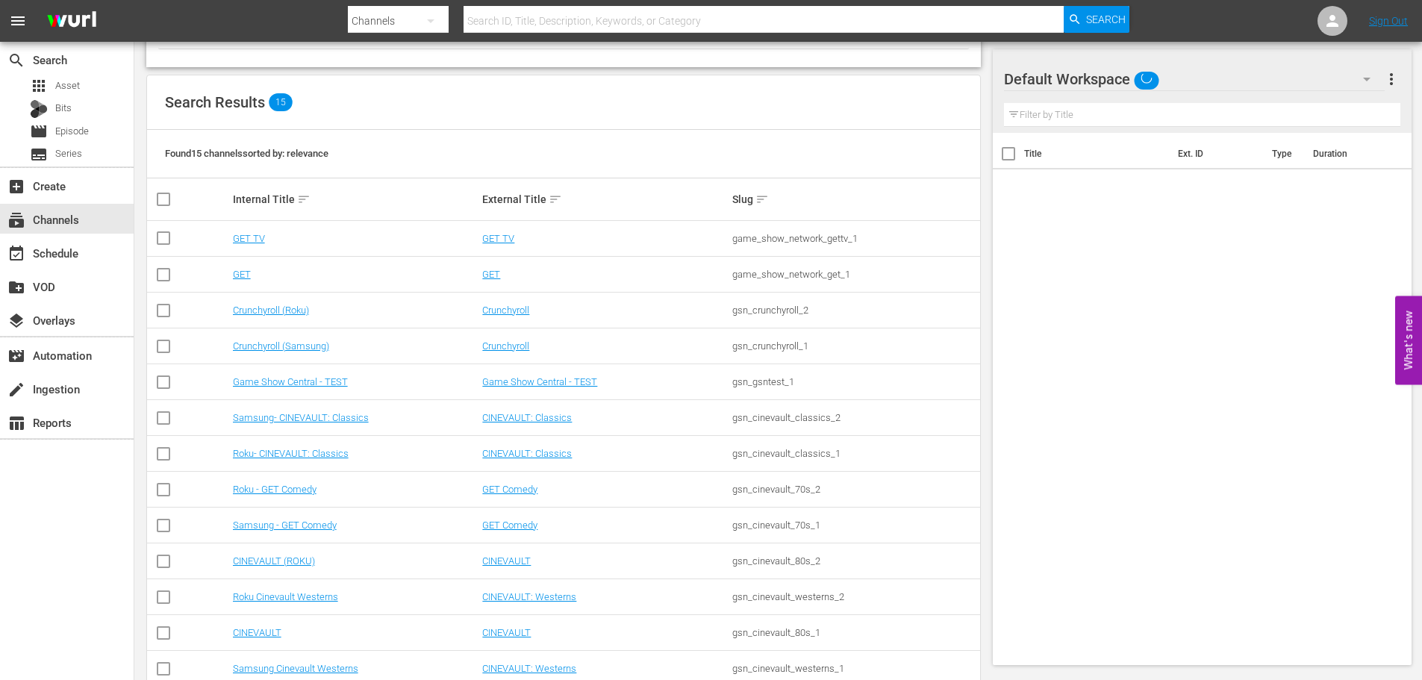
scroll to position [231, 0]
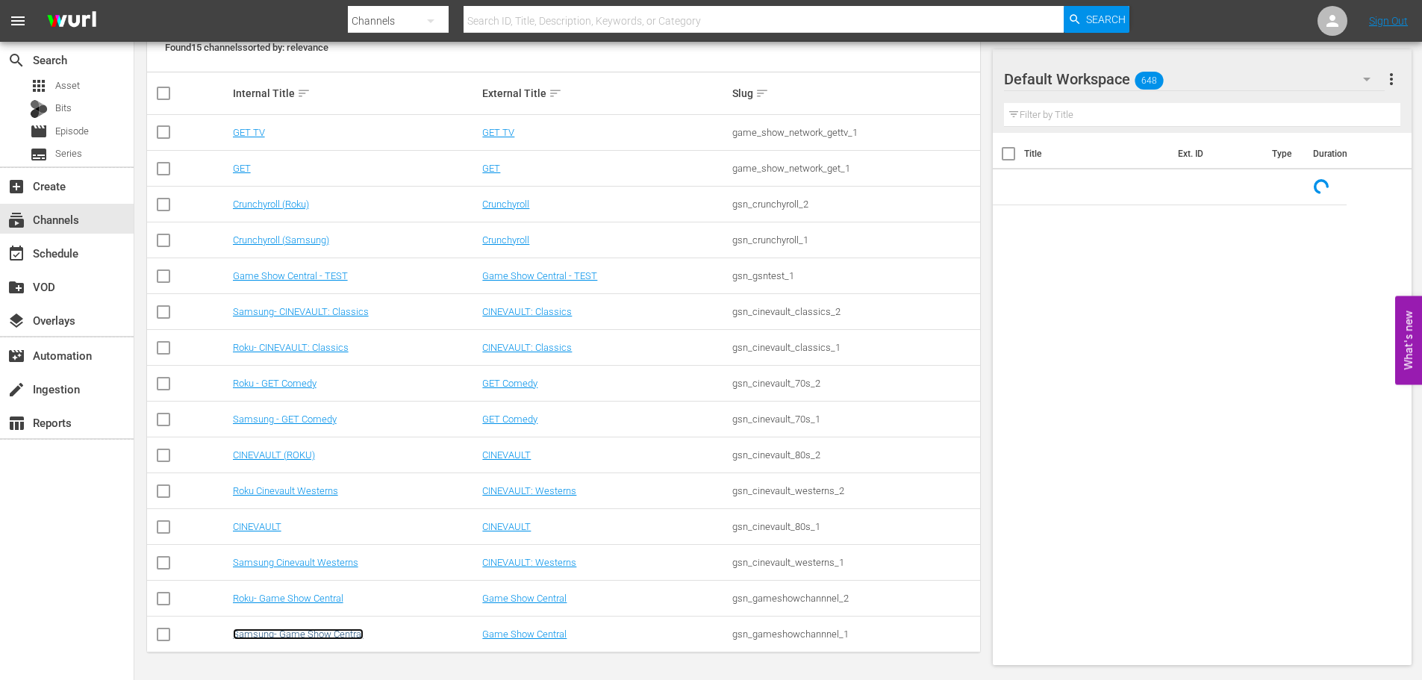
click at [294, 635] on link "Samsung- Game Show Central" at bounding box center [298, 633] width 131 height 11
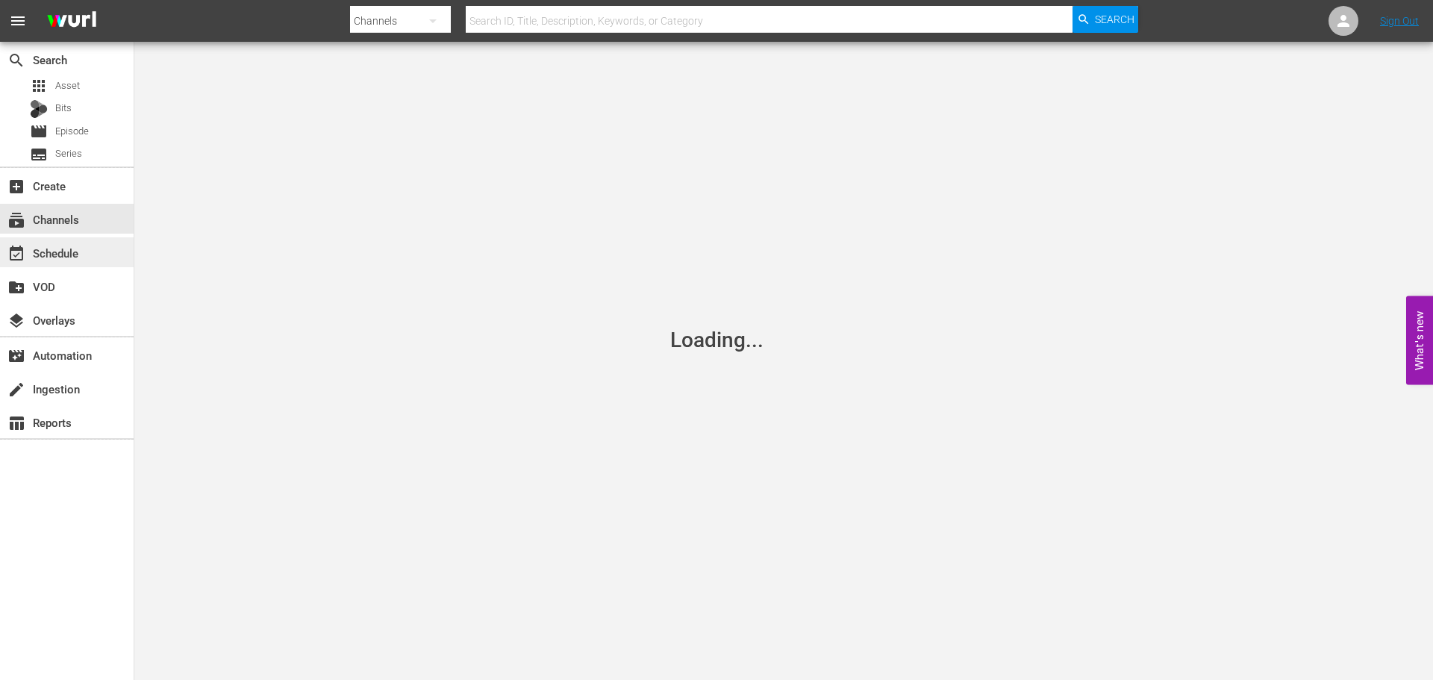
click at [63, 248] on div "event_available Schedule" at bounding box center [42, 250] width 84 height 13
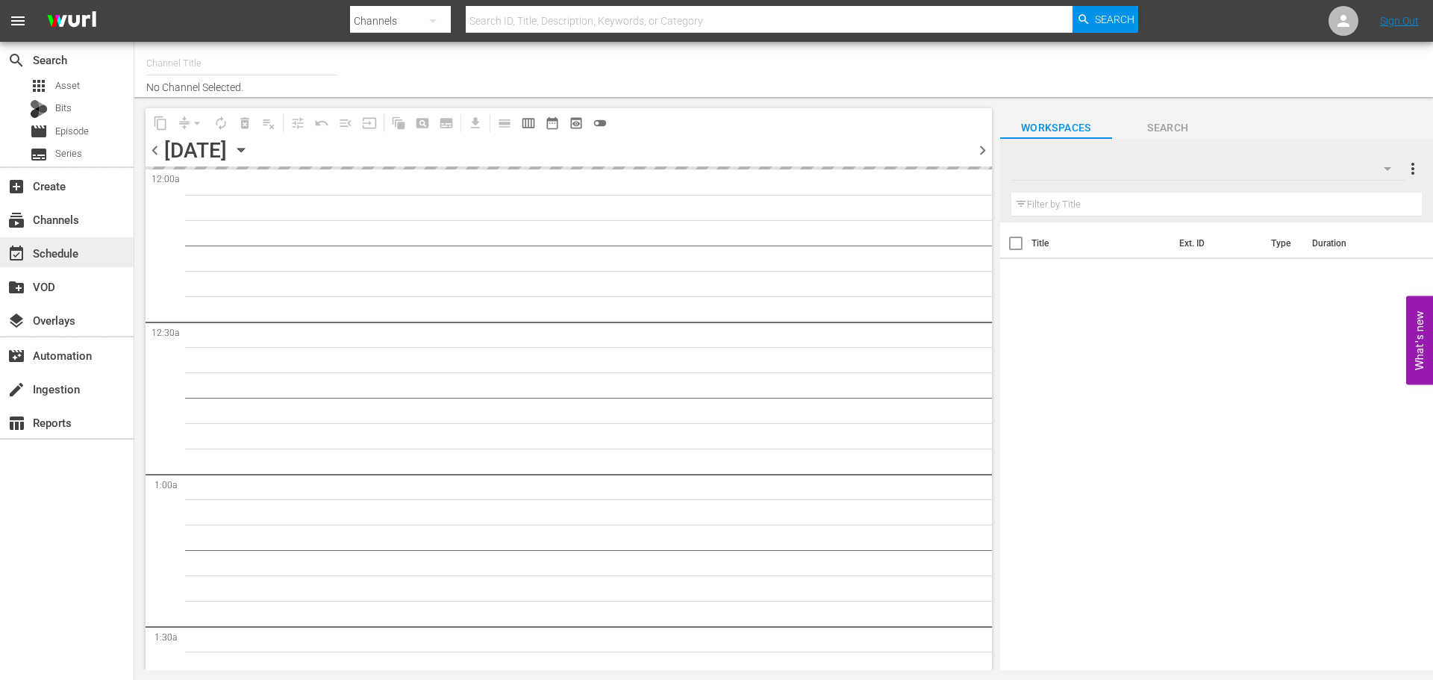
type input "Samsung- Game Show Central (416)"
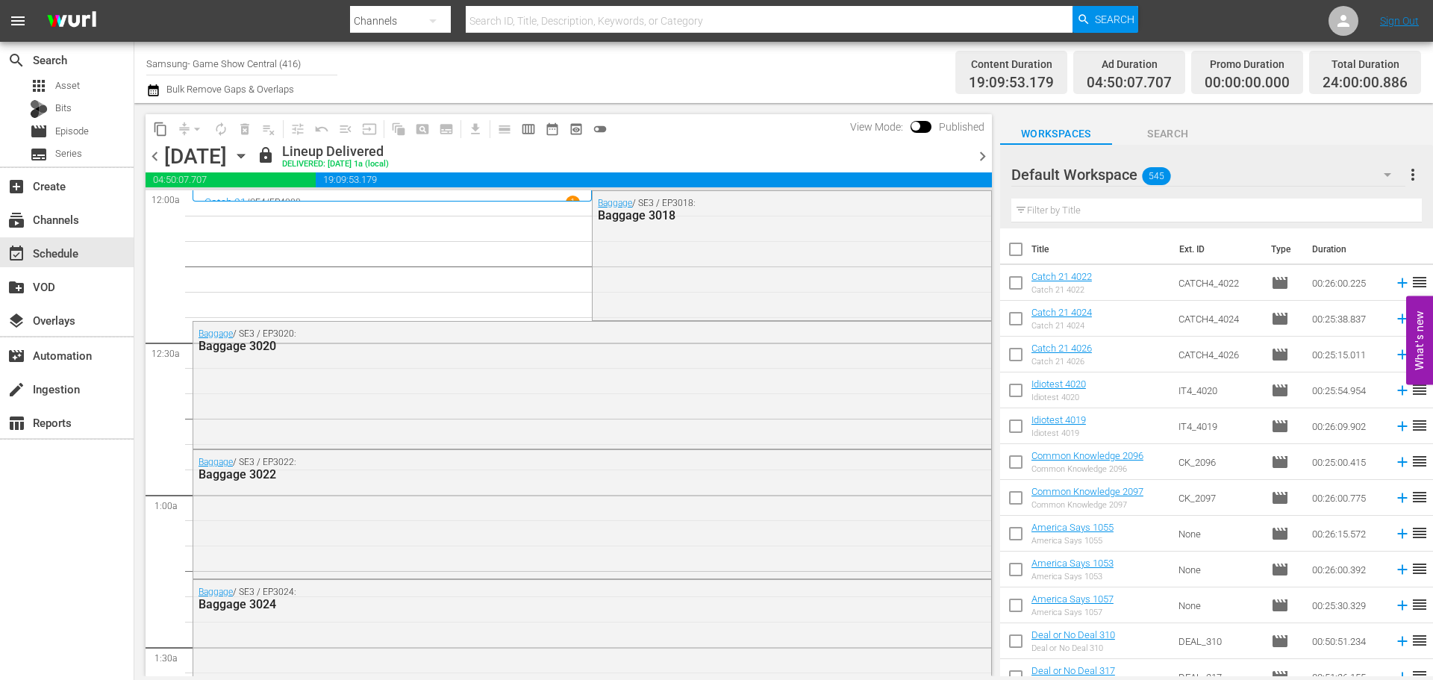
click at [249, 160] on icon "button" at bounding box center [241, 156] width 16 height 16
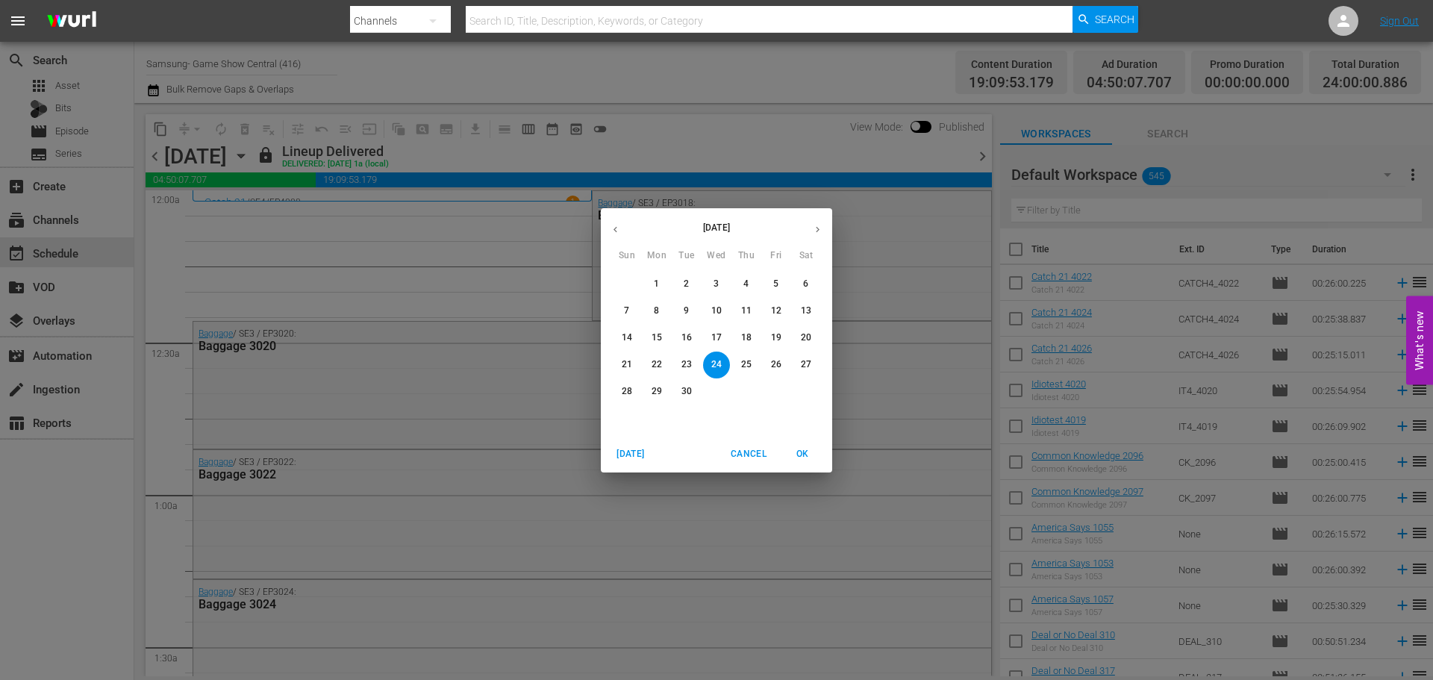
click at [807, 231] on button "button" at bounding box center [817, 229] width 29 height 29
click at [719, 278] on span "1" at bounding box center [716, 284] width 27 height 13
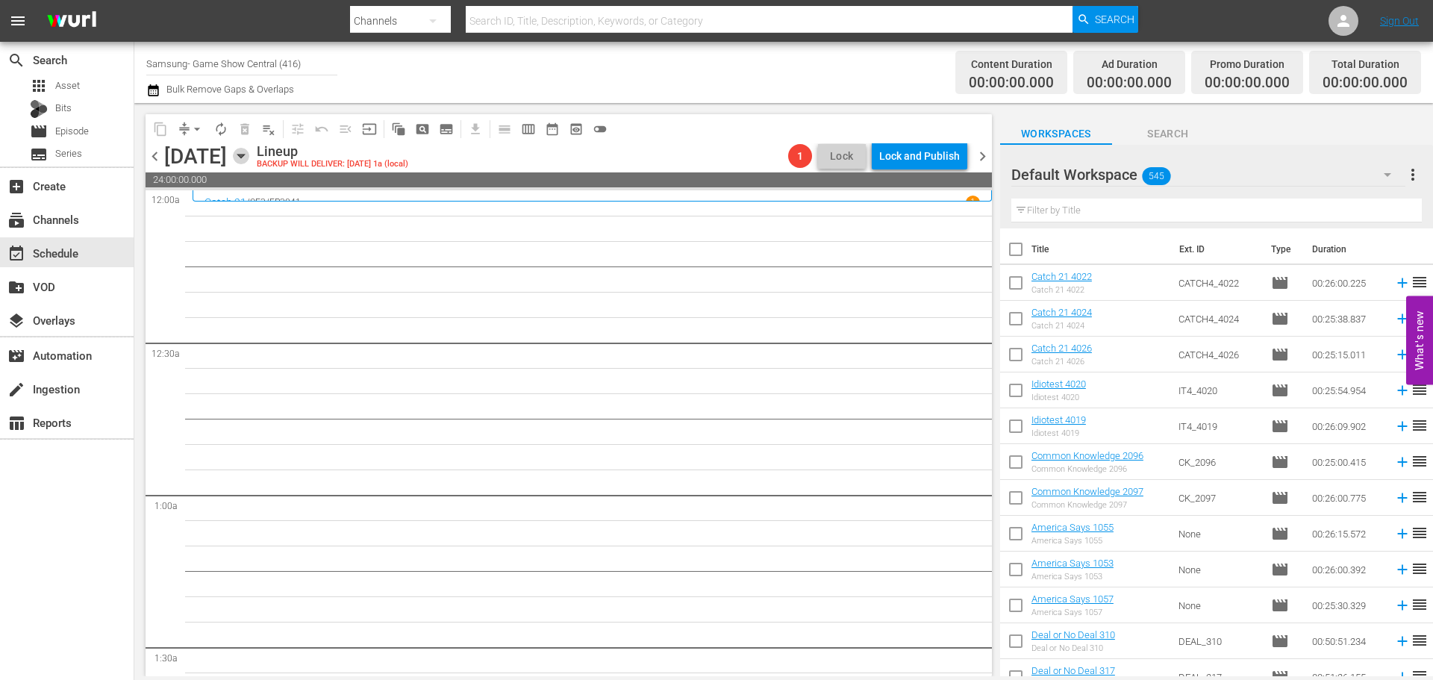
click at [244, 155] on icon "button" at bounding box center [240, 156] width 7 height 4
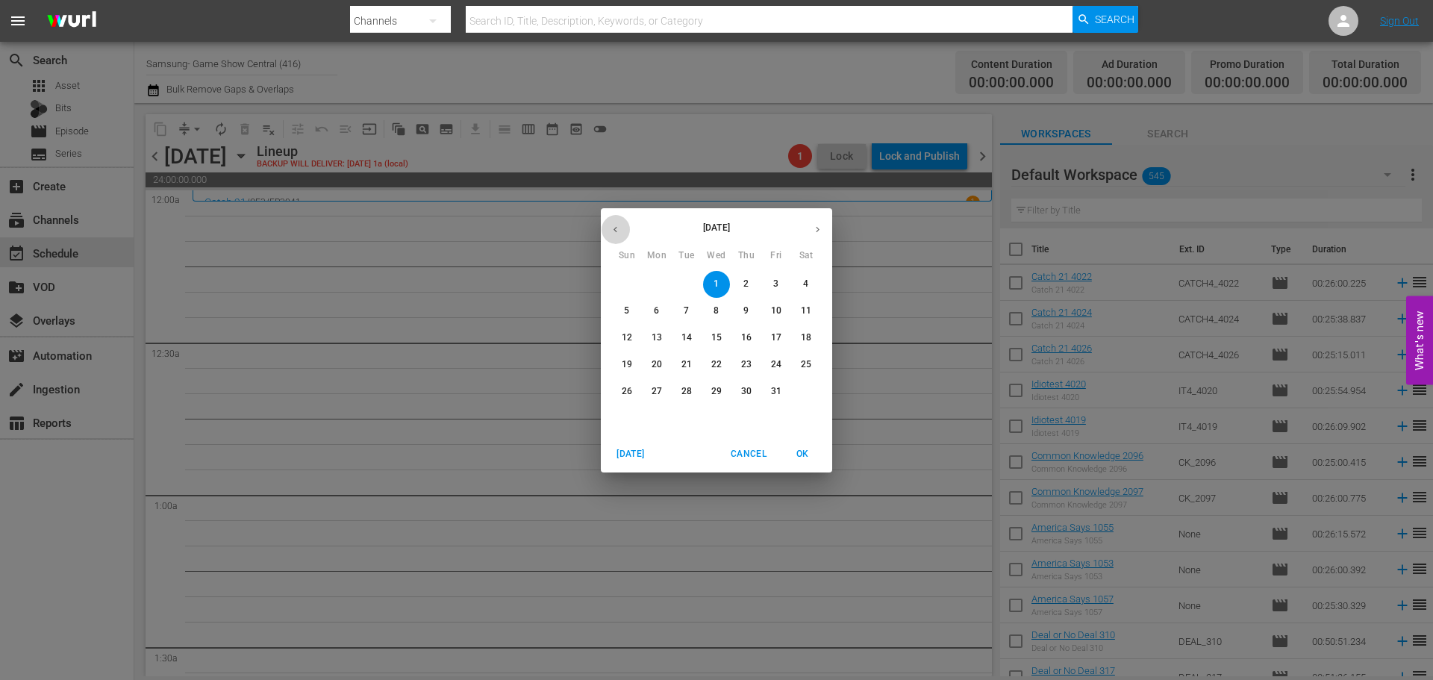
click at [614, 229] on icon "button" at bounding box center [615, 229] width 4 height 6
click at [741, 341] on p "18" at bounding box center [746, 337] width 10 height 13
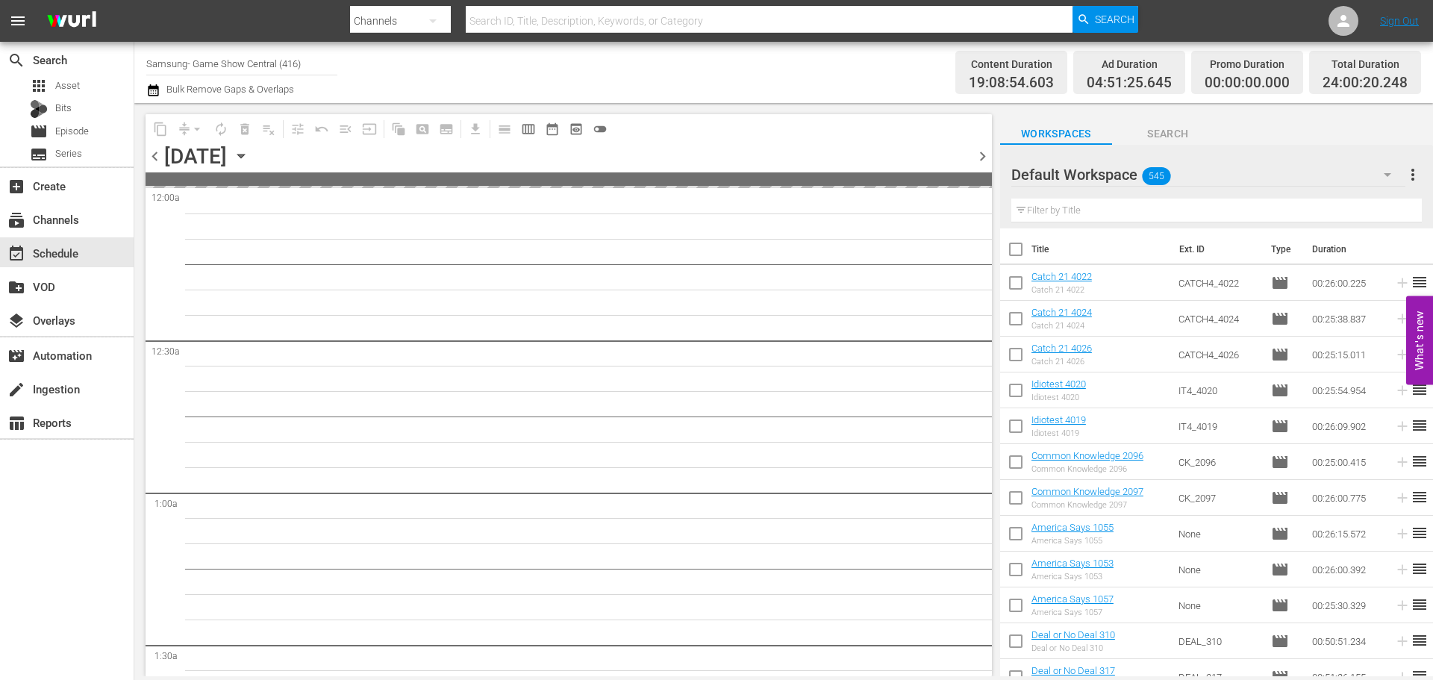
click at [153, 155] on span "chevron_left" at bounding box center [155, 156] width 19 height 19
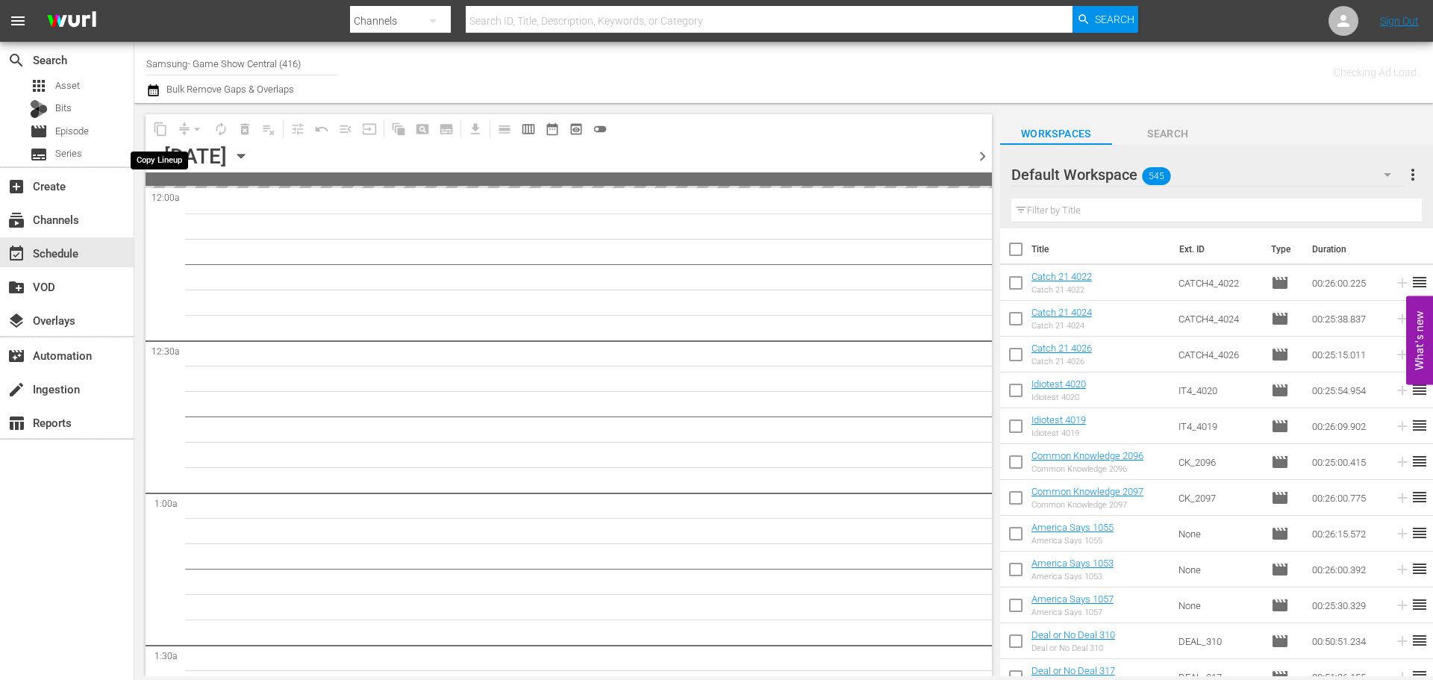
click at [157, 127] on span "content_copy" at bounding box center [161, 129] width 24 height 24
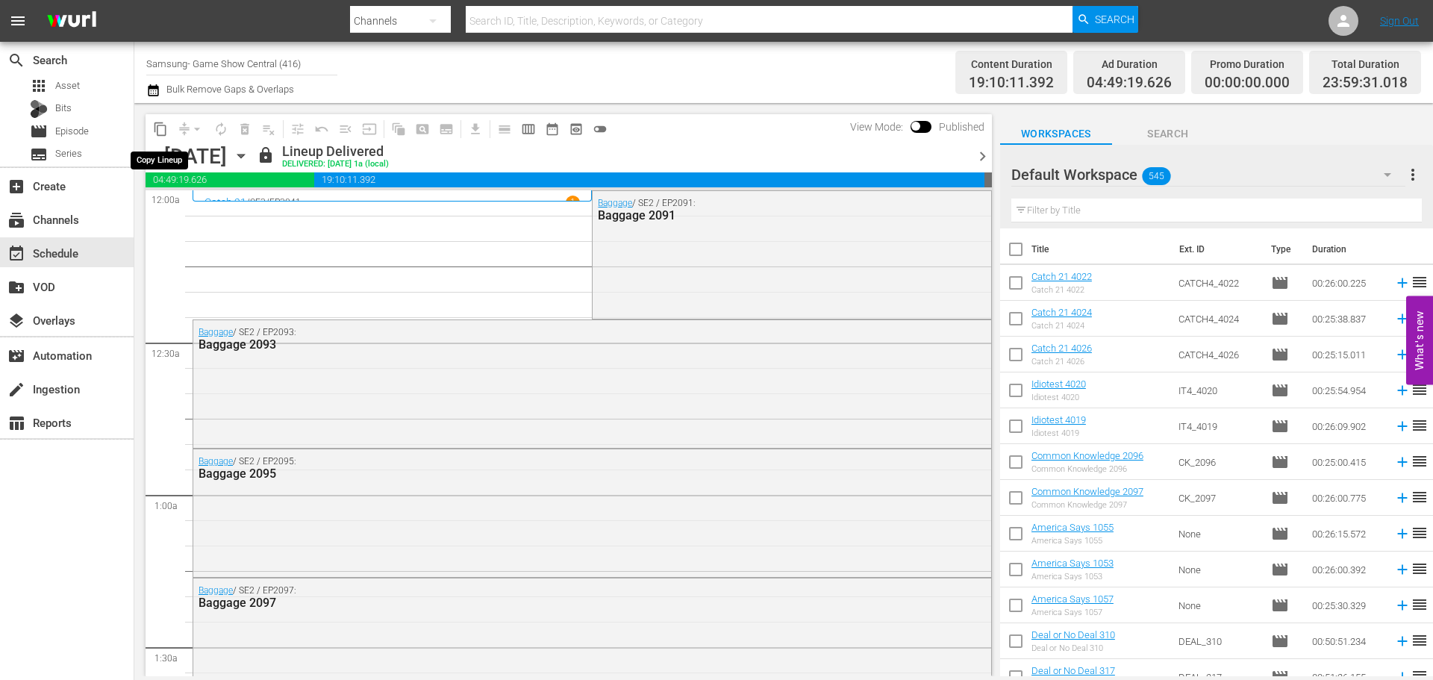
click at [165, 126] on span "content_copy" at bounding box center [160, 129] width 15 height 15
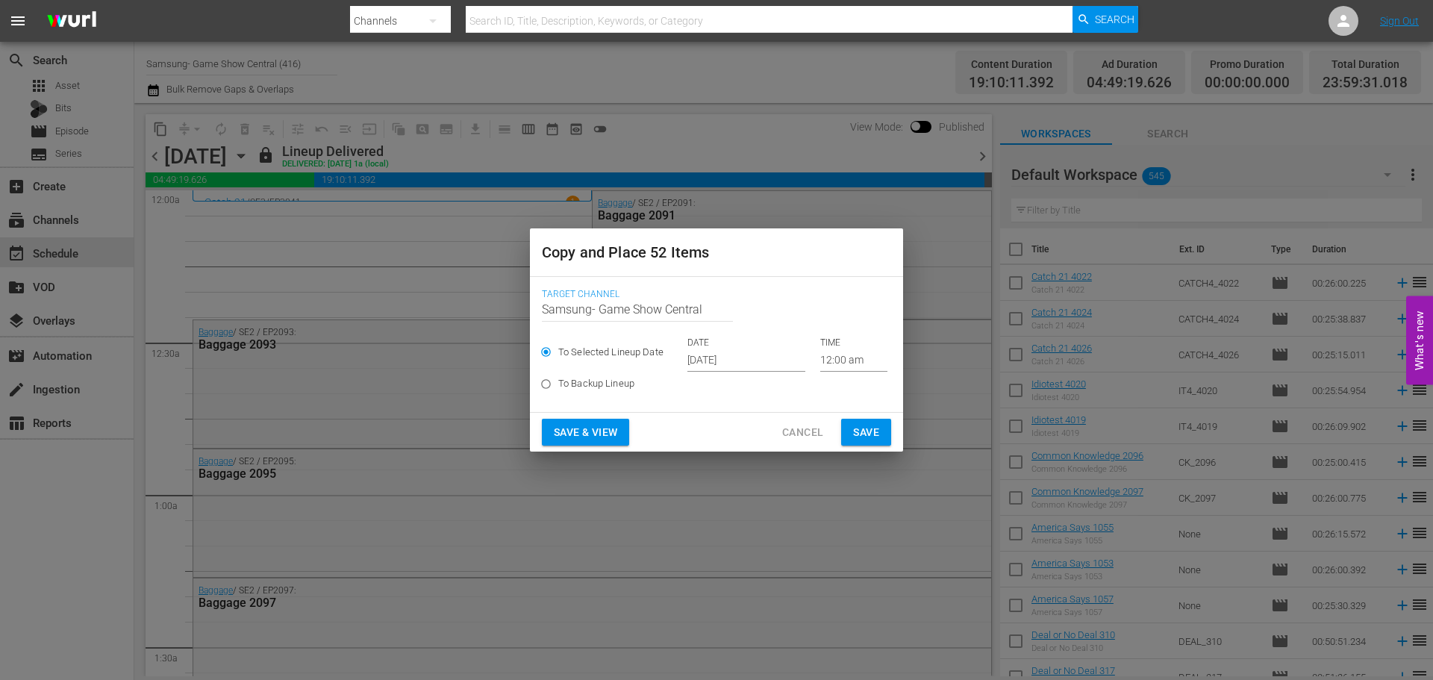
click at [701, 360] on input "[DATE]" at bounding box center [746, 360] width 118 height 22
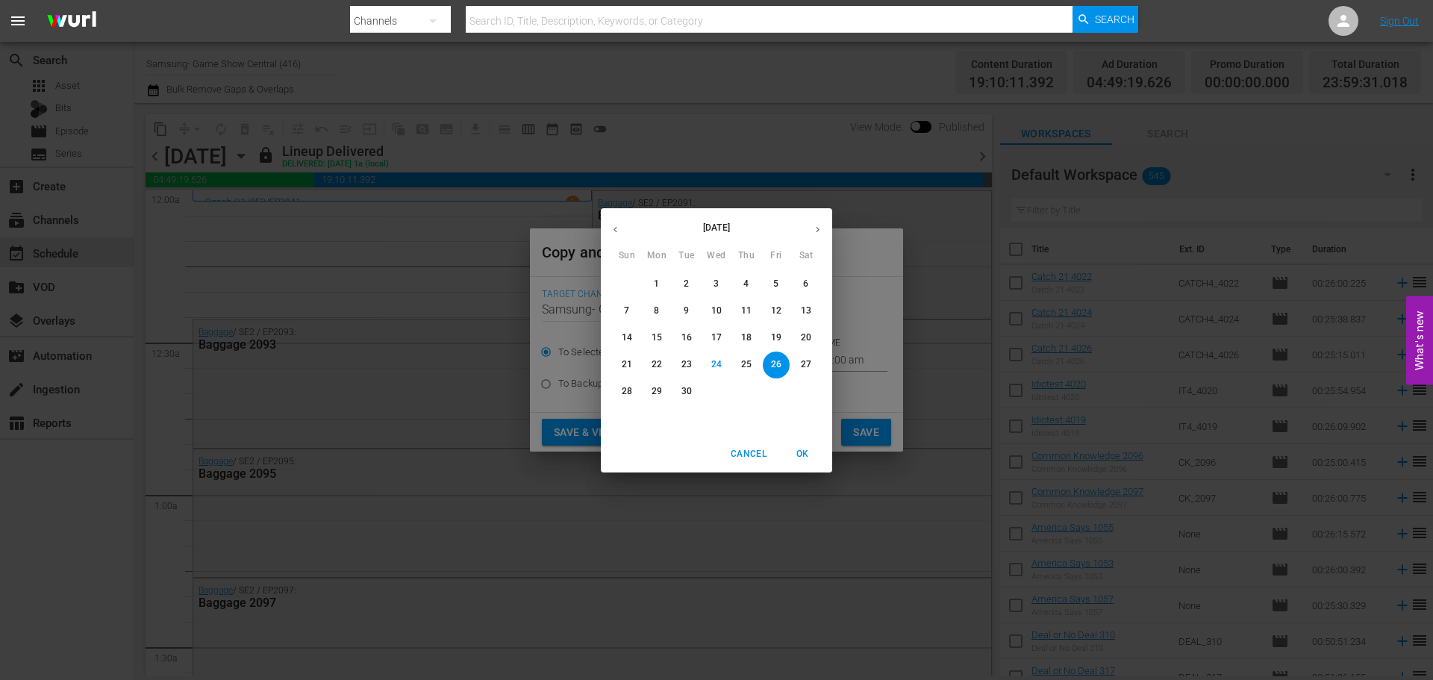
click at [810, 231] on button "button" at bounding box center [817, 229] width 29 height 29
click at [719, 294] on button "1" at bounding box center [716, 284] width 27 height 27
type input "[DATE]"
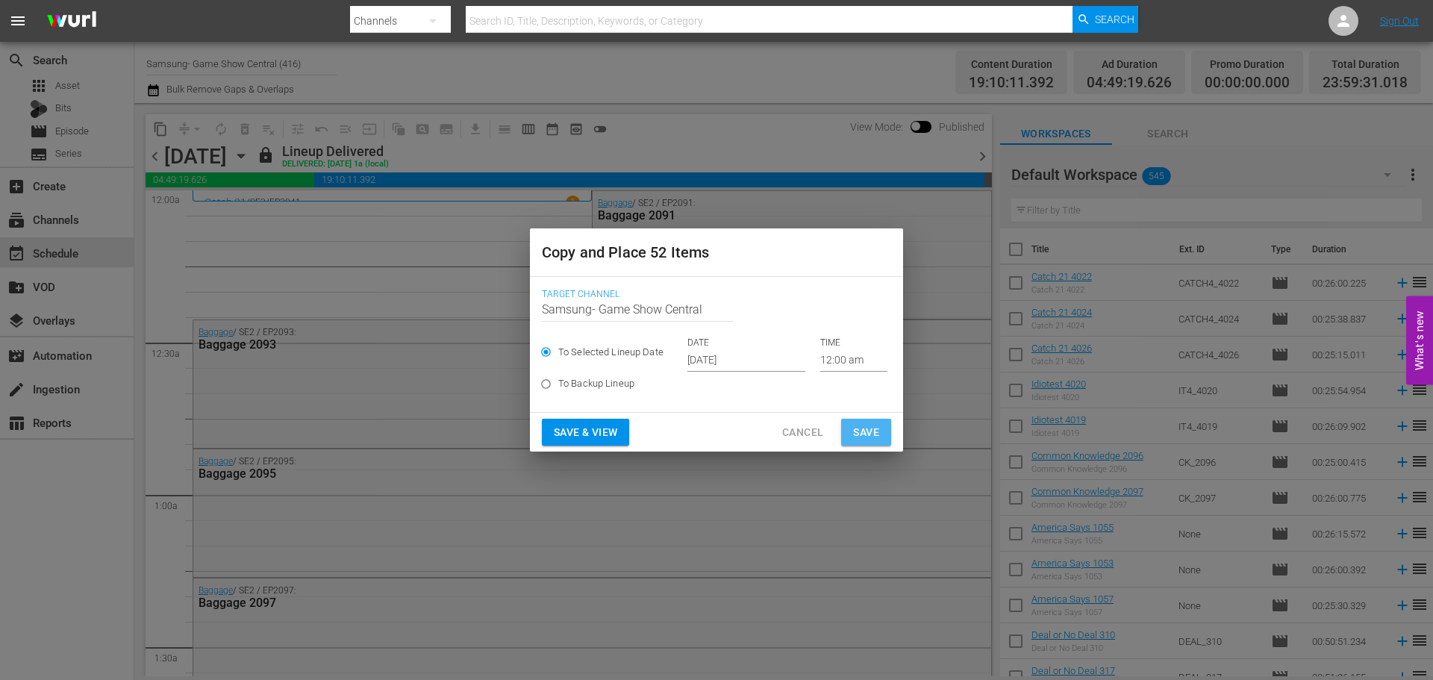
click at [856, 431] on span "Save" at bounding box center [866, 432] width 26 height 19
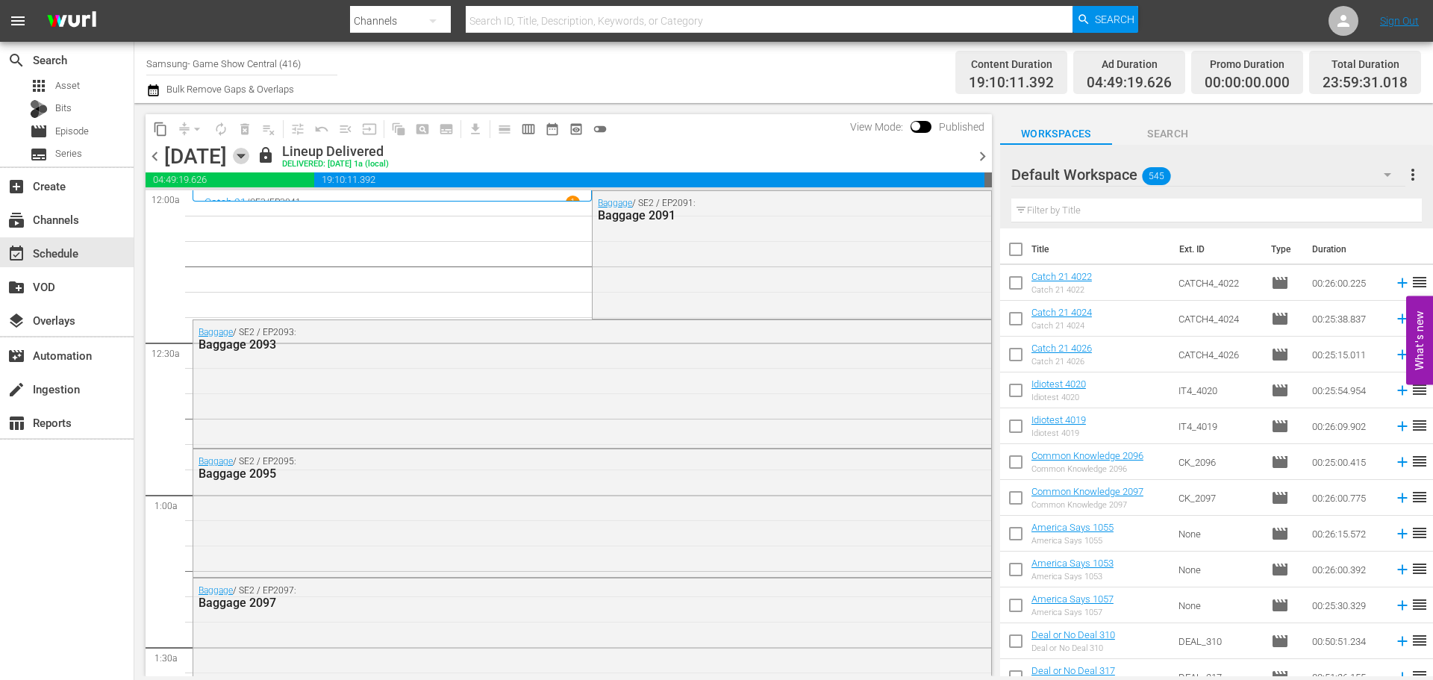
click at [249, 159] on icon "button" at bounding box center [241, 156] width 16 height 16
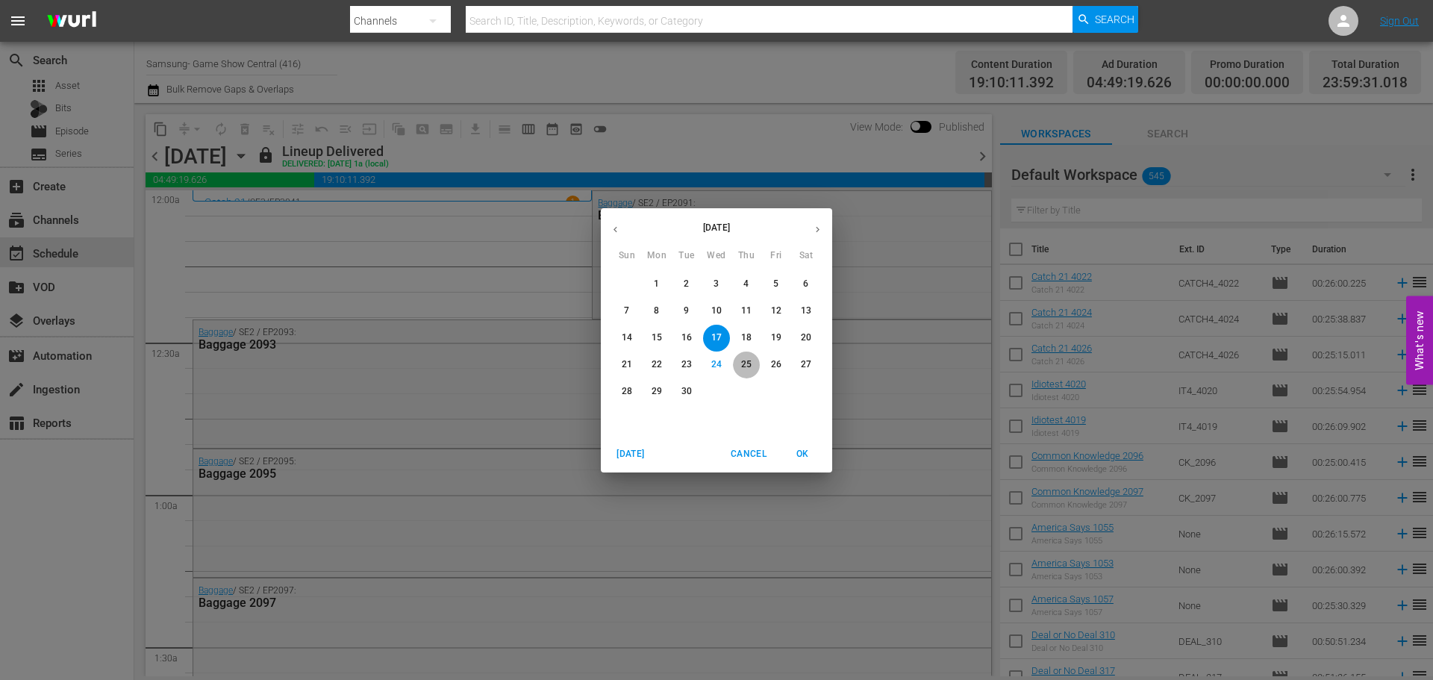
click at [750, 371] on p "25" at bounding box center [746, 364] width 10 height 13
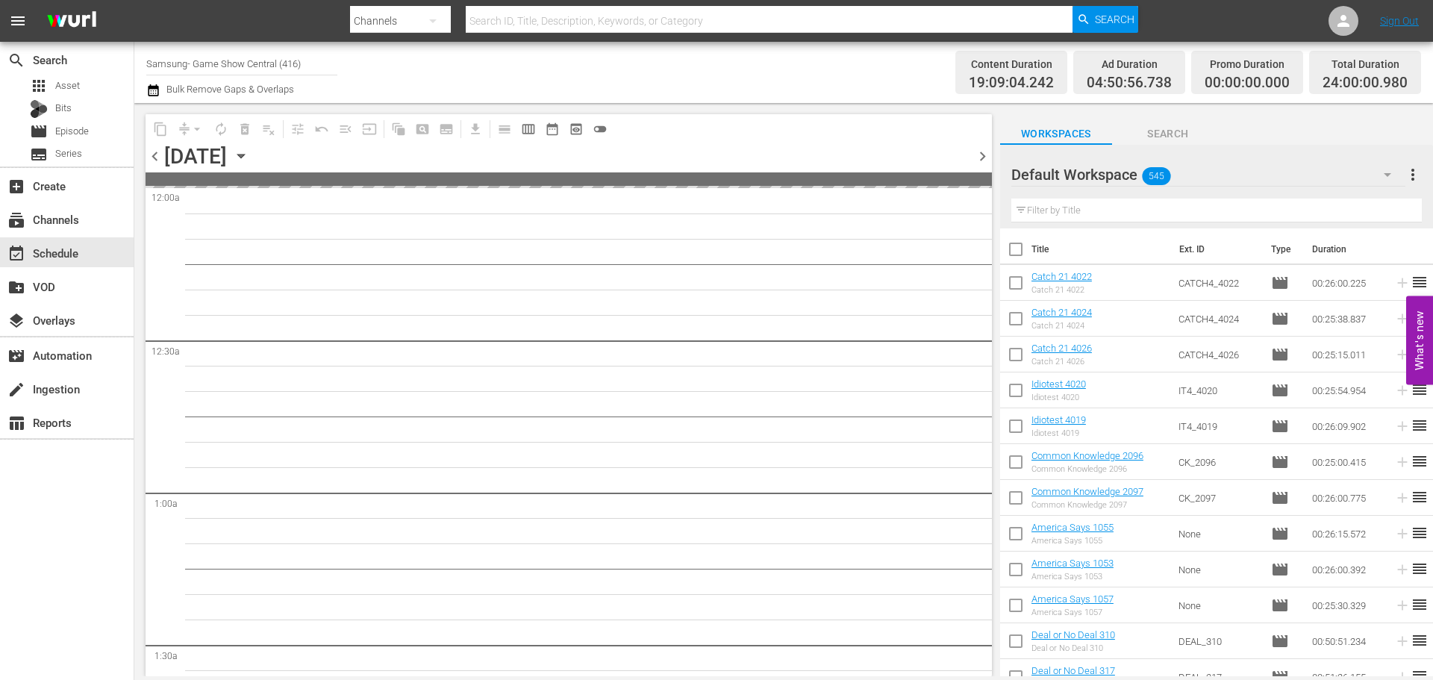
click at [249, 160] on icon "button" at bounding box center [241, 156] width 16 height 16
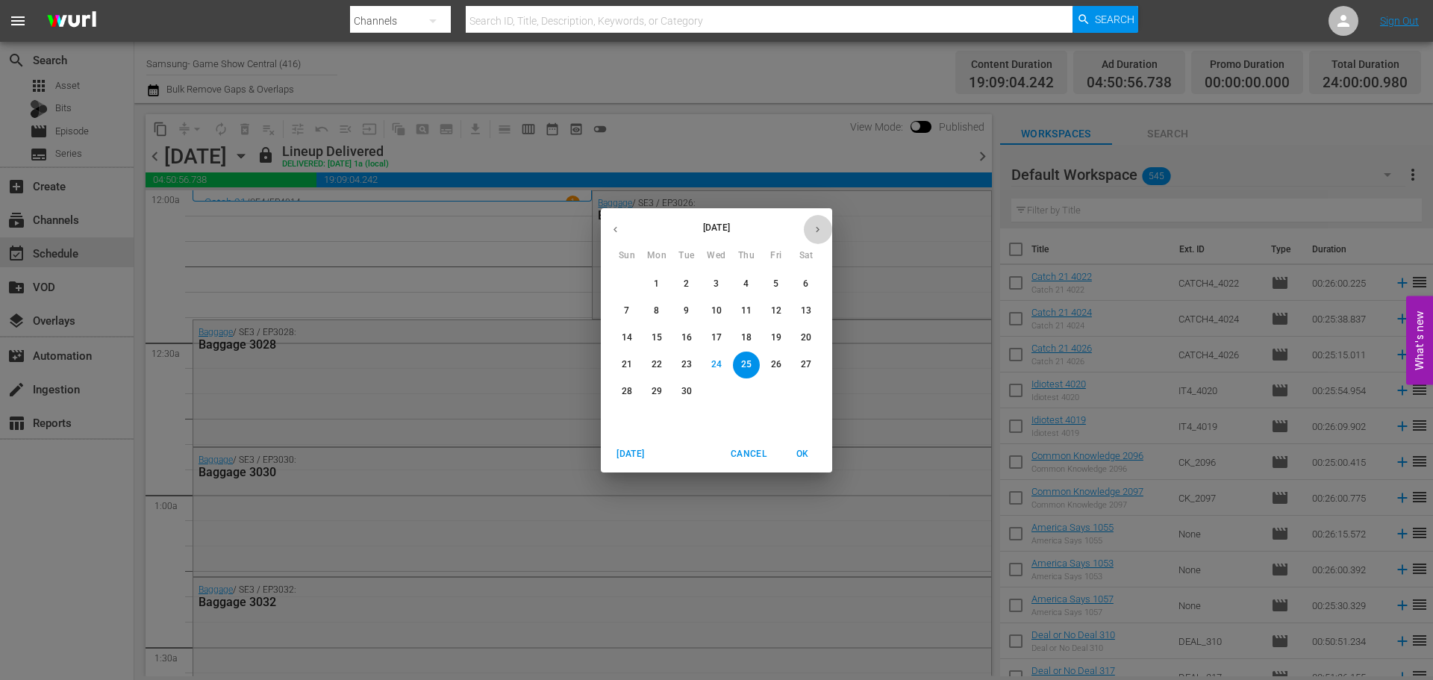
click at [824, 231] on button "button" at bounding box center [817, 229] width 29 height 29
click at [719, 288] on p "1" at bounding box center [715, 284] width 5 height 13
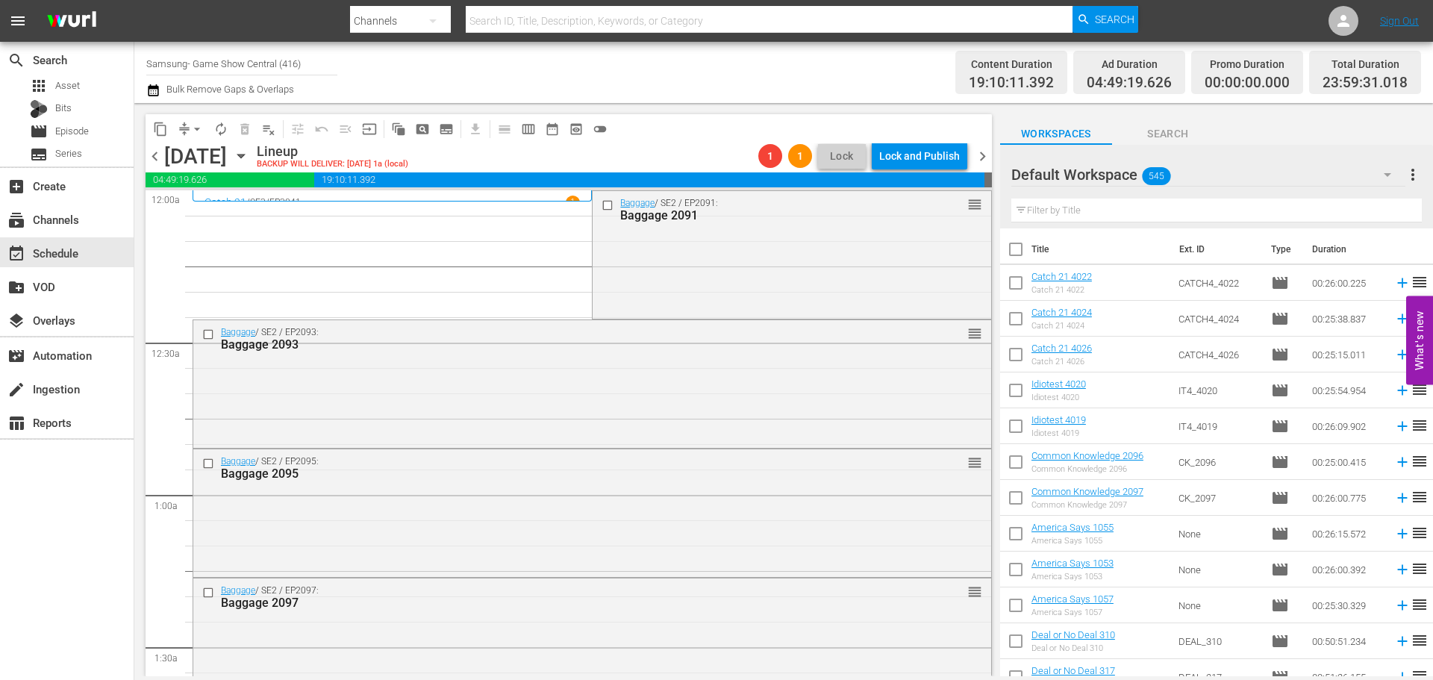
drag, startPoint x: 189, startPoint y: 134, endPoint x: 195, endPoint y: 126, distance: 10.2
click at [189, 134] on button "arrow_drop_down" at bounding box center [197, 129] width 24 height 24
click at [201, 161] on li "Align to Midnight" at bounding box center [197, 159] width 157 height 25
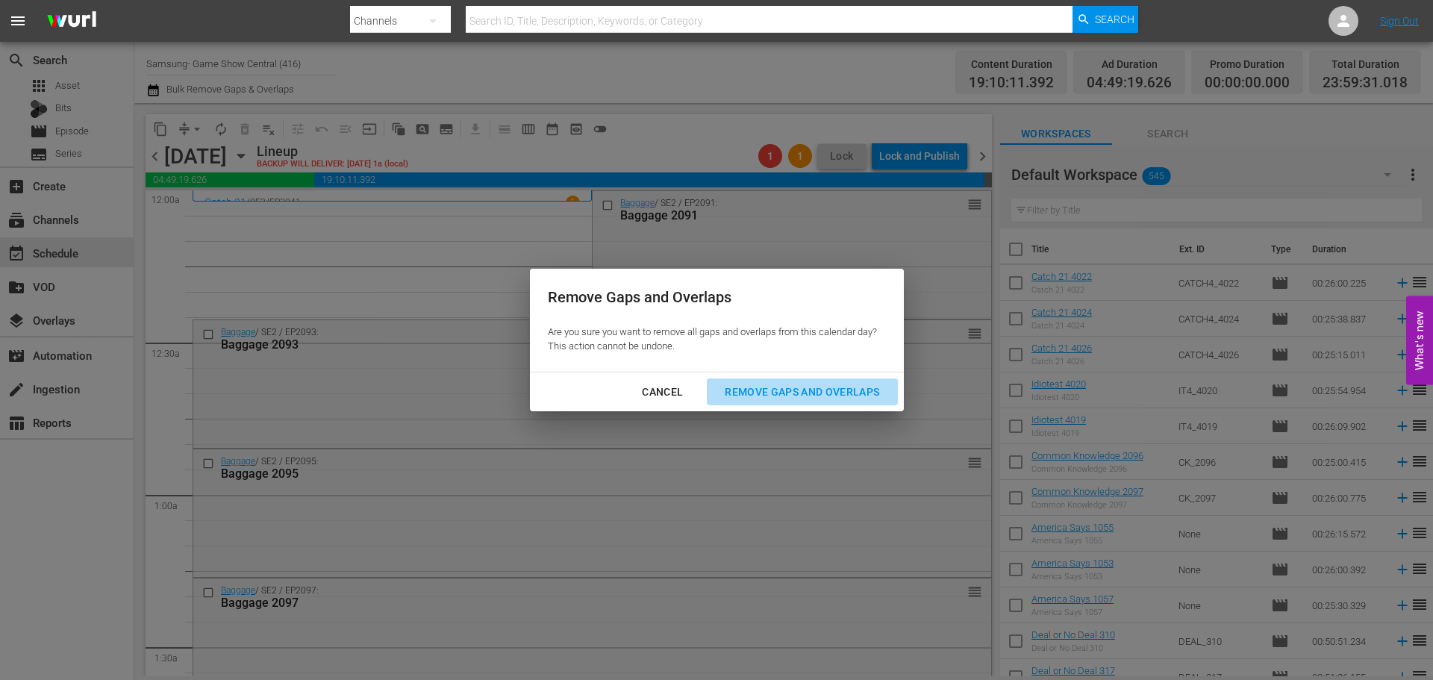
click at [776, 389] on div "Remove Gaps and Overlaps" at bounding box center [802, 392] width 178 height 19
click at [780, 387] on div "Remove Gaps and Overlaps" at bounding box center [802, 392] width 178 height 19
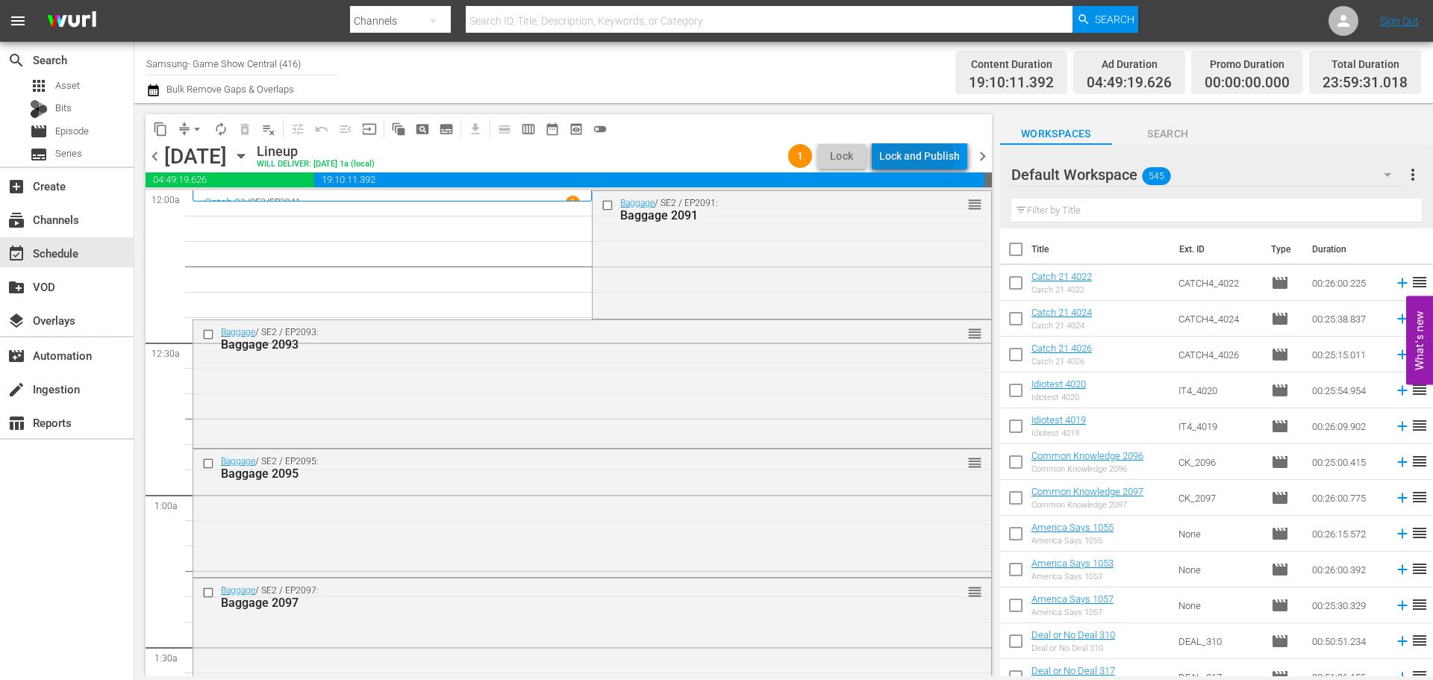
click at [919, 158] on div "Lock and Publish" at bounding box center [919, 156] width 81 height 27
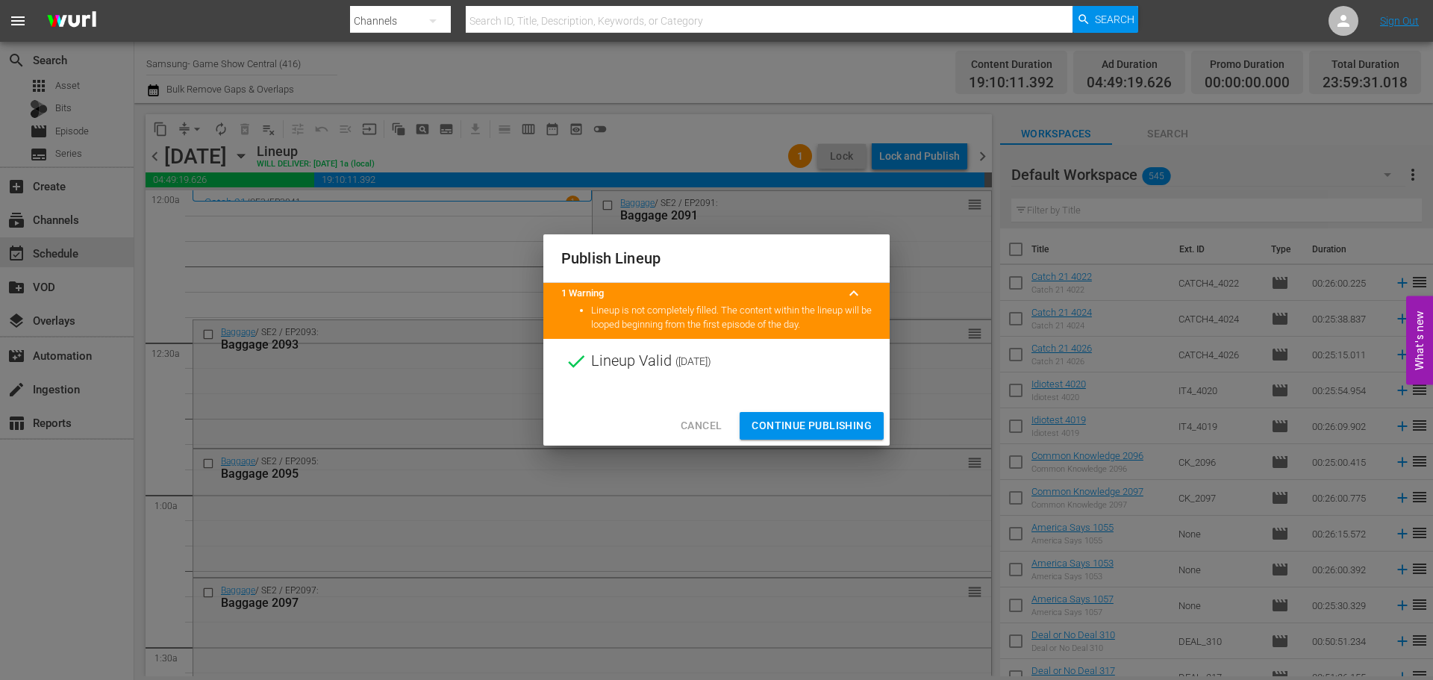
click at [817, 418] on span "Continue Publishing" at bounding box center [811, 425] width 120 height 19
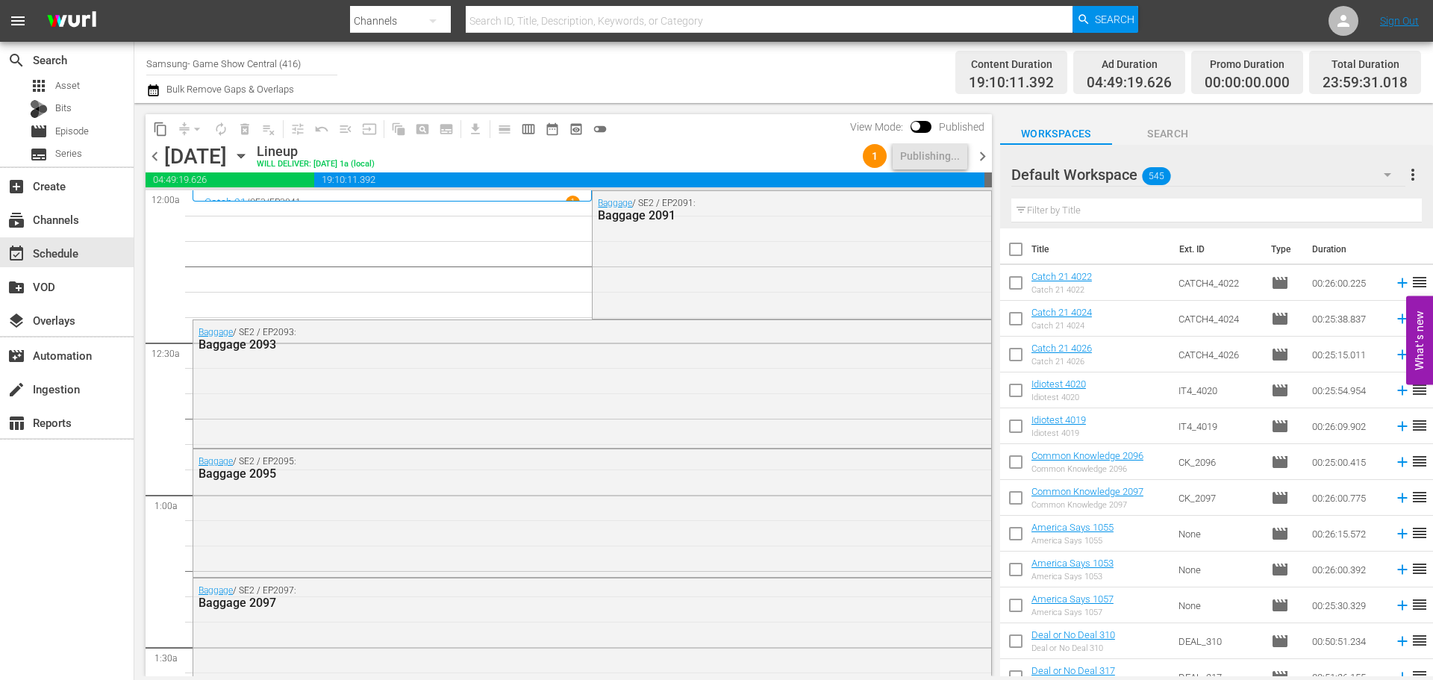
click at [978, 157] on span "chevron_right" at bounding box center [982, 156] width 19 height 19
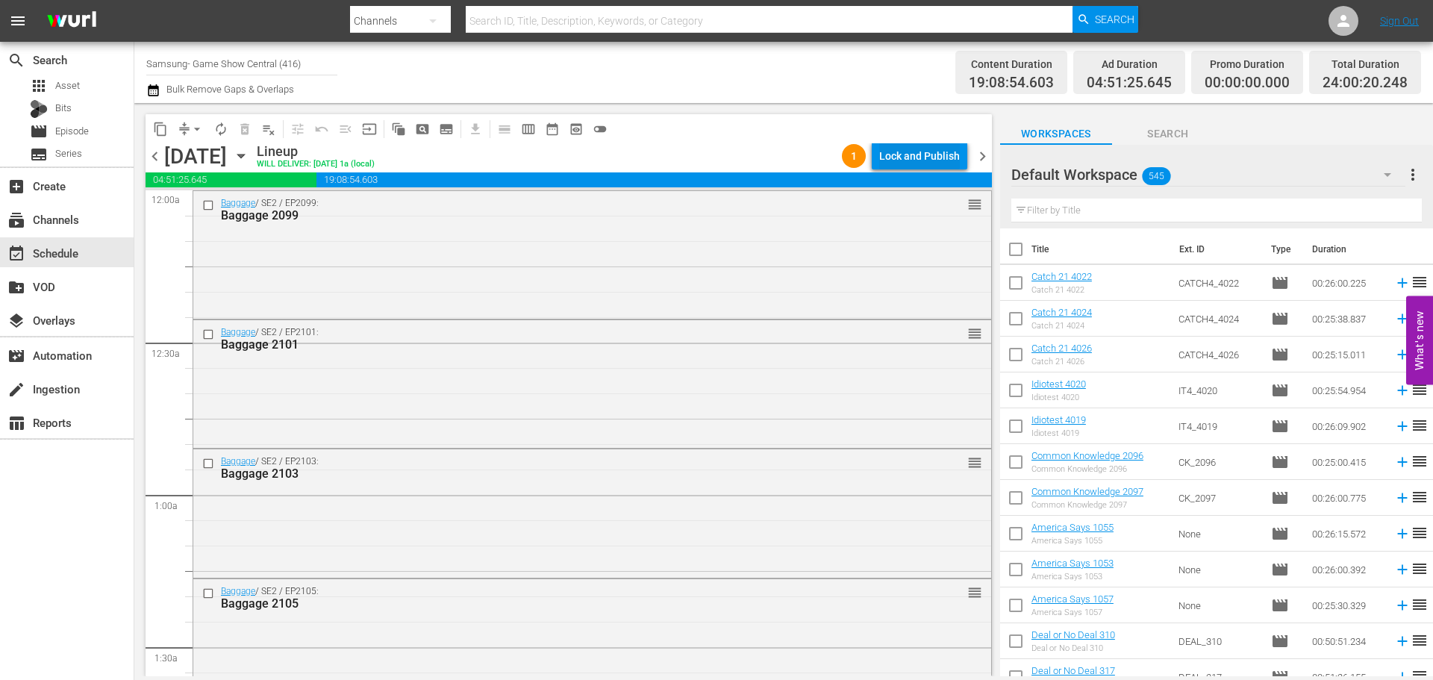
click at [909, 149] on div "Lock and Publish" at bounding box center [919, 156] width 81 height 27
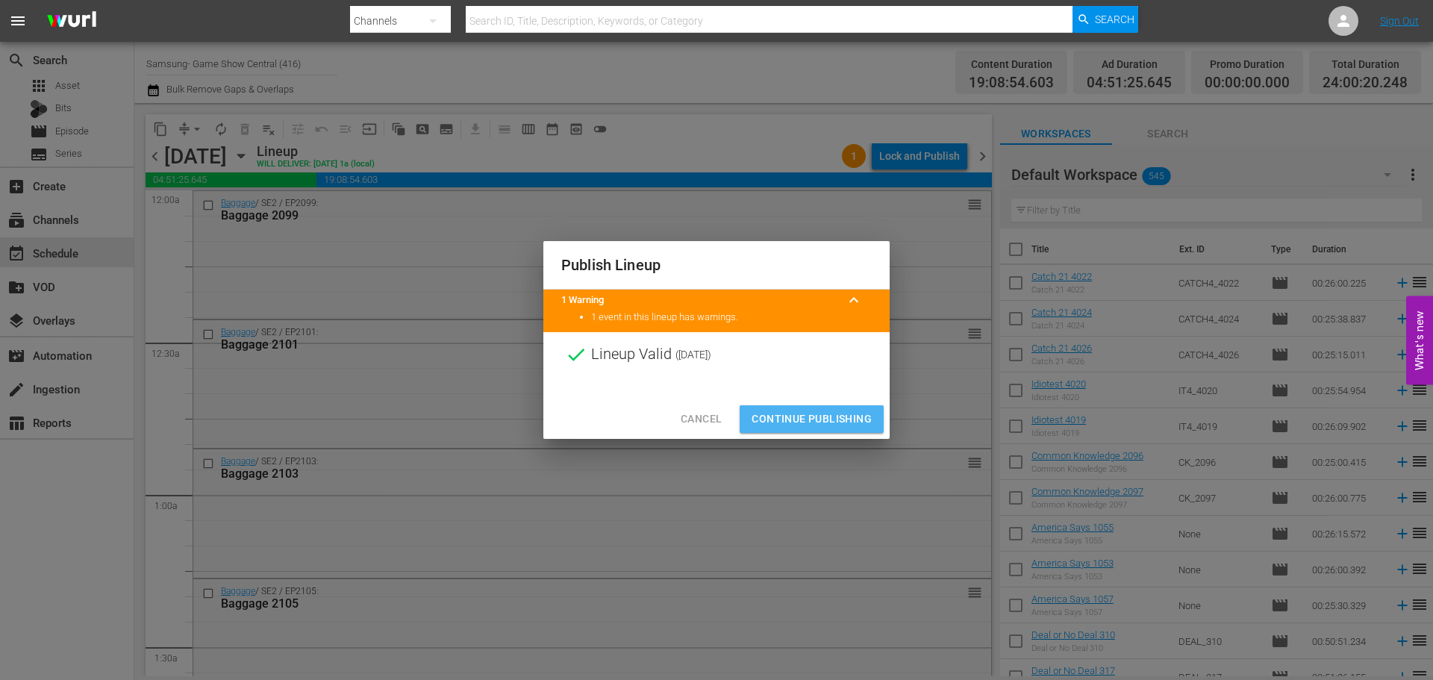
click at [837, 427] on span "Continue Publishing" at bounding box center [811, 419] width 120 height 19
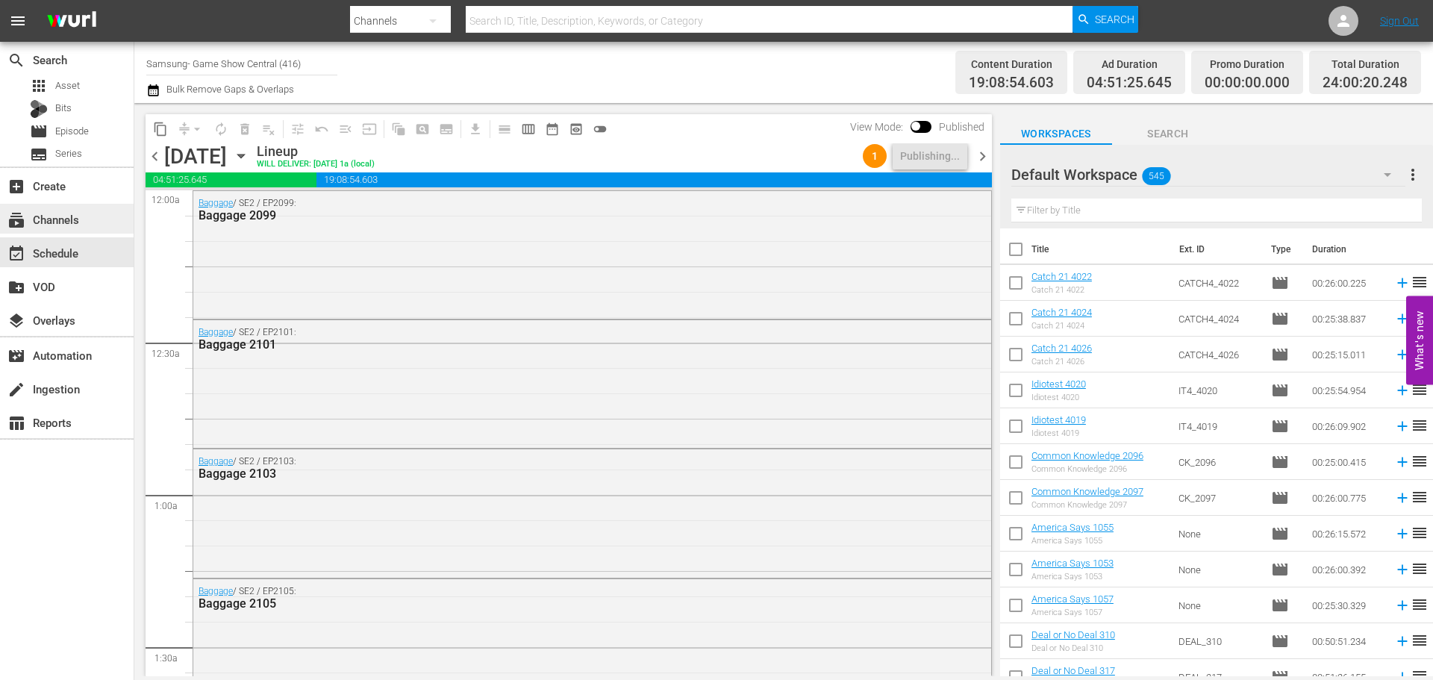
click at [54, 219] on div "subscriptions Channels" at bounding box center [42, 216] width 84 height 13
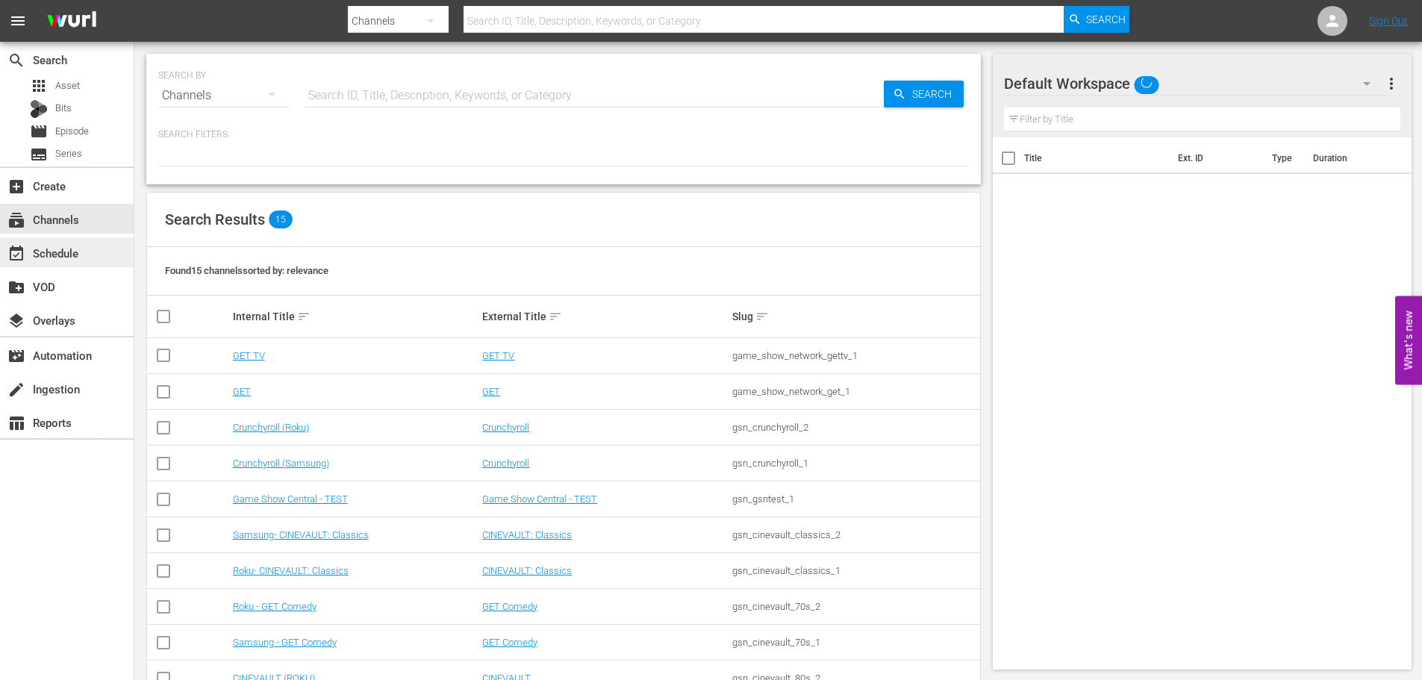
click at [84, 252] on div "event_available Schedule" at bounding box center [67, 252] width 134 height 30
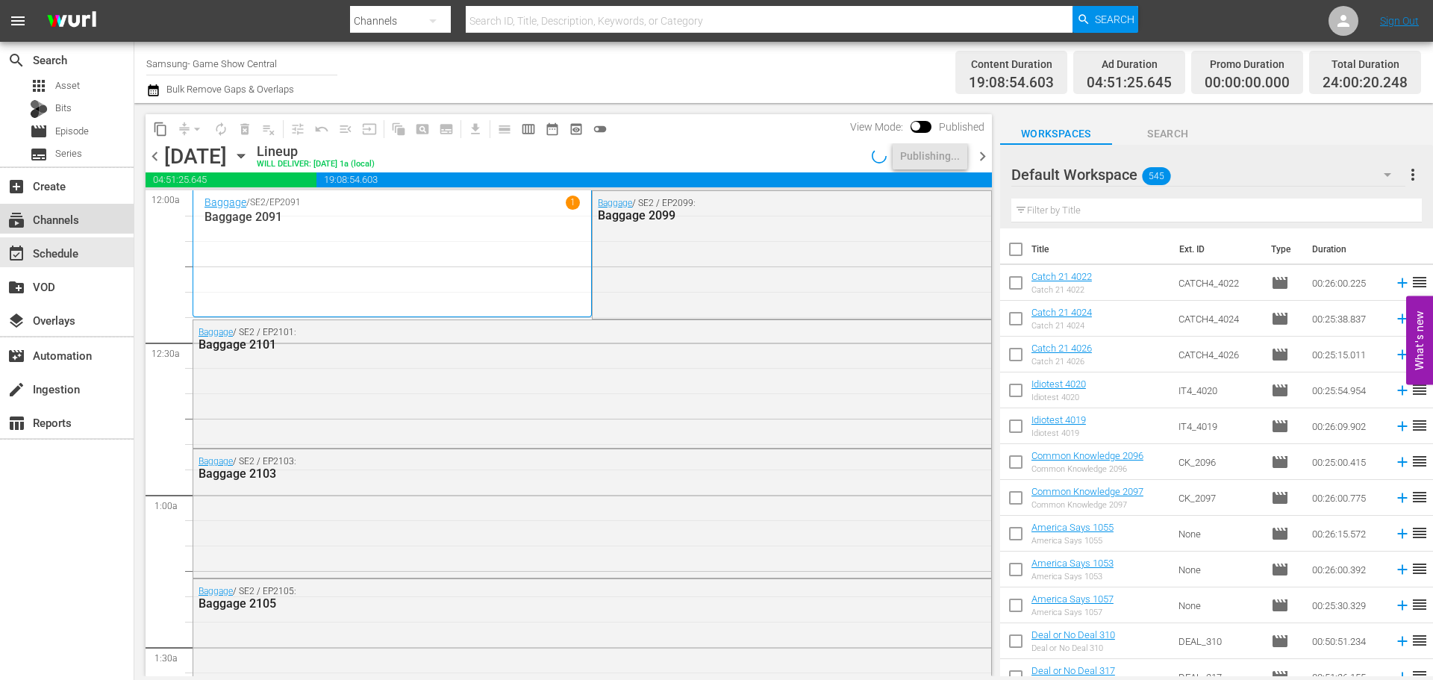
click at [78, 210] on div "subscriptions Channels" at bounding box center [67, 219] width 134 height 30
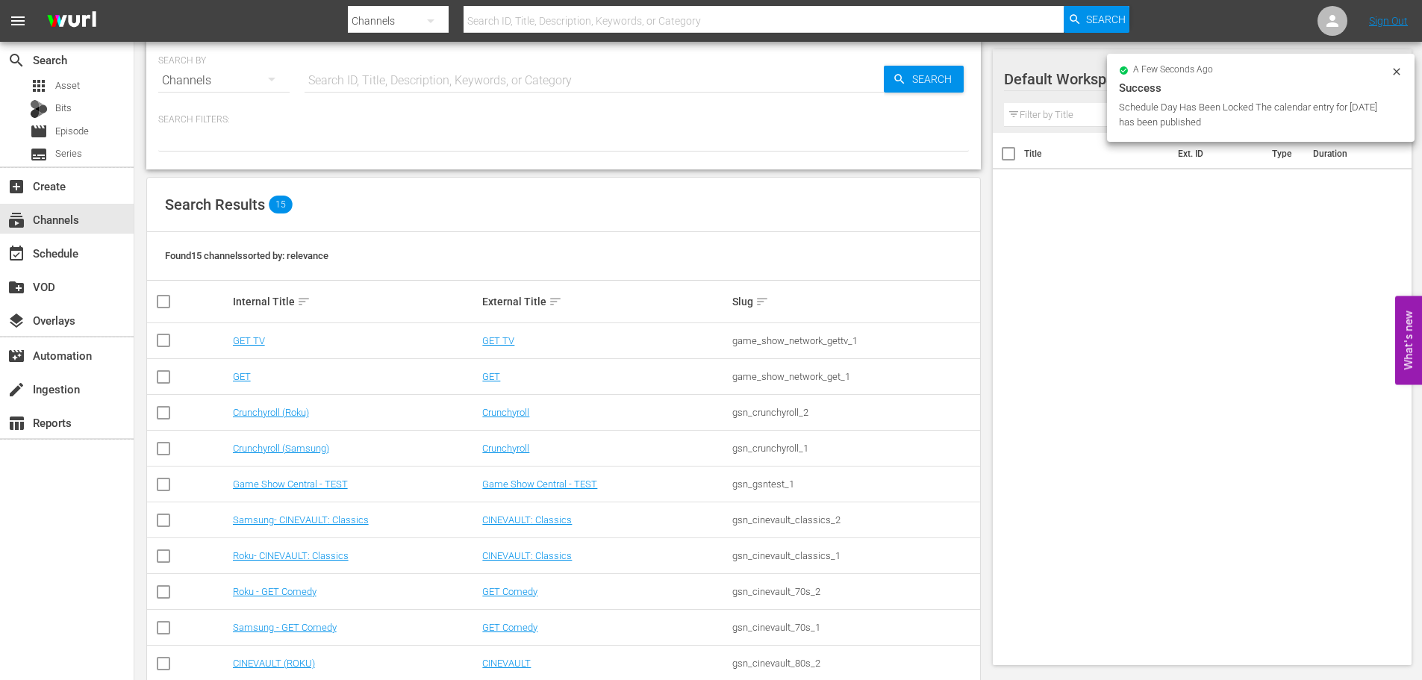
scroll to position [223, 0]
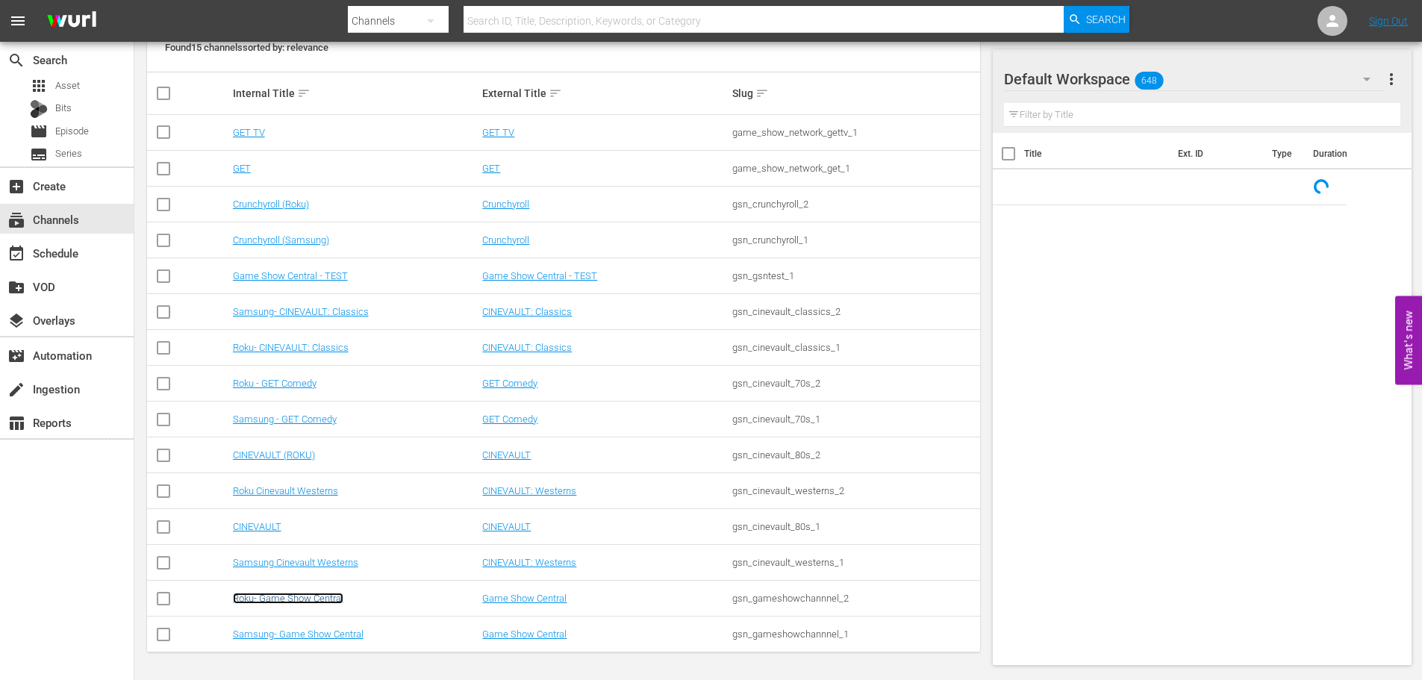
click at [302, 601] on link "Roku- Game Show Central" at bounding box center [288, 598] width 110 height 11
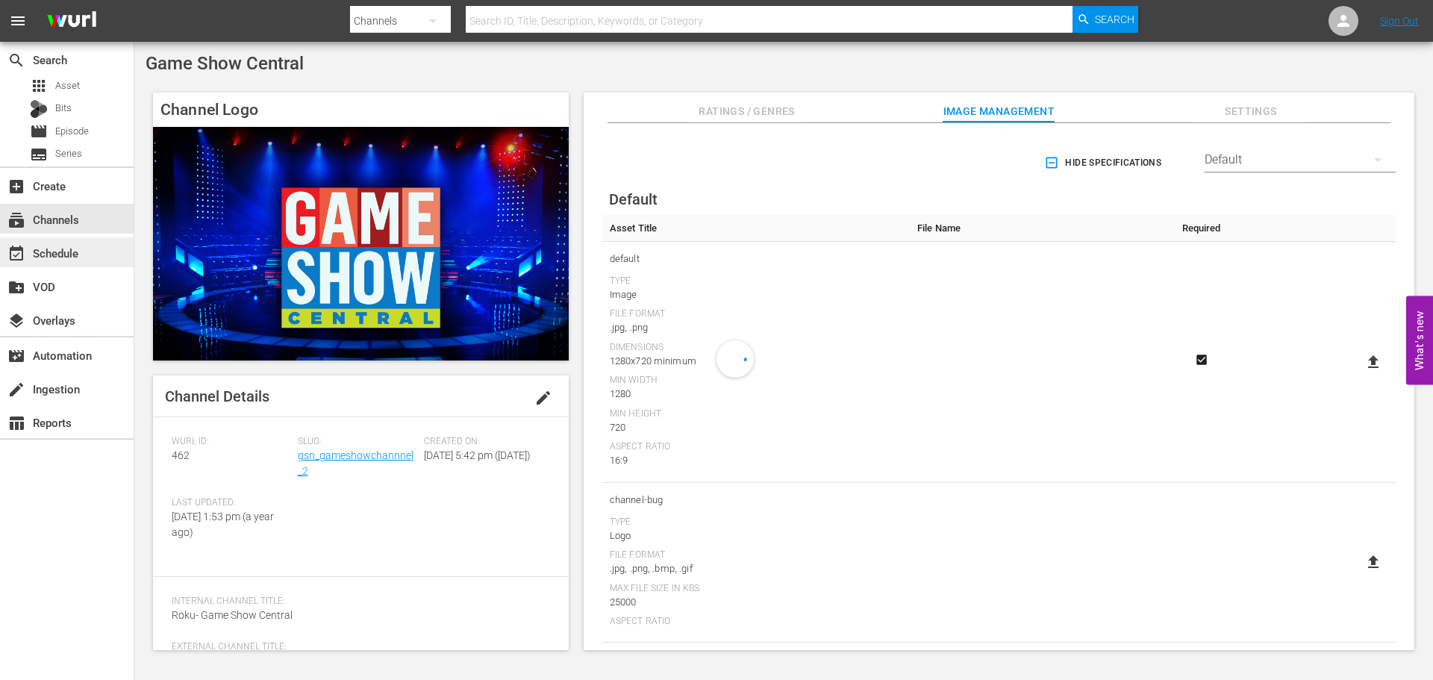
click at [86, 256] on div "event_available Schedule" at bounding box center [67, 252] width 134 height 30
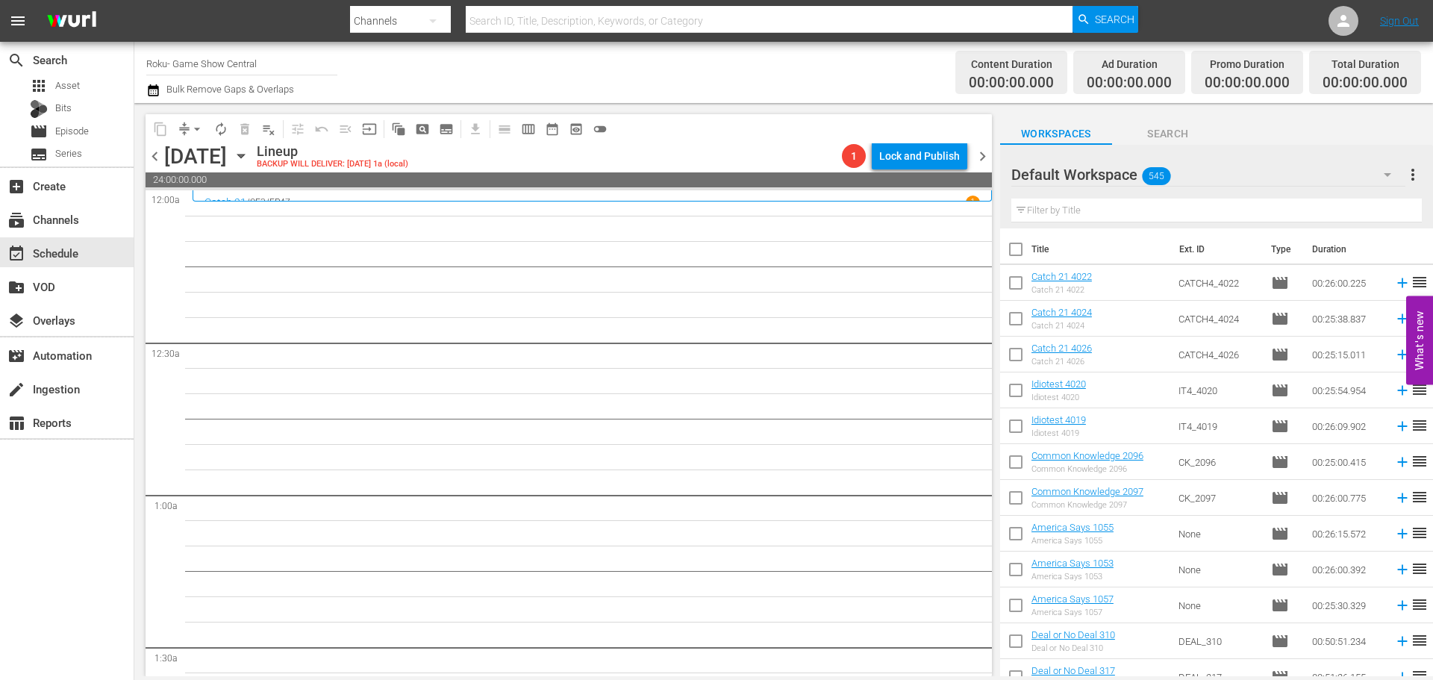
click at [244, 154] on icon "button" at bounding box center [240, 156] width 7 height 4
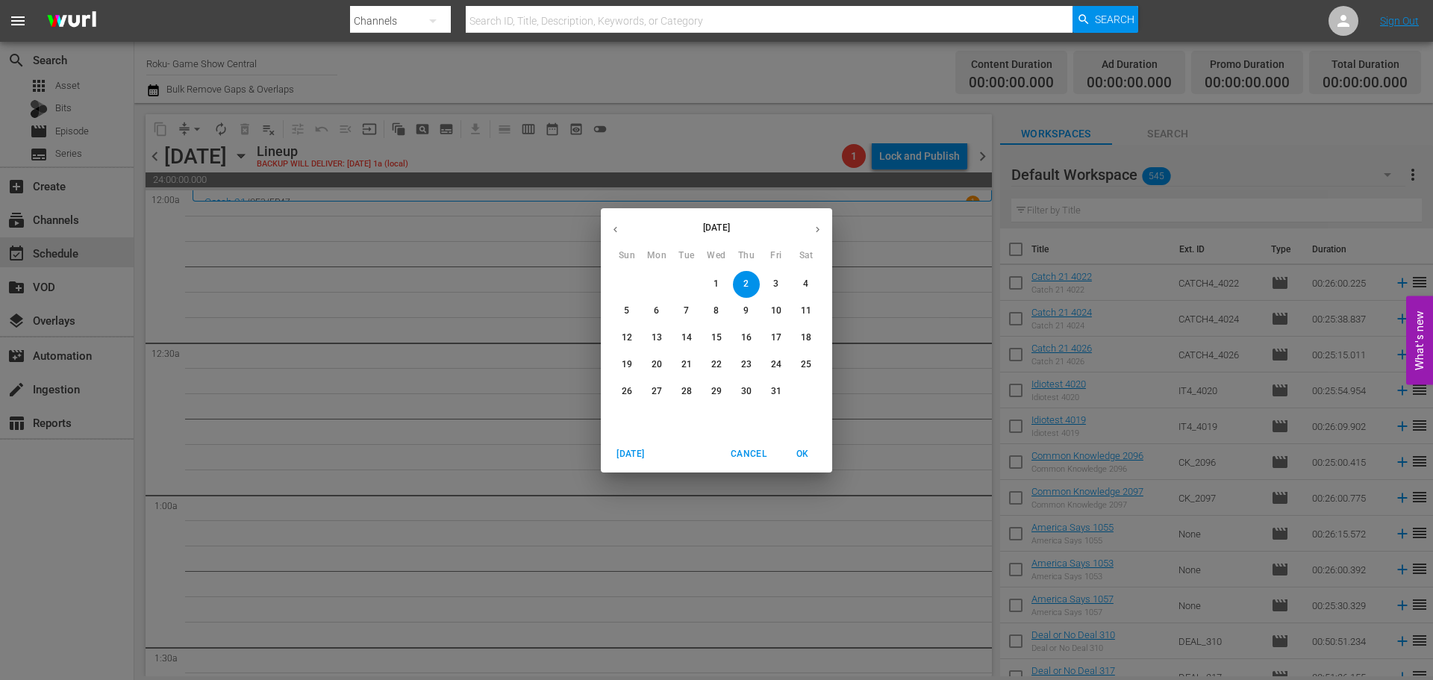
click at [614, 240] on button "button" at bounding box center [615, 229] width 29 height 29
click at [746, 331] on p "18" at bounding box center [746, 337] width 10 height 13
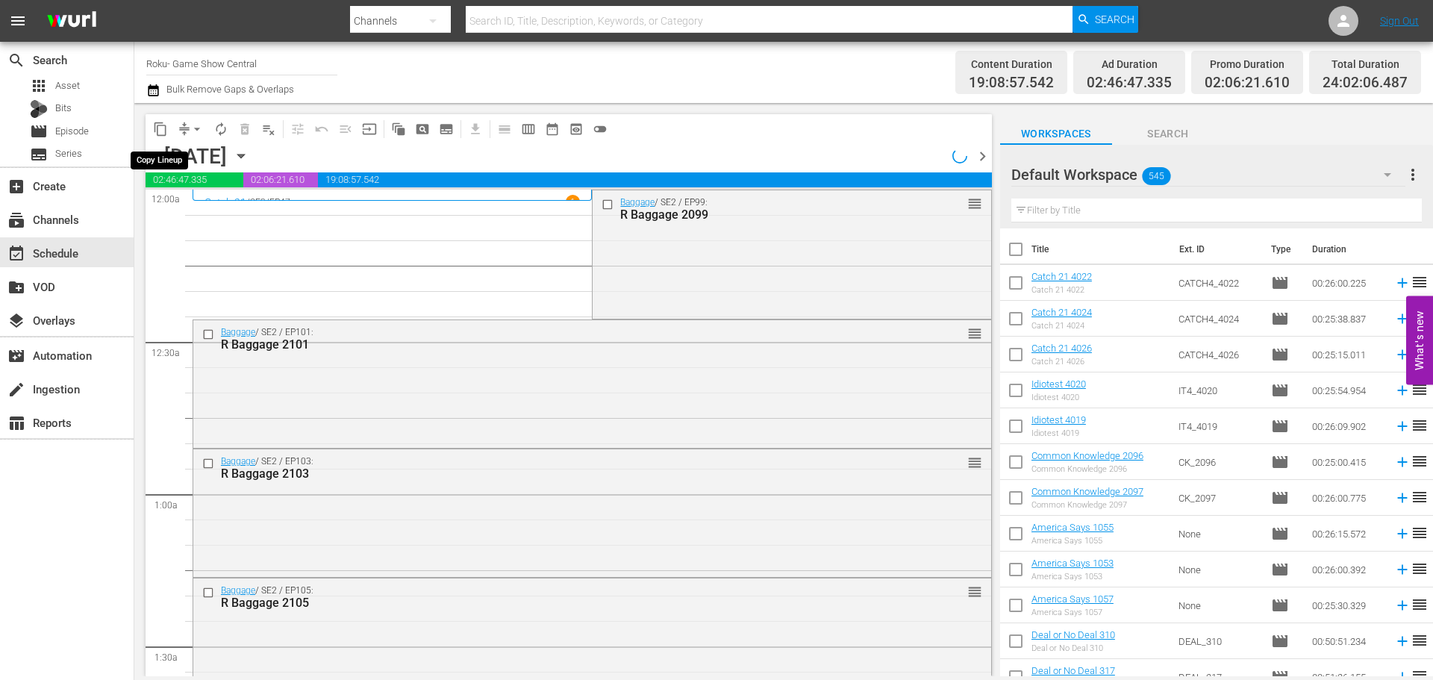
click at [160, 133] on span "content_copy" at bounding box center [160, 129] width 15 height 15
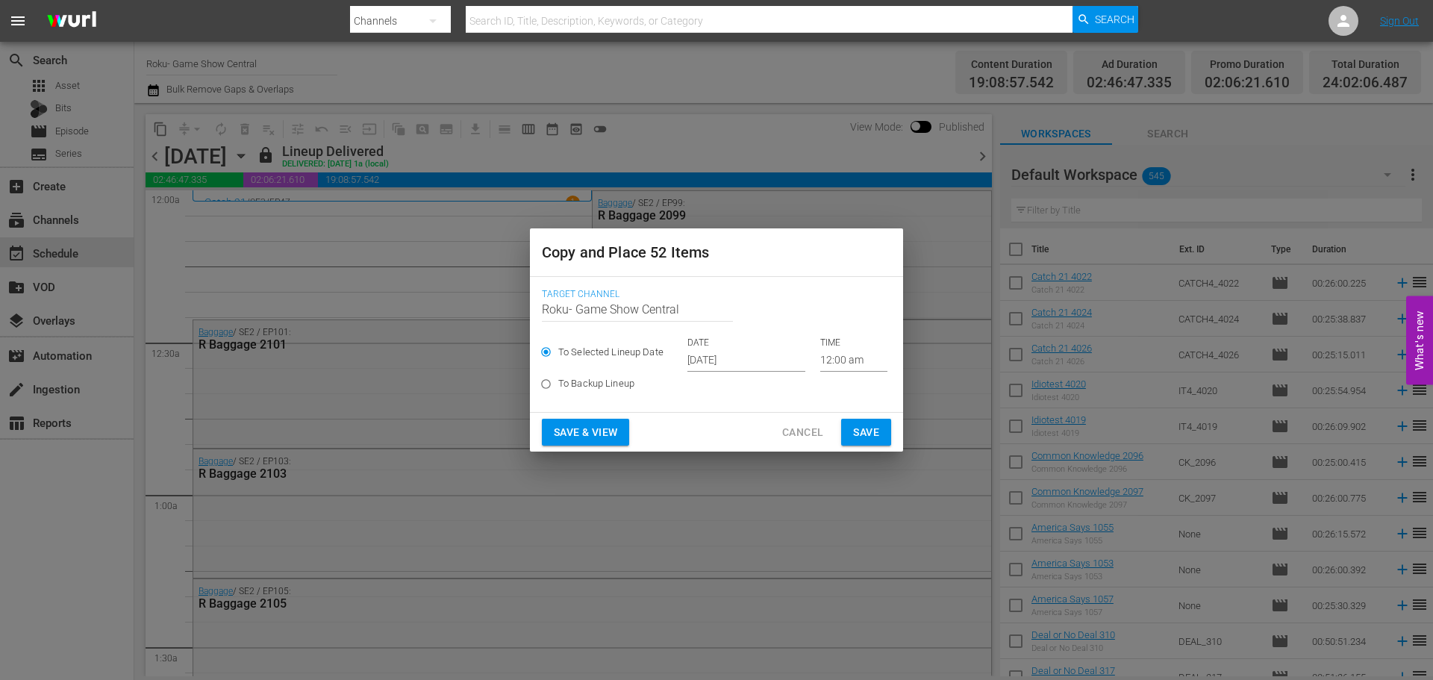
click at [772, 365] on input "Sep 26th 2025" at bounding box center [746, 360] width 118 height 22
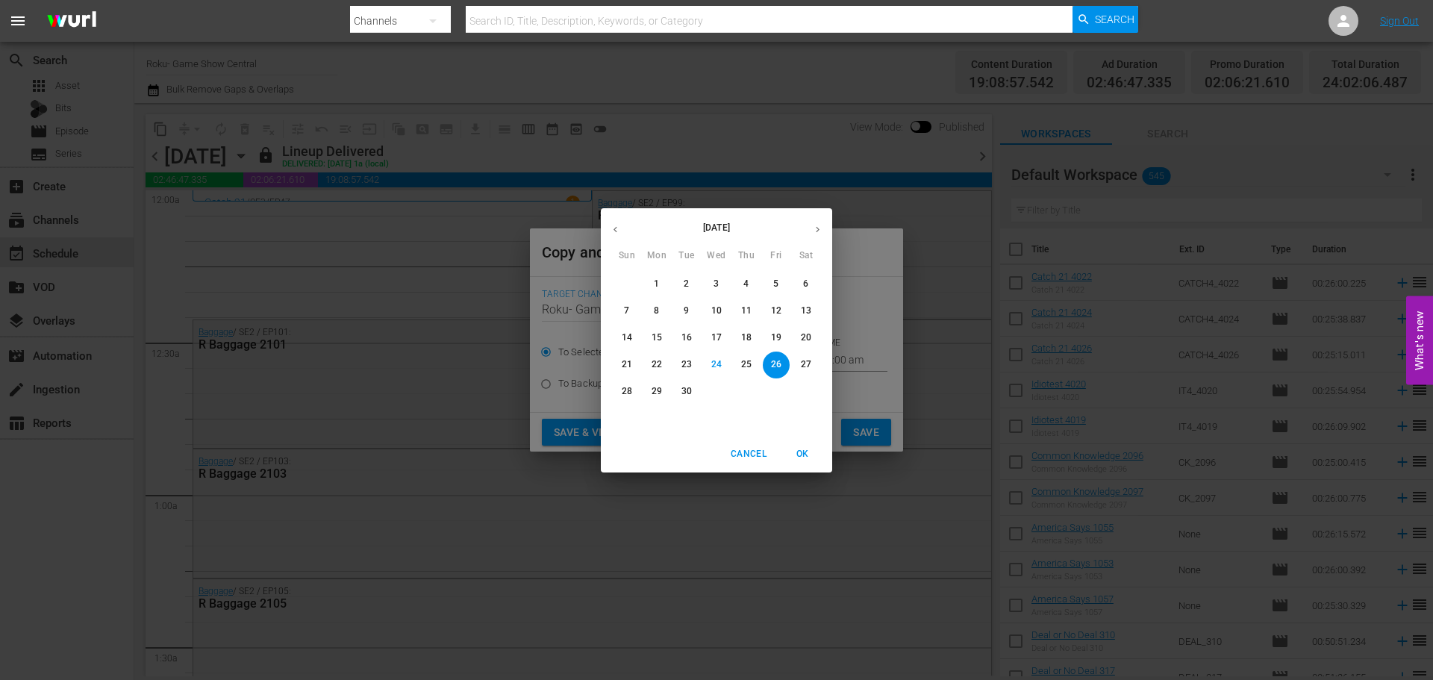
click at [816, 239] on button "button" at bounding box center [817, 229] width 29 height 29
click at [752, 285] on span "2" at bounding box center [746, 284] width 27 height 13
type input "Oct 2nd 2025"
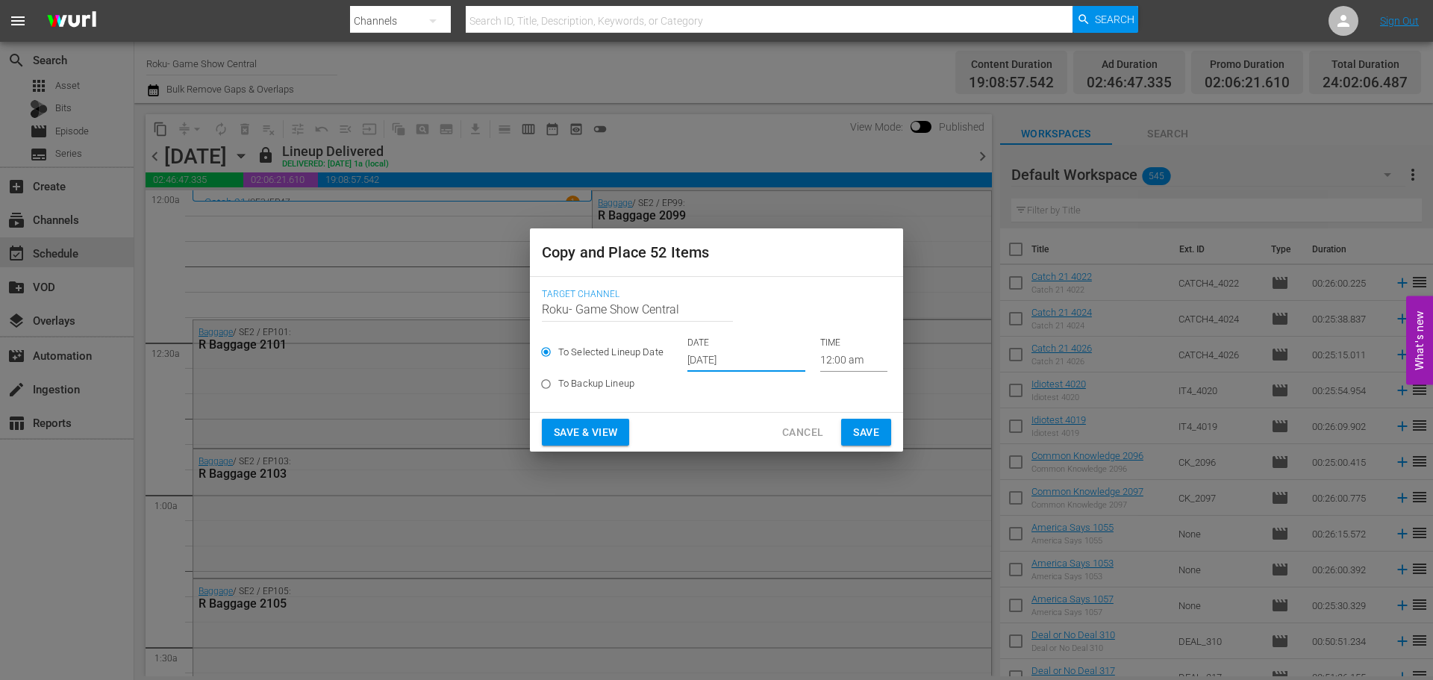
click at [859, 439] on span "Save" at bounding box center [866, 432] width 26 height 19
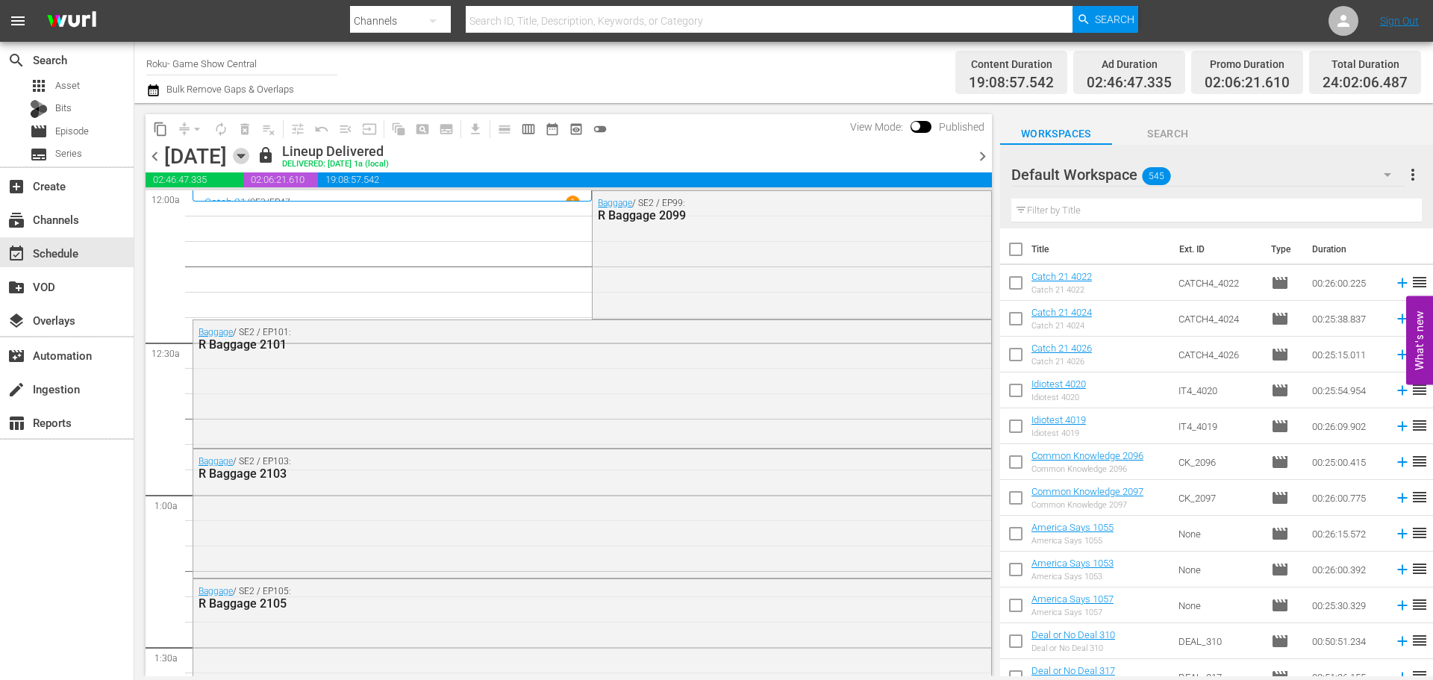
click at [249, 153] on icon "button" at bounding box center [241, 156] width 16 height 16
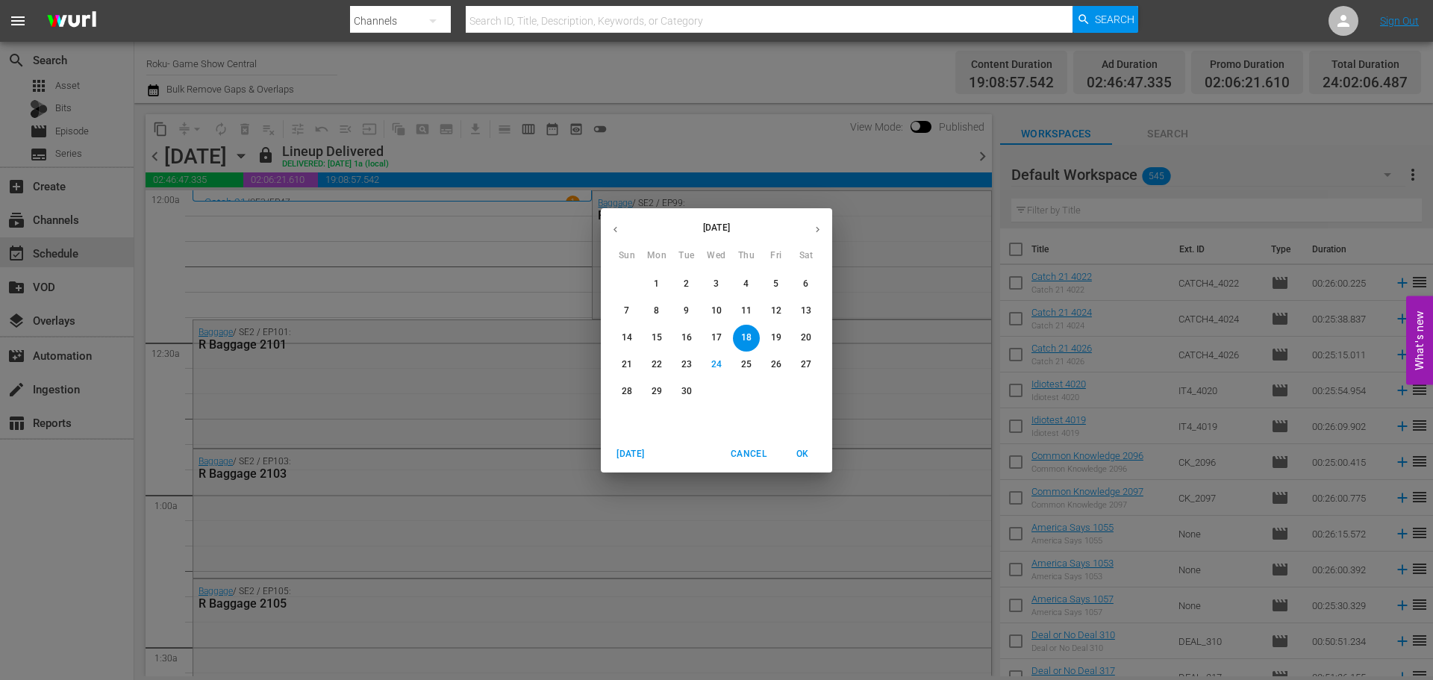
click at [825, 228] on button "button" at bounding box center [817, 229] width 29 height 29
click at [745, 283] on p "2" at bounding box center [745, 284] width 5 height 13
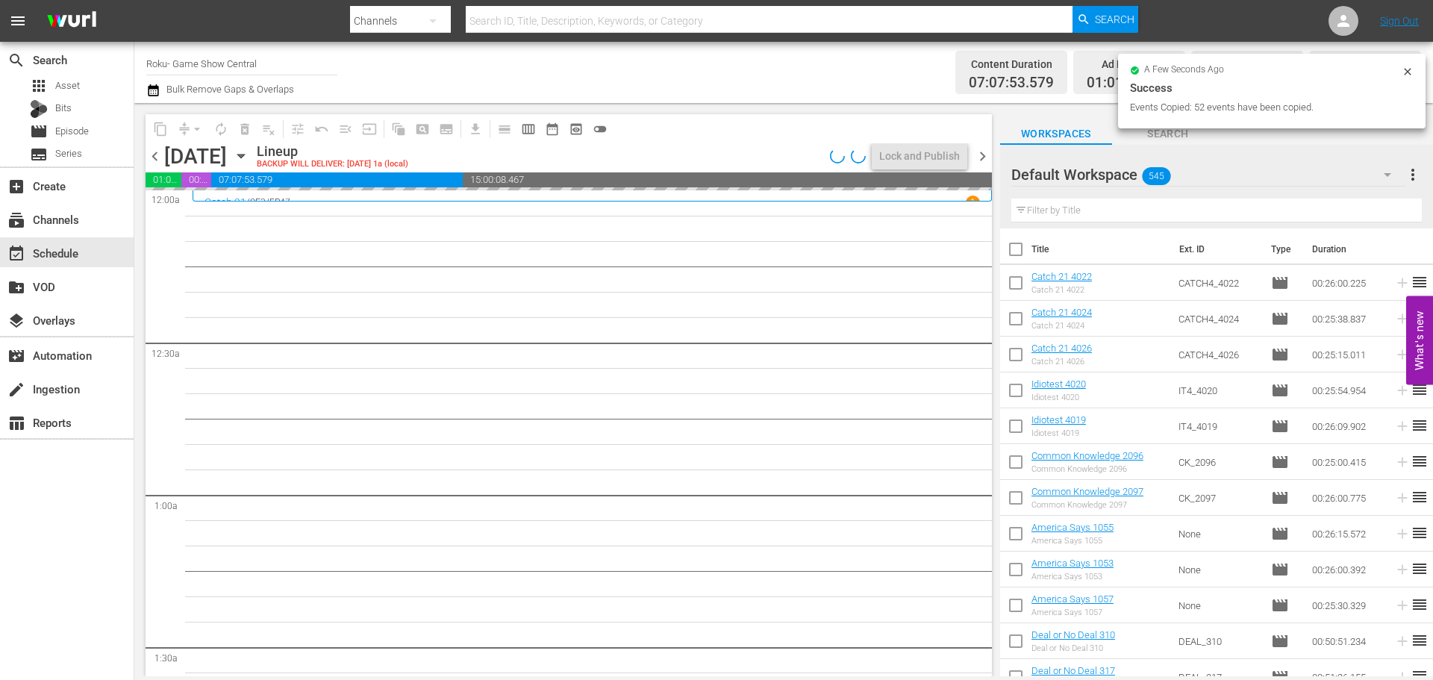
click at [249, 155] on icon "button" at bounding box center [241, 156] width 16 height 16
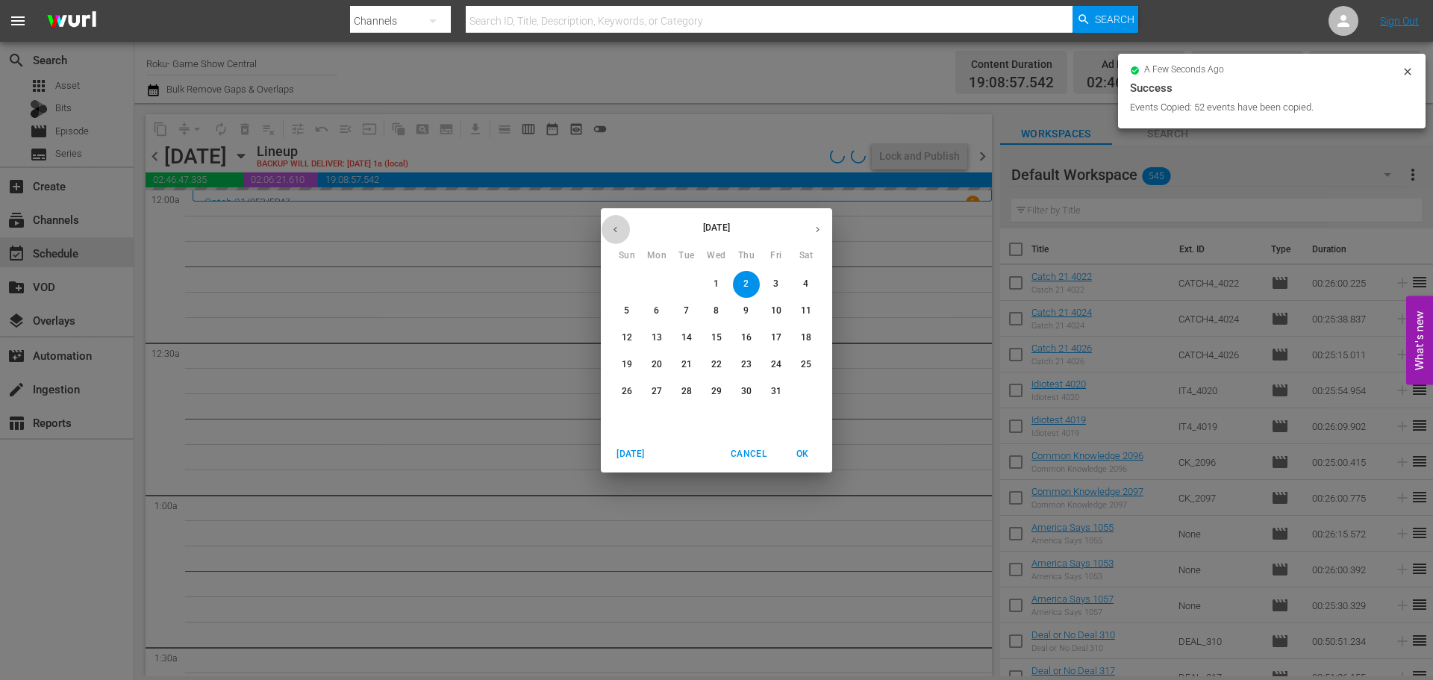
click at [610, 232] on icon "button" at bounding box center [615, 229] width 11 height 11
click at [777, 363] on p "24" at bounding box center [776, 364] width 10 height 13
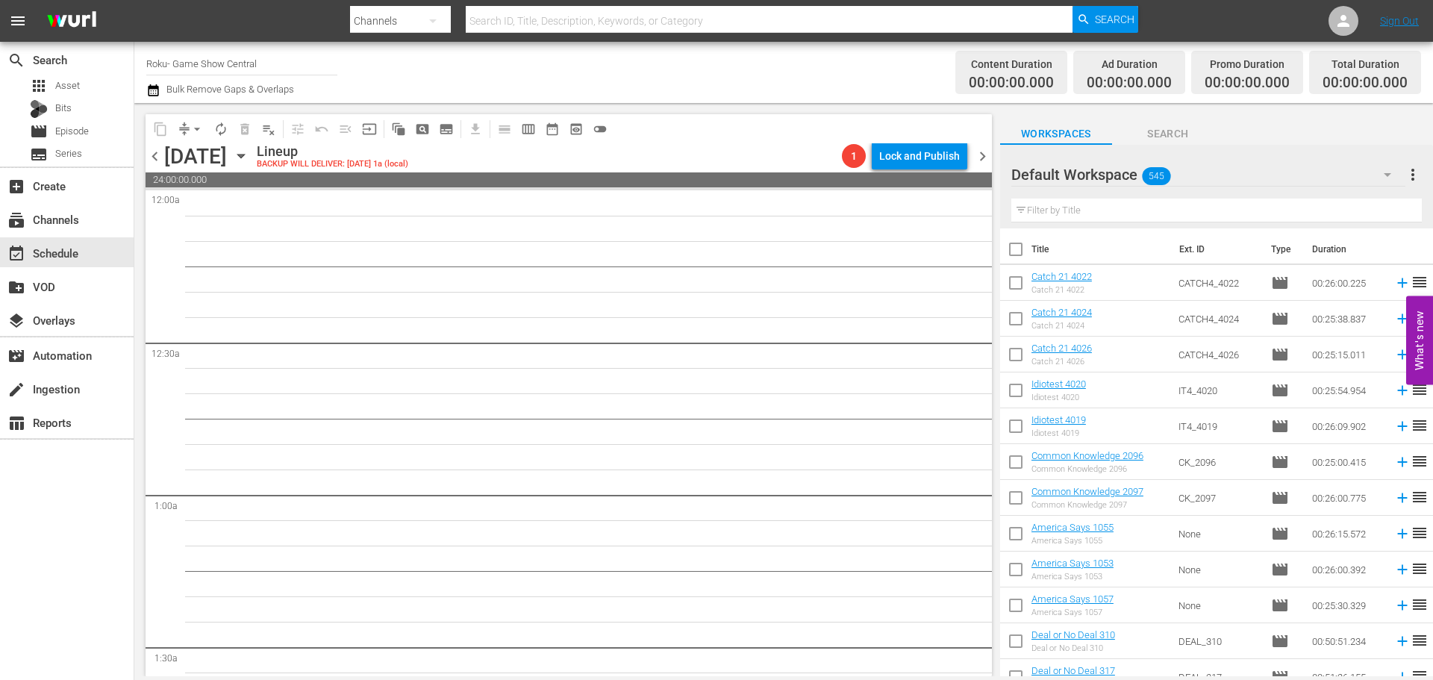
click at [249, 153] on icon "button" at bounding box center [241, 156] width 16 height 16
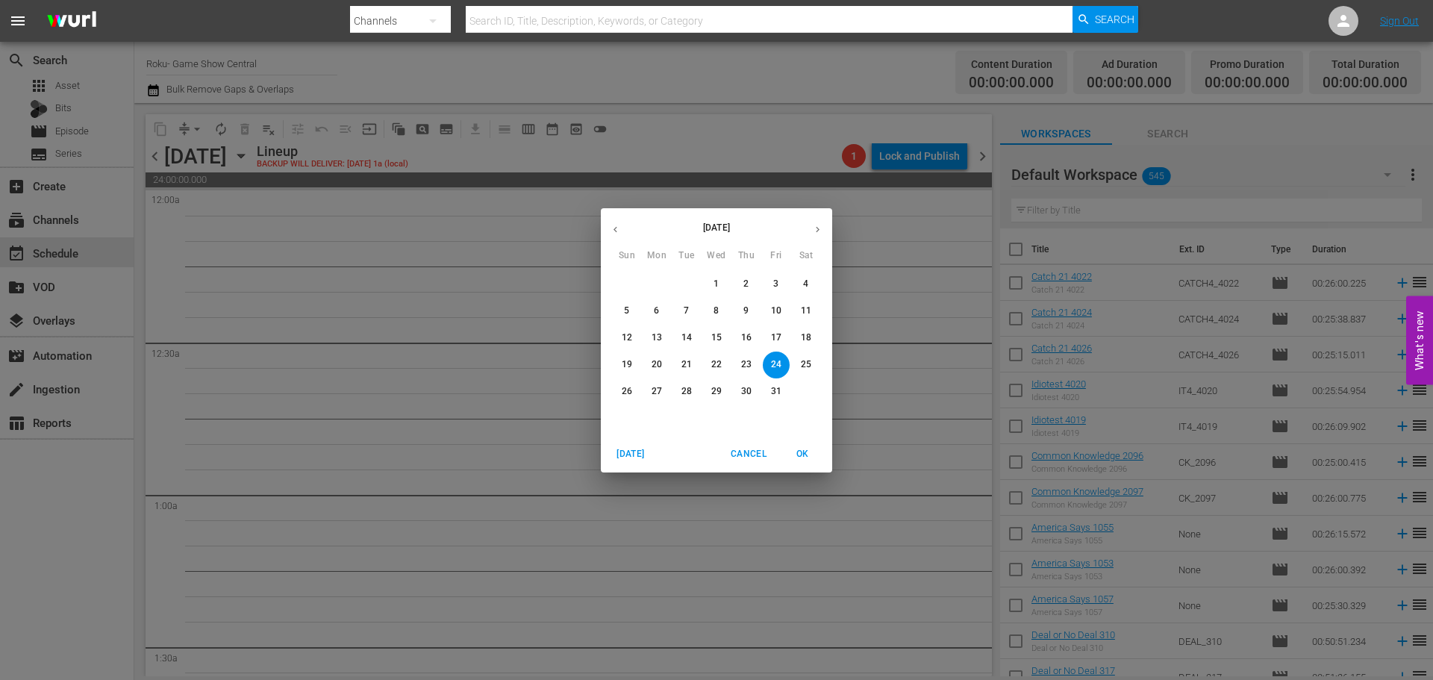
click at [813, 234] on icon "button" at bounding box center [817, 229] width 11 height 11
drag, startPoint x: 613, startPoint y: 235, endPoint x: 648, endPoint y: 240, distance: 35.4
click at [613, 234] on button "button" at bounding box center [615, 229] width 29 height 29
click at [614, 228] on icon "button" at bounding box center [615, 229] width 11 height 11
click at [787, 368] on span "26" at bounding box center [776, 364] width 27 height 13
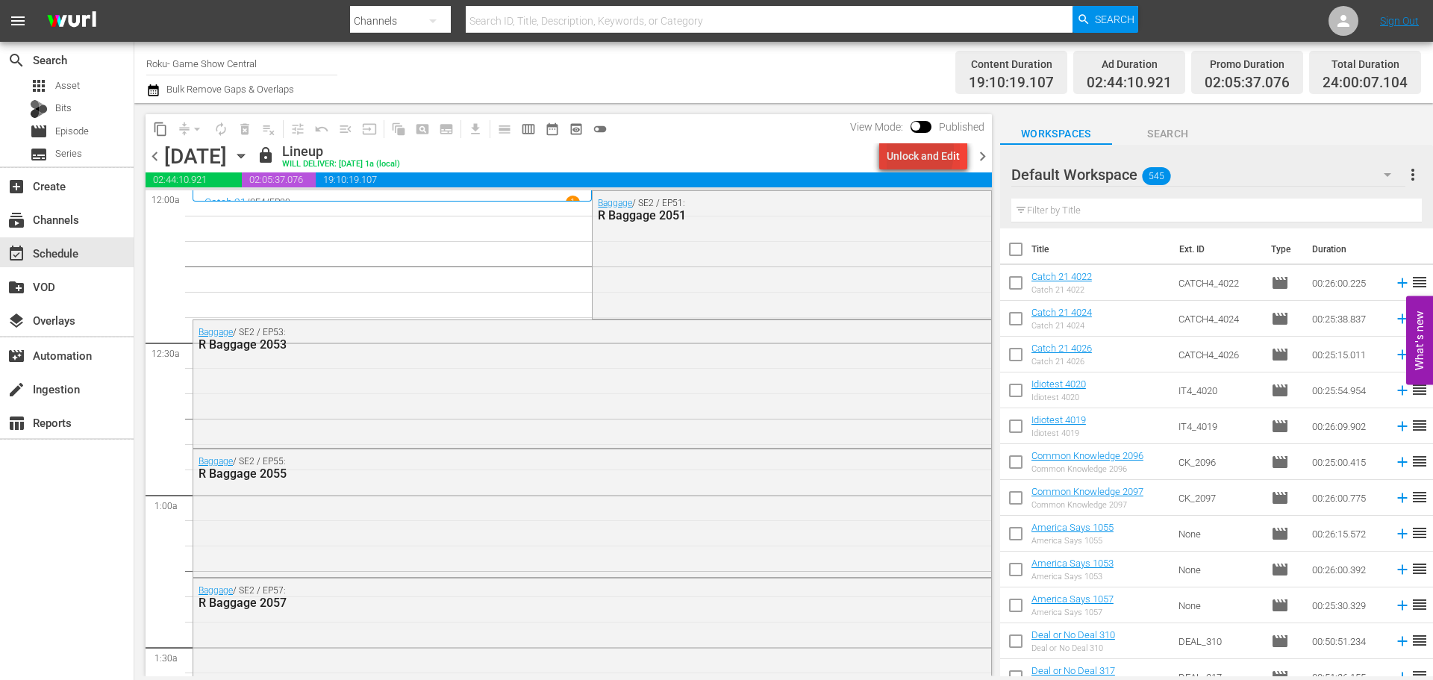
click at [893, 151] on div "Unlock and Edit" at bounding box center [923, 156] width 73 height 27
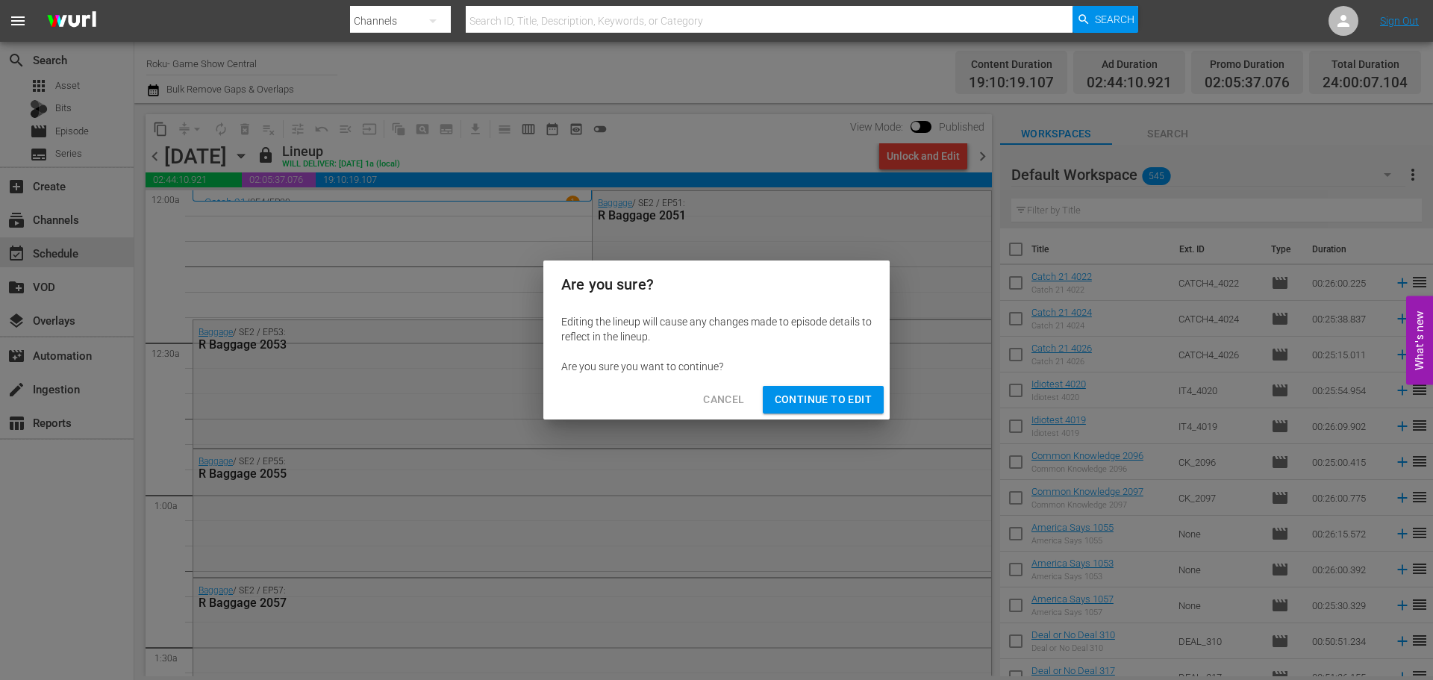
click at [820, 411] on button "Continue to Edit" at bounding box center [823, 400] width 121 height 28
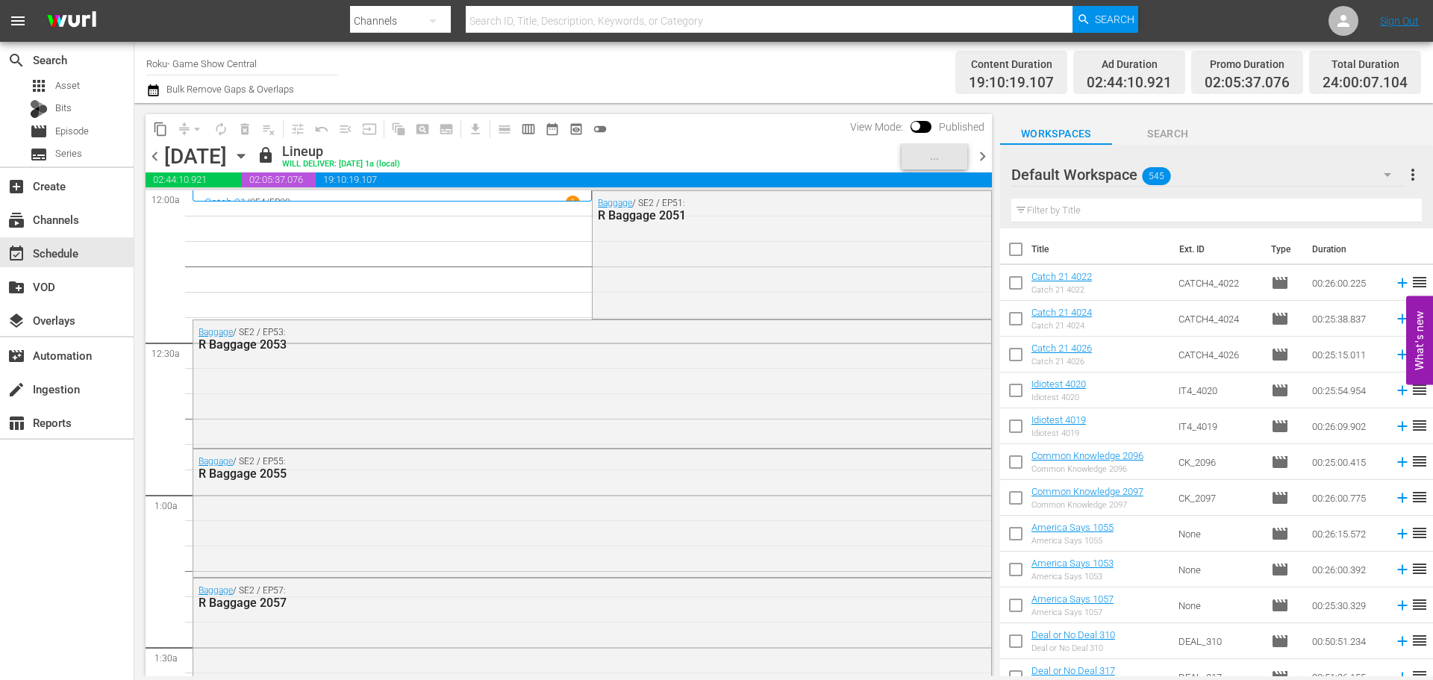
click at [819, 396] on span "Continue to Edit" at bounding box center [823, 399] width 97 height 19
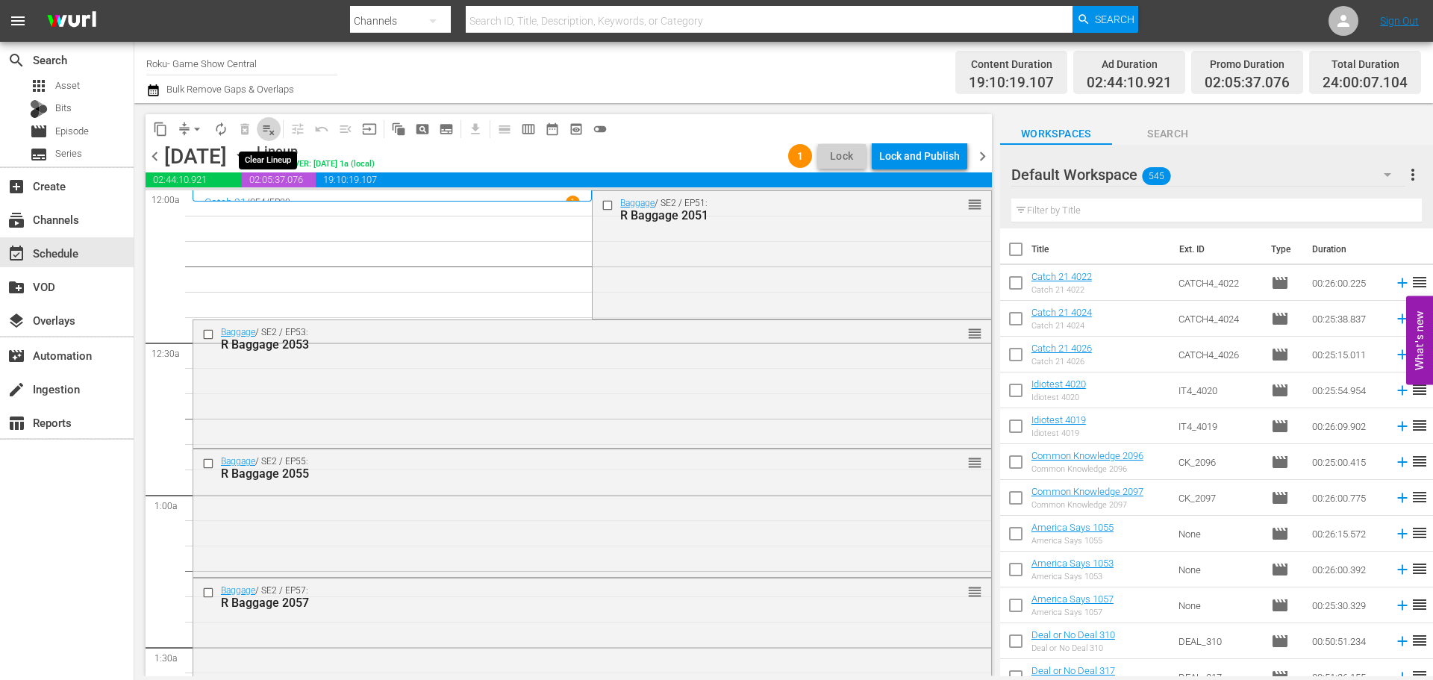
click at [268, 129] on span "playlist_remove_outlined" at bounding box center [268, 129] width 15 height 15
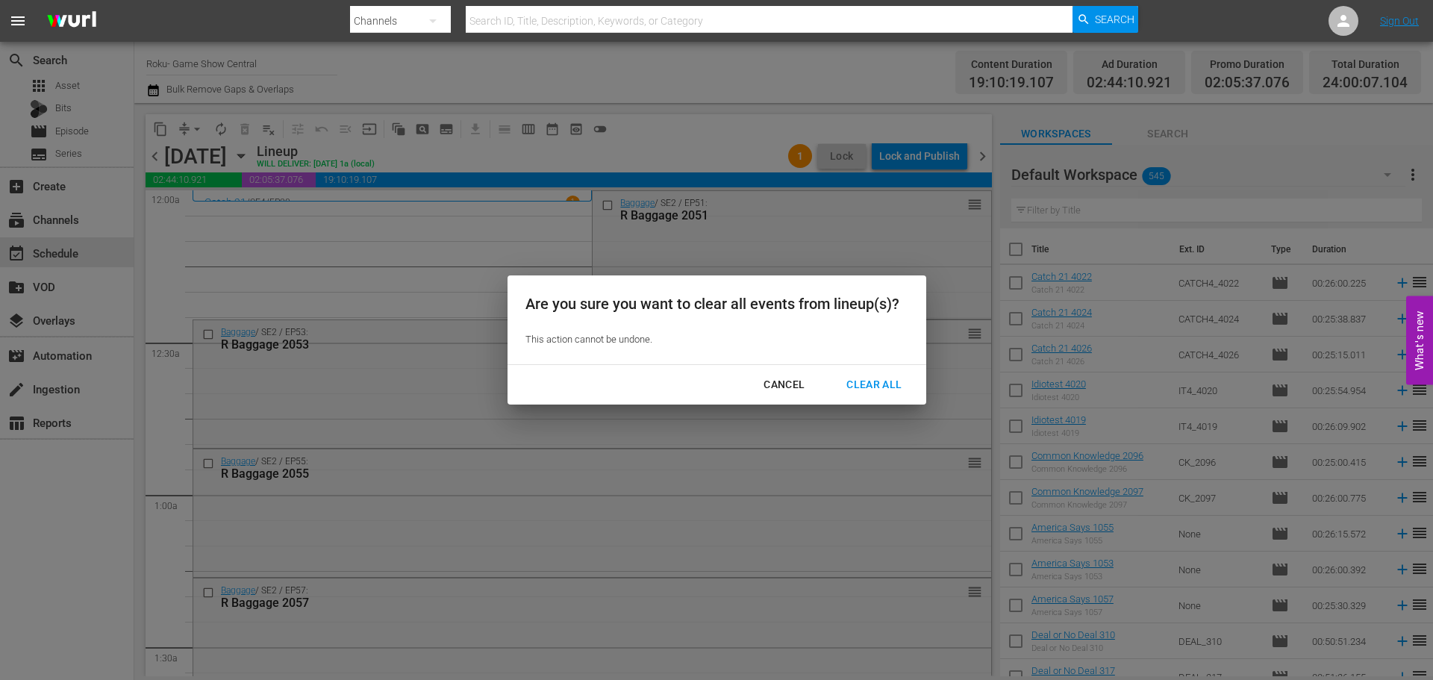
click at [837, 386] on div "Clear All" at bounding box center [873, 384] width 79 height 19
click at [854, 381] on div "Clear All" at bounding box center [873, 384] width 79 height 19
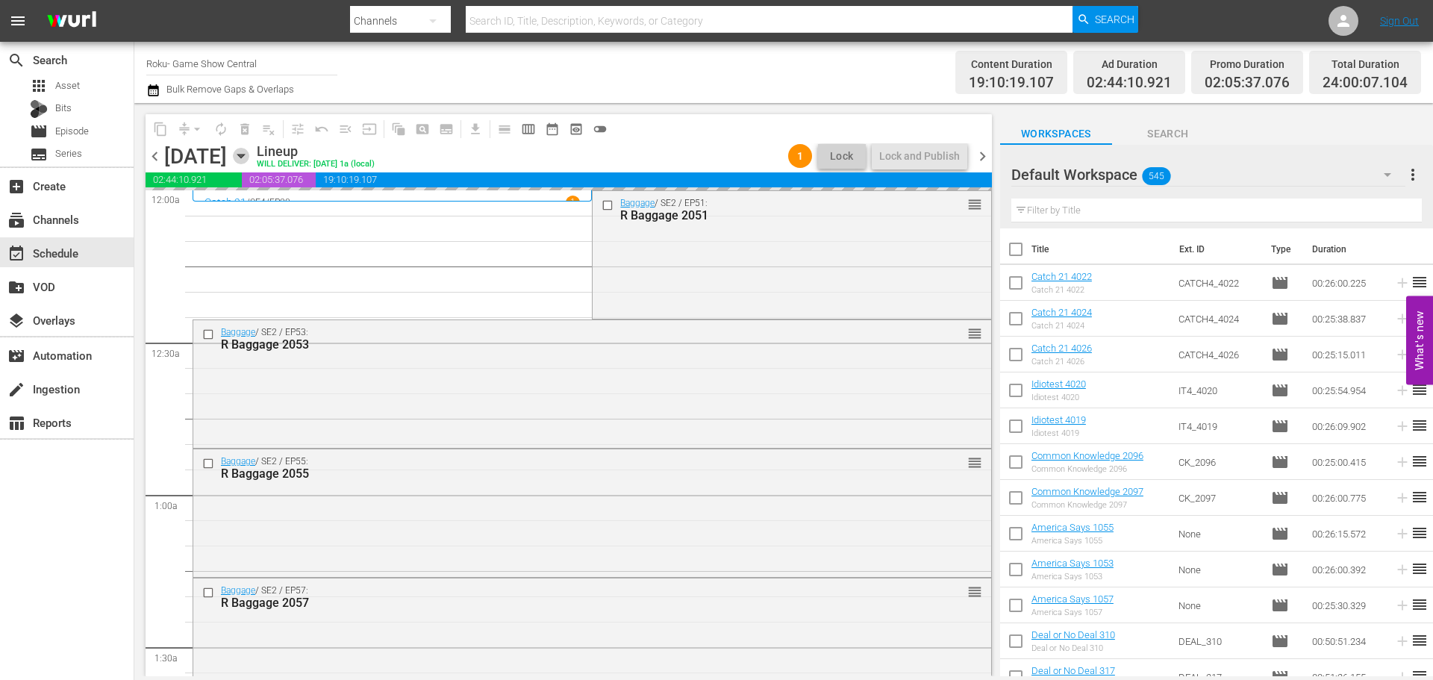
click at [244, 155] on icon "button" at bounding box center [240, 156] width 7 height 4
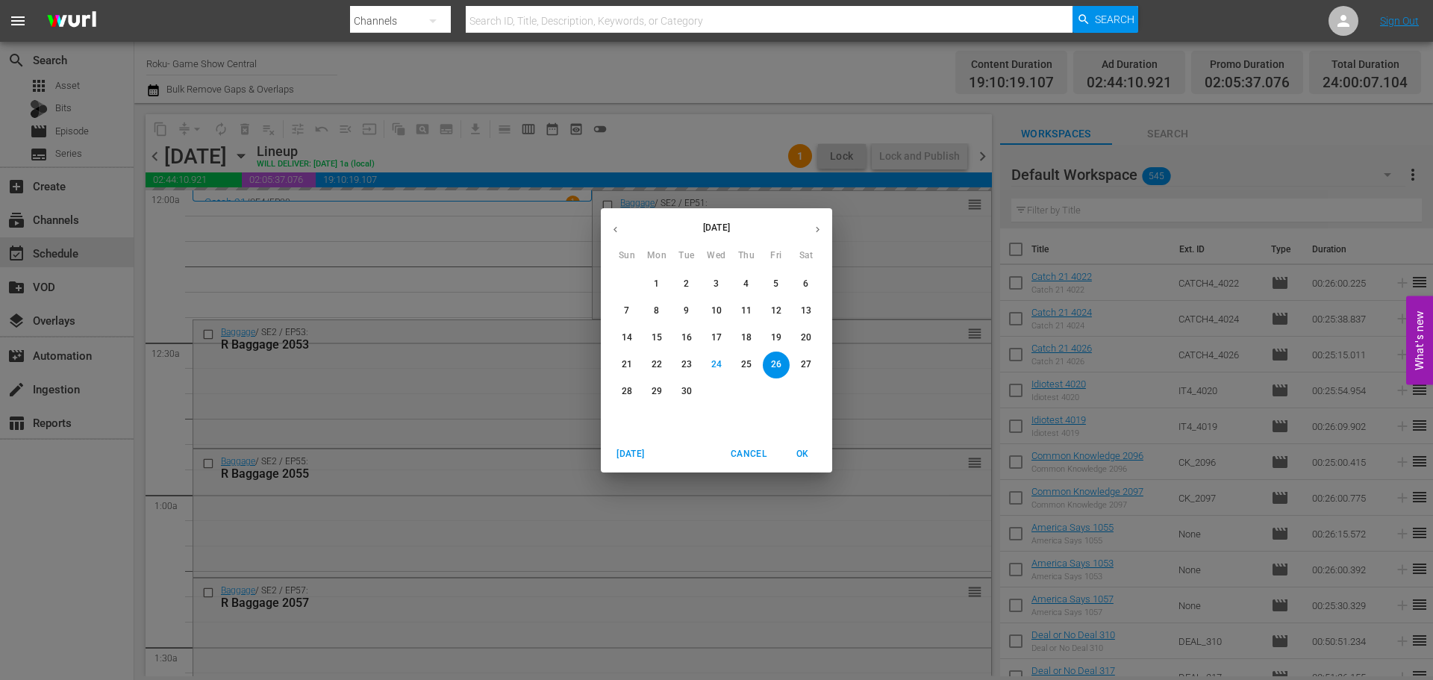
click at [810, 223] on button "button" at bounding box center [817, 229] width 29 height 29
click at [740, 280] on span "2" at bounding box center [746, 284] width 27 height 13
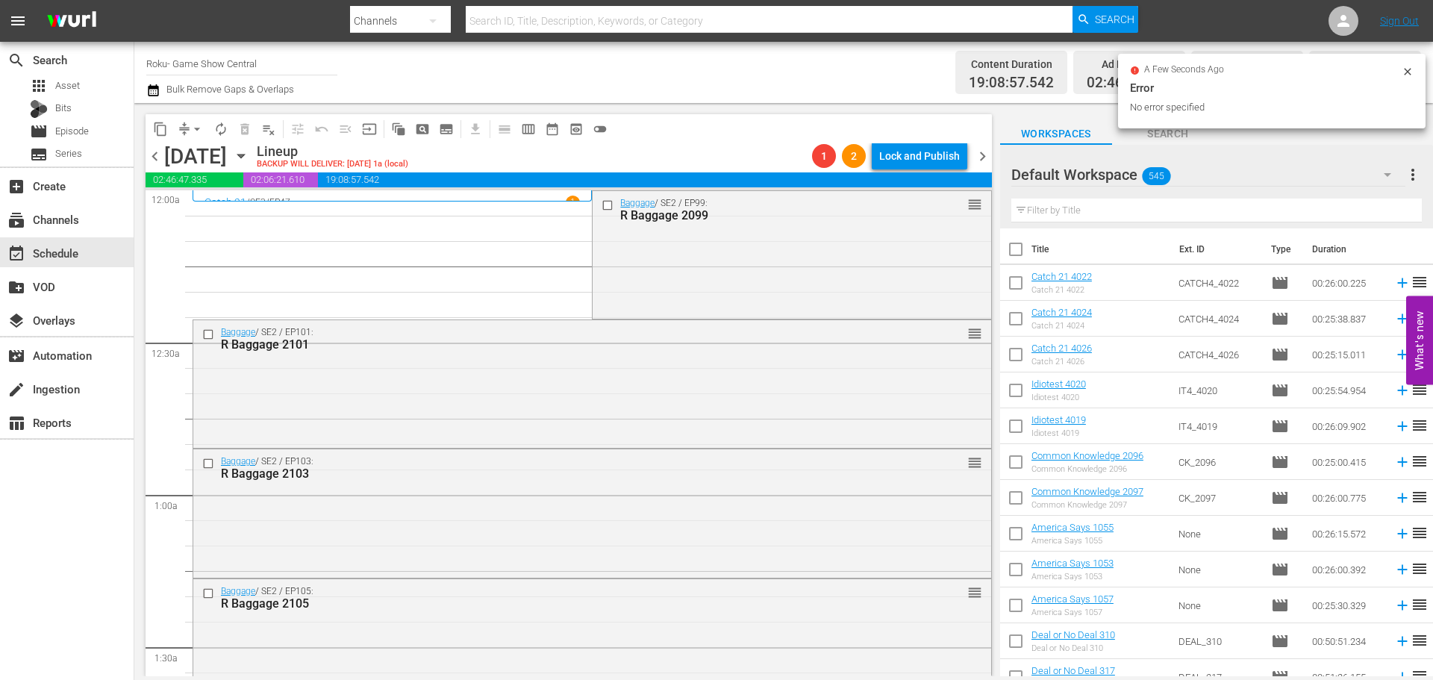
click at [601, 210] on input "checkbox" at bounding box center [609, 205] width 16 height 13
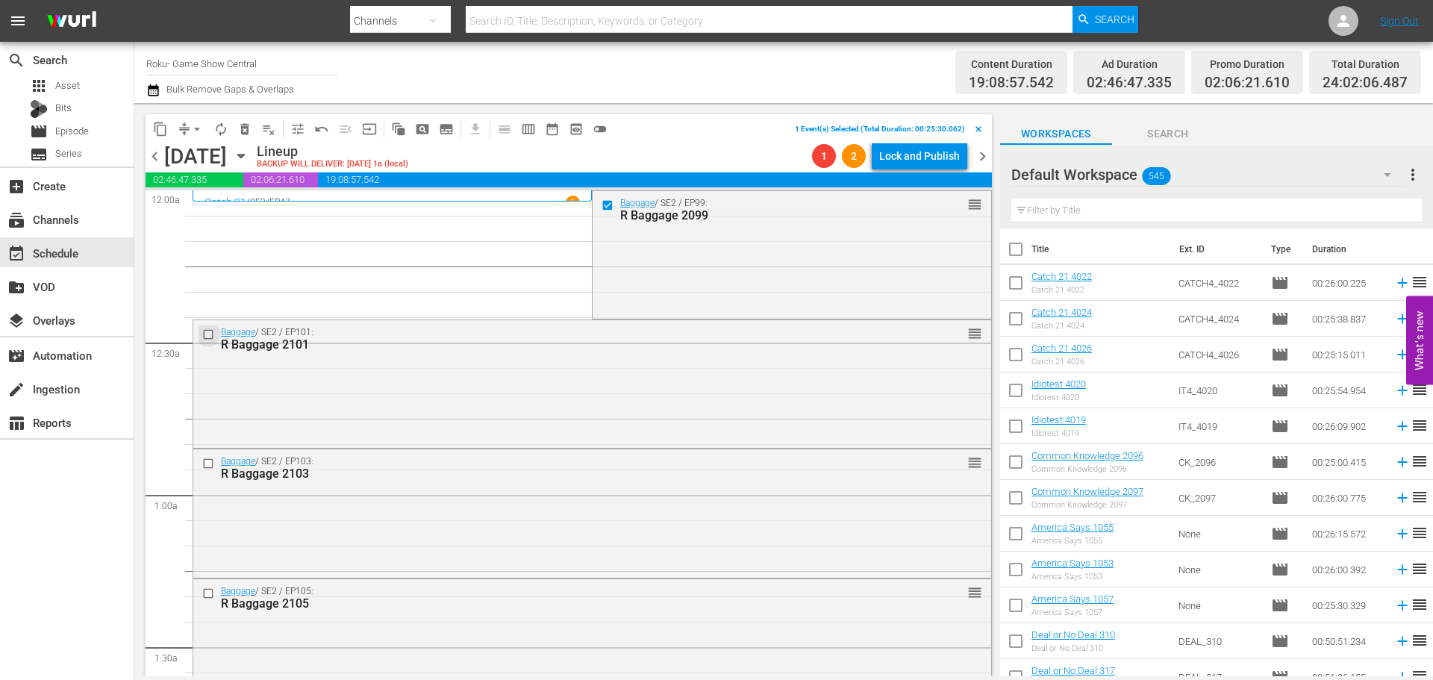
click at [213, 335] on input "checkbox" at bounding box center [210, 334] width 16 height 13
click at [205, 463] on input "checkbox" at bounding box center [210, 463] width 16 height 13
click at [207, 593] on input "checkbox" at bounding box center [210, 593] width 16 height 13
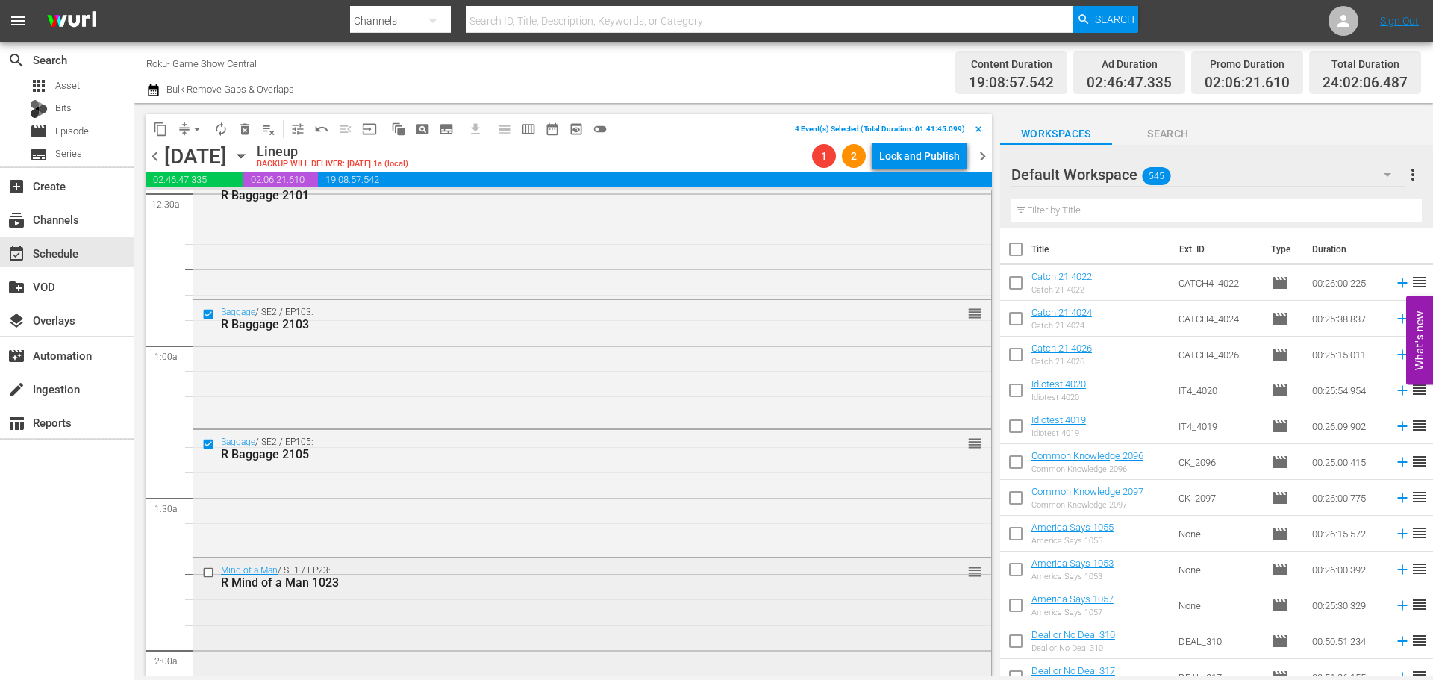
click at [209, 572] on input "checkbox" at bounding box center [210, 572] width 16 height 13
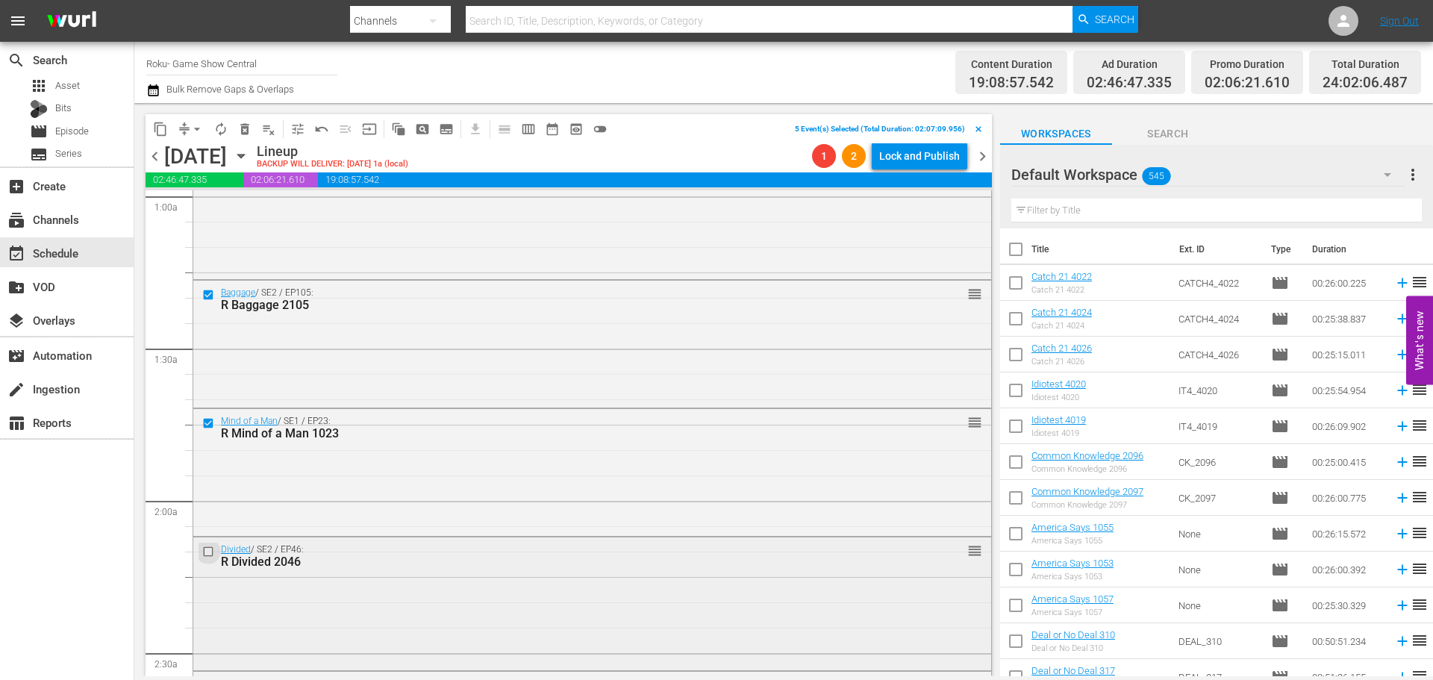
click at [208, 551] on input "checkbox" at bounding box center [210, 552] width 16 height 13
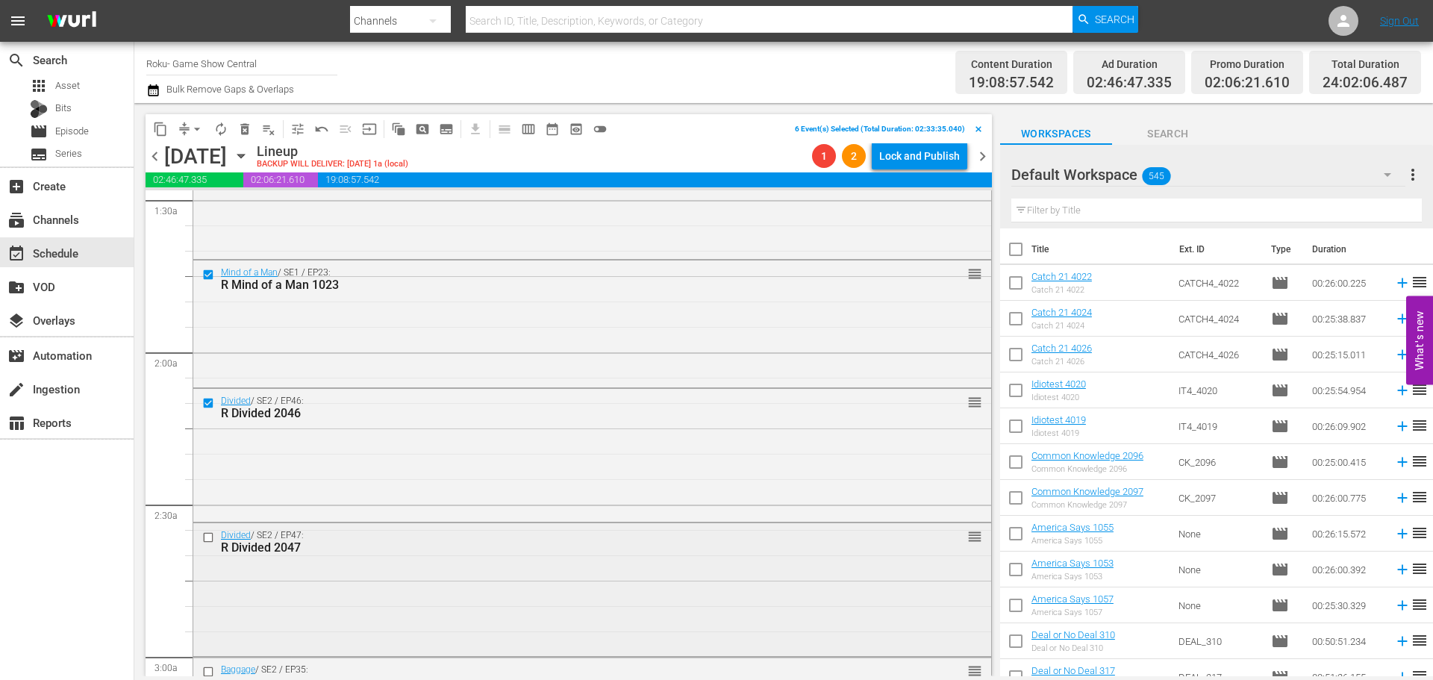
scroll to position [448, 0]
click at [208, 538] on input "checkbox" at bounding box center [210, 537] width 16 height 13
click at [163, 126] on span "content_copy" at bounding box center [160, 129] width 15 height 15
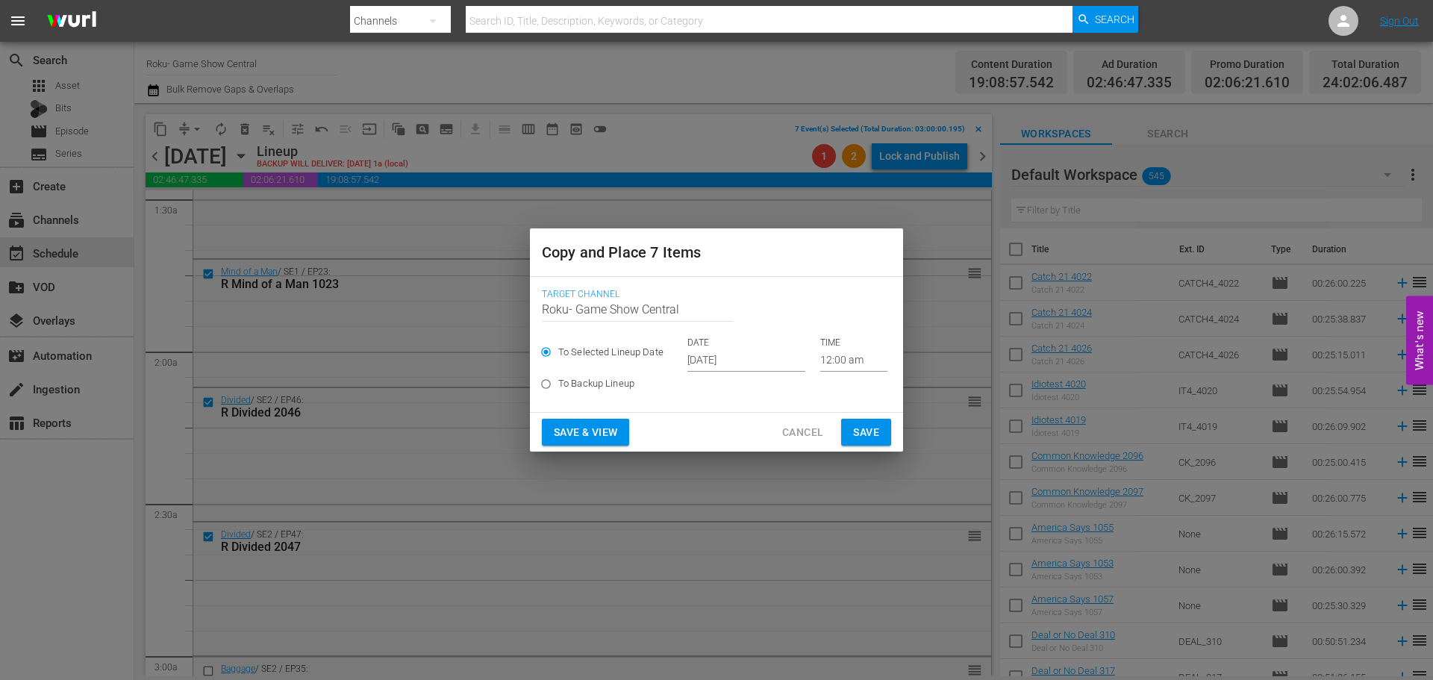
click at [745, 360] on input "Sep 26th 2025" at bounding box center [746, 360] width 118 height 22
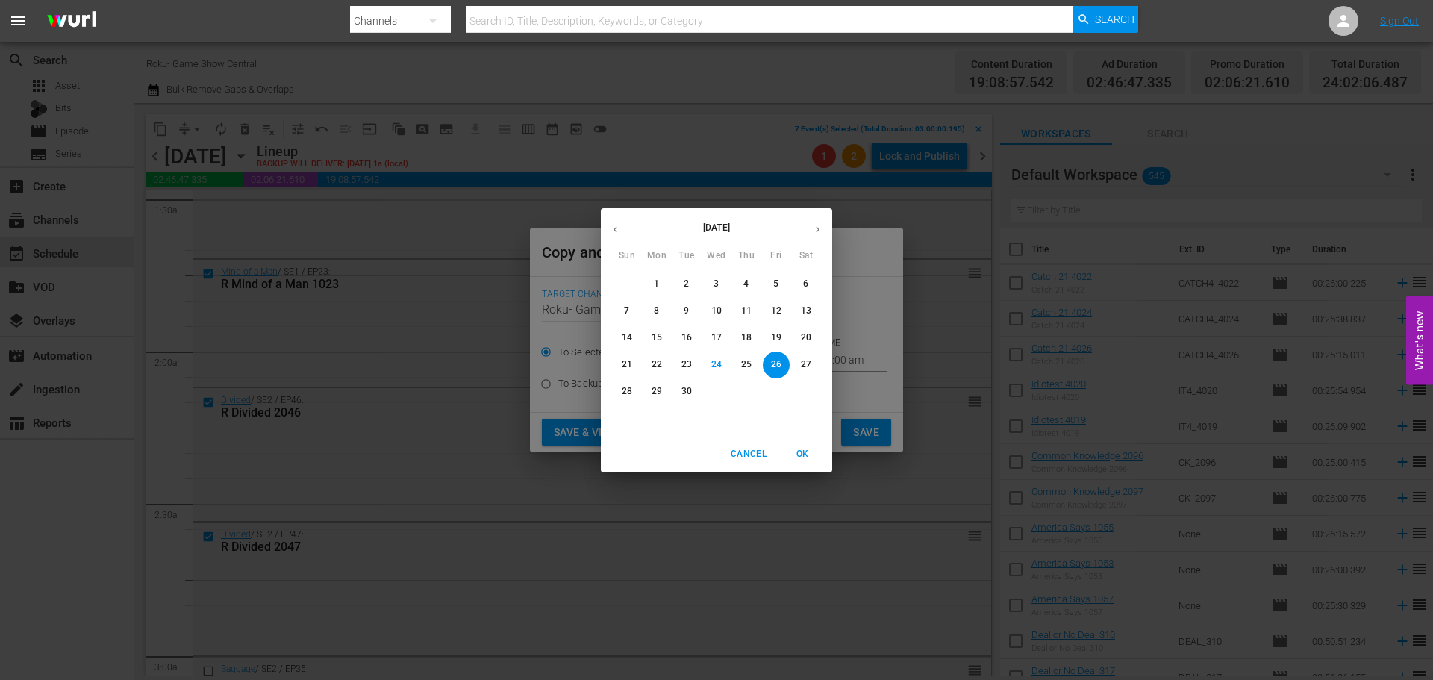
click at [769, 362] on span "26" at bounding box center [776, 364] width 27 height 13
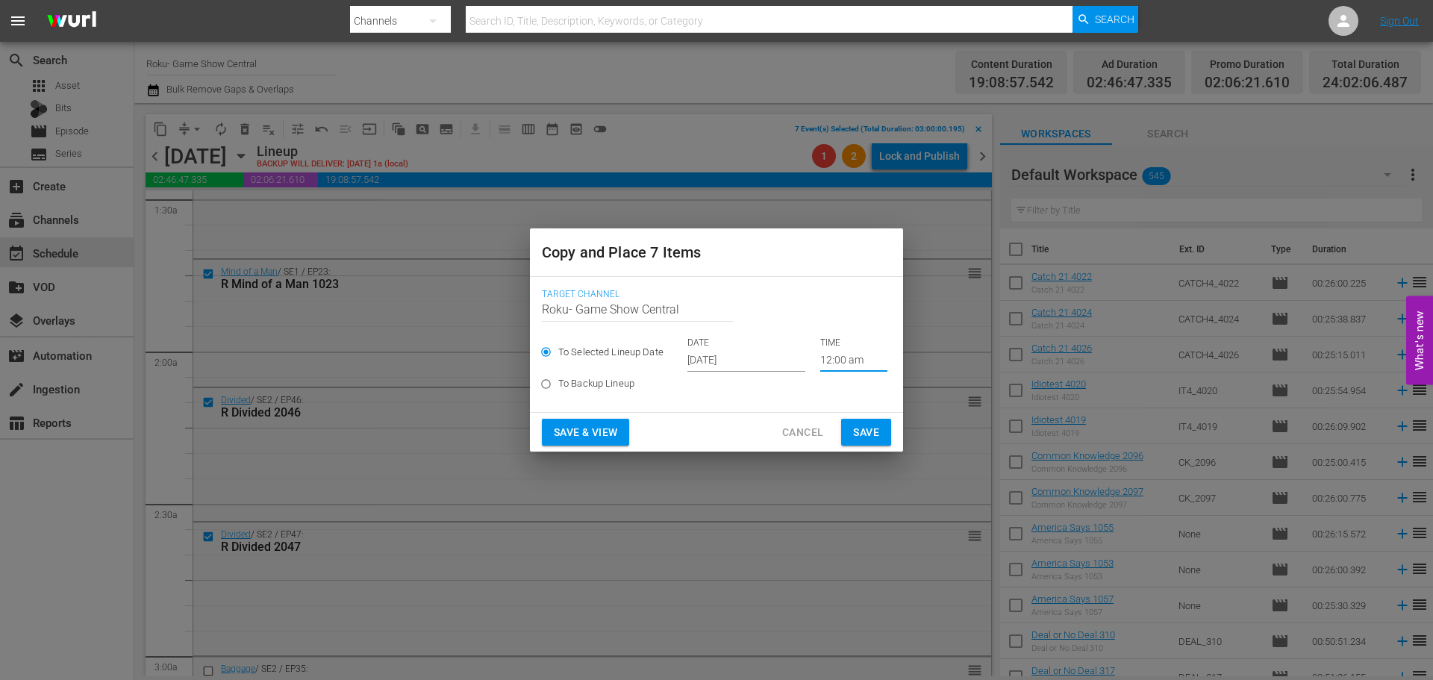
click at [843, 358] on input "12:00 am" at bounding box center [853, 360] width 67 height 22
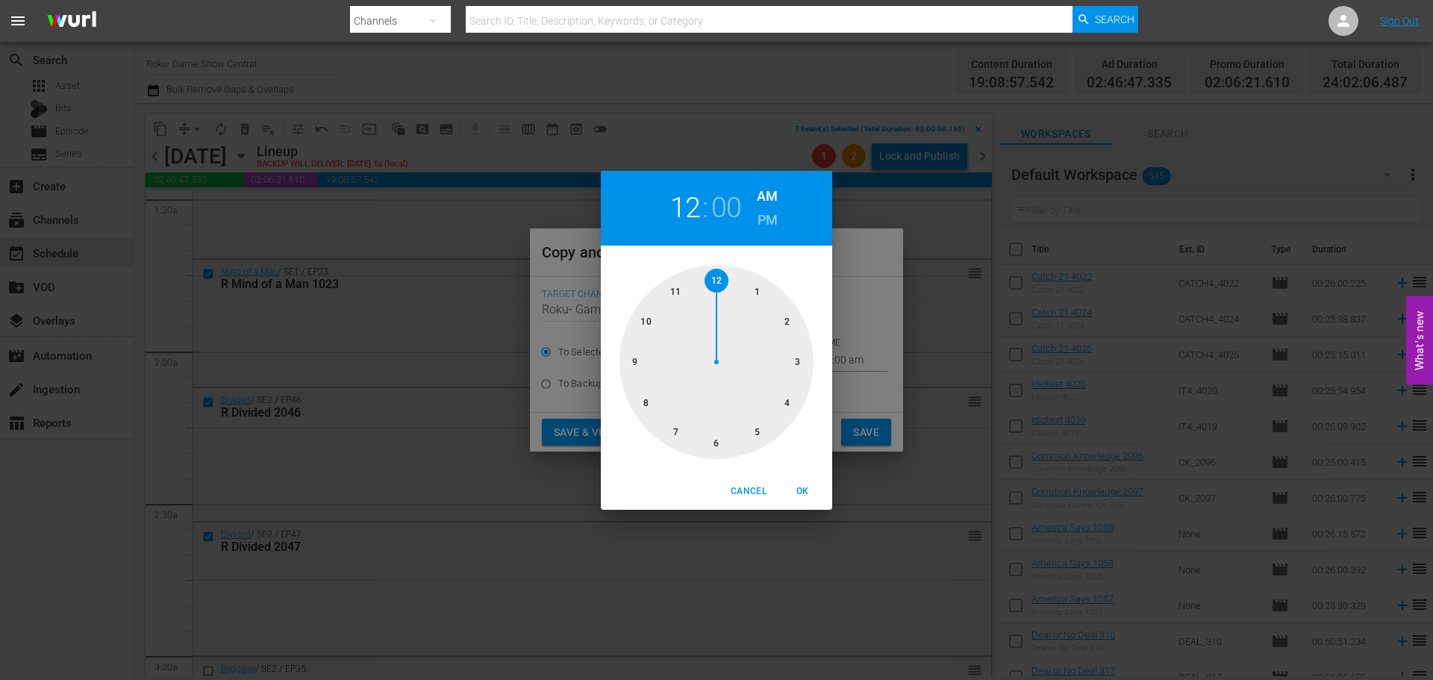
click at [799, 373] on div at bounding box center [716, 362] width 194 height 194
click at [807, 492] on span "OK" at bounding box center [802, 492] width 36 height 16
type input "03:00 am"
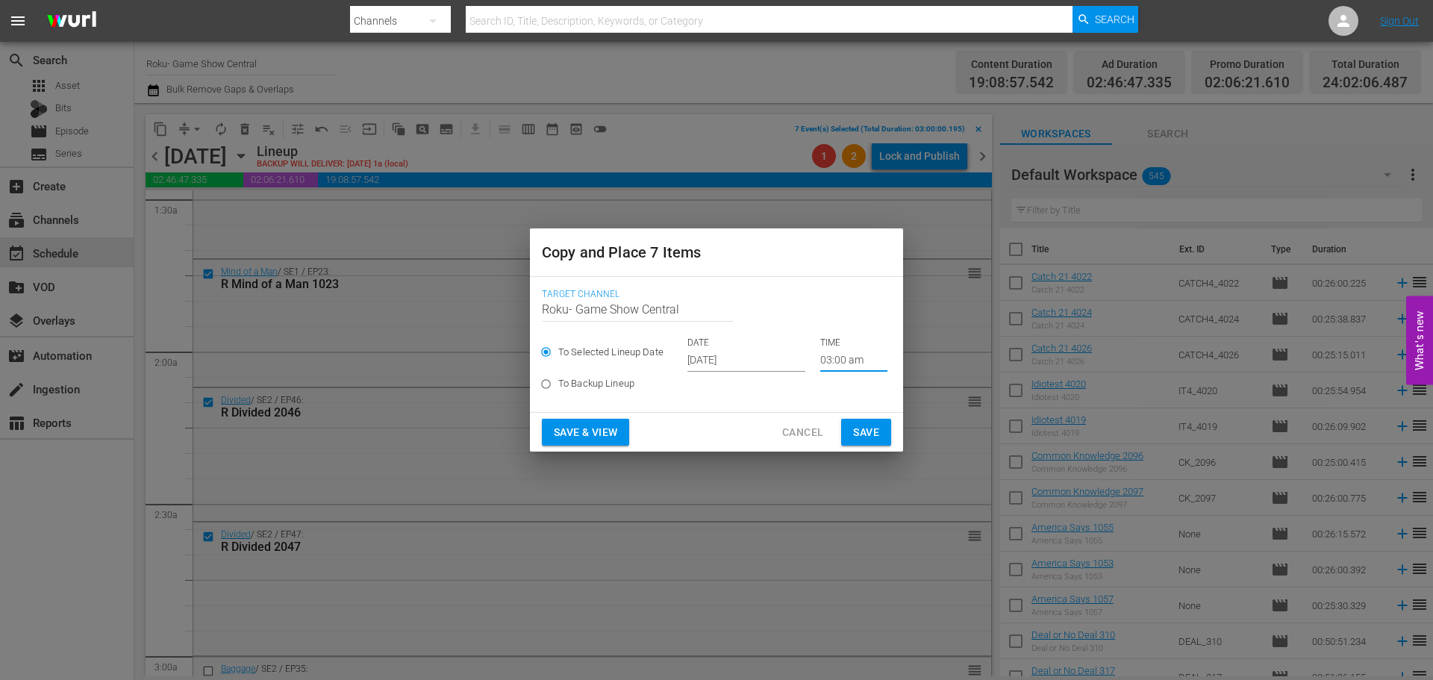
click at [875, 425] on span "Save" at bounding box center [866, 432] width 26 height 19
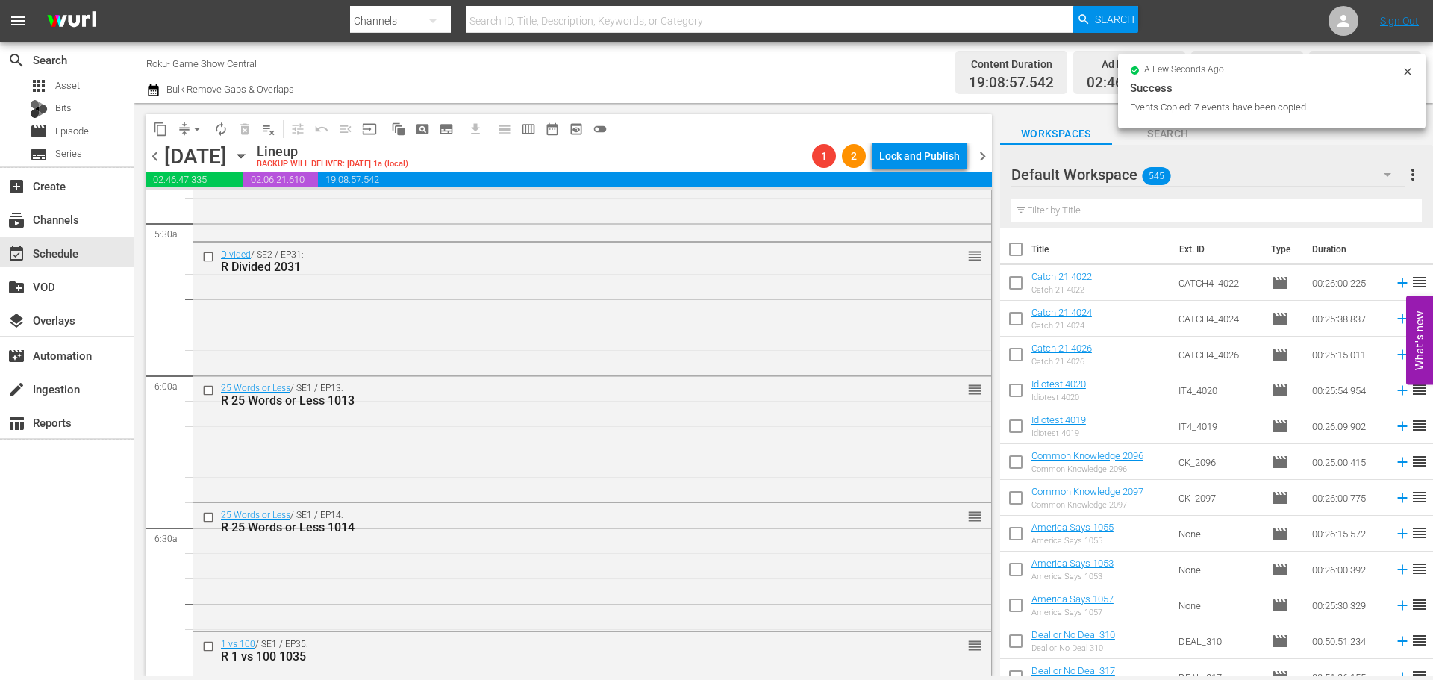
scroll to position [2313, 0]
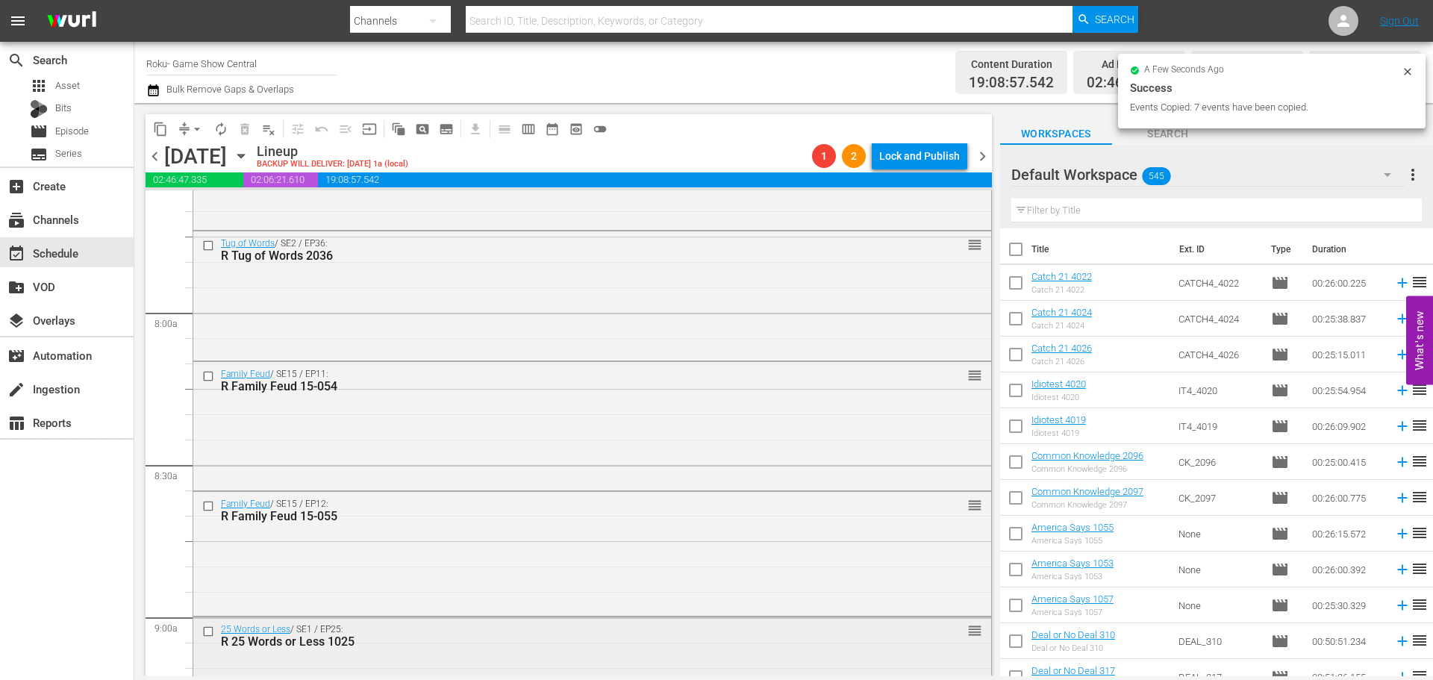
click at [210, 632] on input "checkbox" at bounding box center [210, 631] width 16 height 13
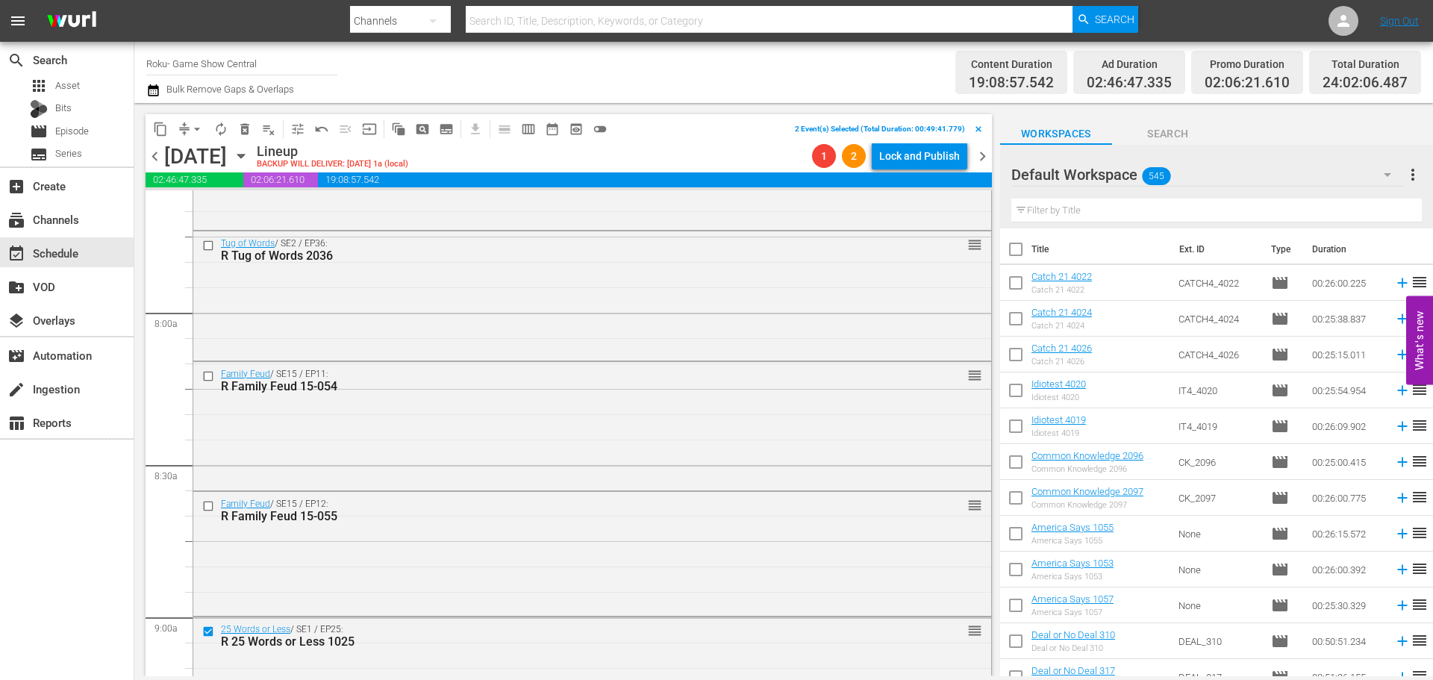
scroll to position [2612, 0]
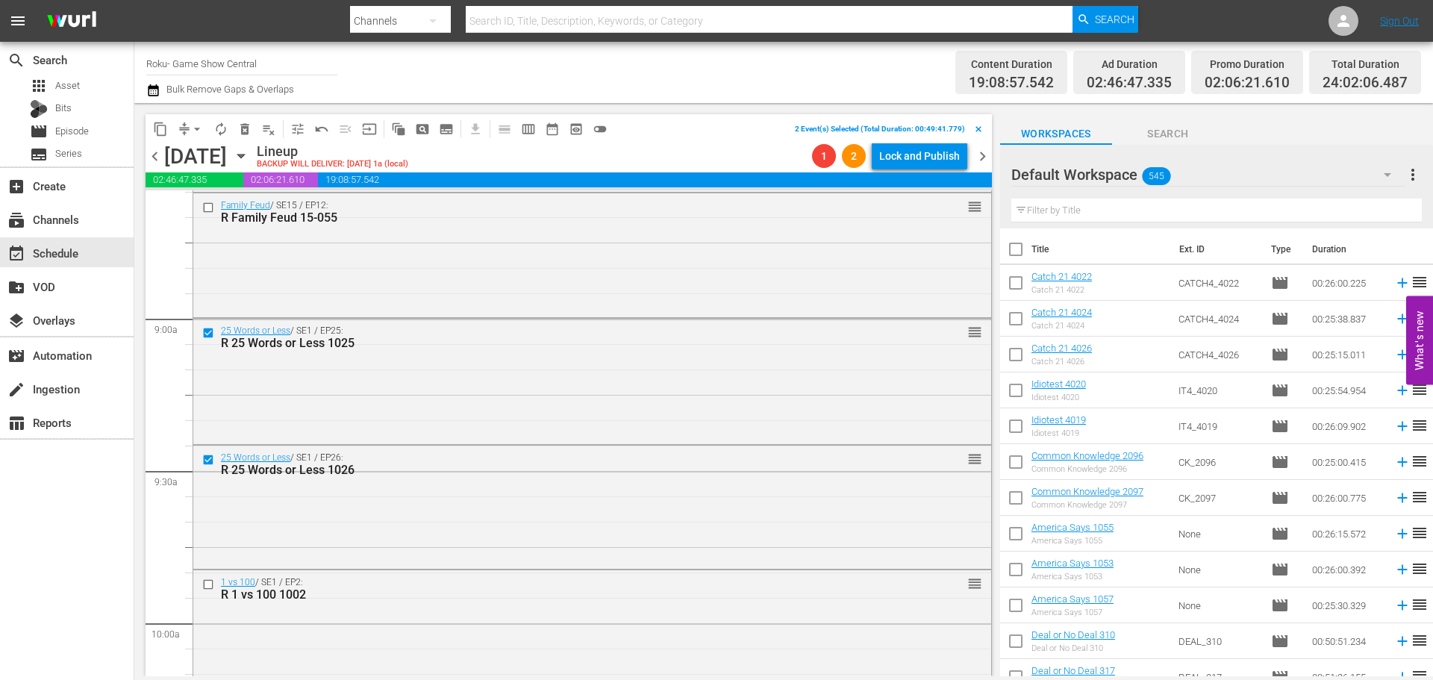
click at [205, 585] on input "checkbox" at bounding box center [210, 584] width 16 height 13
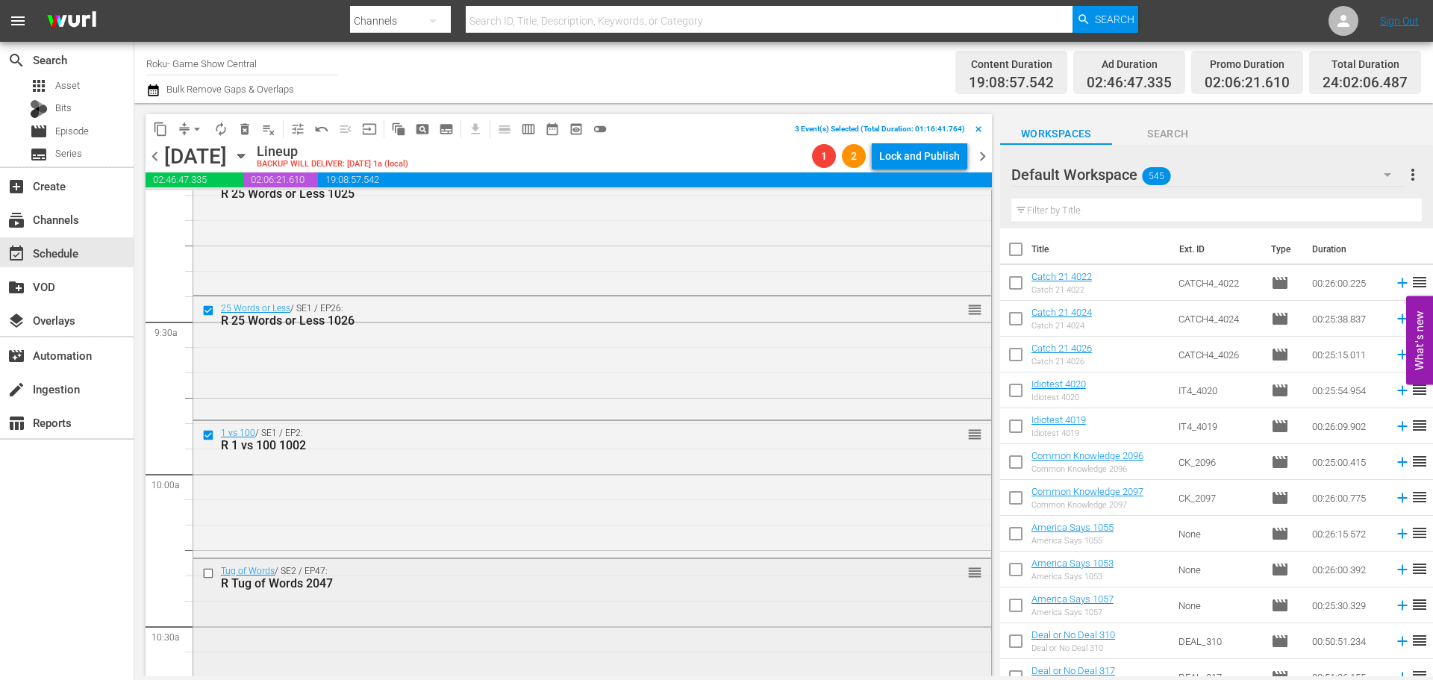
click at [208, 576] on input "checkbox" at bounding box center [210, 572] width 16 height 13
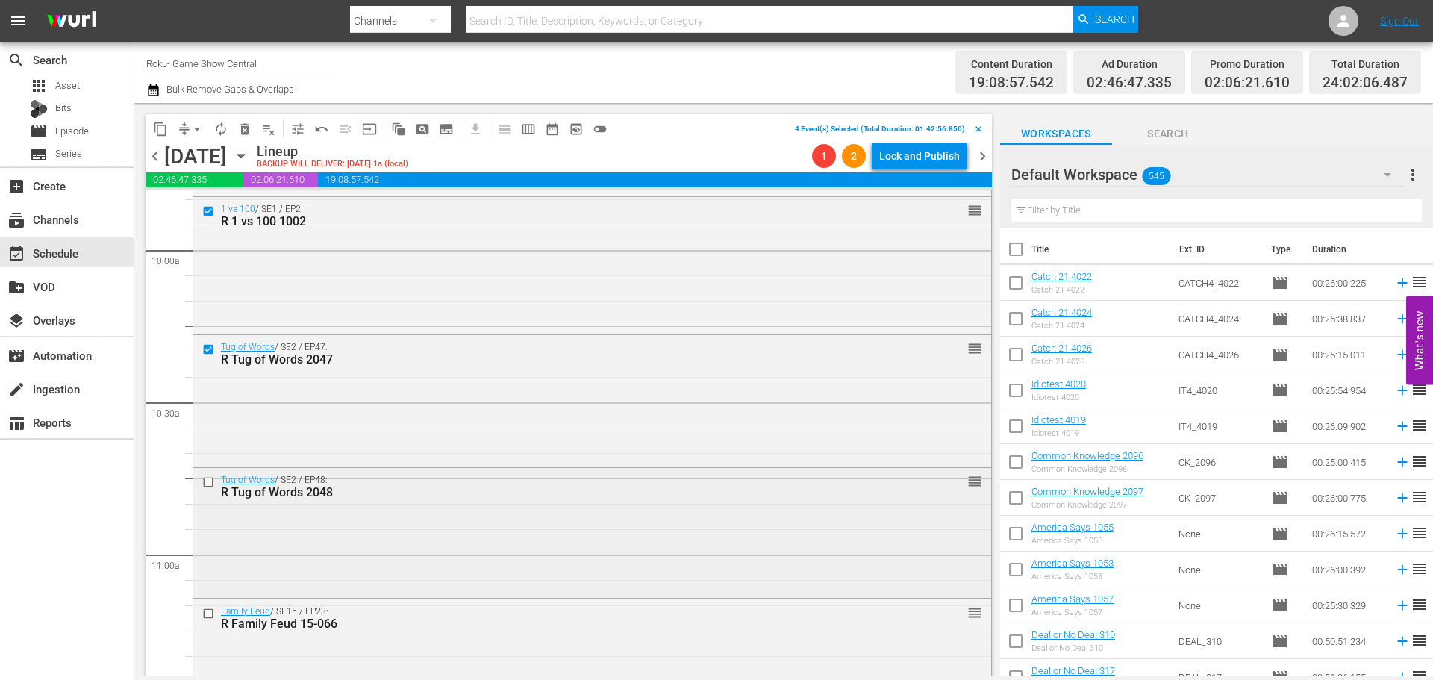
click at [208, 484] on input "checkbox" at bounding box center [210, 481] width 16 height 13
click at [208, 614] on input "checkbox" at bounding box center [210, 613] width 16 height 13
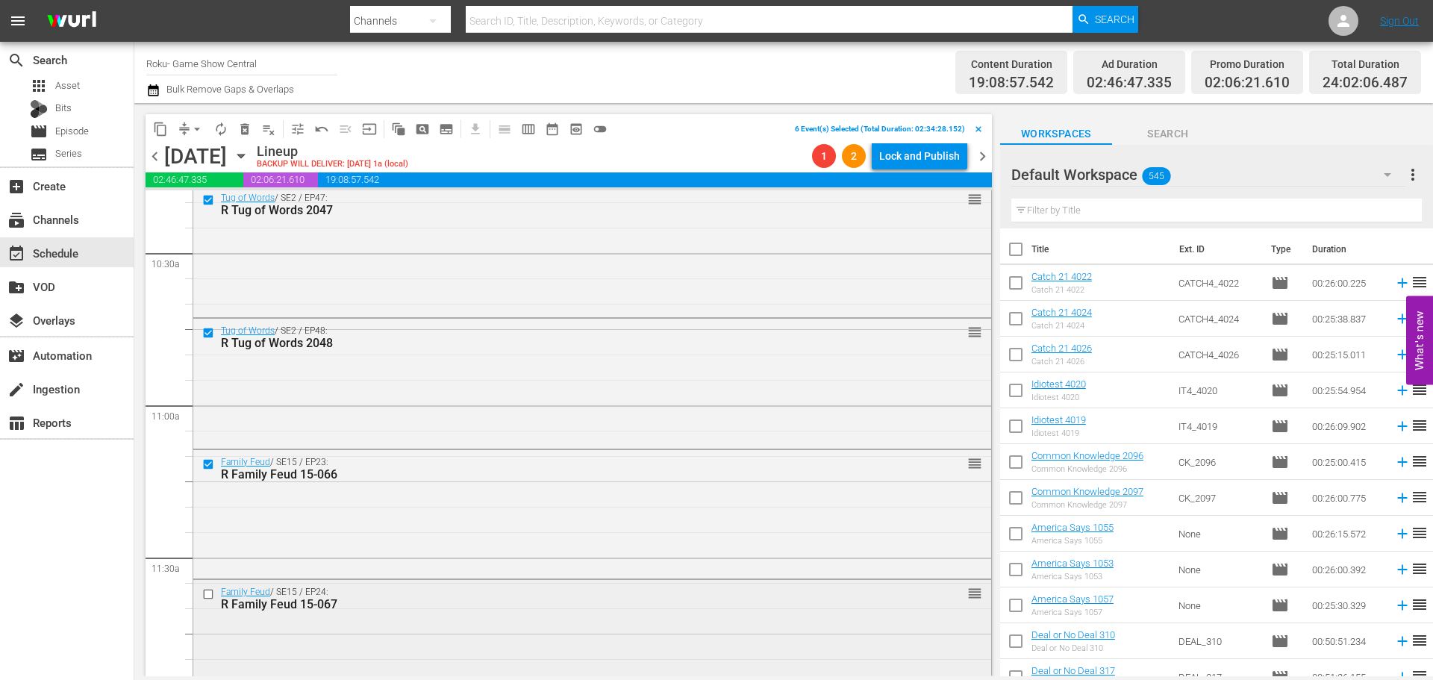
click at [204, 595] on input "checkbox" at bounding box center [210, 594] width 16 height 13
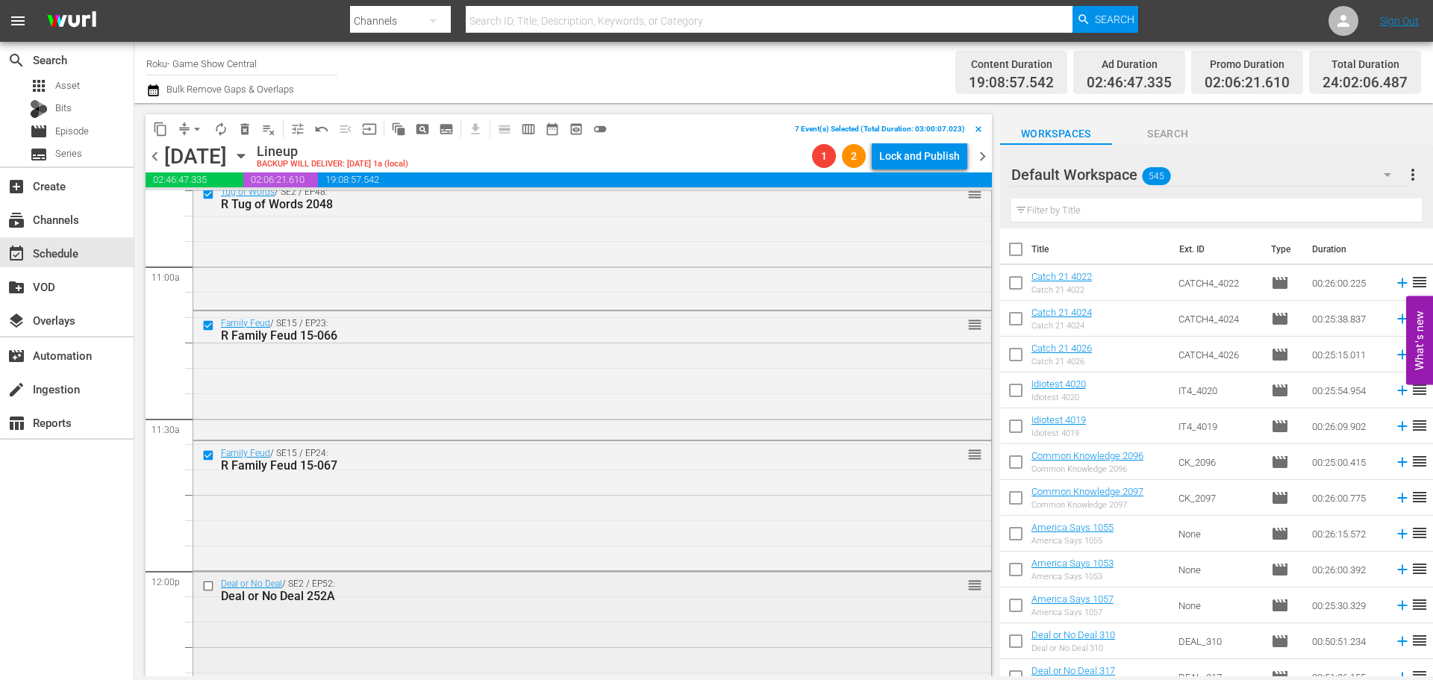
scroll to position [3358, 0]
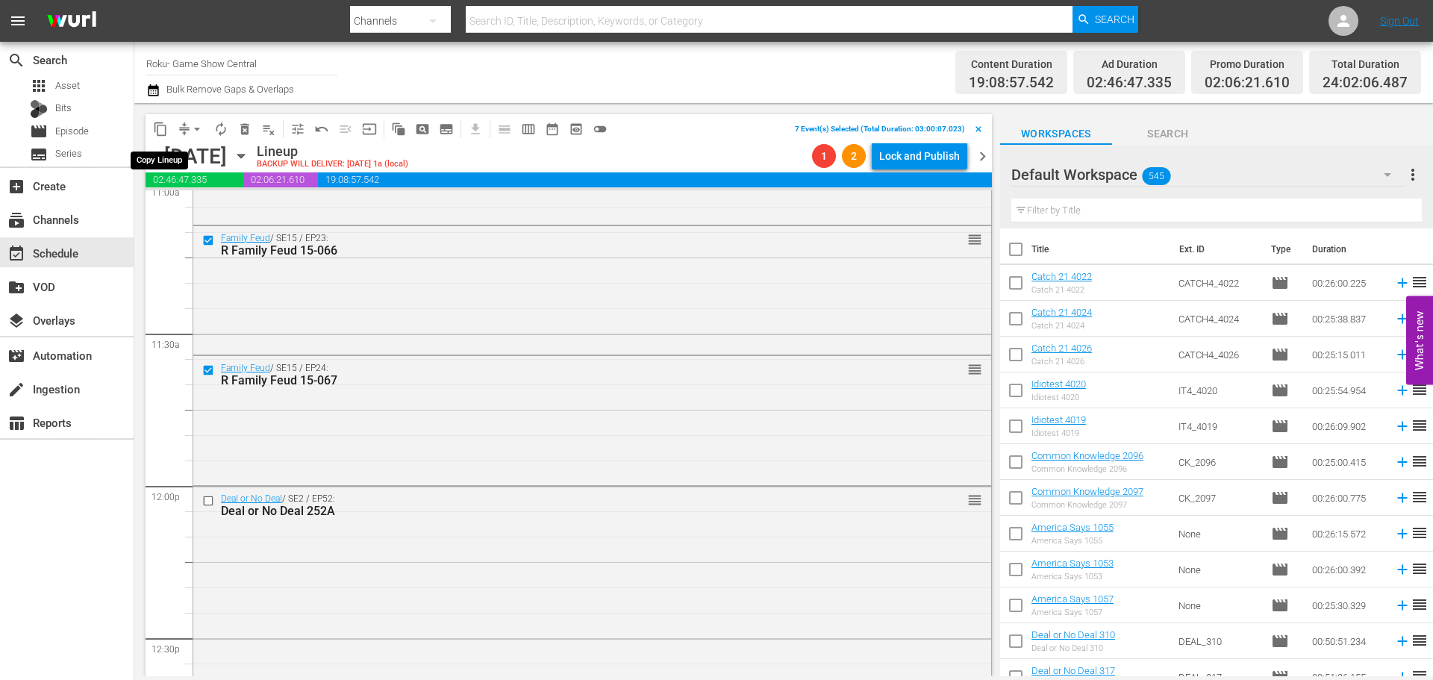
click at [158, 132] on span "content_copy" at bounding box center [160, 129] width 15 height 15
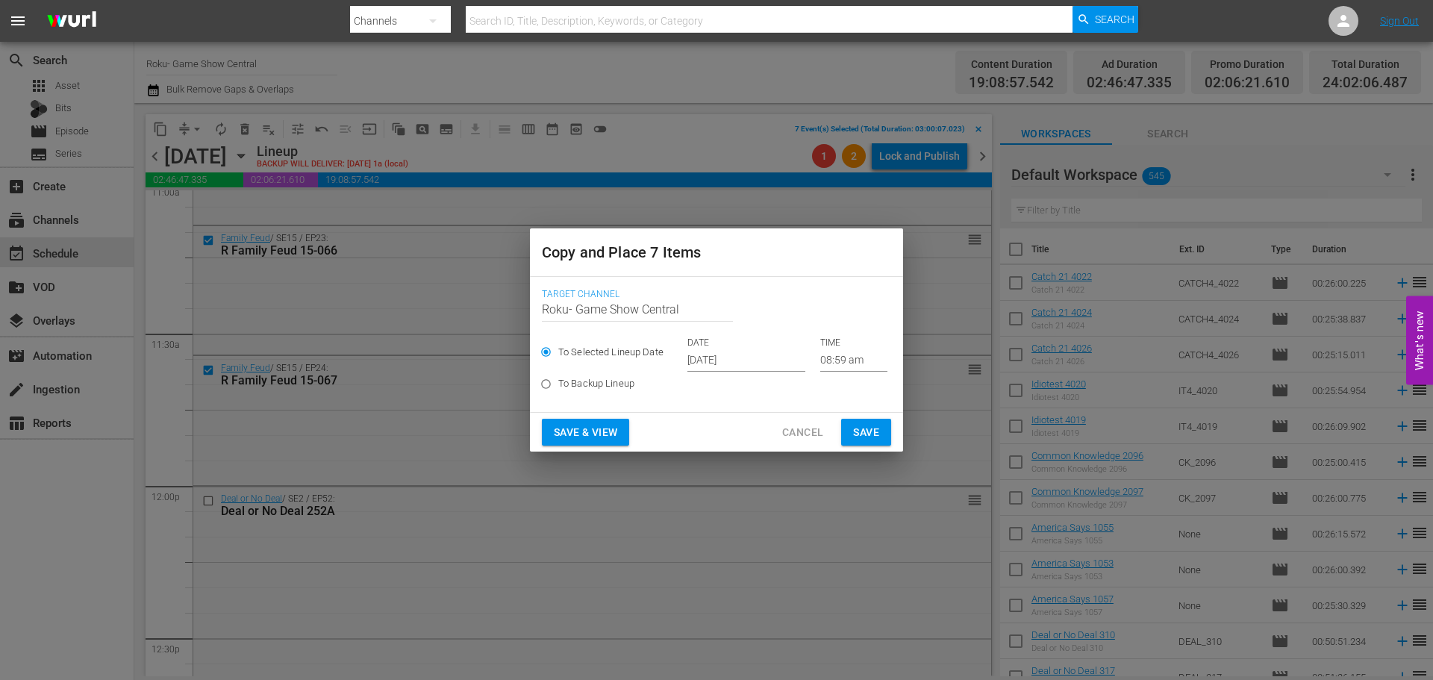
click at [845, 365] on input "08:59 am" at bounding box center [853, 360] width 67 height 22
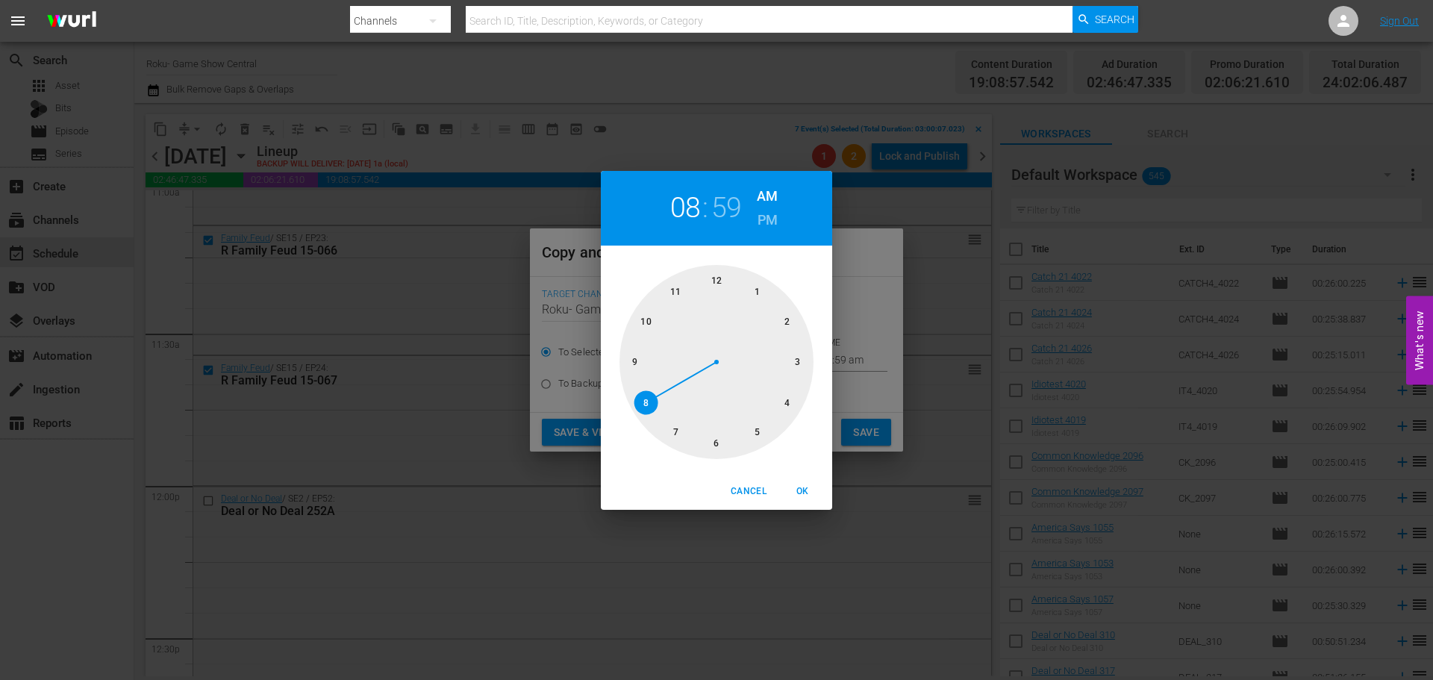
click at [707, 436] on div at bounding box center [716, 362] width 194 height 194
click at [721, 296] on div at bounding box center [716, 362] width 194 height 194
click at [805, 491] on span "OK" at bounding box center [802, 492] width 36 height 16
type input "06:00 am"
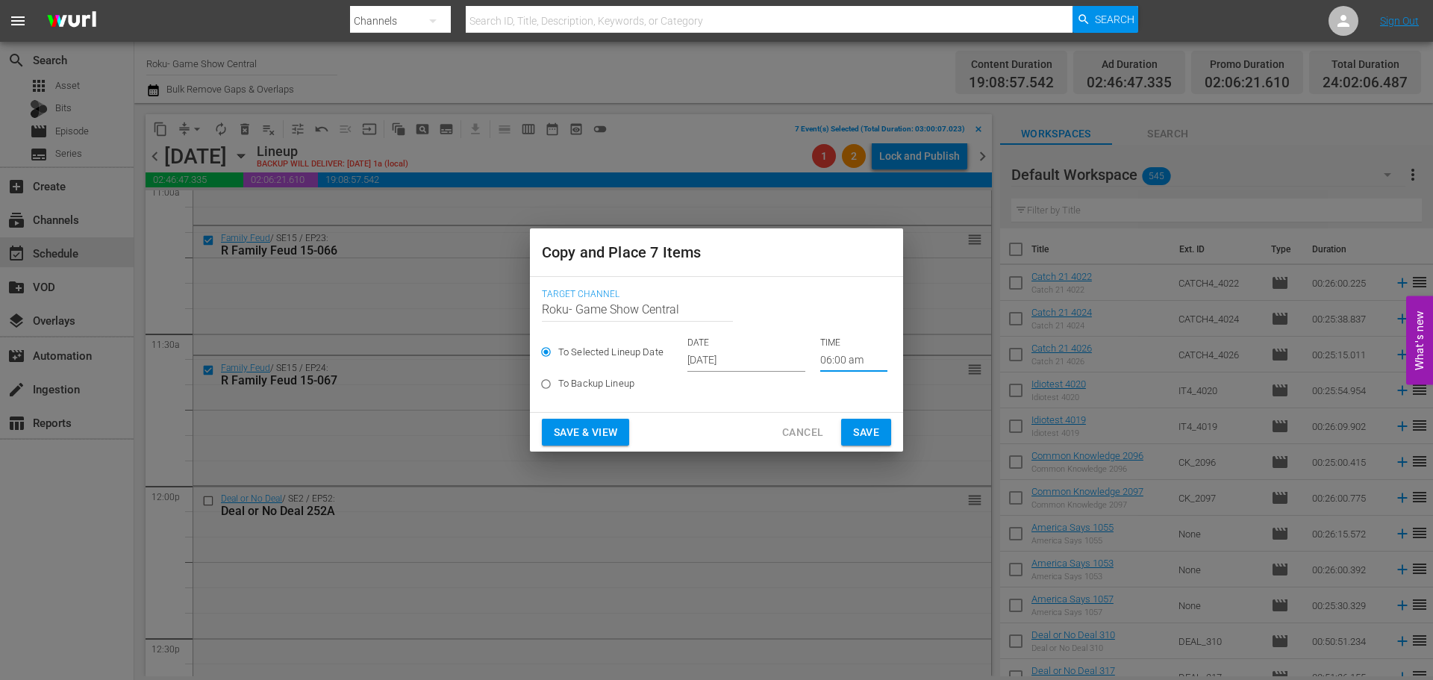
click at [884, 422] on button "Save" at bounding box center [866, 433] width 50 height 28
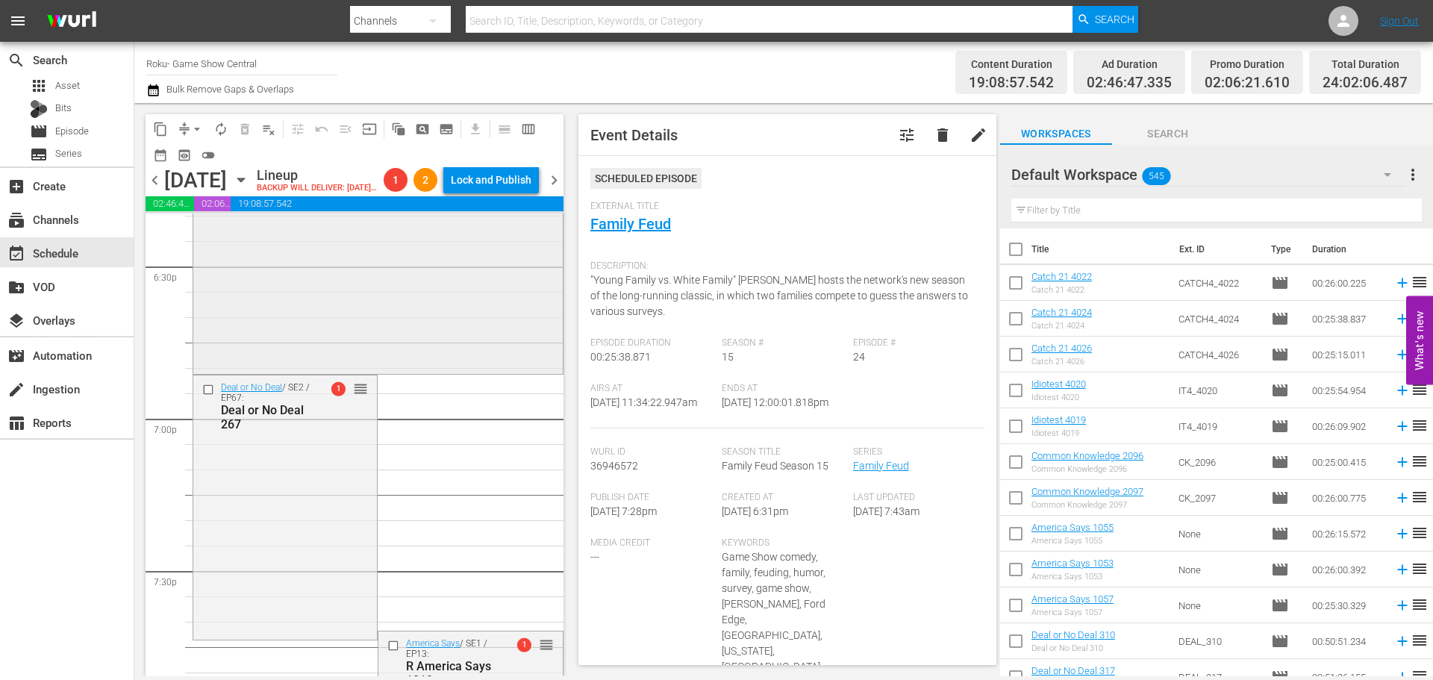
scroll to position [5448, 0]
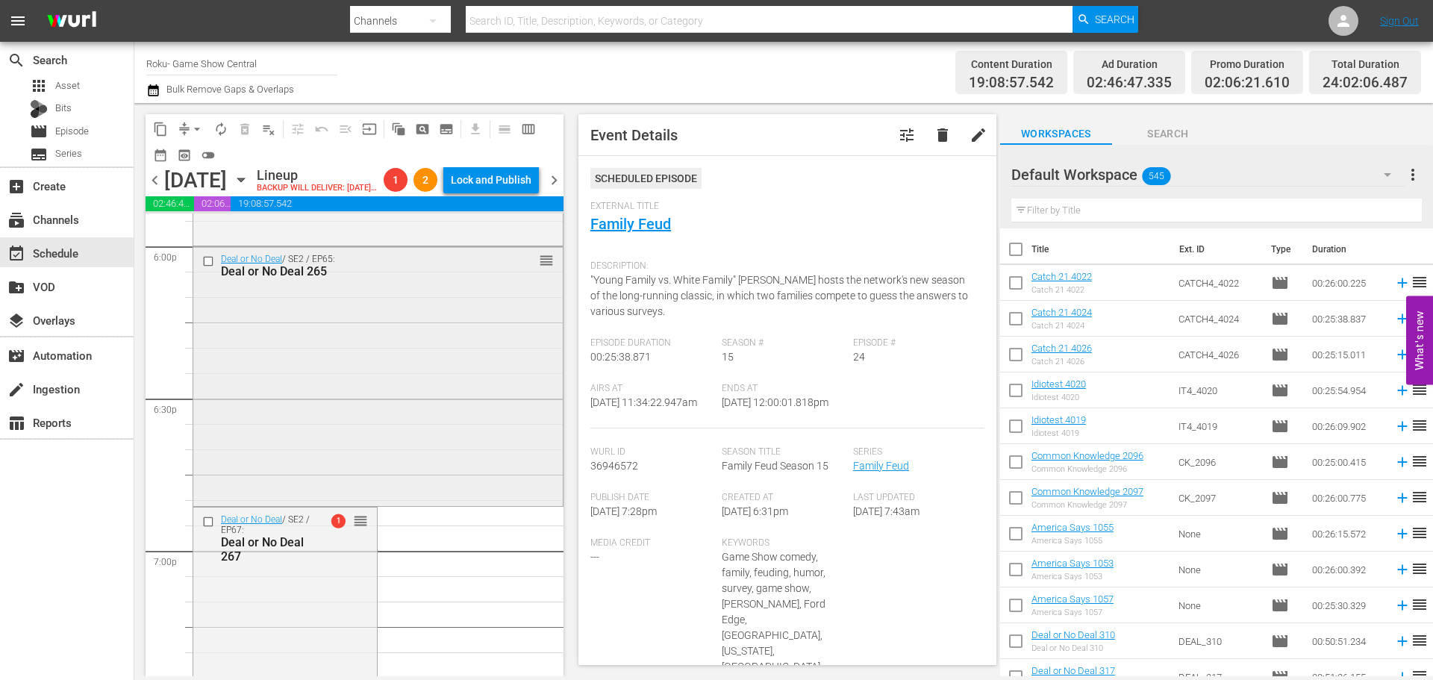
click at [208, 268] on input "checkbox" at bounding box center [210, 261] width 16 height 13
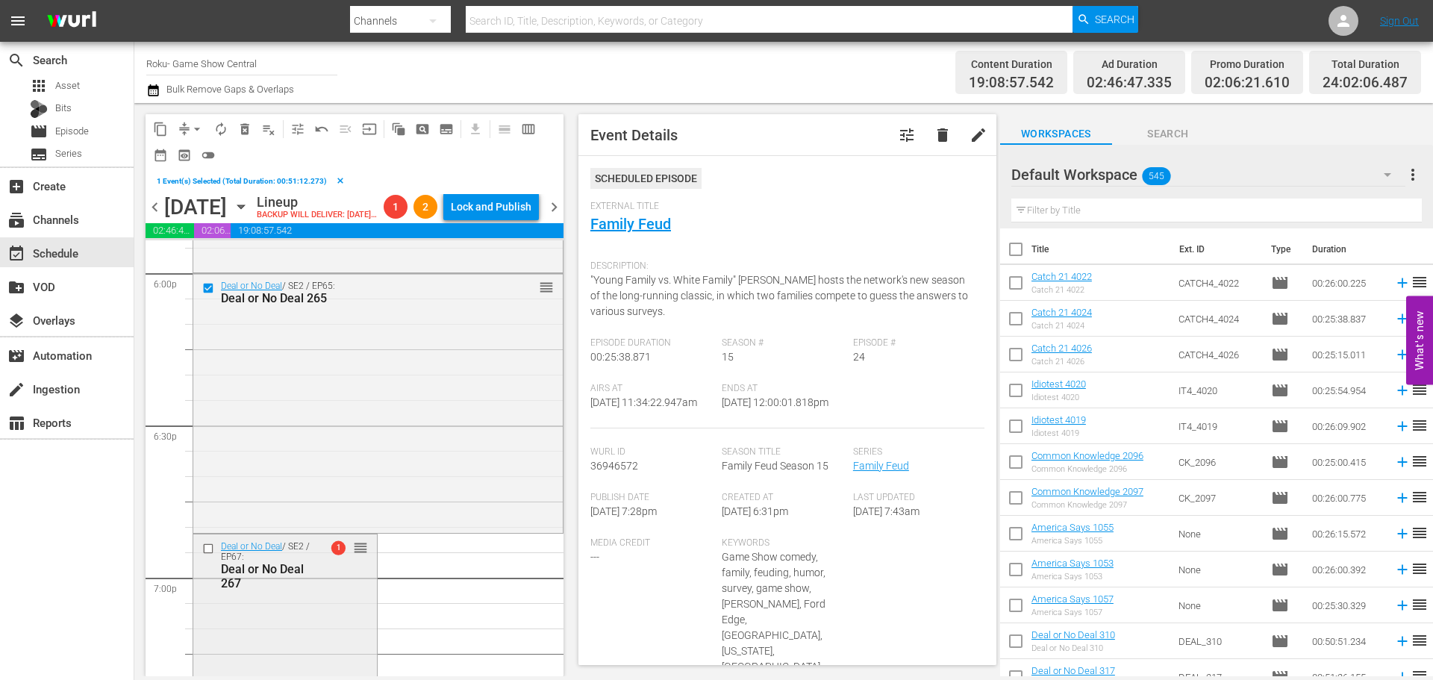
click at [207, 554] on input "checkbox" at bounding box center [210, 548] width 16 height 13
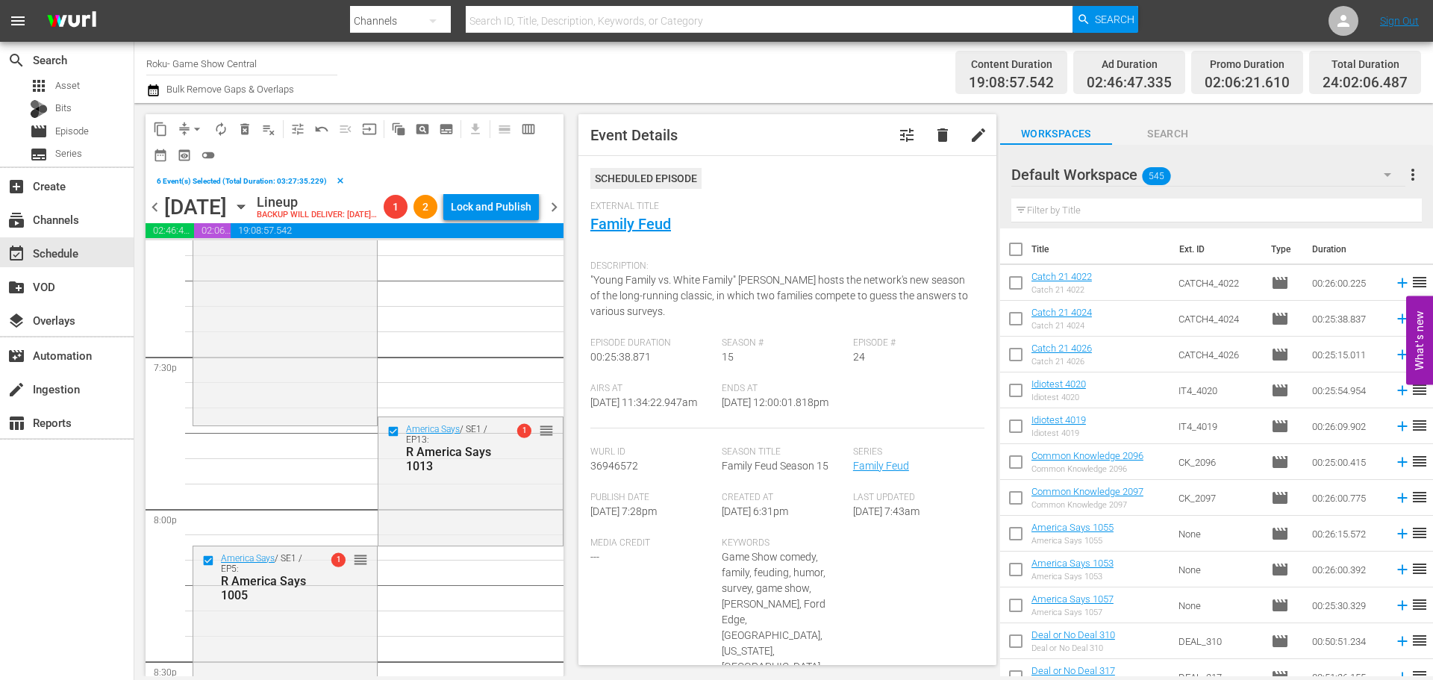
scroll to position [6343, 0]
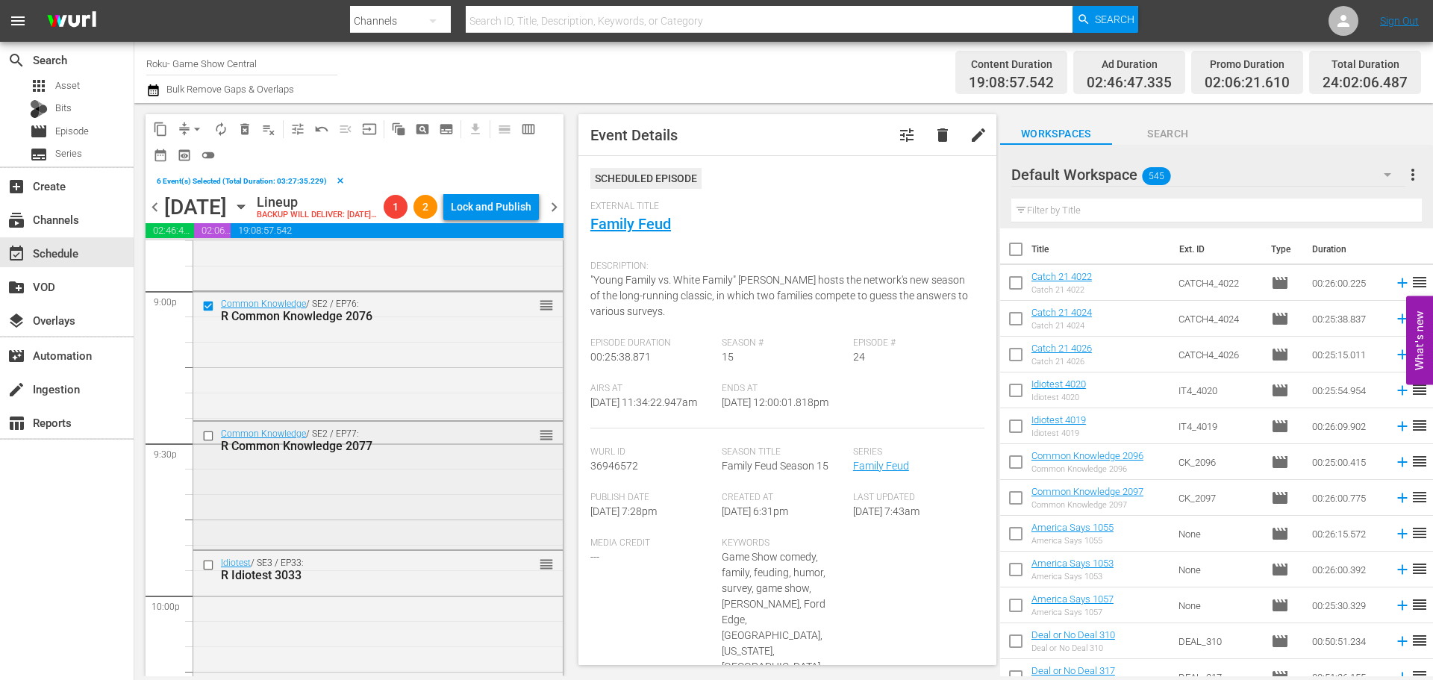
click at [207, 442] on input "checkbox" at bounding box center [210, 435] width 16 height 13
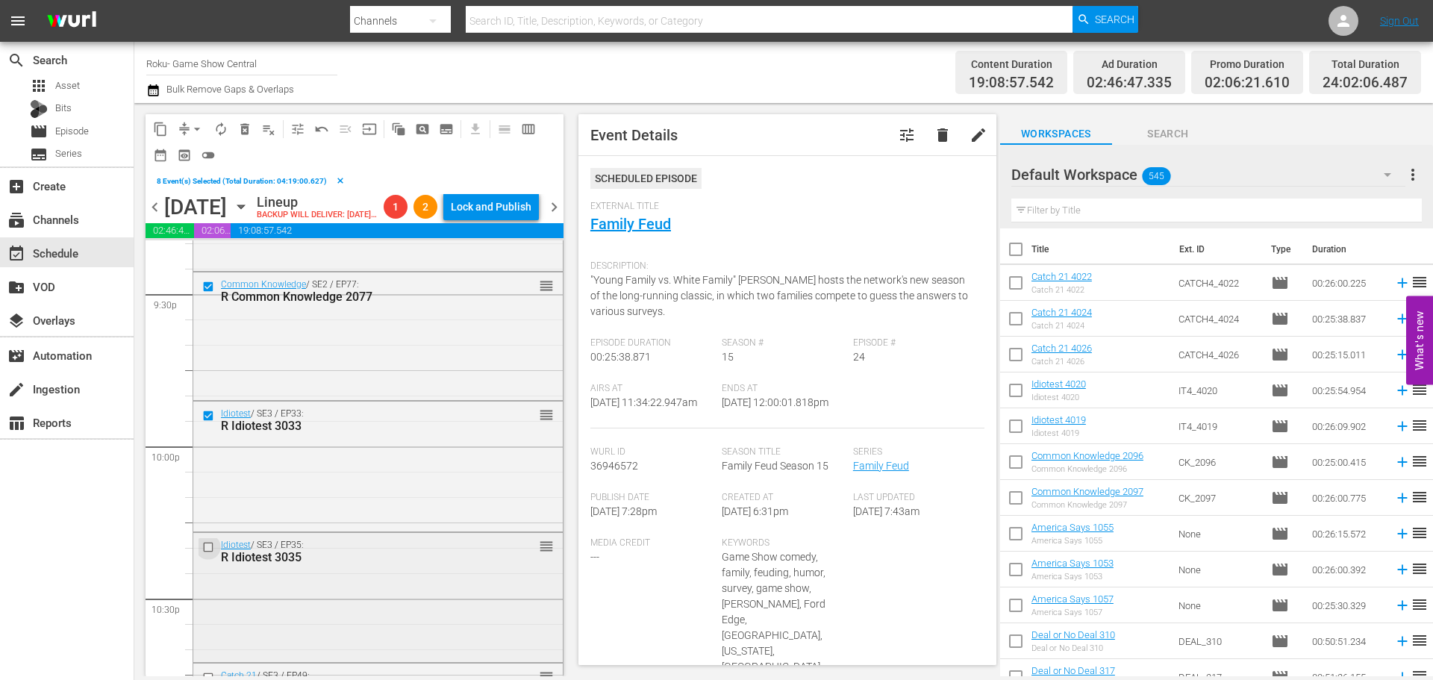
click at [208, 554] on input "checkbox" at bounding box center [210, 547] width 16 height 13
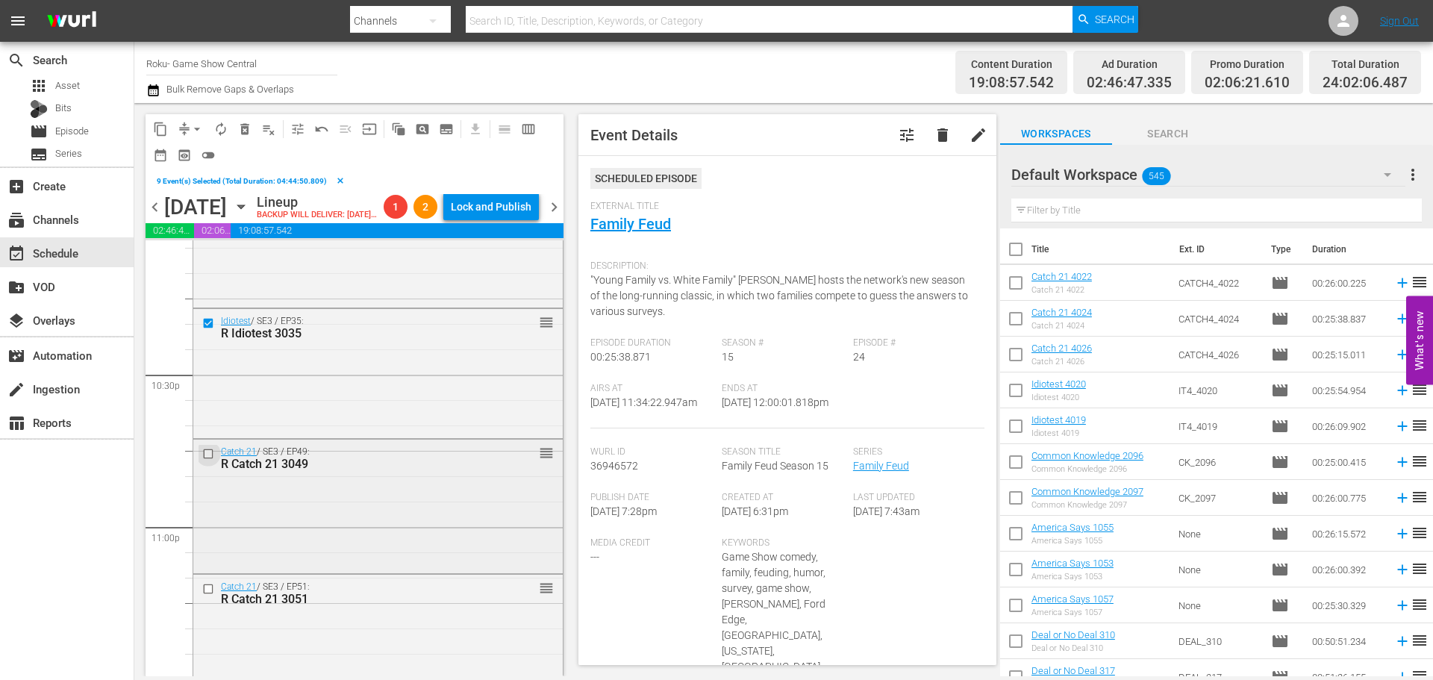
click at [204, 460] on input "checkbox" at bounding box center [210, 454] width 16 height 13
click at [210, 595] on input "checkbox" at bounding box center [210, 588] width 16 height 13
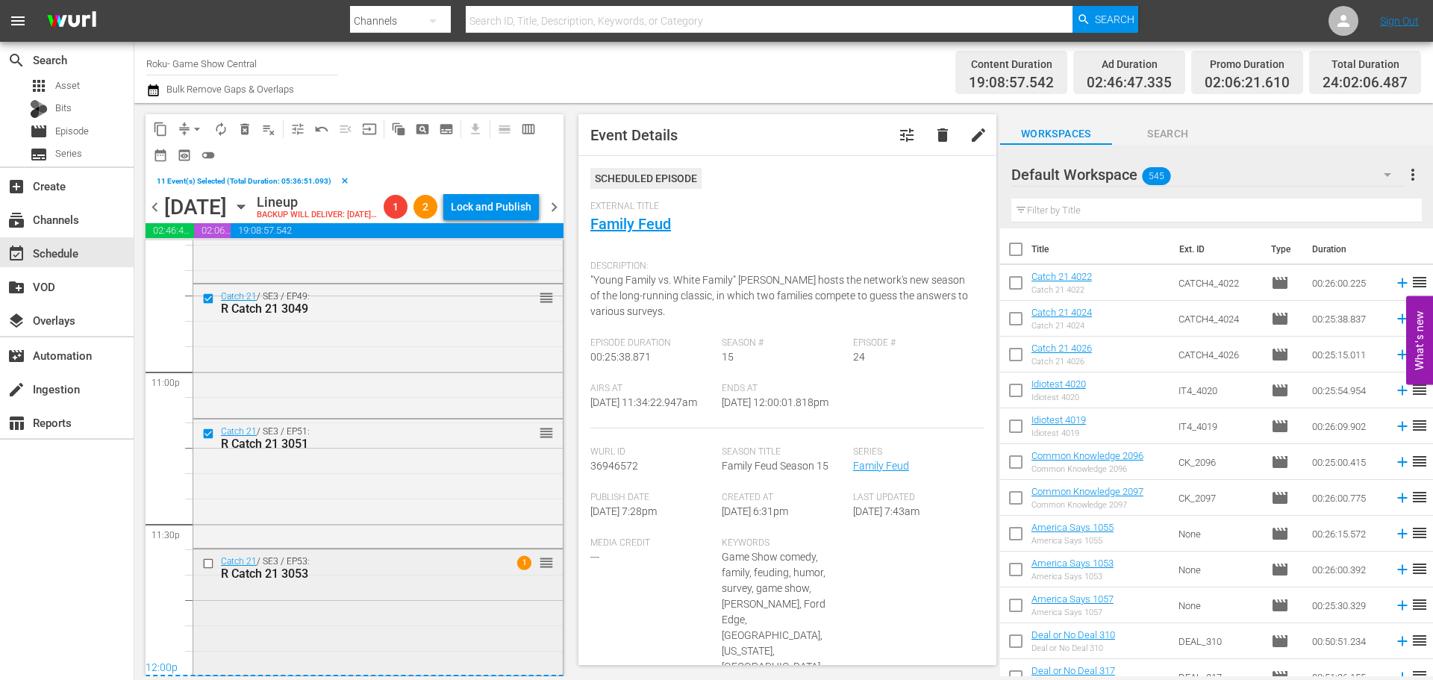
click at [208, 554] on div at bounding box center [210, 563] width 22 height 18
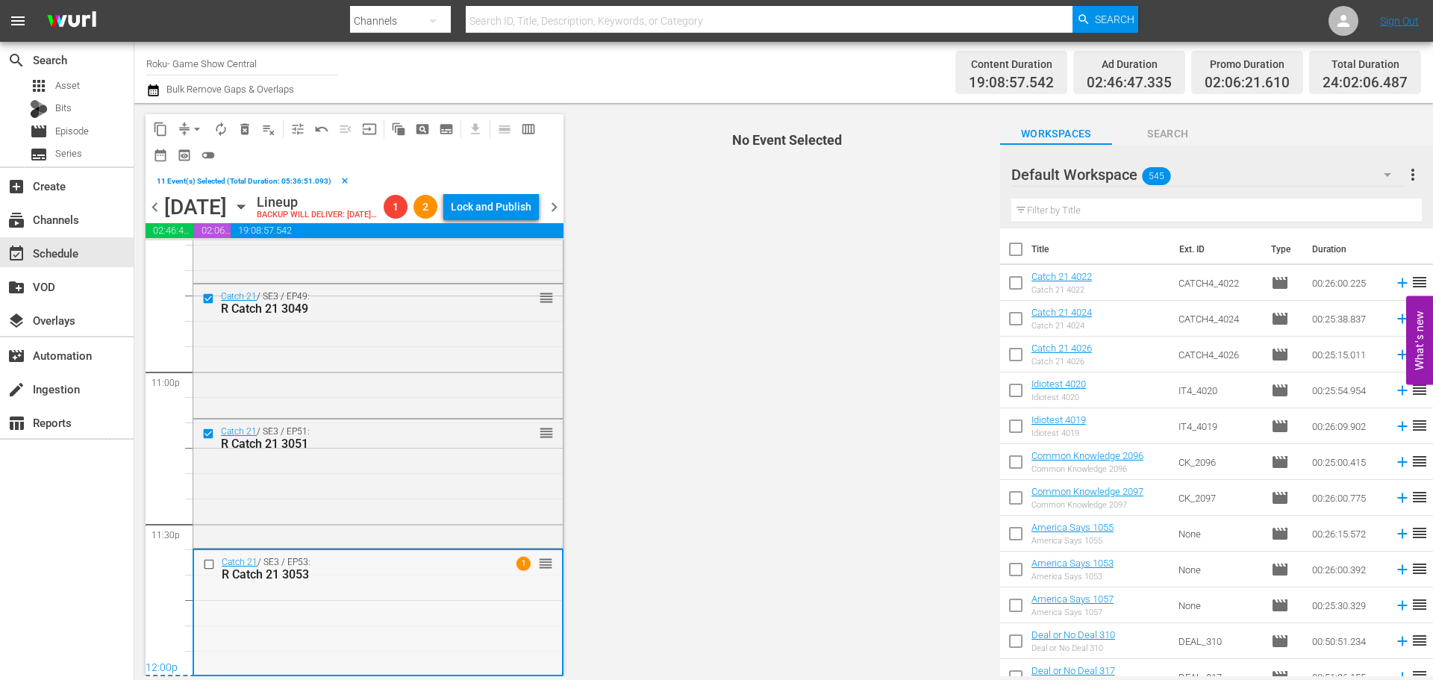
click at [208, 566] on input "checkbox" at bounding box center [211, 563] width 16 height 13
click at [158, 131] on span "content_copy" at bounding box center [160, 129] width 15 height 15
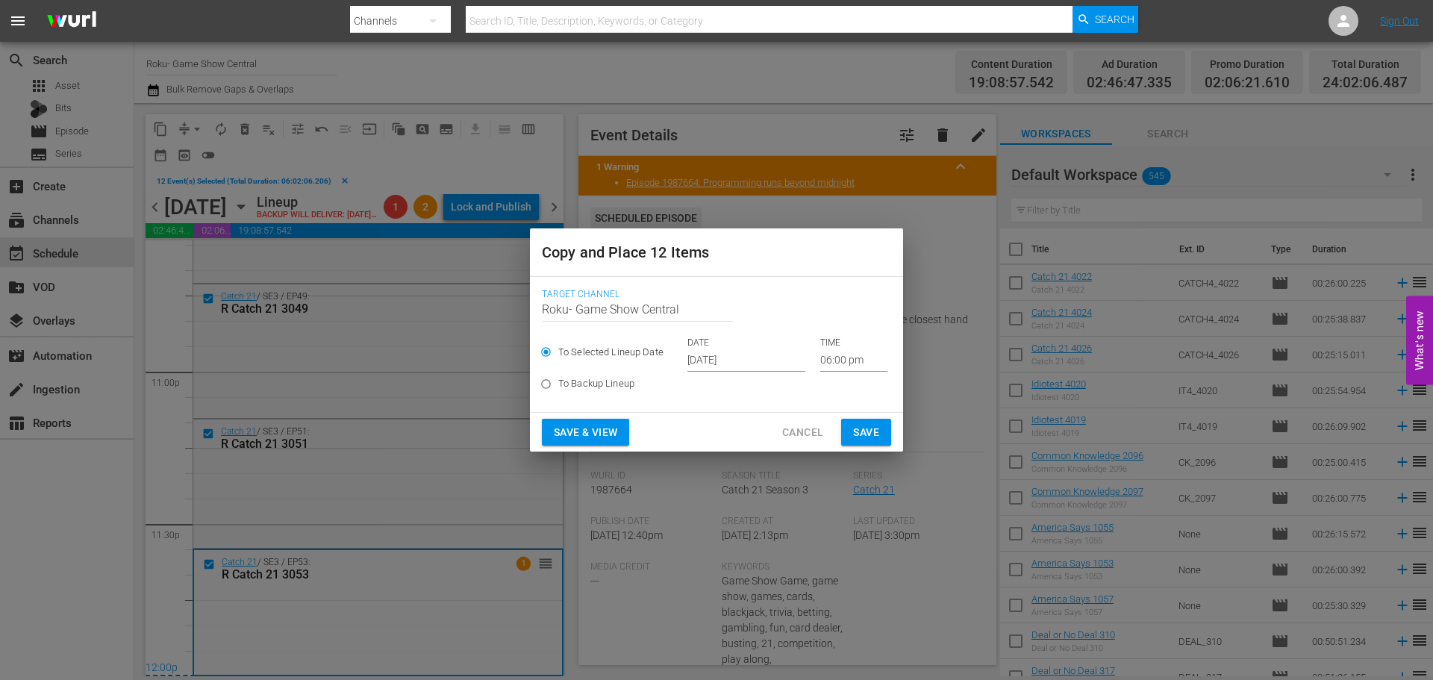
click at [831, 357] on input "06:00 pm" at bounding box center [853, 360] width 67 height 22
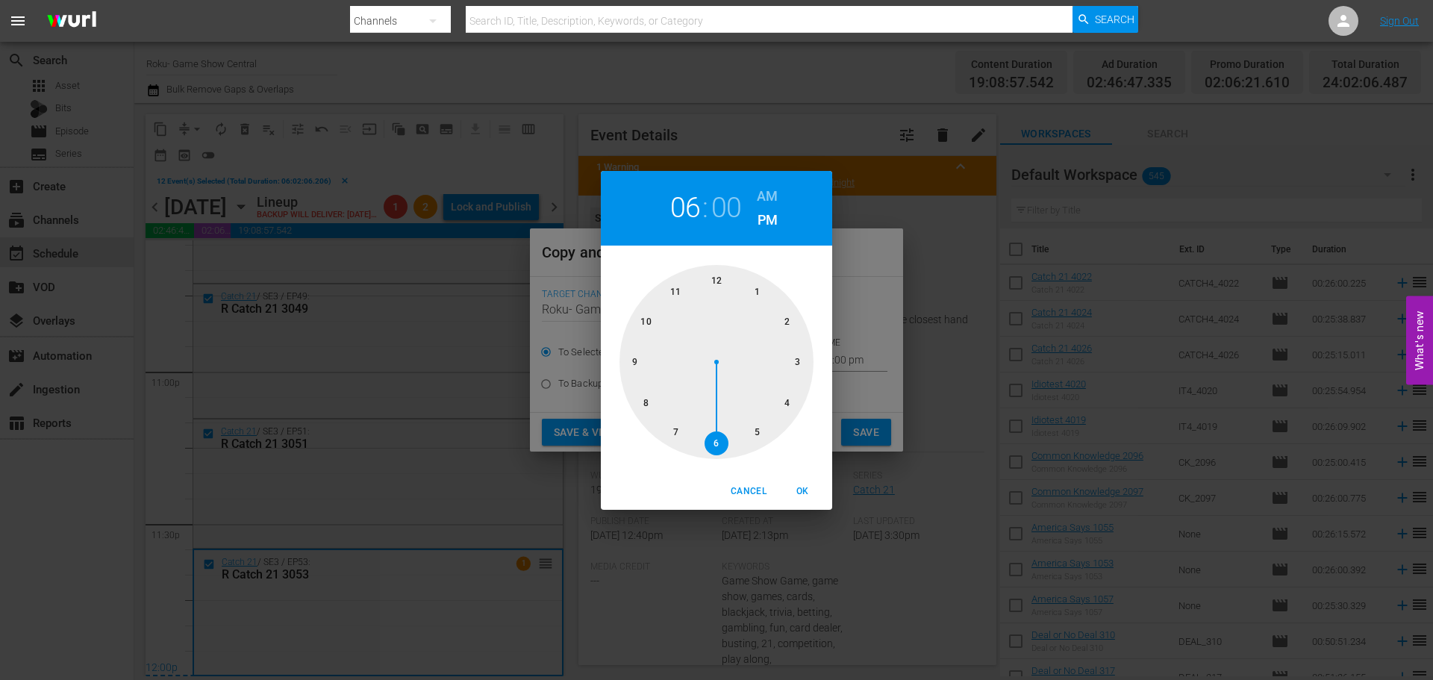
click at [722, 290] on div at bounding box center [716, 362] width 194 height 194
click at [807, 490] on span "OK" at bounding box center [802, 492] width 36 height 16
type input "12:00 pm"
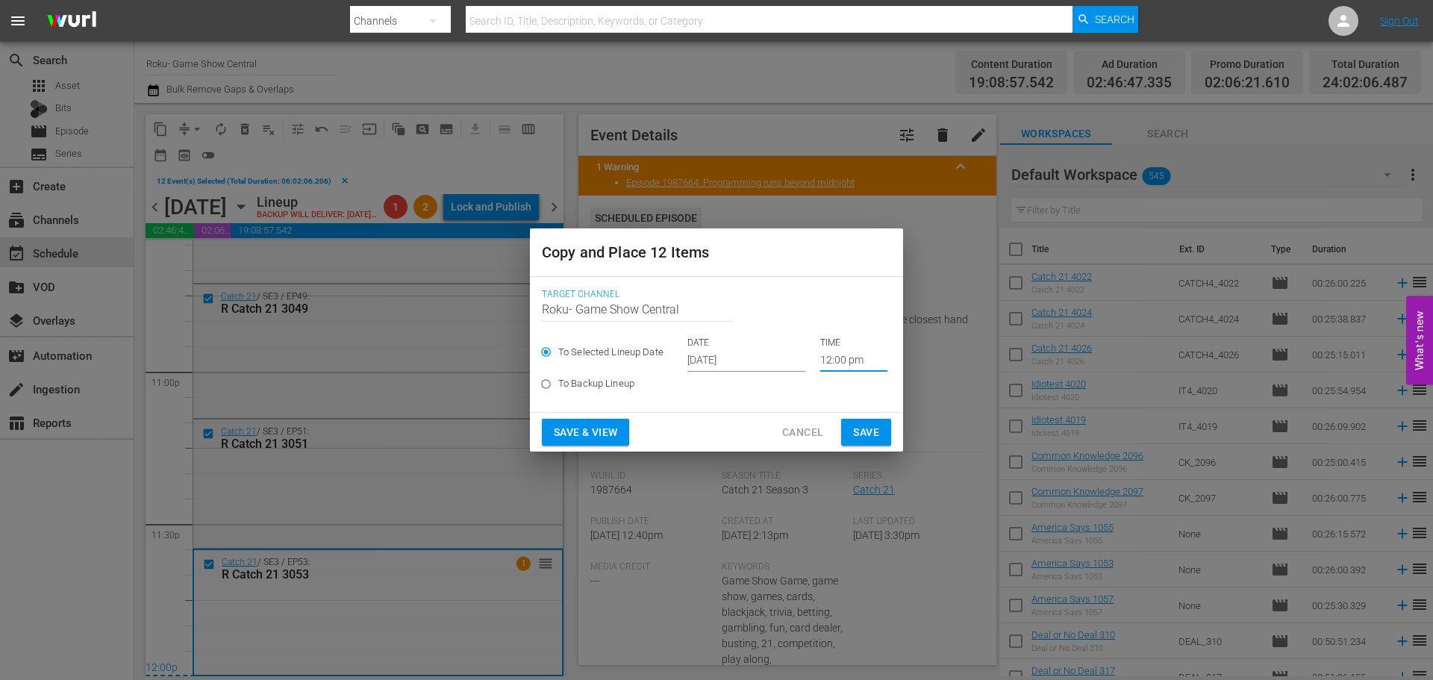
click at [857, 424] on span "Save" at bounding box center [866, 432] width 26 height 19
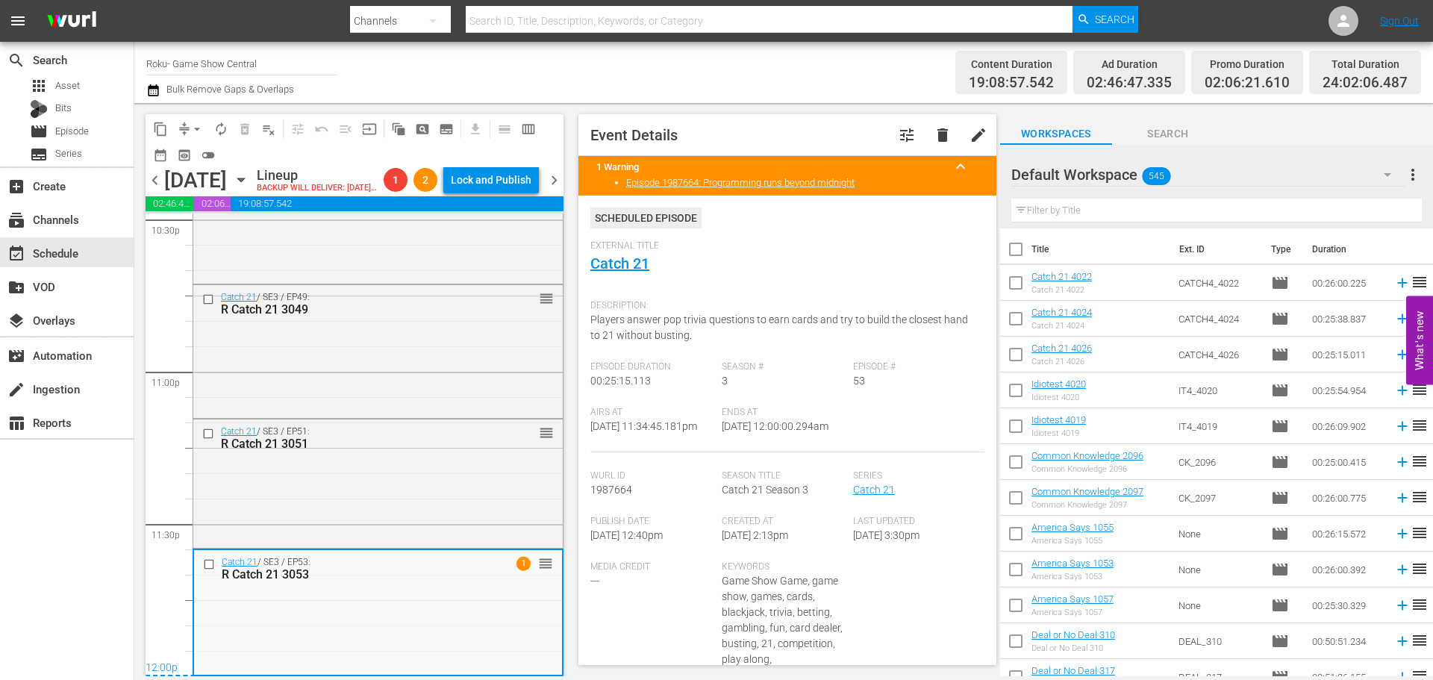
scroll to position [6870, 0]
click at [203, 135] on span "arrow_drop_down" at bounding box center [197, 129] width 15 height 15
click at [205, 152] on li "Align to Midnight" at bounding box center [197, 159] width 157 height 25
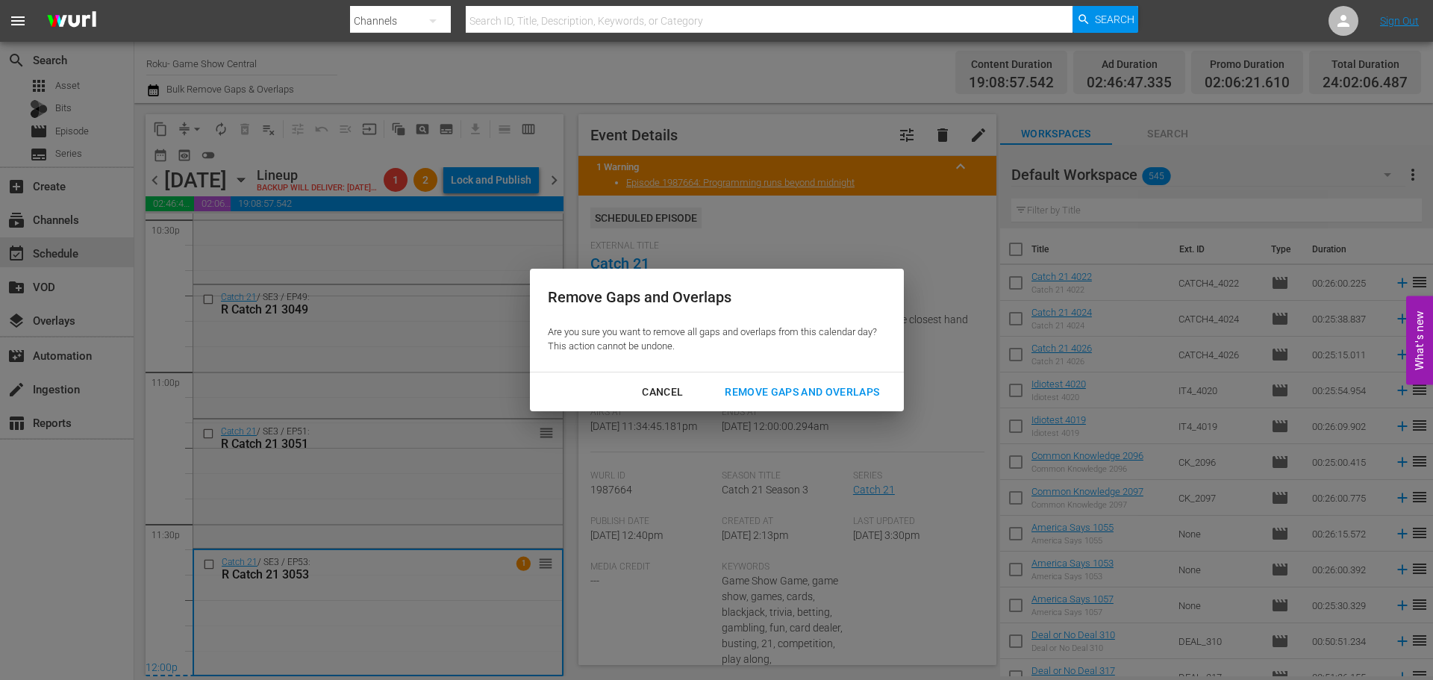
click at [757, 390] on div "Remove Gaps and Overlaps" at bounding box center [802, 392] width 178 height 19
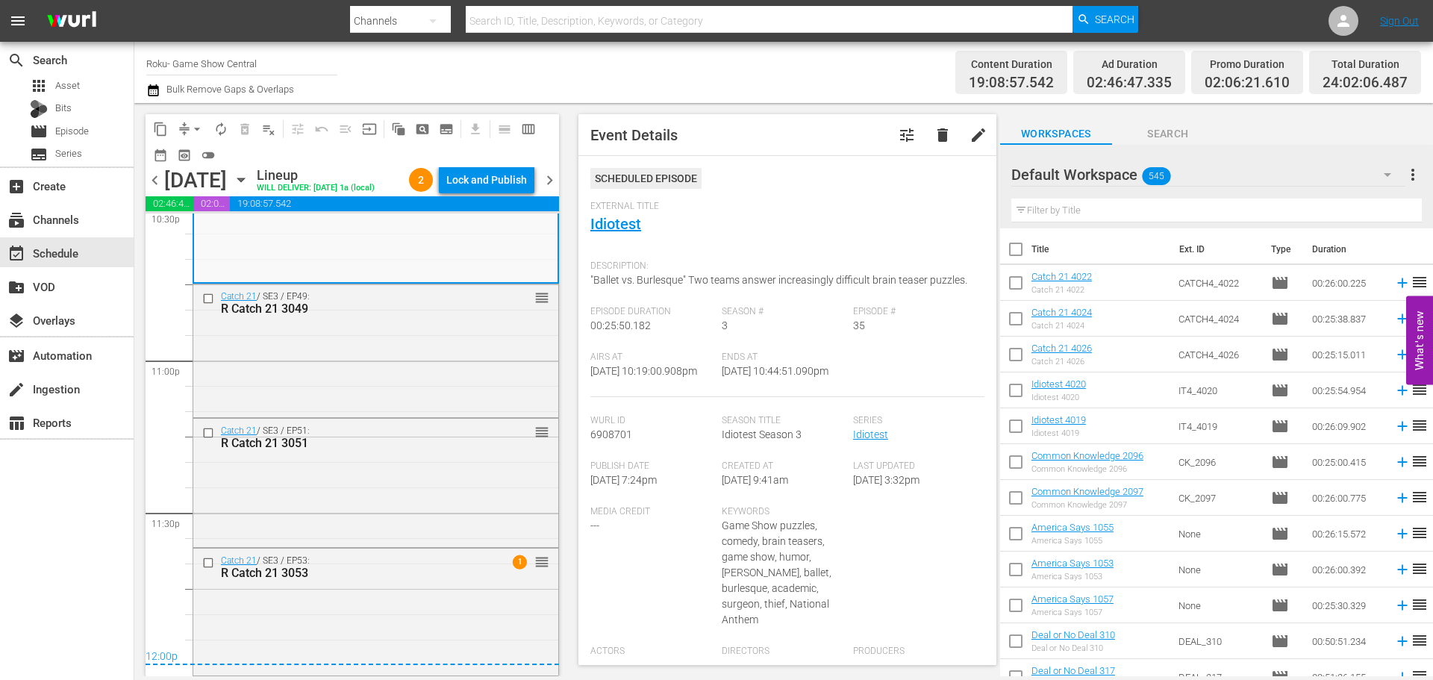
scroll to position [6881, 0]
click at [484, 172] on div "Lock and Publish" at bounding box center [486, 179] width 81 height 27
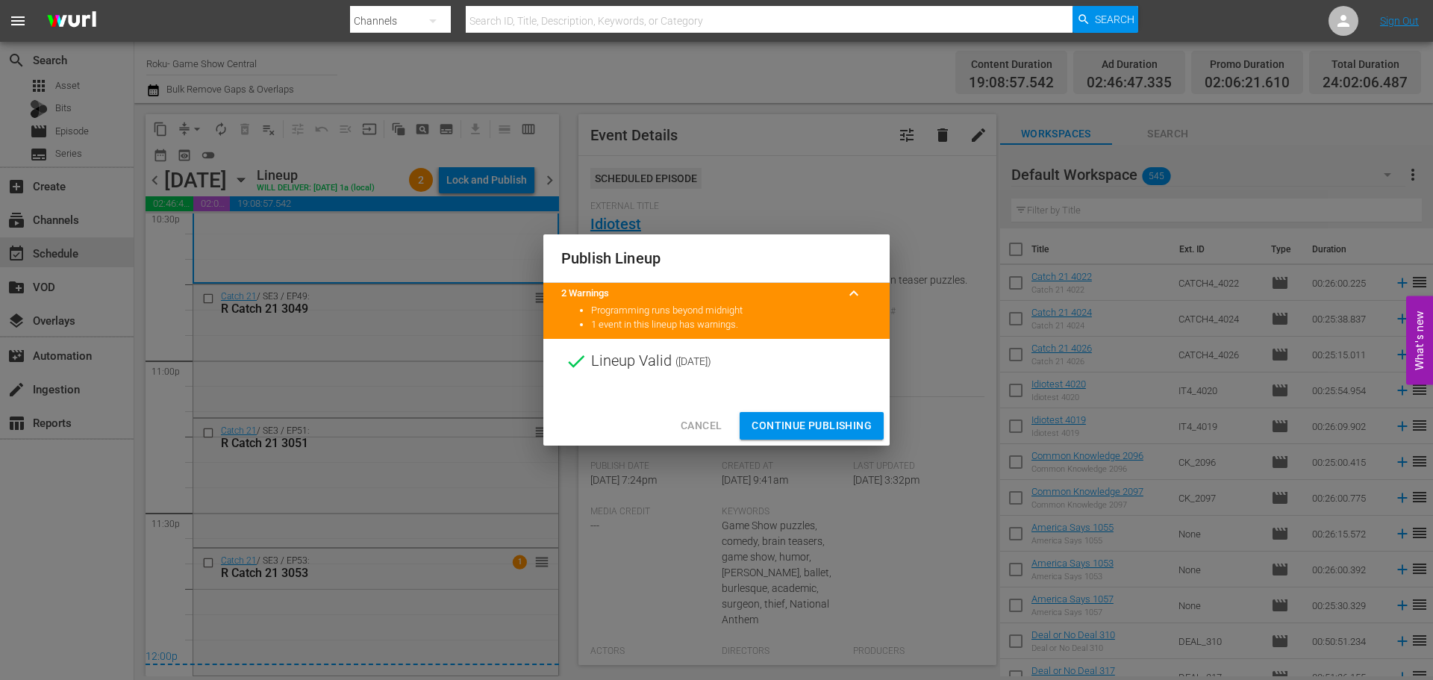
click at [845, 387] on div at bounding box center [716, 395] width 346 height 22
drag, startPoint x: 843, startPoint y: 416, endPoint x: 384, endPoint y: 196, distance: 509.0
click at [843, 416] on button "Continue Publishing" at bounding box center [812, 426] width 144 height 28
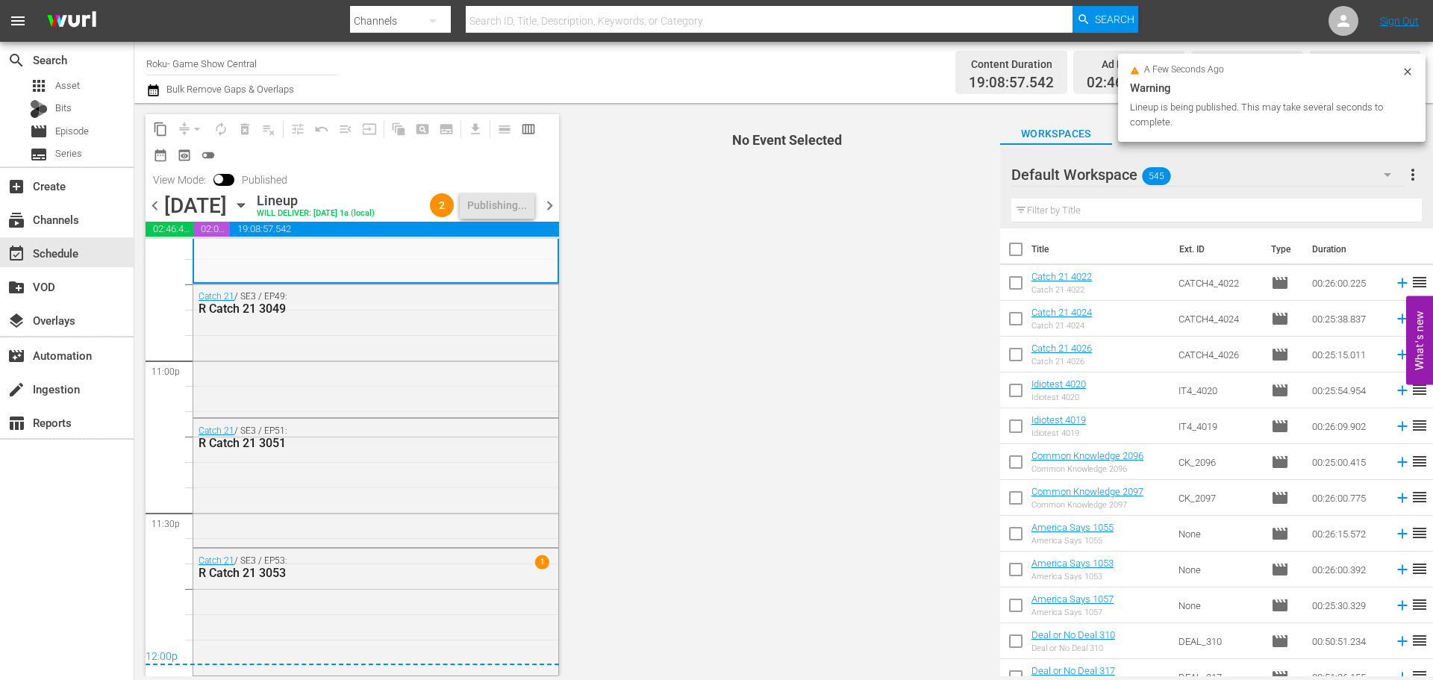
click at [249, 201] on icon "button" at bounding box center [241, 205] width 16 height 16
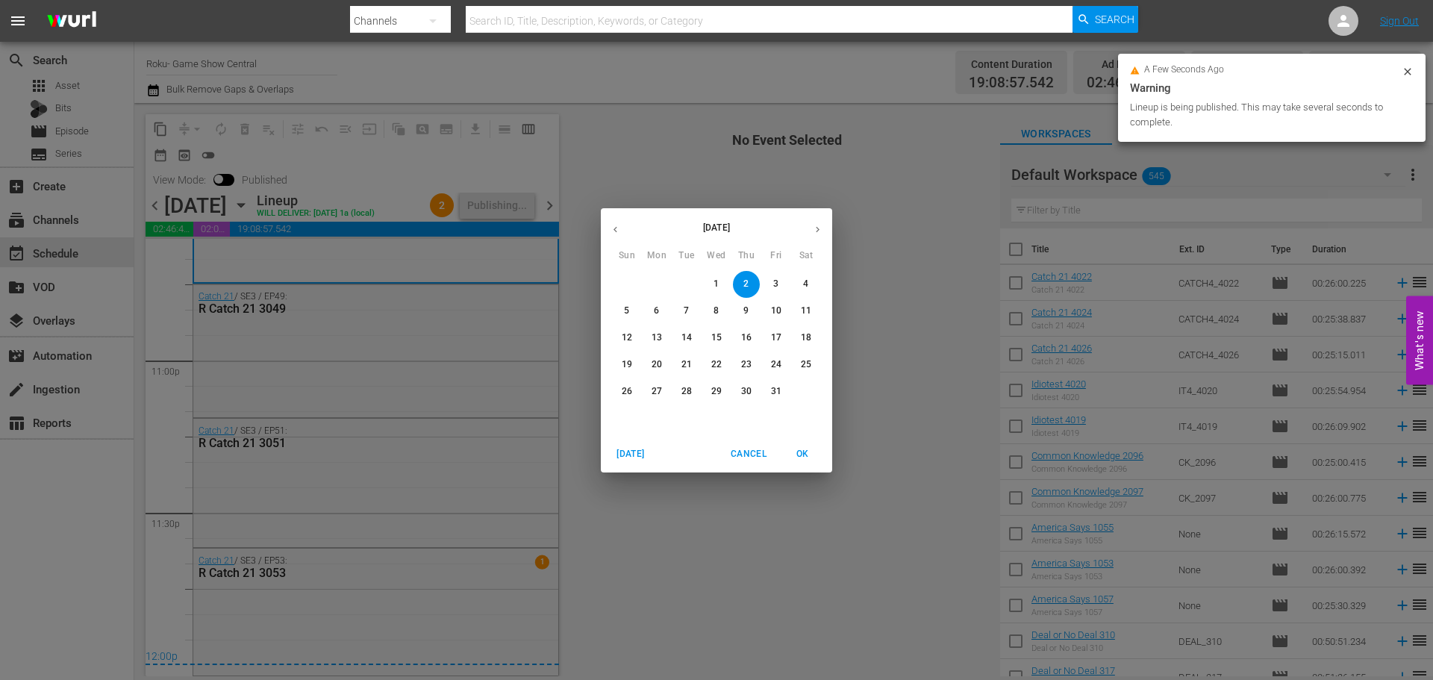
click at [623, 237] on button "button" at bounding box center [615, 229] width 29 height 29
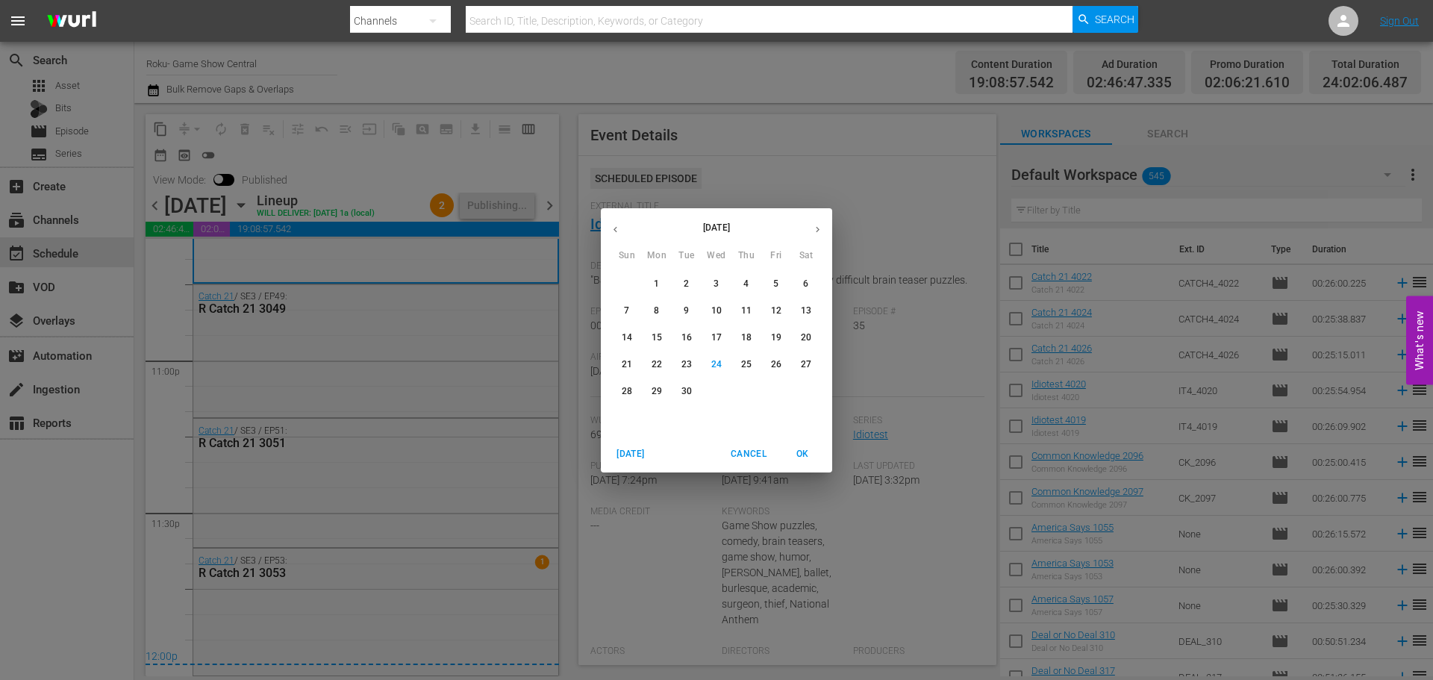
click at [778, 366] on p "26" at bounding box center [776, 364] width 10 height 13
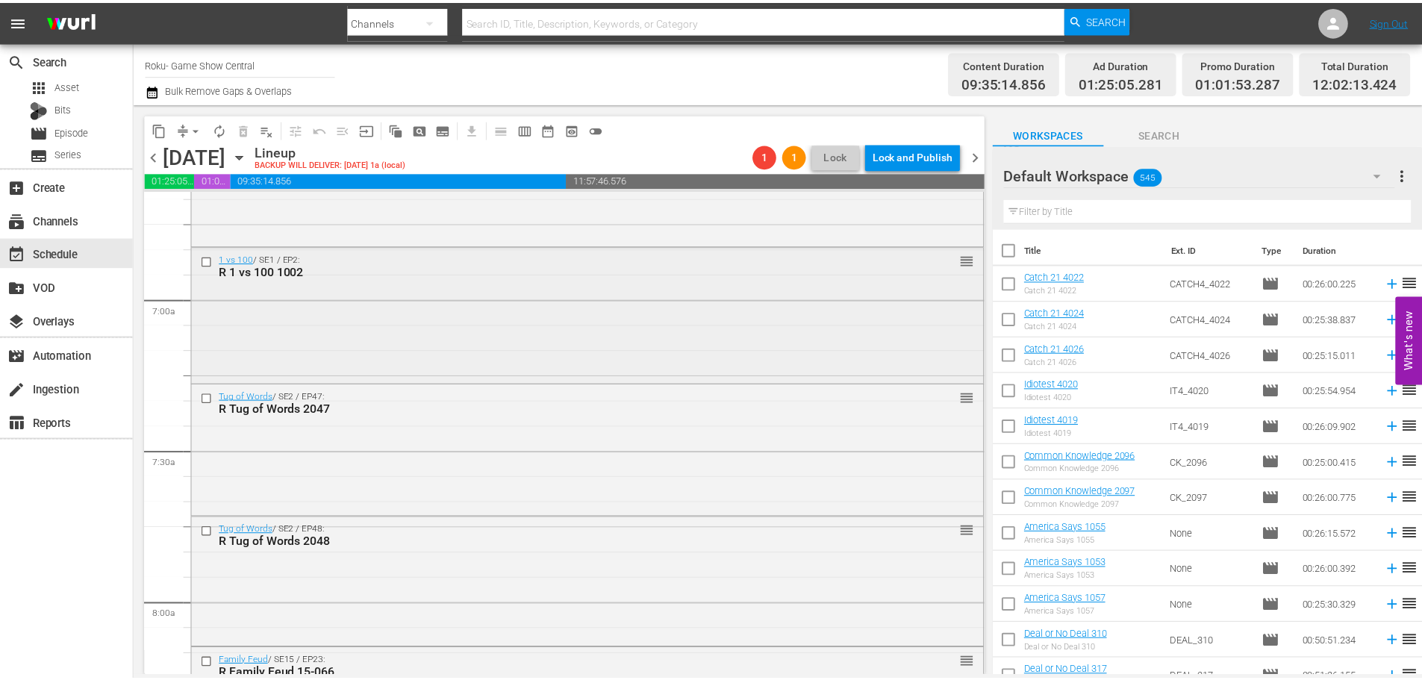
scroll to position [2164, 0]
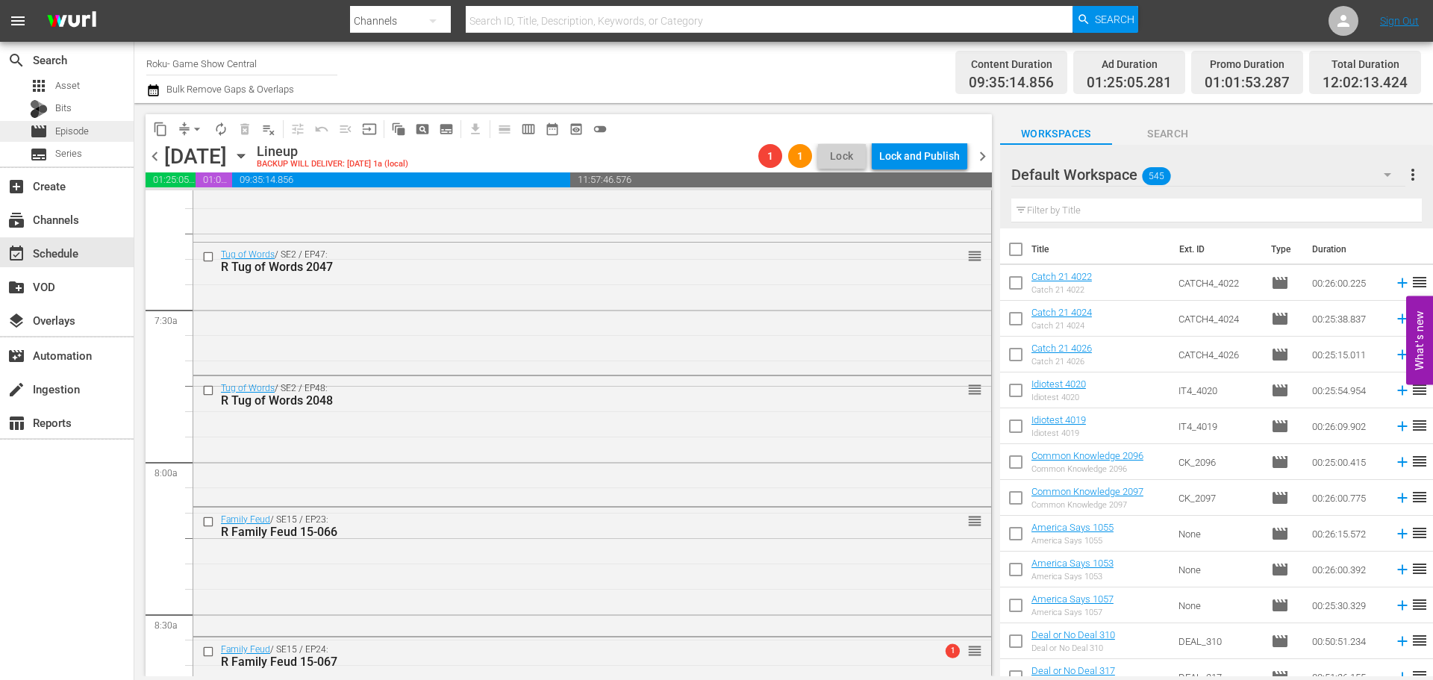
click at [87, 131] on span "Episode" at bounding box center [72, 131] width 34 height 15
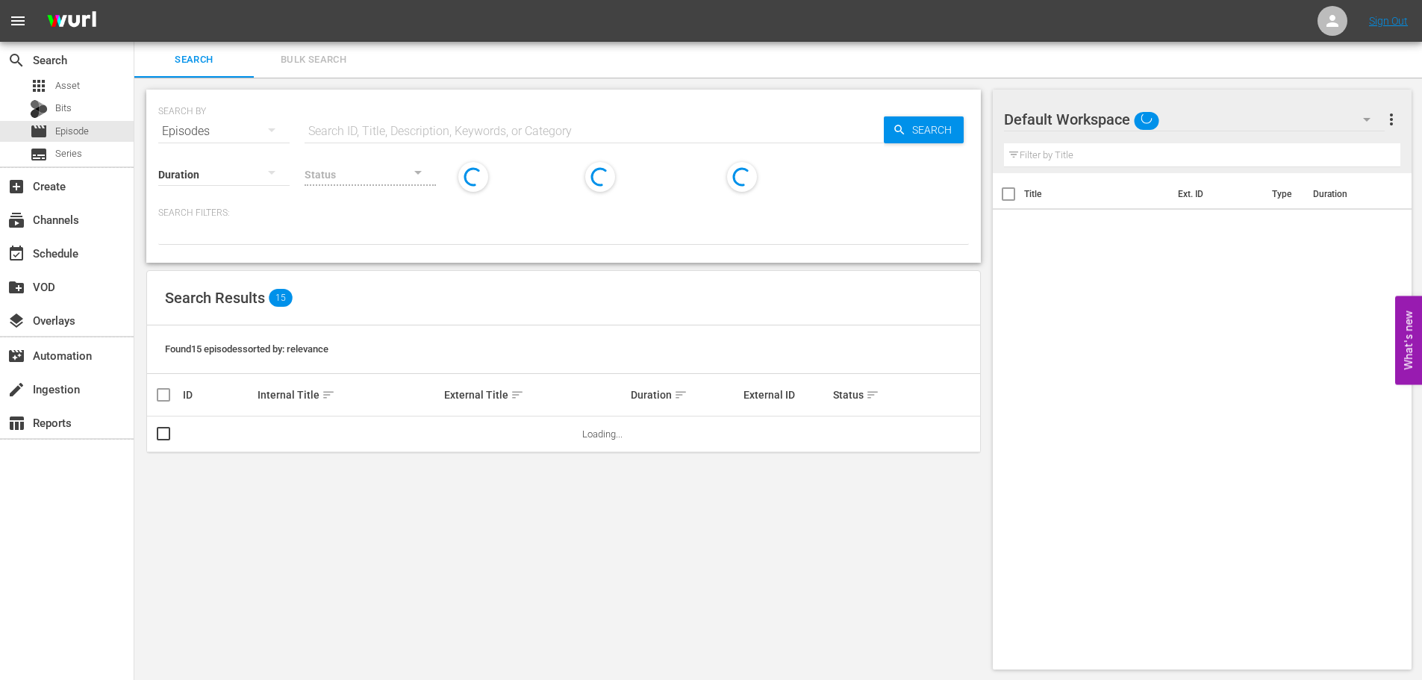
click at [328, 131] on input "text" at bounding box center [593, 131] width 579 height 36
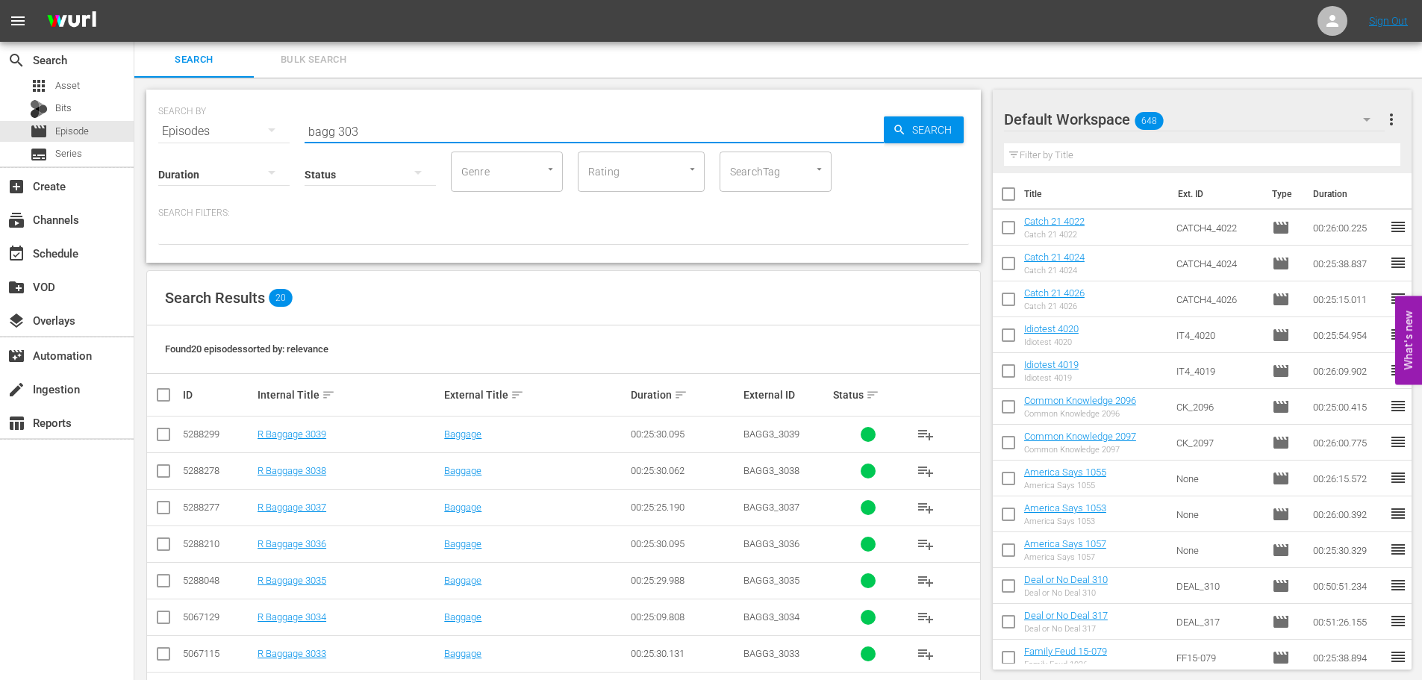
type input "bagg 303"
drag, startPoint x: 164, startPoint y: 475, endPoint x: 165, endPoint y: 539, distance: 63.4
click at [164, 475] on input "checkbox" at bounding box center [163, 474] width 18 height 18
checkbox input "true"
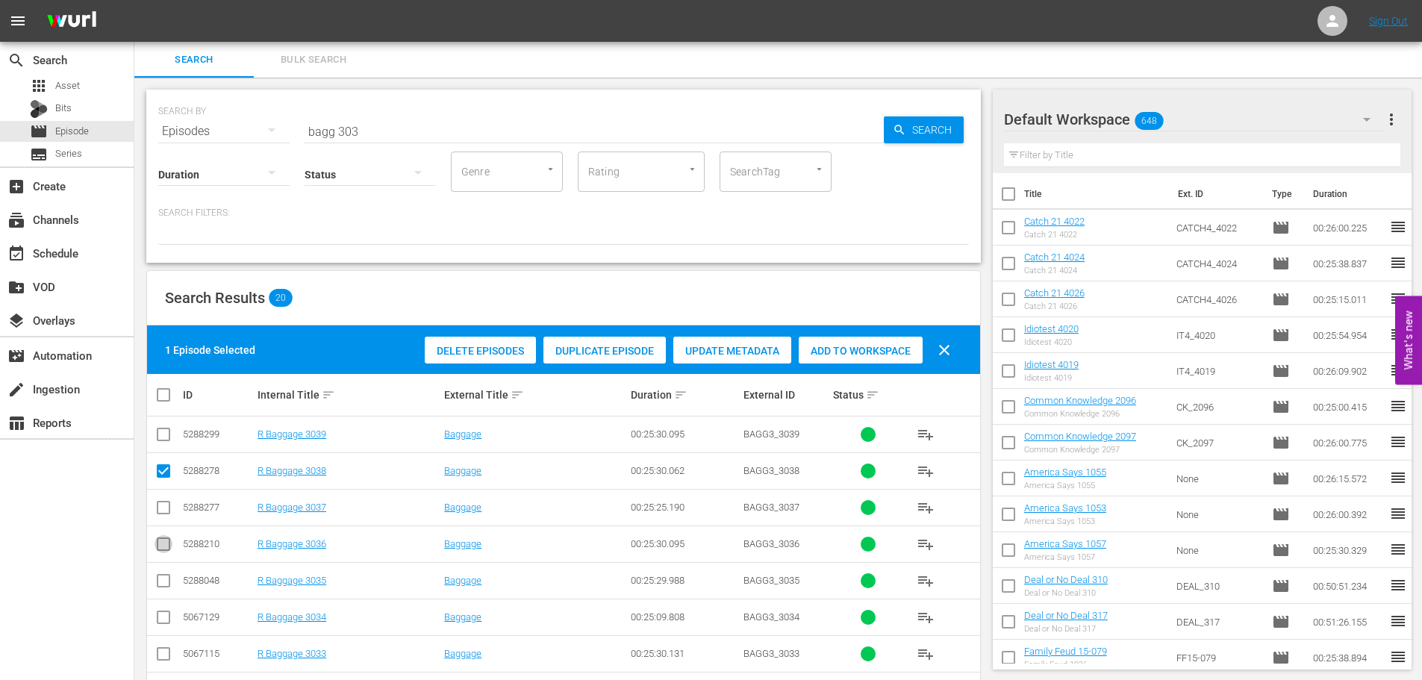
click at [166, 539] on input "checkbox" at bounding box center [163, 547] width 18 height 18
checkbox input "true"
click at [160, 618] on input "checkbox" at bounding box center [163, 620] width 18 height 18
checkbox input "true"
drag, startPoint x: 890, startPoint y: 351, endPoint x: 728, endPoint y: 272, distance: 180.2
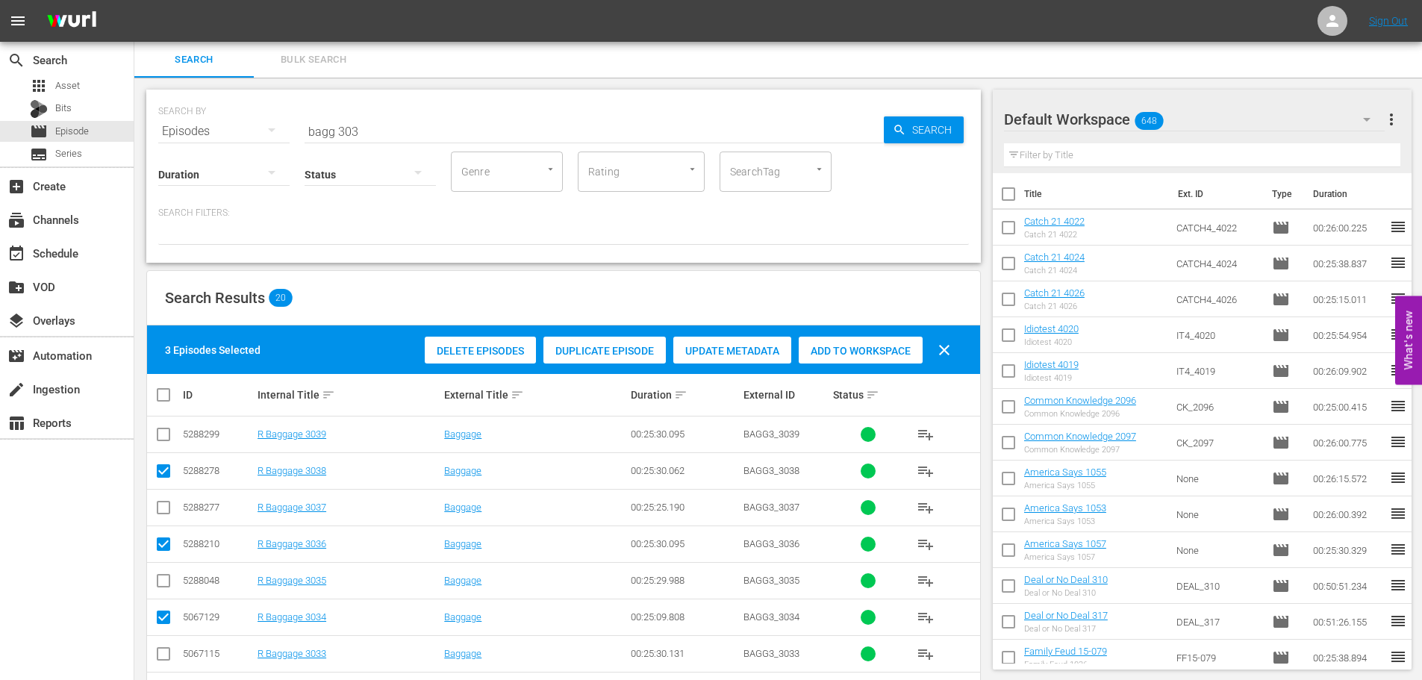
click at [889, 351] on span "Add to Workspace" at bounding box center [861, 351] width 124 height 12
click at [393, 140] on div "SEARCH BY Search By Episodes Search ID, Title, Description, Keywords, or Catego…" at bounding box center [563, 176] width 834 height 173
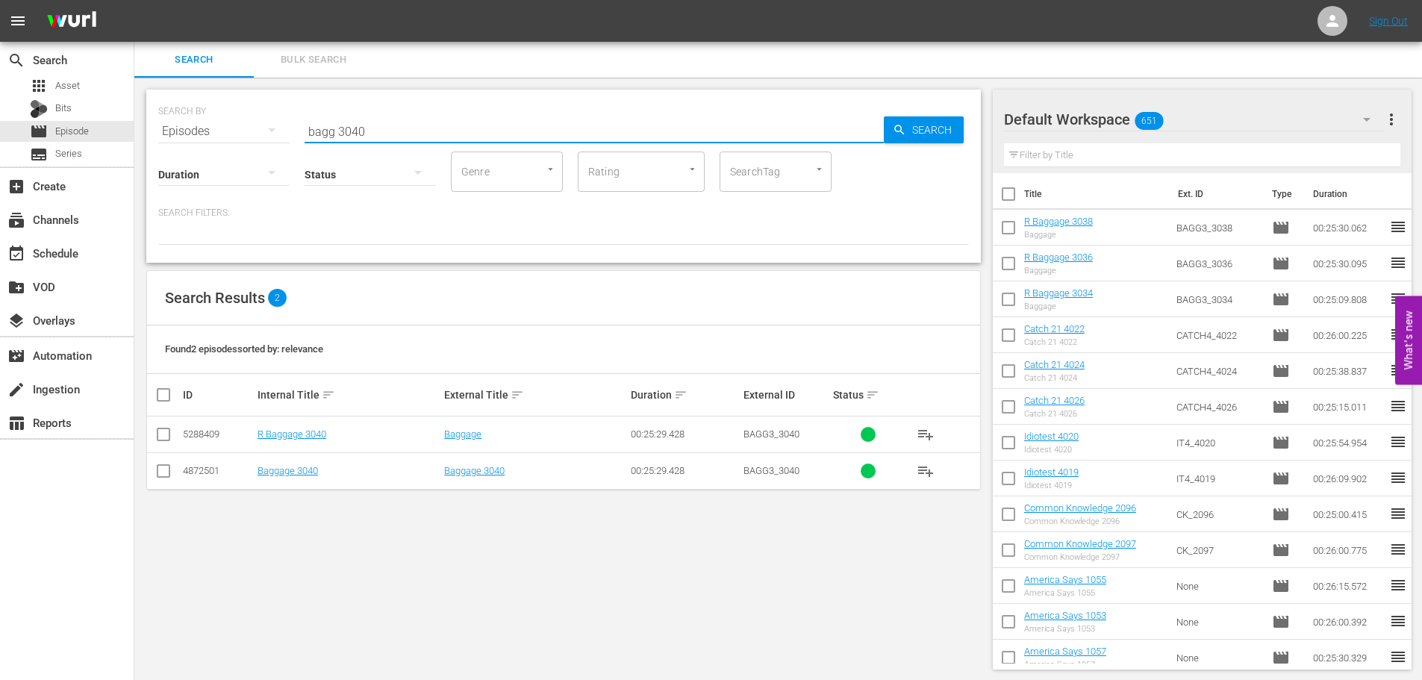
type input "bagg 3040"
click at [162, 431] on input "checkbox" at bounding box center [163, 437] width 18 height 18
checkbox input "true"
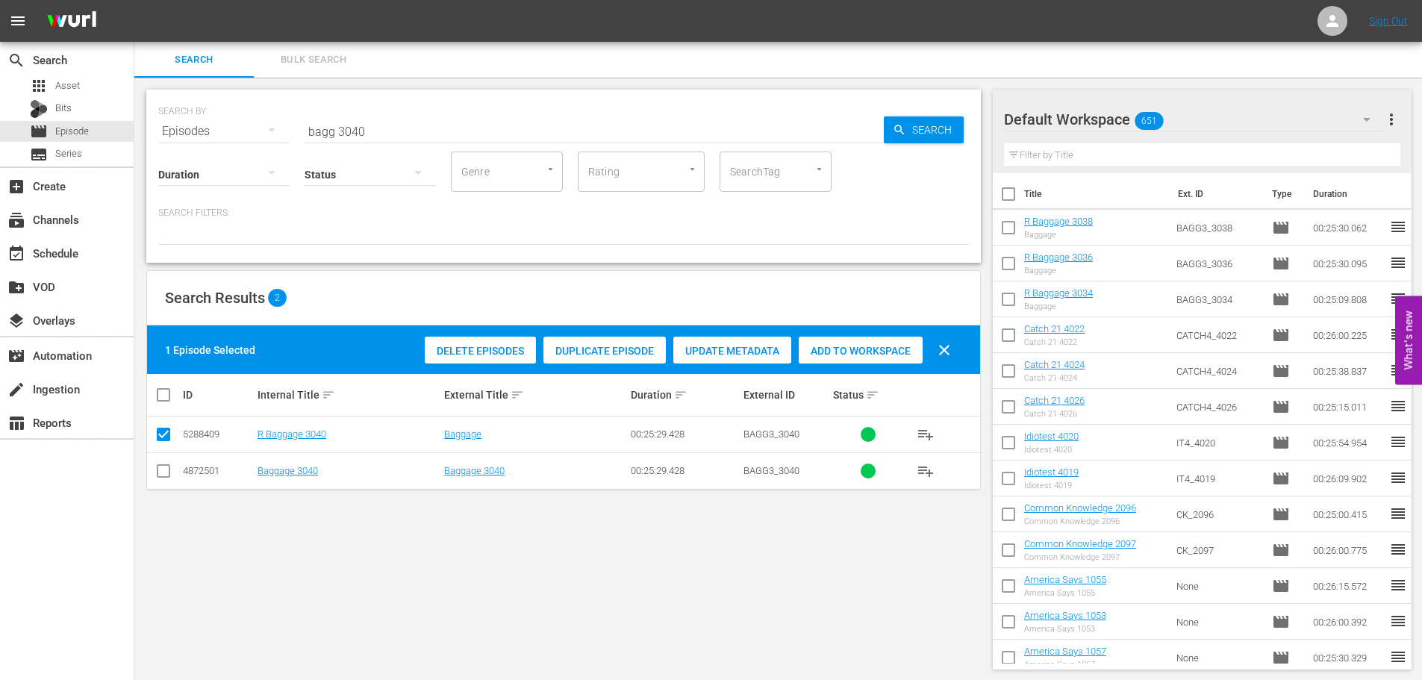
click at [830, 360] on div "Add to Workspace" at bounding box center [861, 351] width 124 height 28
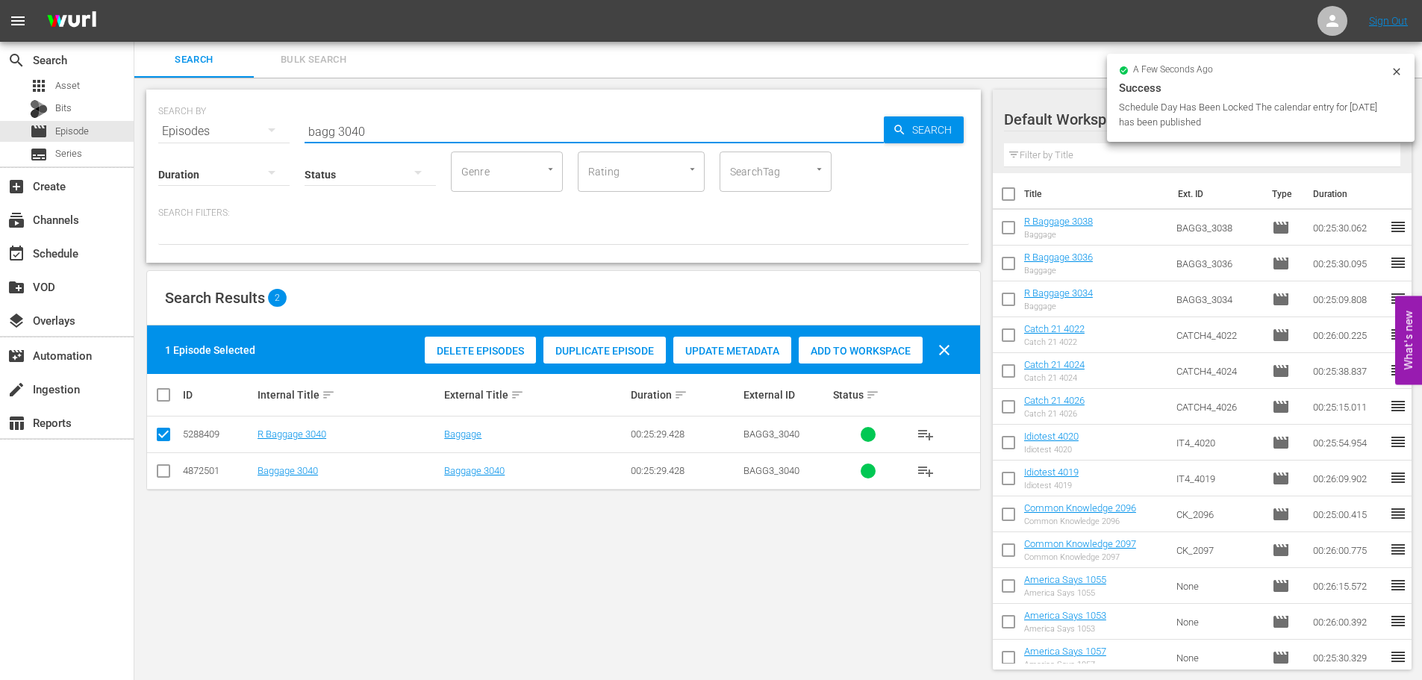
drag, startPoint x: 337, startPoint y: 132, endPoint x: 235, endPoint y: 140, distance: 102.6
click at [235, 140] on div "SEARCH BY Search By Episodes Search ID, Title, Description, Keywords, or Catego…" at bounding box center [563, 176] width 834 height 173
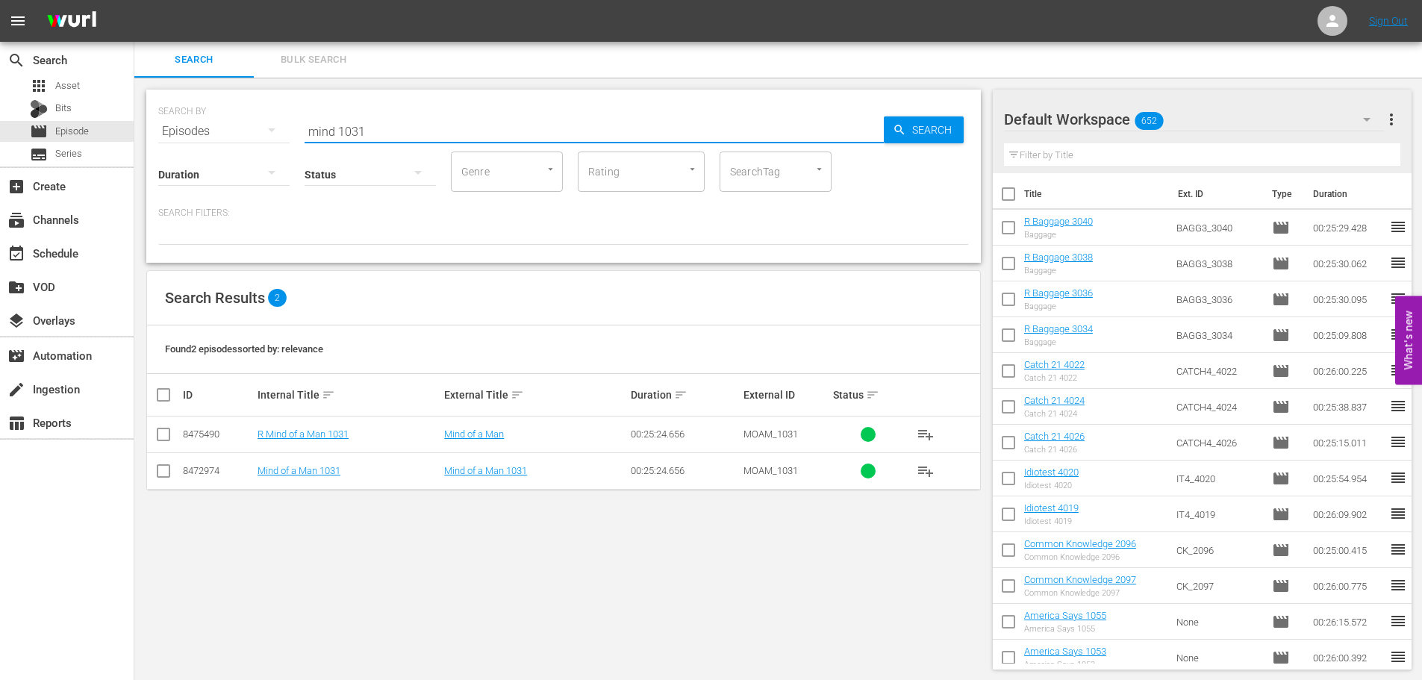
type input "mind 1031"
click at [166, 437] on input "checkbox" at bounding box center [163, 437] width 18 height 18
checkbox input "true"
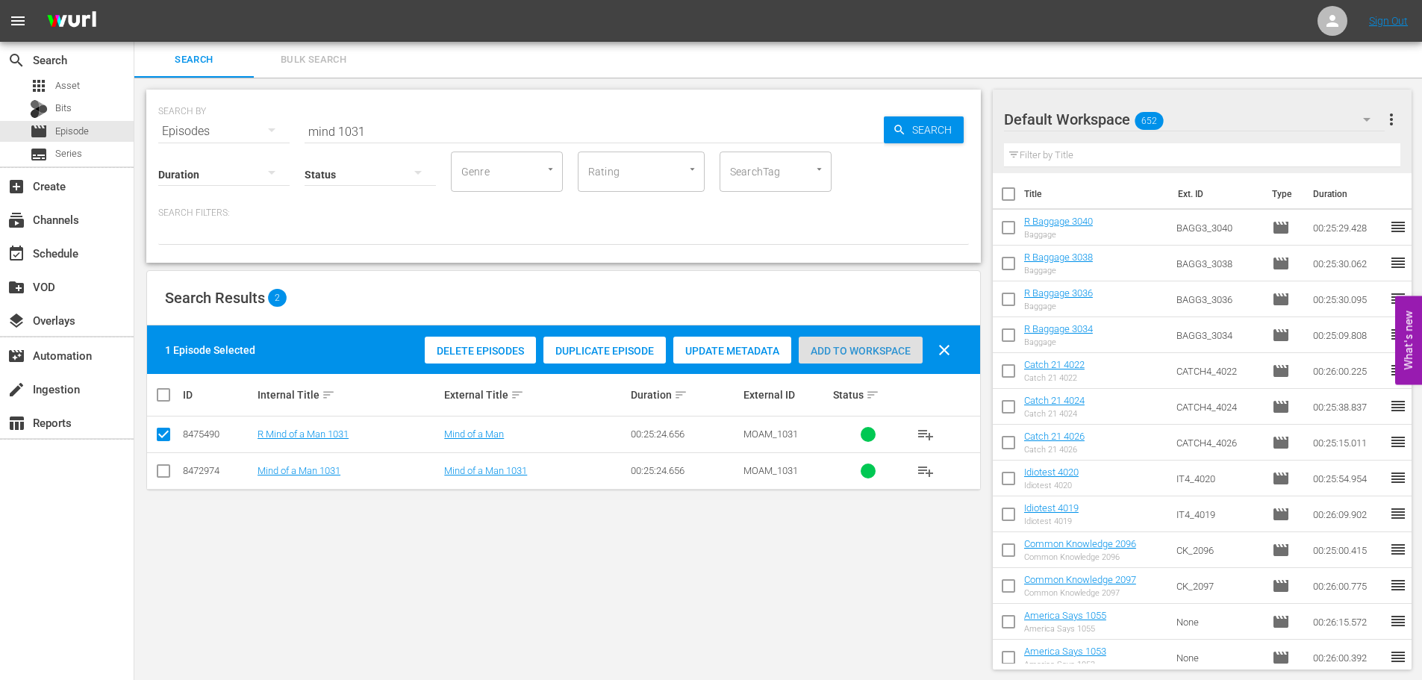
click at [830, 357] on div "Add to Workspace" at bounding box center [861, 351] width 124 height 28
drag, startPoint x: 376, startPoint y: 121, endPoint x: 185, endPoint y: 135, distance: 191.6
click at [196, 151] on div "SEARCH BY Search By Episodes Search ID, Title, Description, Keywords, or Catego…" at bounding box center [563, 176] width 834 height 173
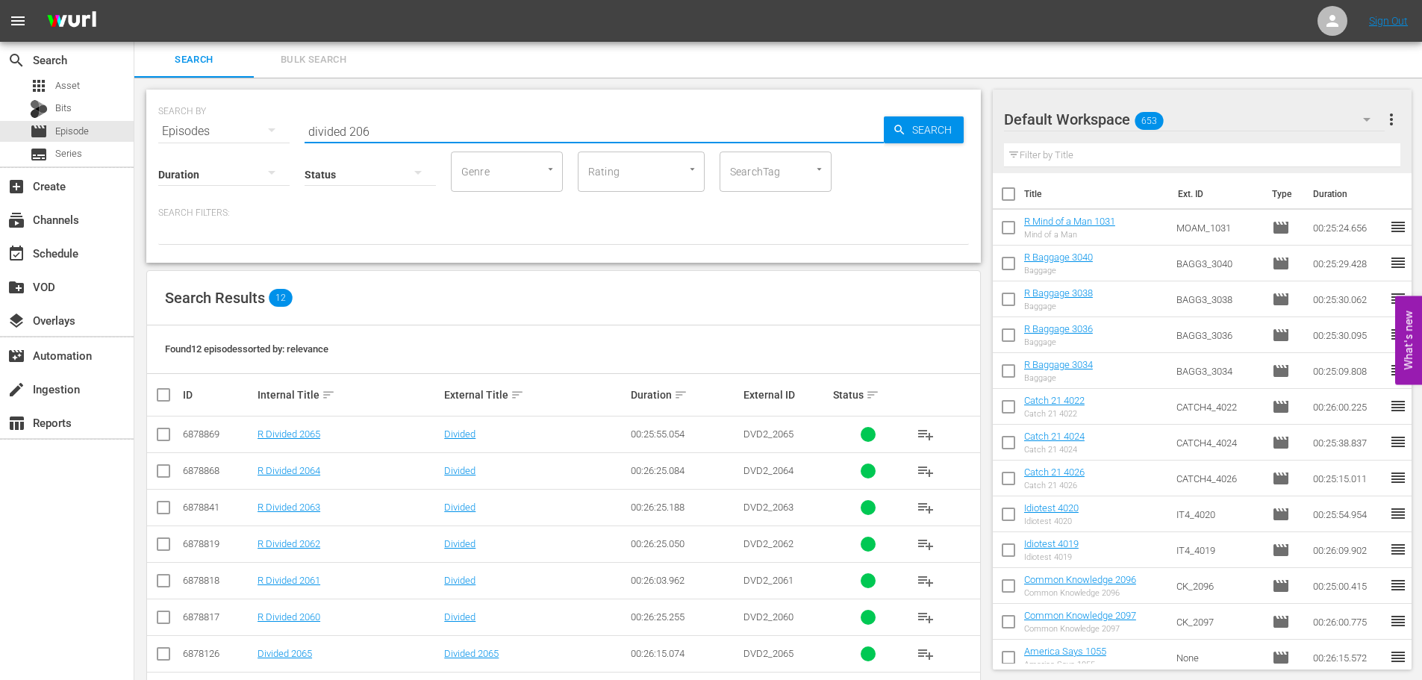
type input "divided 206"
click at [160, 507] on input "checkbox" at bounding box center [163, 510] width 18 height 18
checkbox input "true"
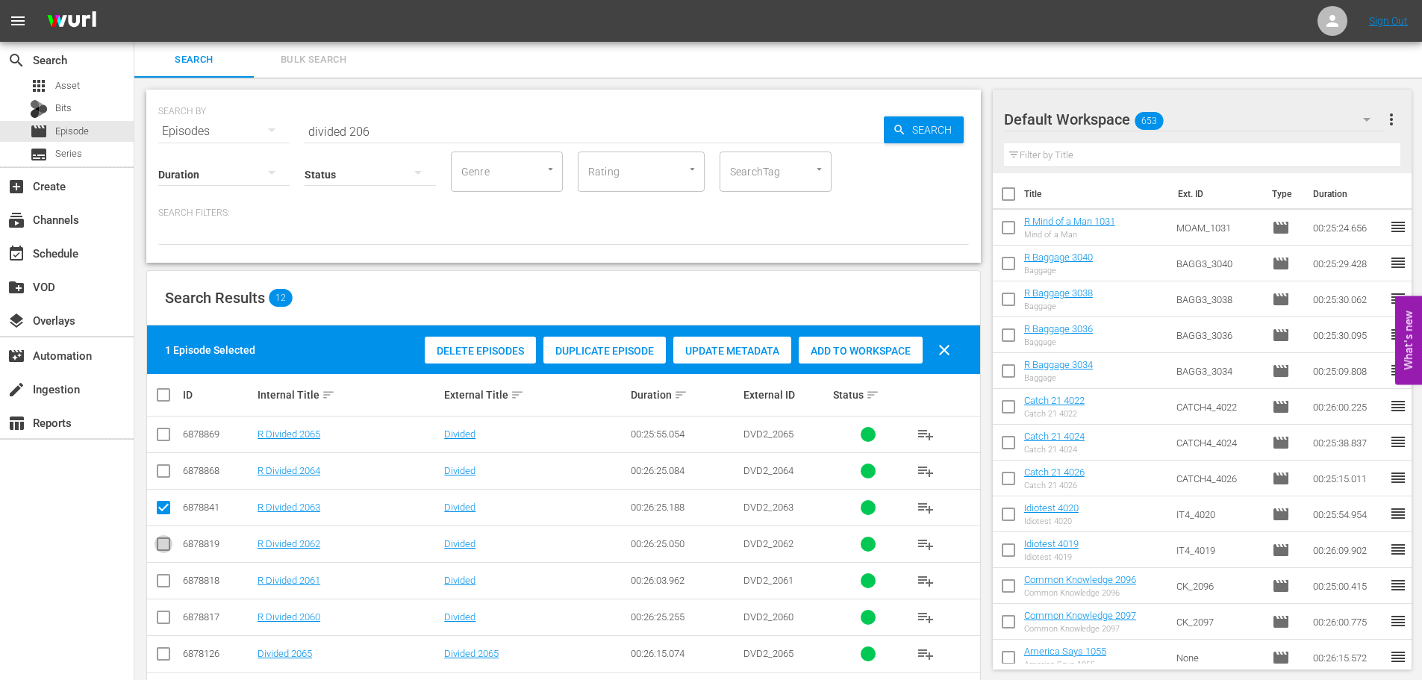
click at [160, 537] on icon at bounding box center [163, 544] width 18 height 18
click at [151, 546] on td at bounding box center [164, 543] width 34 height 37
click at [160, 545] on input "checkbox" at bounding box center [163, 547] width 18 height 18
checkbox input "true"
click at [848, 346] on div "Add to Workspace" at bounding box center [861, 351] width 124 height 28
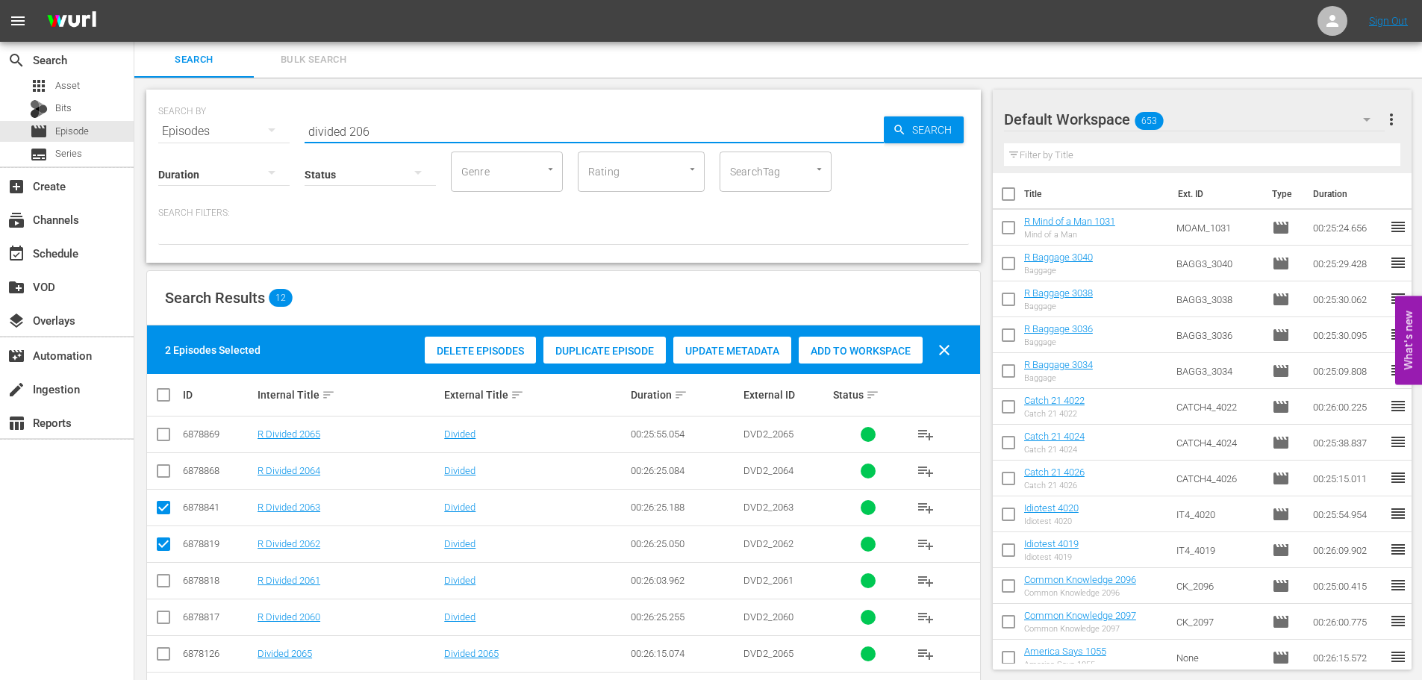
drag, startPoint x: 362, startPoint y: 116, endPoint x: 401, endPoint y: 126, distance: 40.9
click at [362, 116] on input "divided 206" at bounding box center [593, 131] width 579 height 36
click at [258, 132] on div "SEARCH BY Search By Episodes Search ID, Title, Description, Keywords, or Catego…" at bounding box center [563, 123] width 810 height 54
type input "25 words 101"
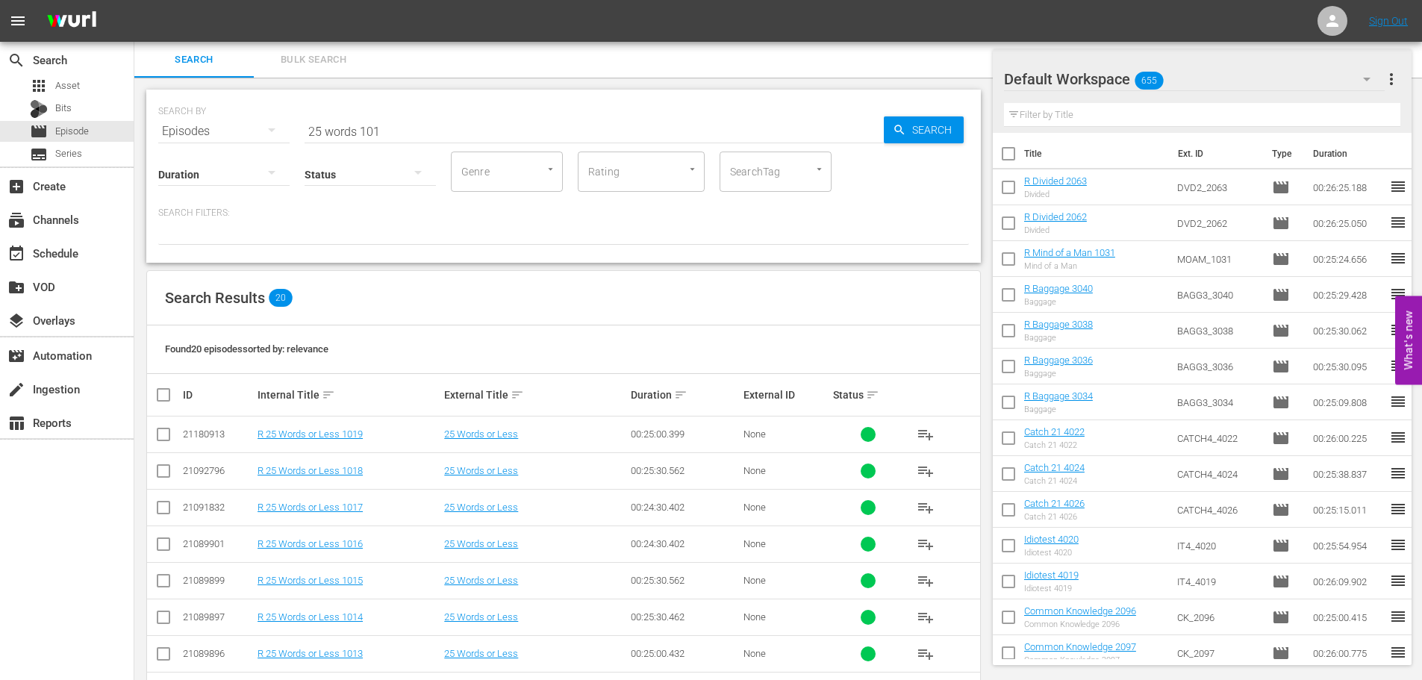
scroll to position [149, 0]
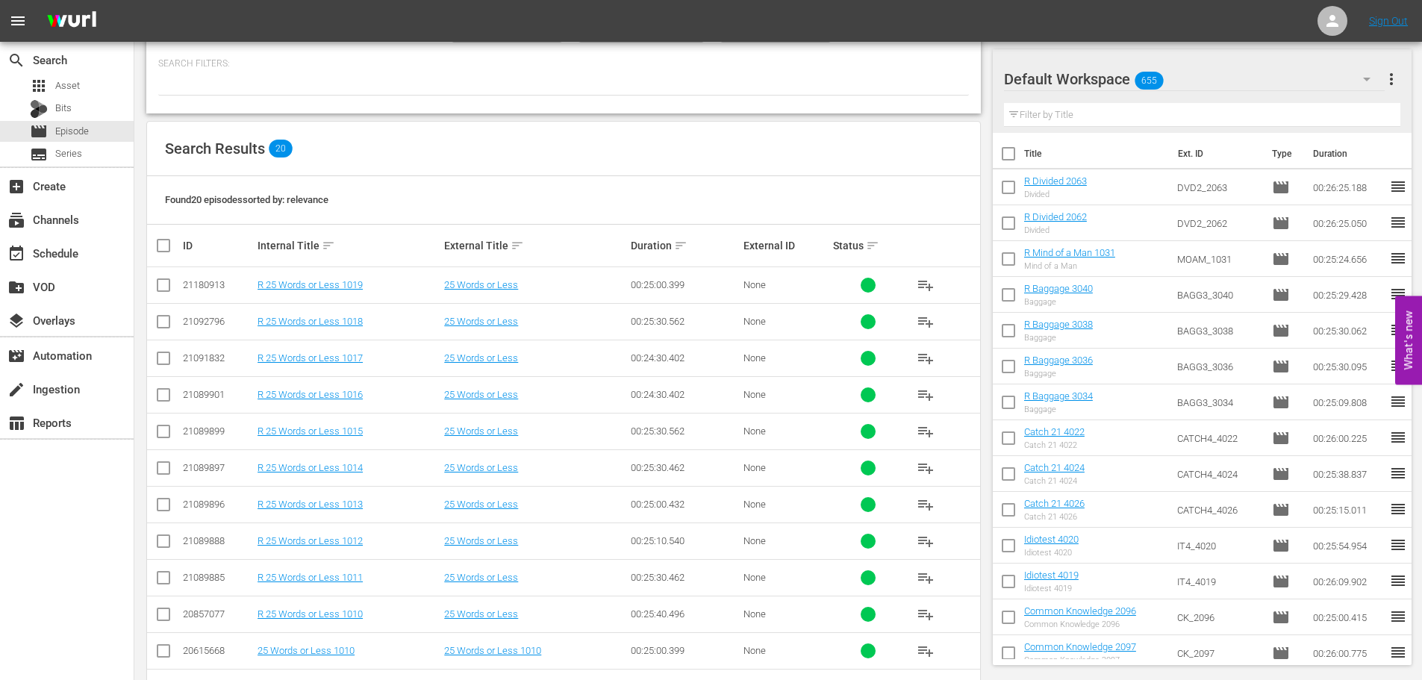
drag, startPoint x: 163, startPoint y: 546, endPoint x: 594, endPoint y: 497, distance: 433.4
click at [163, 546] on input "checkbox" at bounding box center [163, 544] width 18 height 18
checkbox input "true"
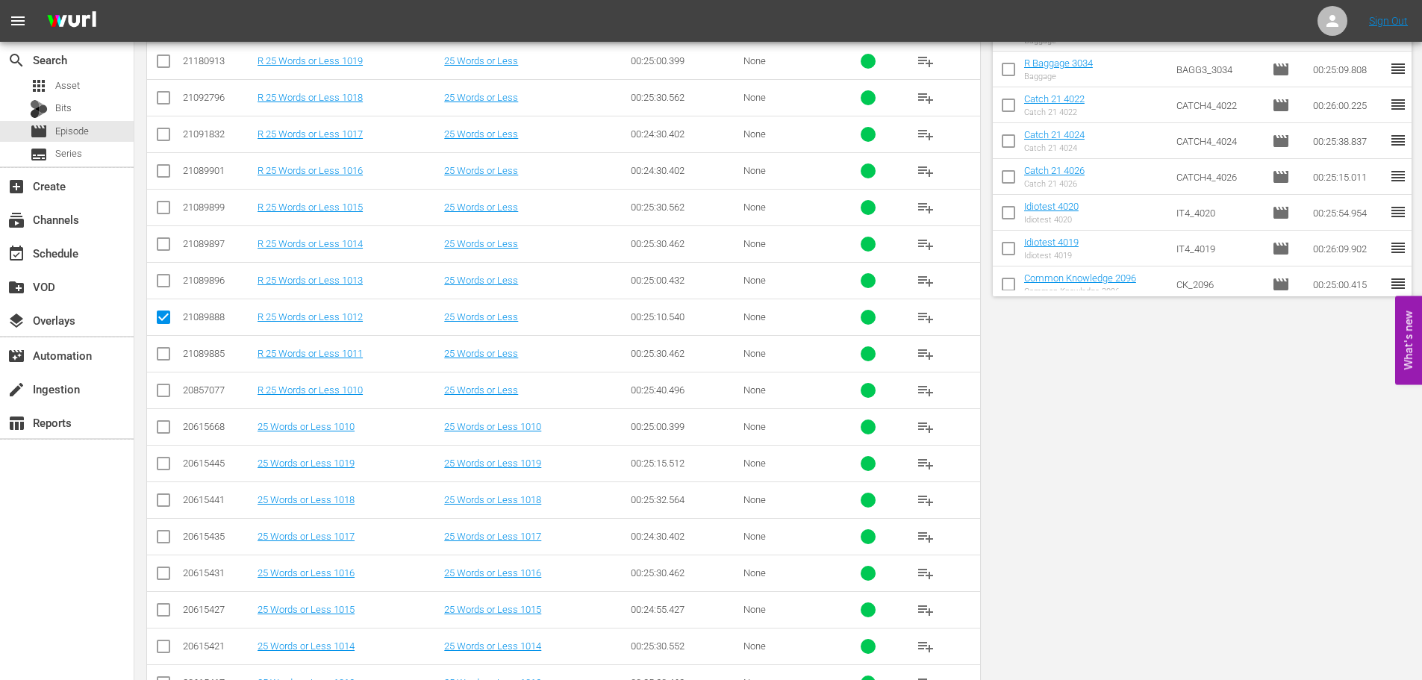
scroll to position [0, 0]
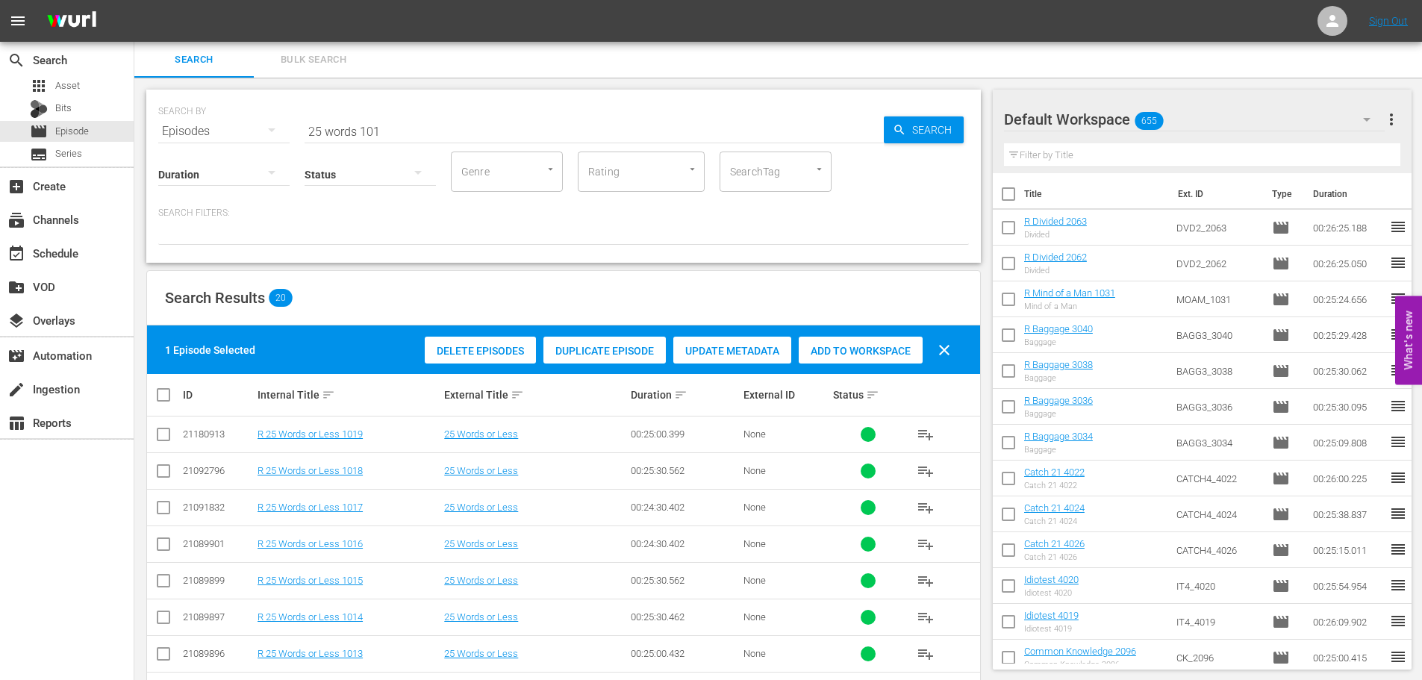
drag, startPoint x: 860, startPoint y: 352, endPoint x: 393, endPoint y: 121, distance: 520.6
click at [859, 352] on span "Add to Workspace" at bounding box center [861, 351] width 124 height 12
drag, startPoint x: 409, startPoint y: 123, endPoint x: 194, endPoint y: 124, distance: 214.9
click at [194, 124] on div "SEARCH BY Search By Episodes Search ID, Title, Description, Keywords, or Catego…" at bounding box center [563, 123] width 810 height 54
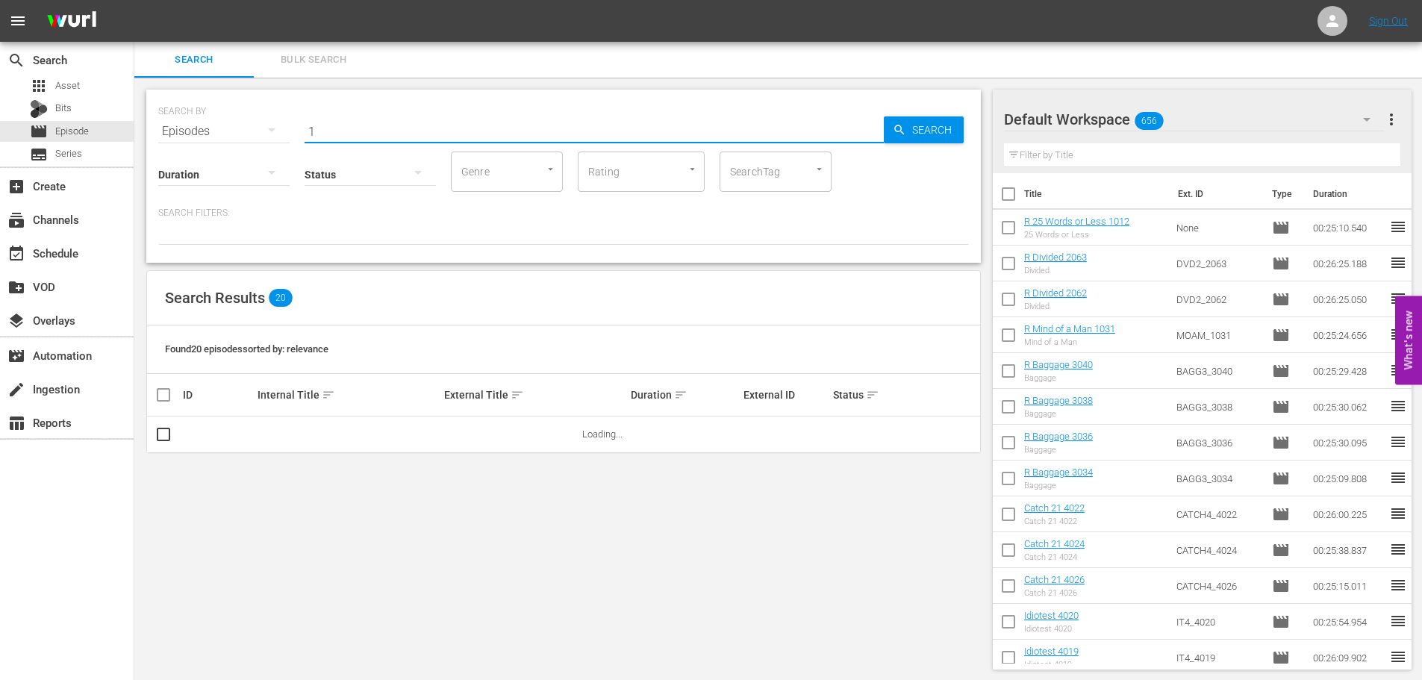
type input "1"
click at [1016, 225] on input "checkbox" at bounding box center [1008, 230] width 31 height 31
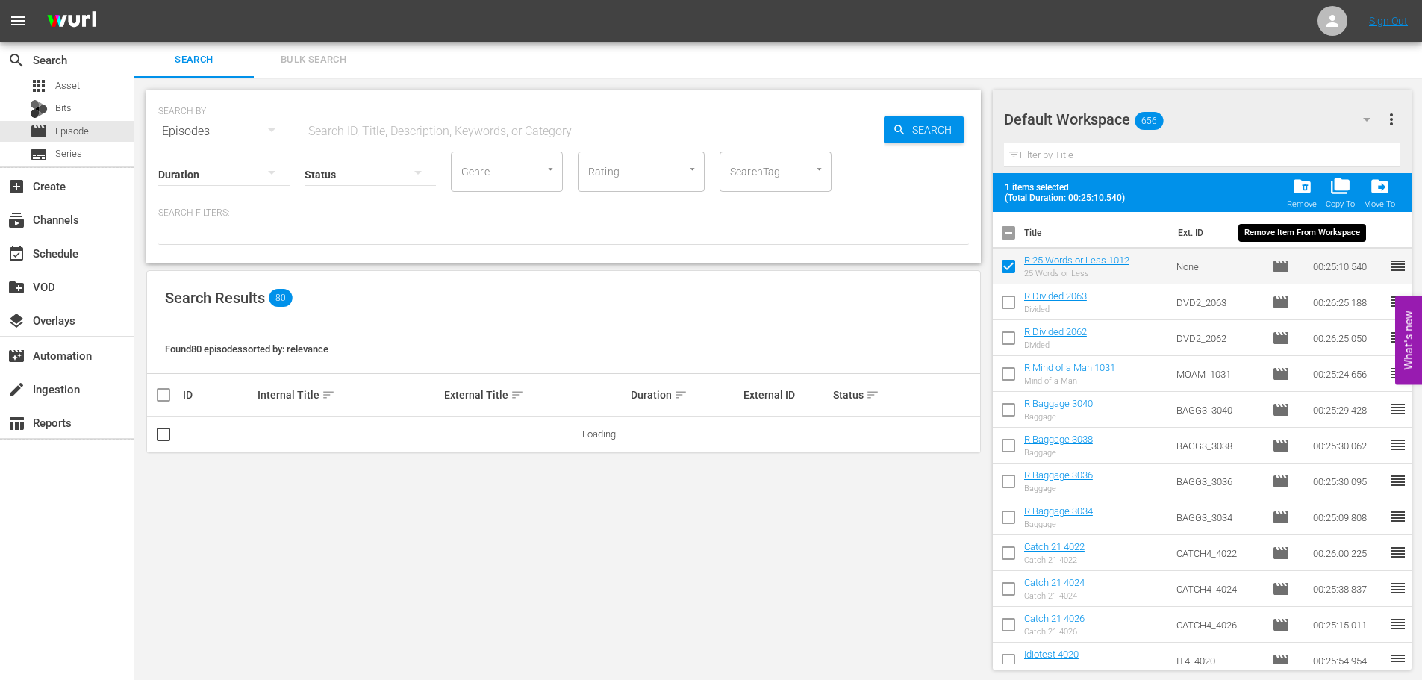
click at [1295, 193] on span "folder_delete" at bounding box center [1302, 186] width 20 height 20
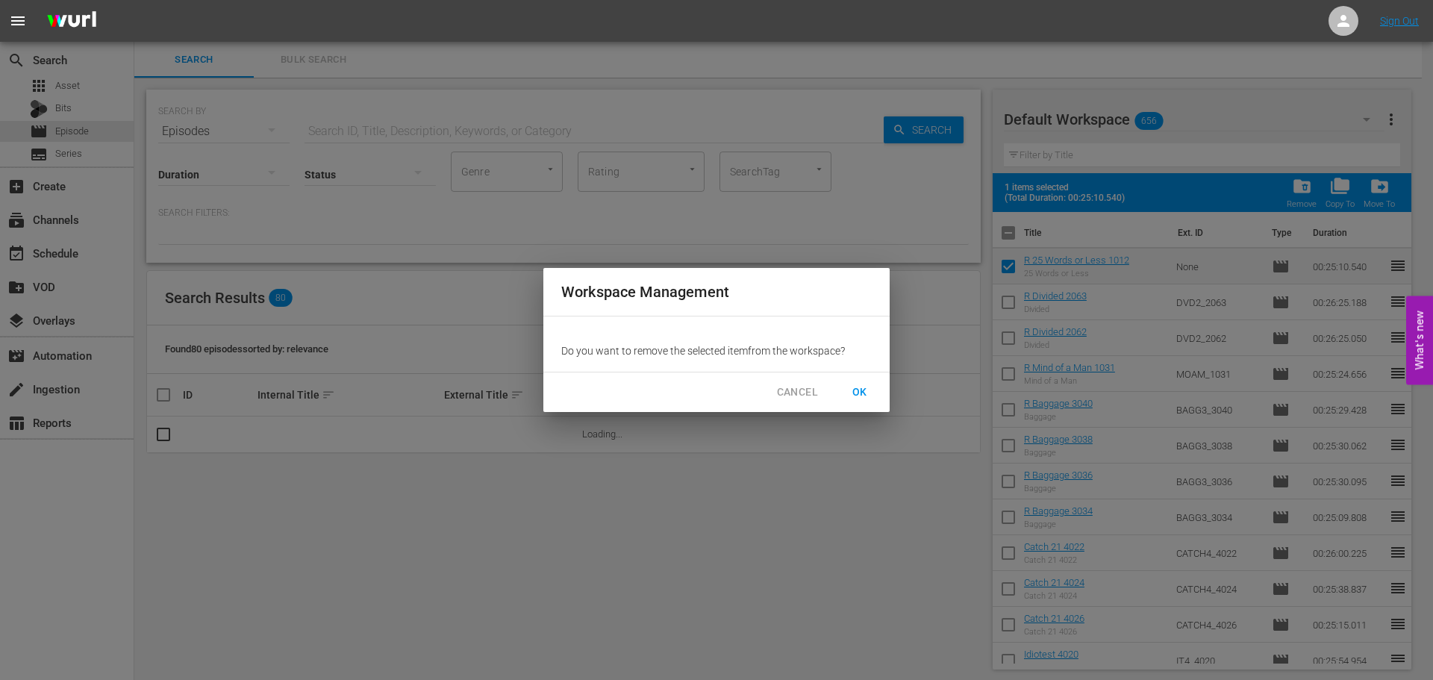
click at [412, 134] on div "Workspace Management Do you want to remove the selected item from the workspace…" at bounding box center [716, 340] width 1433 height 680
drag, startPoint x: 413, startPoint y: 130, endPoint x: 802, endPoint y: 421, distance: 485.7
click at [413, 129] on div "Workspace Management Do you want to remove the selected item from the workspace…" at bounding box center [716, 340] width 1433 height 680
drag, startPoint x: 846, startPoint y: 406, endPoint x: 854, endPoint y: 393, distance: 15.4
click at [847, 401] on div "CANCEL OK" at bounding box center [716, 392] width 346 height 40
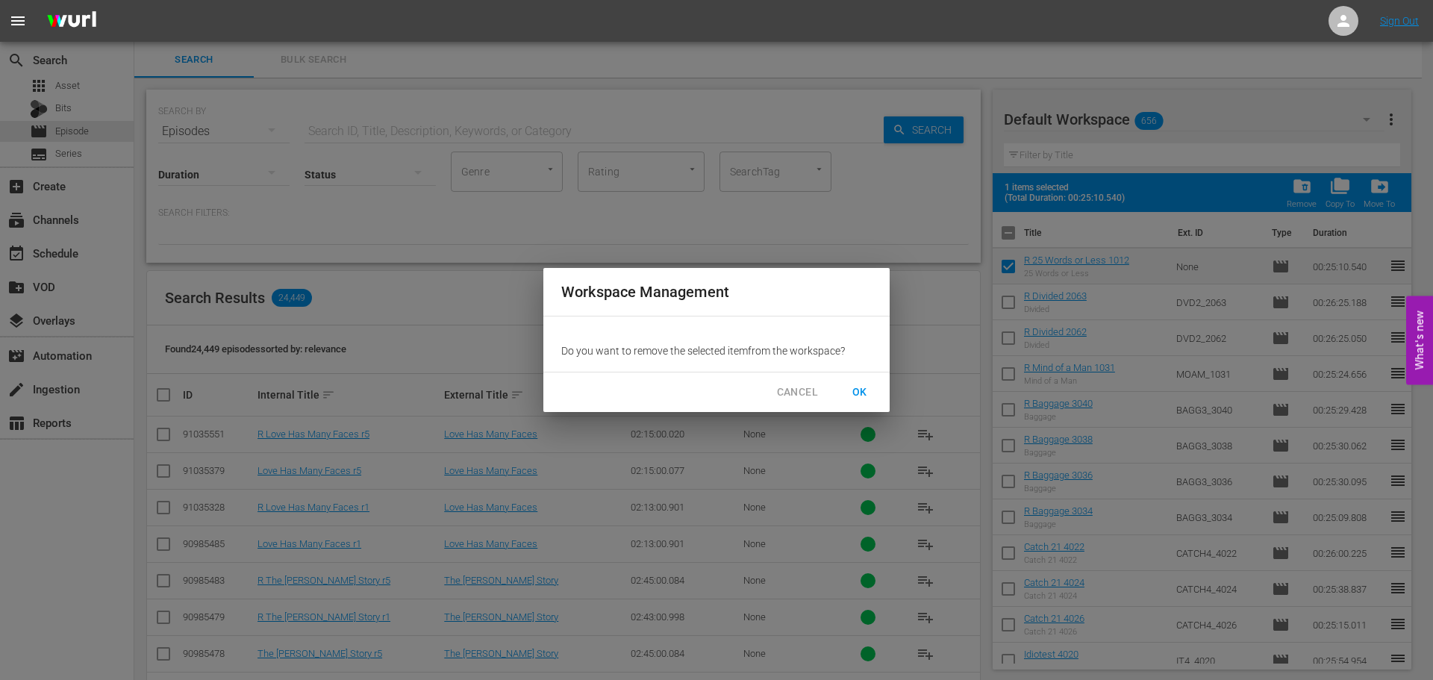
click at [854, 393] on span "OK" at bounding box center [860, 392] width 24 height 19
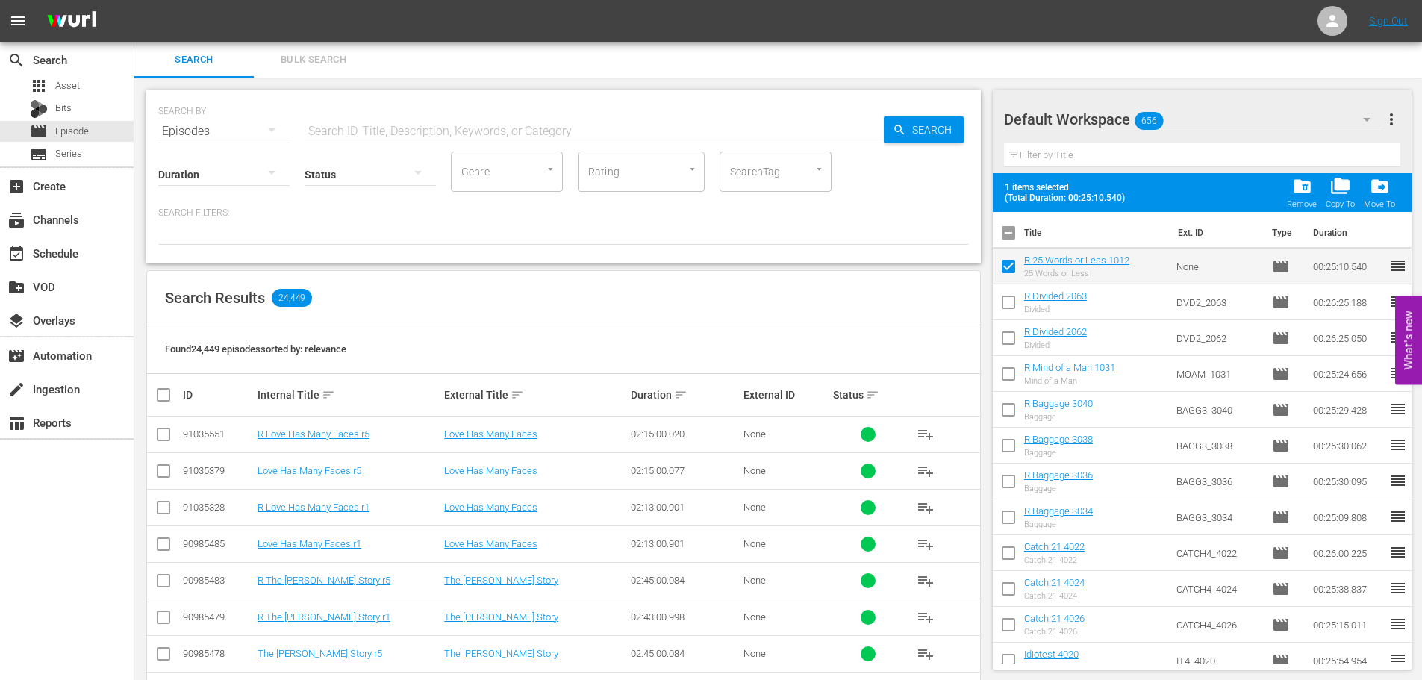
click at [381, 124] on input "text" at bounding box center [593, 131] width 579 height 36
checkbox input "false"
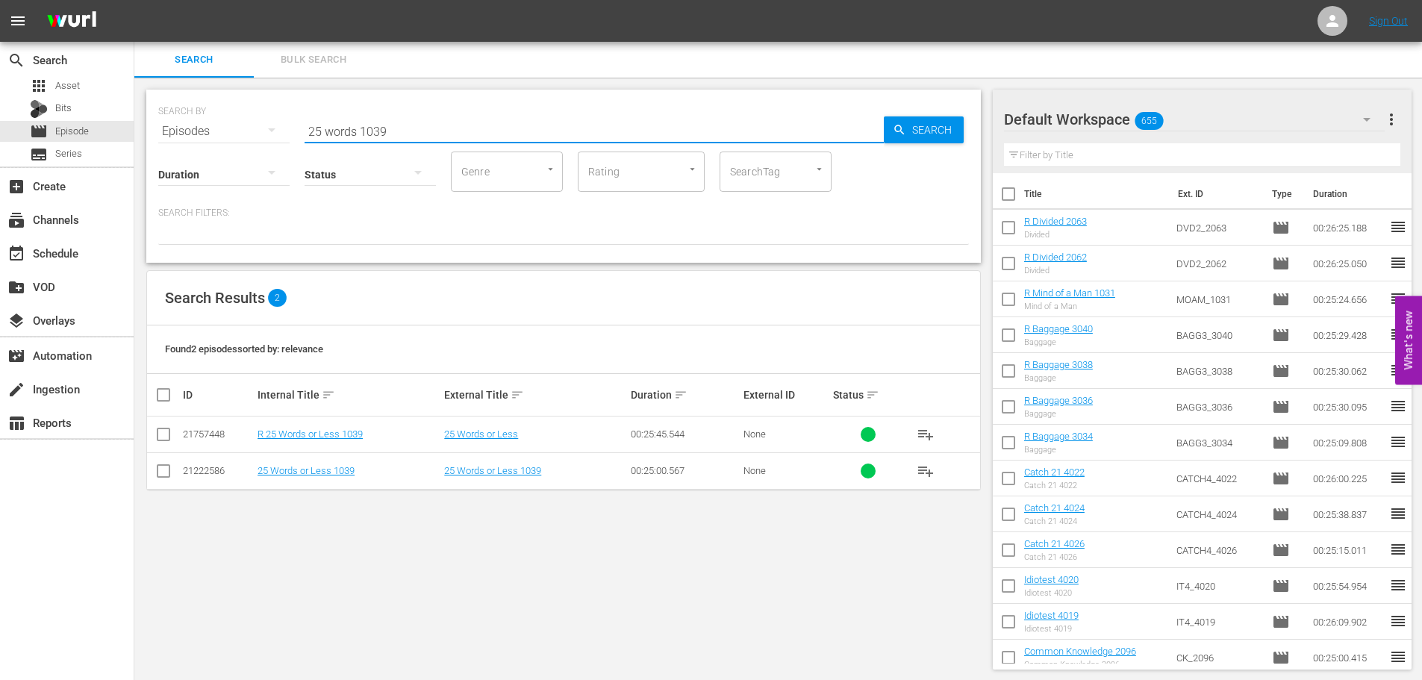
type input "25 words 1039"
click at [163, 432] on input "checkbox" at bounding box center [163, 437] width 18 height 18
checkbox input "true"
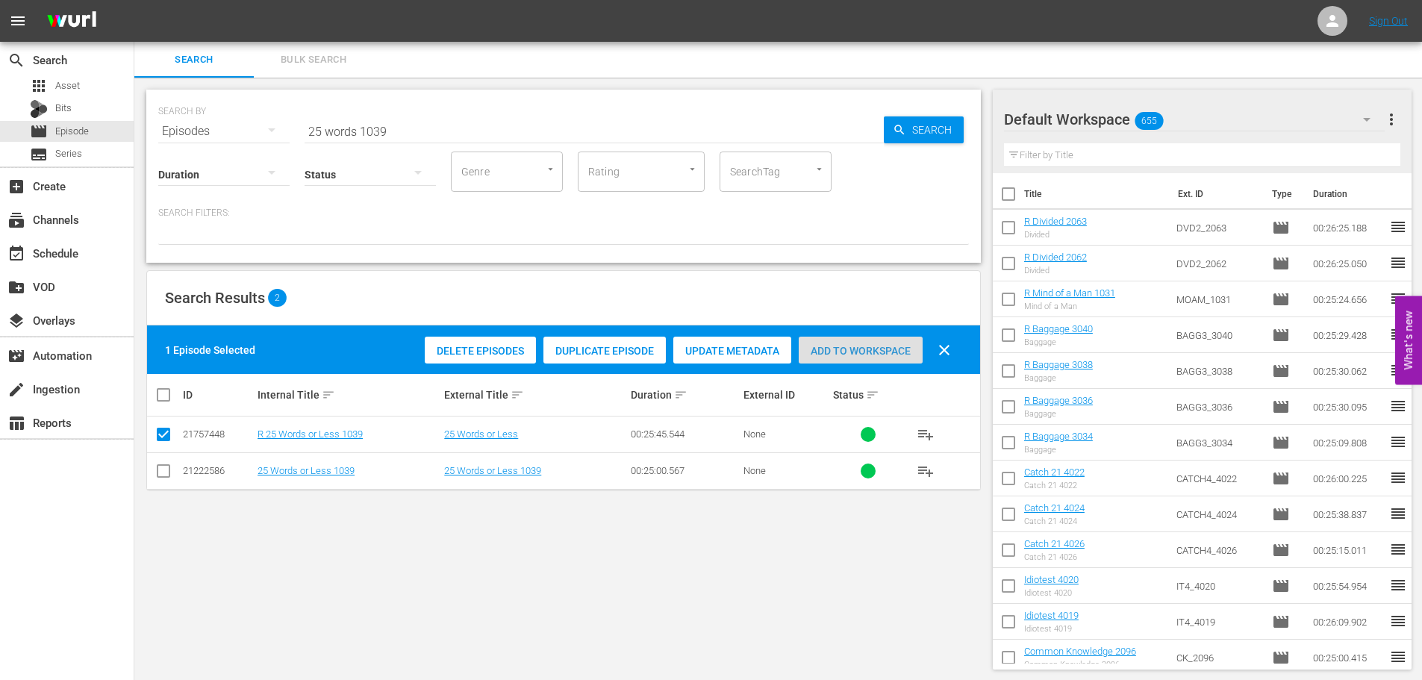
click at [833, 356] on span "Add to Workspace" at bounding box center [861, 351] width 124 height 12
drag, startPoint x: 443, startPoint y: 116, endPoint x: 441, endPoint y: 108, distance: 8.5
click at [443, 116] on input "25 words 1039" at bounding box center [593, 131] width 579 height 36
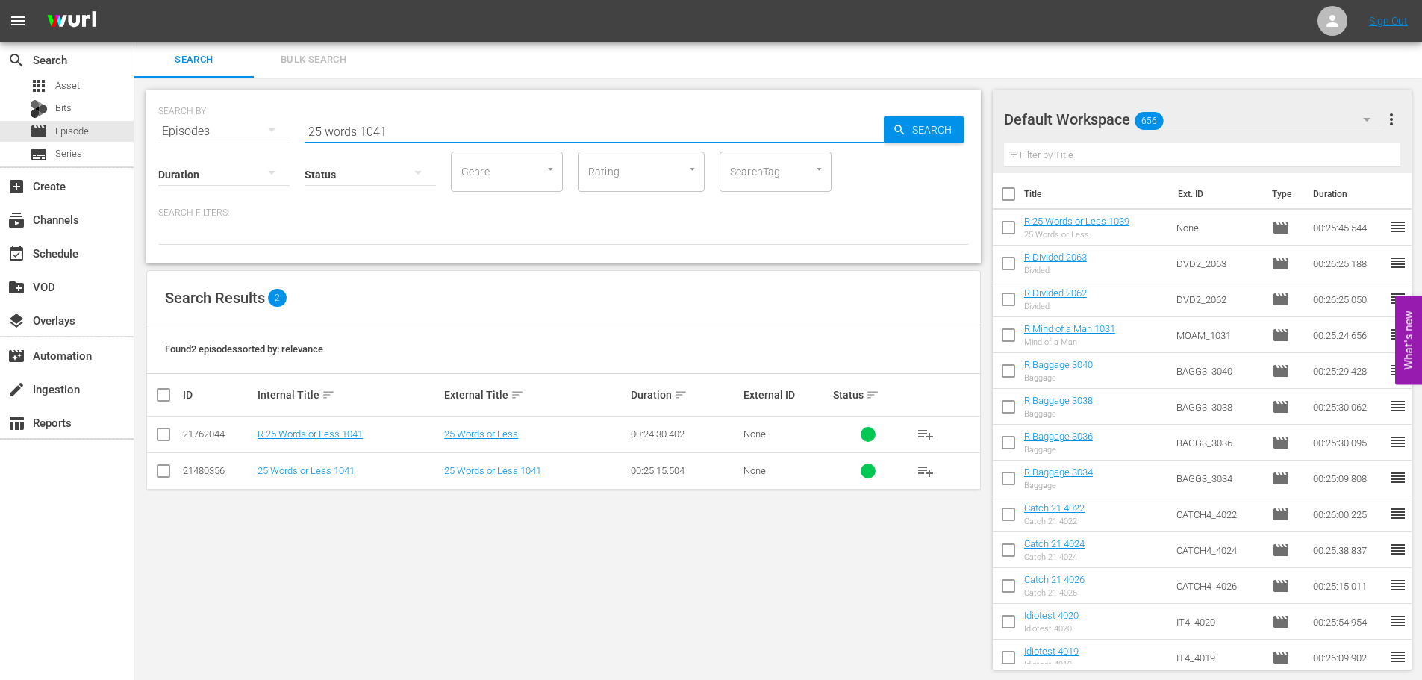
type input "25 words 1041"
click at [158, 437] on input "checkbox" at bounding box center [163, 437] width 18 height 18
checkbox input "true"
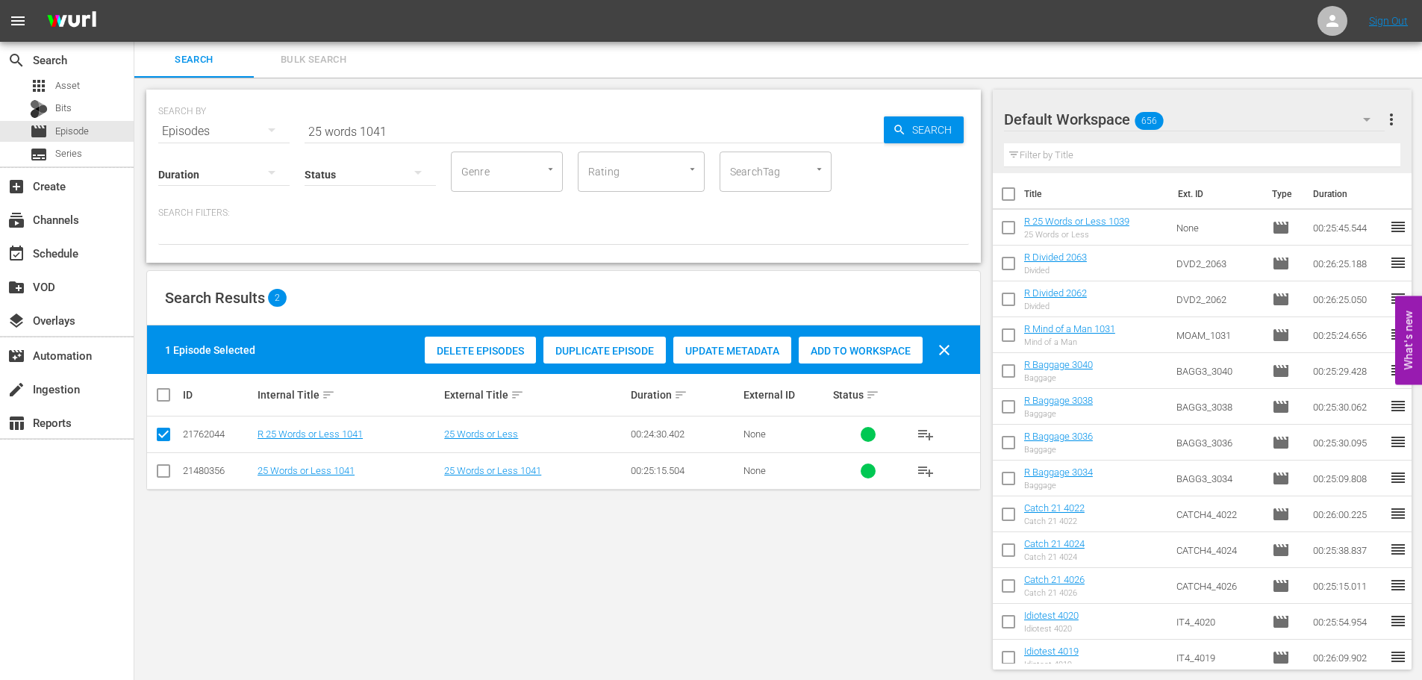
click at [896, 357] on div "Add to Workspace" at bounding box center [861, 351] width 124 height 28
drag, startPoint x: 405, startPoint y: 133, endPoint x: 110, endPoint y: 90, distance: 297.9
click at [229, 121] on div "SEARCH BY Search By Episodes Search ID, Title, Description, Keywords, or Catego…" at bounding box center [563, 123] width 810 height 54
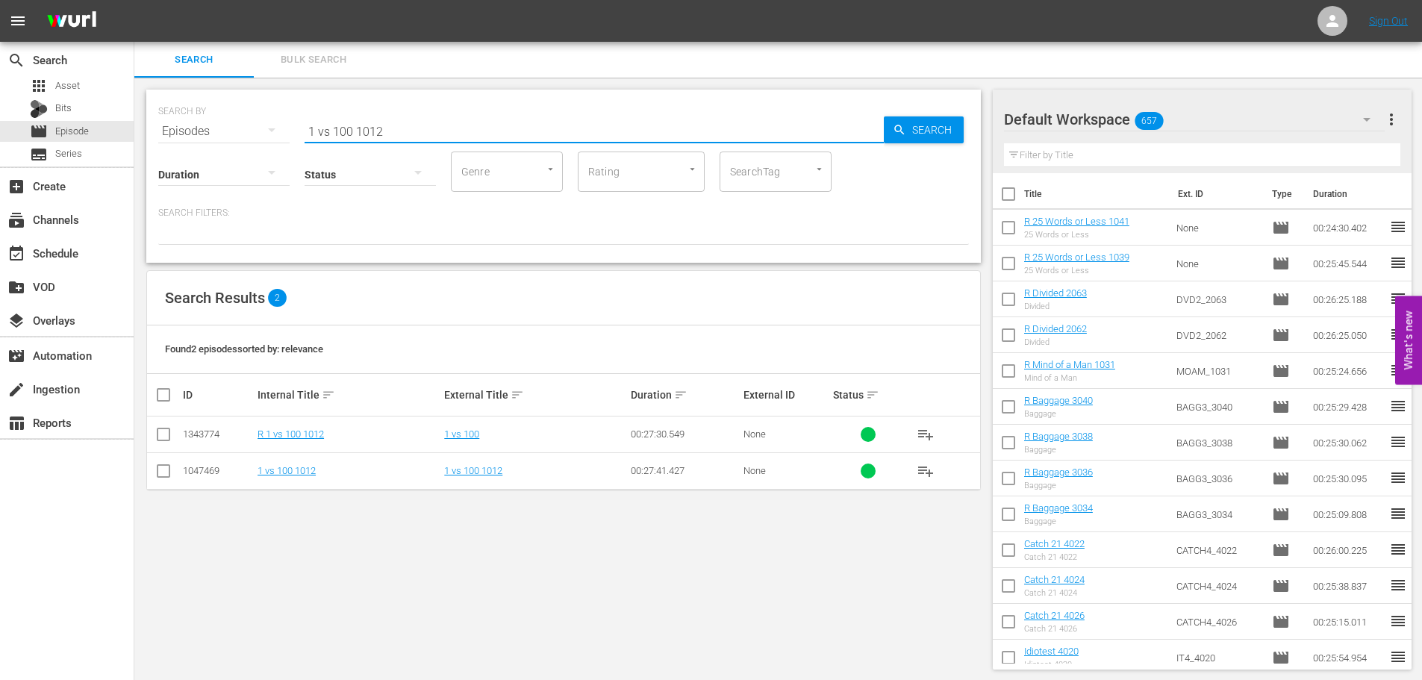
type input "1 vs 100 1012"
click at [160, 432] on input "checkbox" at bounding box center [163, 437] width 18 height 18
checkbox input "true"
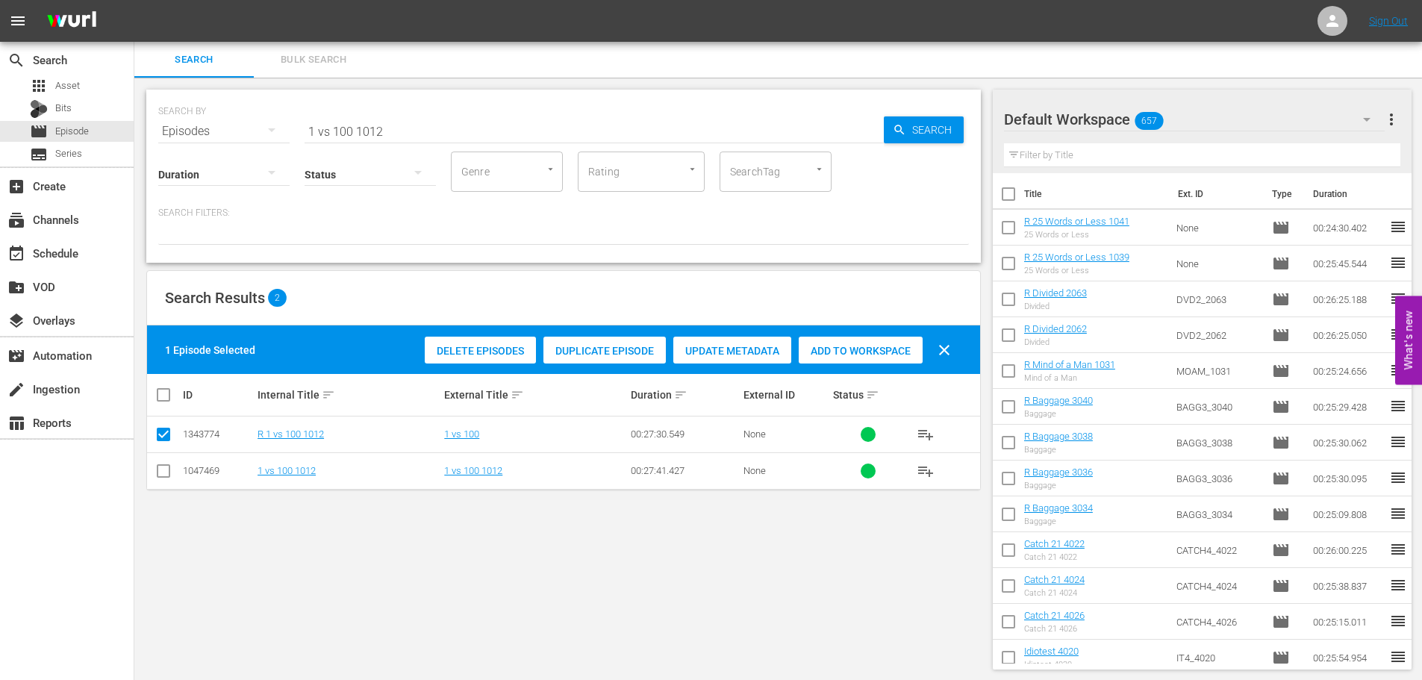
click at [846, 360] on div "Add to Workspace" at bounding box center [861, 351] width 124 height 28
drag, startPoint x: 390, startPoint y: 119, endPoint x: 191, endPoint y: 131, distance: 198.9
click at [213, 144] on div "SEARCH BY Search By Episodes Search ID, Title, Description, Keywords, or Catego…" at bounding box center [563, 176] width 834 height 173
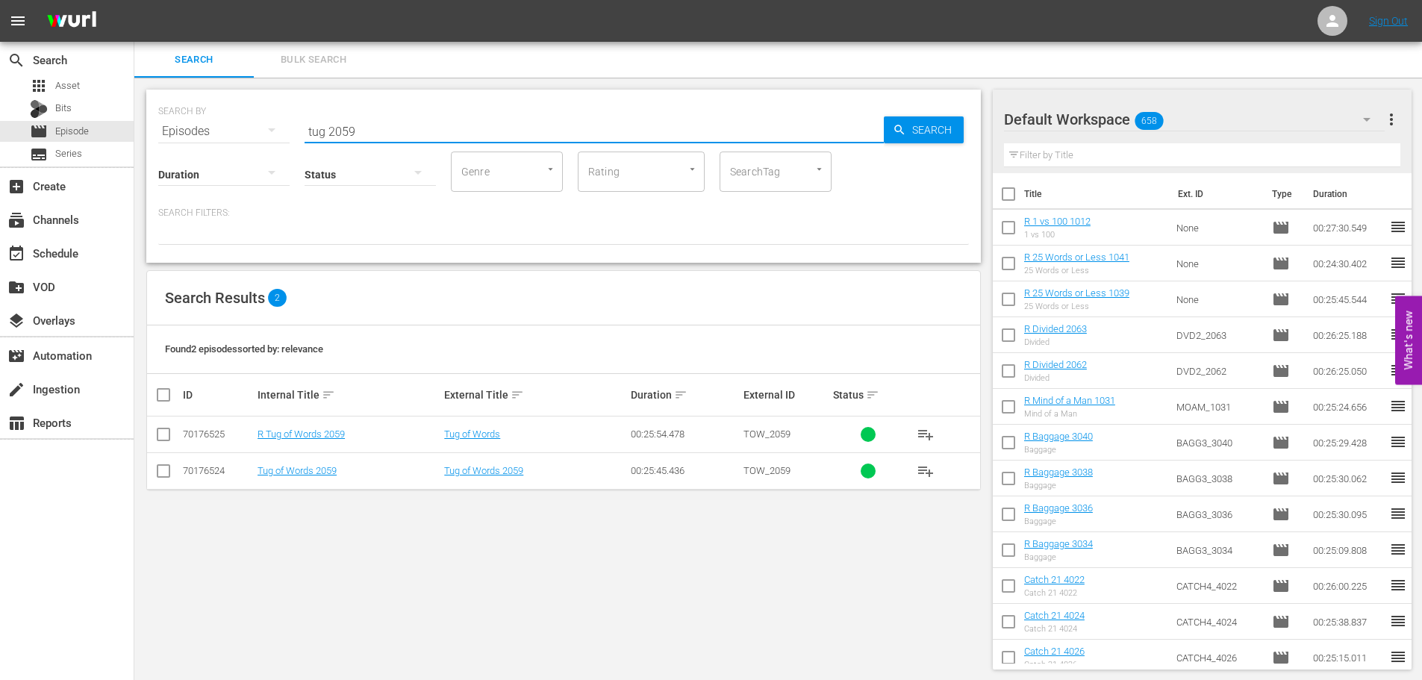
type input "tug 2059"
click at [166, 440] on input "checkbox" at bounding box center [163, 437] width 18 height 18
checkbox input "true"
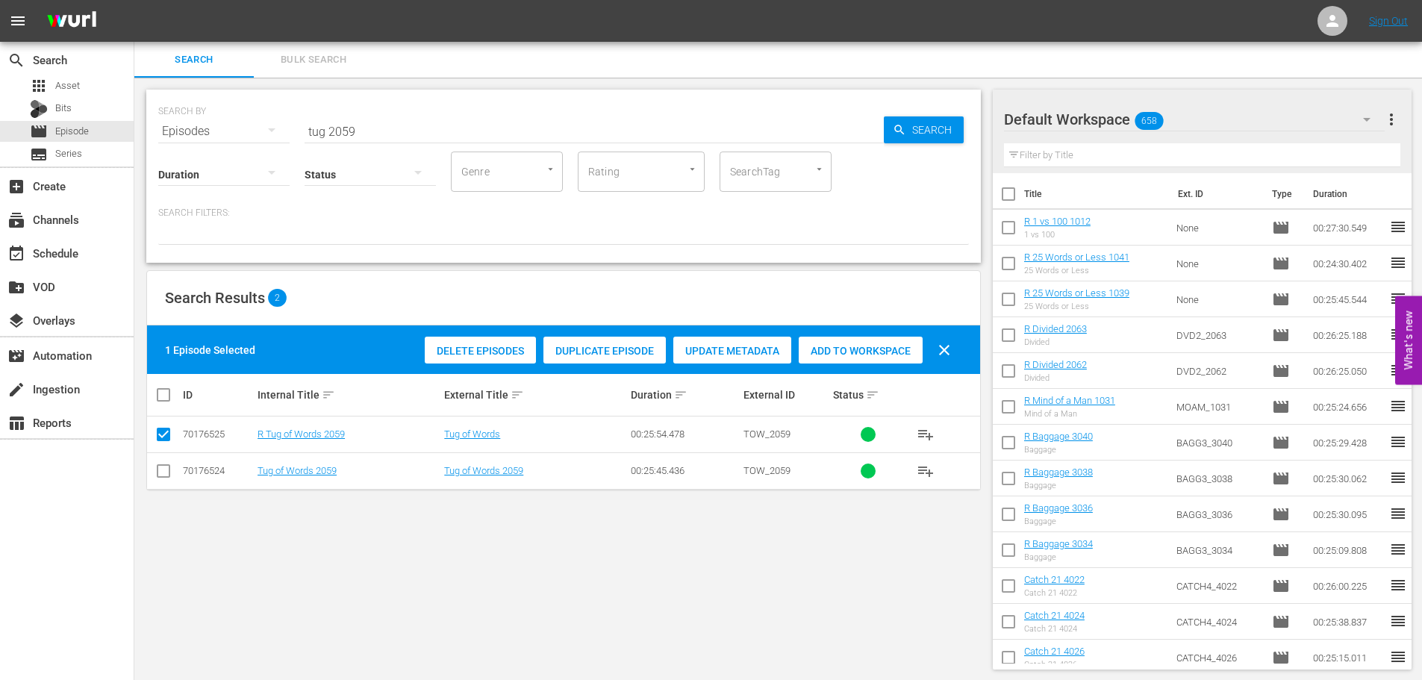
click at [819, 346] on span "Add to Workspace" at bounding box center [861, 351] width 124 height 12
click at [396, 131] on input "tug 2059" at bounding box center [593, 131] width 579 height 36
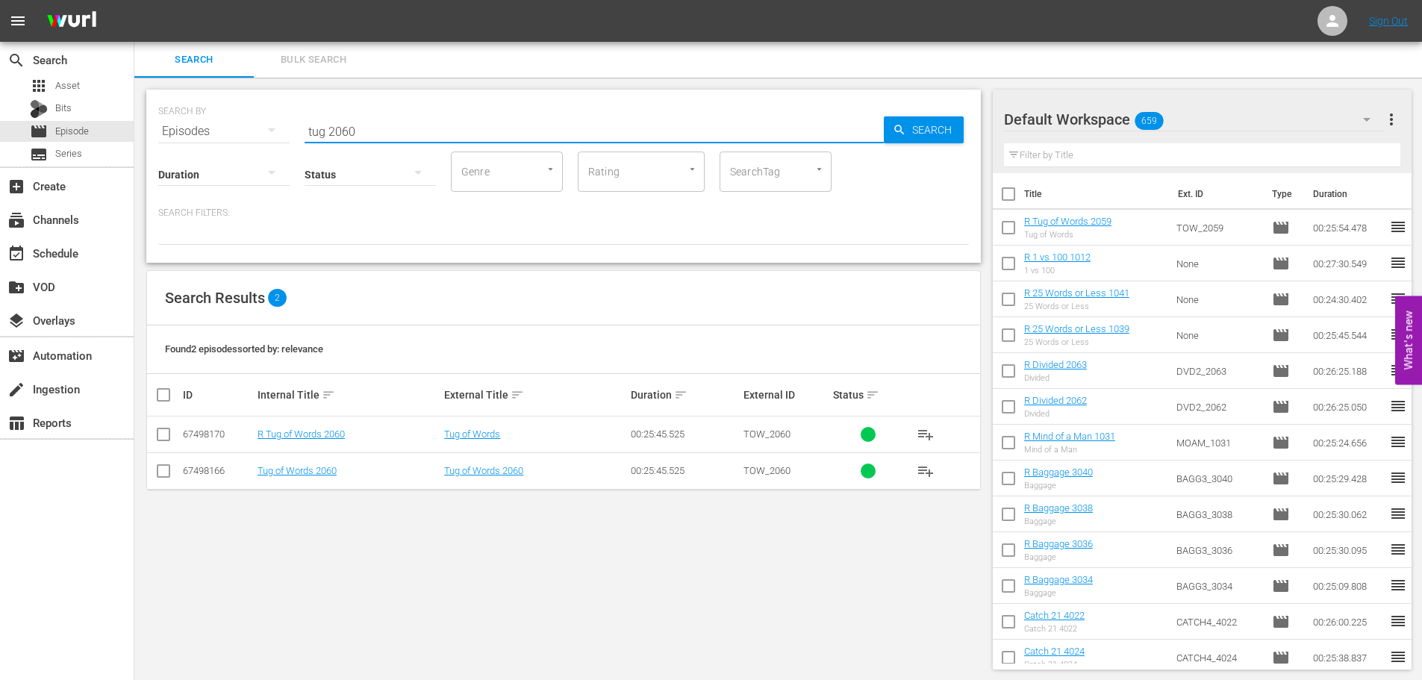
type input "tug 2060"
click at [167, 440] on input "checkbox" at bounding box center [163, 437] width 18 height 18
checkbox input "true"
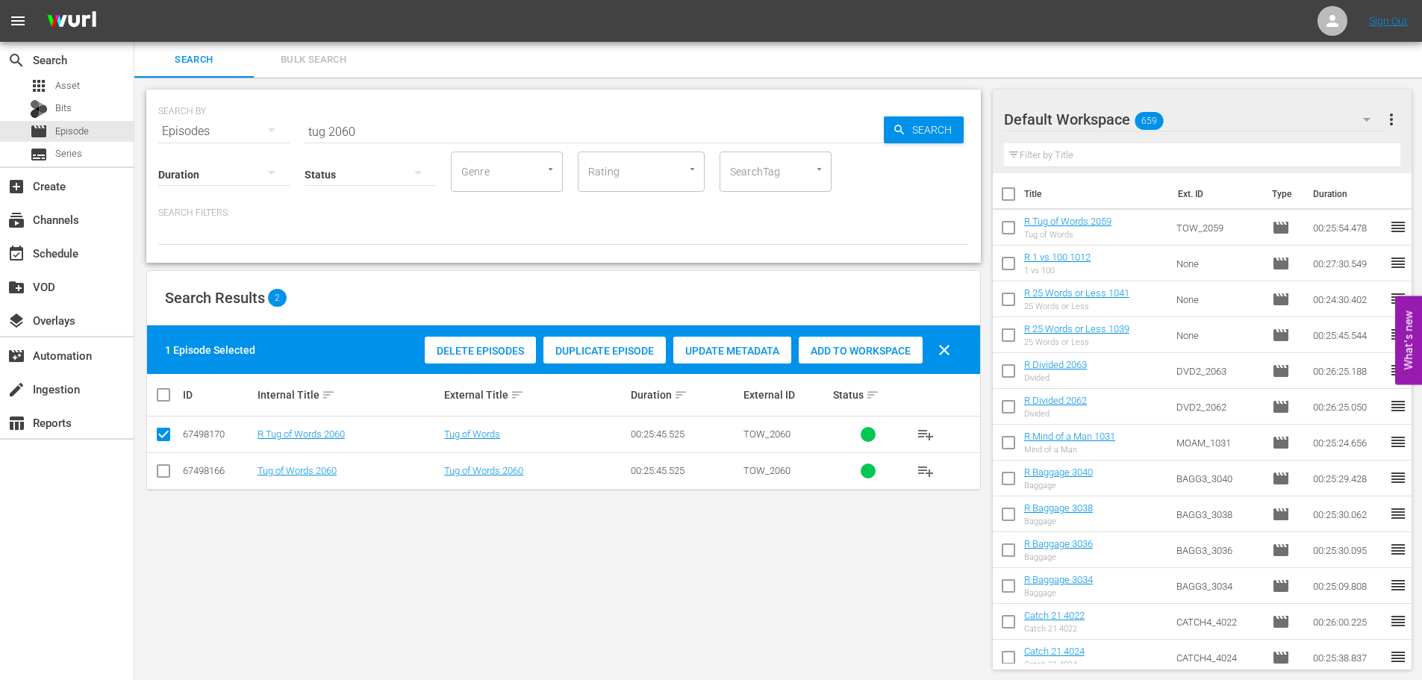
click at [890, 343] on div "Add to Workspace" at bounding box center [861, 351] width 124 height 28
drag, startPoint x: 377, startPoint y: 128, endPoint x: 228, endPoint y: 140, distance: 149.7
click at [231, 148] on div "SEARCH BY Search By Episodes Search ID, Title, Description, Keywords, or Catego…" at bounding box center [563, 176] width 834 height 173
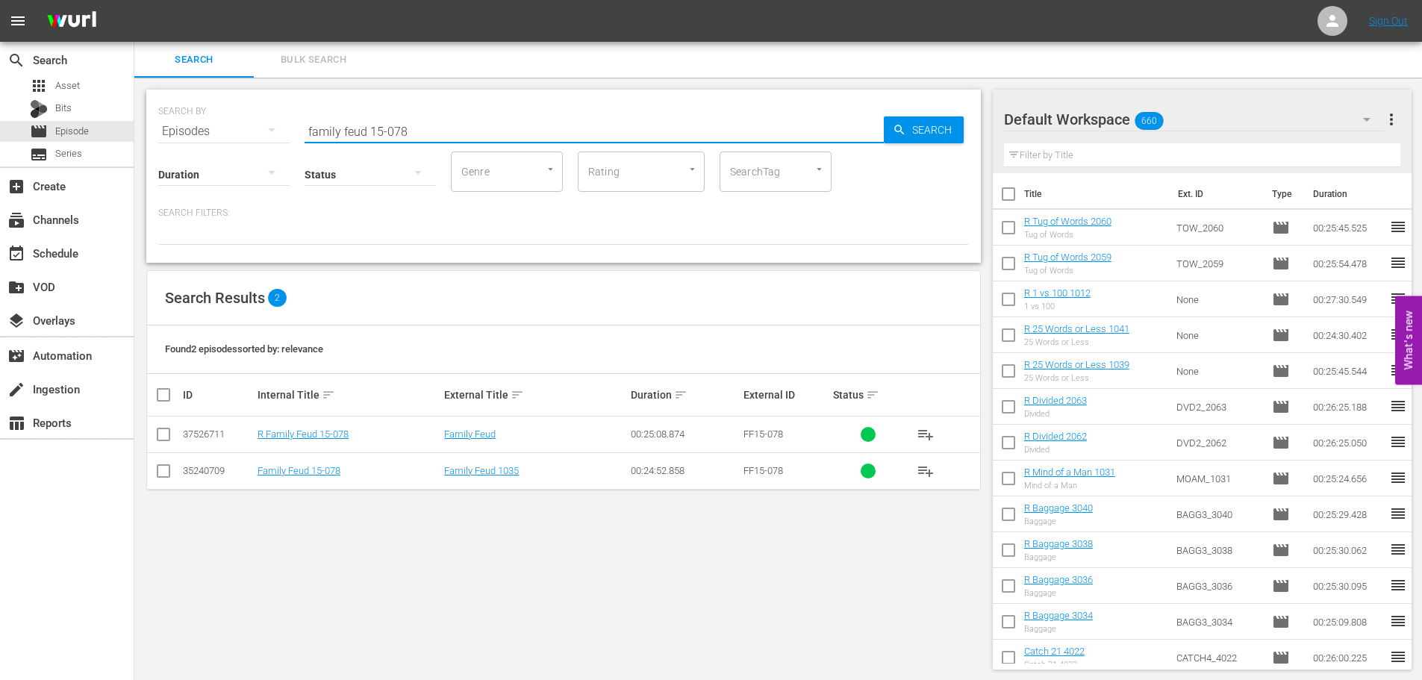
type input "family feud 15-078"
click at [165, 440] on input "checkbox" at bounding box center [163, 437] width 18 height 18
checkbox input "true"
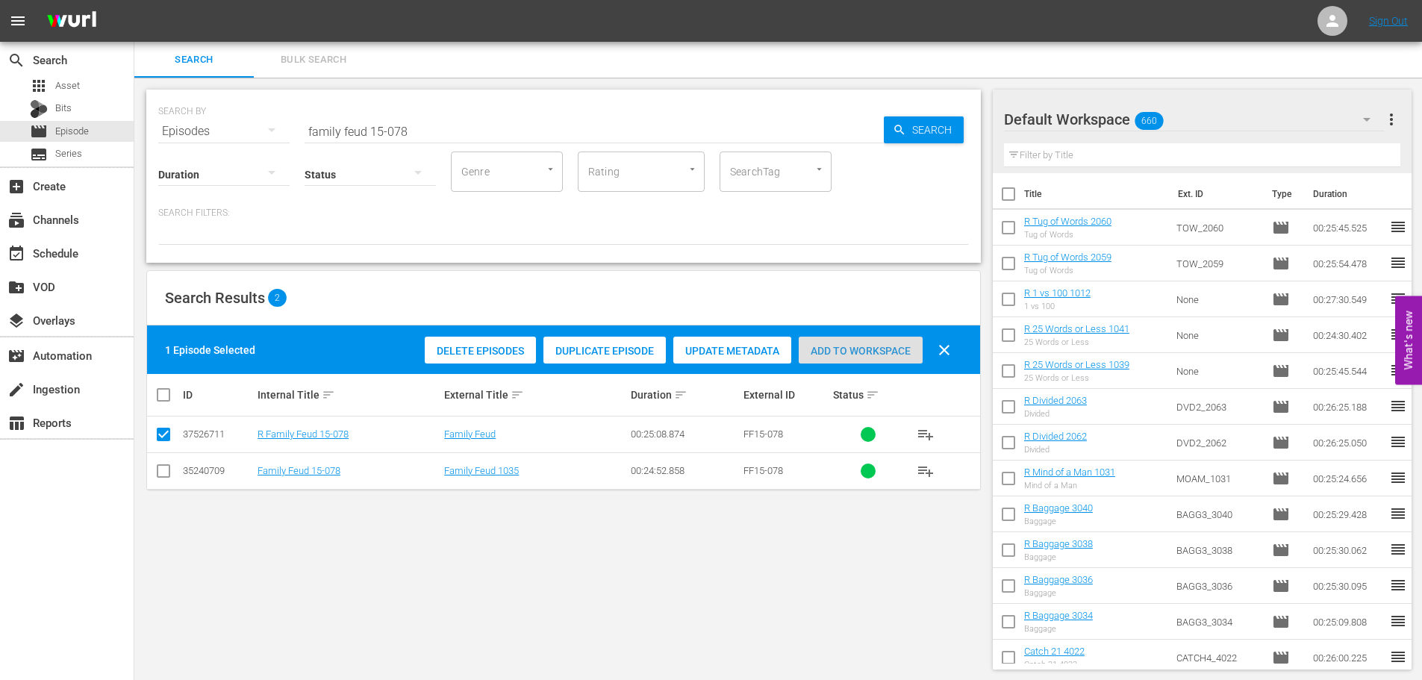
click at [859, 357] on div "Add to Workspace" at bounding box center [861, 351] width 124 height 28
click at [430, 135] on input "family feud 15-078" at bounding box center [593, 131] width 579 height 36
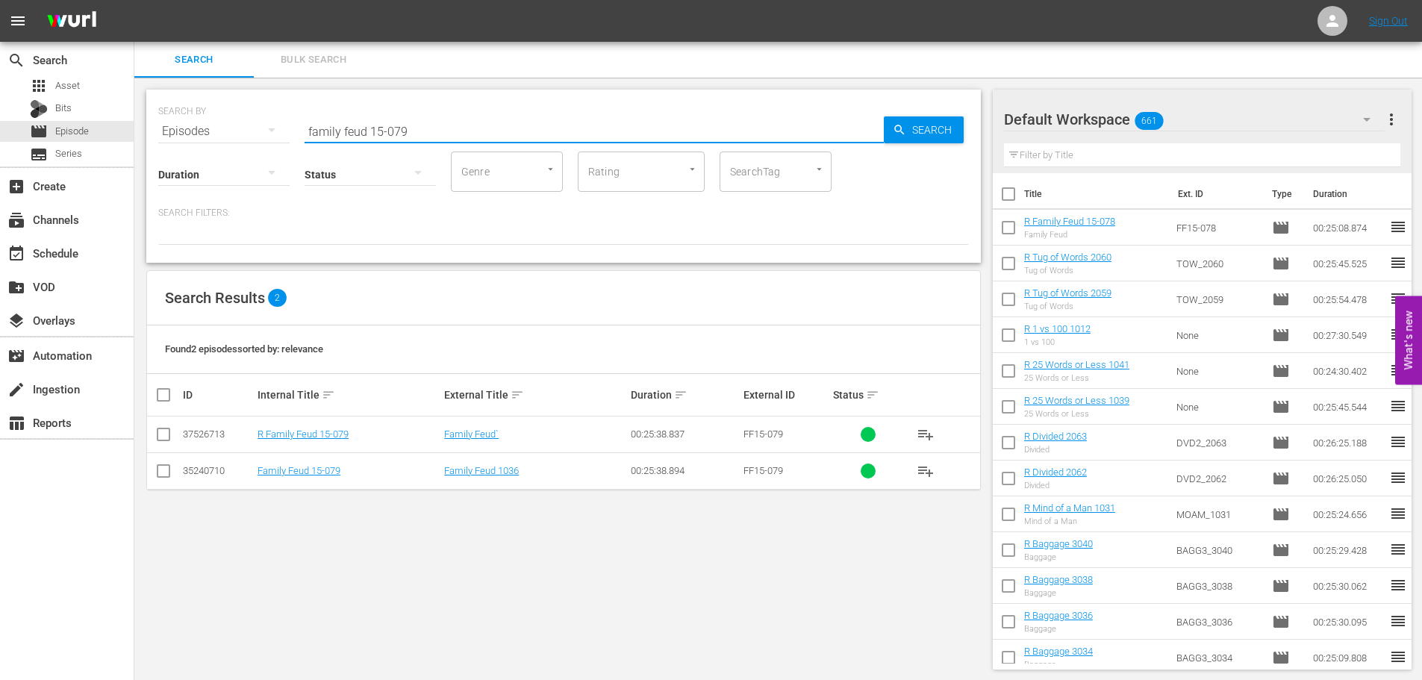
type input "family feud 15-079"
click at [172, 435] on input "checkbox" at bounding box center [163, 437] width 18 height 18
checkbox input "true"
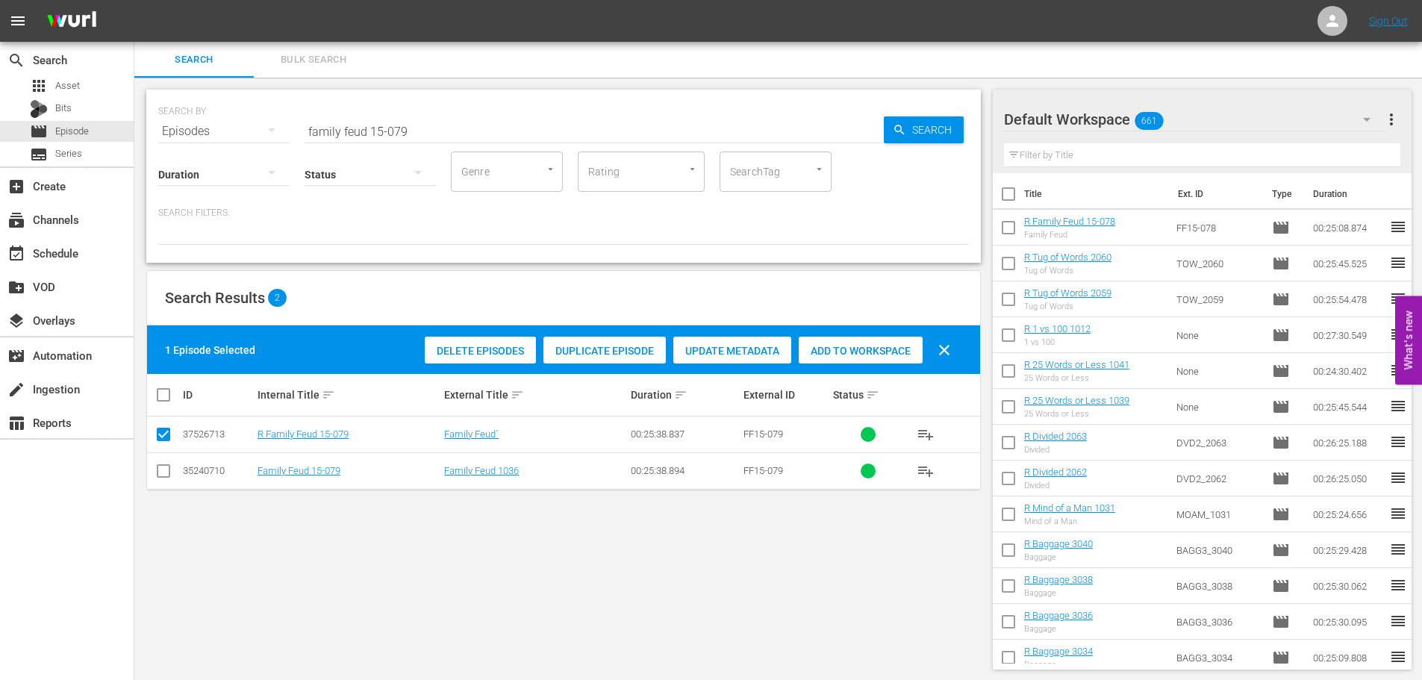
click at [869, 346] on span "Add to Workspace" at bounding box center [861, 351] width 124 height 12
drag, startPoint x: 496, startPoint y: 121, endPoint x: 149, endPoint y: 140, distance: 346.8
click at [151, 140] on div "SEARCH BY Search By Episodes Search ID, Title, Description, Keywords, or Catego…" at bounding box center [563, 176] width 834 height 173
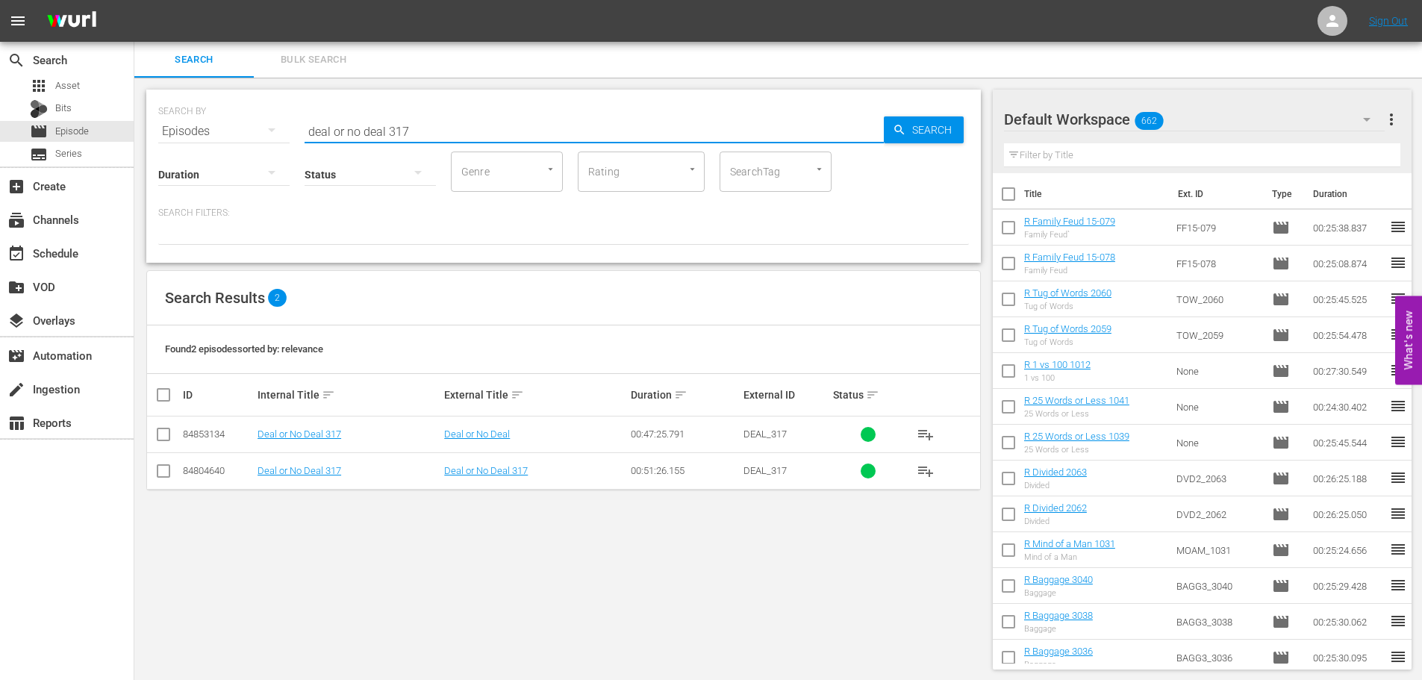
type input "deal or no deal 317"
click at [169, 435] on input "checkbox" at bounding box center [163, 437] width 18 height 18
checkbox input "true"
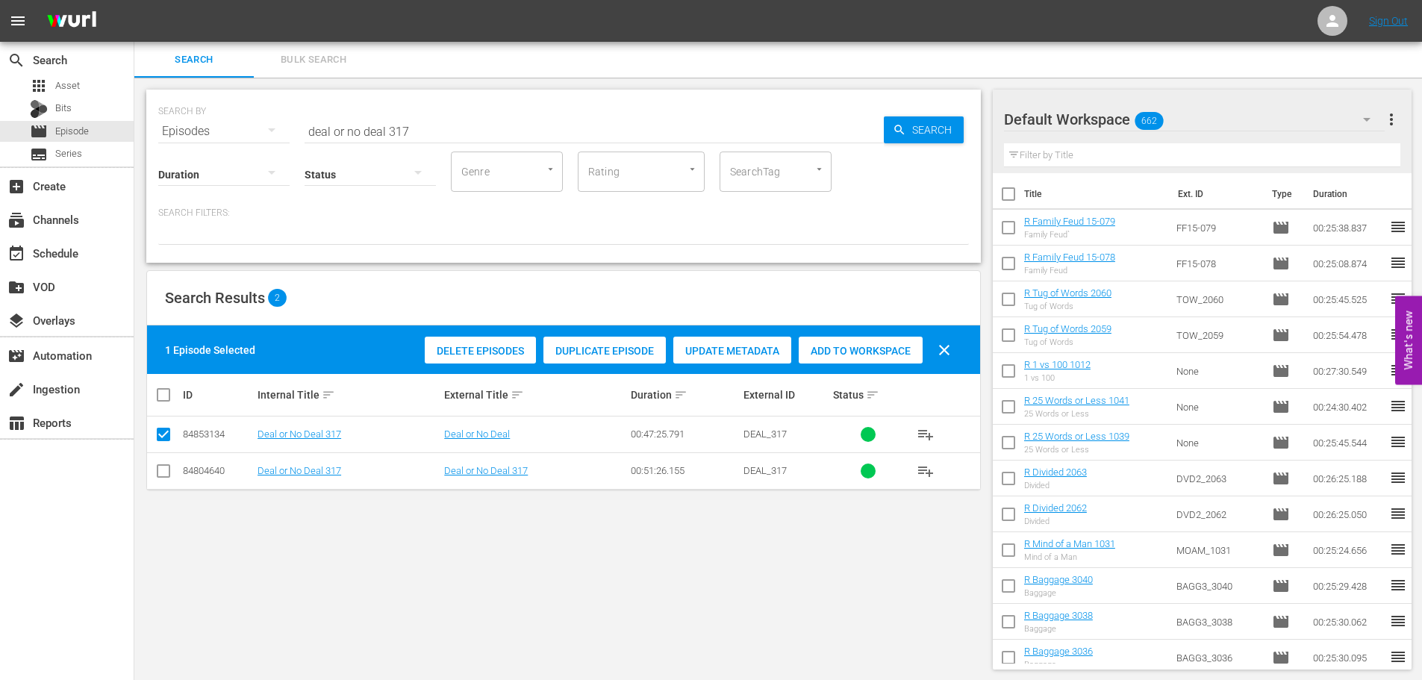
click at [871, 347] on span "Add to Workspace" at bounding box center [861, 351] width 124 height 12
click at [433, 128] on input "deal or no deal 317" at bounding box center [593, 131] width 579 height 36
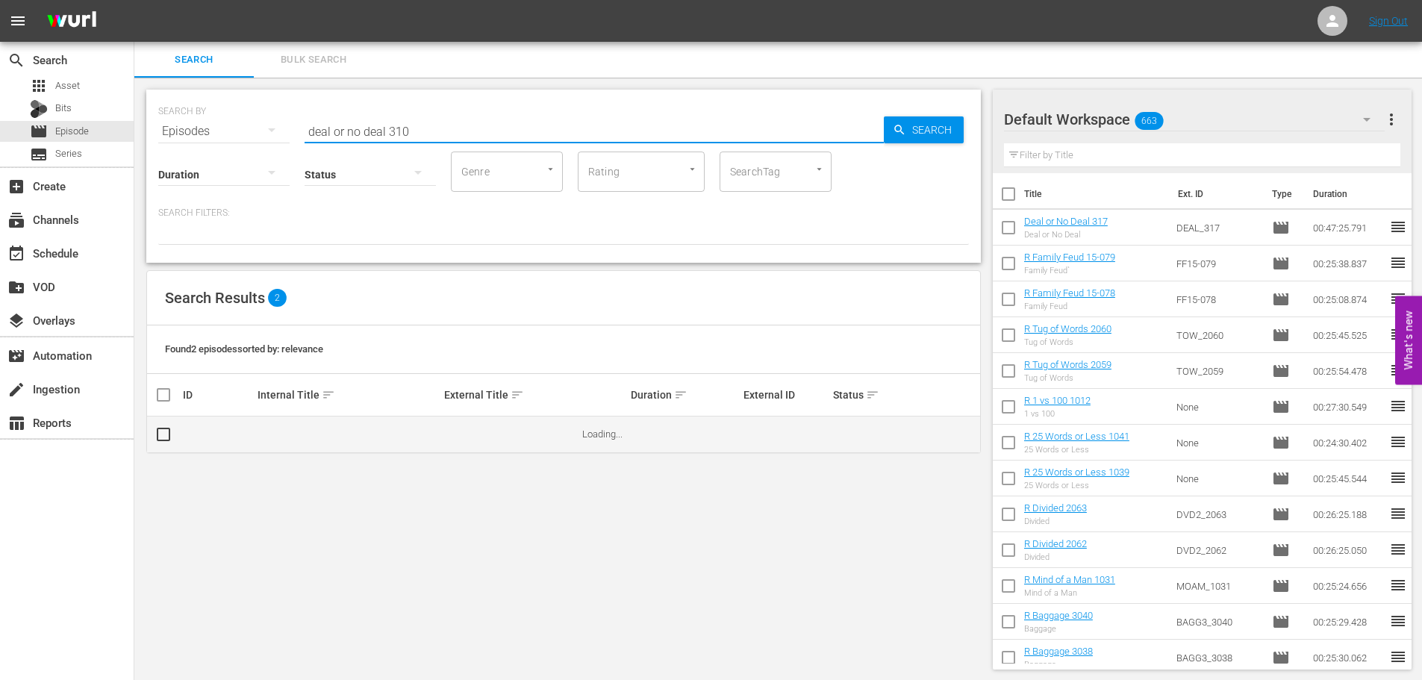
type input "deal or no deal 310"
click at [165, 437] on input "checkbox" at bounding box center [169, 434] width 30 height 18
checkbox input "false"
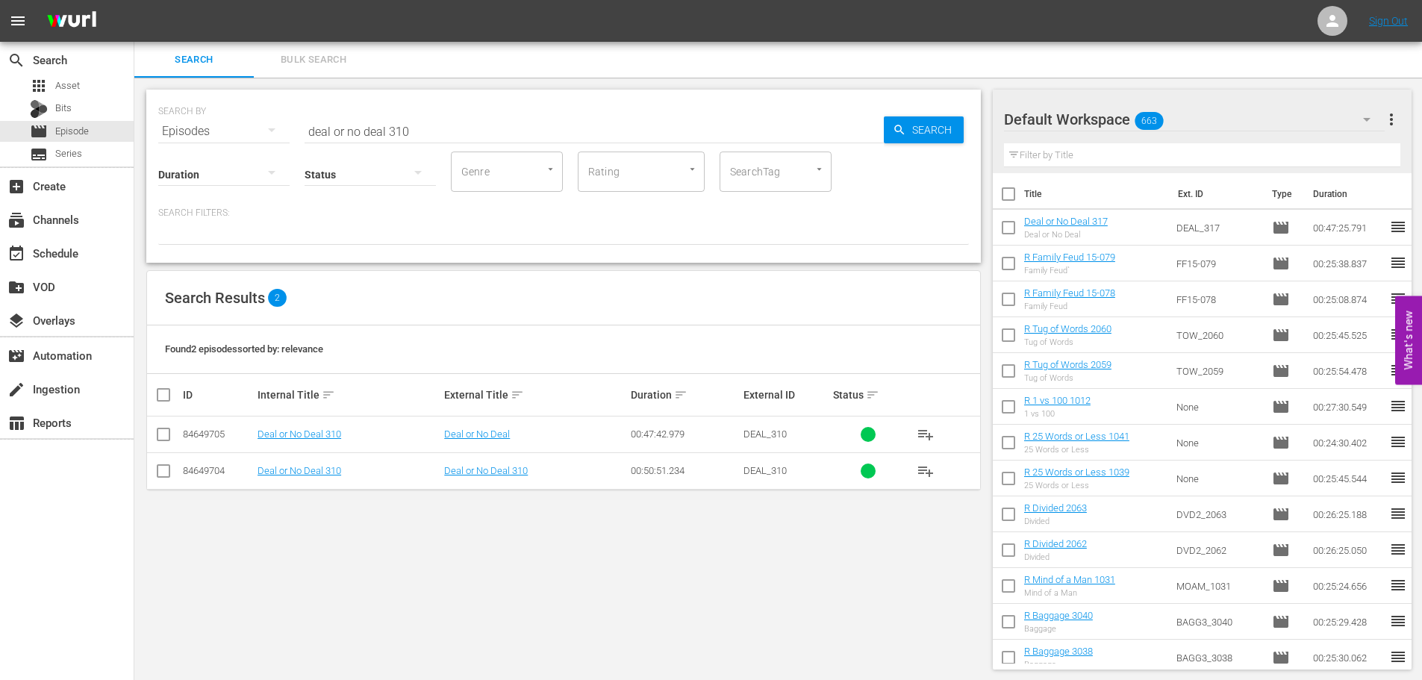
click at [166, 436] on input "checkbox" at bounding box center [163, 437] width 18 height 18
checkbox input "true"
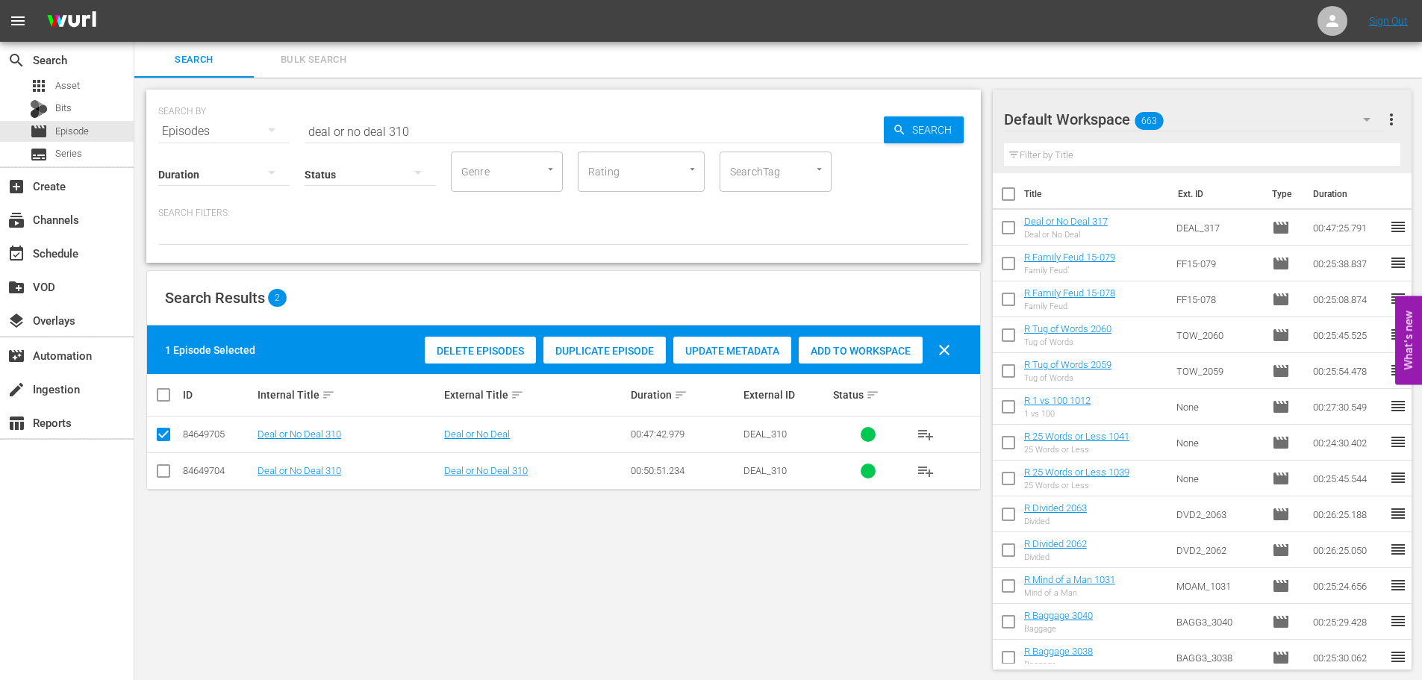
drag, startPoint x: 884, startPoint y: 344, endPoint x: 830, endPoint y: 287, distance: 78.6
click at [885, 345] on span "Add to Workspace" at bounding box center [861, 351] width 124 height 12
drag, startPoint x: 437, startPoint y: 117, endPoint x: 250, endPoint y: 135, distance: 187.4
click at [250, 135] on div "SEARCH BY Search By Episodes Search ID, Title, Description, Keywords, or Catego…" at bounding box center [563, 123] width 810 height 54
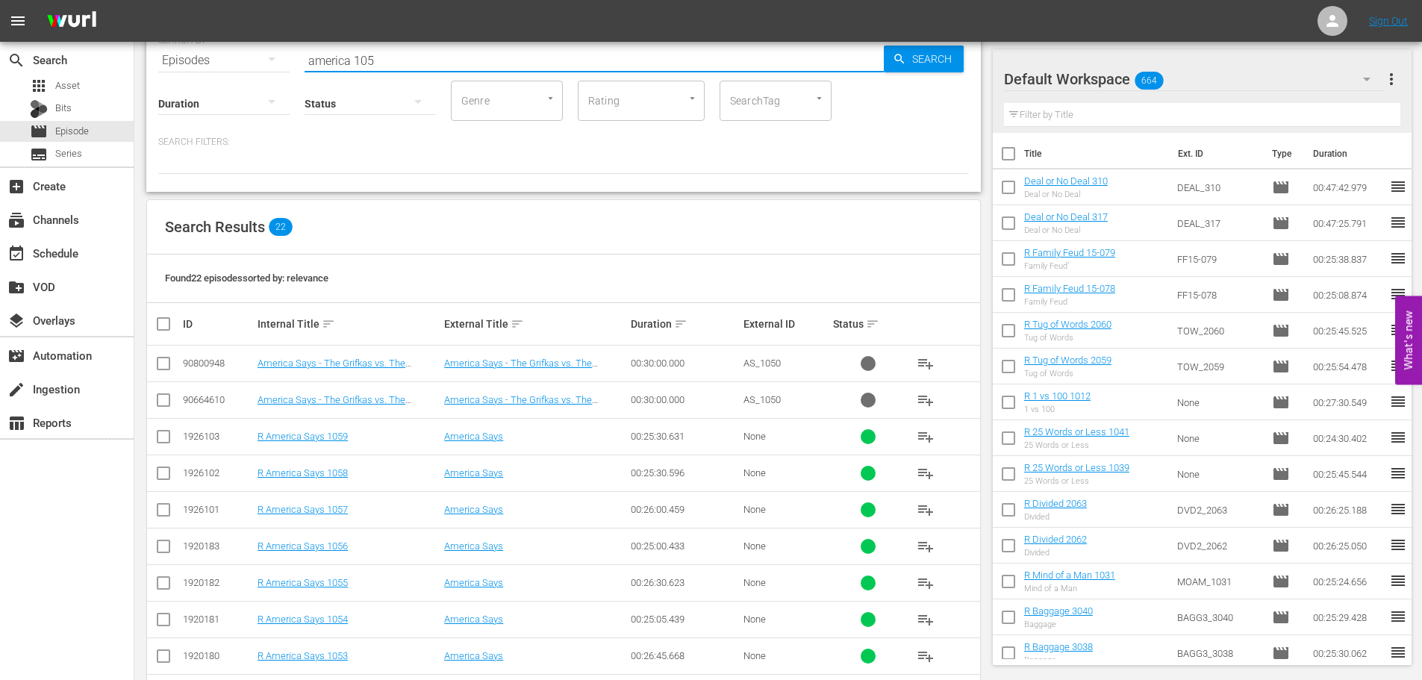
scroll to position [75, 0]
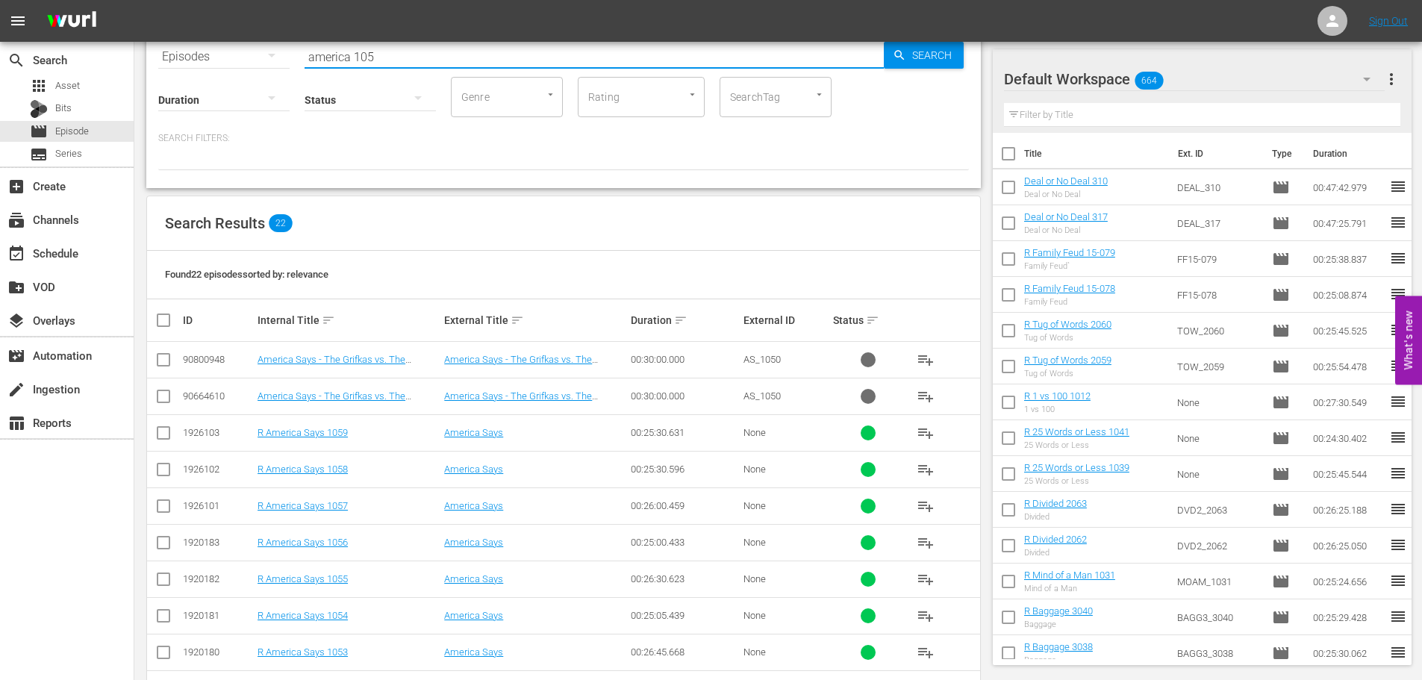
type input "america 105"
click at [163, 503] on input "checkbox" at bounding box center [163, 509] width 18 height 18
checkbox input "true"
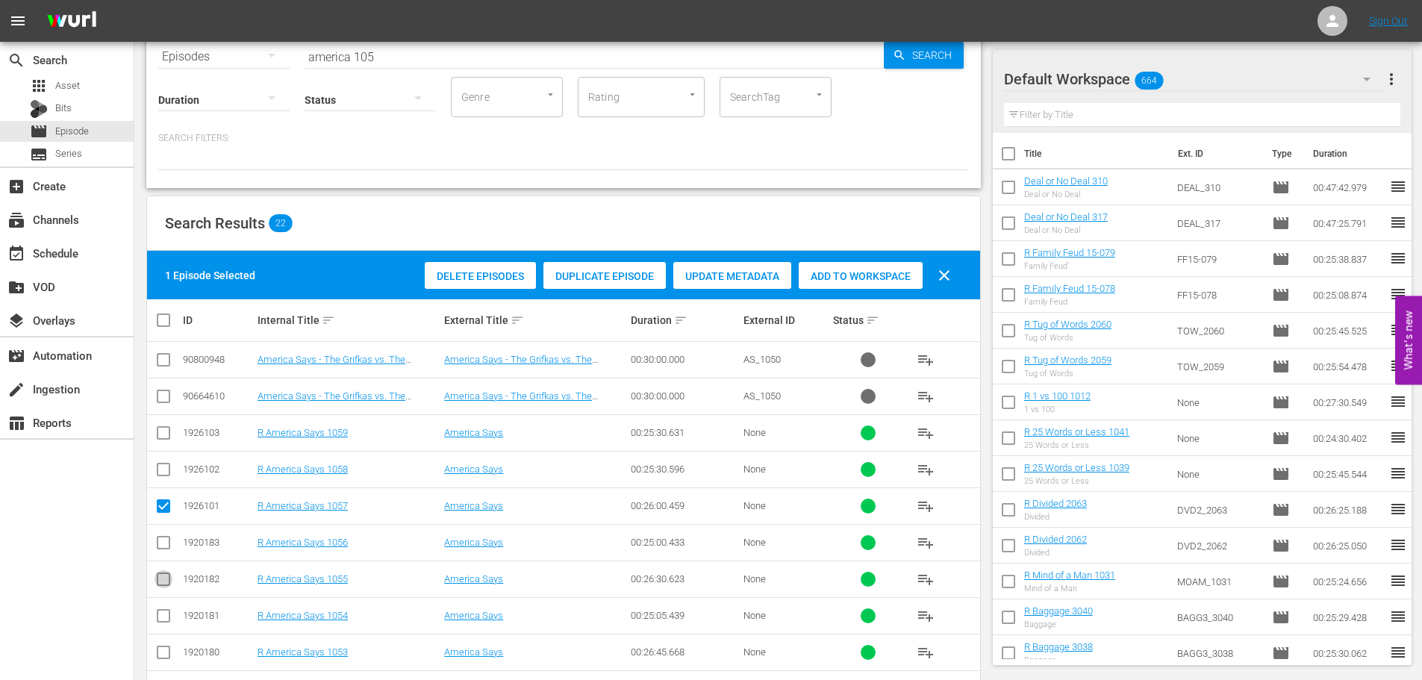
click at [167, 581] on input "checkbox" at bounding box center [163, 582] width 18 height 18
checkbox input "true"
click at [160, 651] on input "checkbox" at bounding box center [163, 655] width 18 height 18
checkbox input "true"
click at [863, 265] on div "Add to Workspace" at bounding box center [861, 276] width 124 height 28
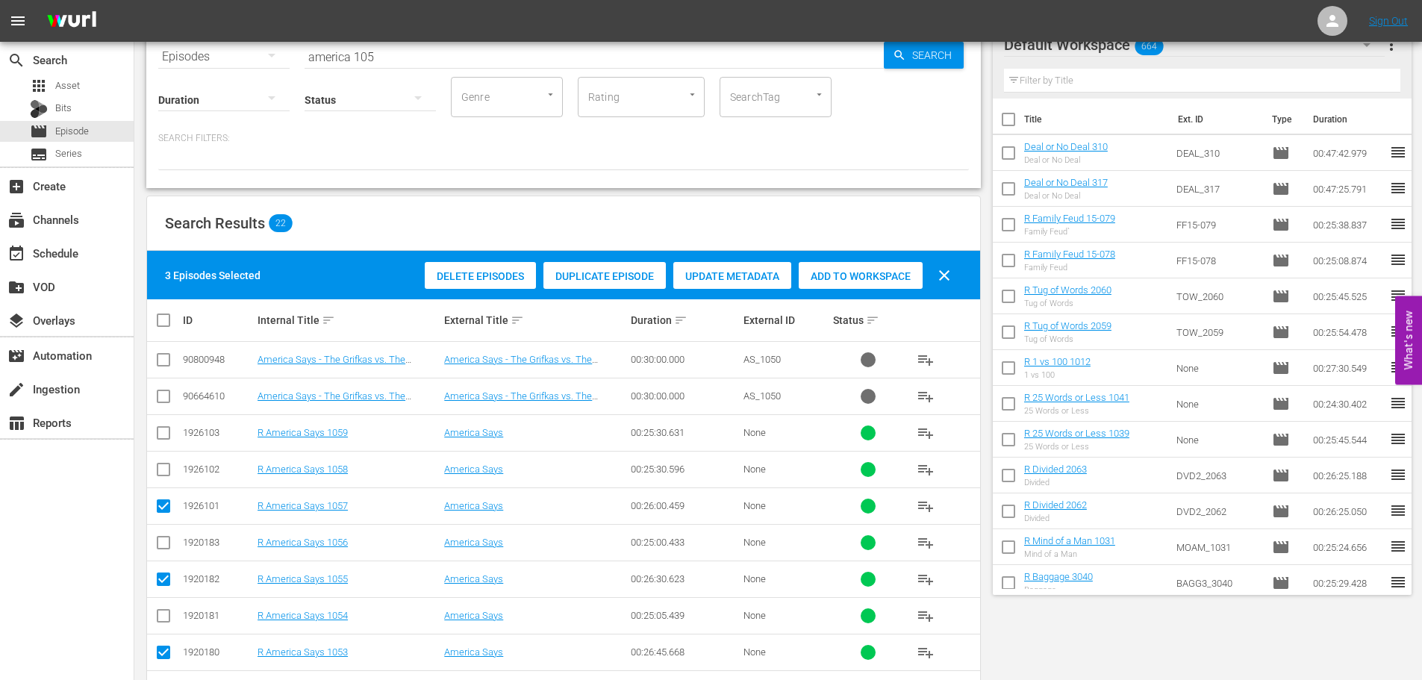
scroll to position [0, 0]
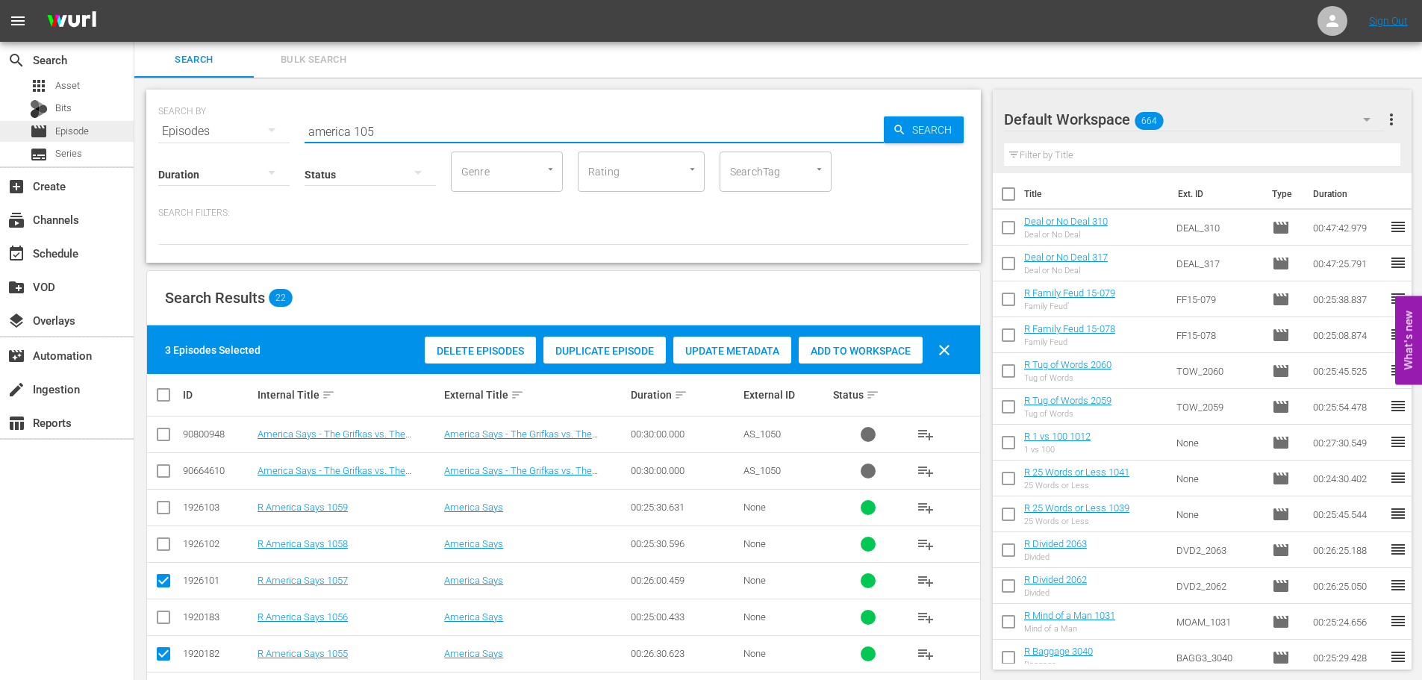
drag, startPoint x: 381, startPoint y: 128, endPoint x: 130, endPoint y: 134, distance: 251.6
click at [150, 163] on div "SEARCH BY Search By Episodes Search ID, Title, Description, Keywords, or Catego…" at bounding box center [563, 176] width 834 height 173
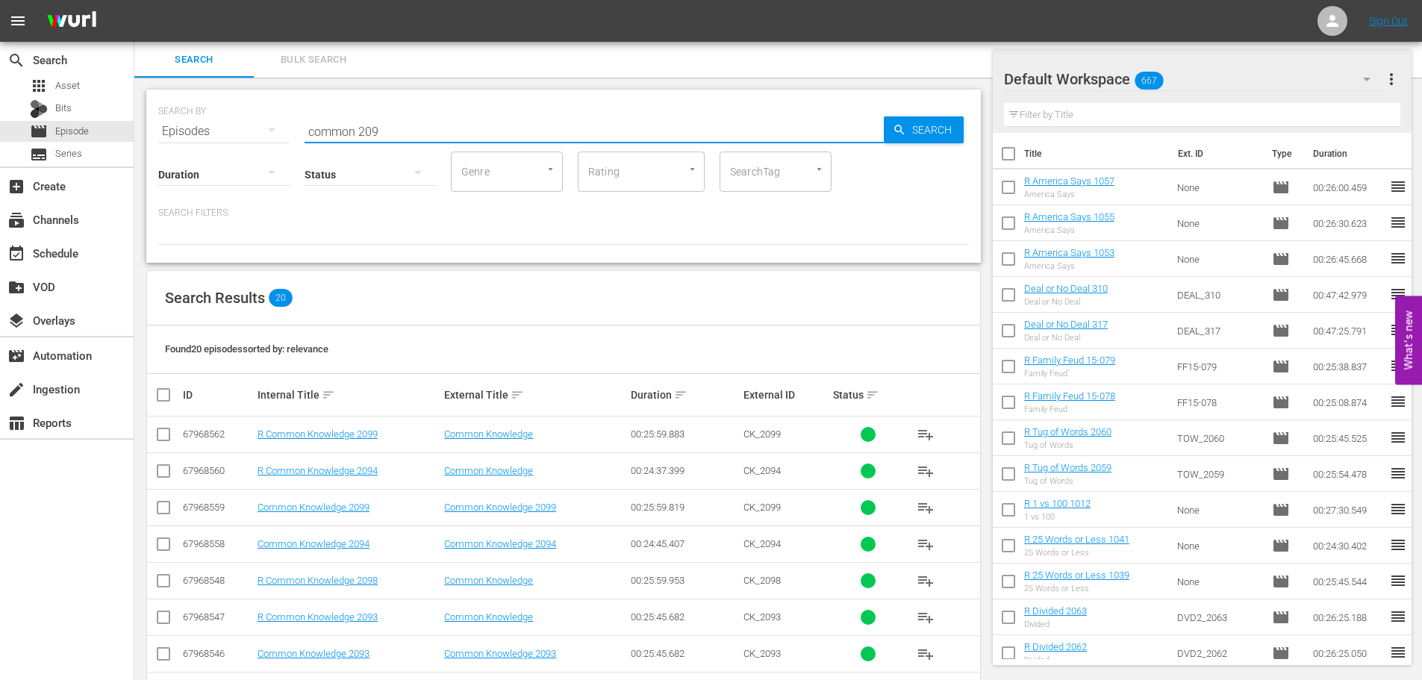
scroll to position [224, 0]
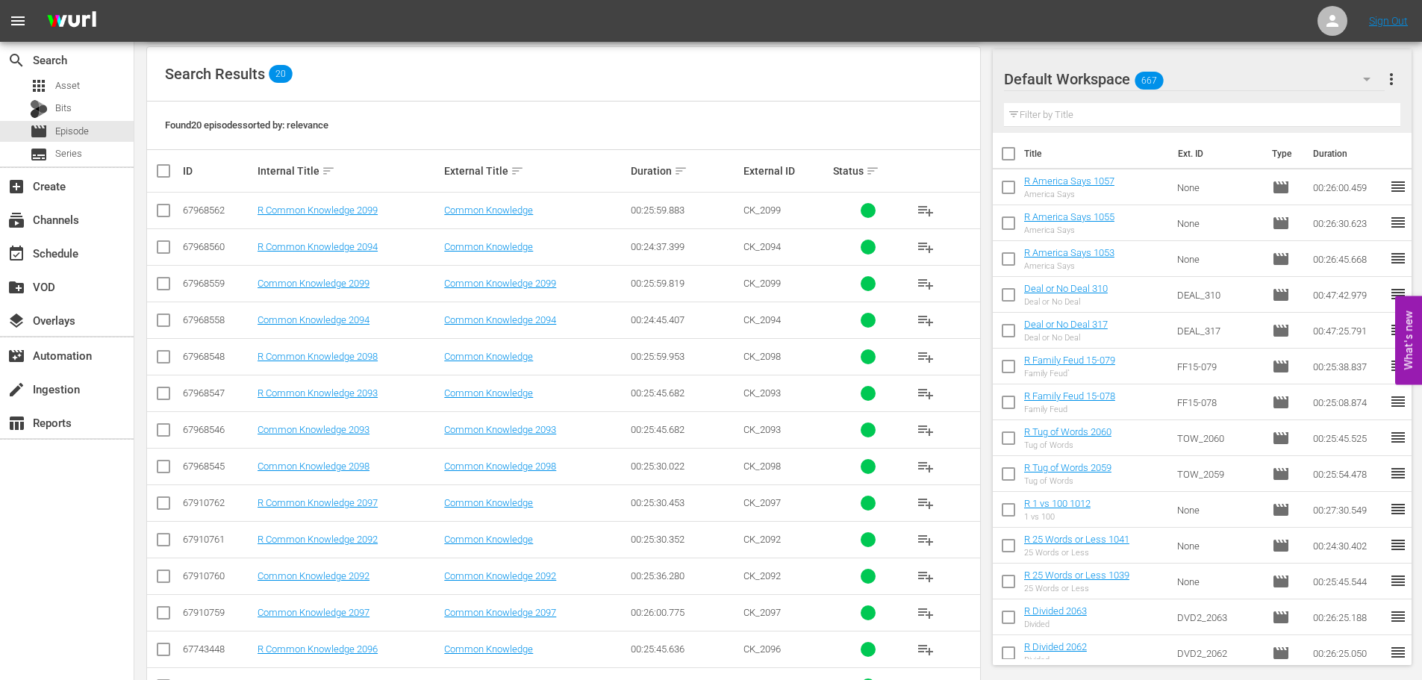
type input "common 209"
click at [165, 502] on input "checkbox" at bounding box center [163, 506] width 18 height 18
checkbox input "true"
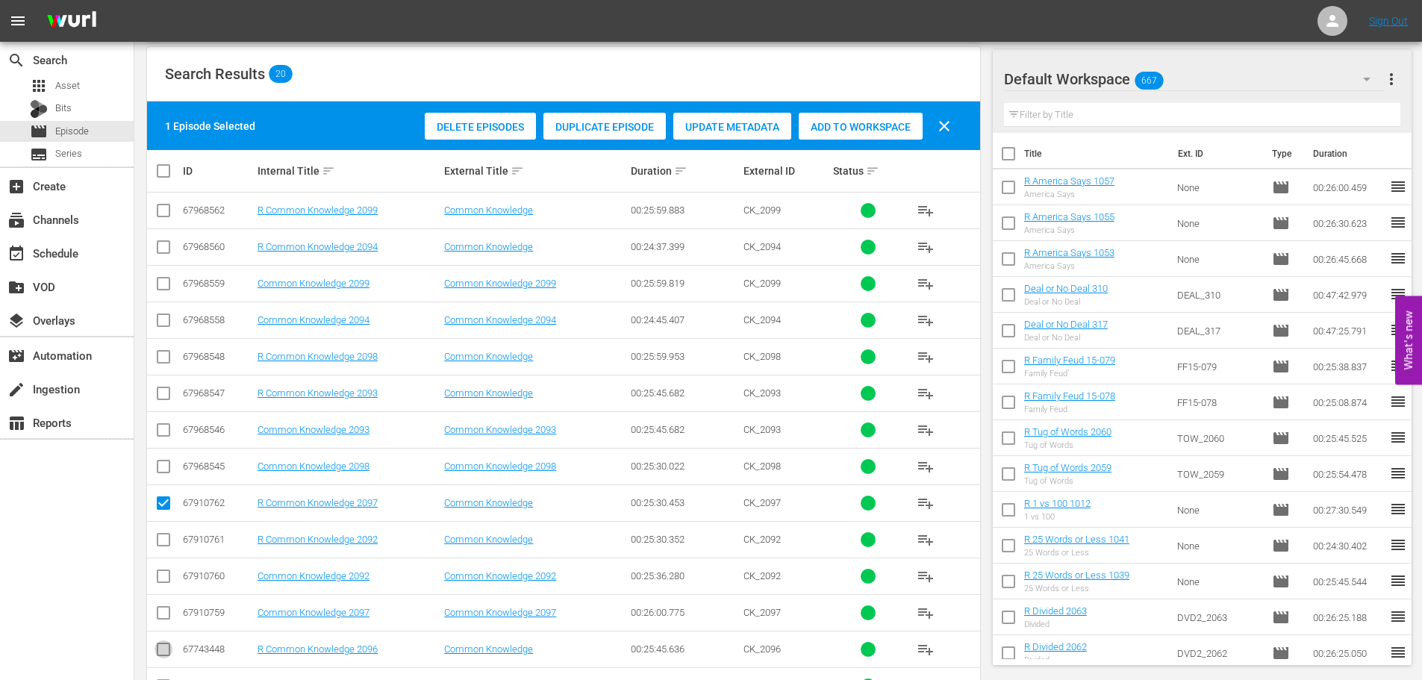
click at [166, 647] on input "checkbox" at bounding box center [163, 652] width 18 height 18
checkbox input "true"
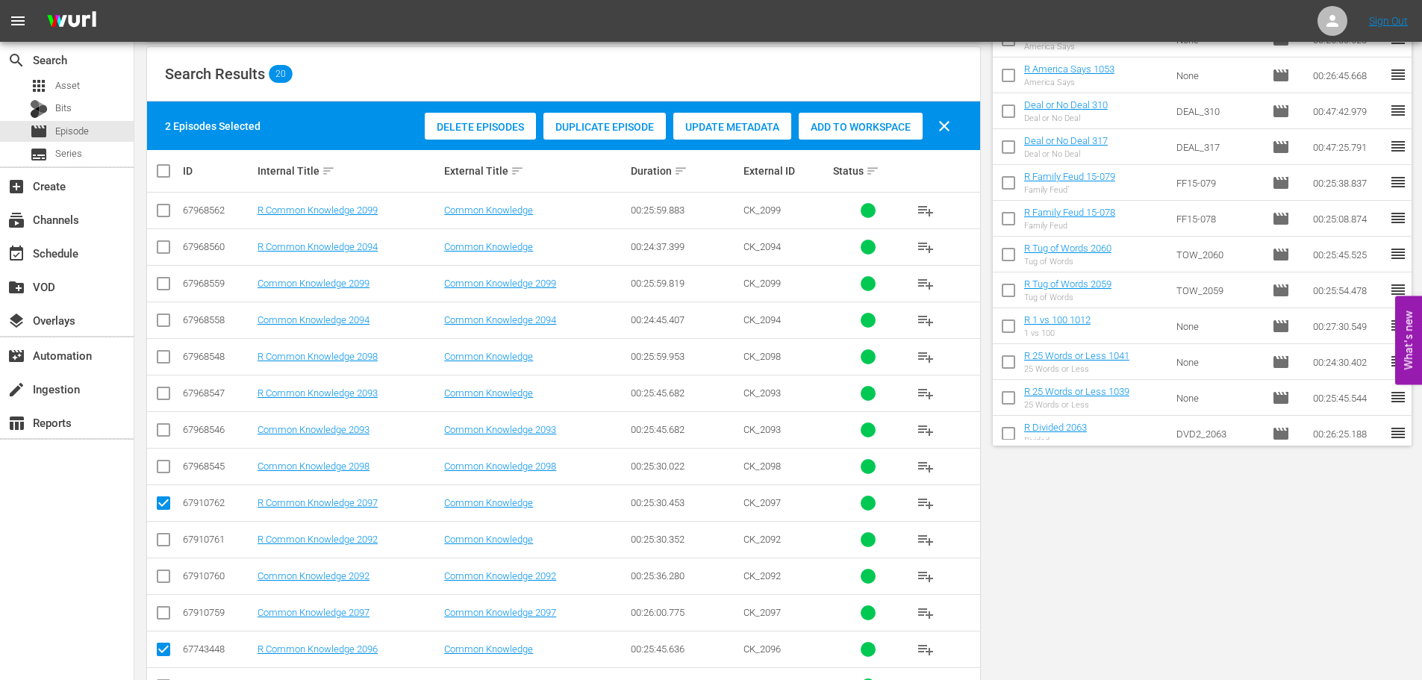
scroll to position [0, 0]
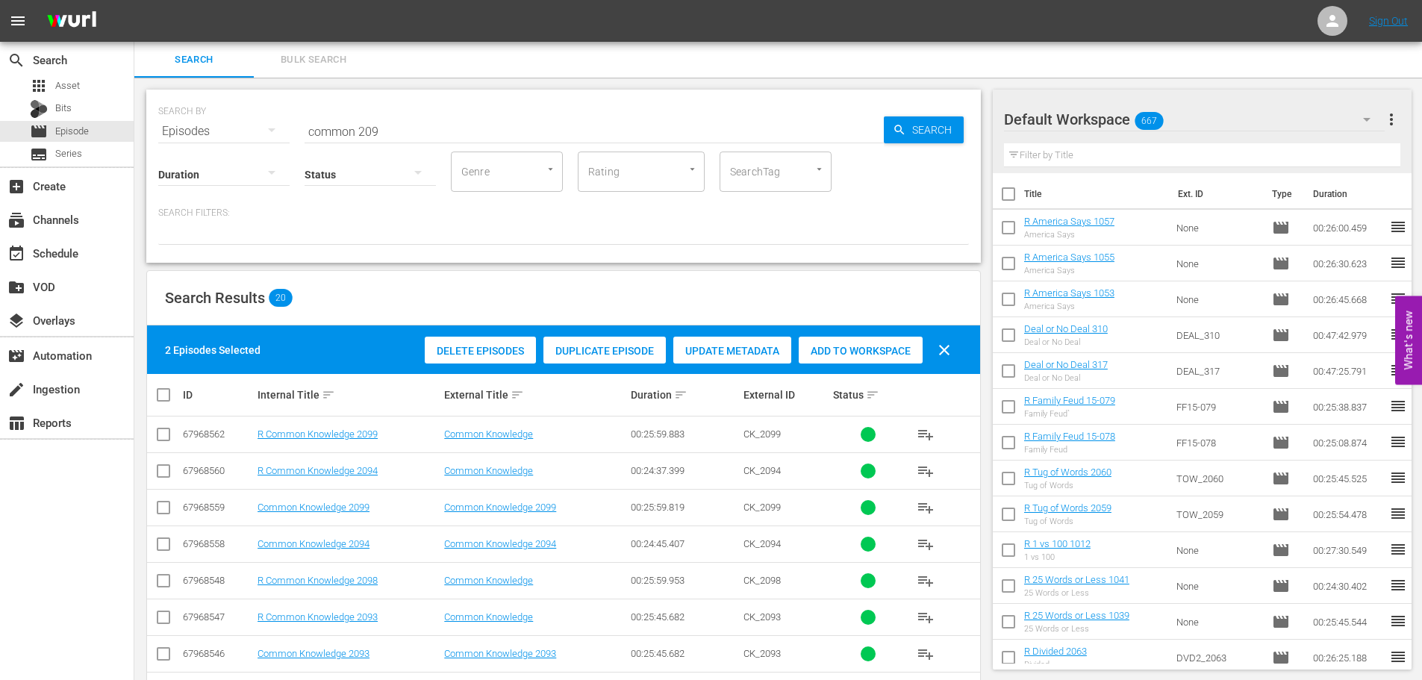
click at [885, 356] on span "Add to Workspace" at bounding box center [861, 351] width 124 height 12
drag, startPoint x: 472, startPoint y: 135, endPoint x: 218, endPoint y: 122, distance: 254.8
click at [218, 122] on div "SEARCH BY Search By Episodes Search ID, Title, Description, Keywords, or Catego…" at bounding box center [563, 123] width 810 height 54
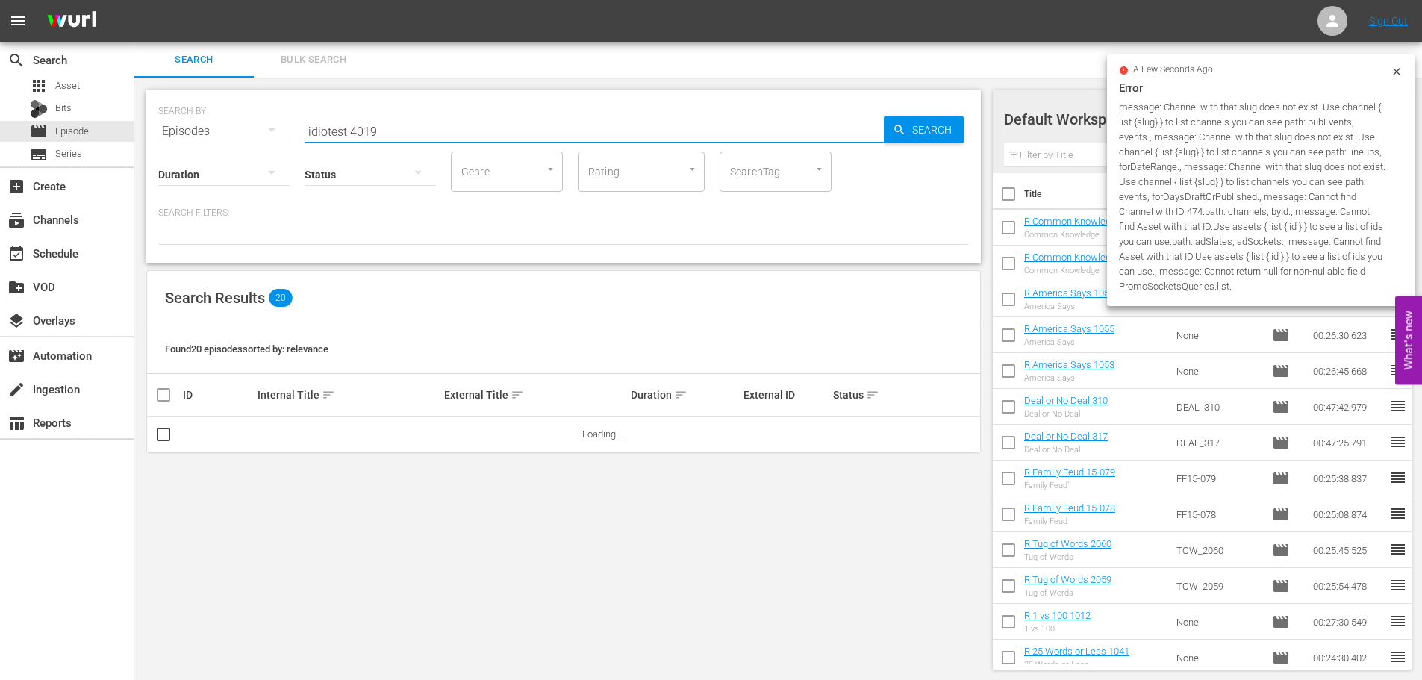
click at [421, 134] on input "idiotest 4019" at bounding box center [593, 131] width 579 height 36
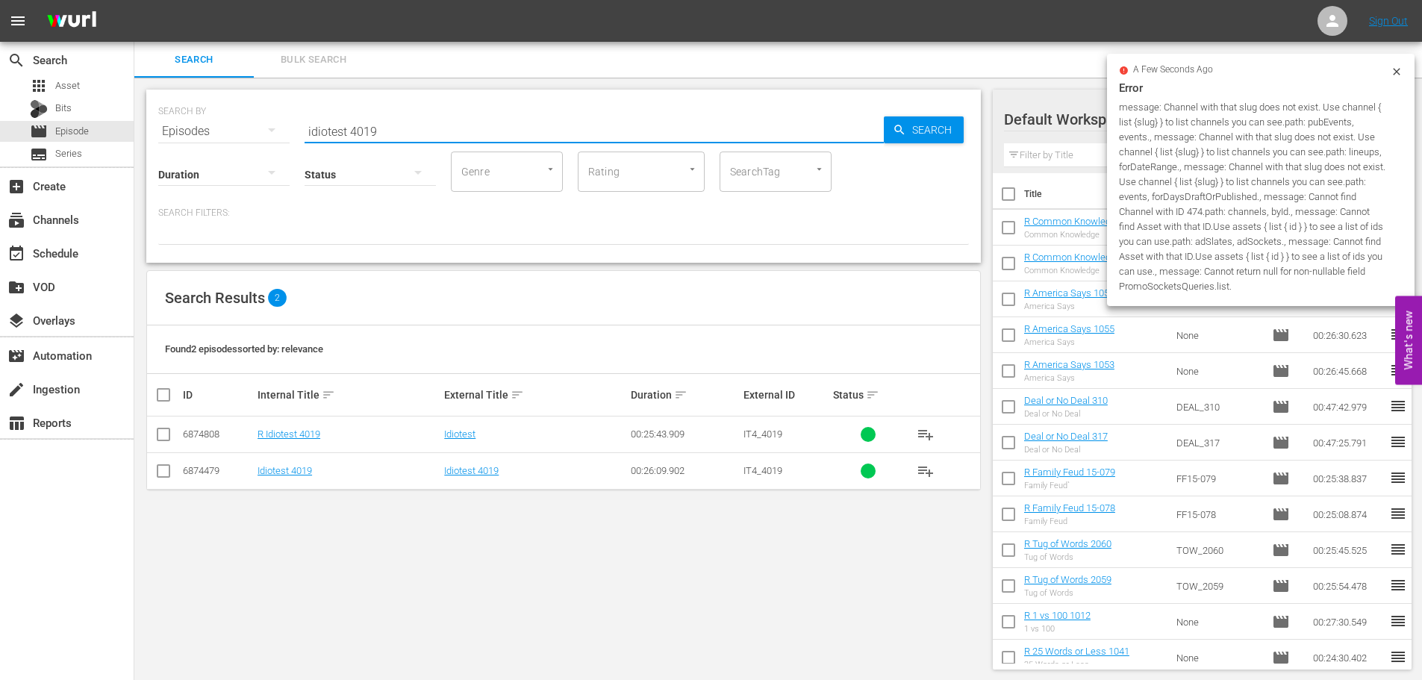
type input "idiotest 4019"
click at [164, 439] on input "checkbox" at bounding box center [163, 437] width 18 height 18
checkbox input "true"
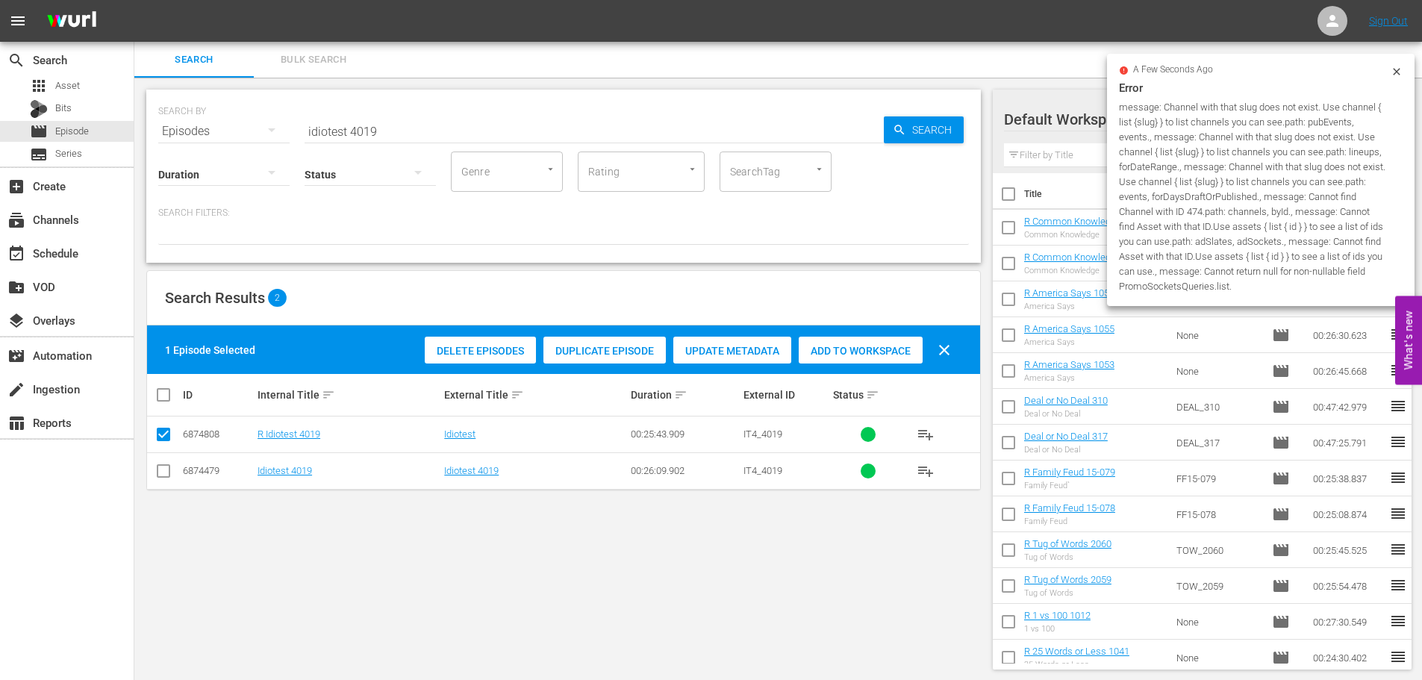
click at [865, 349] on span "Add to Workspace" at bounding box center [861, 351] width 124 height 12
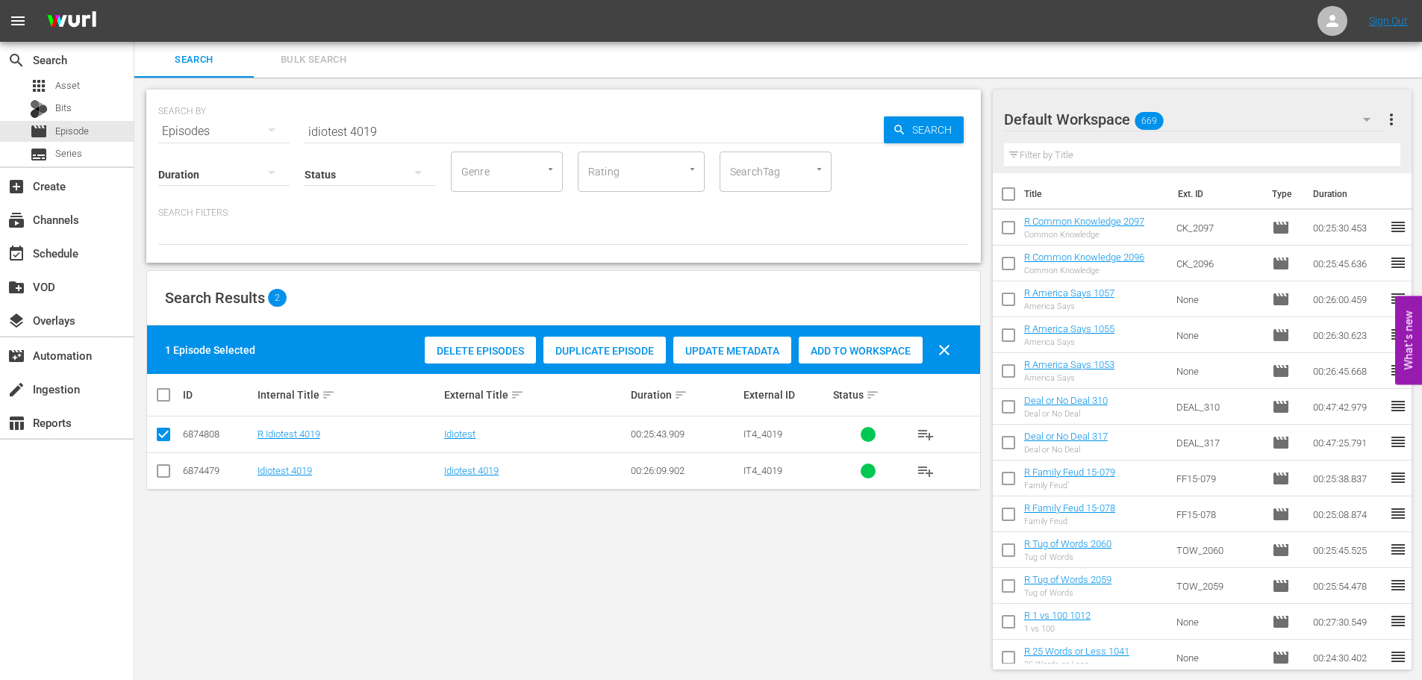
click at [427, 119] on input "idiotest 4019" at bounding box center [593, 131] width 579 height 36
click at [440, 138] on input "idiotest 4019" at bounding box center [593, 131] width 579 height 36
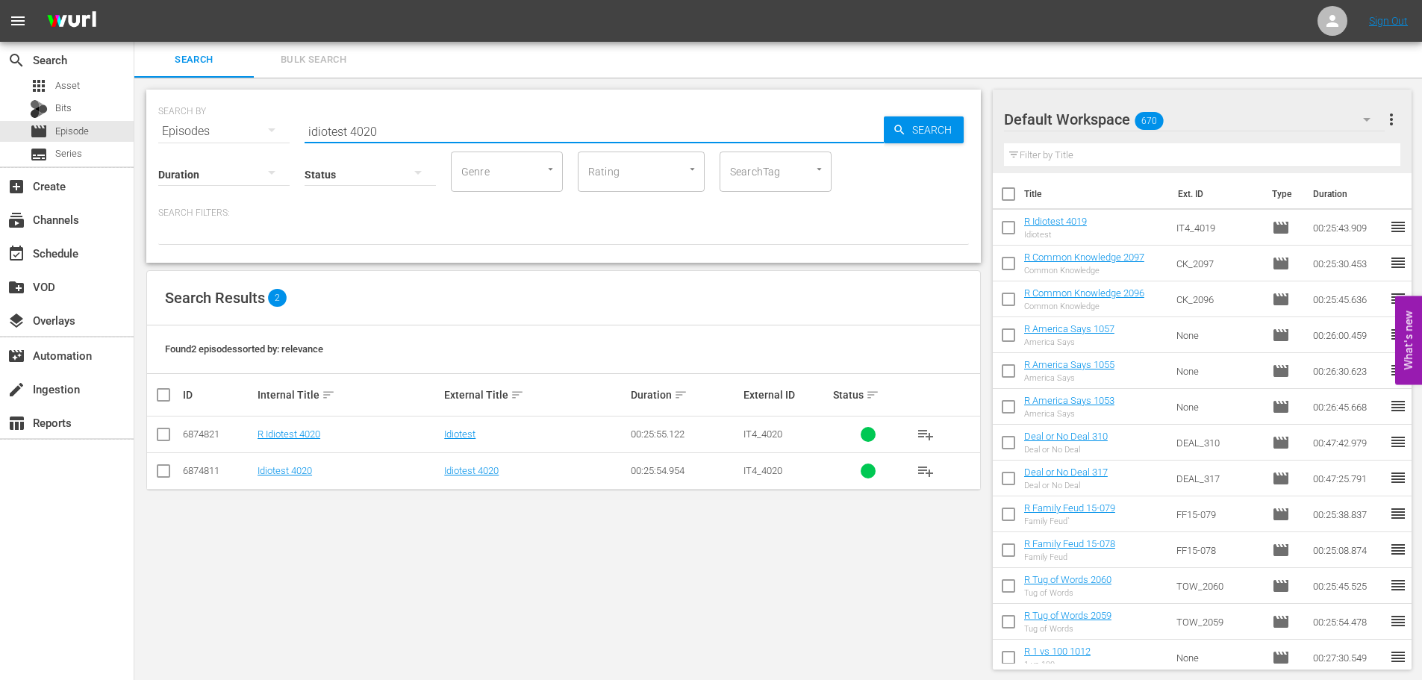
type input "idiotest 4020"
click at [167, 437] on input "checkbox" at bounding box center [163, 437] width 18 height 18
checkbox input "true"
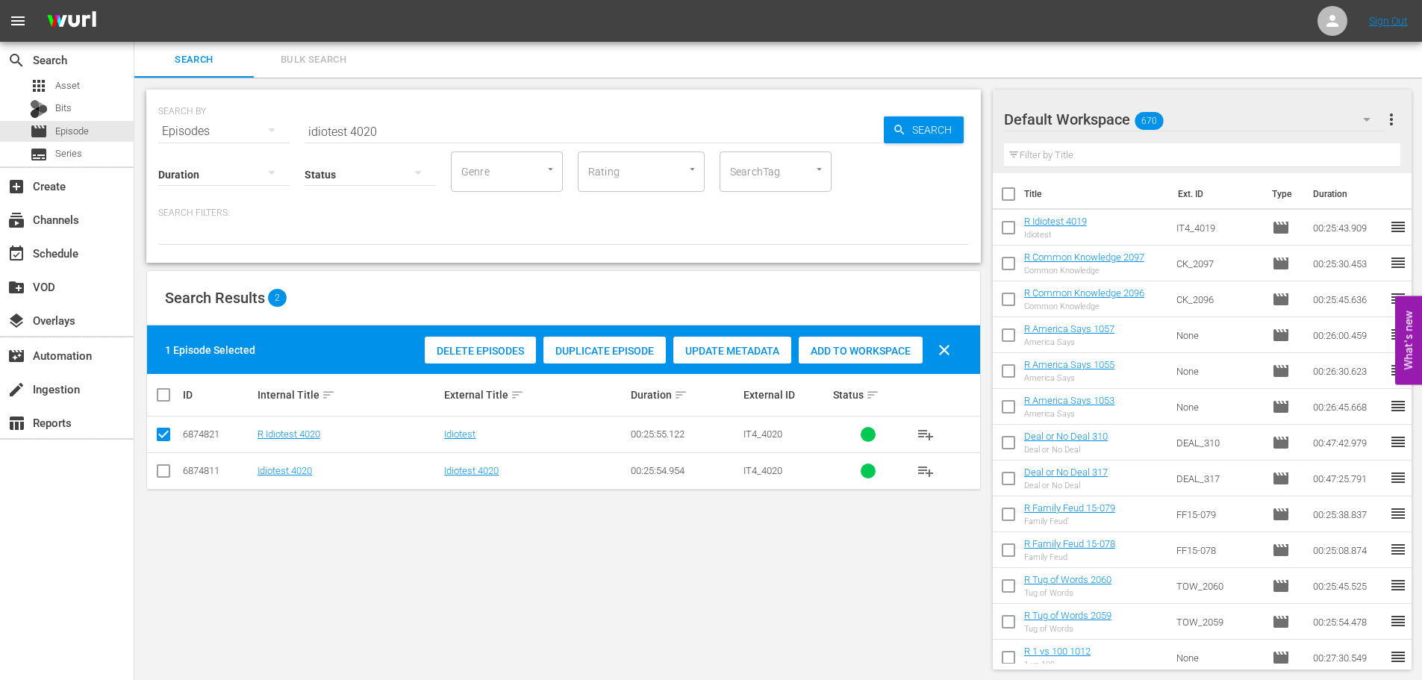
click at [877, 356] on span "Add to Workspace" at bounding box center [861, 351] width 124 height 12
drag, startPoint x: 449, startPoint y: 133, endPoint x: 305, endPoint y: 153, distance: 144.7
click at [310, 153] on div "SEARCH BY Search By Episodes Search ID, Title, Description, Keywords, or Catego…" at bounding box center [563, 176] width 834 height 173
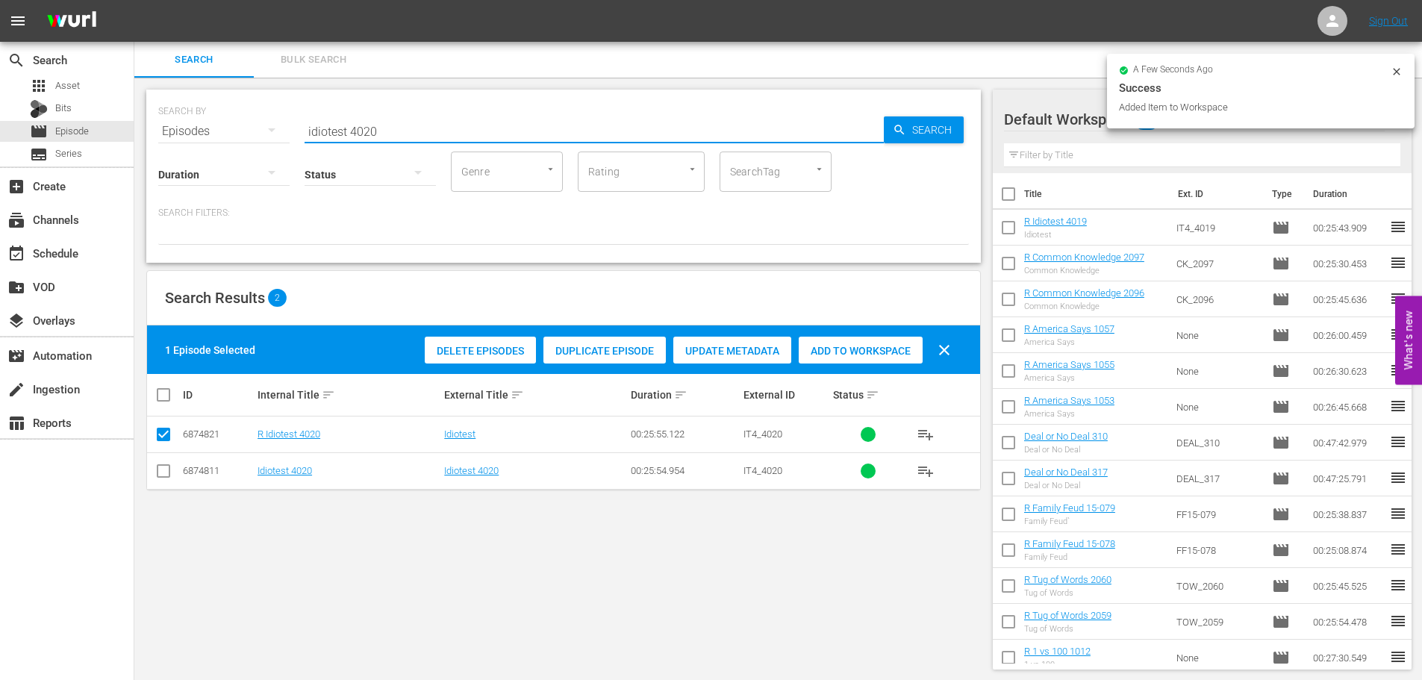
type input "i"
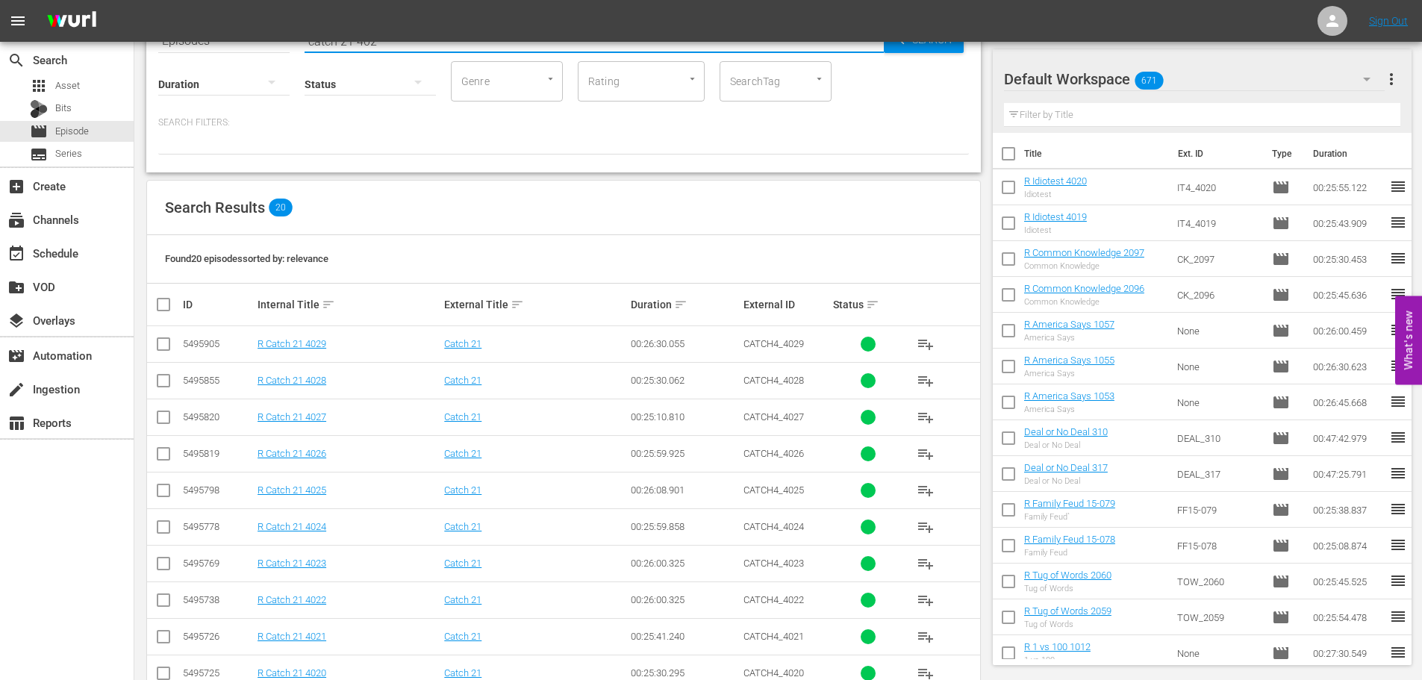
scroll to position [149, 0]
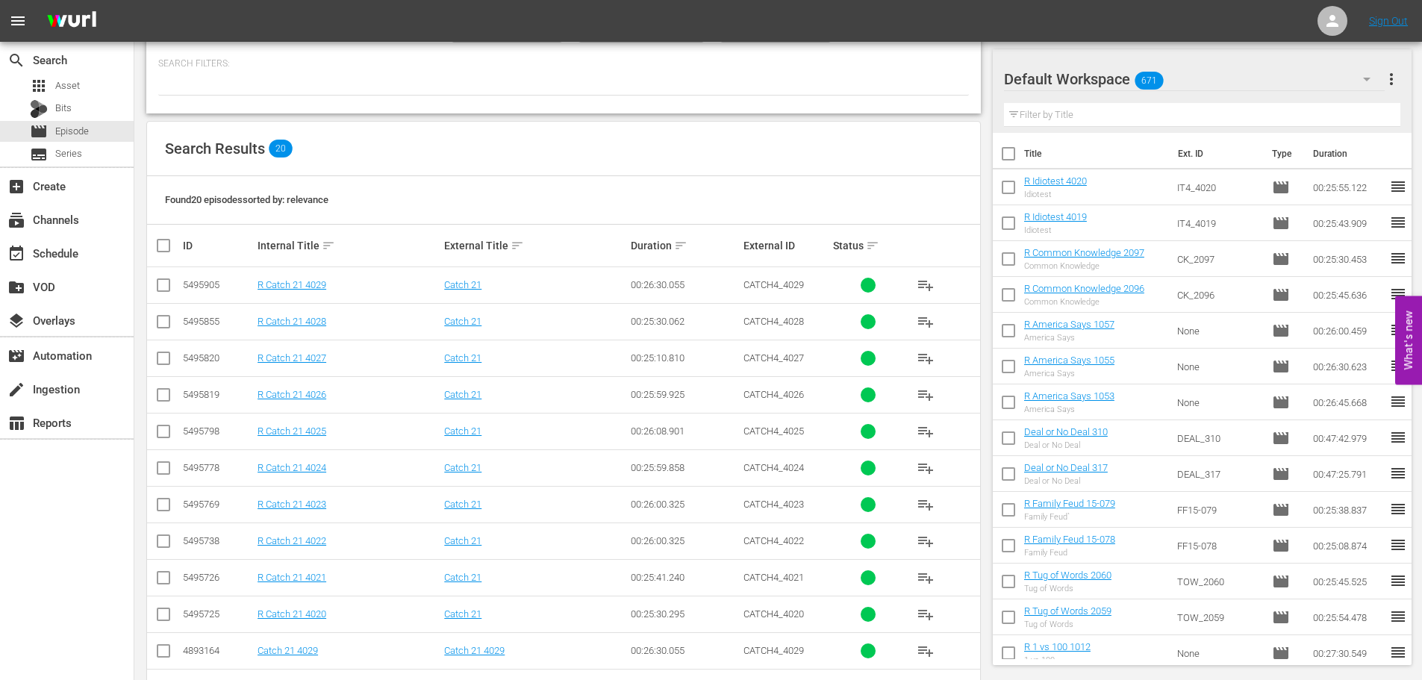
type input "catch 21 402"
click at [164, 470] on input "checkbox" at bounding box center [163, 471] width 18 height 18
checkbox input "true"
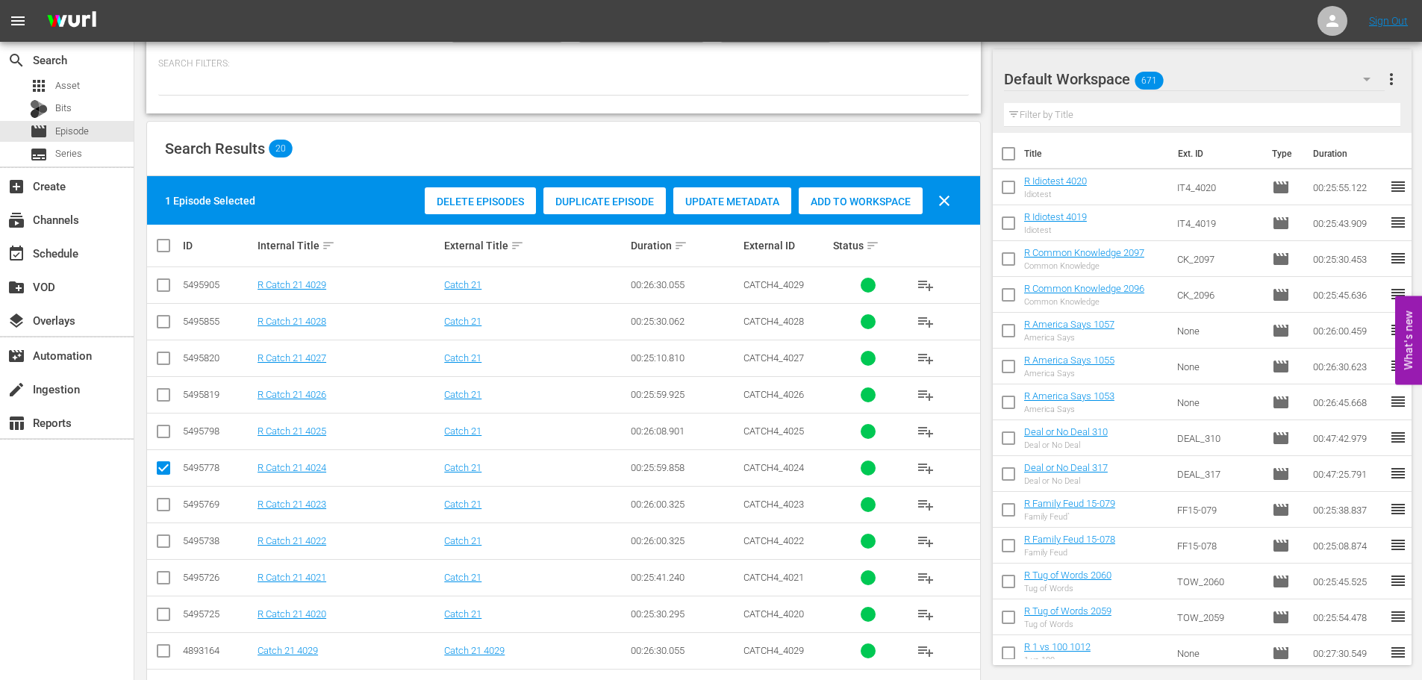
click at [165, 542] on input "checkbox" at bounding box center [163, 544] width 18 height 18
checkbox input "true"
click at [166, 399] on input "checkbox" at bounding box center [163, 398] width 18 height 18
checkbox input "true"
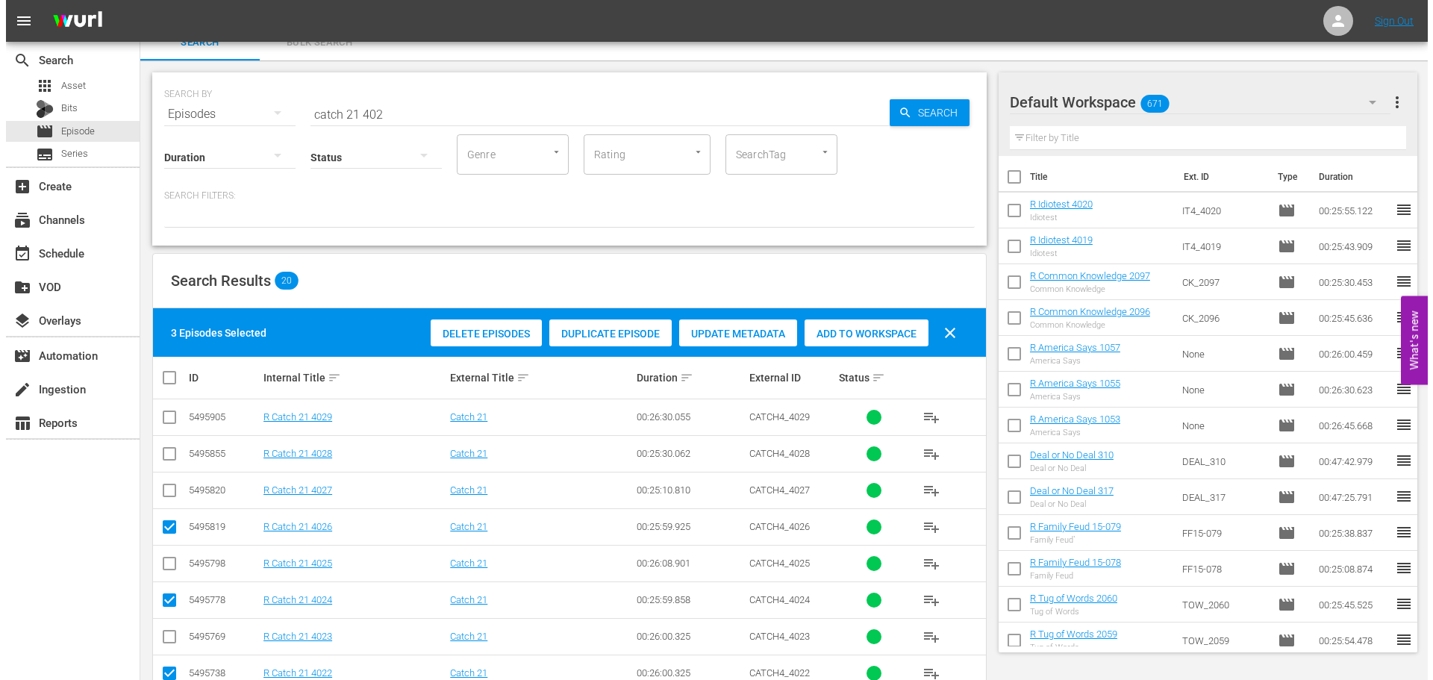
scroll to position [0, 0]
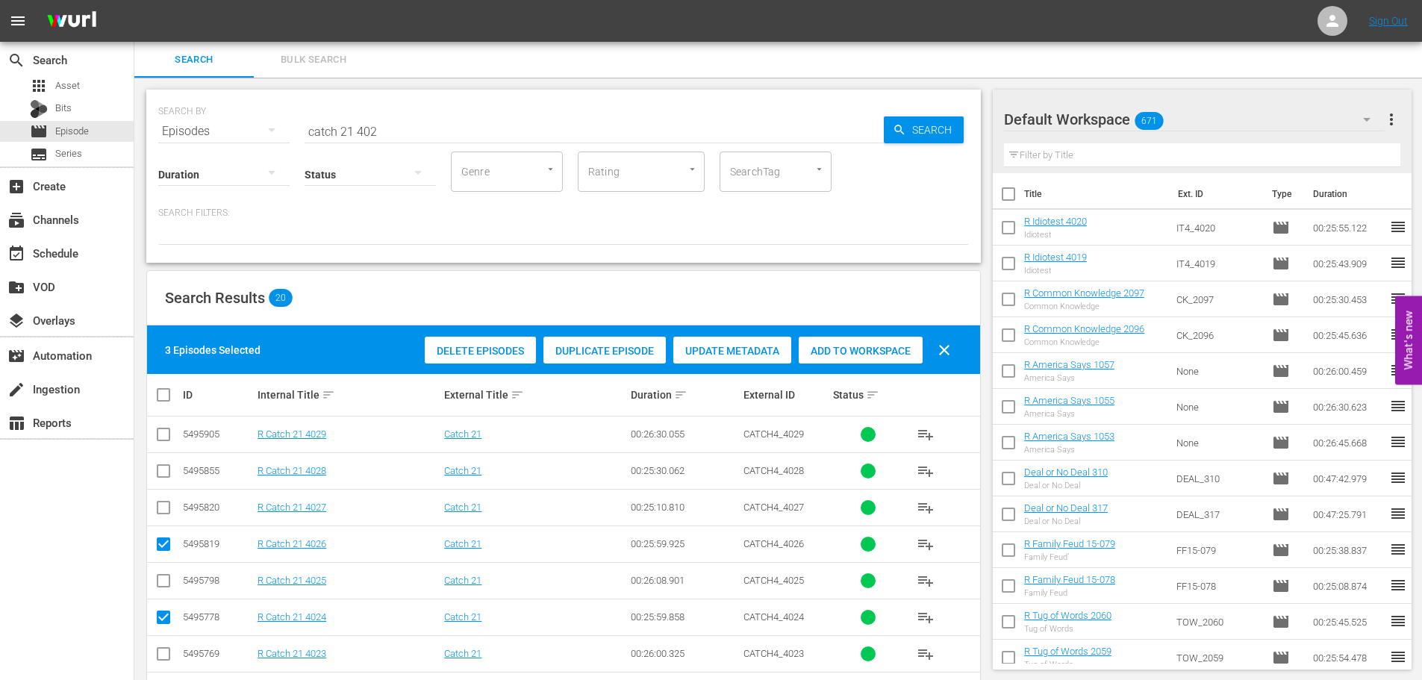
click at [862, 363] on div "Add to Workspace" at bounding box center [861, 351] width 124 height 28
drag, startPoint x: 862, startPoint y: 352, endPoint x: 755, endPoint y: 325, distance: 110.0
click at [862, 351] on span "Add to Workspace" at bounding box center [861, 351] width 124 height 12
click at [60, 257] on div "event_available Schedule" at bounding box center [42, 250] width 84 height 13
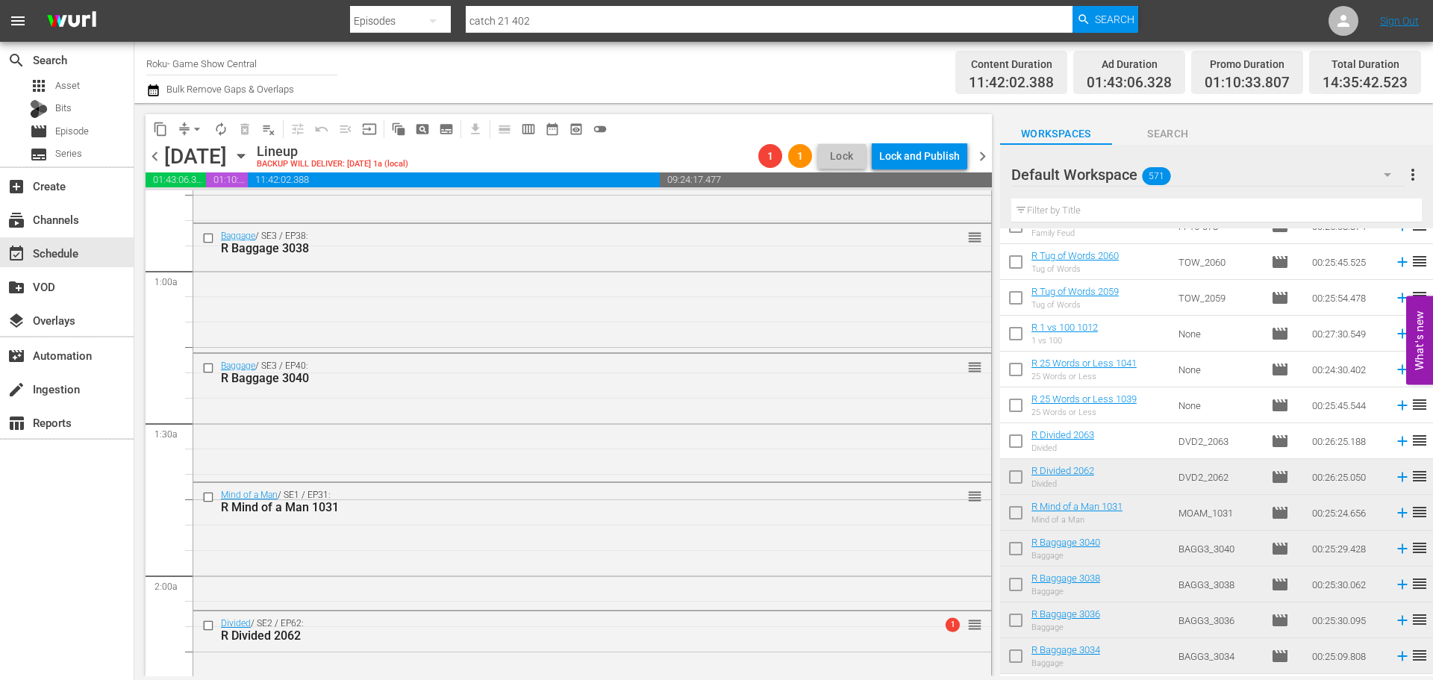
scroll to position [448, 0]
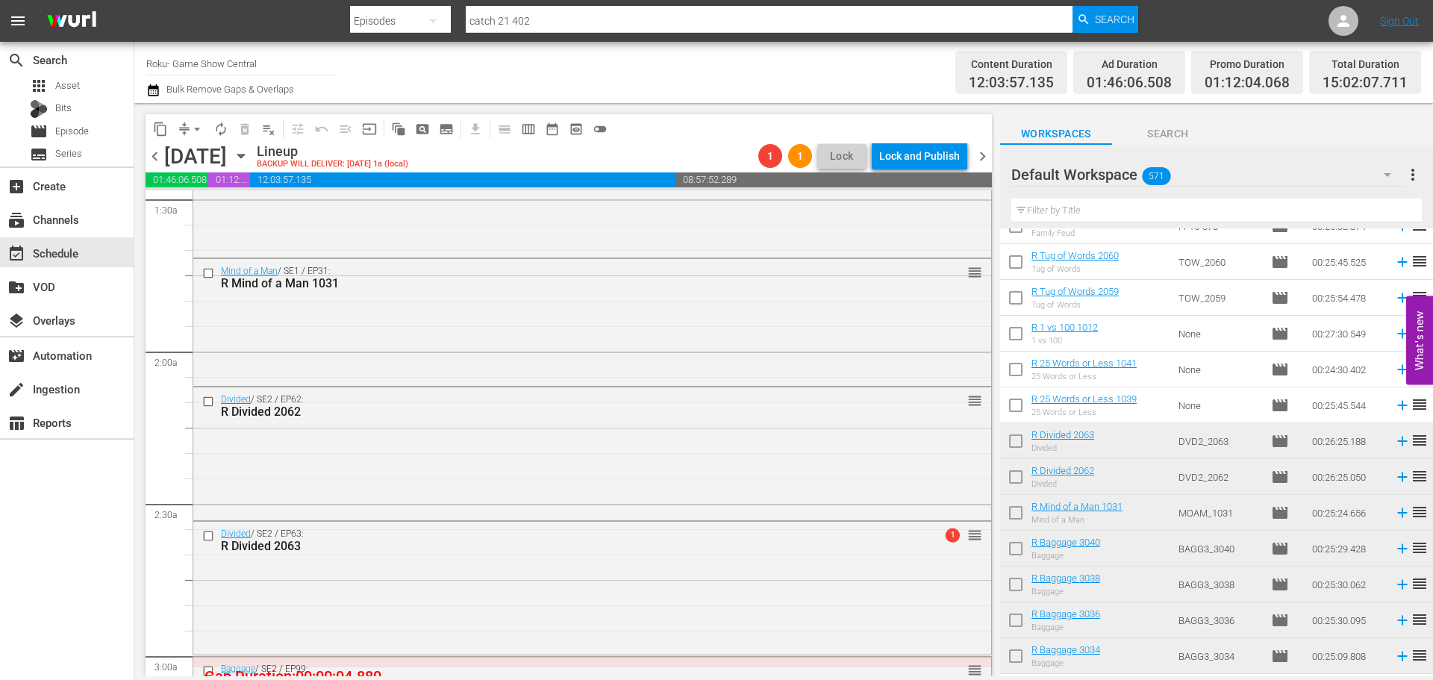
click at [593, 574] on div "Divided / SE2 / EP63: R Divided 2063 1 reorder" at bounding box center [592, 587] width 798 height 130
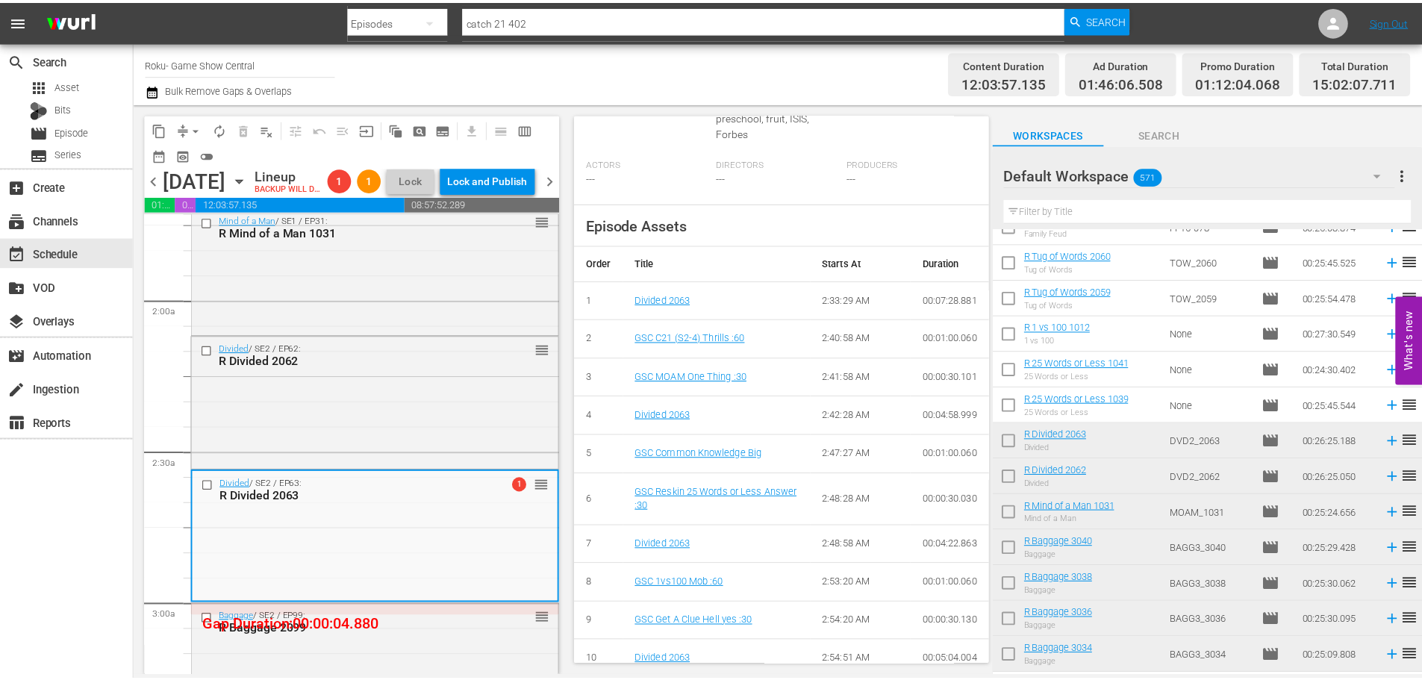
scroll to position [0, 0]
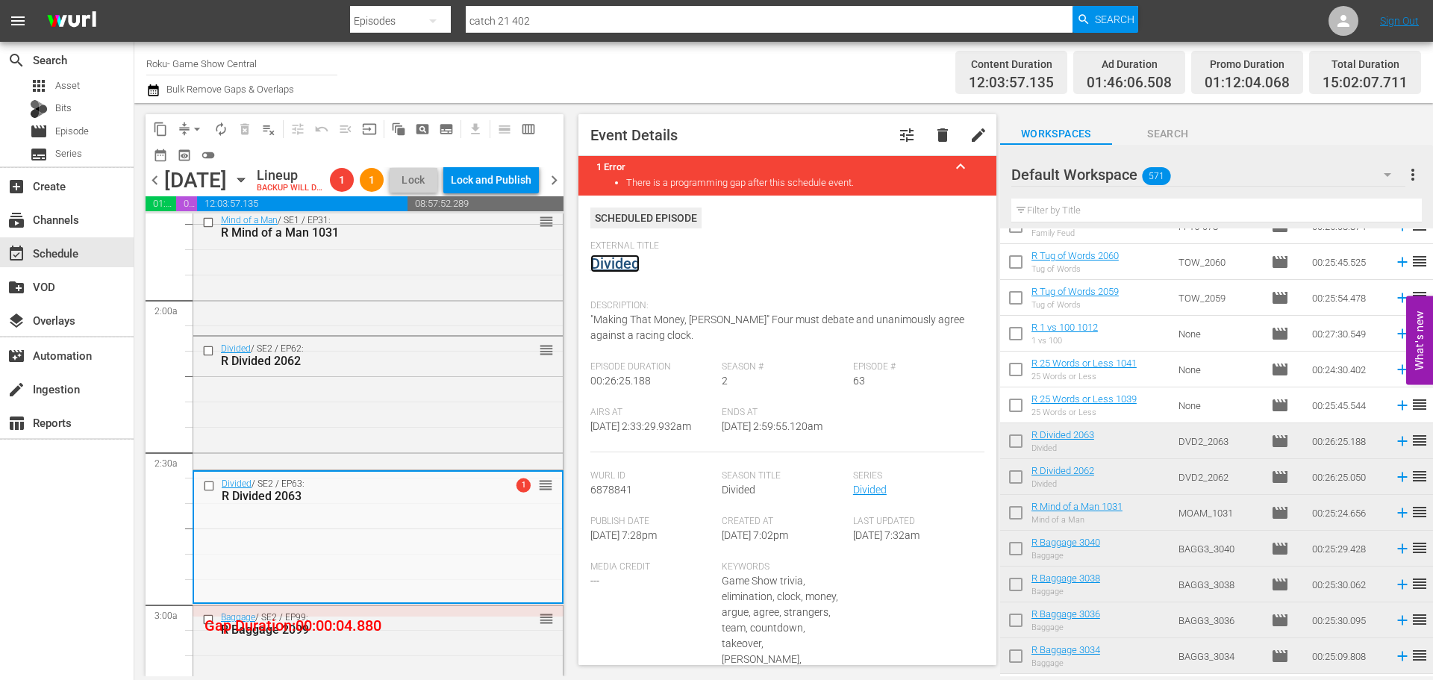
click at [632, 263] on link "Divided" at bounding box center [614, 263] width 49 height 18
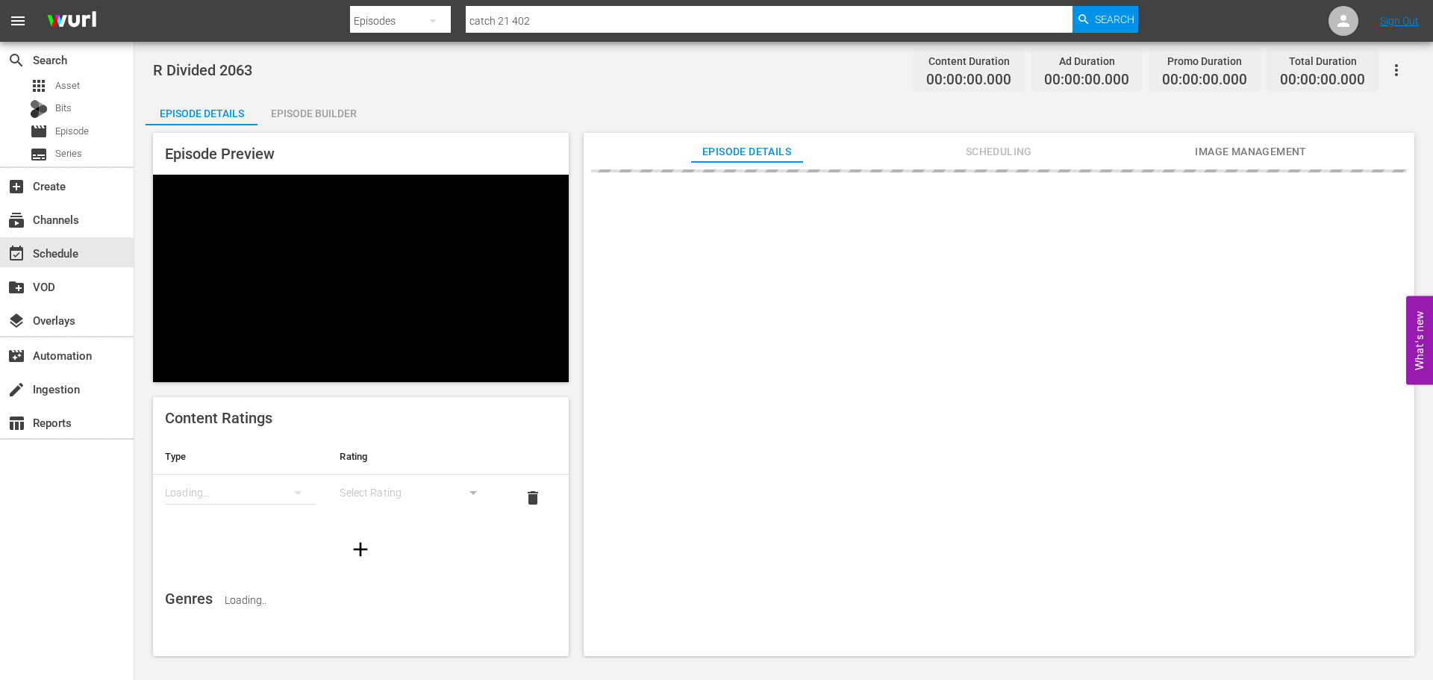
drag, startPoint x: 345, startPoint y: 89, endPoint x: 351, endPoint y: 97, distance: 10.2
click at [344, 88] on div "R Divided 2063 Content Duration 00:00:00.000 Ad Duration 00:00:00.000 Promo Dur…" at bounding box center [783, 350] width 1299 height 616
click at [346, 119] on div "Episode Builder" at bounding box center [313, 114] width 112 height 36
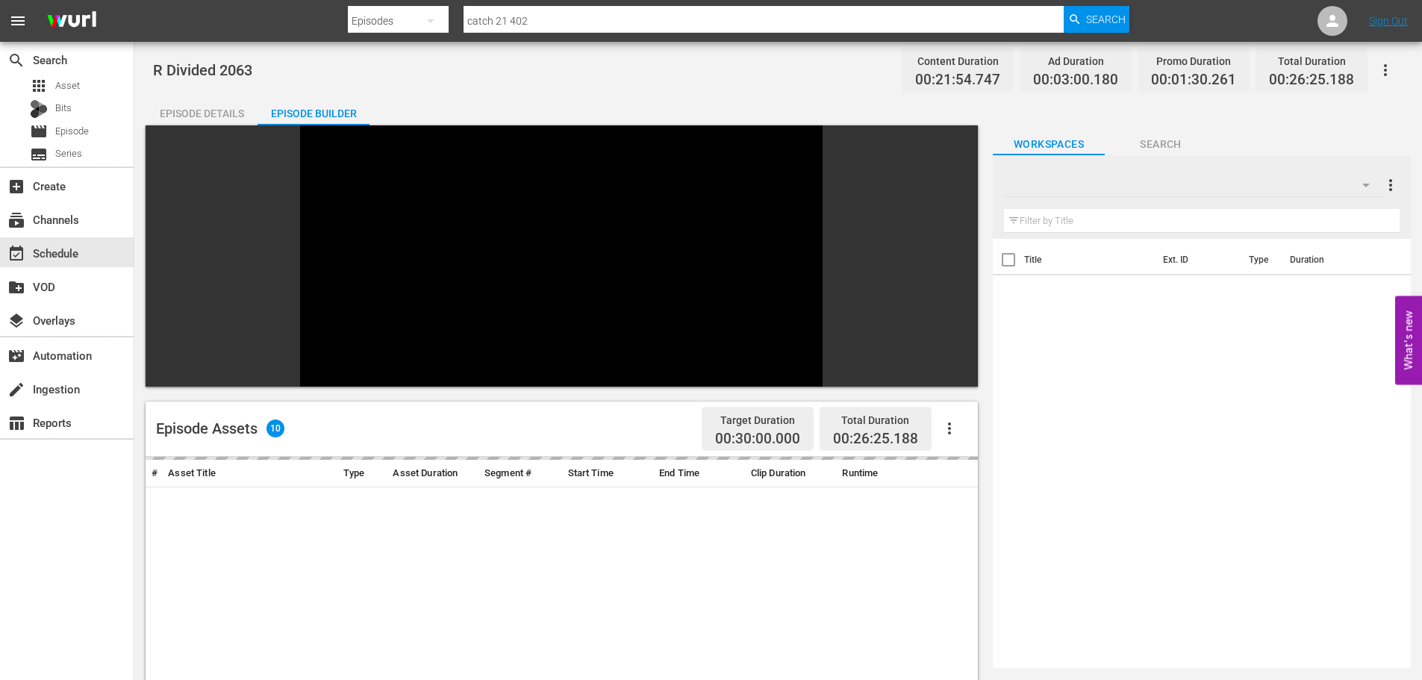
click at [1107, 222] on div "Episode Assets 10 Target Duration 00:30:00.000 Total Duration 00:26:25.188 # As…" at bounding box center [778, 574] width 1265 height 899
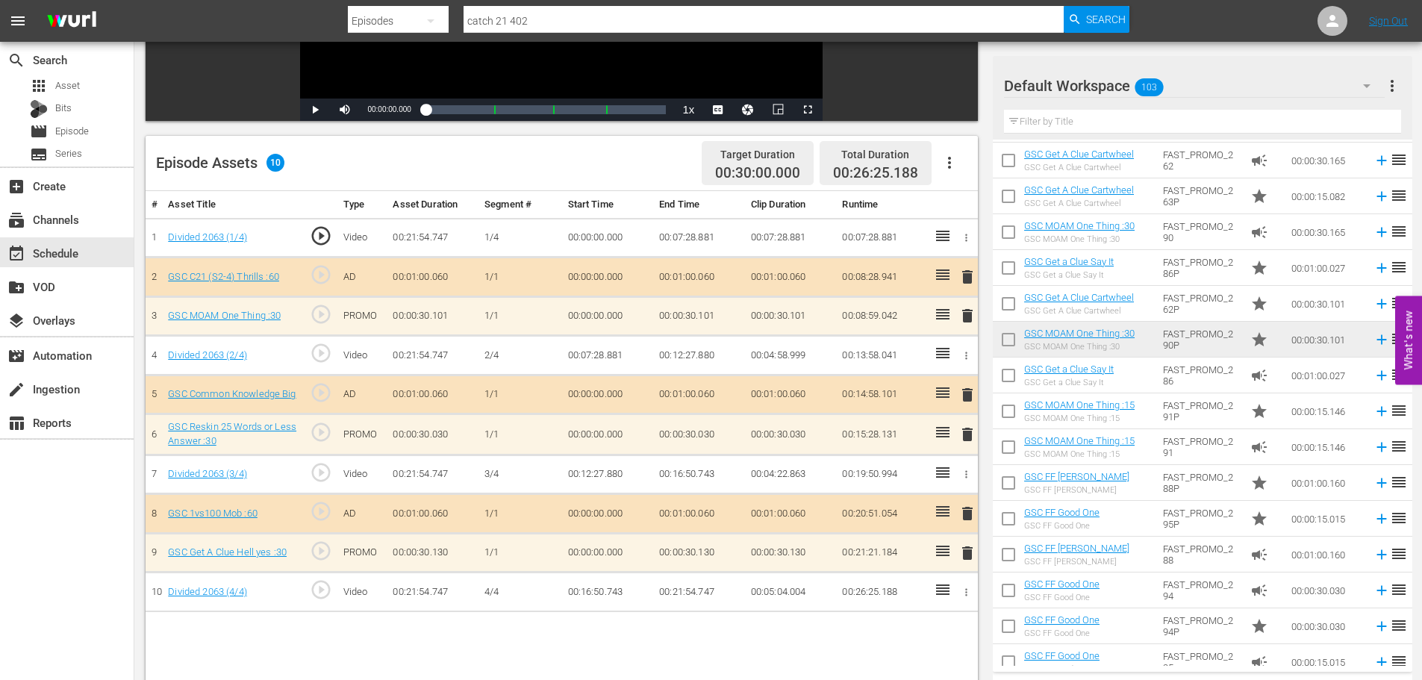
scroll to position [621, 0]
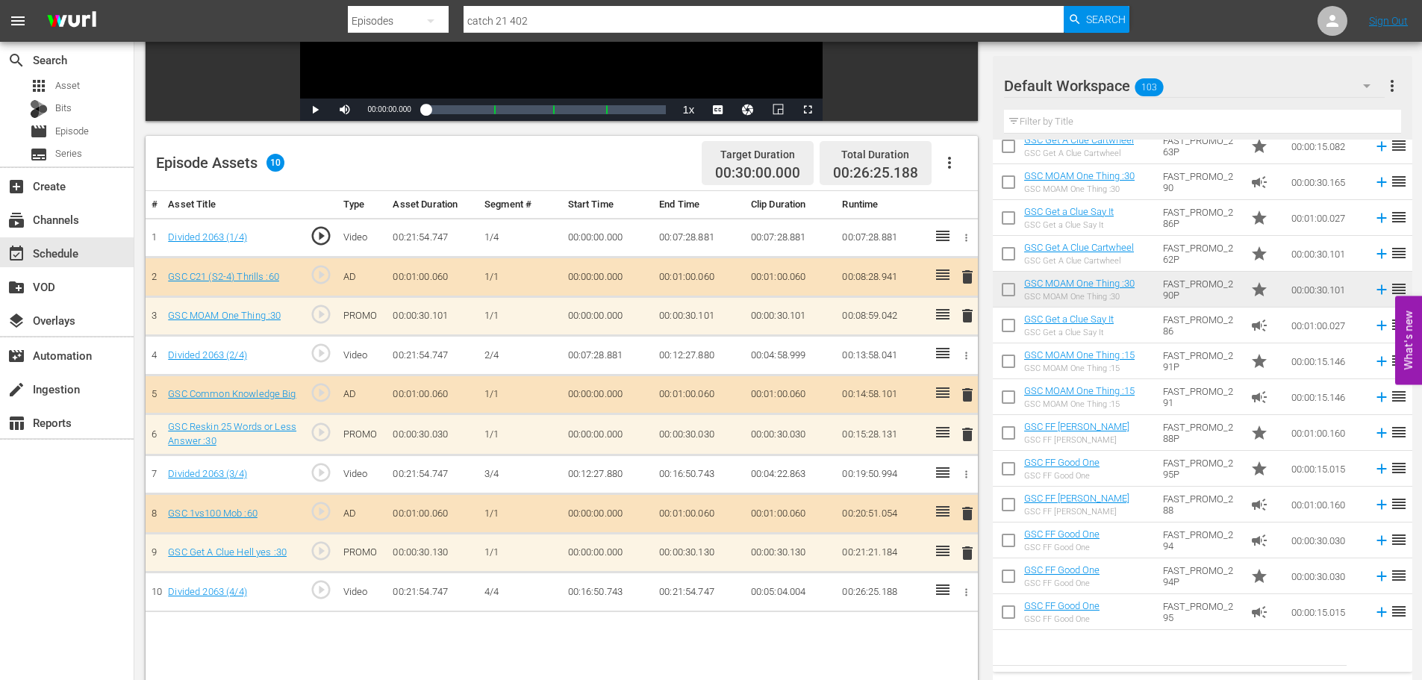
click at [1065, 134] on div "Filter by Title" at bounding box center [1202, 122] width 397 height 36
click at [1070, 124] on input "text" at bounding box center [1202, 122] width 397 height 24
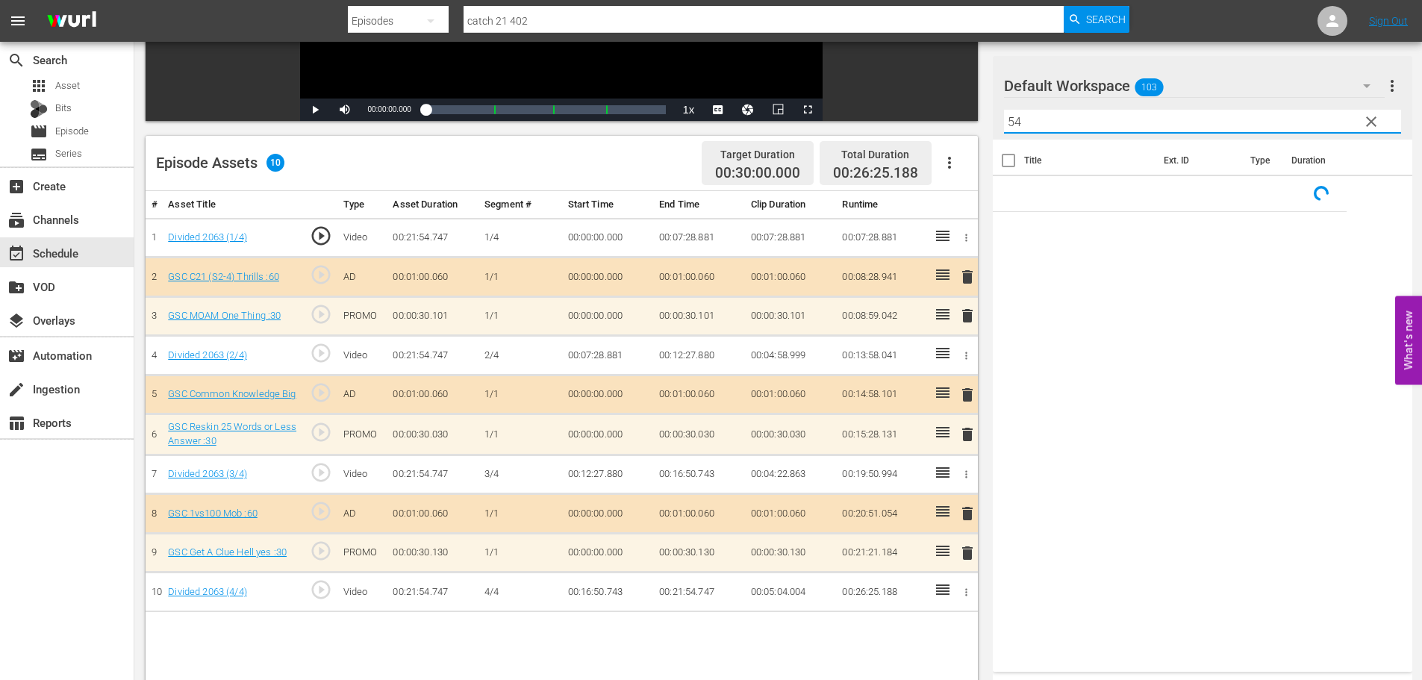
scroll to position [0, 0]
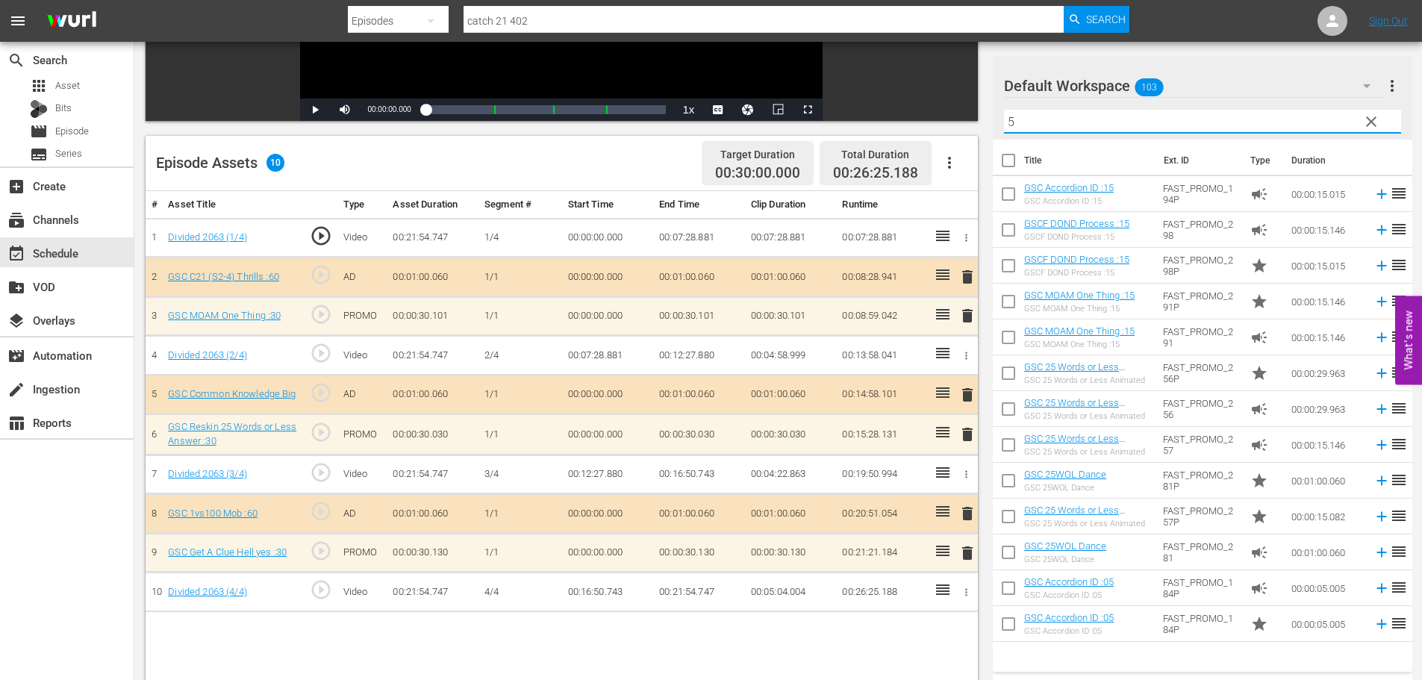
type input "5"
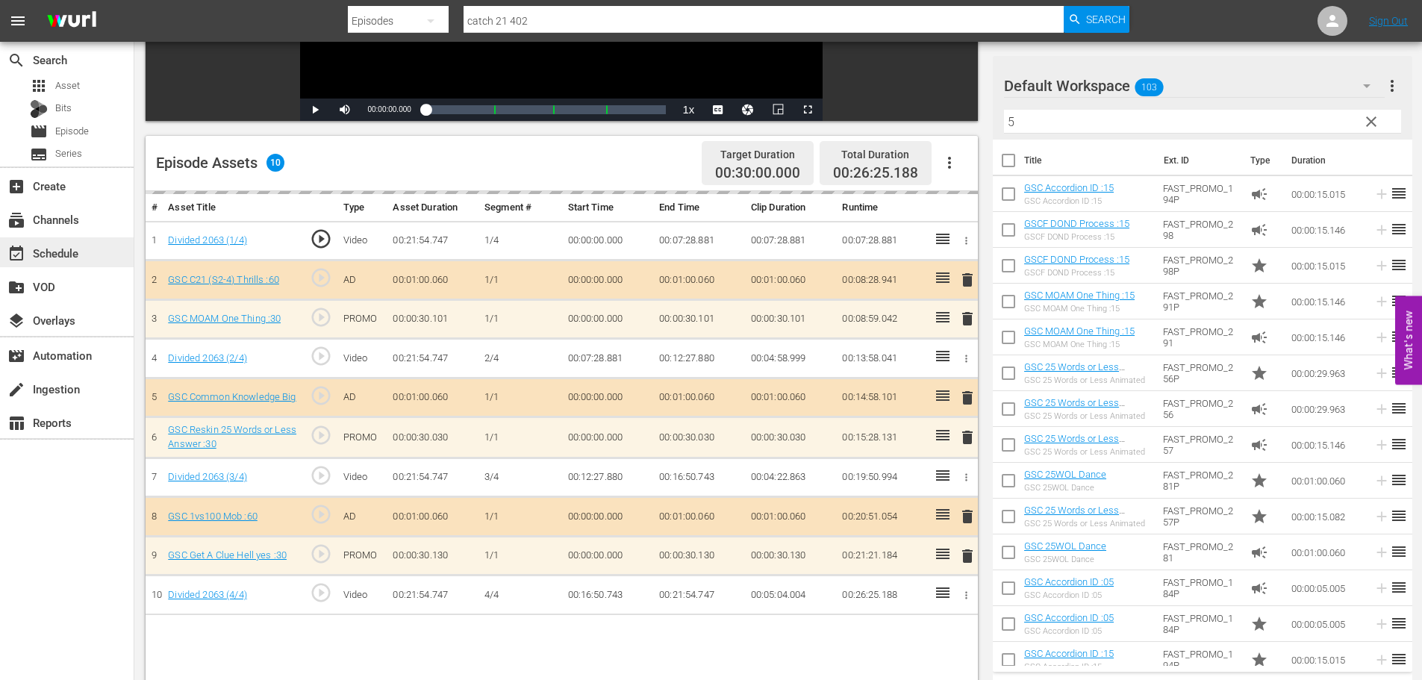
click at [75, 251] on div "event_available Schedule" at bounding box center [42, 250] width 84 height 13
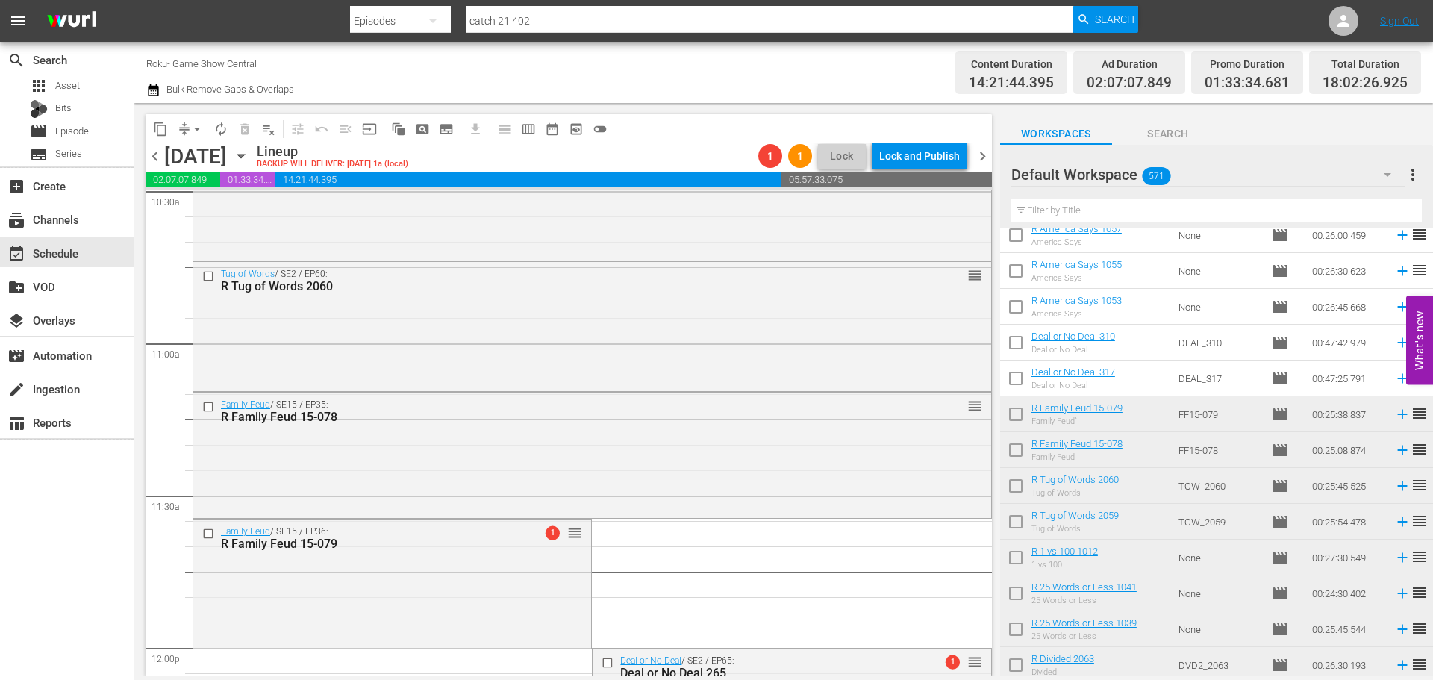
scroll to position [3345, 0]
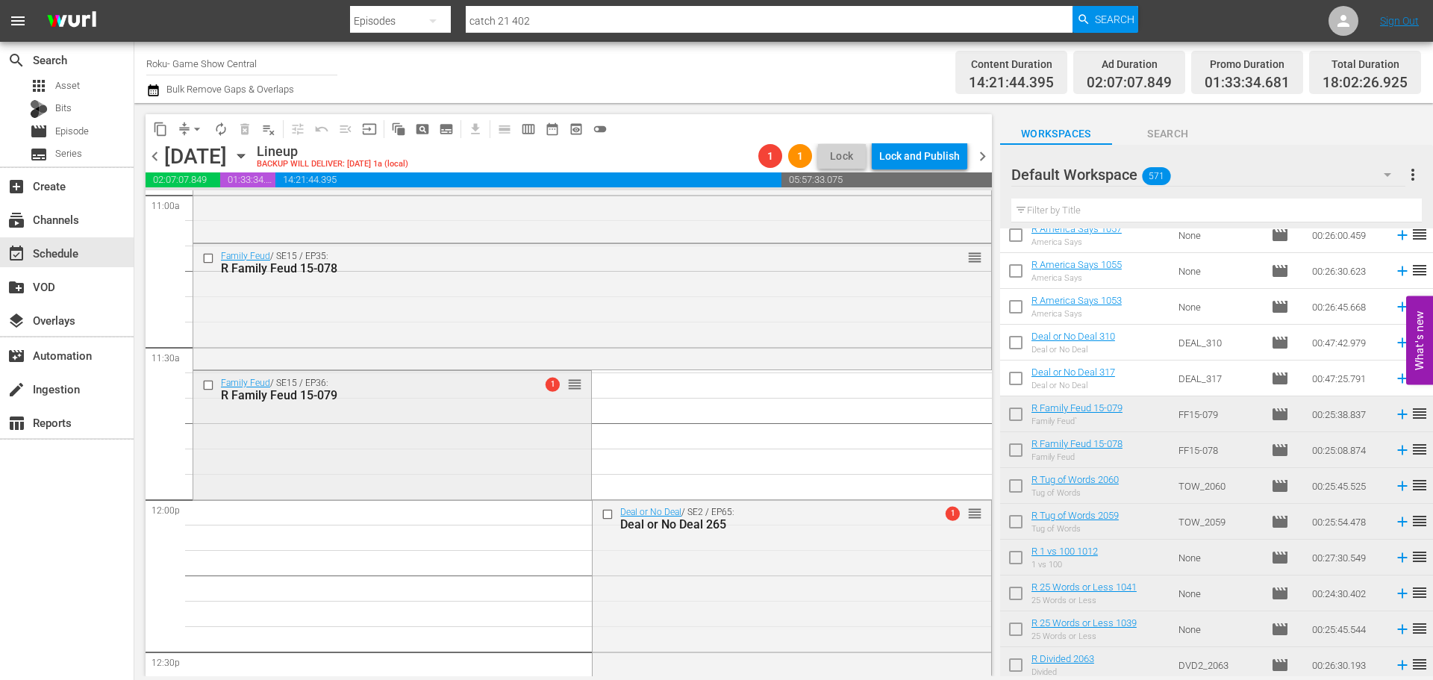
click at [473, 481] on div "Family Feud / SE15 / EP36: R Family Feud 15-079 1 reorder" at bounding box center [392, 433] width 398 height 125
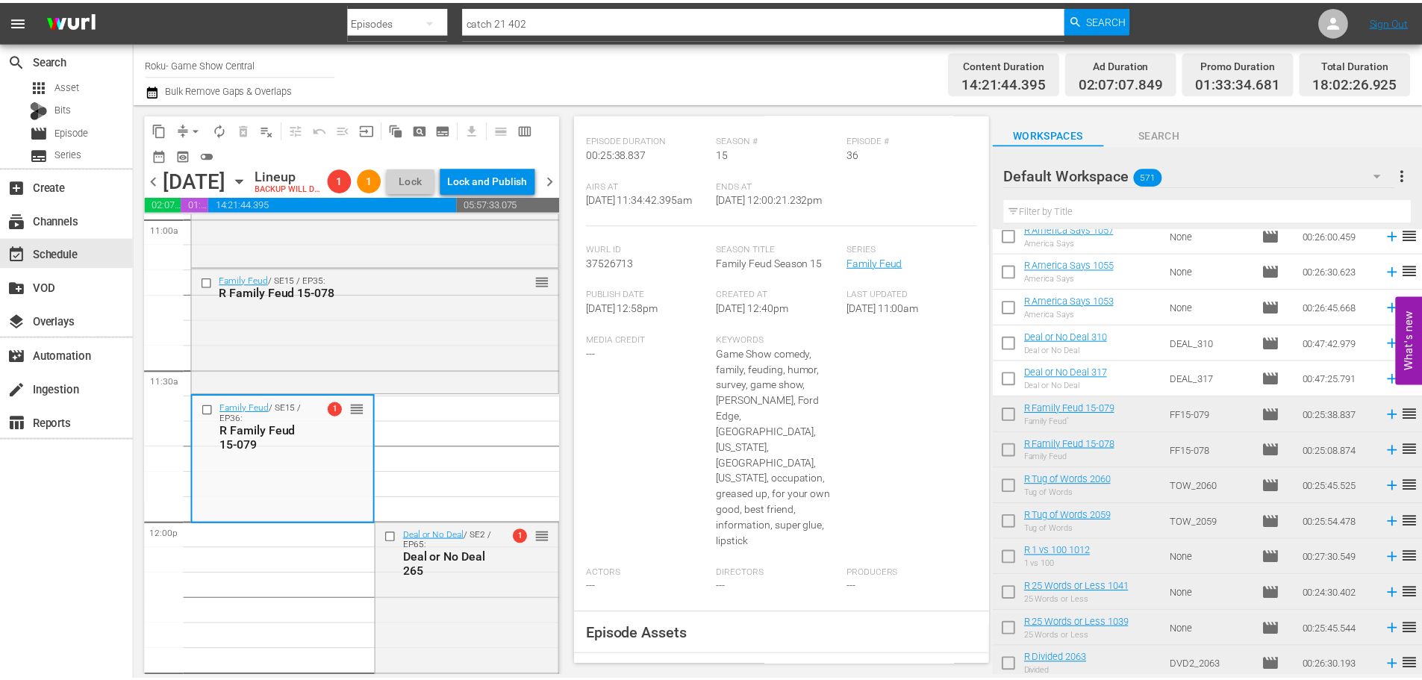
scroll to position [0, 0]
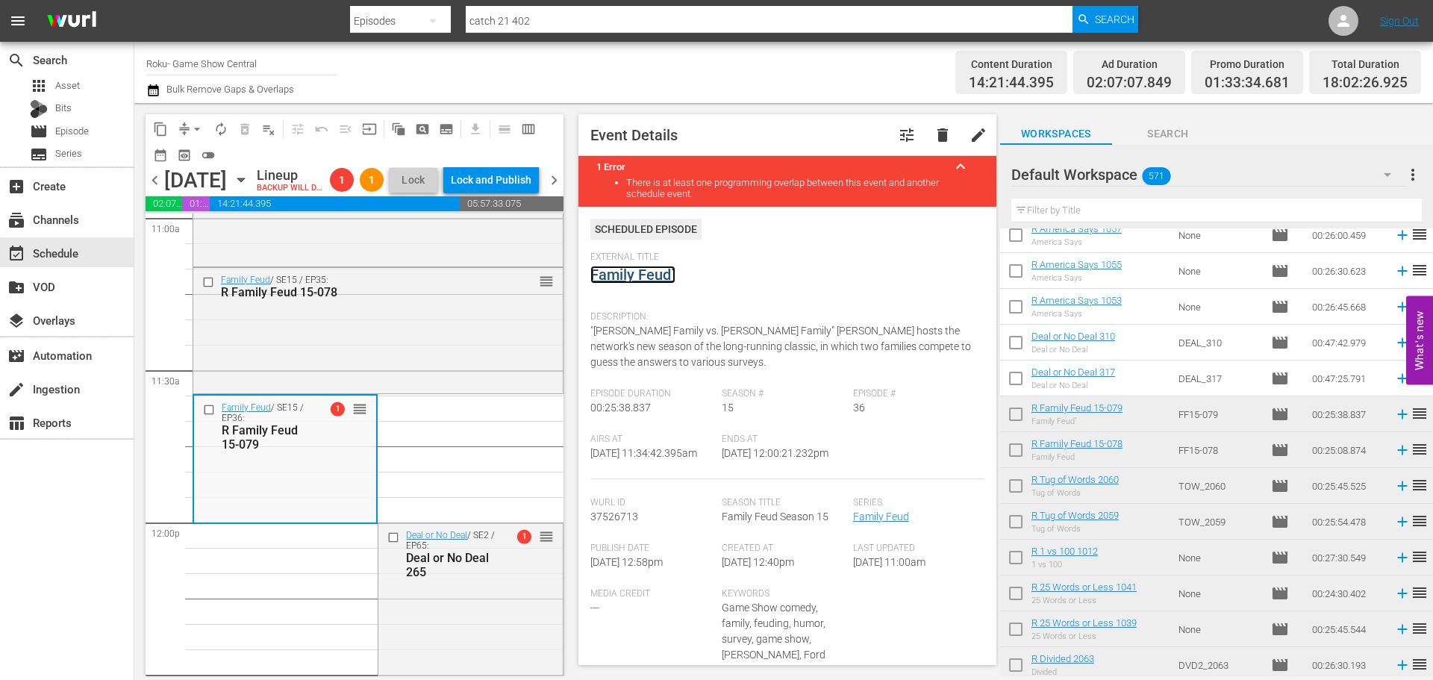
click at [659, 273] on link "Family Feud`" at bounding box center [632, 275] width 85 height 18
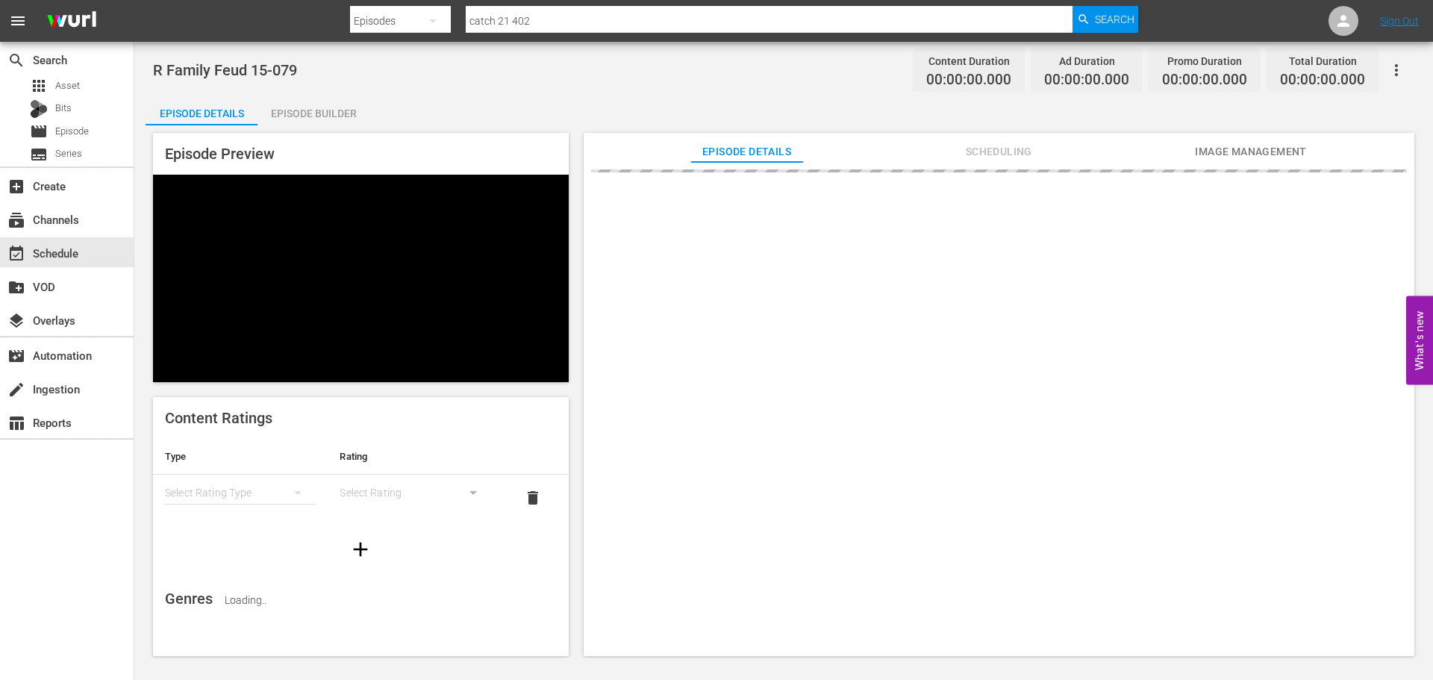
click at [356, 101] on div "Episode Builder" at bounding box center [313, 114] width 112 height 36
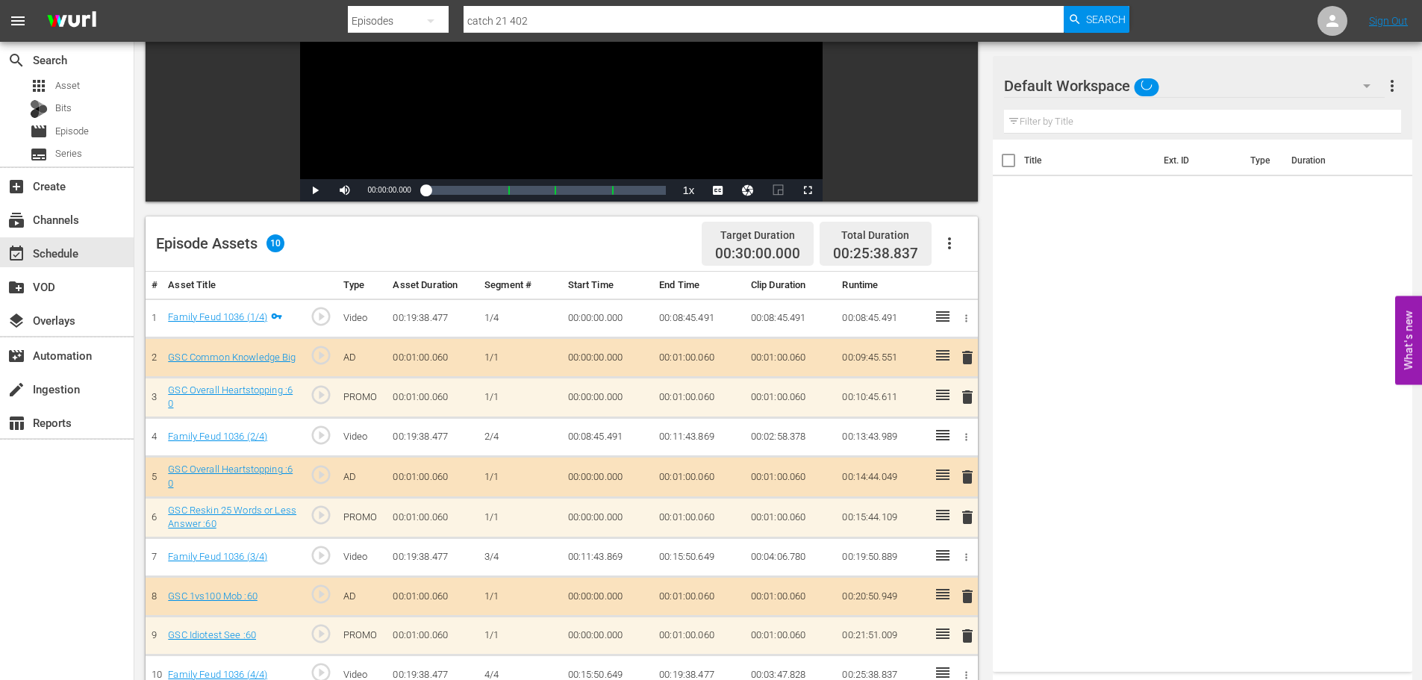
scroll to position [389, 0]
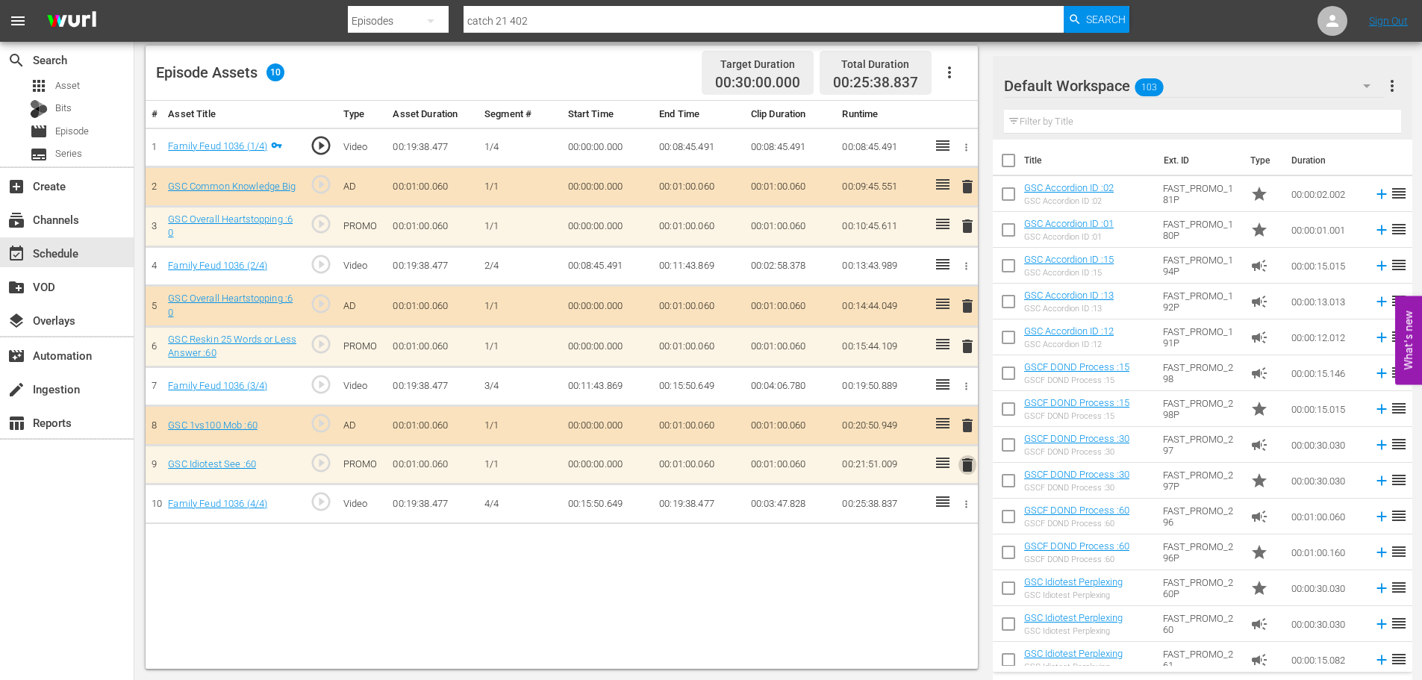
click at [967, 469] on span "delete" at bounding box center [967, 465] width 18 height 18
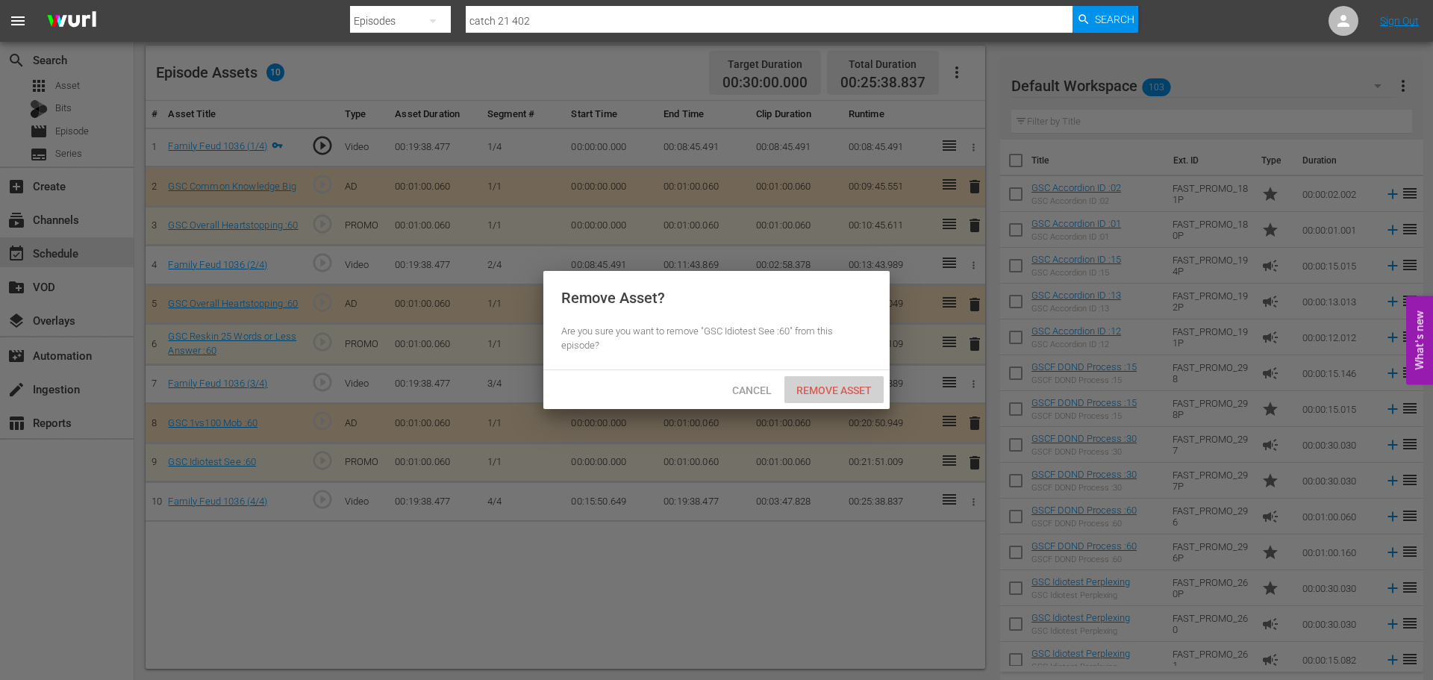
click at [817, 401] on div "Remove Asset" at bounding box center [833, 390] width 99 height 28
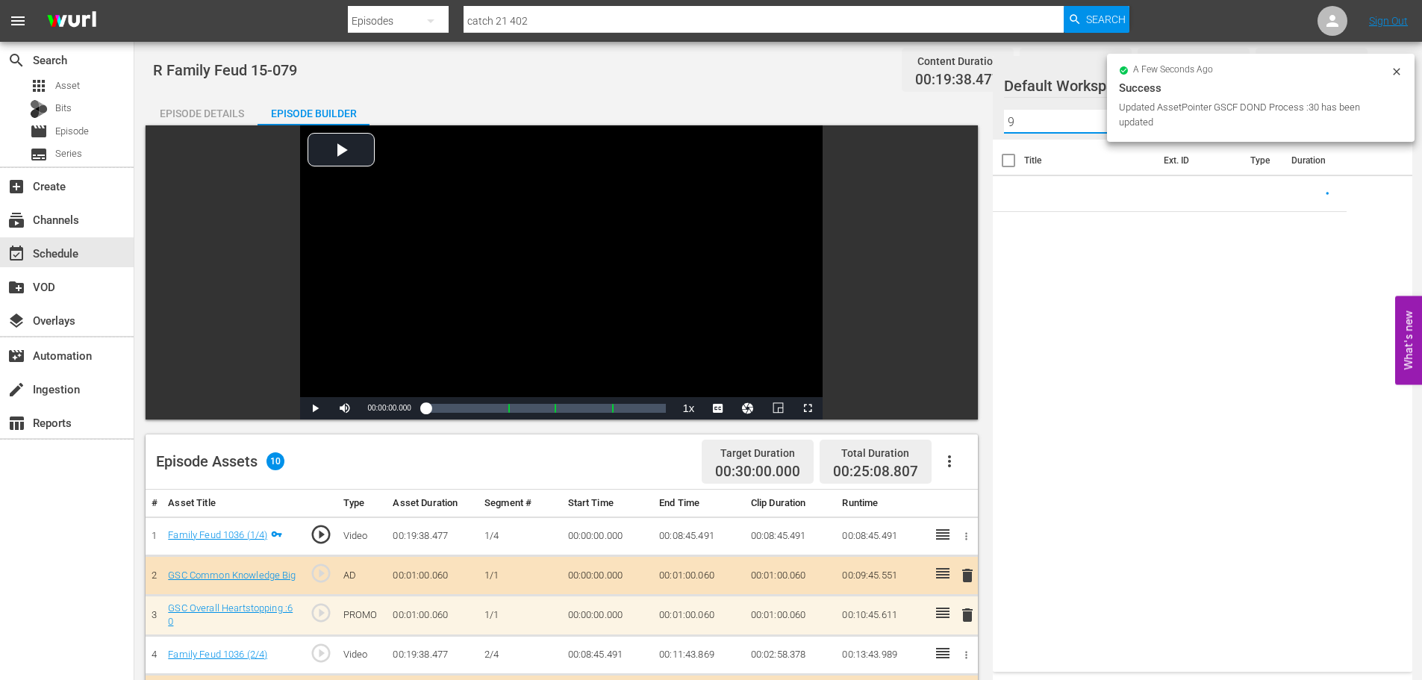
scroll to position [389, 0]
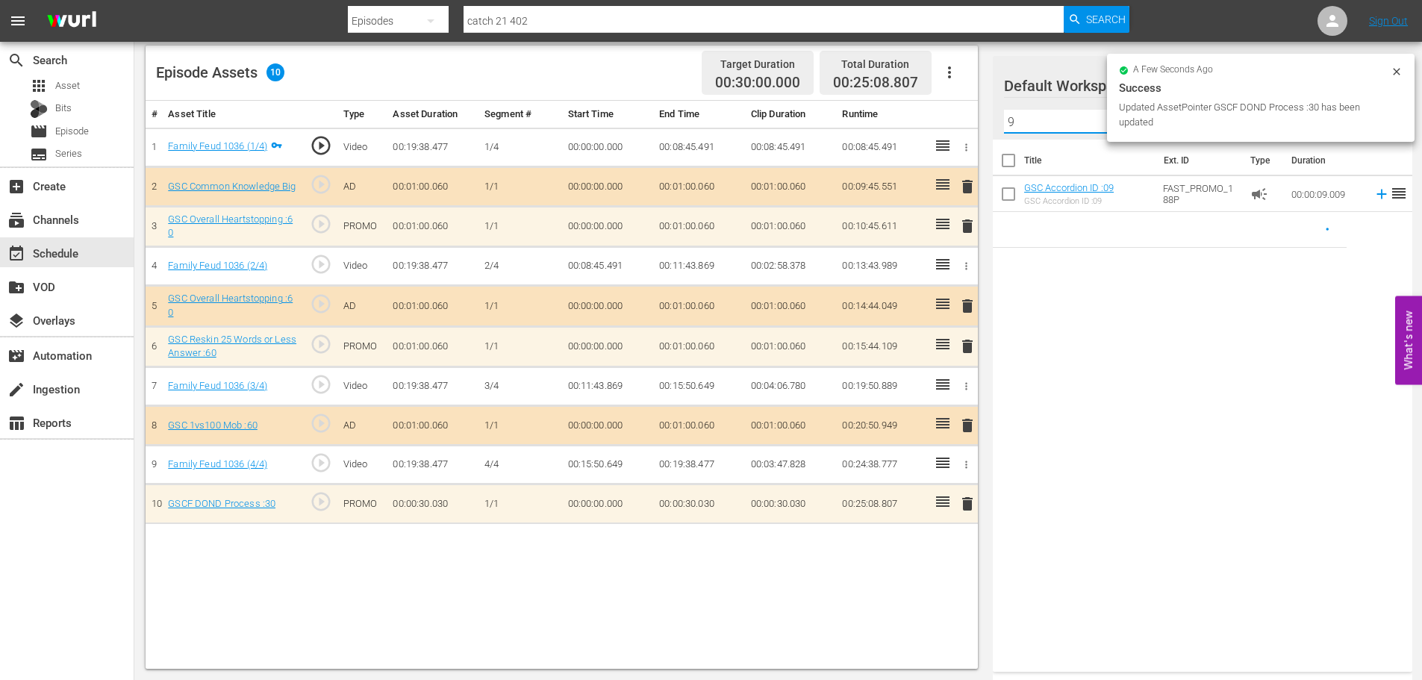
type input "9"
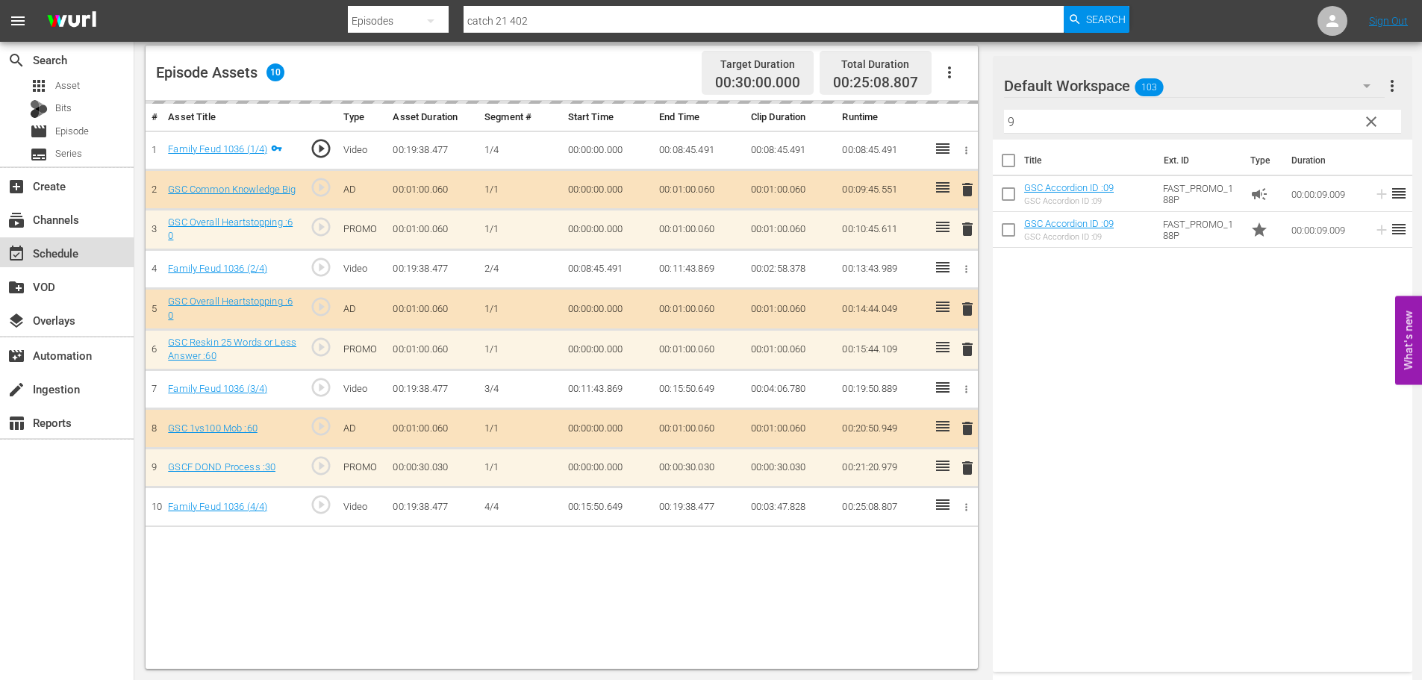
click at [97, 257] on div "event_available Schedule" at bounding box center [67, 252] width 134 height 30
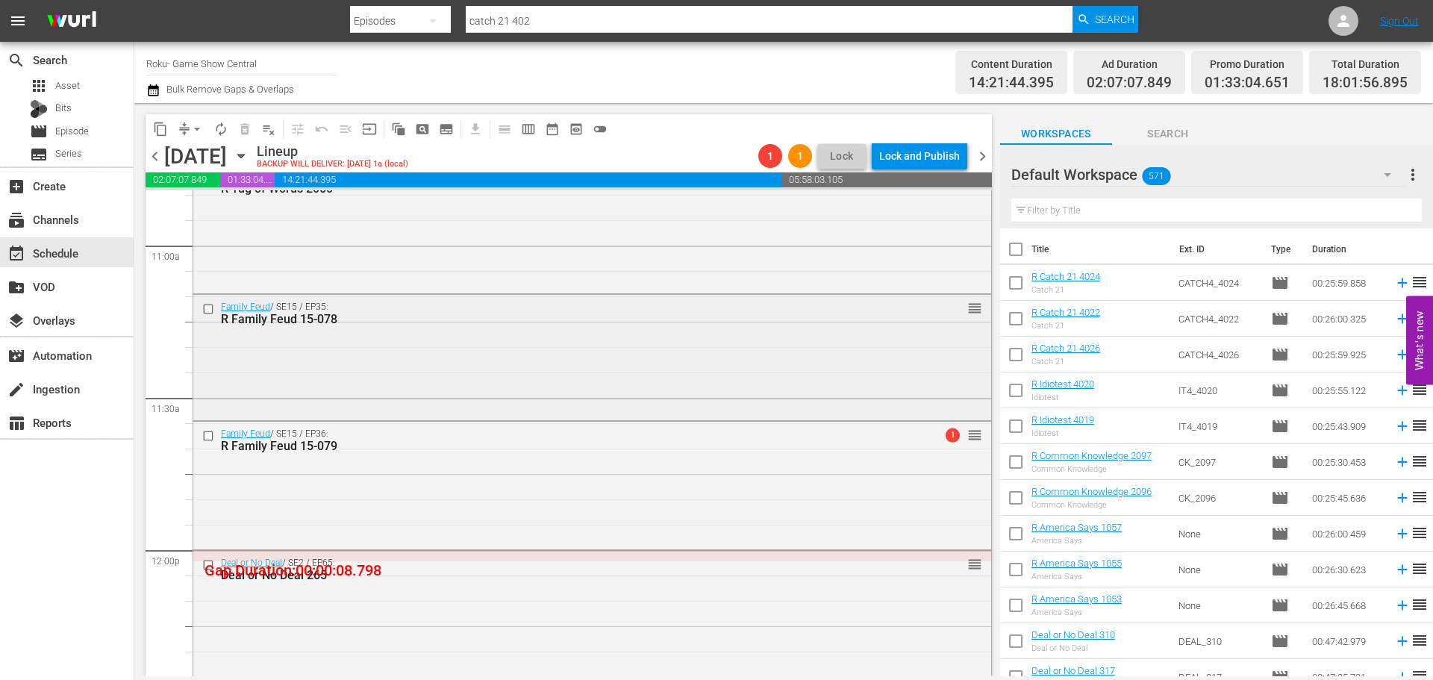
scroll to position [3225, 0]
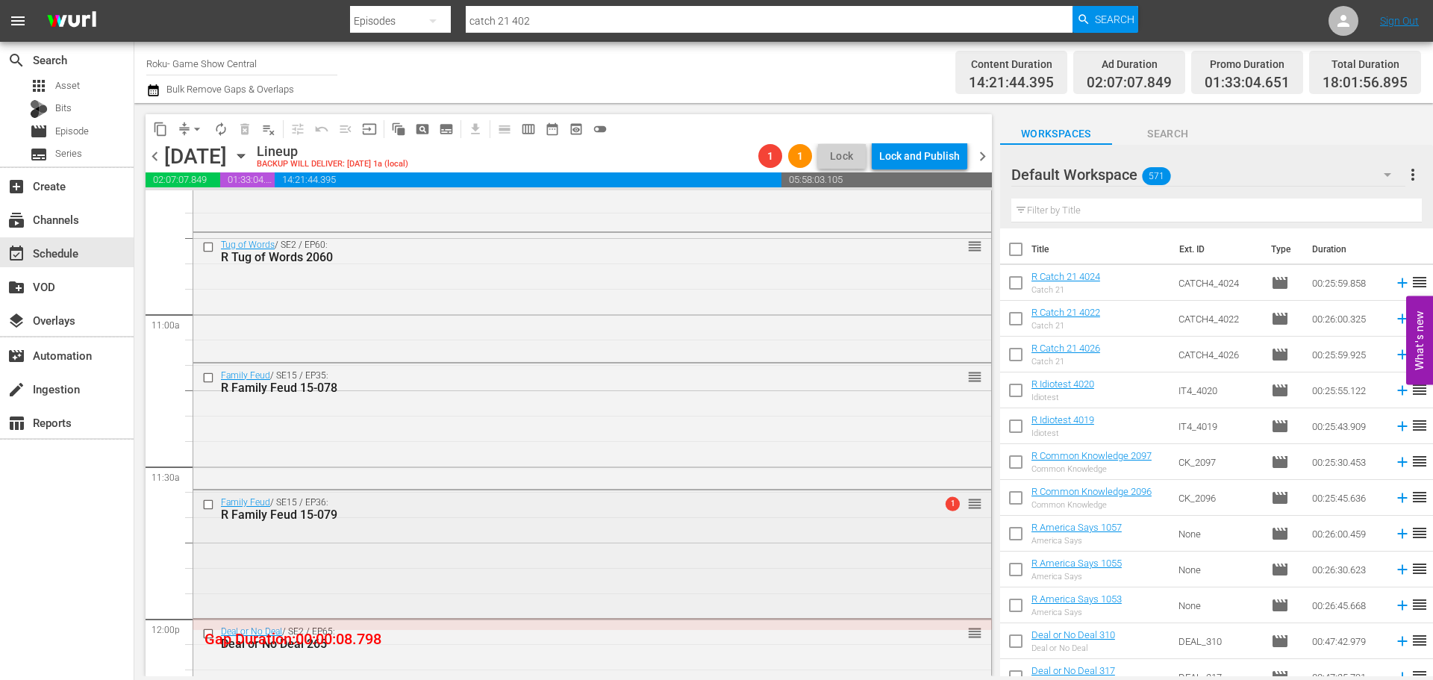
click at [488, 545] on div "Family Feud / SE15 / EP36: R Family Feud 15-079 1 reorder" at bounding box center [592, 552] width 798 height 124
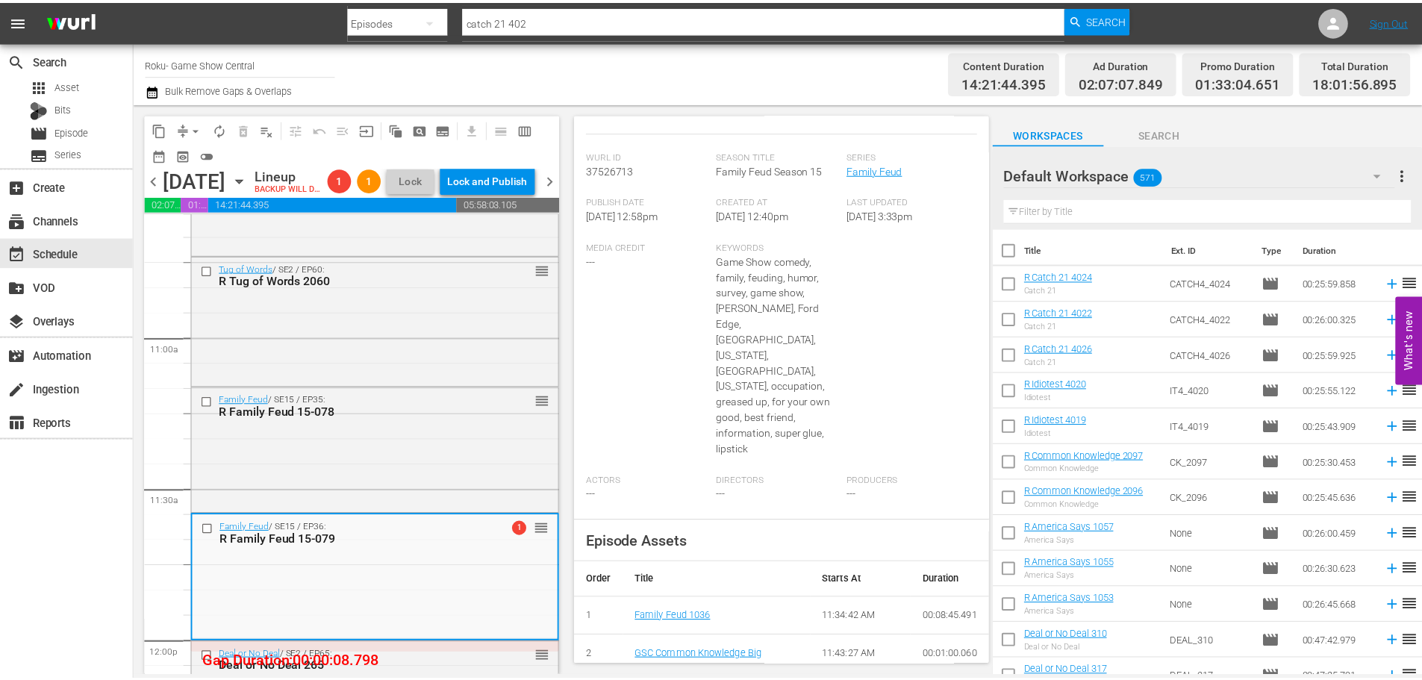
scroll to position [0, 0]
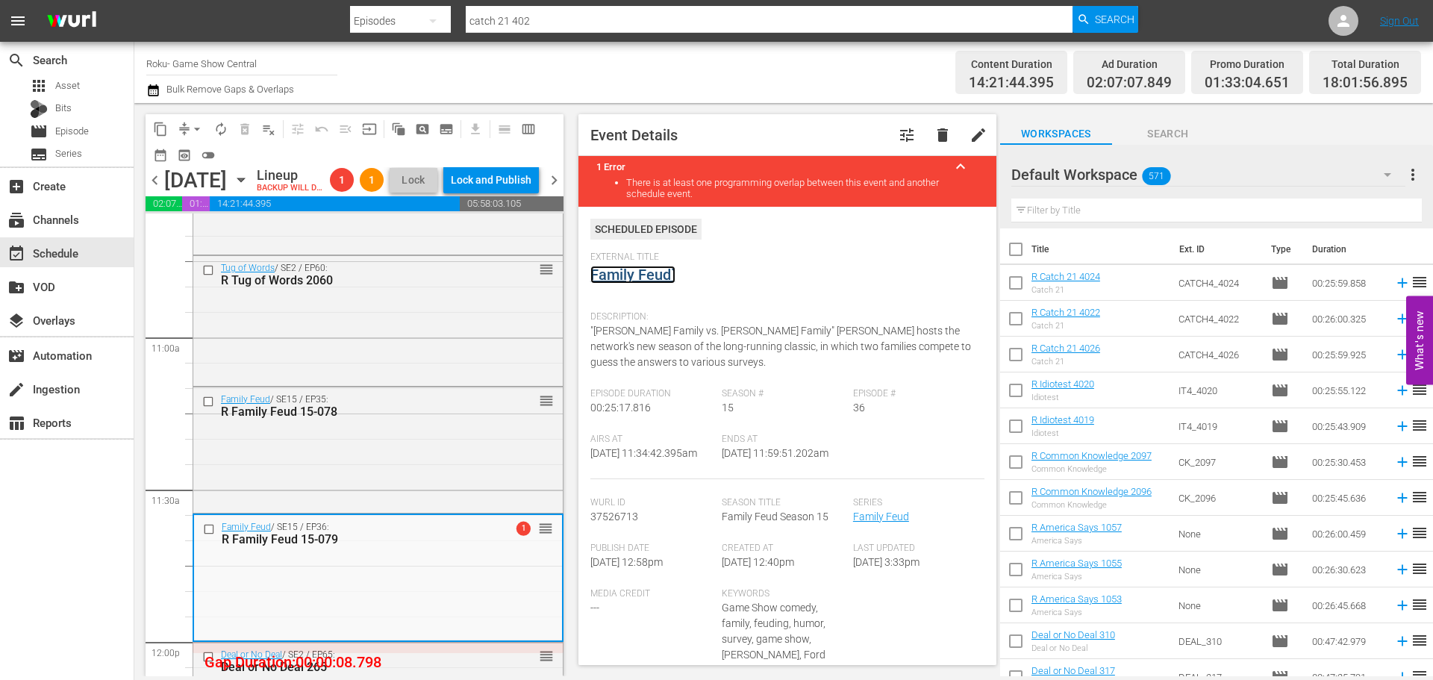
click at [640, 271] on link "Family Feud`" at bounding box center [632, 275] width 85 height 18
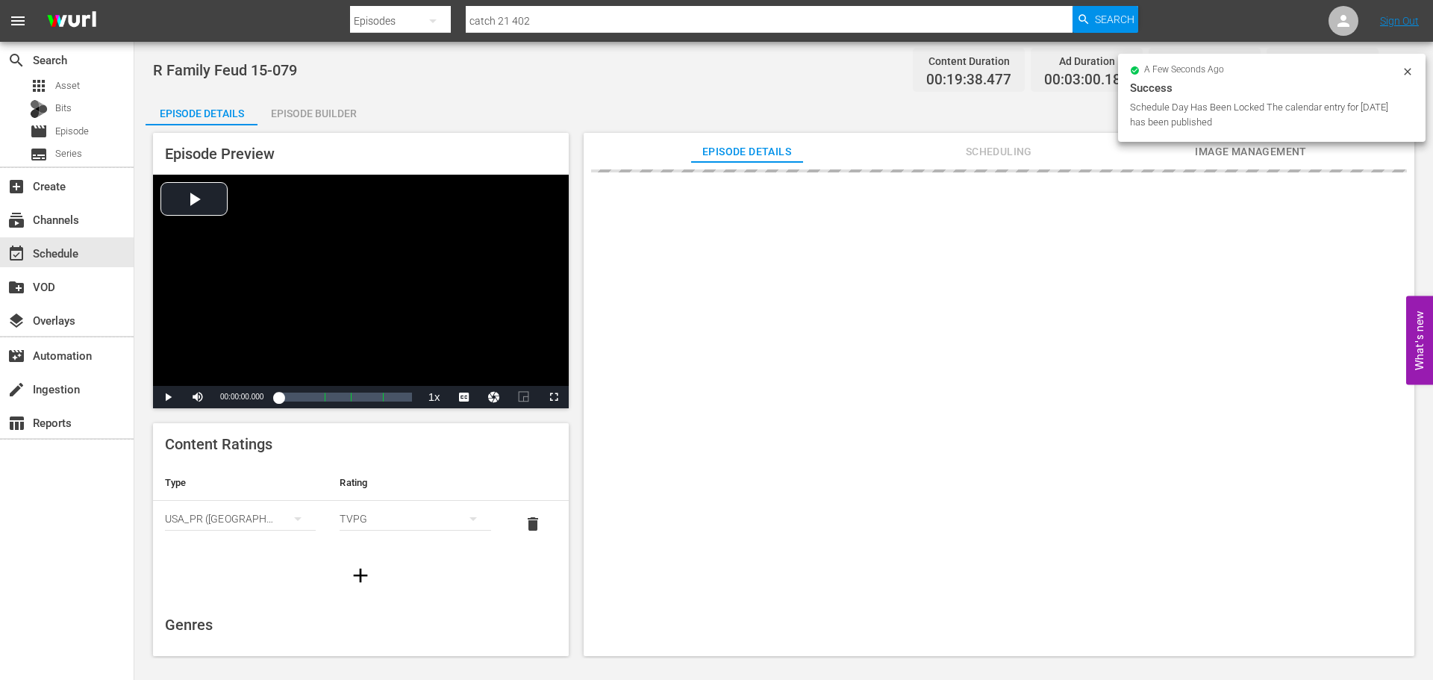
click at [303, 113] on div "Episode Builder" at bounding box center [313, 114] width 112 height 36
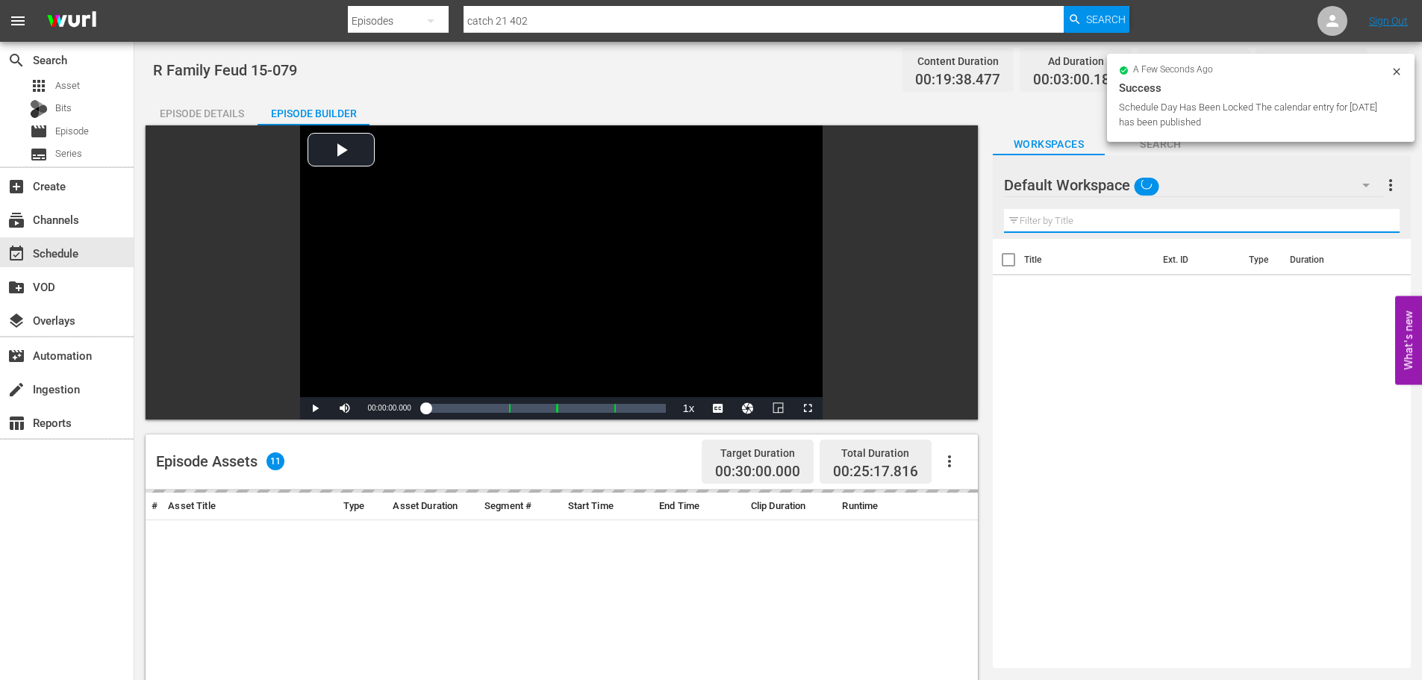
click at [1111, 225] on input "text" at bounding box center [1202, 221] width 396 height 24
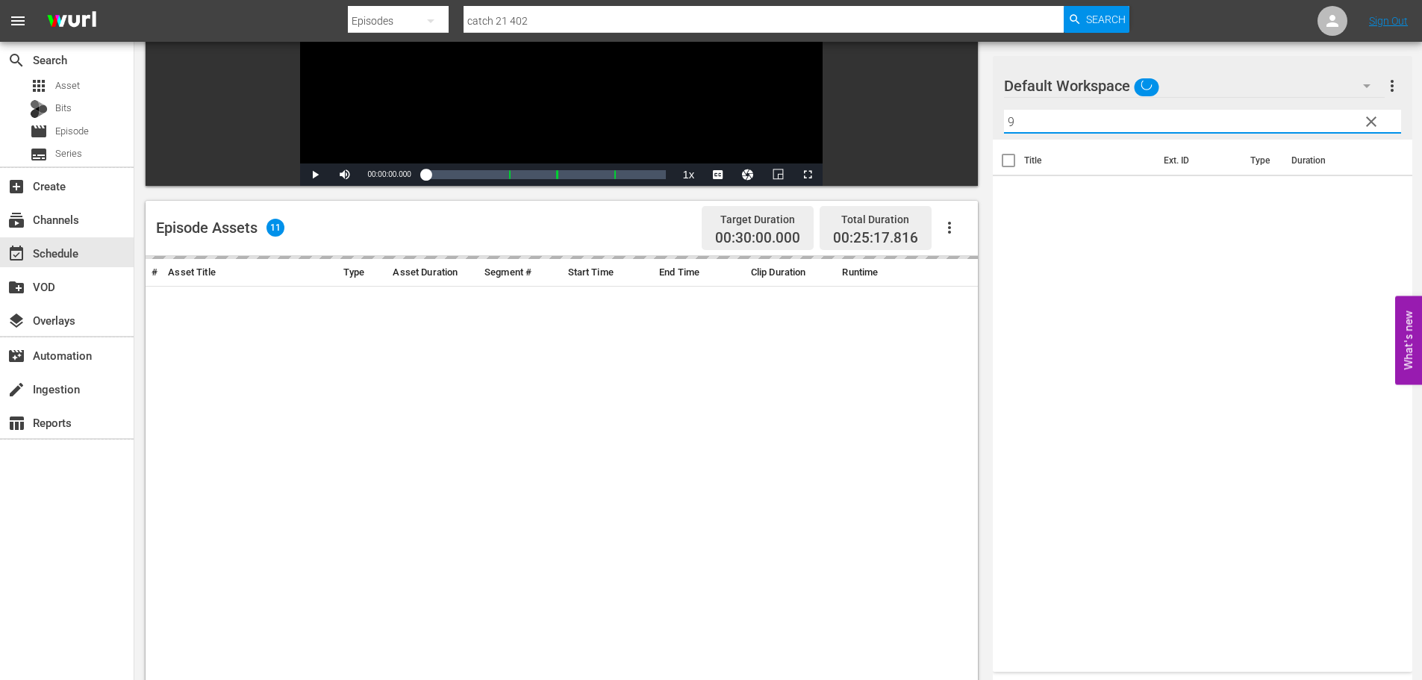
scroll to position [389, 0]
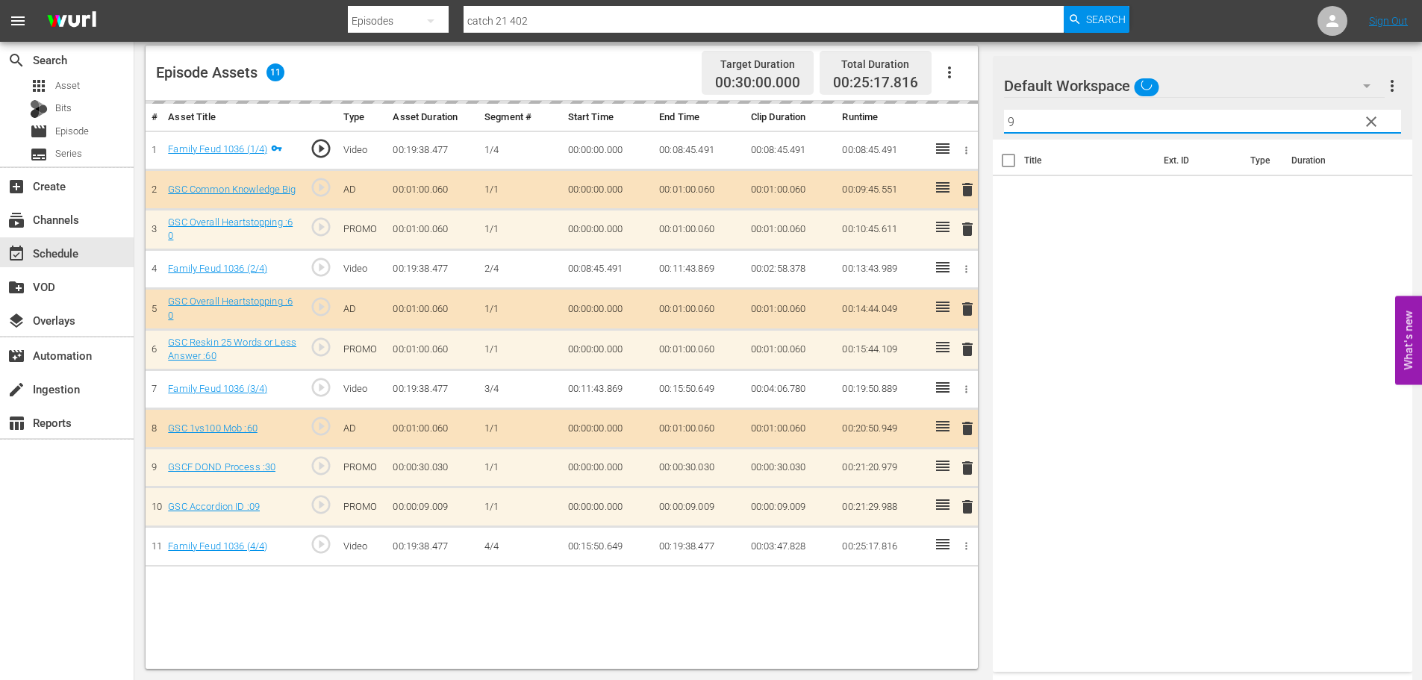
type input "9"
click at [969, 504] on div "delete" at bounding box center [964, 507] width 13 height 22
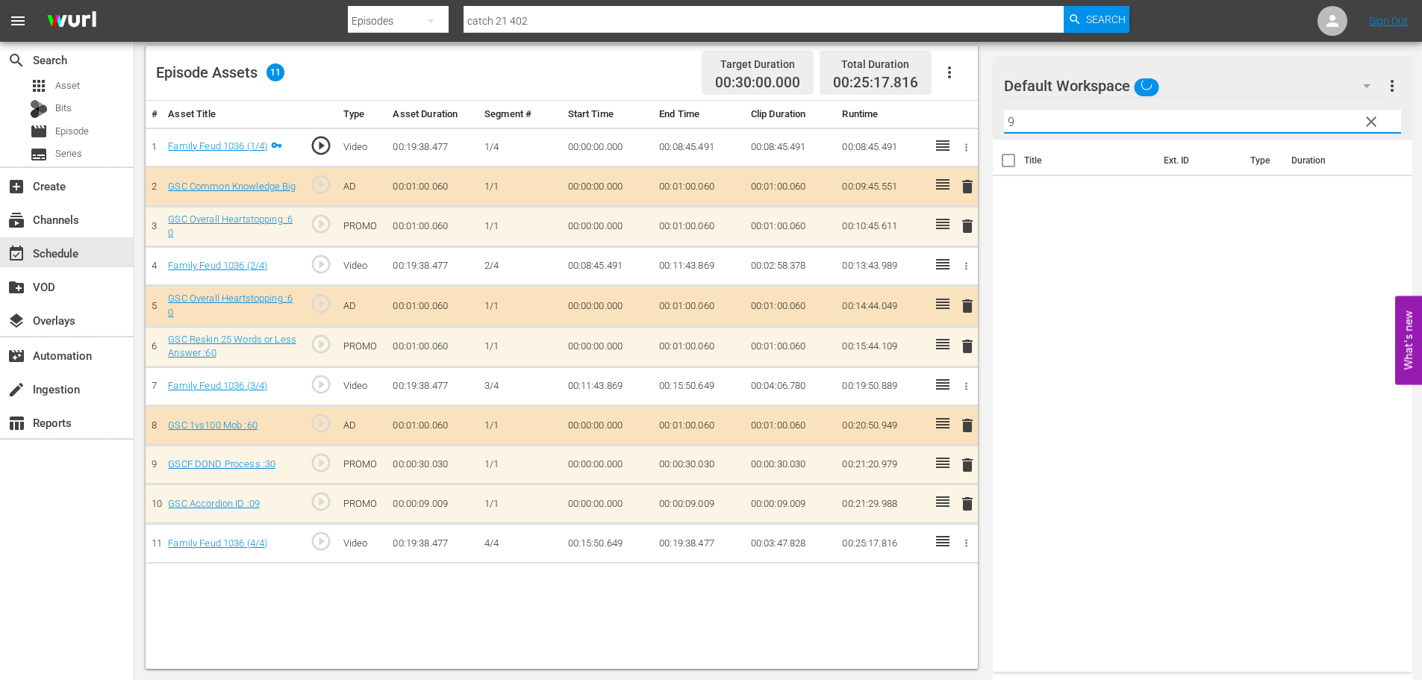
click at [1059, 124] on input "9" at bounding box center [1202, 122] width 397 height 24
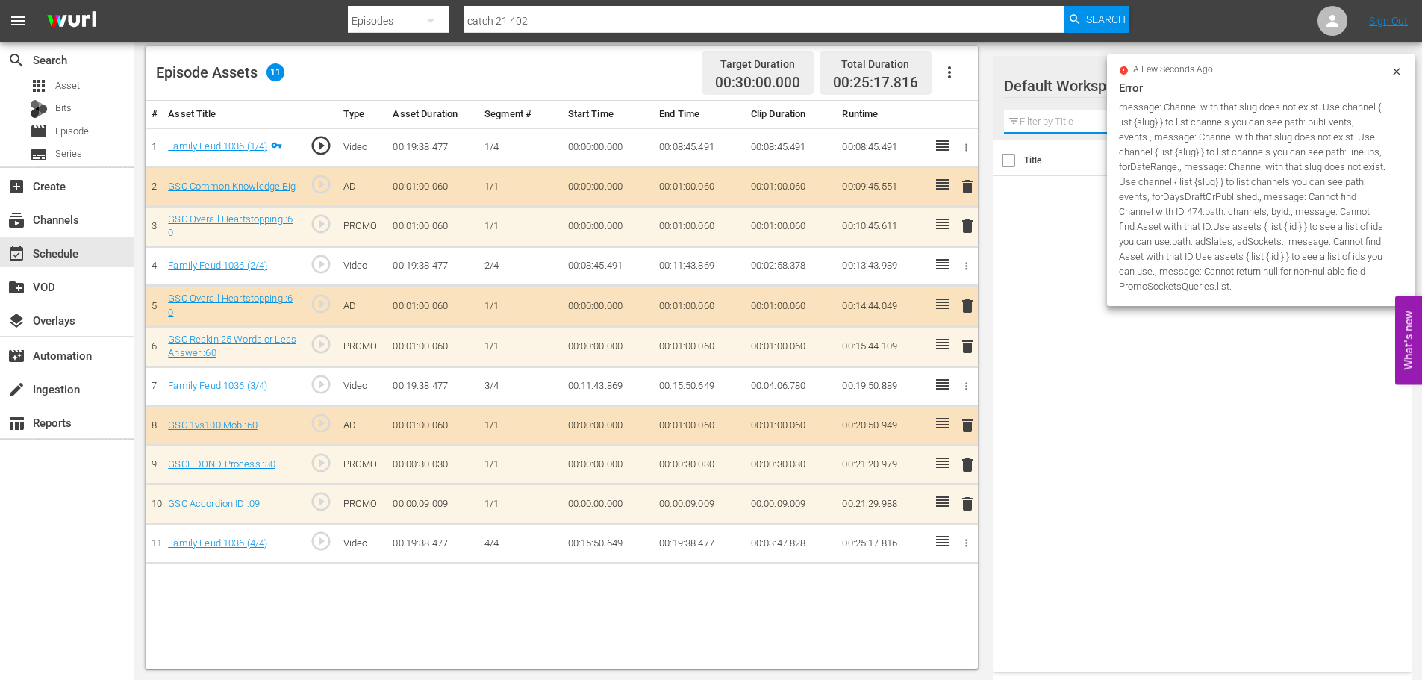
click at [972, 503] on span "delete" at bounding box center [967, 504] width 18 height 18
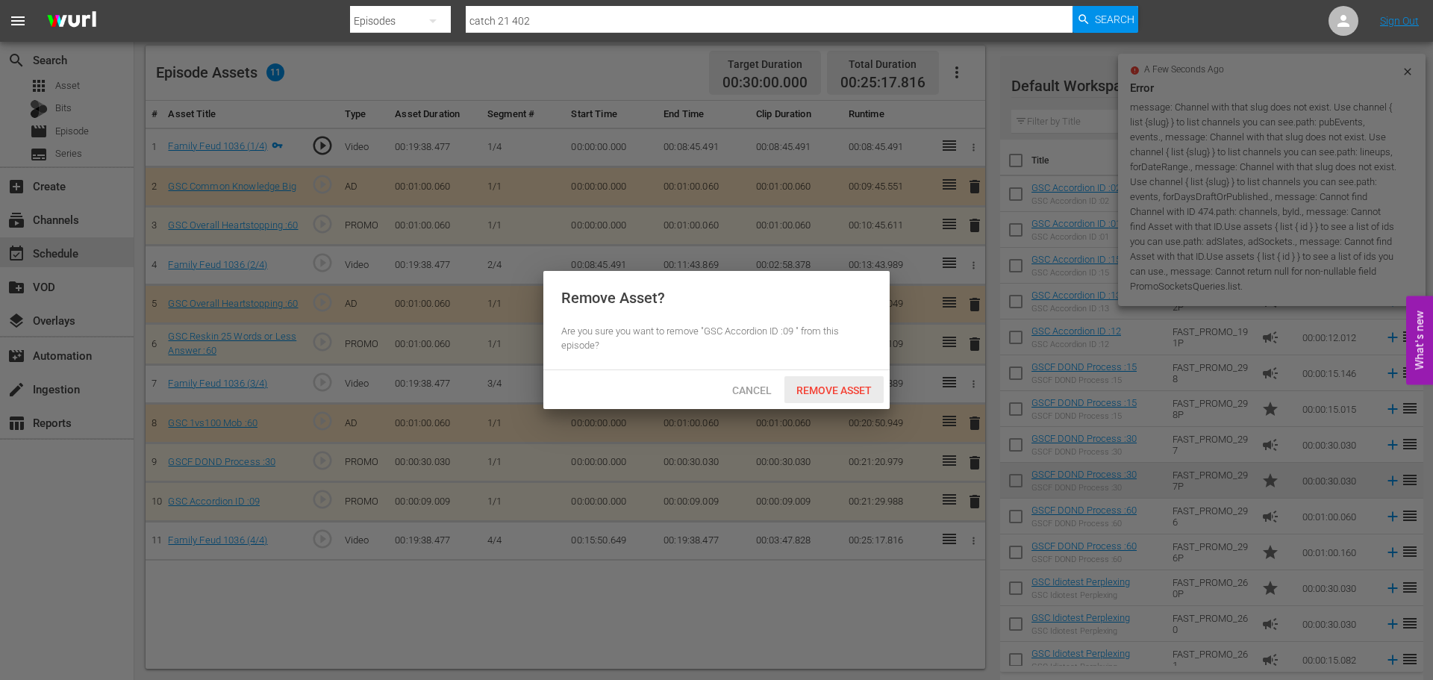
click at [840, 380] on div "Remove Asset" at bounding box center [833, 390] width 99 height 28
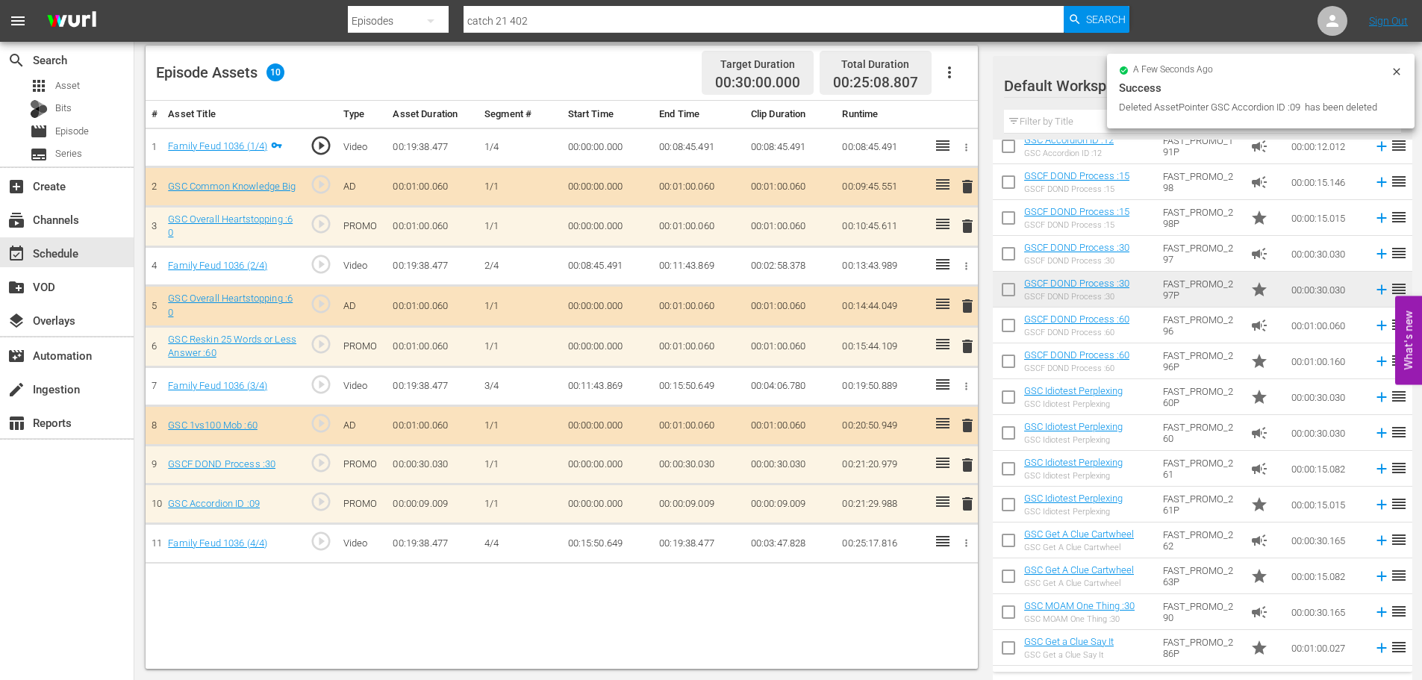
scroll to position [224, 0]
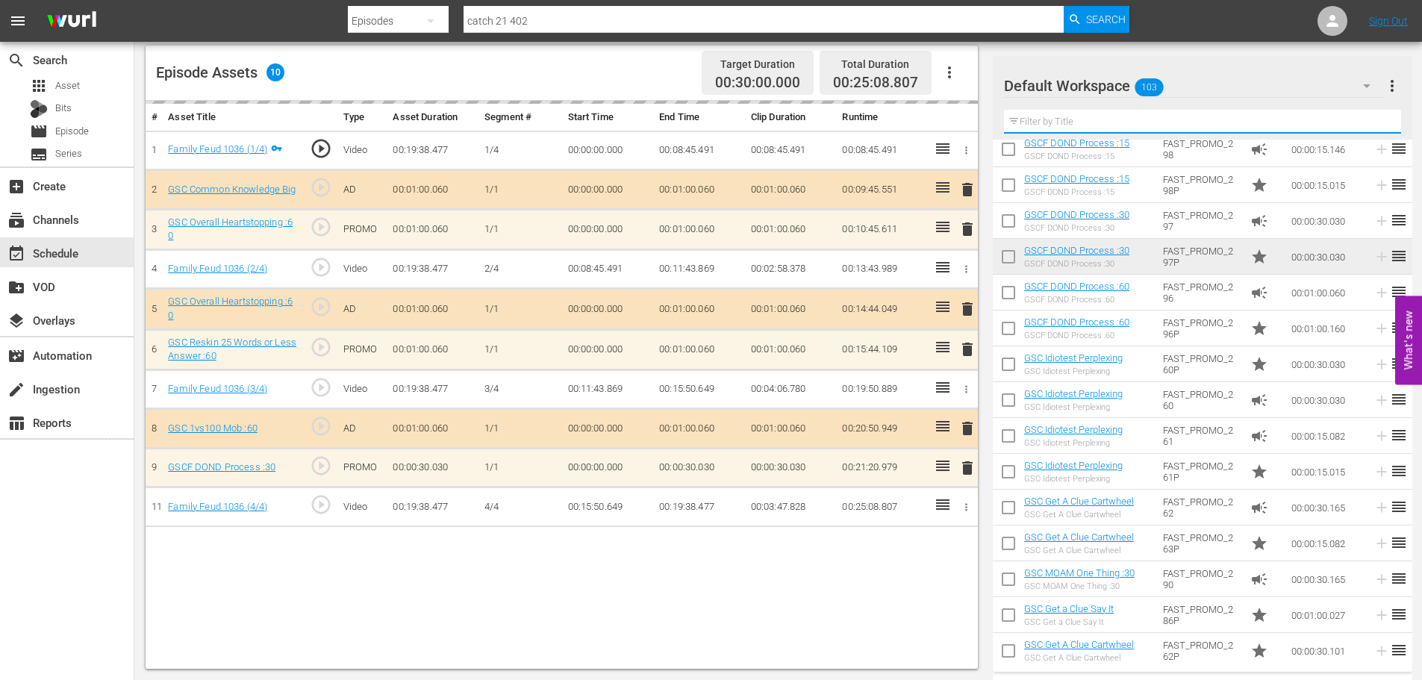
click at [1057, 120] on input "text" at bounding box center [1202, 122] width 397 height 24
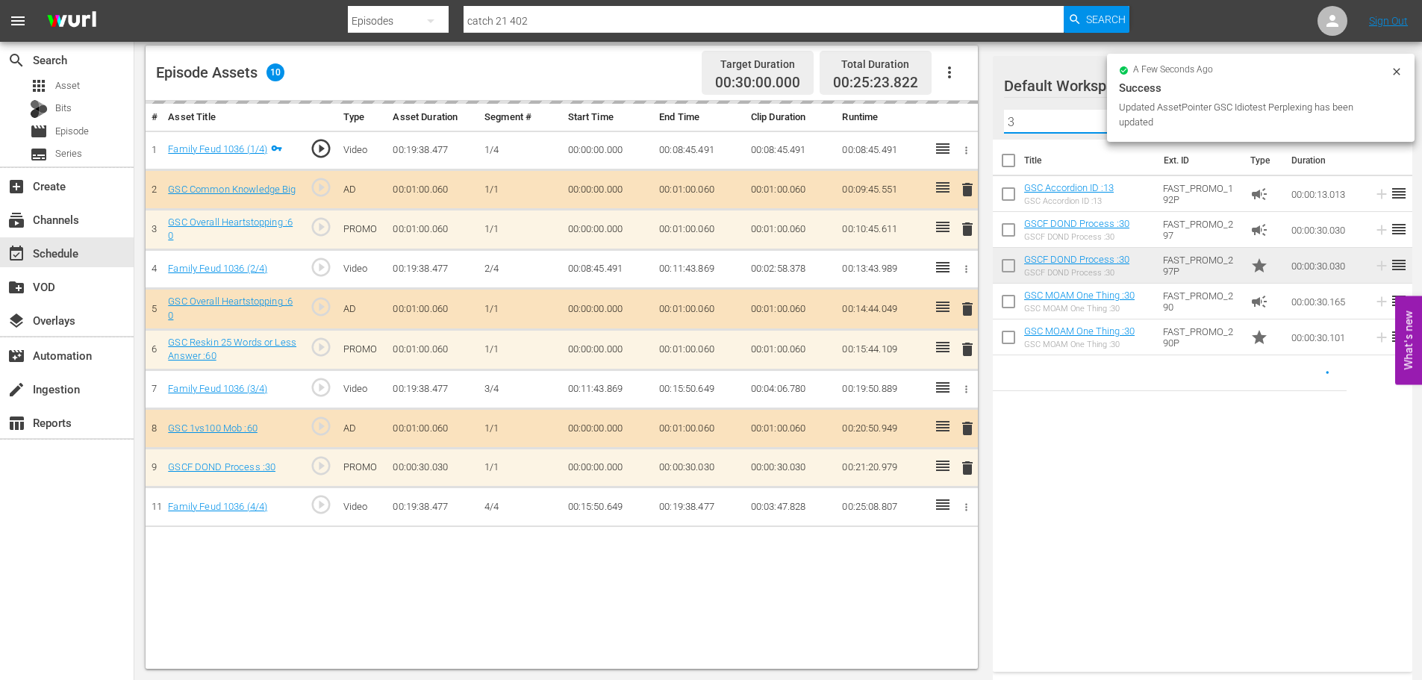
scroll to position [0, 0]
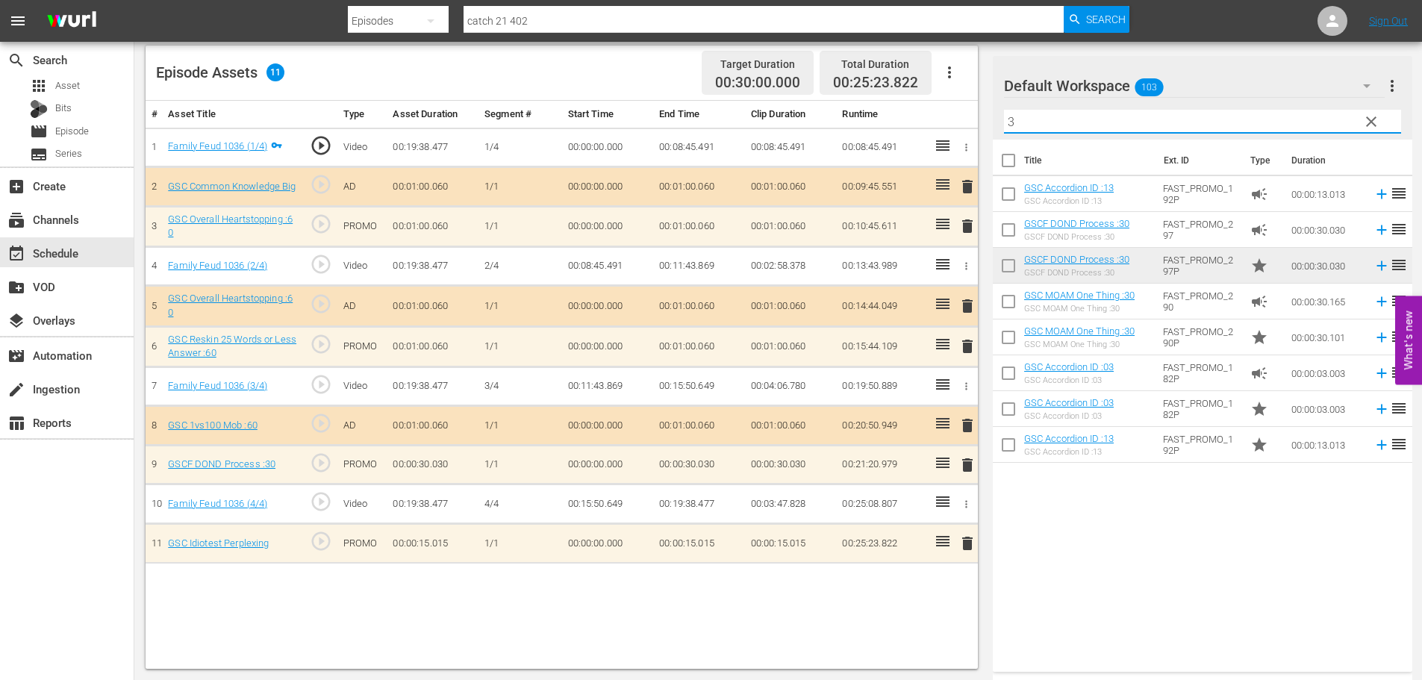
type input "3"
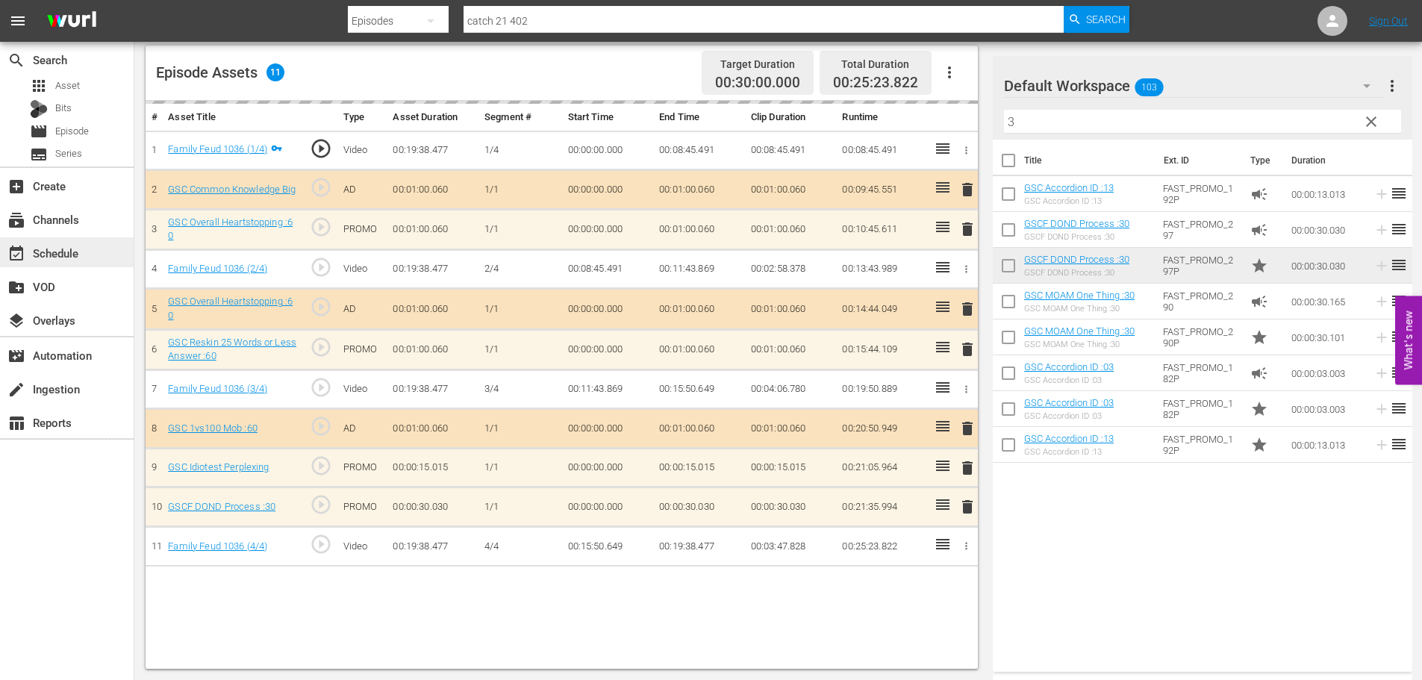
click at [75, 256] on div "event_available Schedule" at bounding box center [42, 250] width 84 height 13
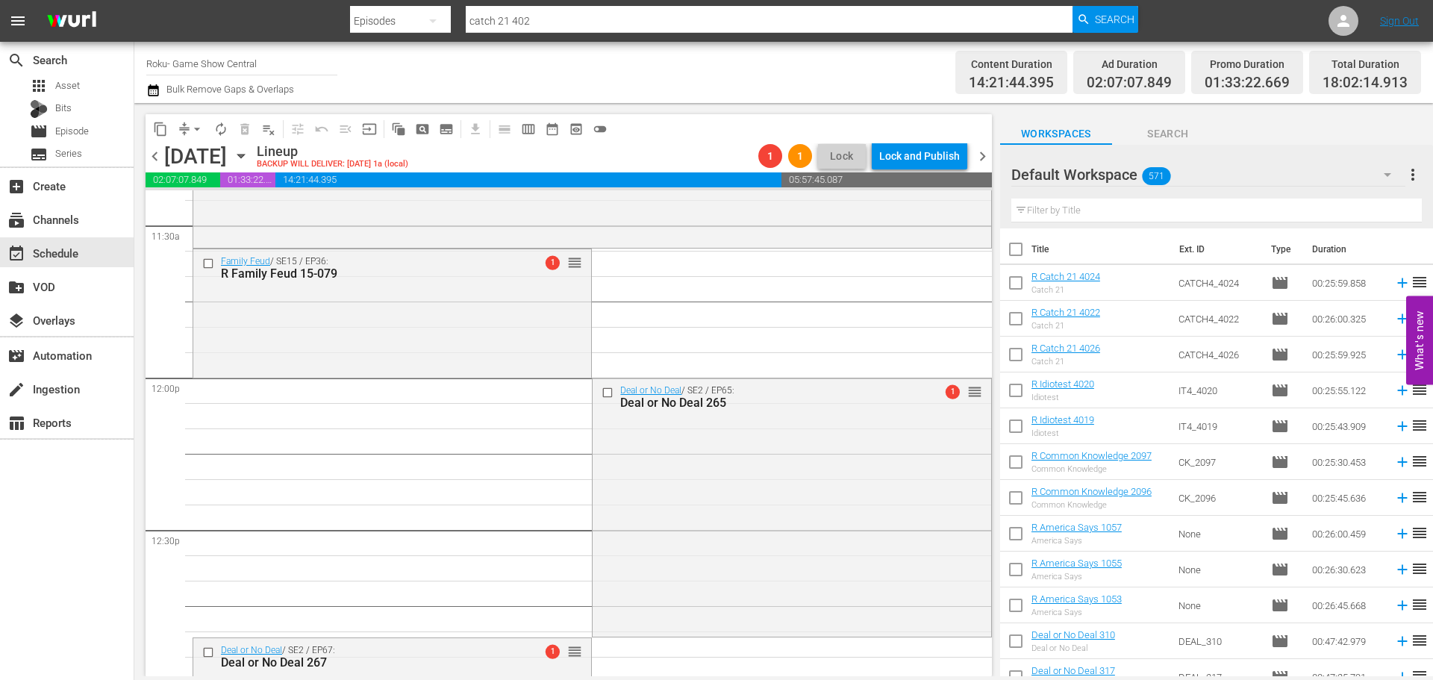
scroll to position [3288, 0]
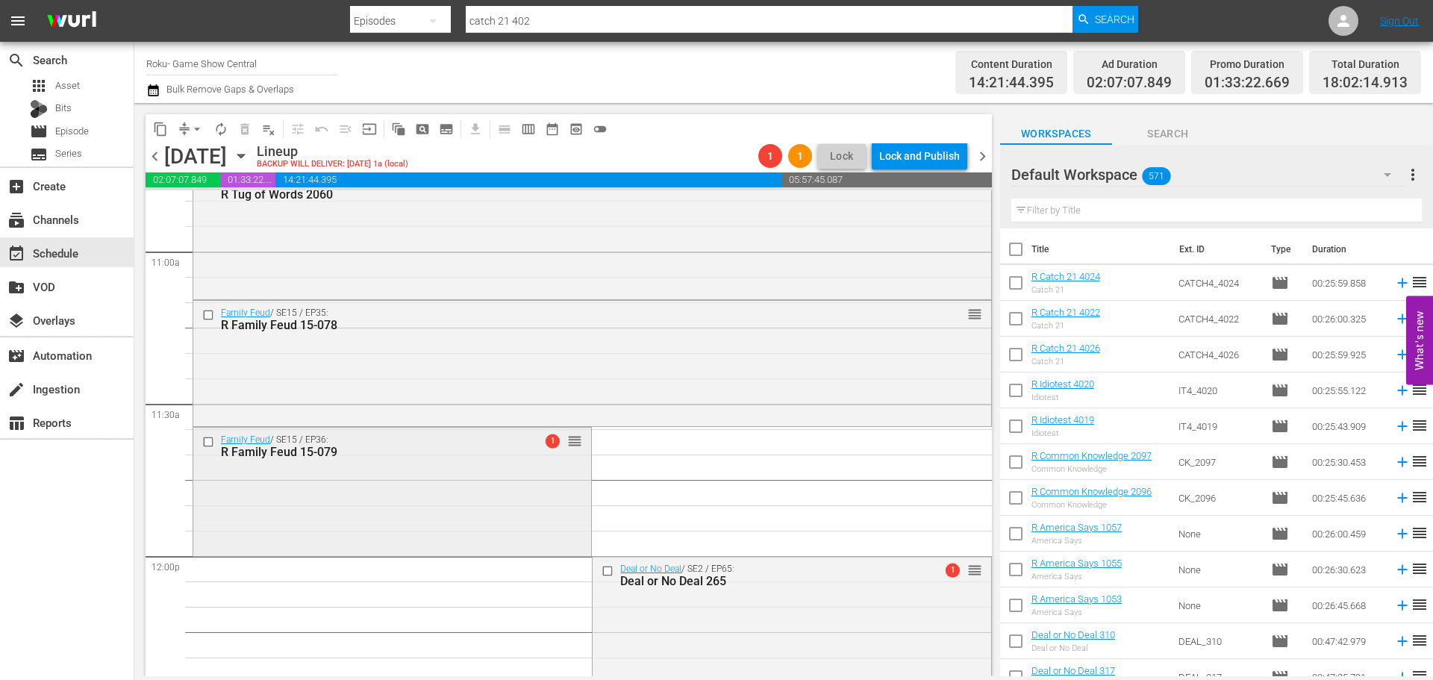
click at [429, 486] on div "Family Feud / SE15 / EP36: R Family Feud 15-079 1 reorder" at bounding box center [392, 490] width 398 height 125
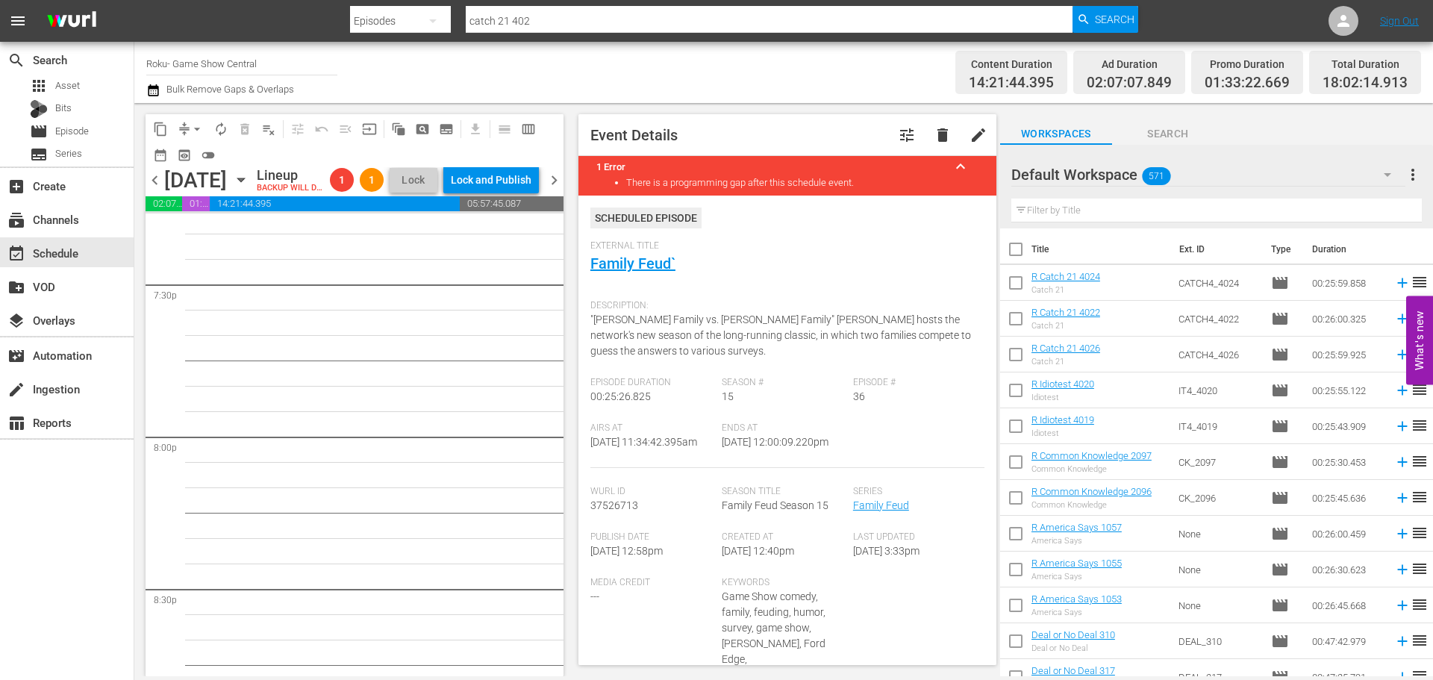
scroll to position [5601, 0]
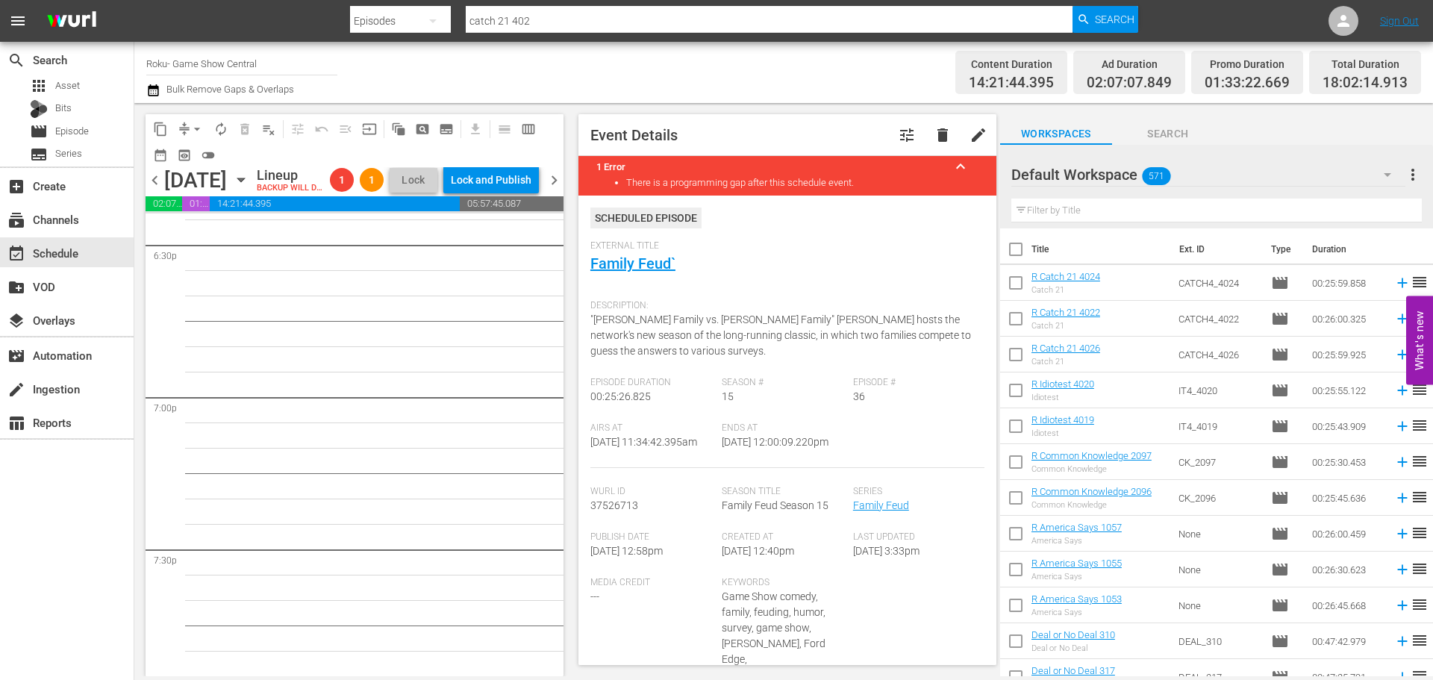
click at [191, 130] on span "arrow_drop_down" at bounding box center [197, 129] width 15 height 15
click at [210, 164] on li "Align to Midnight" at bounding box center [197, 159] width 157 height 25
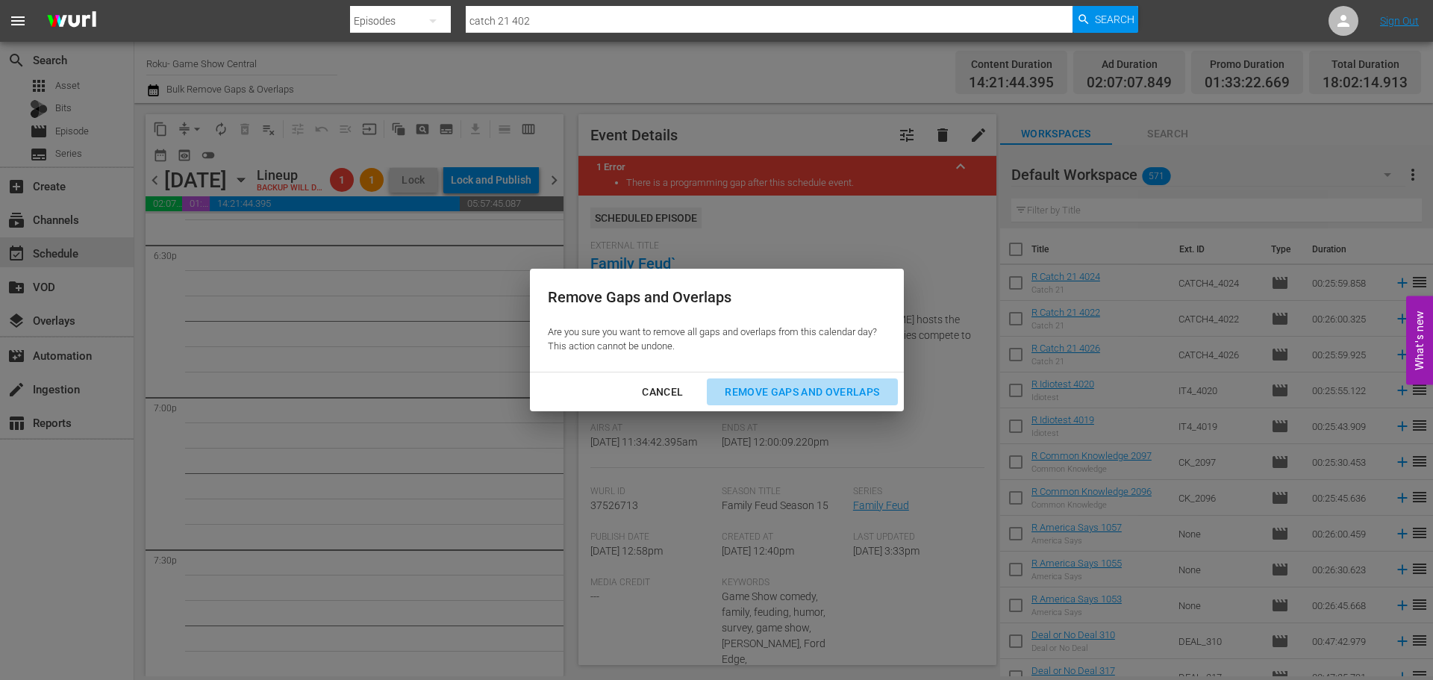
click at [793, 386] on div "Remove Gaps and Overlaps" at bounding box center [802, 392] width 178 height 19
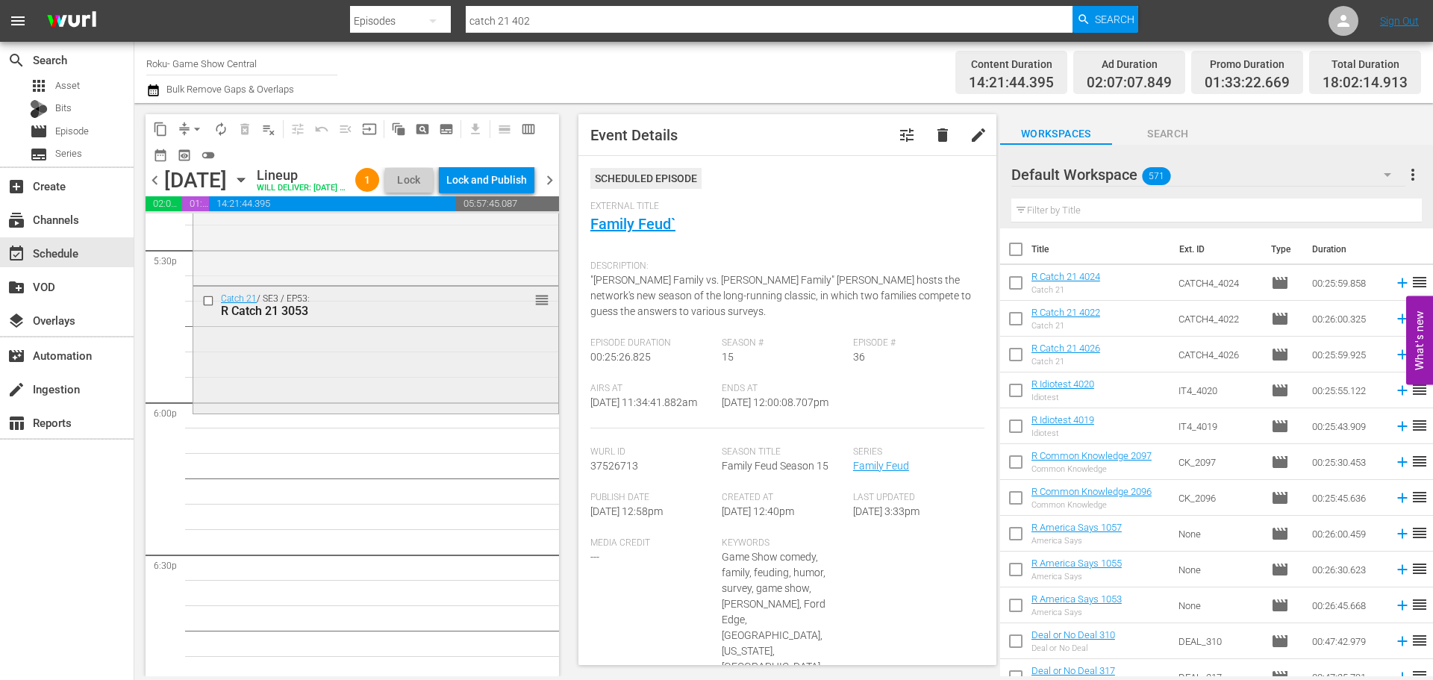
scroll to position [5278, 0]
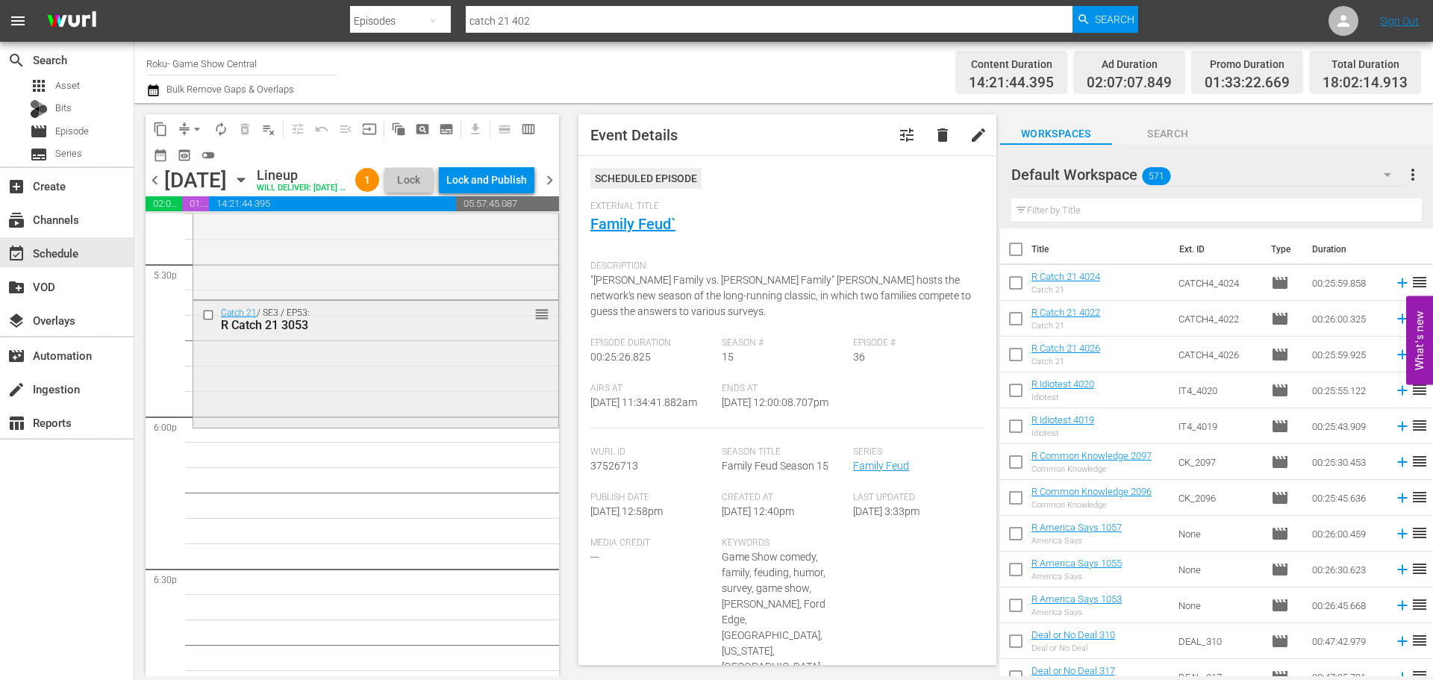
click at [328, 421] on div "Catch 21 / SE3 / EP53: R Catch 21 3053 reorder" at bounding box center [375, 363] width 365 height 124
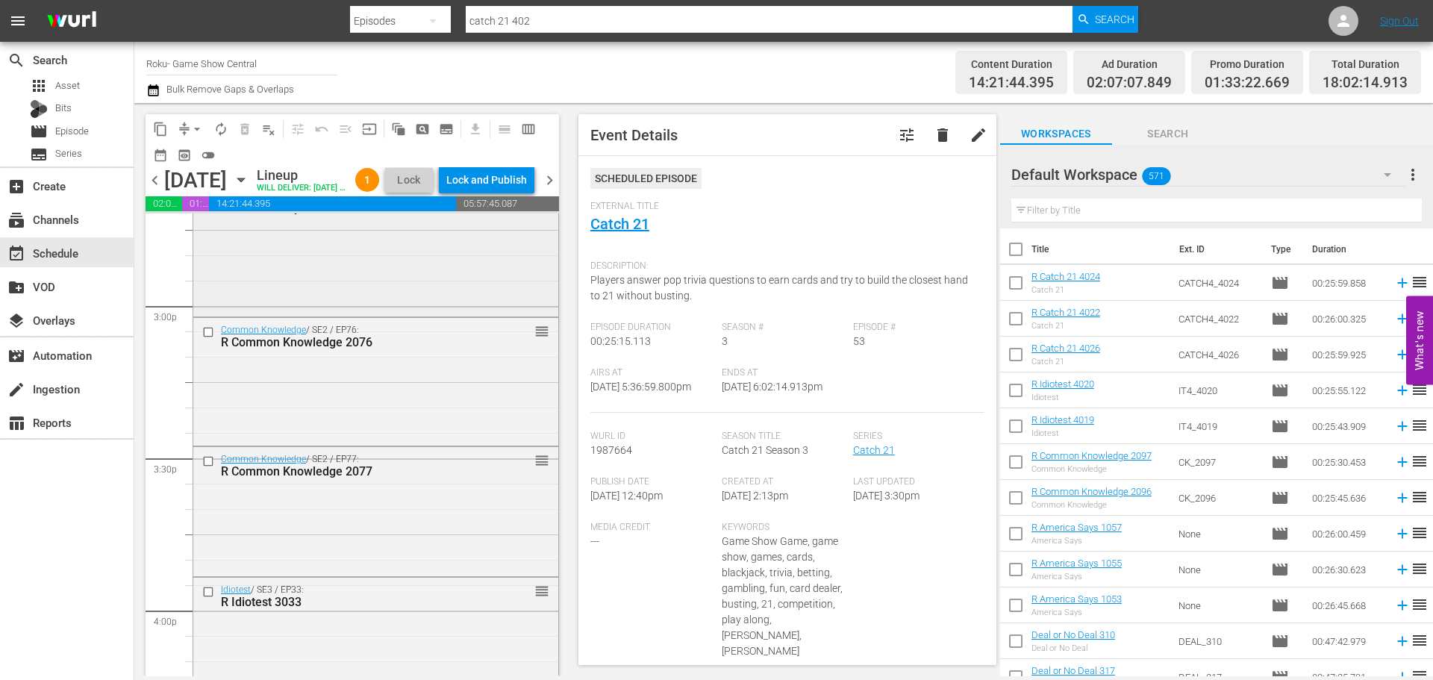
scroll to position [4382, 0]
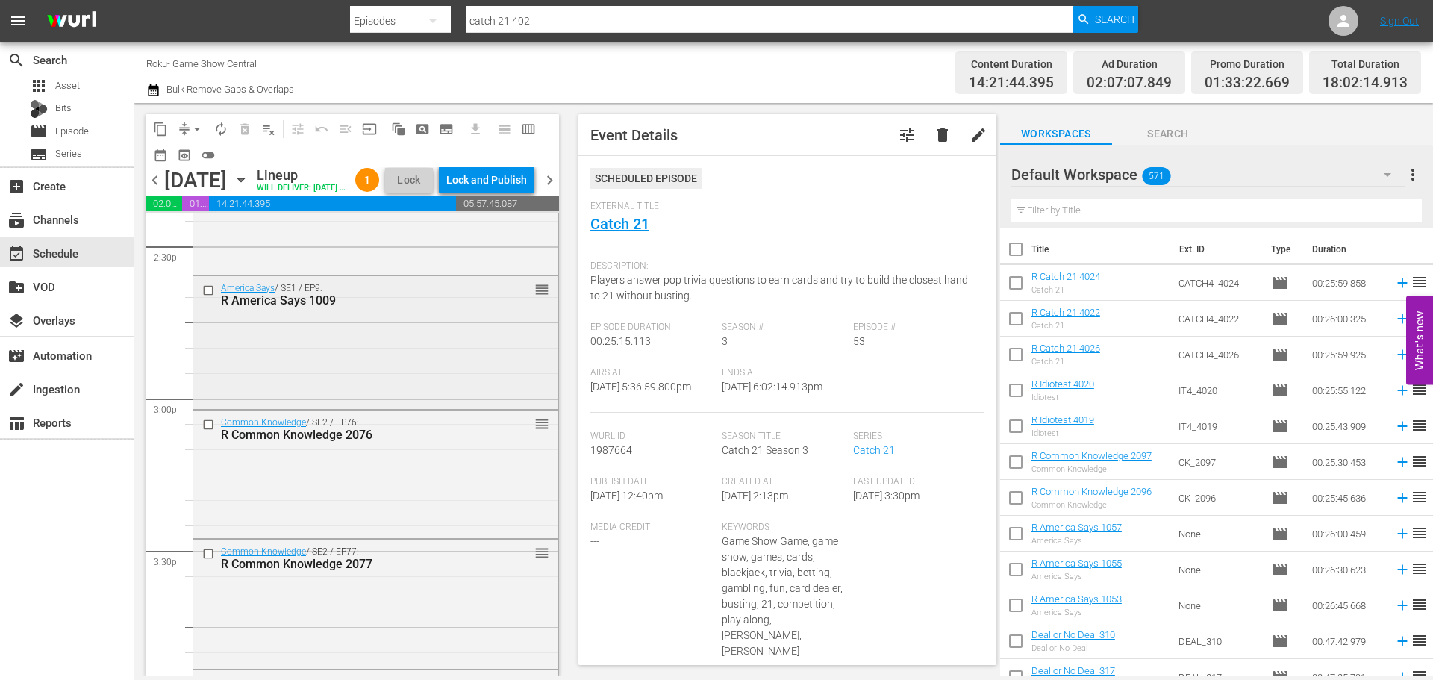
click at [324, 393] on div "America Says / SE1 / EP9: R America Says 1009 reorder" at bounding box center [375, 341] width 365 height 130
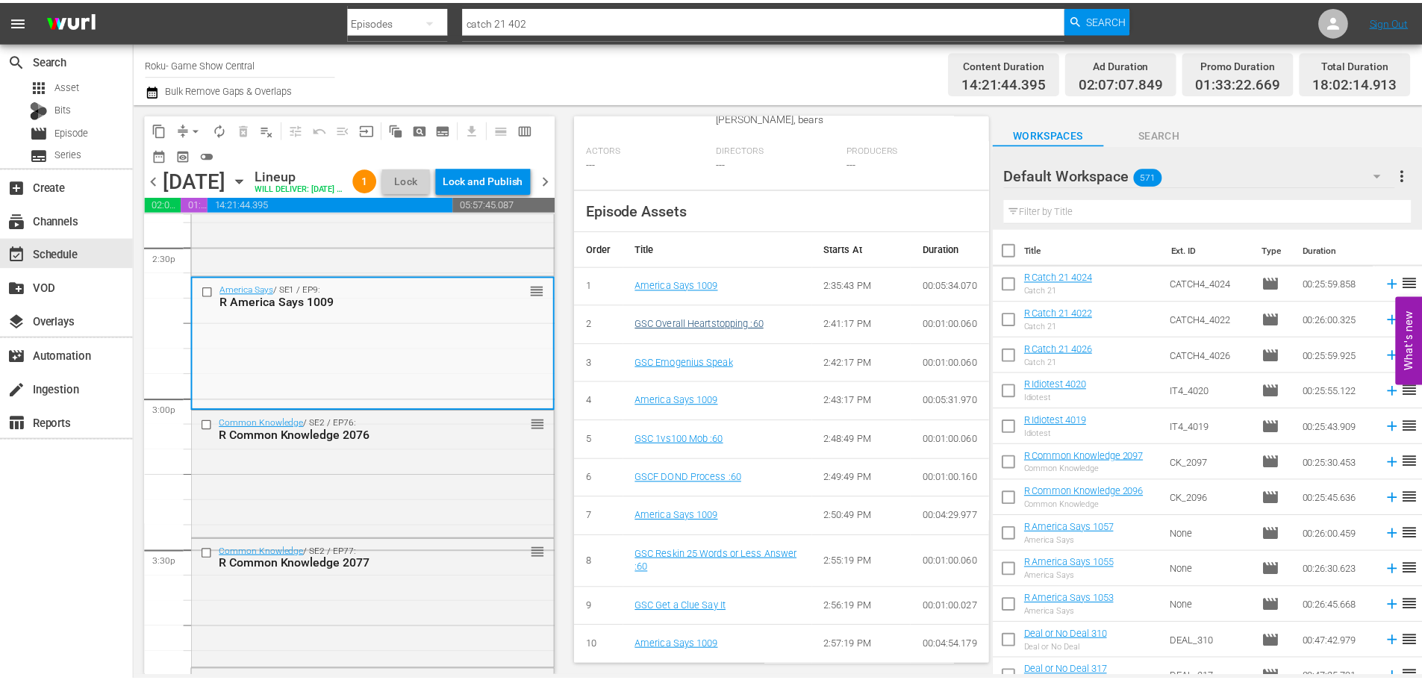
scroll to position [0, 0]
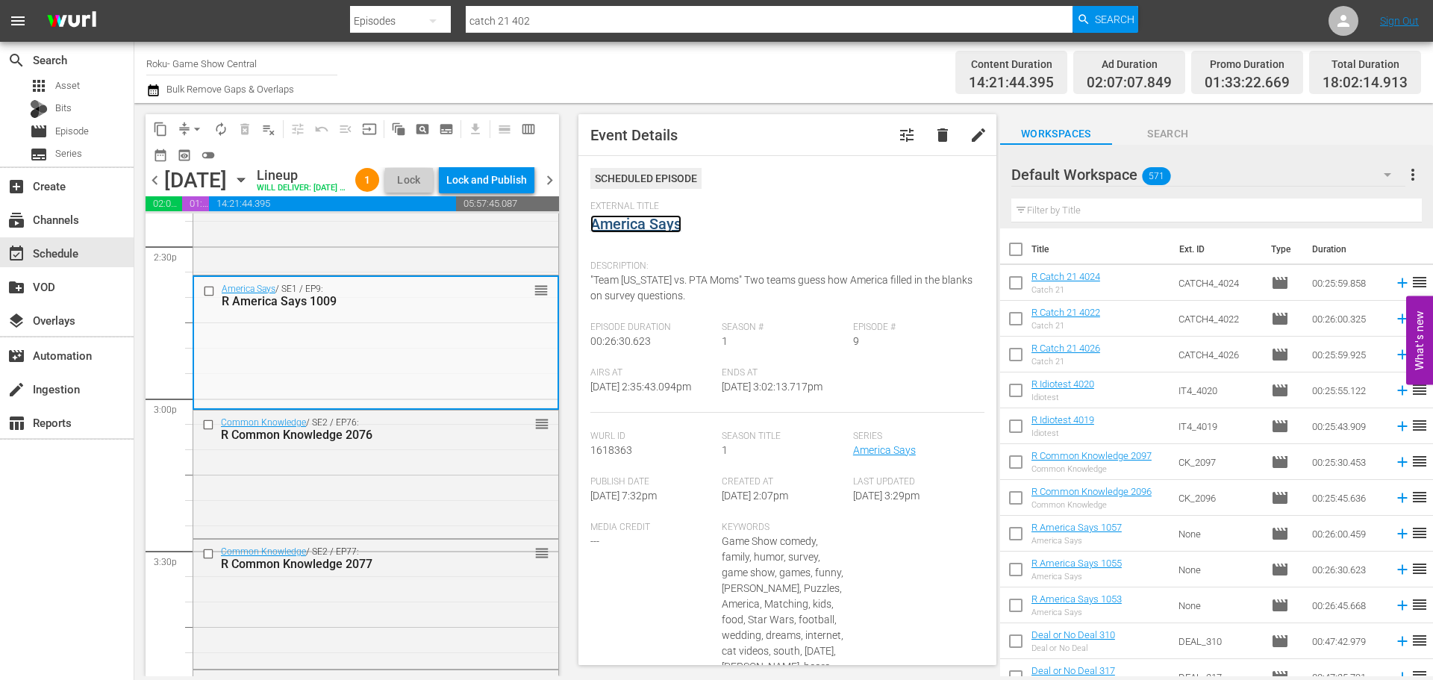
click at [660, 220] on link "America Says" at bounding box center [635, 224] width 91 height 18
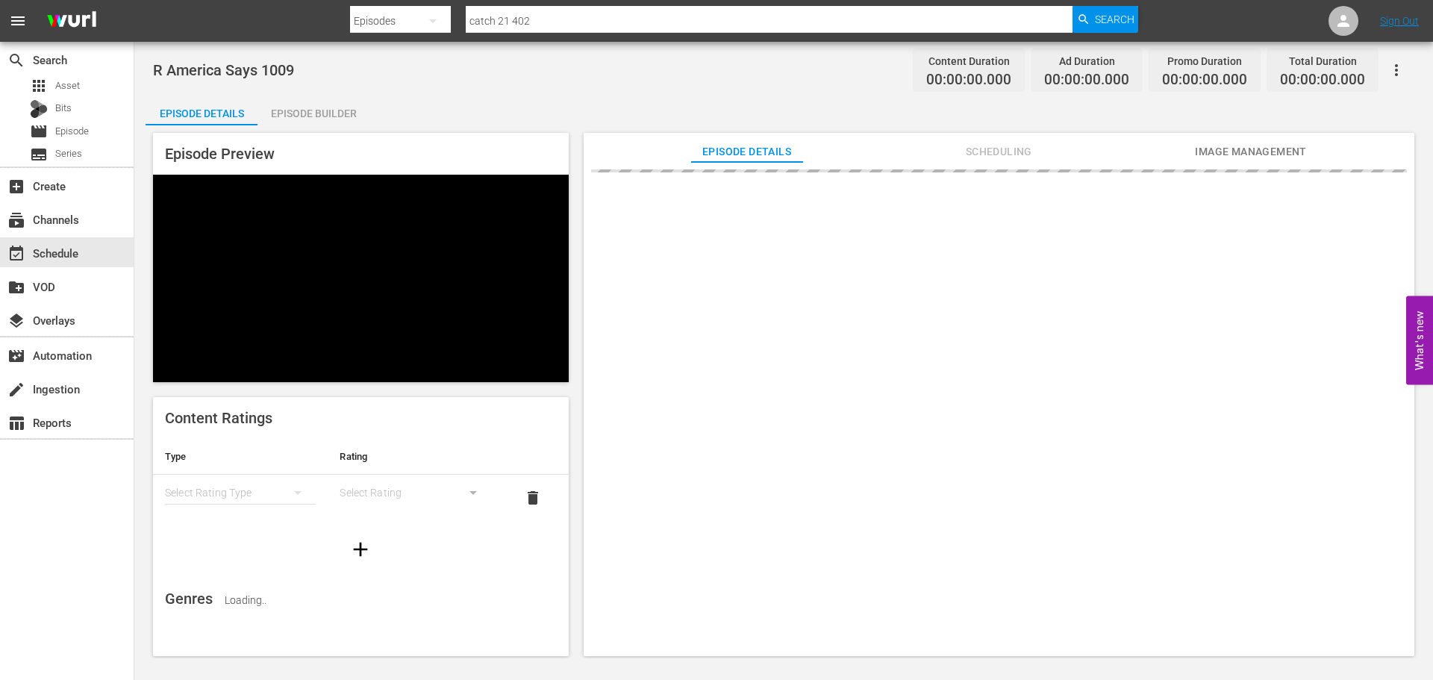
click at [304, 115] on div "Episode Builder" at bounding box center [313, 114] width 112 height 36
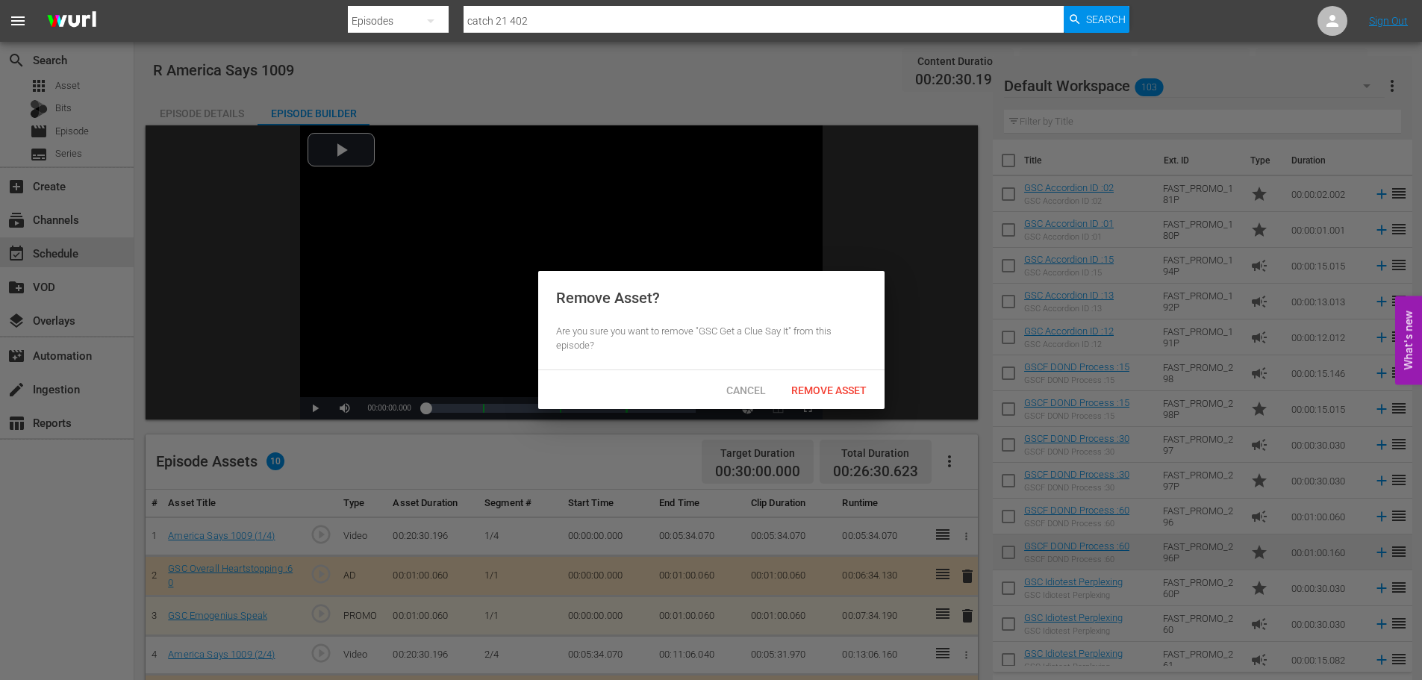
scroll to position [314, 0]
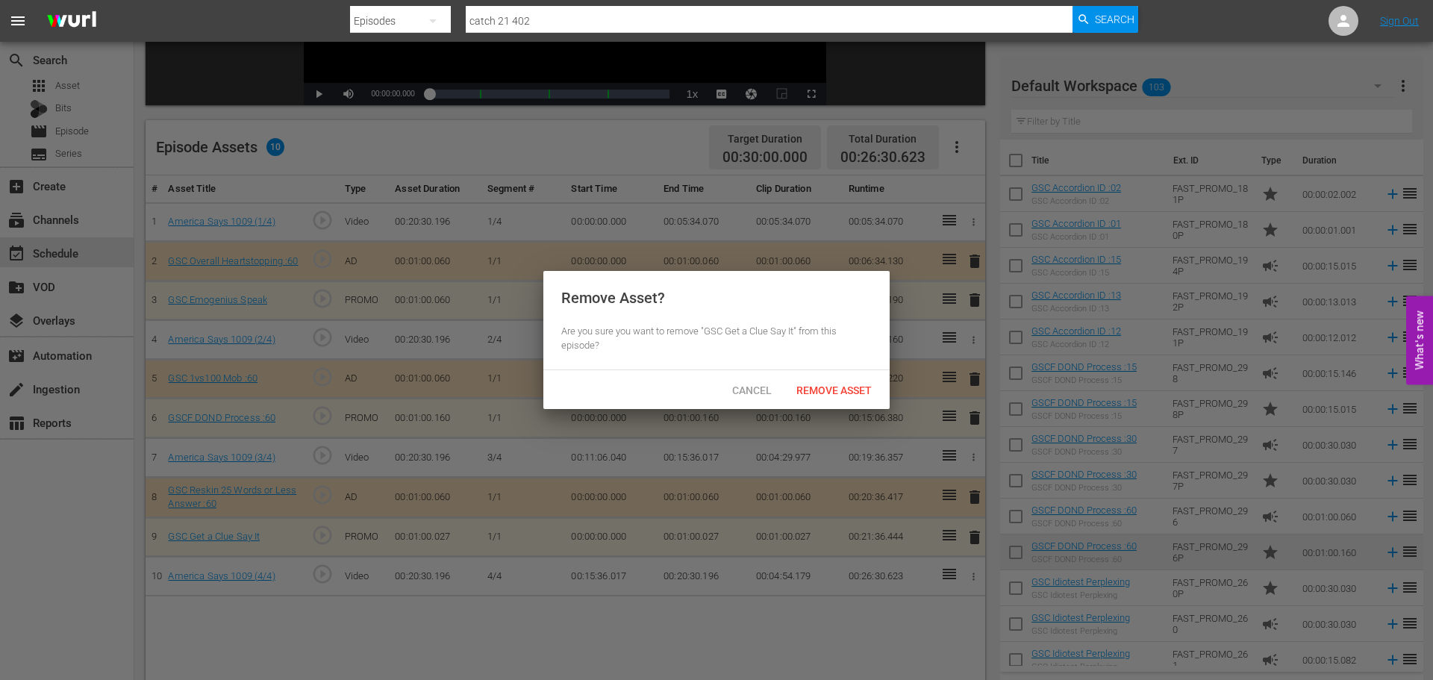
click at [966, 539] on div at bounding box center [716, 340] width 1433 height 680
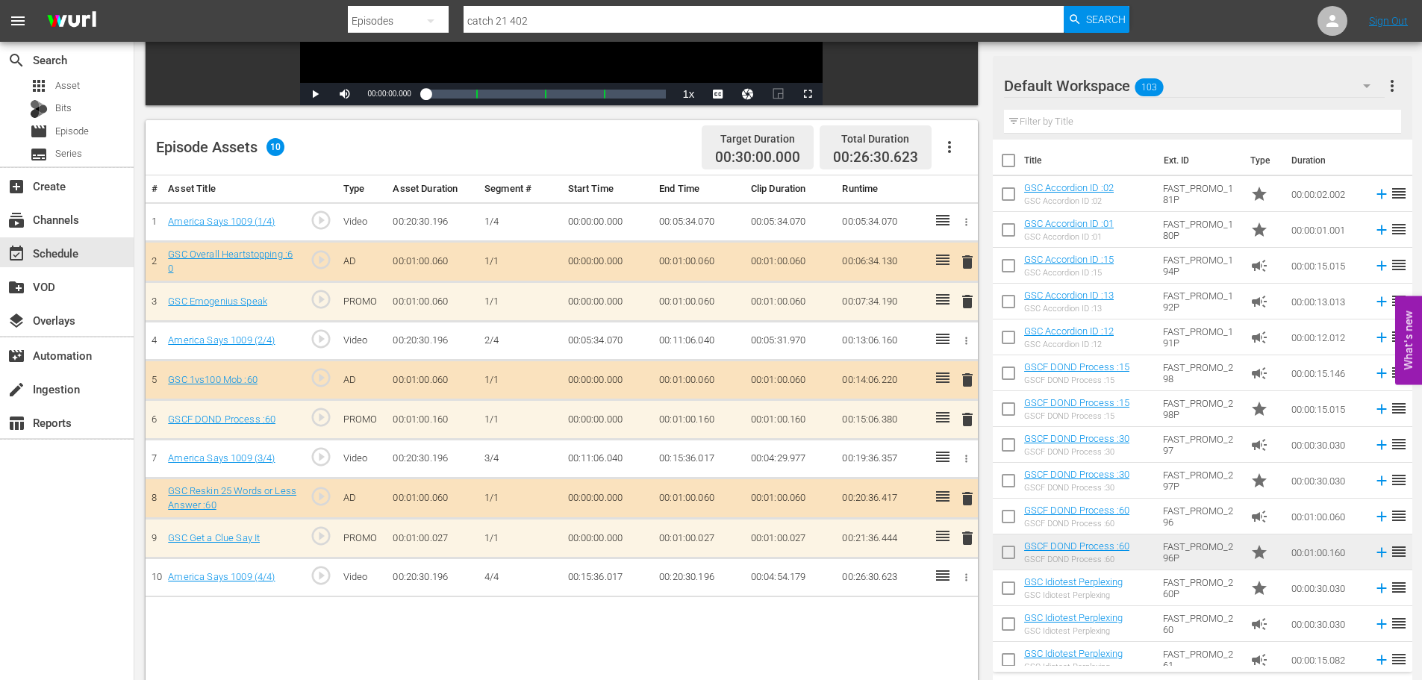
click at [966, 545] on span "delete" at bounding box center [967, 538] width 18 height 18
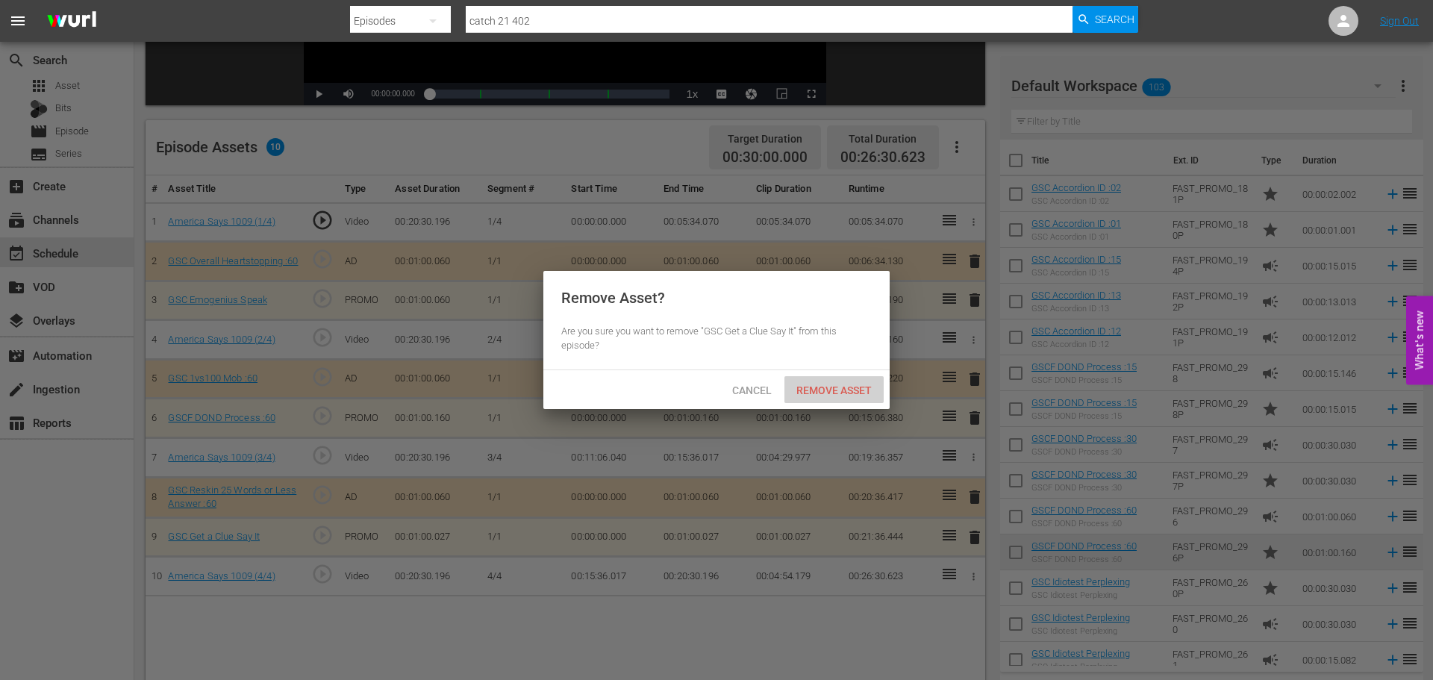
click at [838, 395] on div "Remove Asset" at bounding box center [833, 390] width 99 height 28
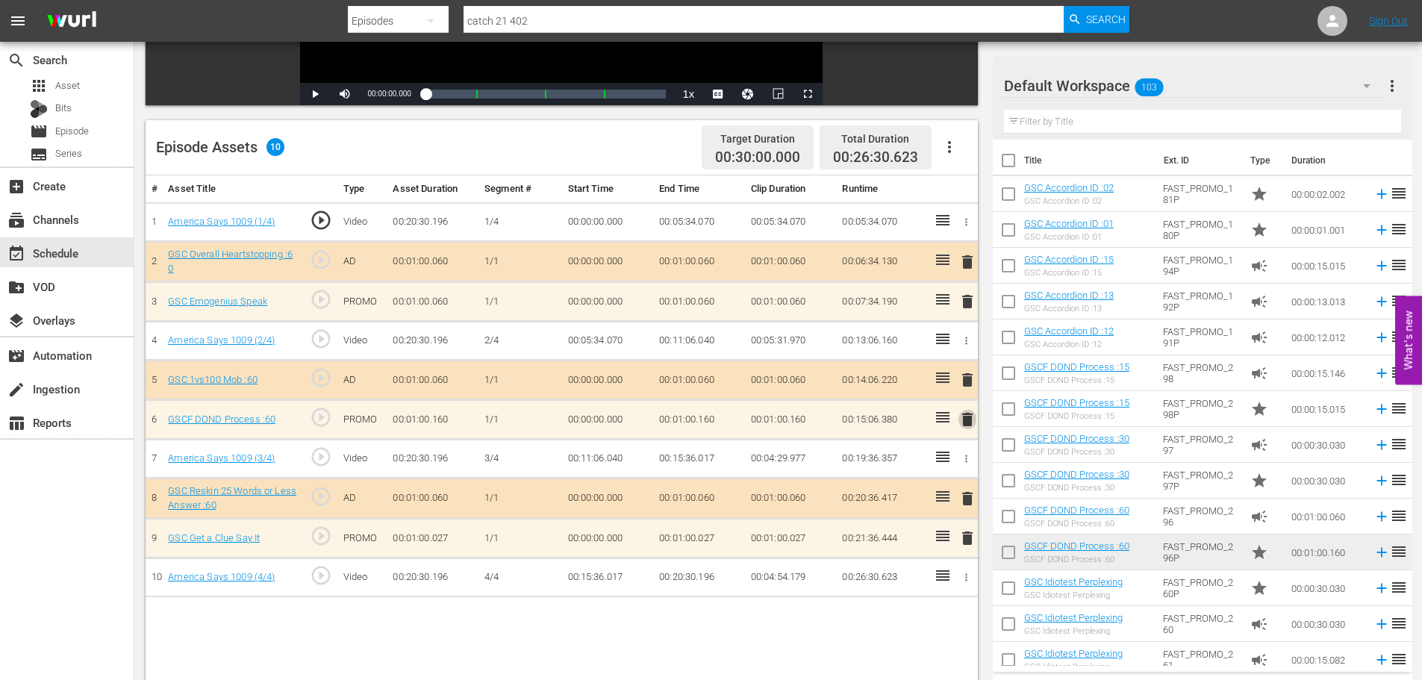
click at [969, 421] on span "delete" at bounding box center [967, 419] width 18 height 18
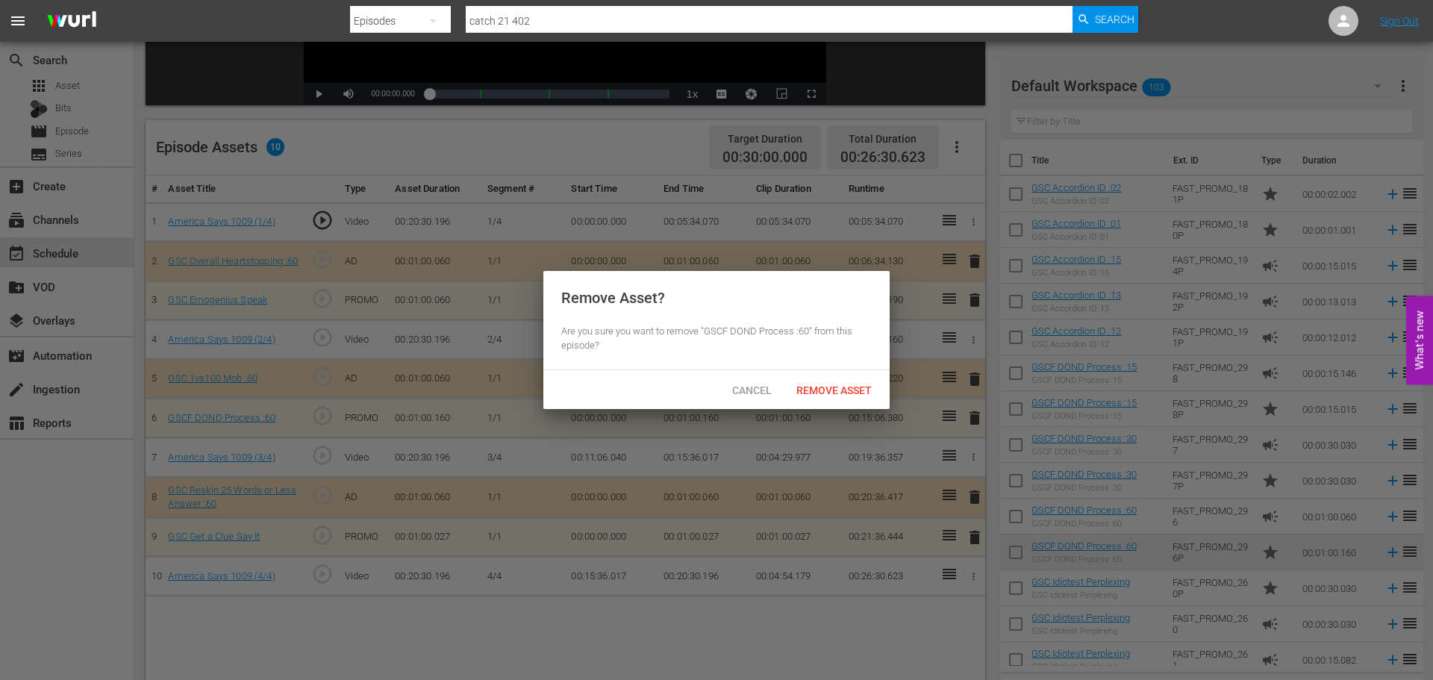
click at [828, 396] on div "Remove Asset" at bounding box center [833, 390] width 99 height 28
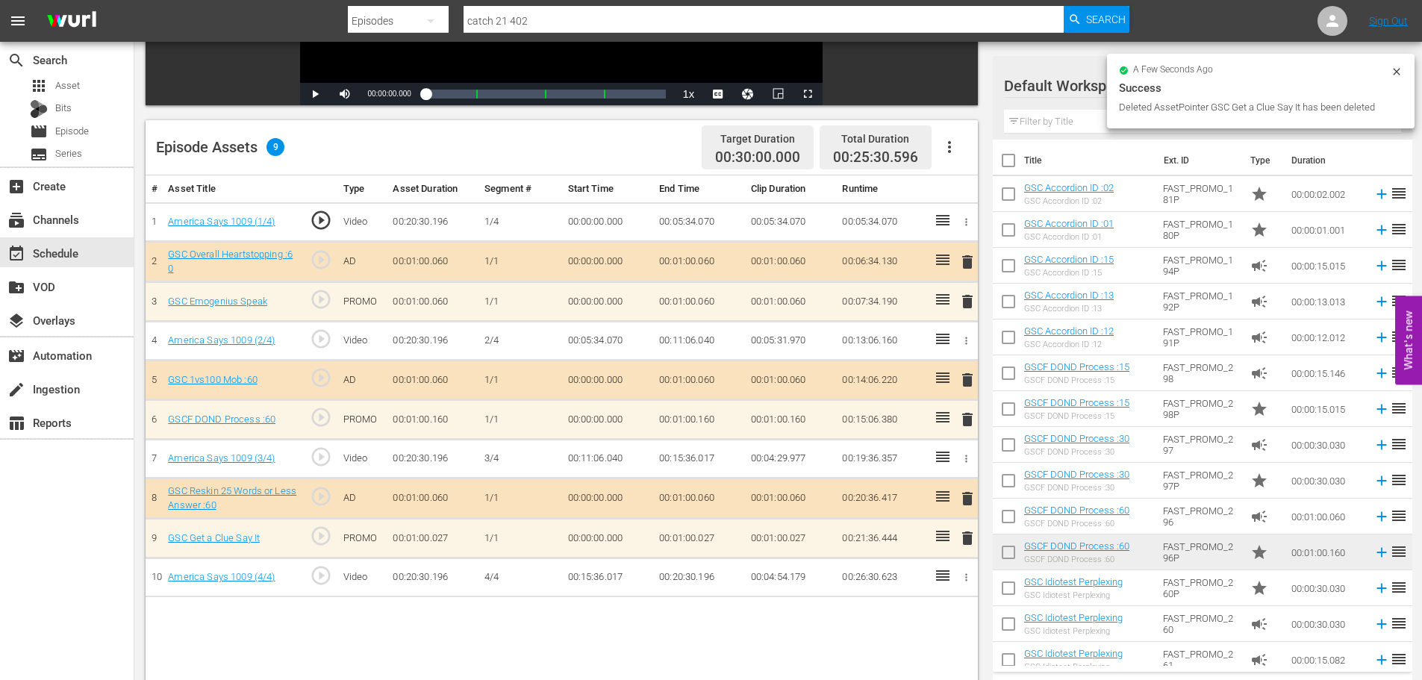
click at [831, 386] on td "00:01:00.060" at bounding box center [791, 380] width 92 height 40
click at [966, 304] on span "delete" at bounding box center [967, 302] width 18 height 18
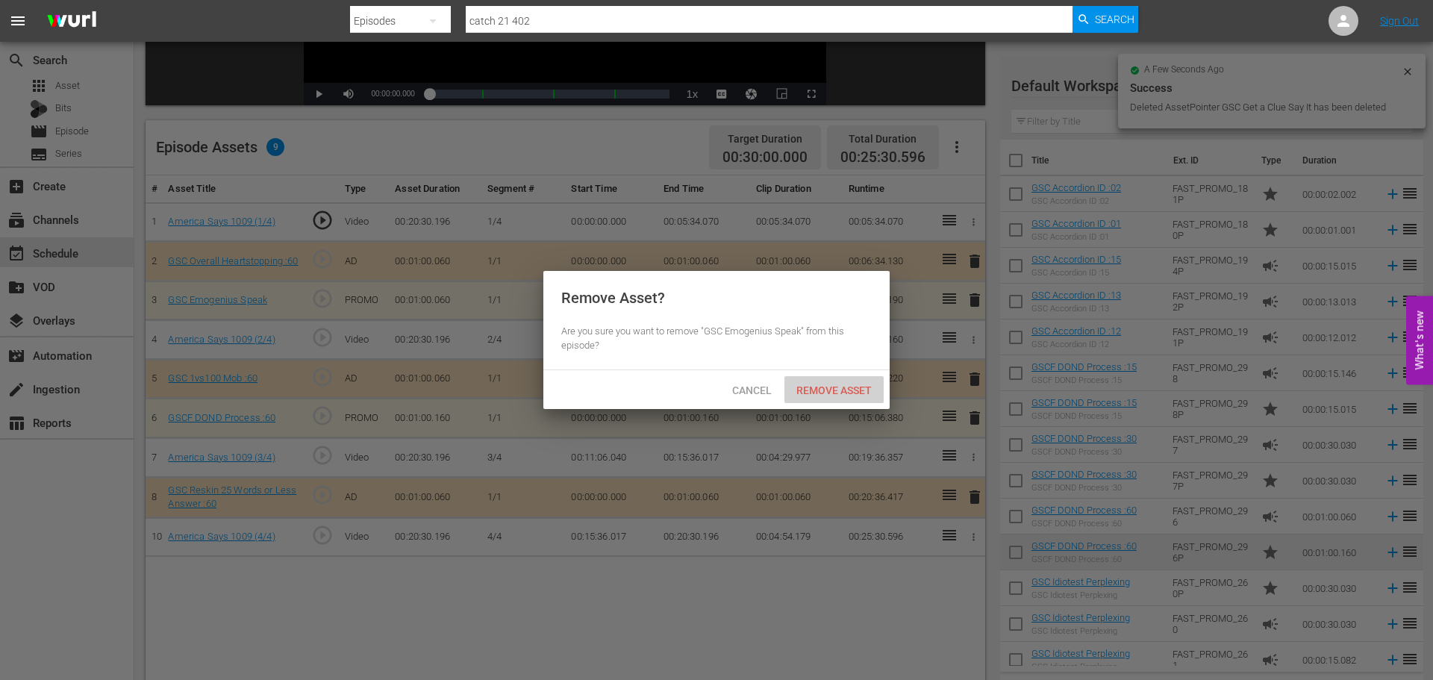
click at [817, 396] on div "Remove Asset" at bounding box center [833, 390] width 99 height 28
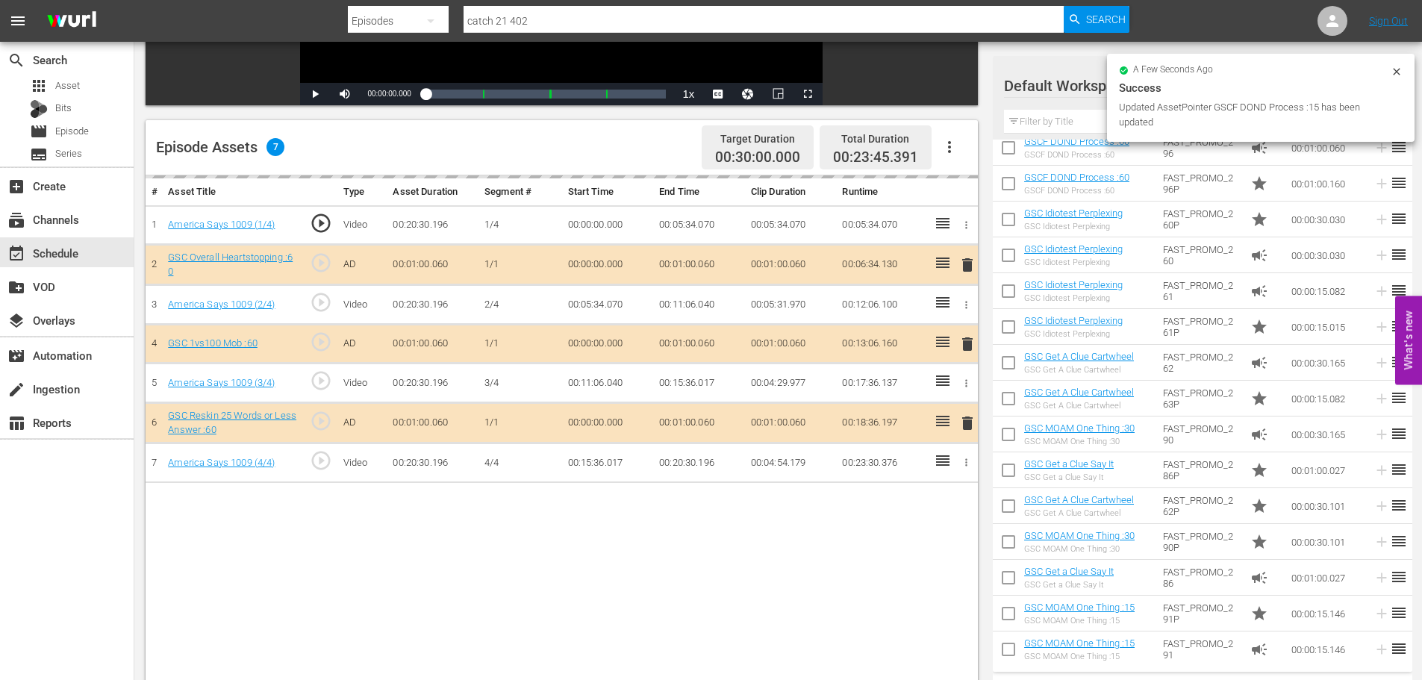
scroll to position [373, 0]
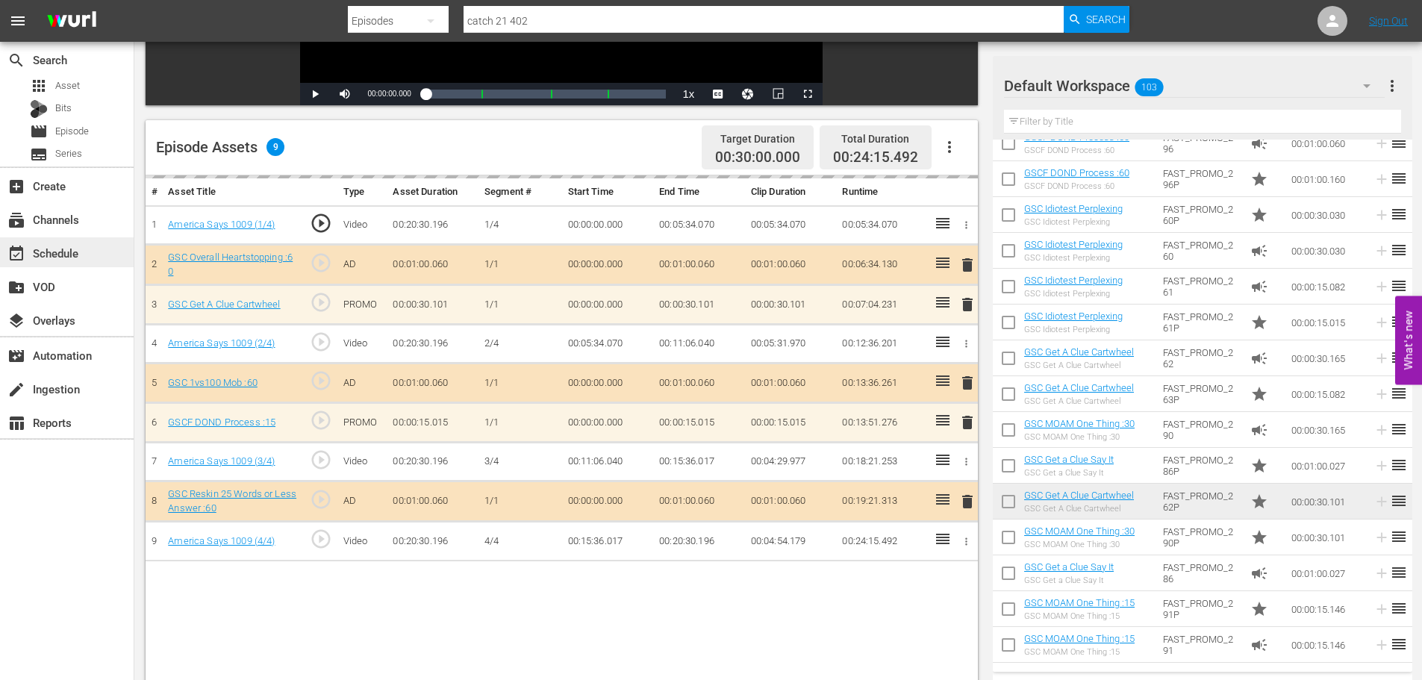
click at [95, 251] on div "event_available Schedule" at bounding box center [67, 252] width 134 height 30
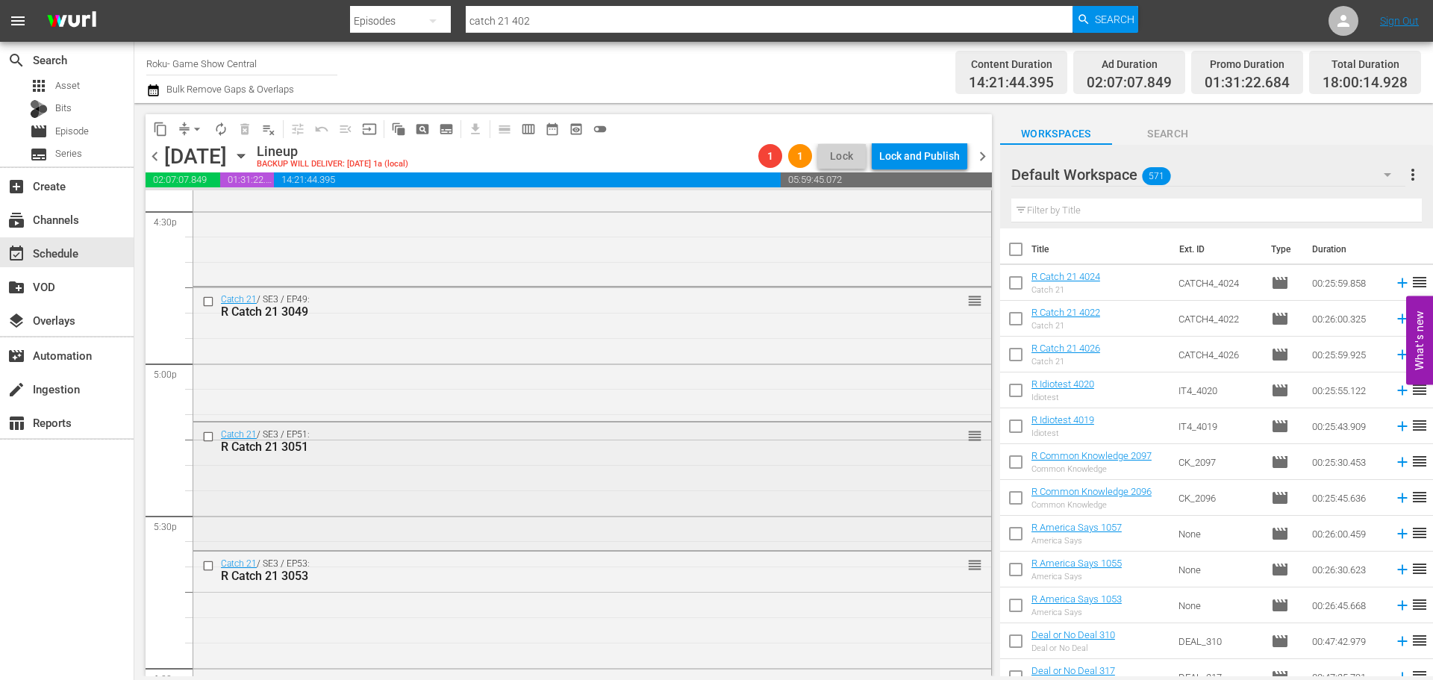
scroll to position [5015, 0]
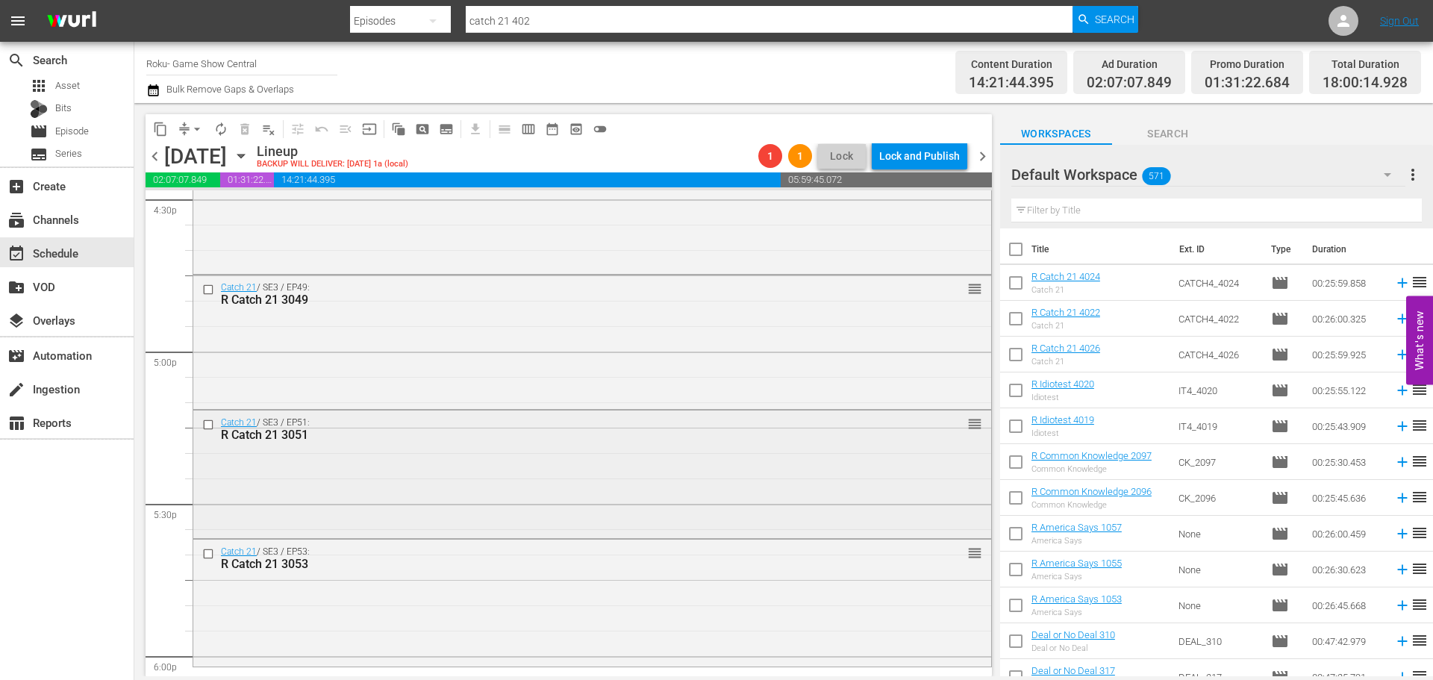
click at [628, 482] on div "Catch 21 / SE3 / EP51: R Catch 21 3051 reorder" at bounding box center [592, 472] width 798 height 125
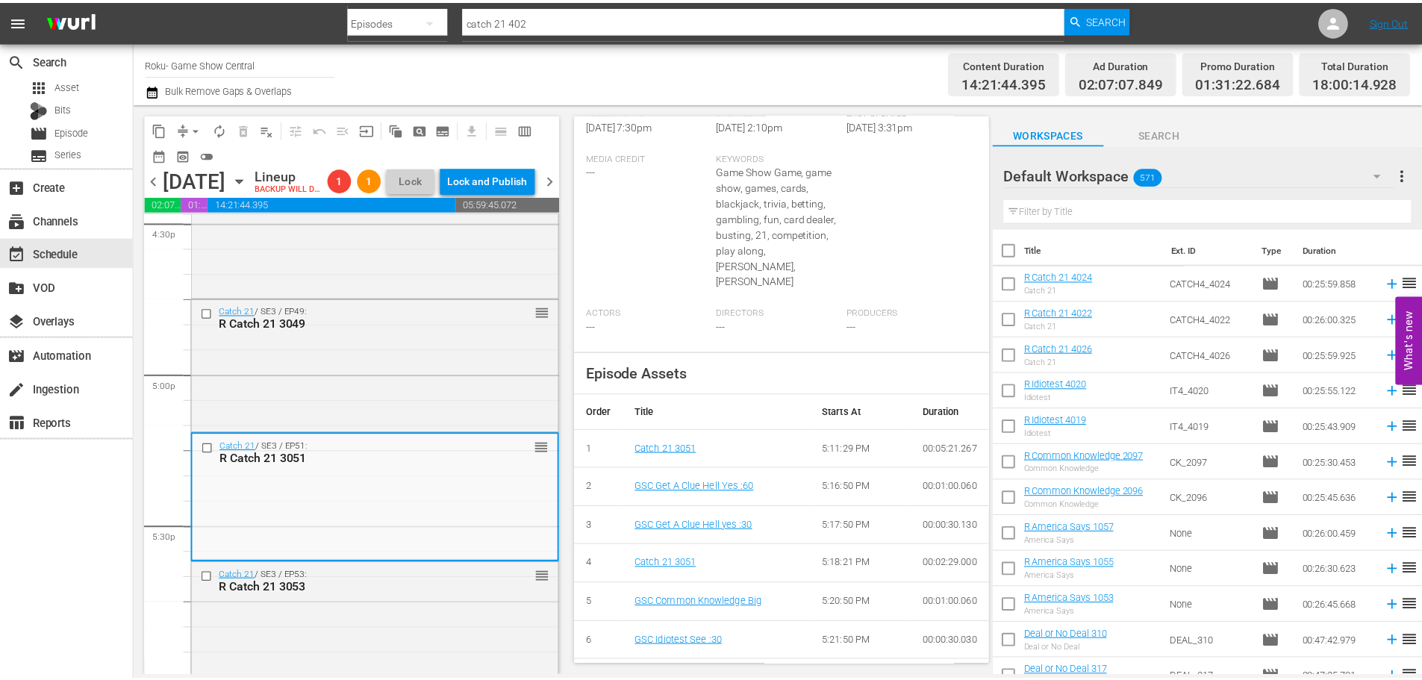
scroll to position [0, 0]
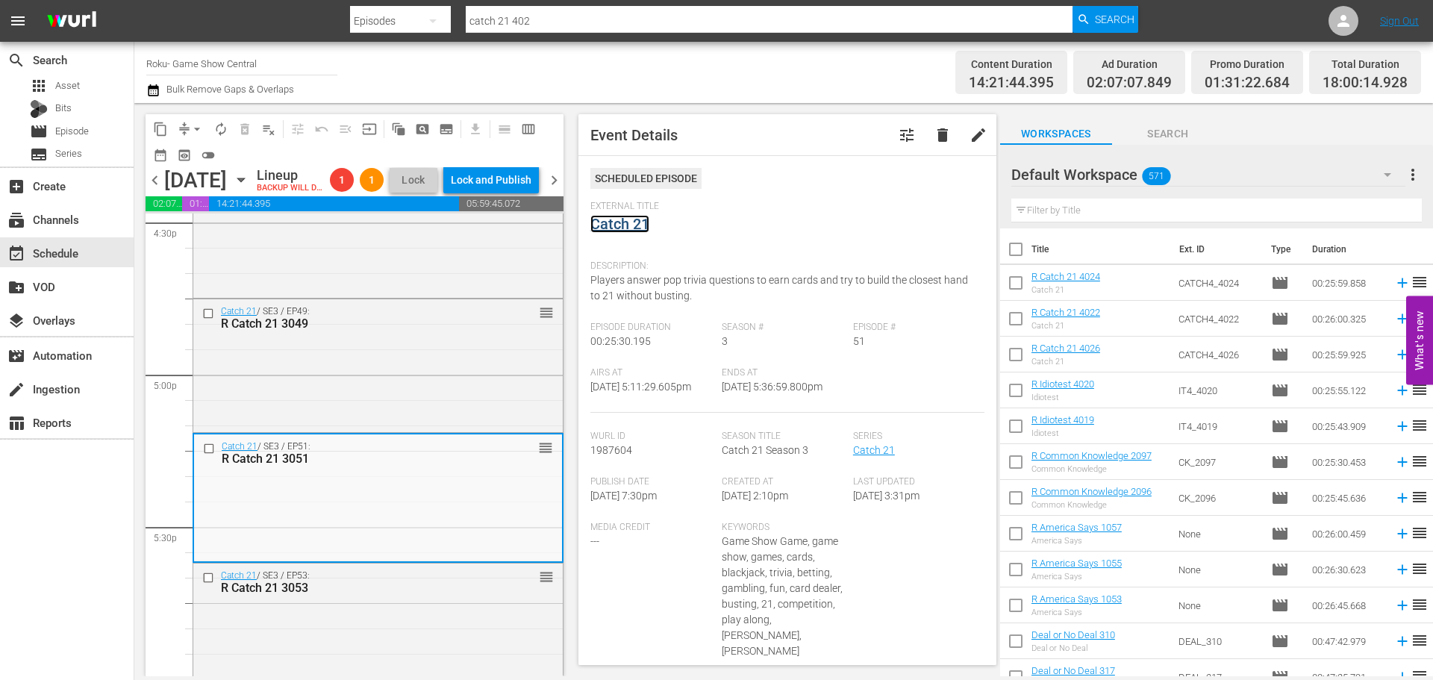
click at [631, 231] on link "Catch 21" at bounding box center [619, 224] width 59 height 18
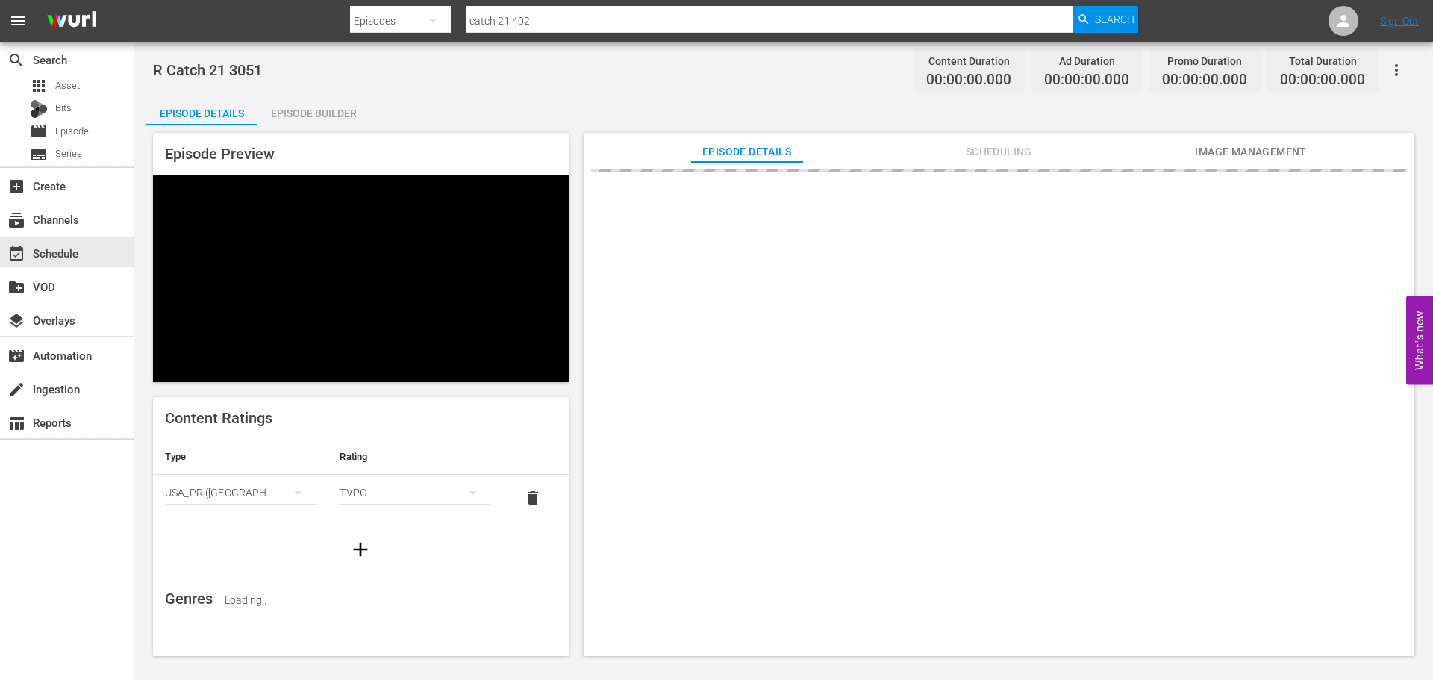
click at [321, 122] on div "Episode Builder" at bounding box center [313, 114] width 112 height 36
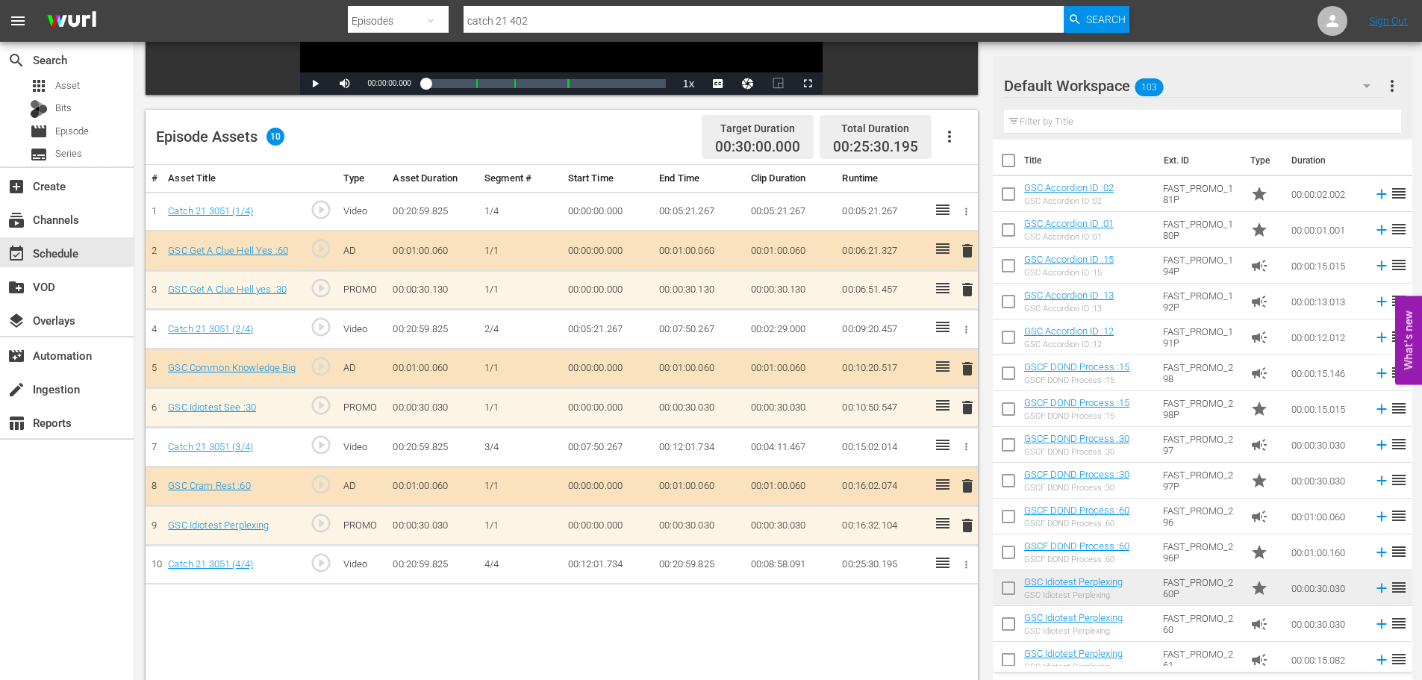
scroll to position [389, 0]
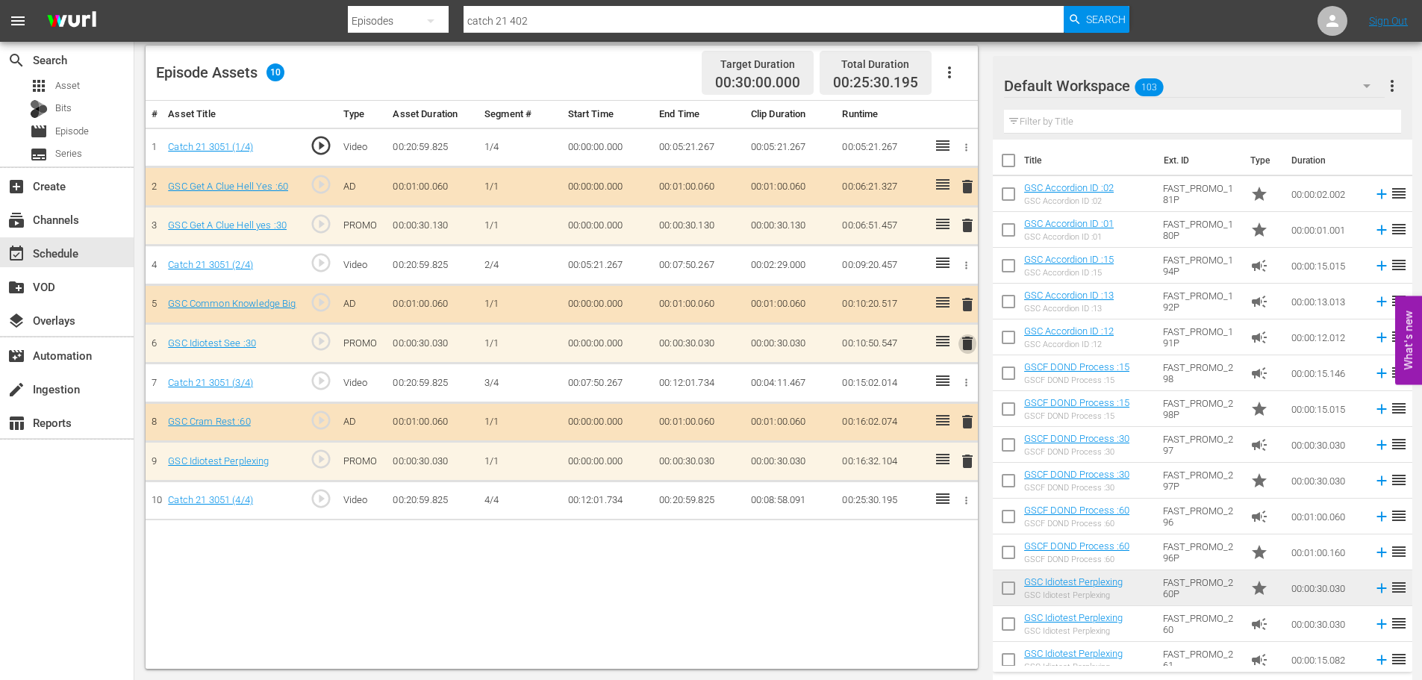
click at [969, 346] on span "delete" at bounding box center [967, 343] width 18 height 18
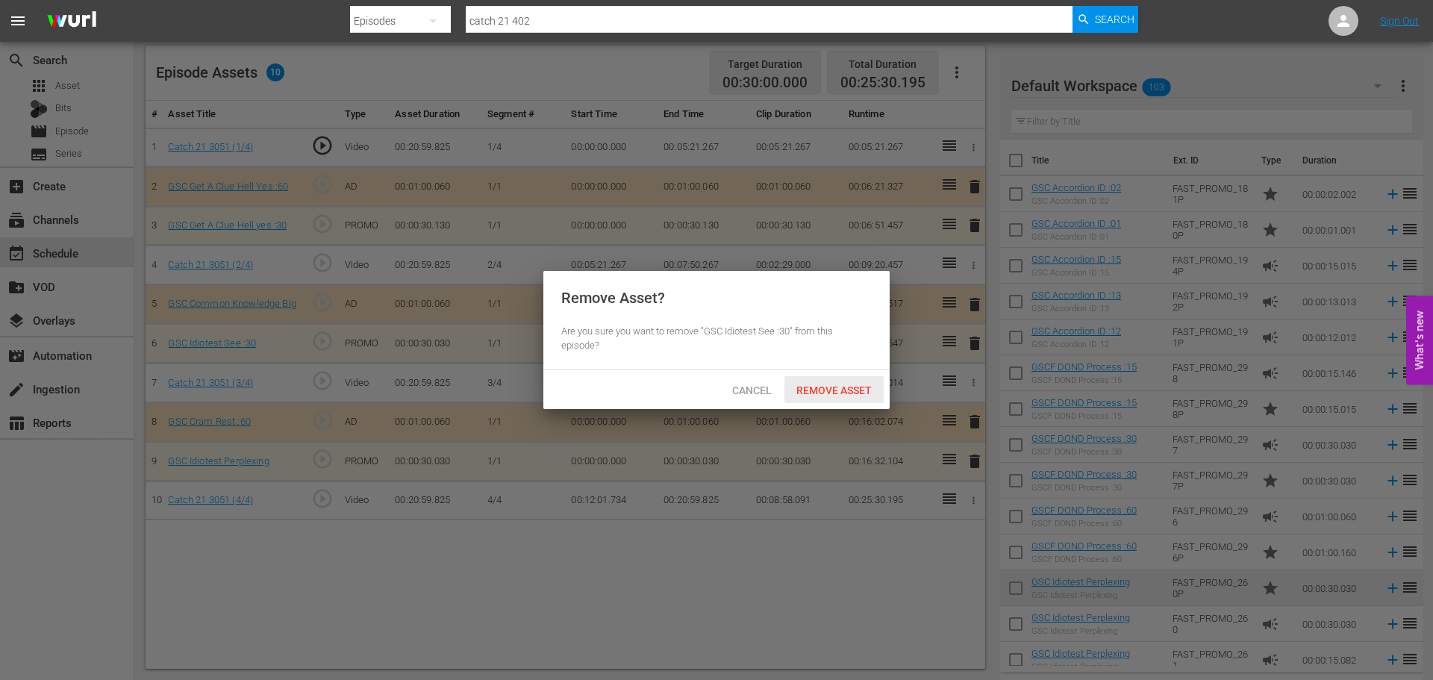
click at [858, 391] on span "Remove Asset" at bounding box center [833, 390] width 99 height 12
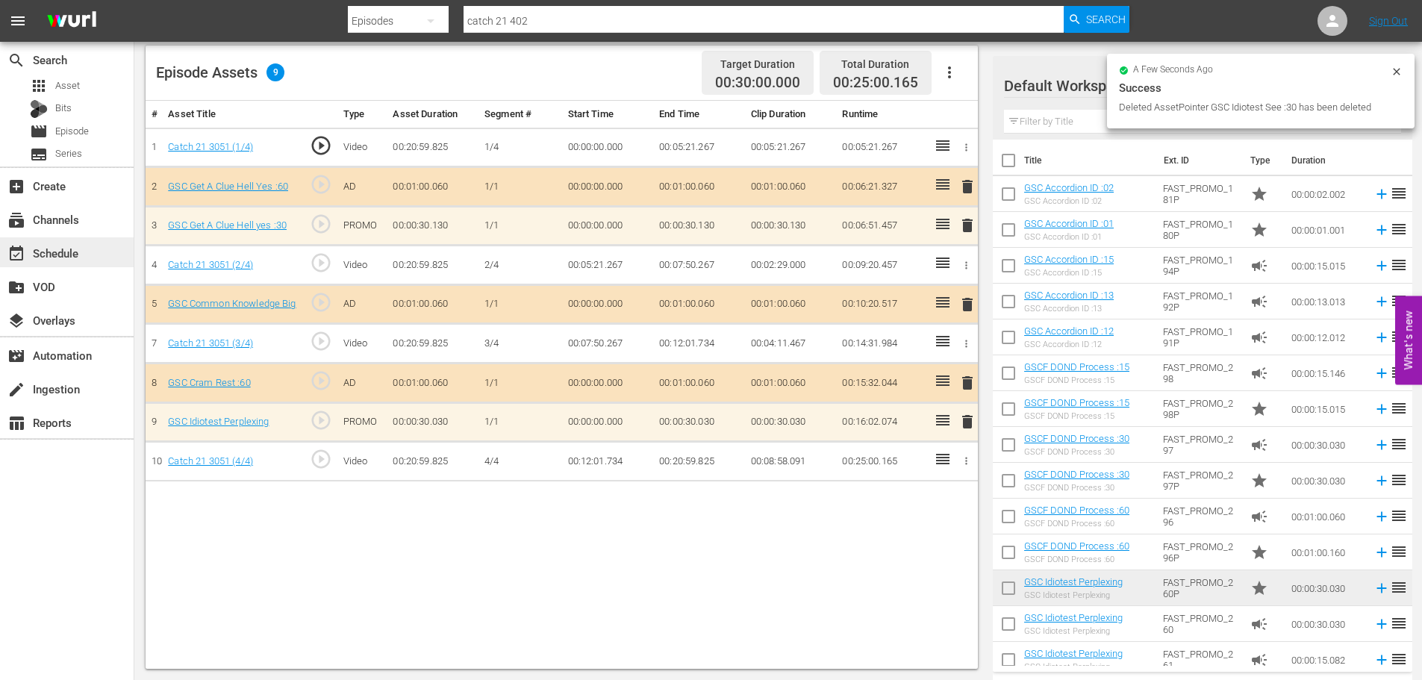
click at [109, 254] on div "event_available Schedule" at bounding box center [67, 252] width 134 height 30
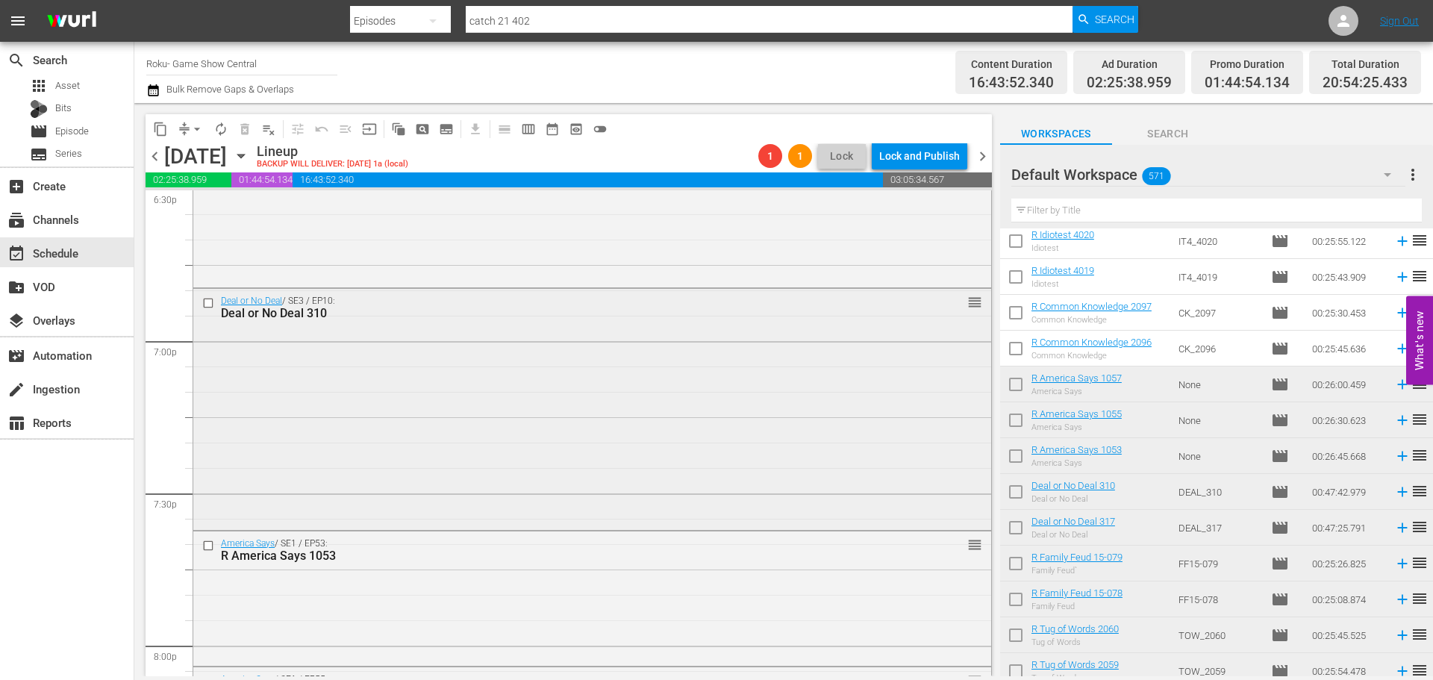
scroll to position [5457, 0]
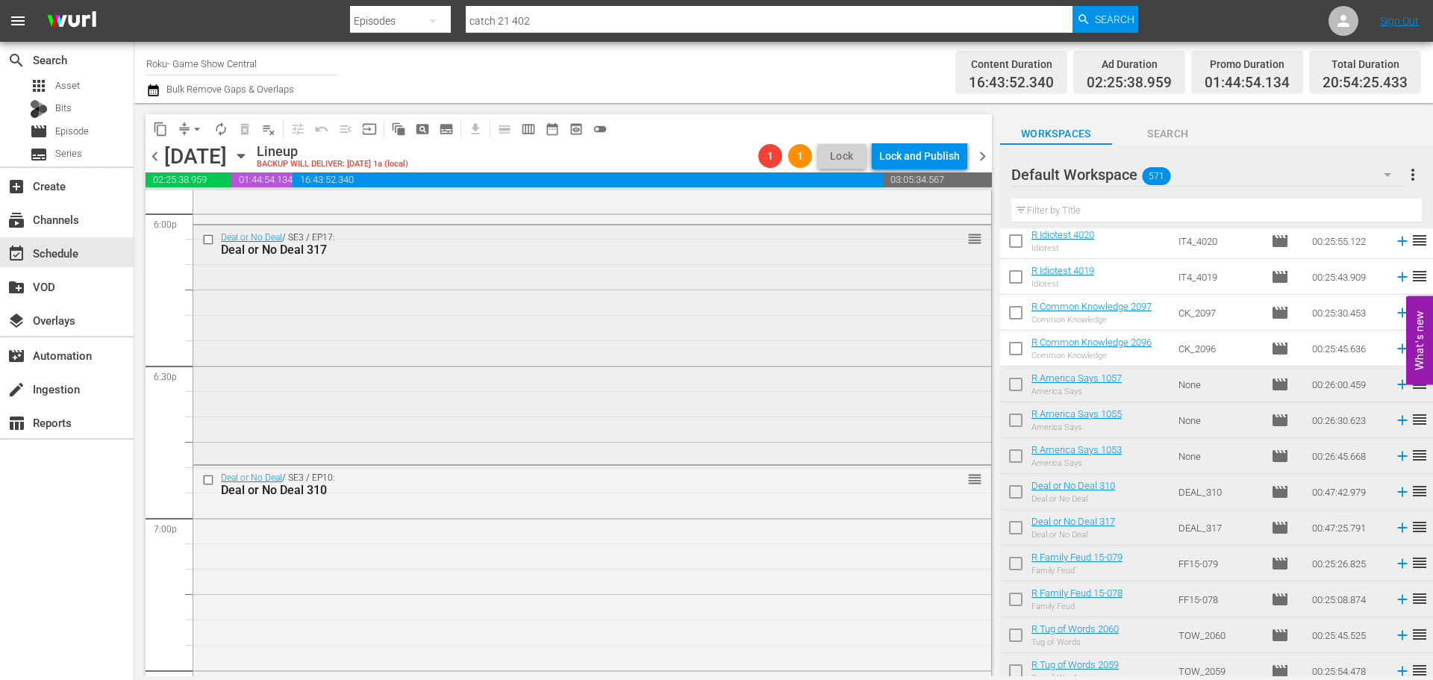
click at [554, 343] on div "Deal or No Deal / SE3 / EP17: Deal or No Deal 317 reorder" at bounding box center [592, 343] width 798 height 237
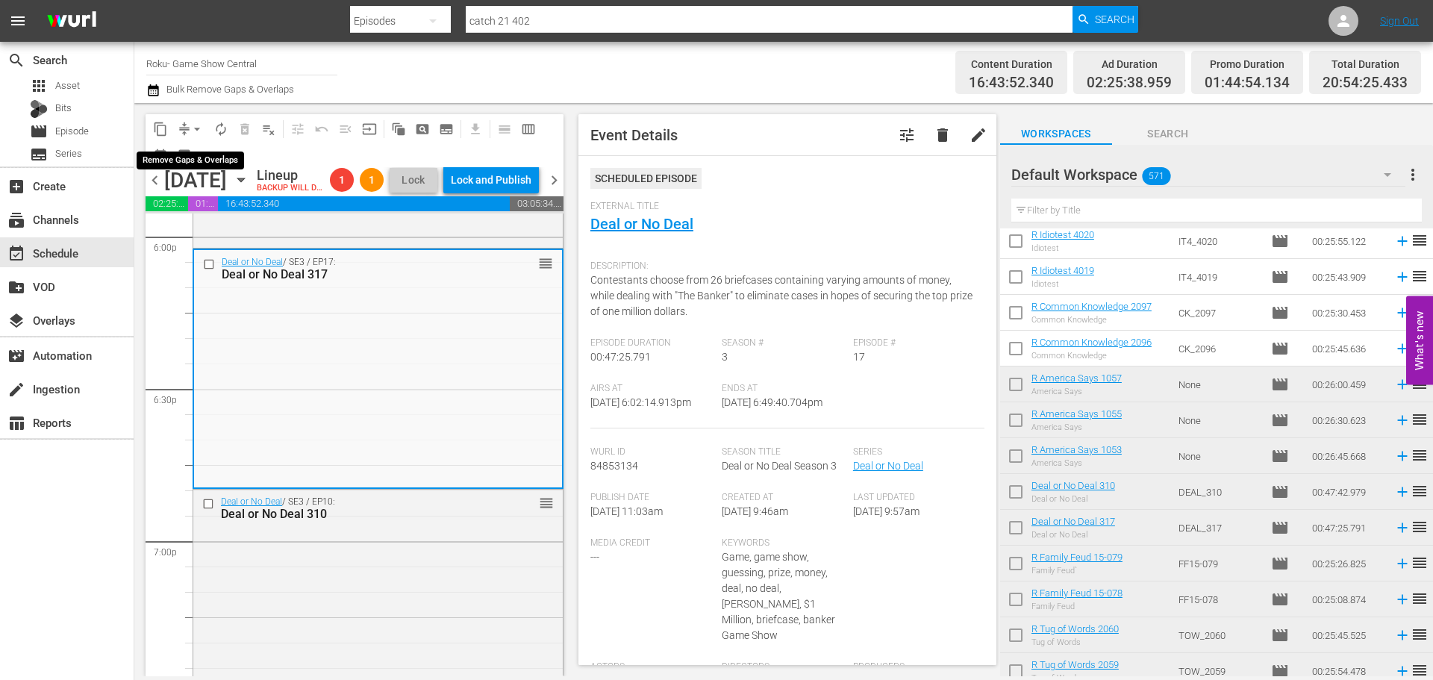
click at [188, 124] on button "arrow_drop_down" at bounding box center [197, 129] width 24 height 24
click at [222, 152] on li "Align to Midnight" at bounding box center [197, 159] width 157 height 25
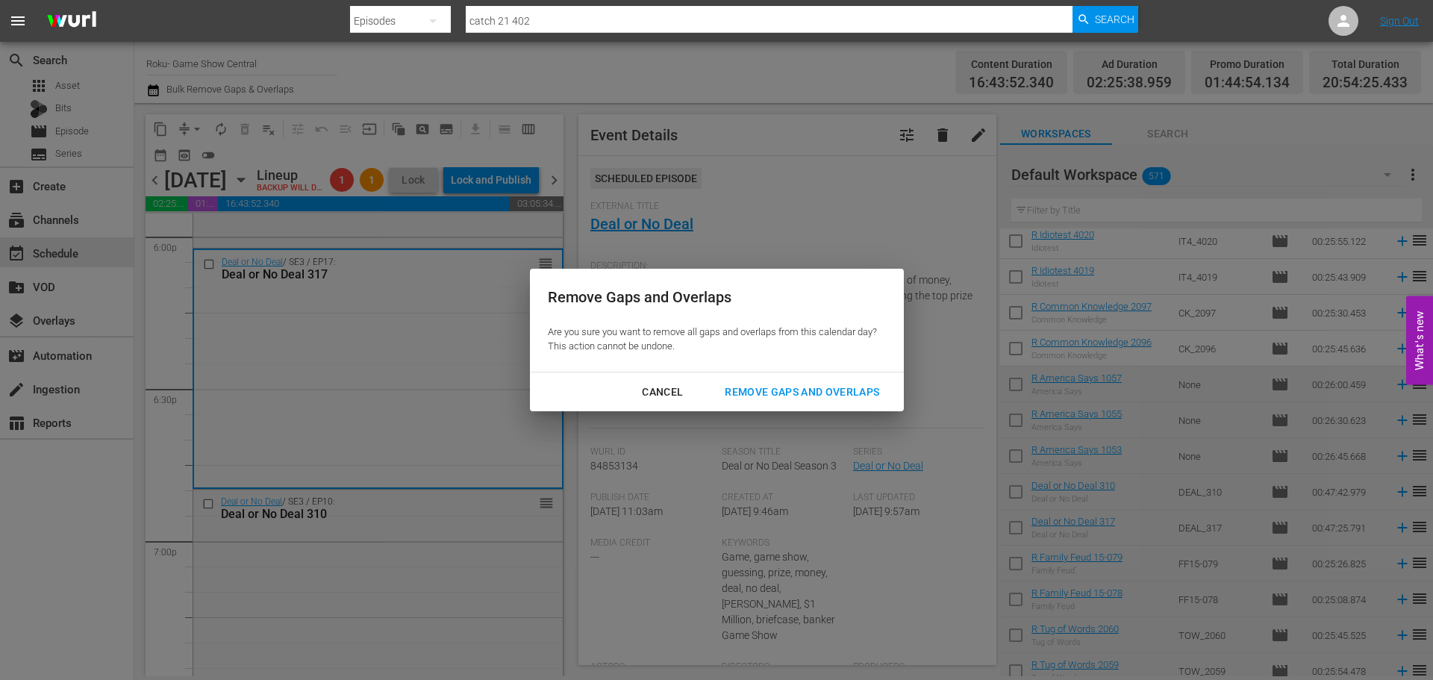
click at [757, 401] on div "Remove Gaps and Overlaps" at bounding box center [802, 392] width 178 height 19
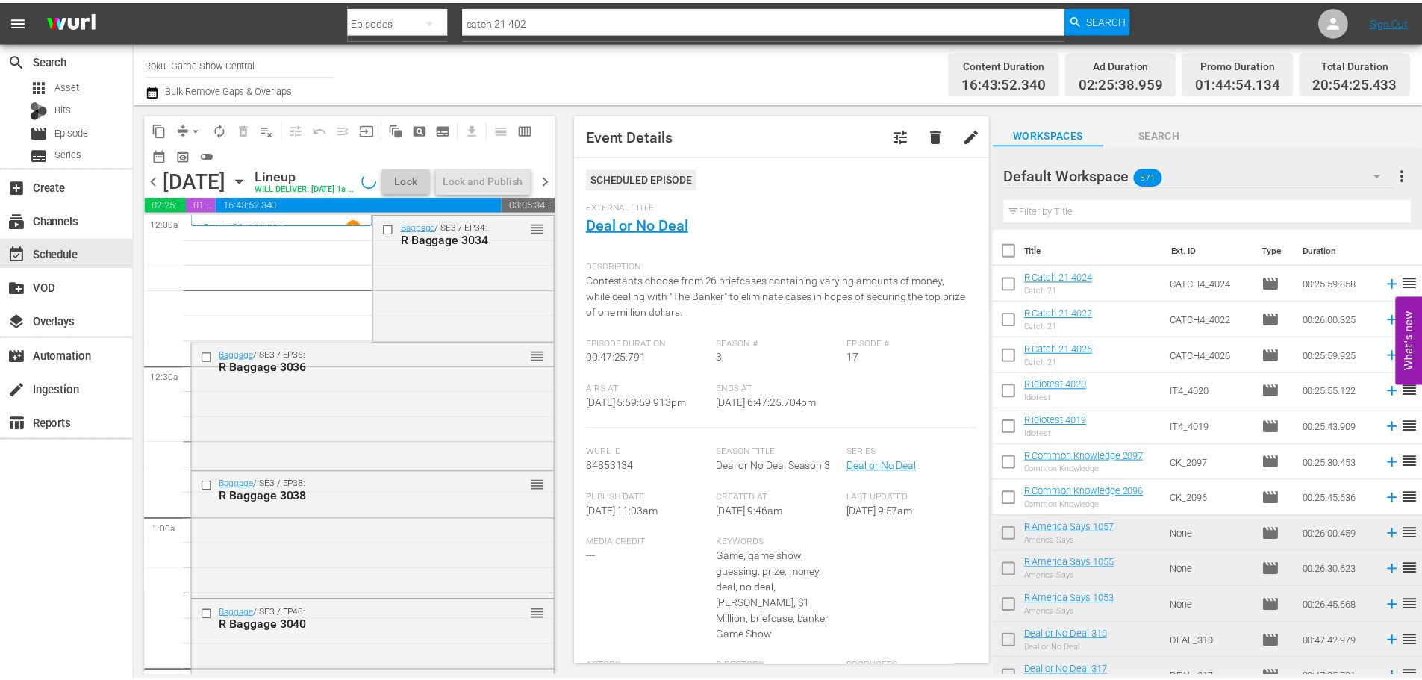
scroll to position [5457, 0]
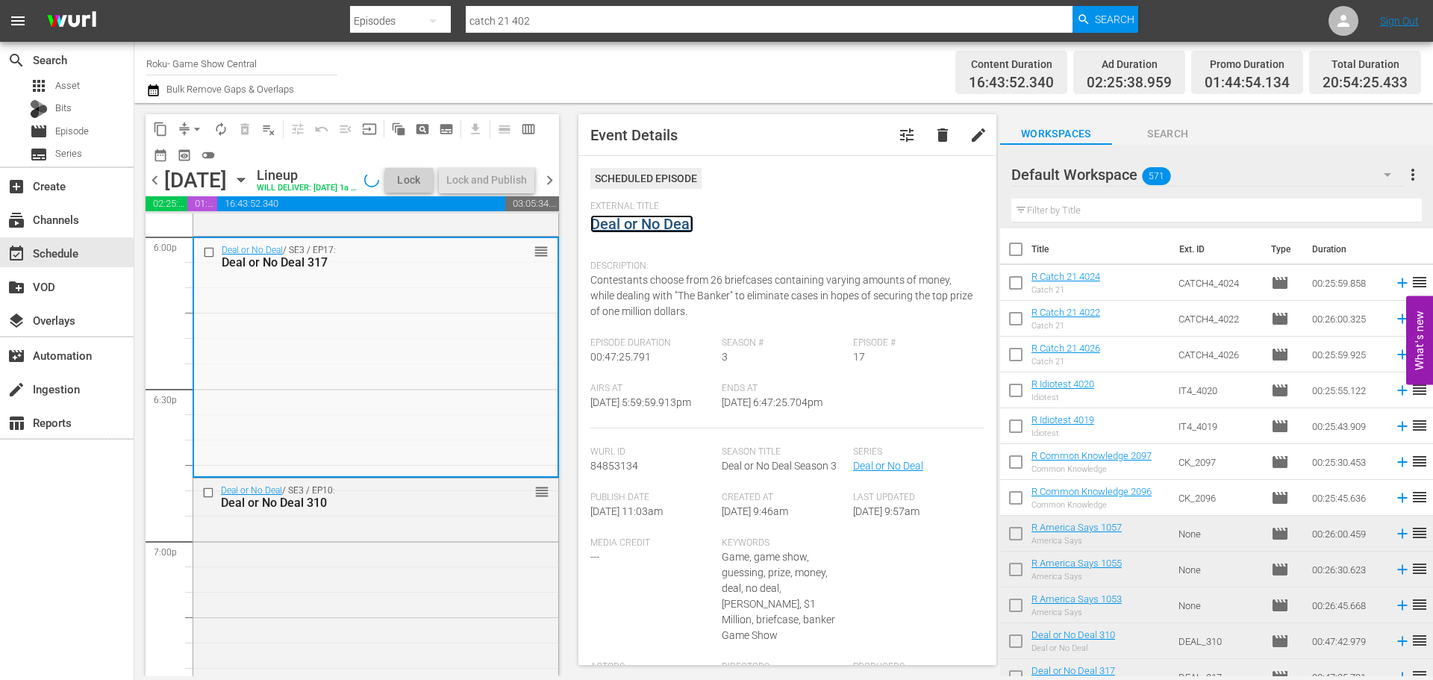
click at [666, 223] on link "Deal or No Deal" at bounding box center [641, 224] width 103 height 18
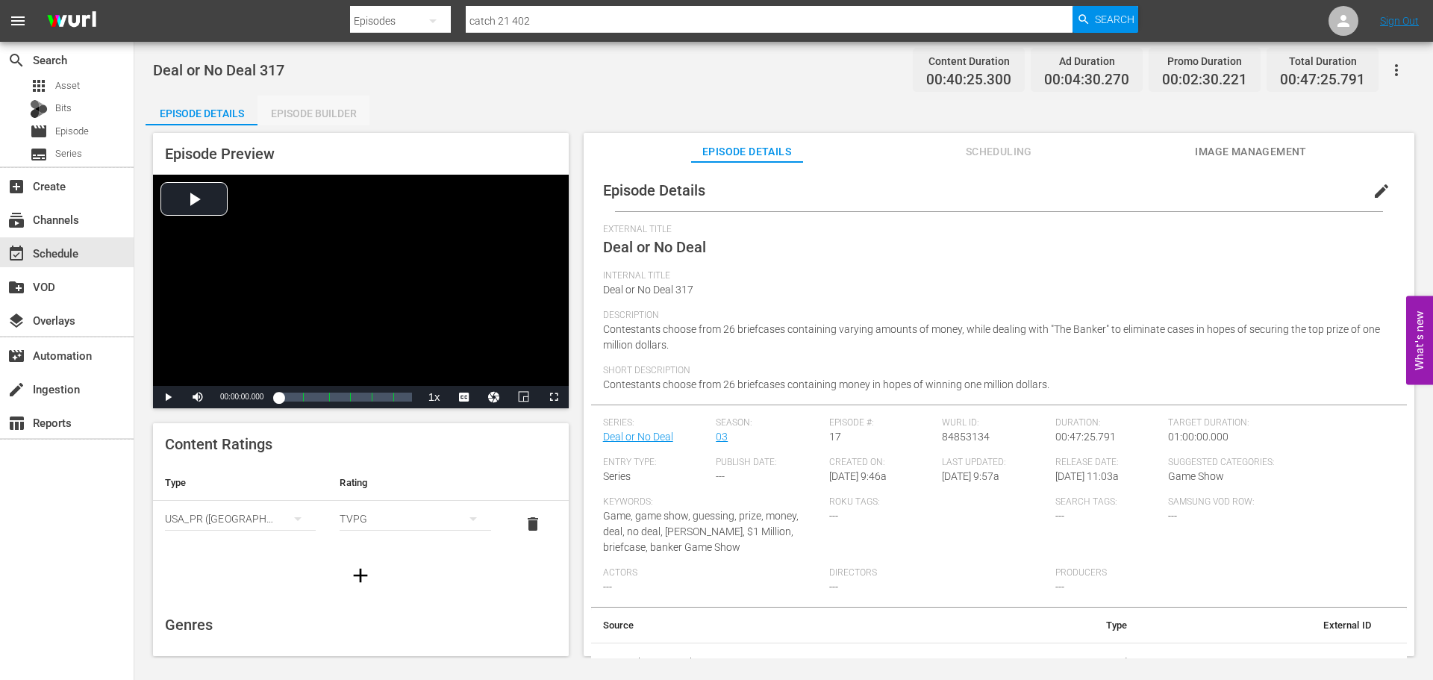
click at [310, 114] on div "Episode Builder" at bounding box center [313, 114] width 112 height 36
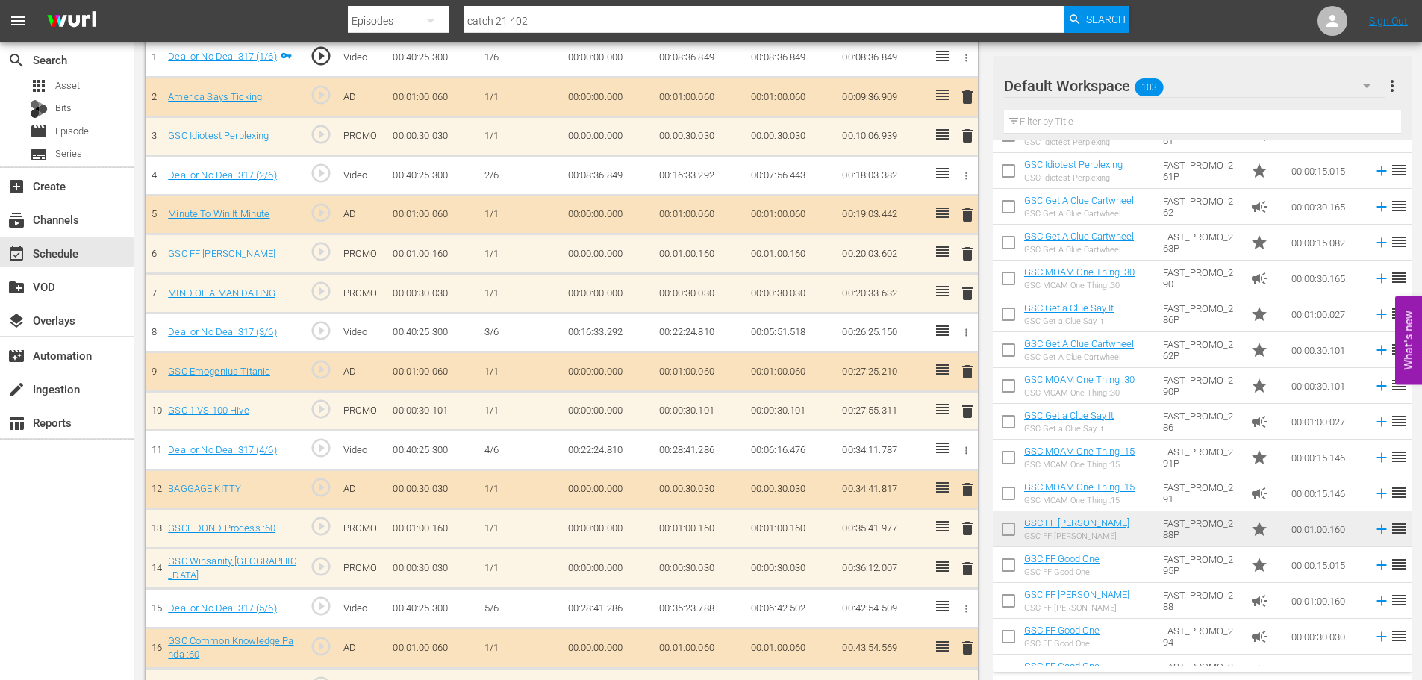
scroll to position [597, 0]
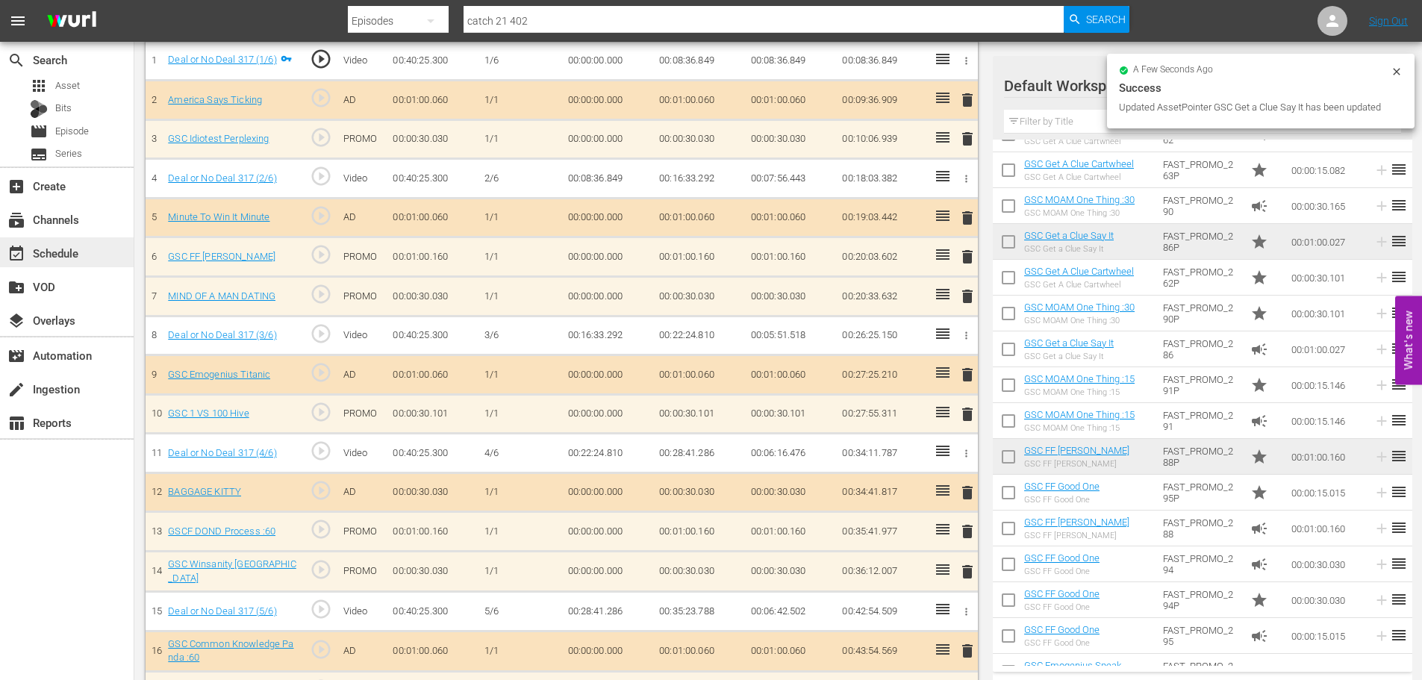
click at [92, 255] on div "event_available Schedule" at bounding box center [67, 252] width 134 height 30
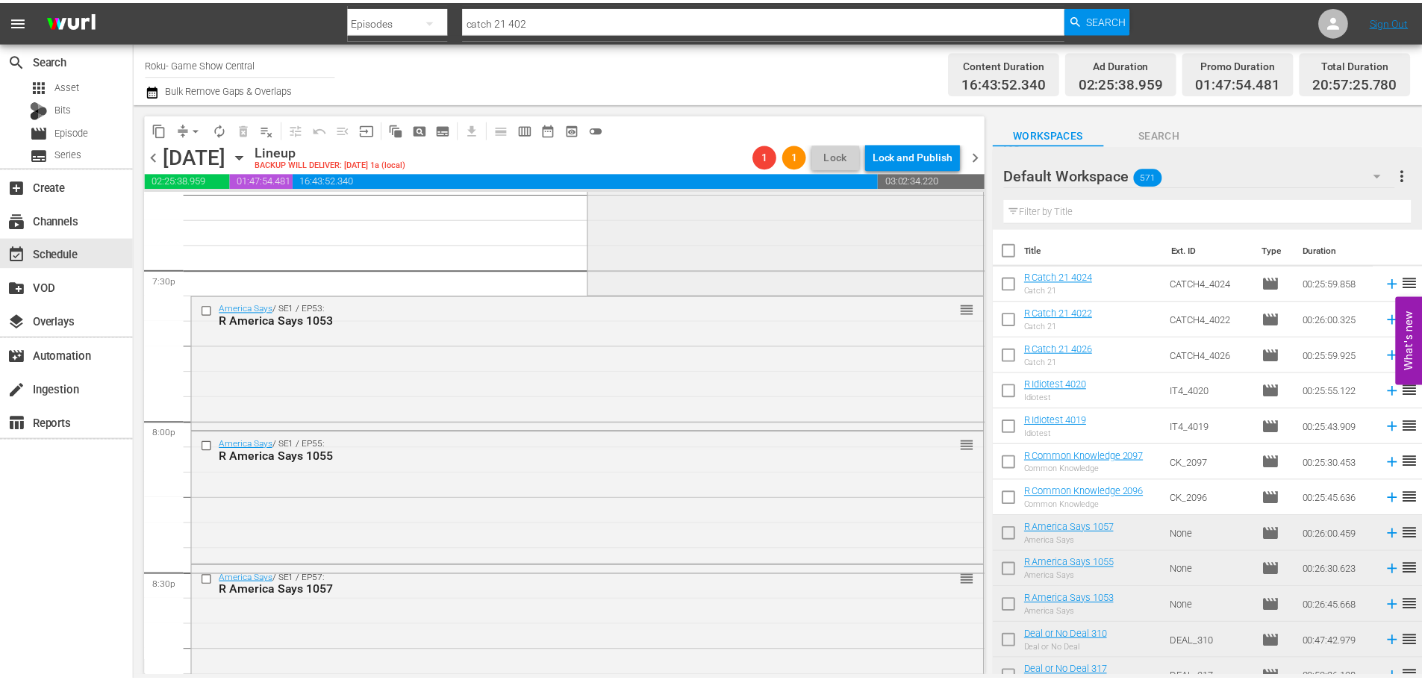
scroll to position [5485, 0]
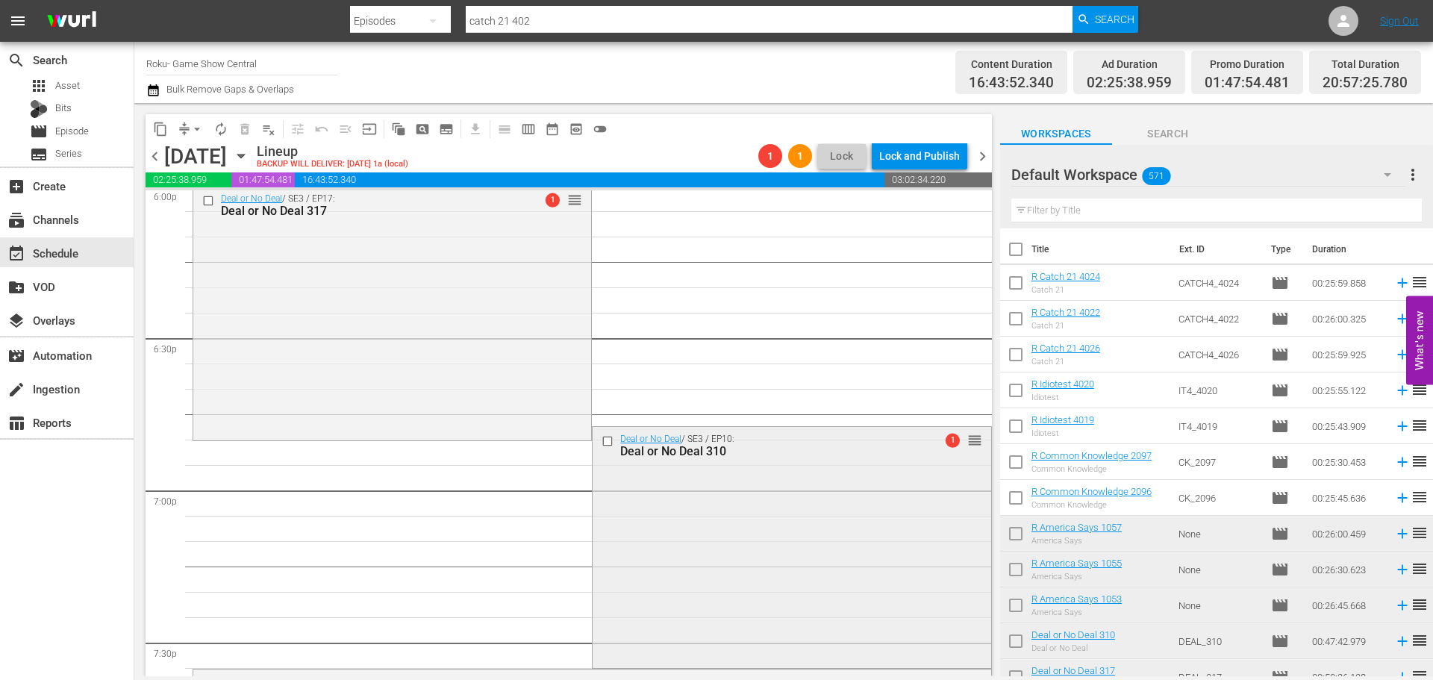
click at [749, 508] on div "Deal or No Deal / SE3 / EP10: Deal or No Deal 310 1 reorder" at bounding box center [792, 545] width 398 height 237
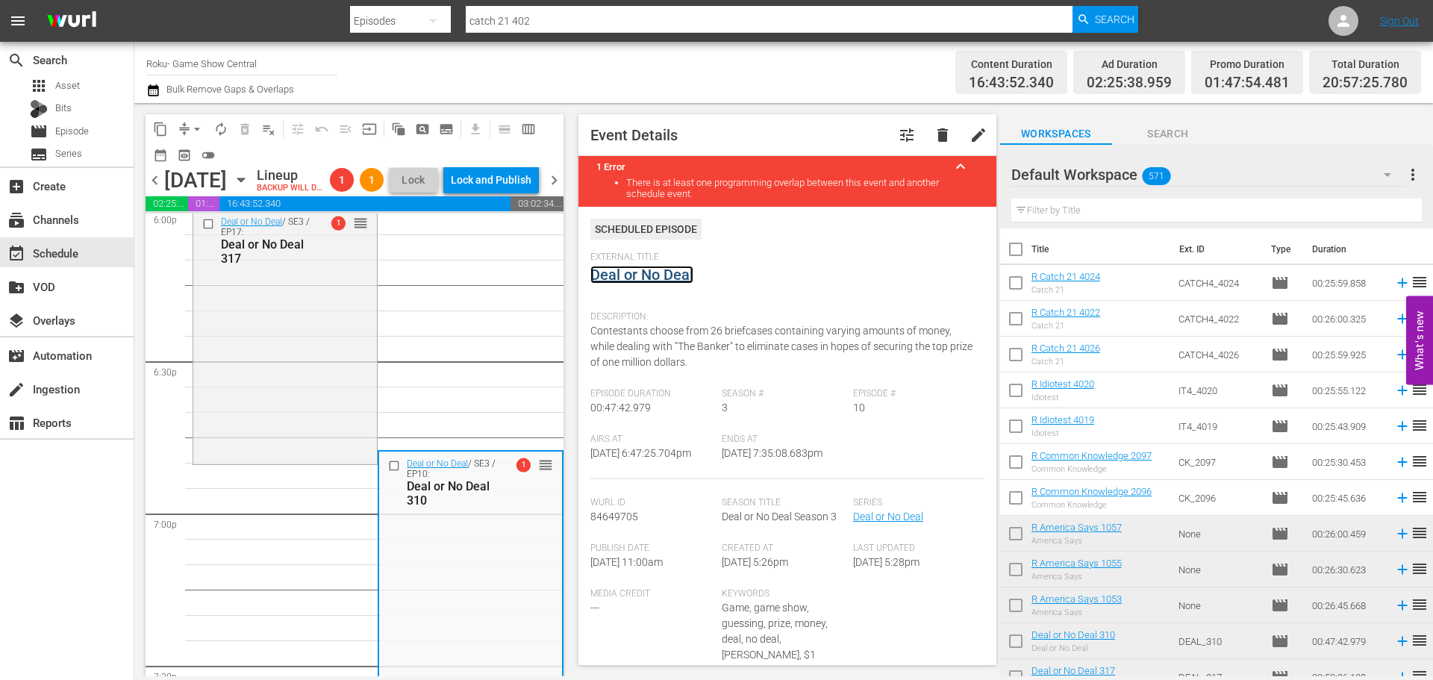
click at [666, 275] on link "Deal or No Deal" at bounding box center [641, 275] width 103 height 18
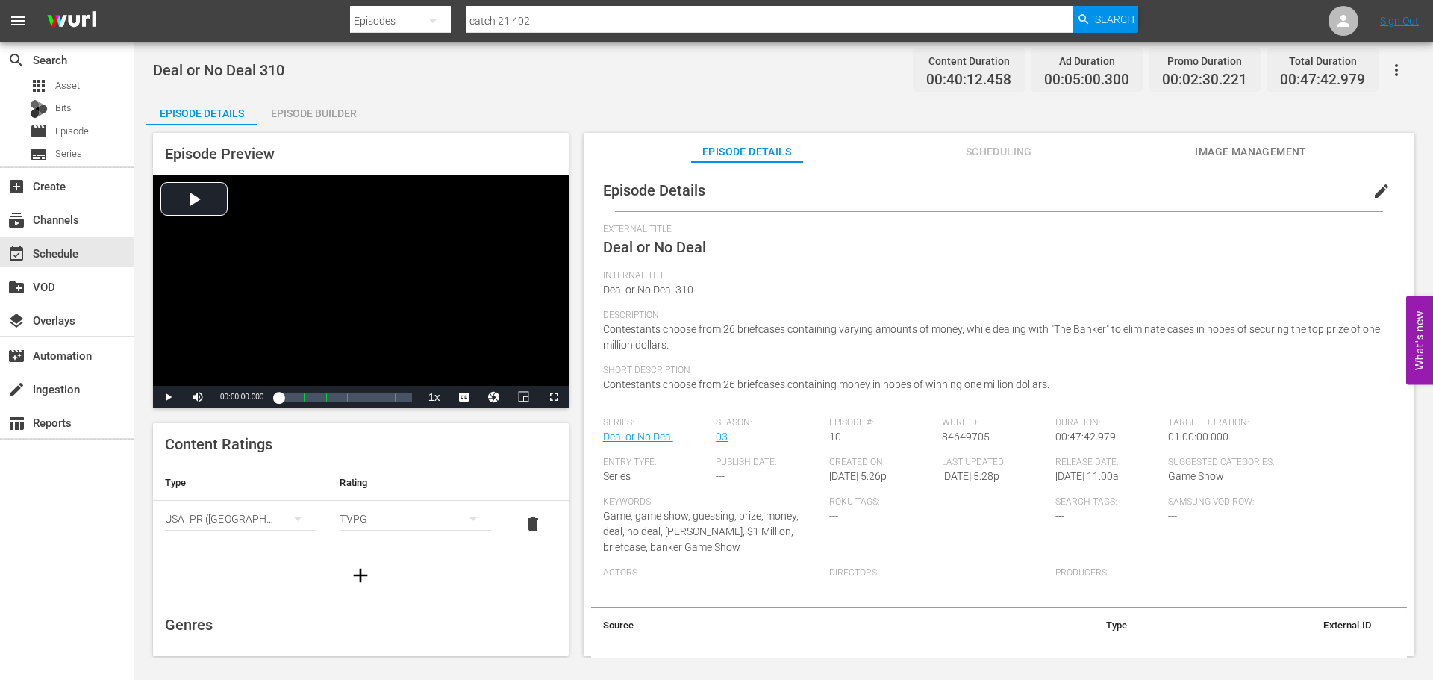
drag, startPoint x: 284, startPoint y: 110, endPoint x: 352, endPoint y: 142, distance: 75.5
click at [284, 110] on div "Episode Builder" at bounding box center [313, 114] width 112 height 36
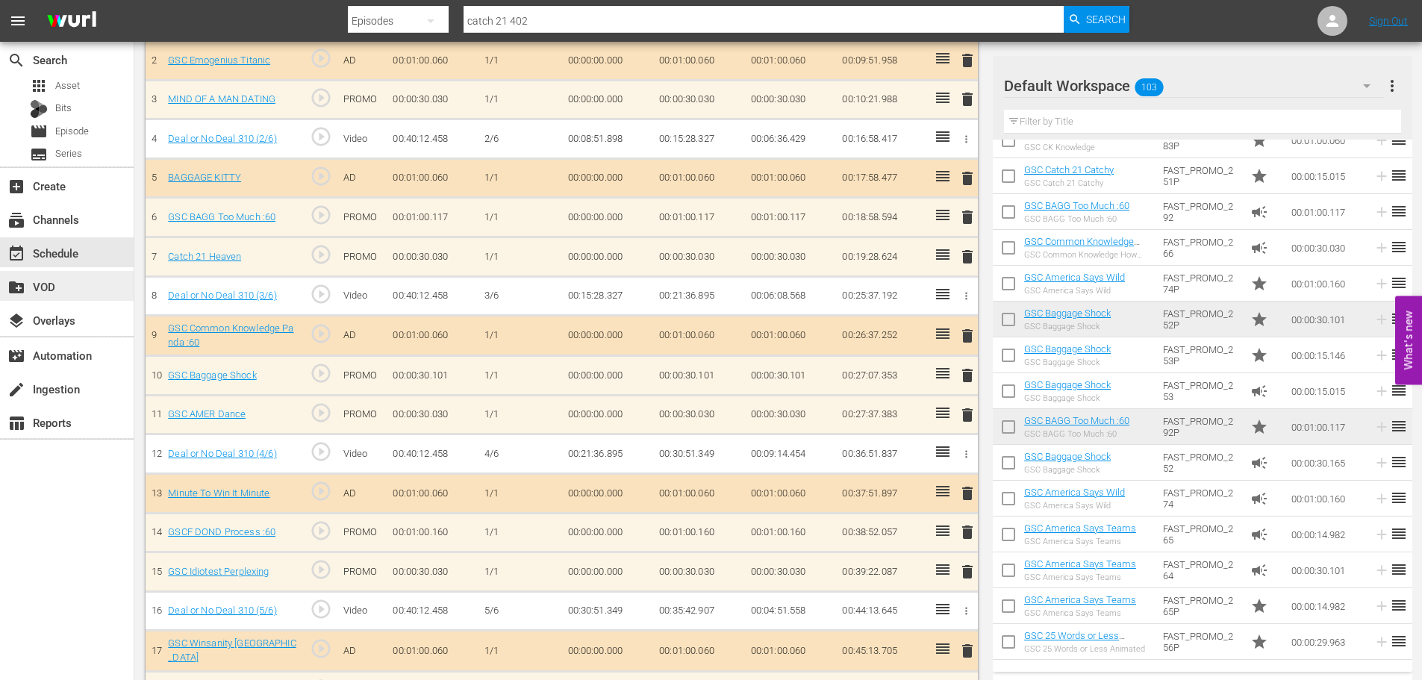
scroll to position [521, 0]
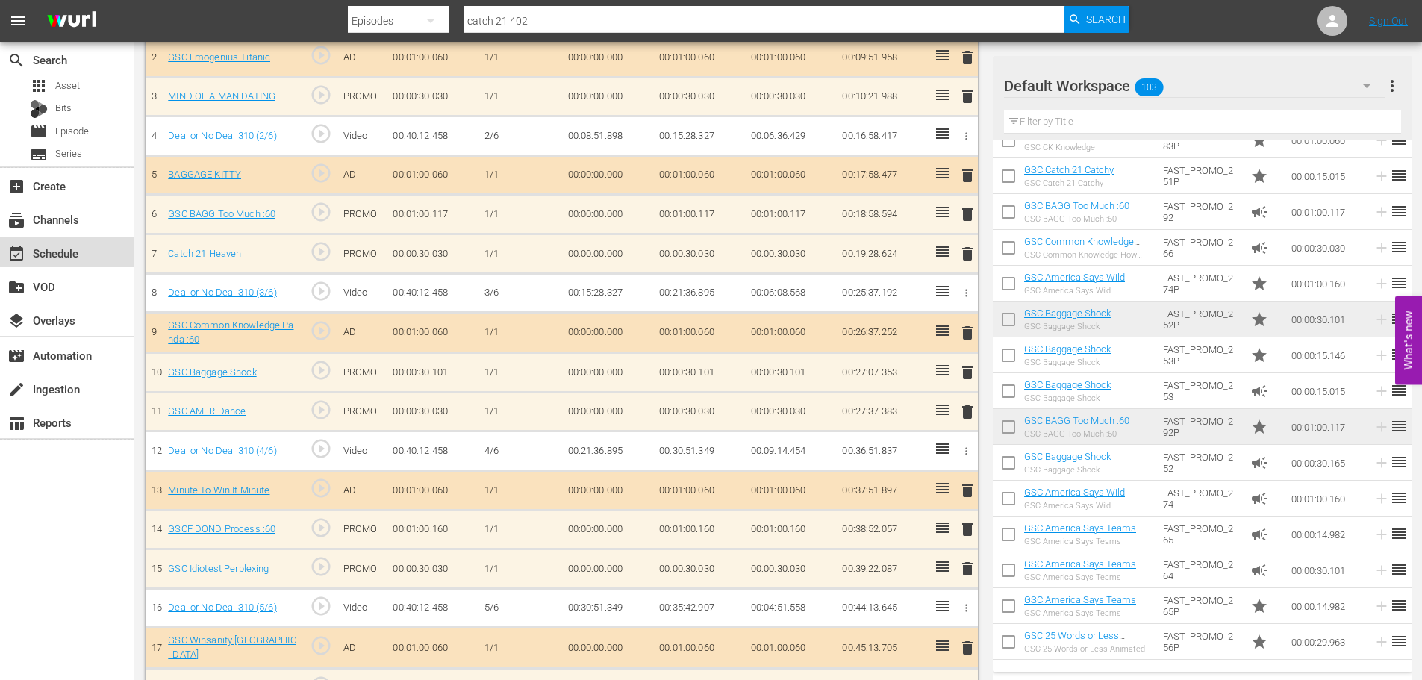
click at [76, 257] on div "event_available Schedule" at bounding box center [42, 250] width 84 height 13
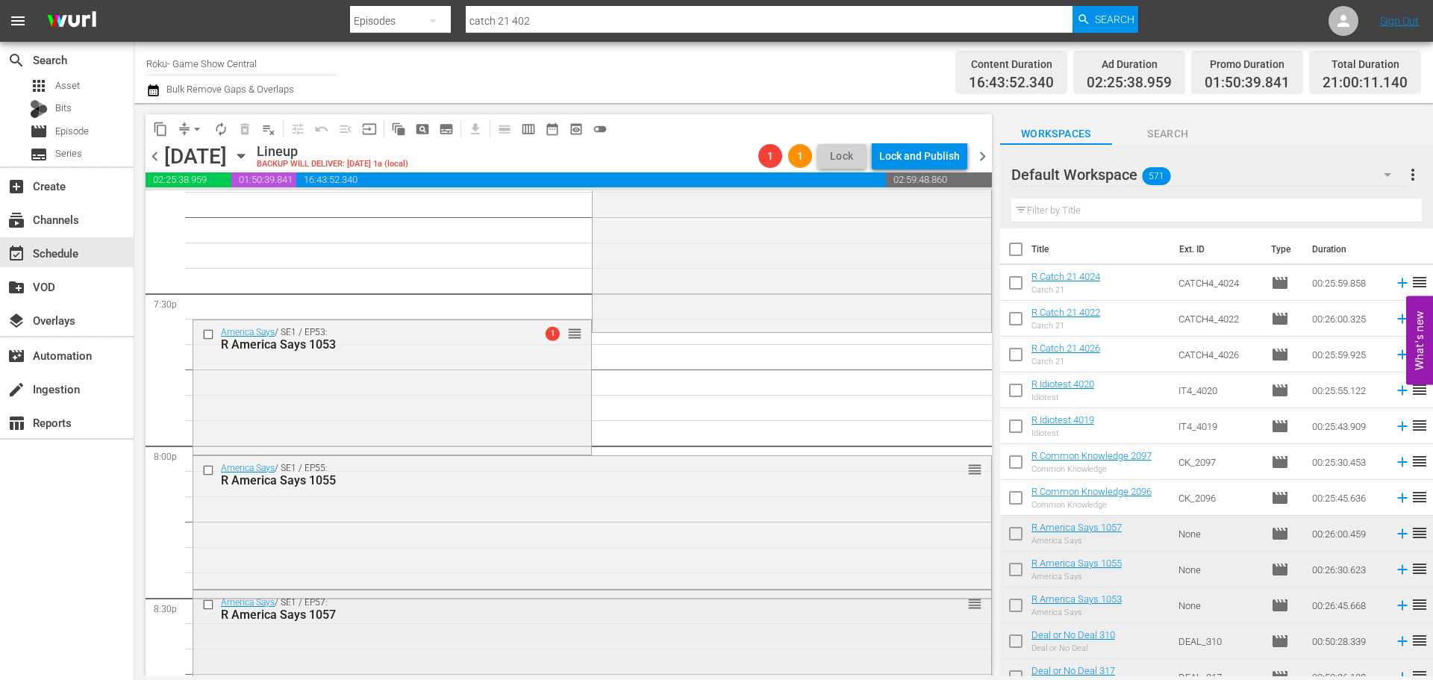
scroll to position [5940, 0]
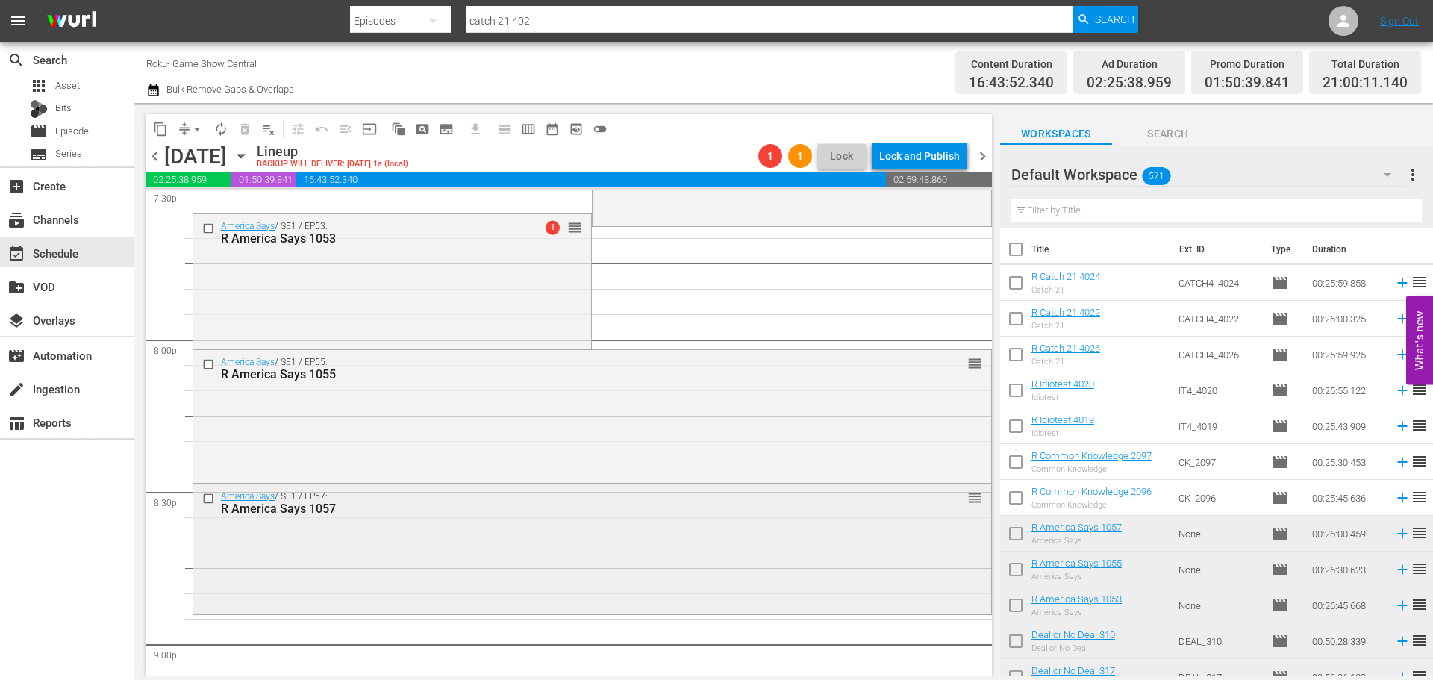
click at [518, 554] on div "America Says / SE1 / EP57: R America Says 1057 reorder" at bounding box center [592, 548] width 798 height 128
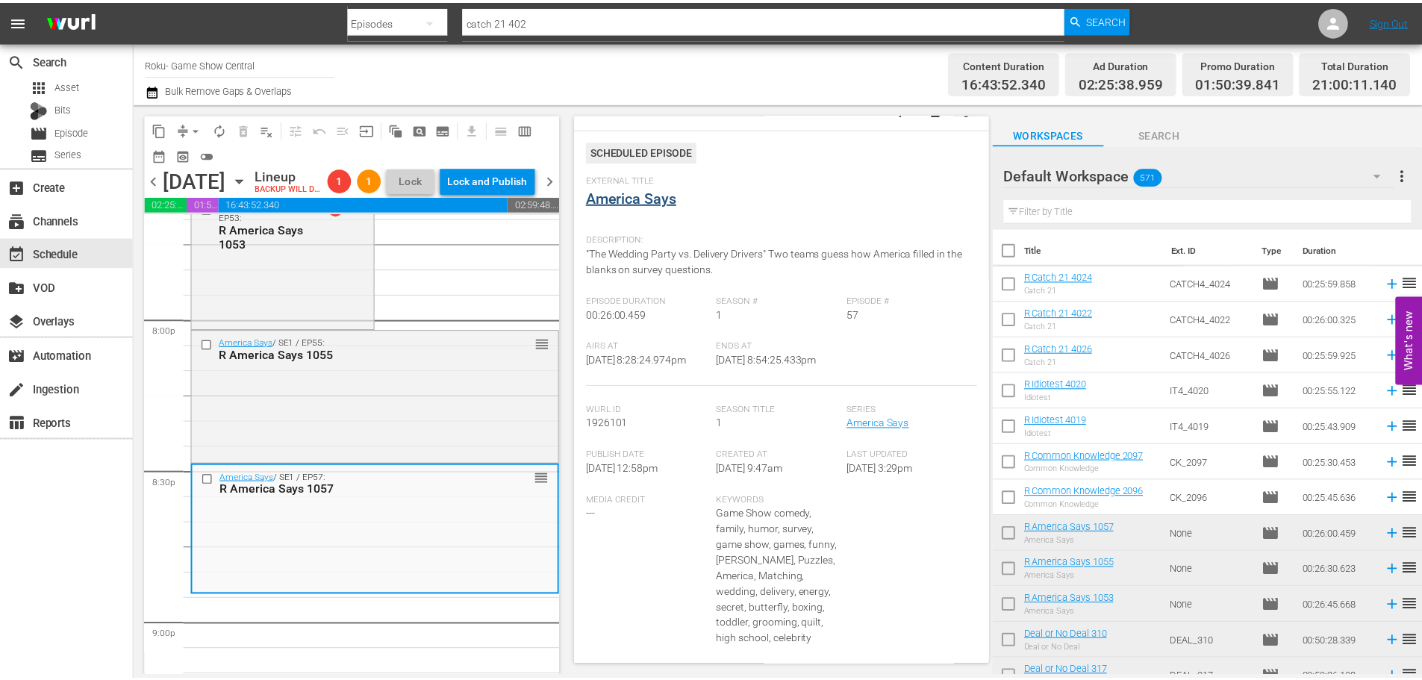
scroll to position [0, 0]
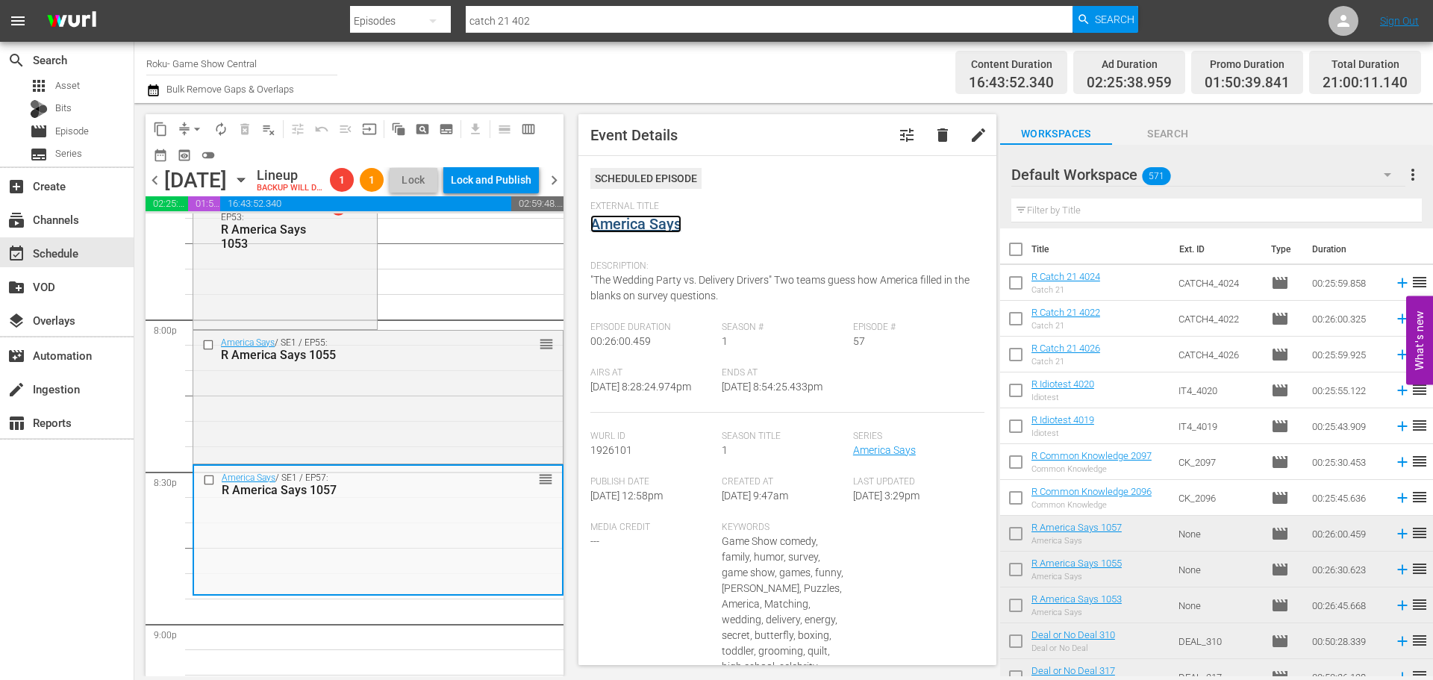
click at [631, 224] on link "America Says" at bounding box center [635, 224] width 91 height 18
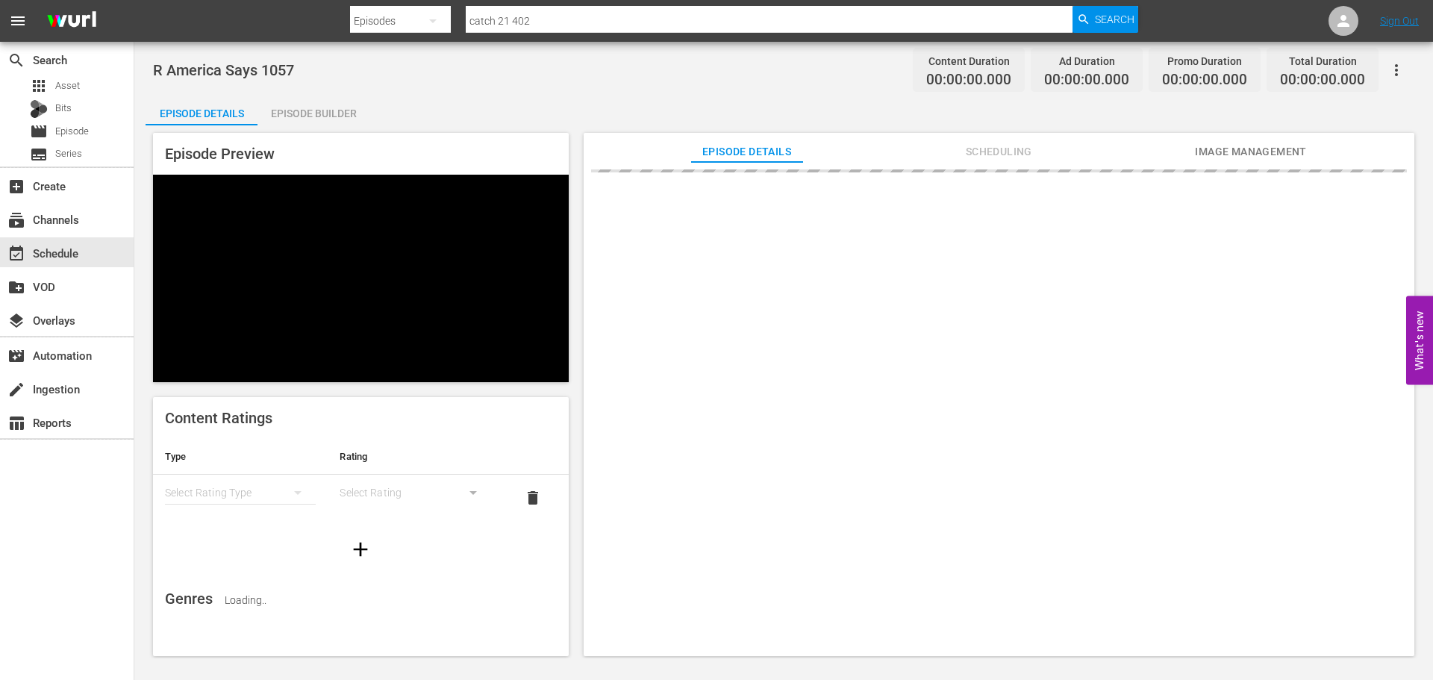
click at [338, 110] on div "Episode Builder" at bounding box center [313, 114] width 112 height 36
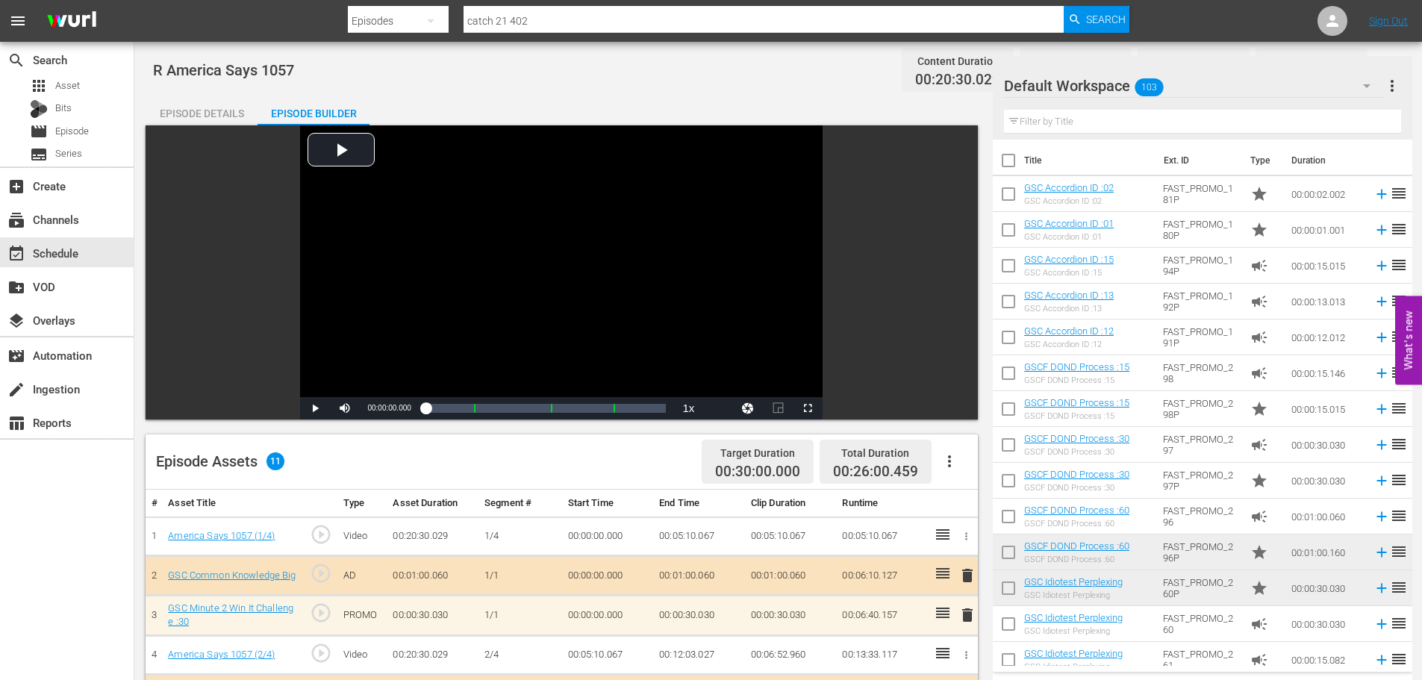
scroll to position [389, 0]
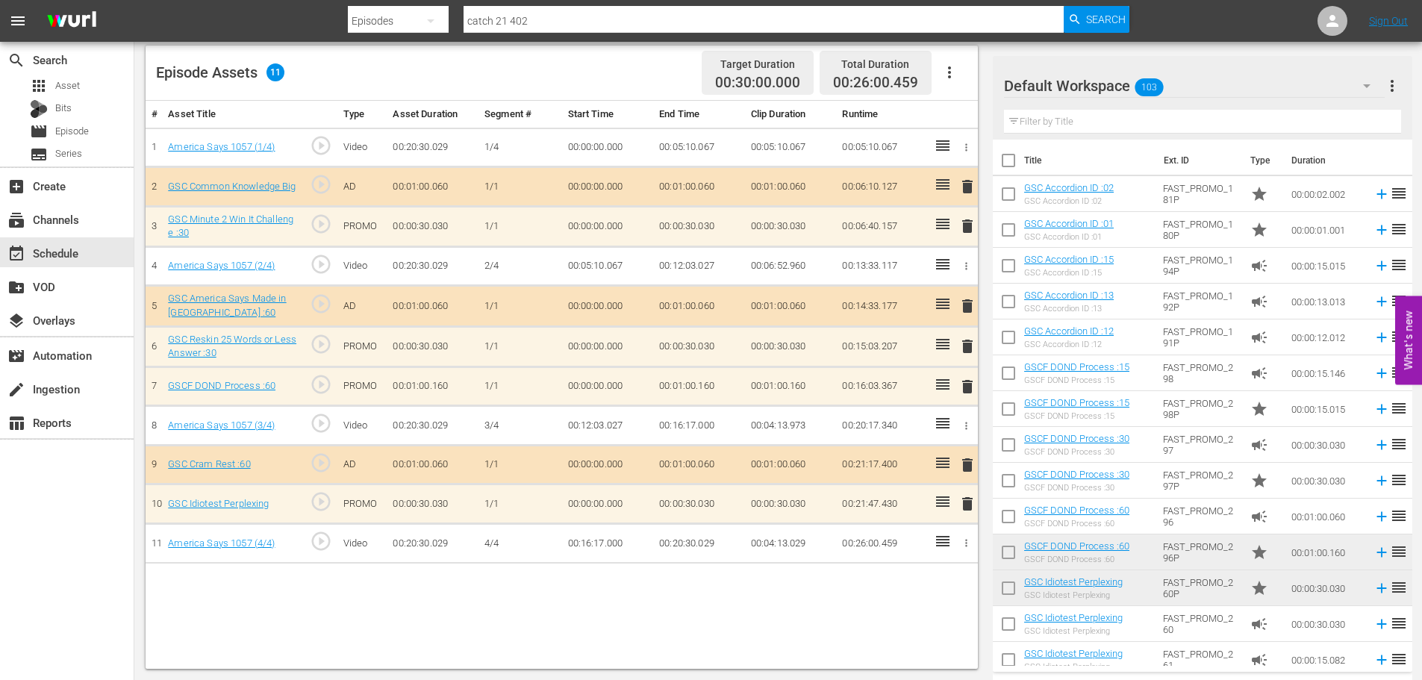
click at [973, 504] on span "delete" at bounding box center [967, 504] width 18 height 18
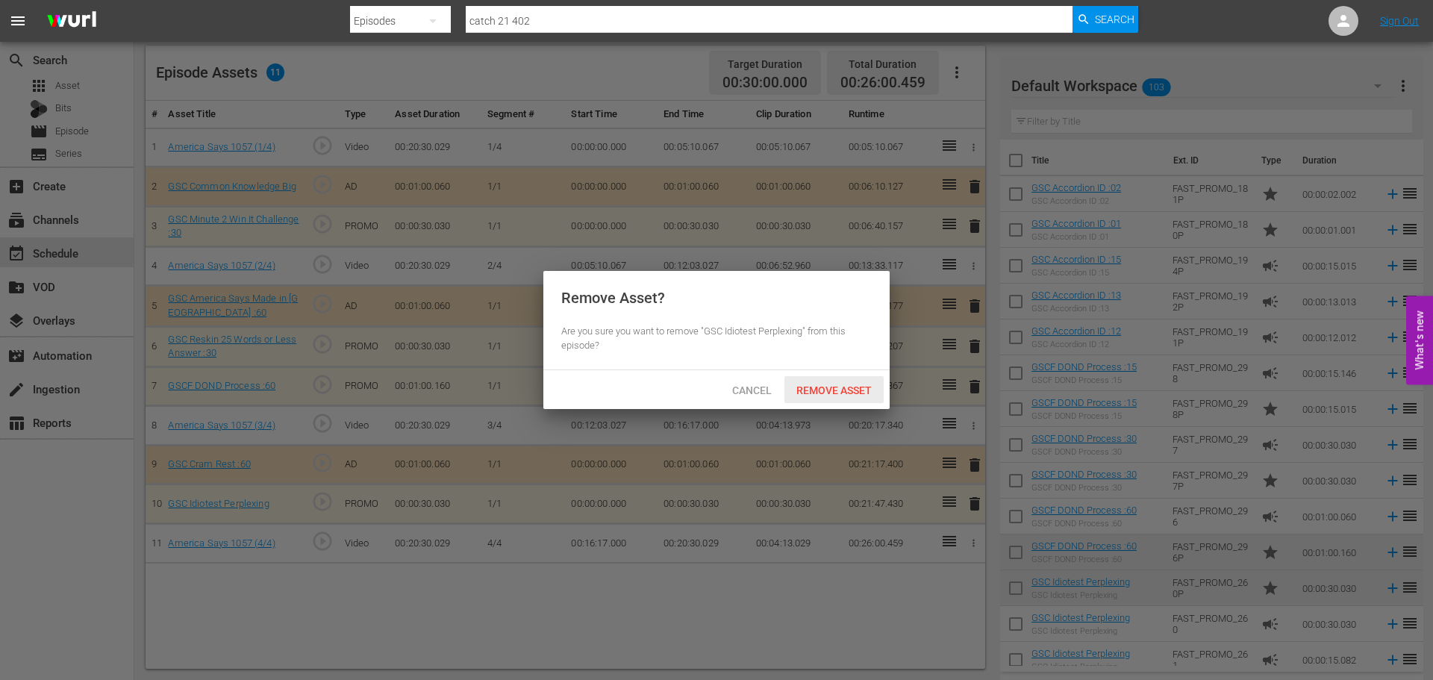
click at [843, 384] on span "Remove Asset" at bounding box center [833, 390] width 99 height 12
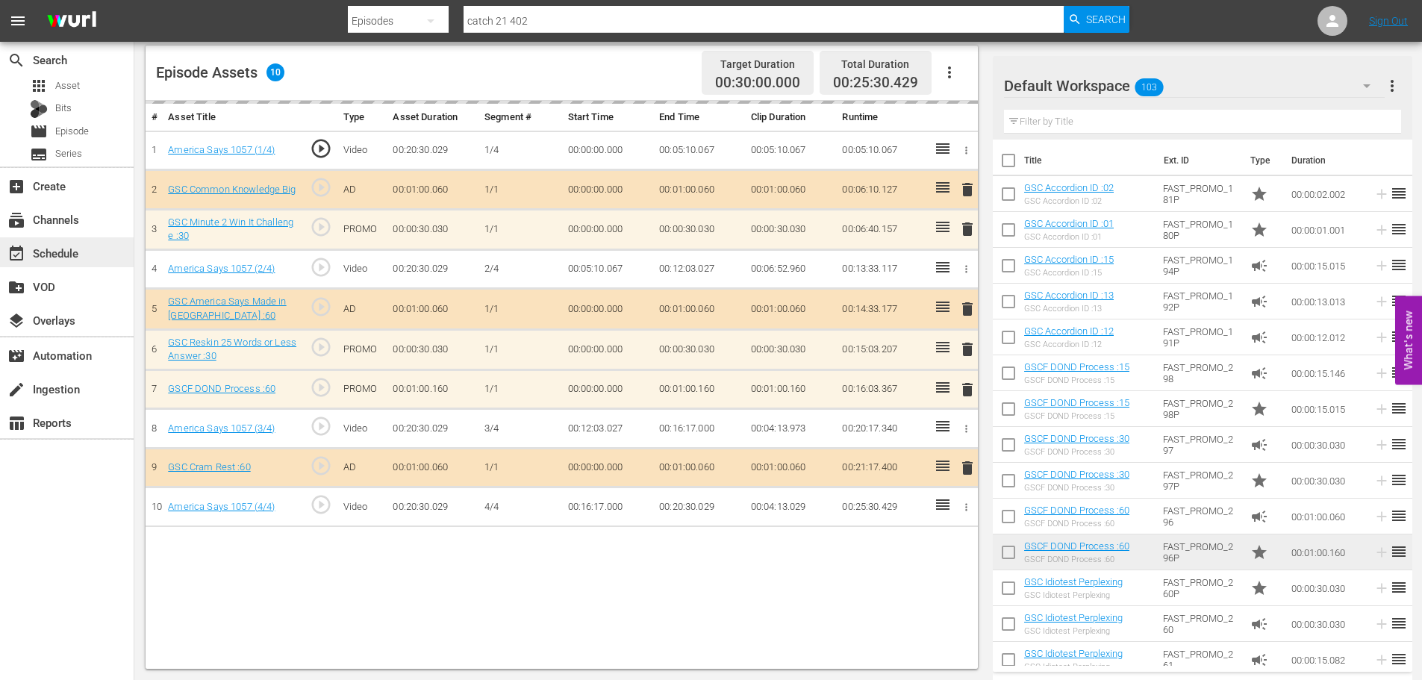
click at [72, 254] on div "event_available Schedule" at bounding box center [42, 250] width 84 height 13
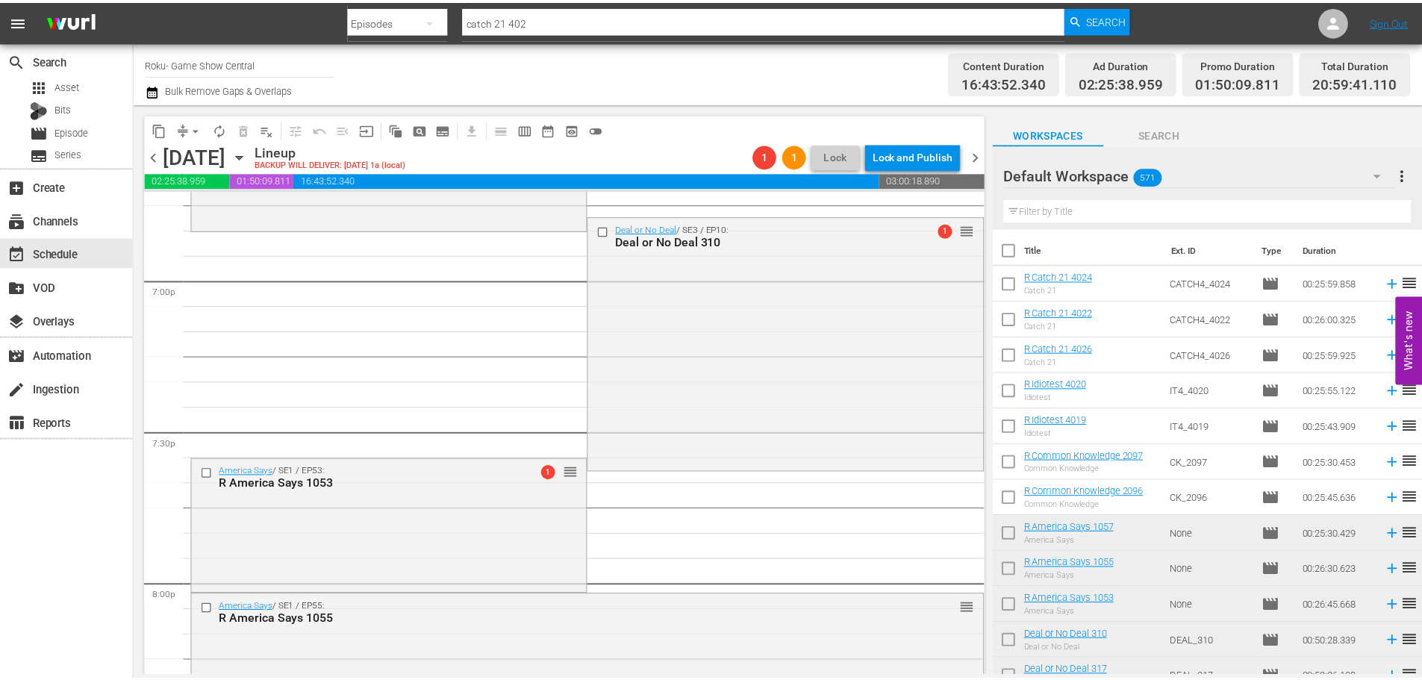
scroll to position [6111, 0]
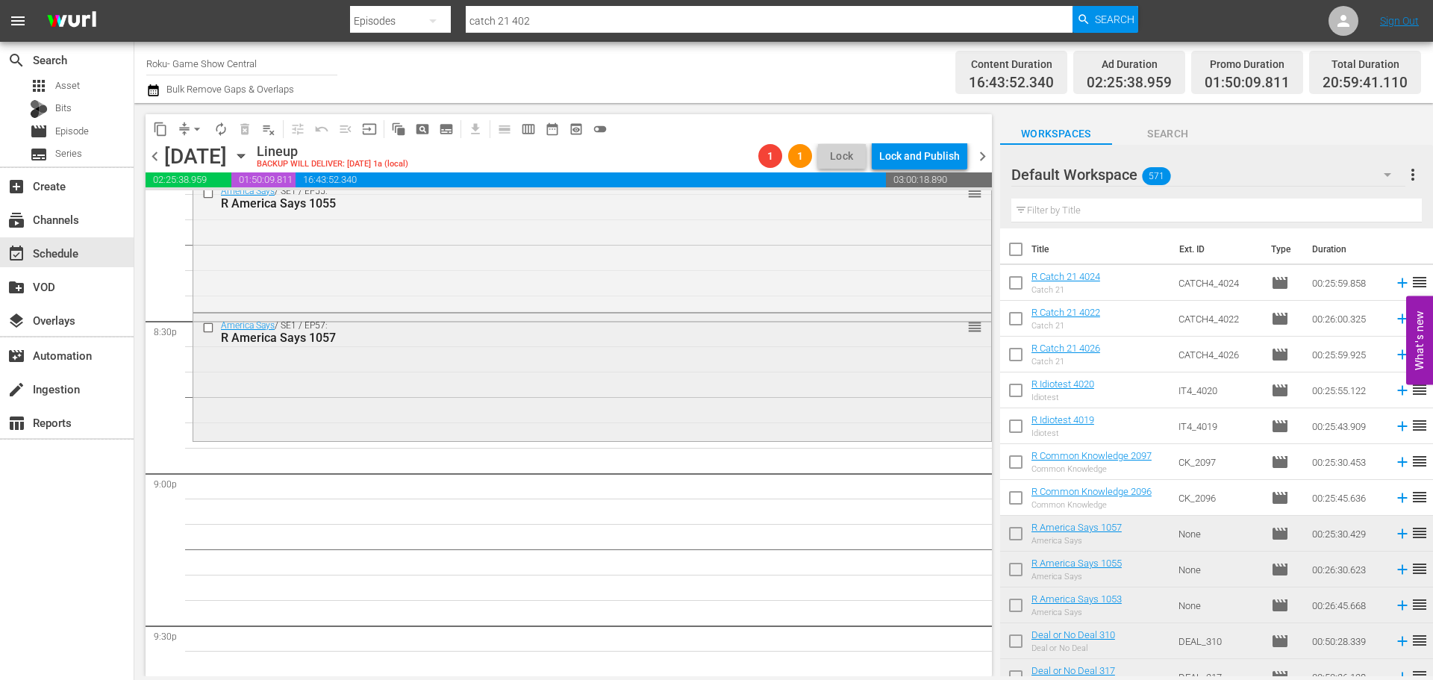
click at [601, 393] on div "America Says / SE1 / EP57: R America Says 1057 reorder" at bounding box center [592, 375] width 798 height 125
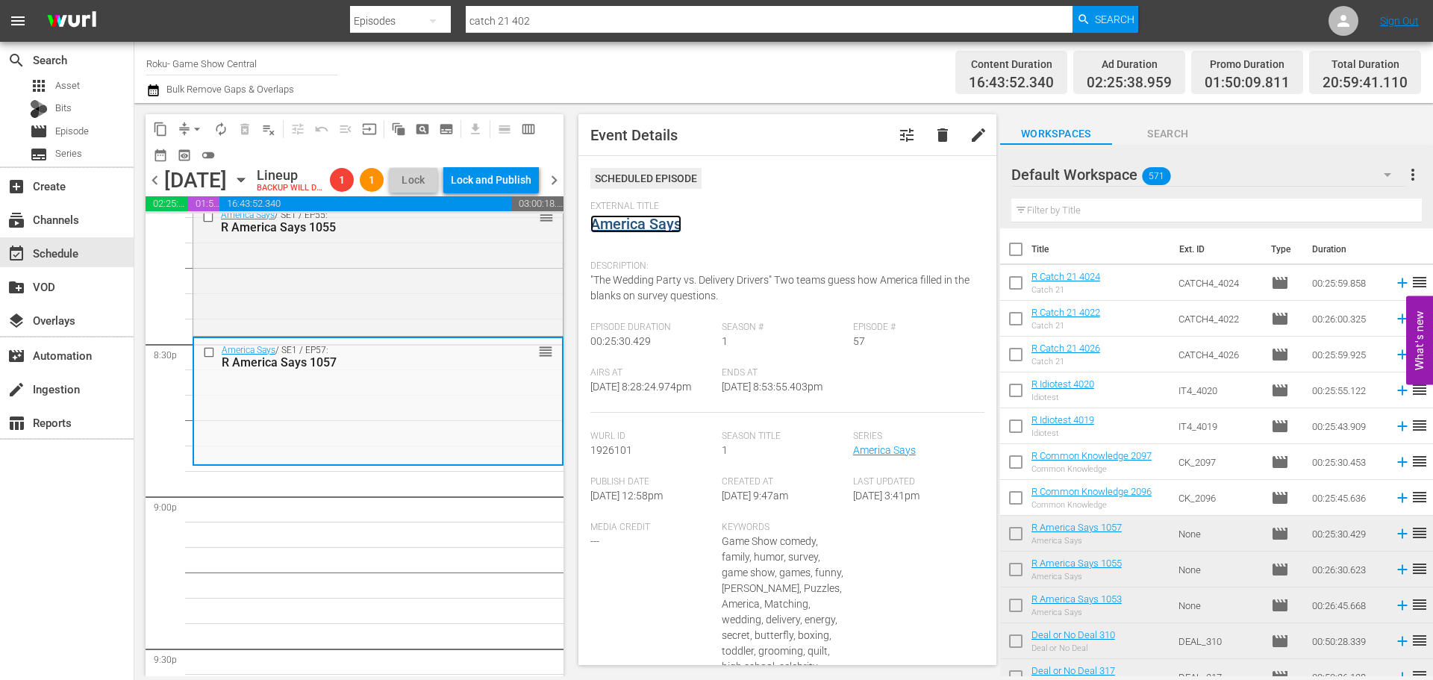
click at [632, 229] on link "America Says" at bounding box center [635, 224] width 91 height 18
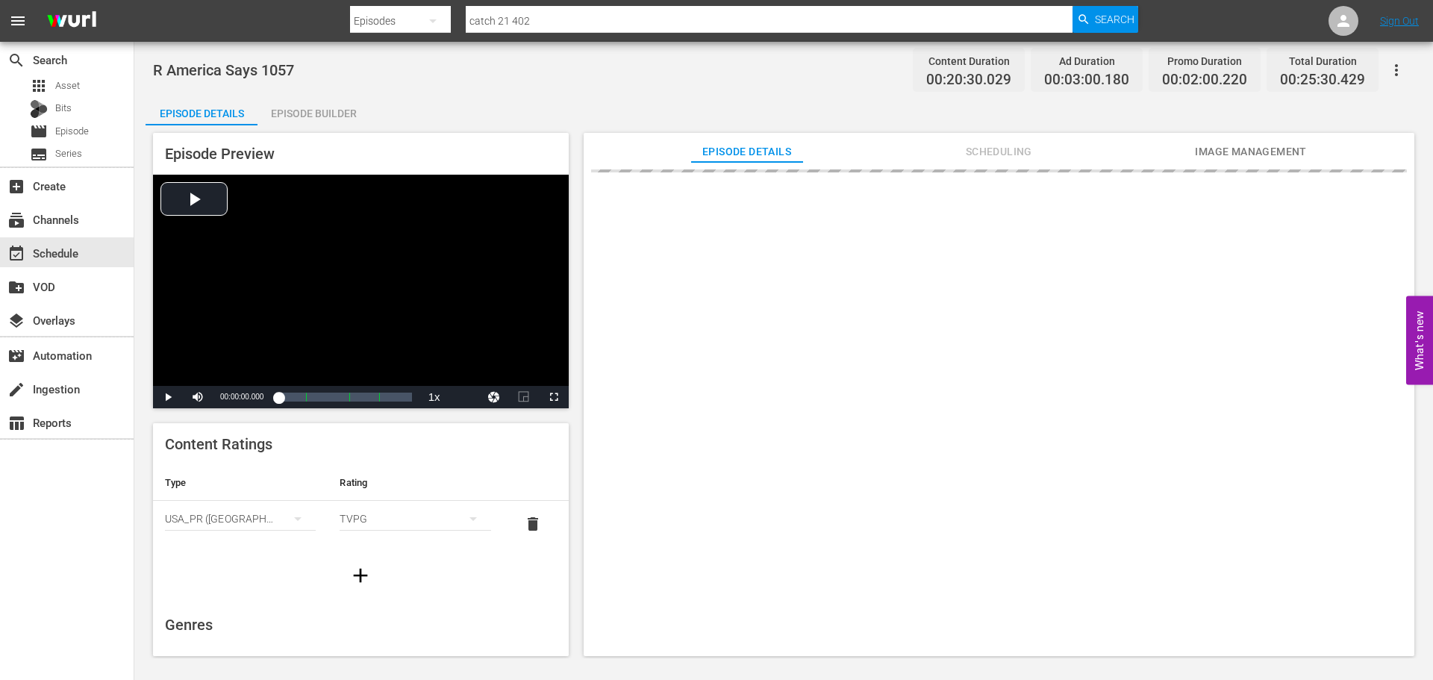
click at [296, 120] on div "Episode Builder" at bounding box center [313, 114] width 112 height 36
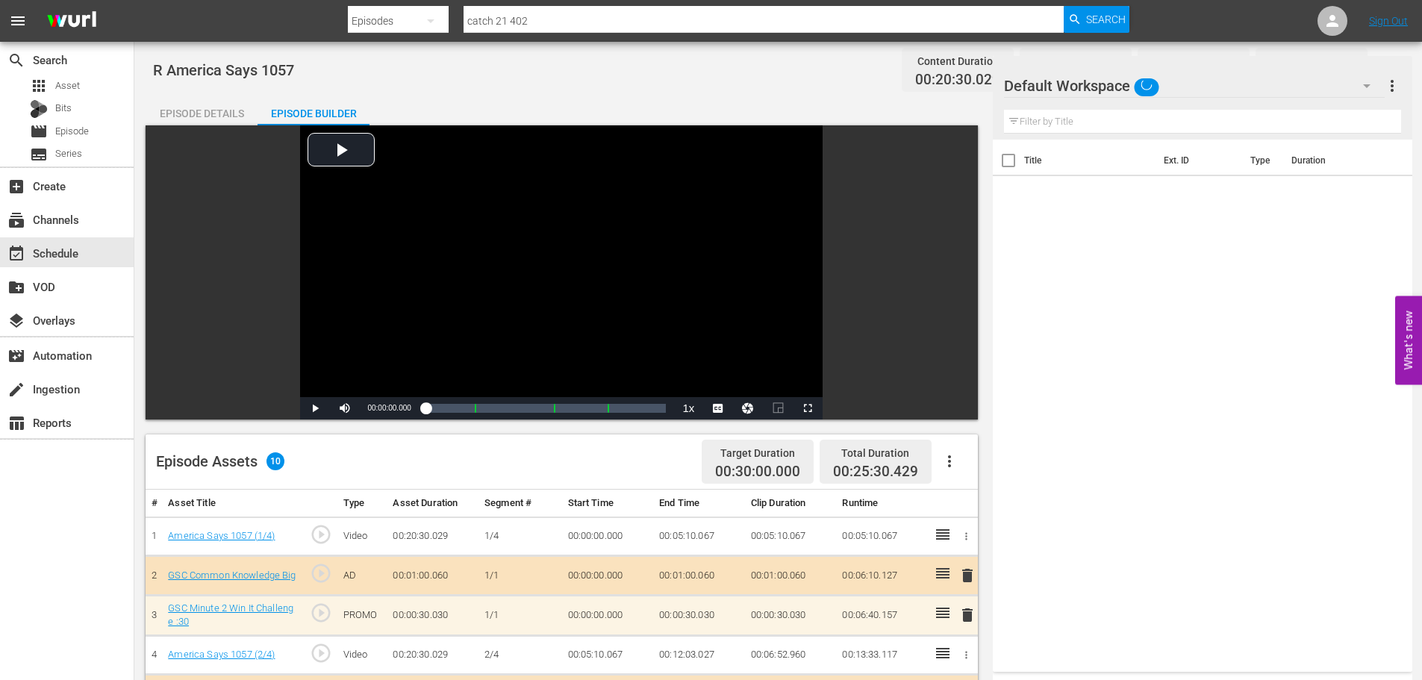
scroll to position [389, 0]
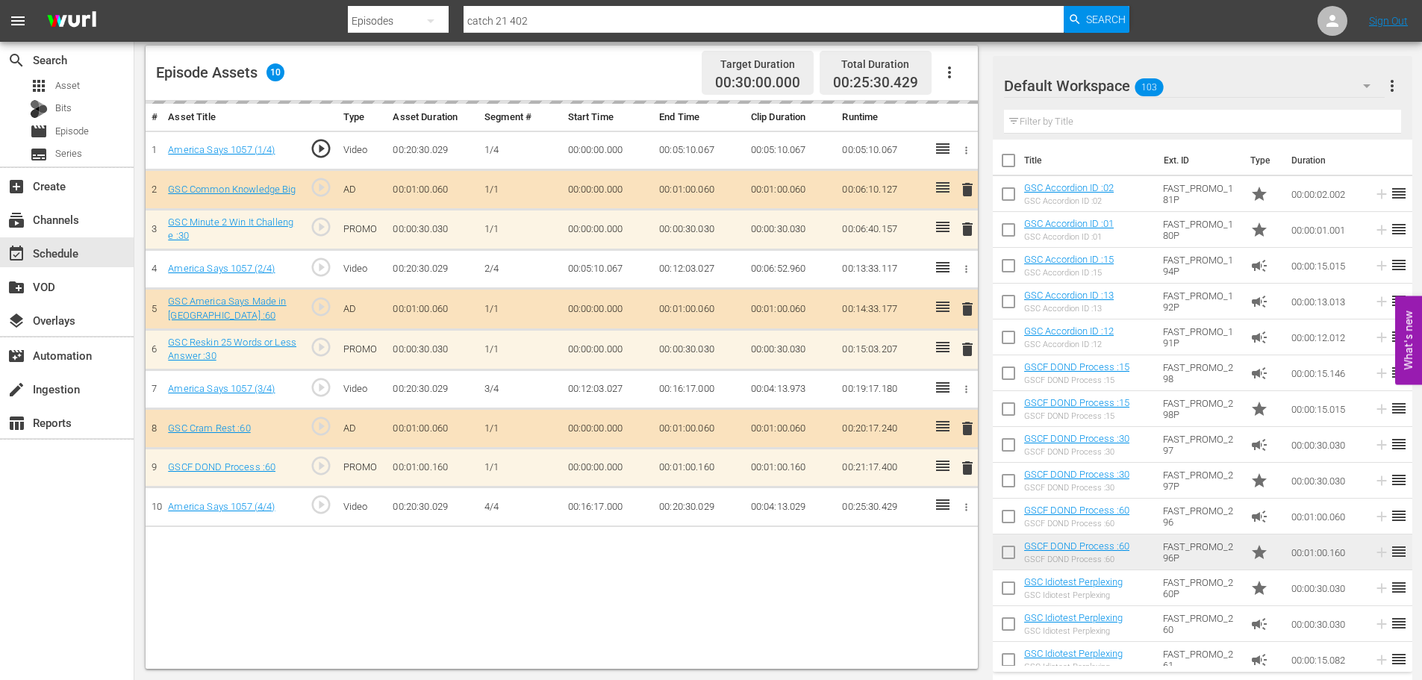
drag, startPoint x: 1083, startPoint y: 125, endPoint x: 1084, endPoint y: 117, distance: 7.6
click at [1083, 125] on input "text" at bounding box center [1202, 122] width 397 height 24
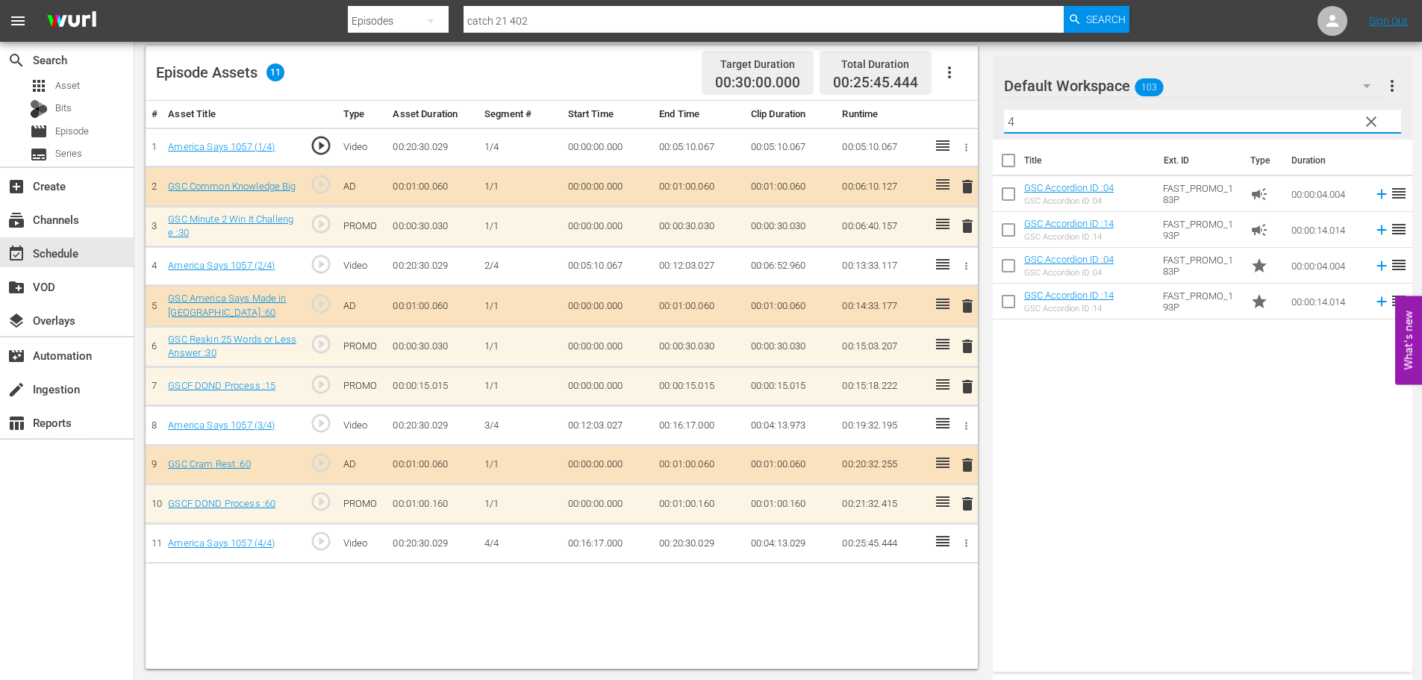
type input "4"
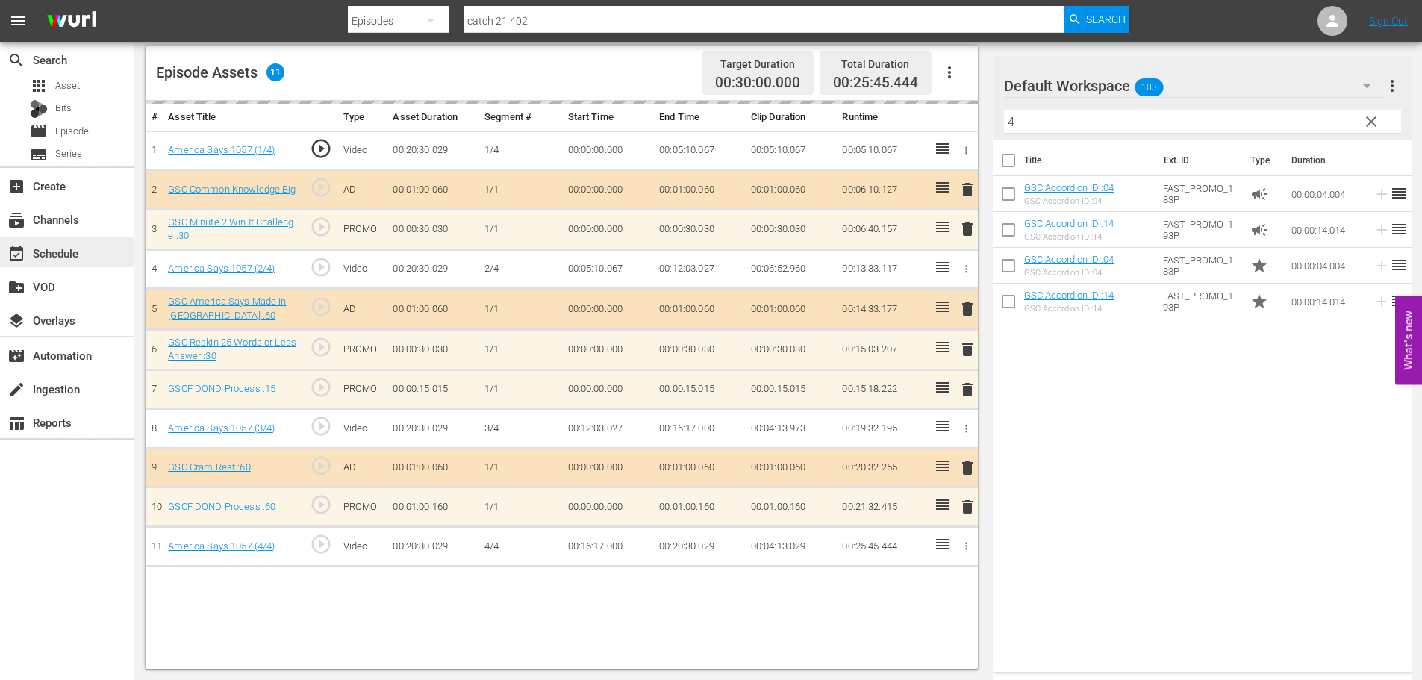
click at [55, 255] on div "event_available Schedule" at bounding box center [42, 250] width 84 height 13
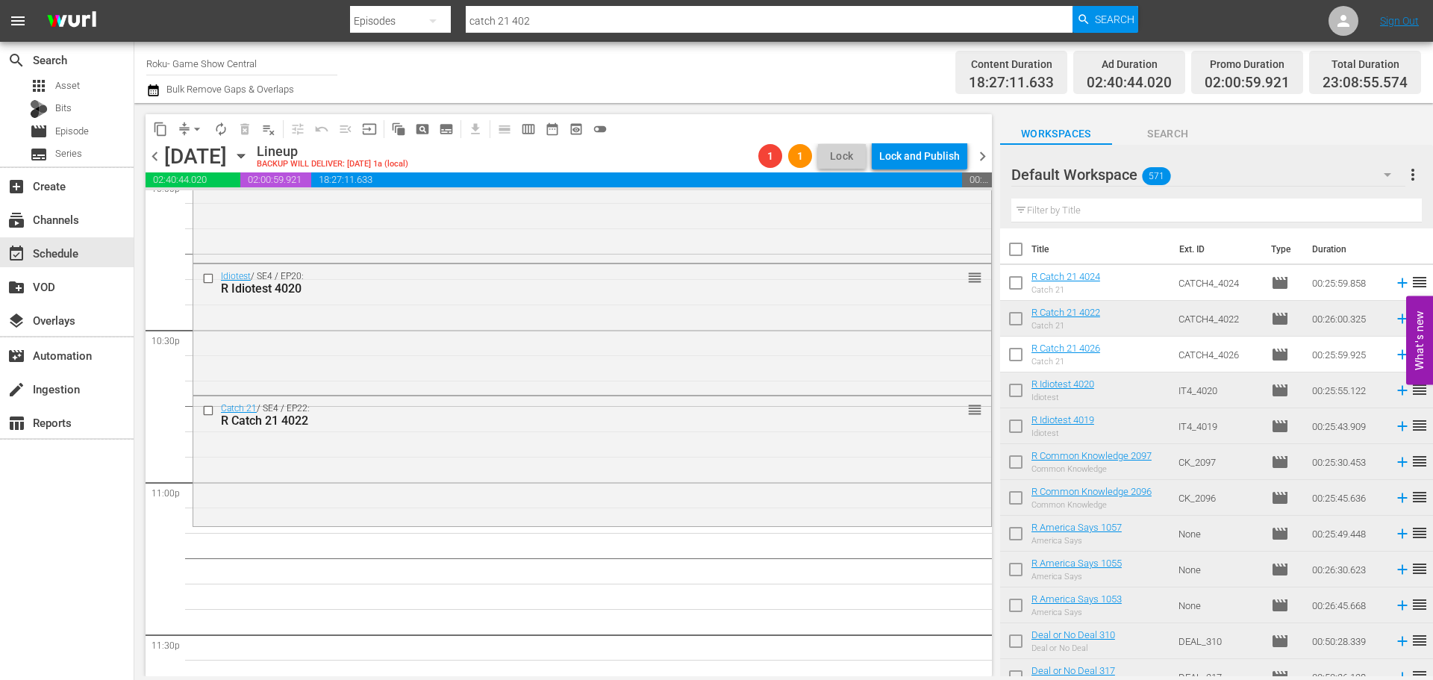
scroll to position [6819, 0]
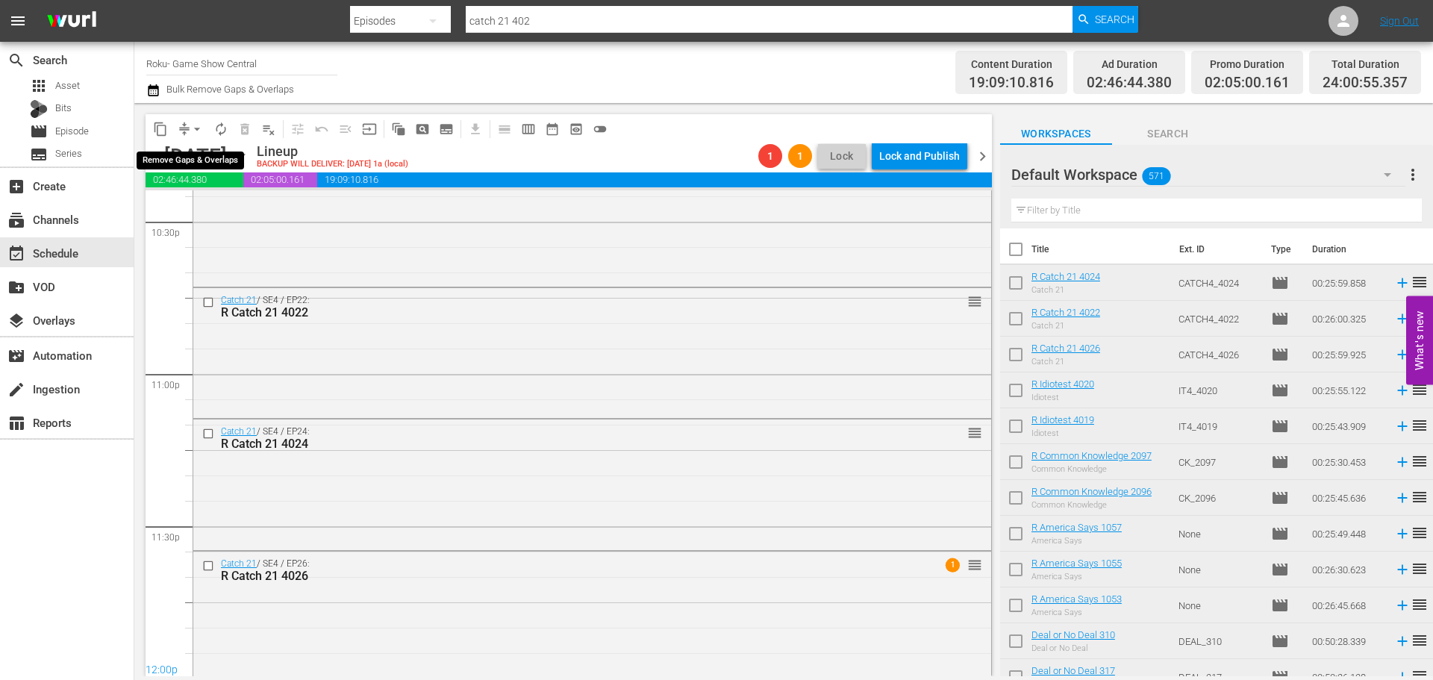
click at [201, 131] on span "arrow_drop_down" at bounding box center [197, 129] width 15 height 15
click at [190, 155] on li "Align to Midnight" at bounding box center [197, 159] width 157 height 25
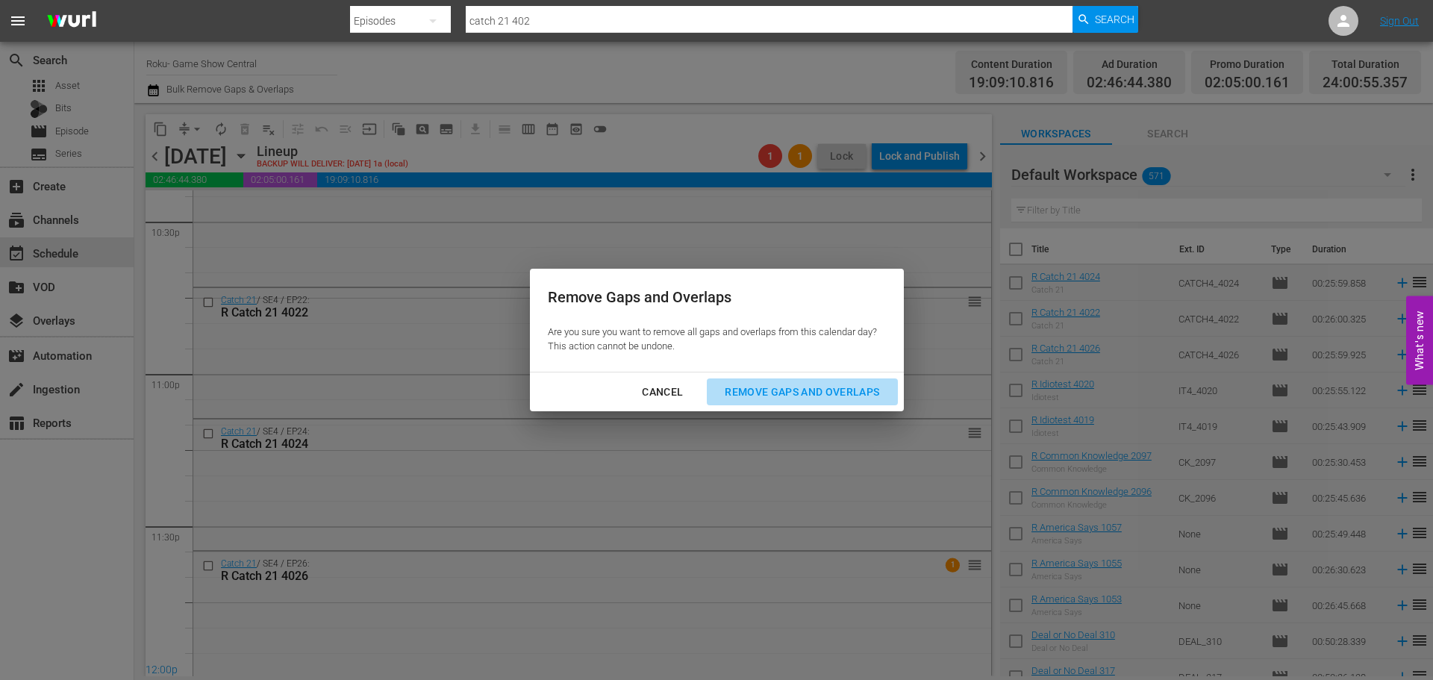
click at [726, 387] on div "Remove Gaps and Overlaps" at bounding box center [802, 392] width 178 height 19
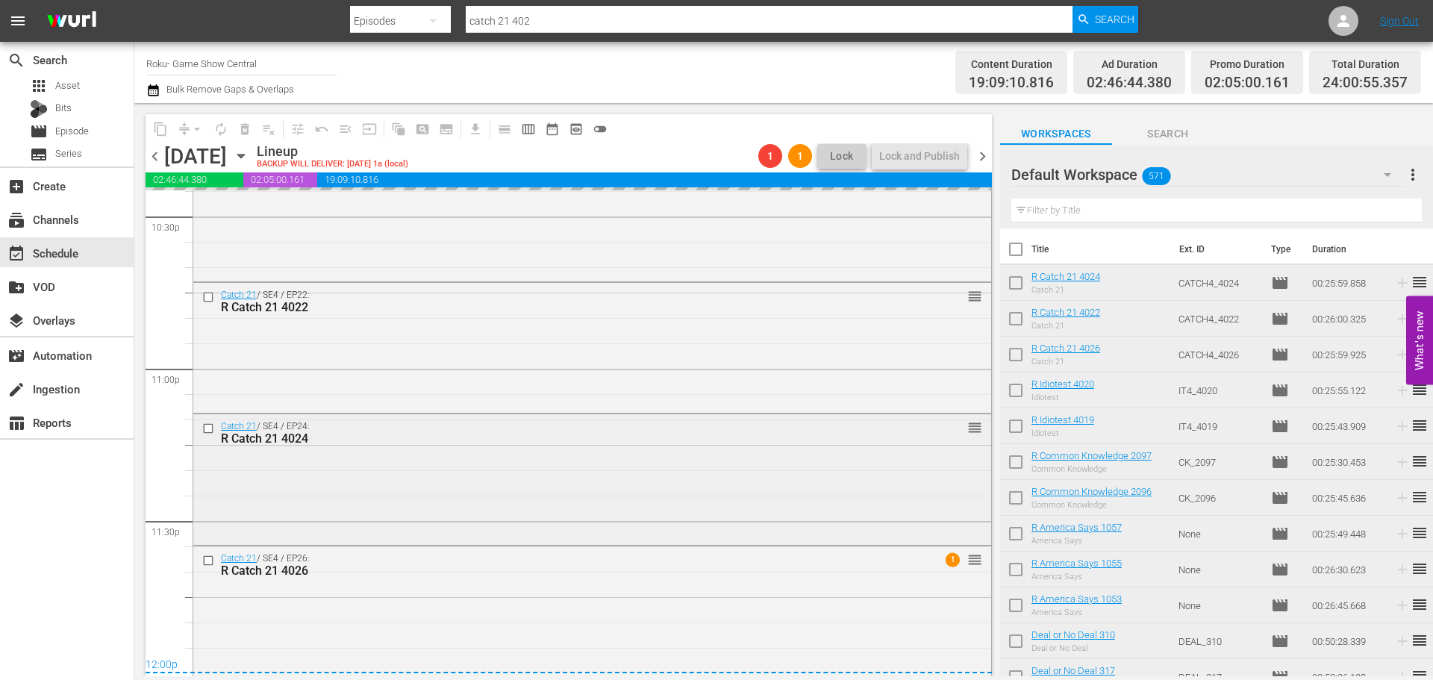
scroll to position [6825, 0]
click at [622, 643] on div "Catch 21 / SE4 / EP26: R Catch 21 4026 1 reorder" at bounding box center [592, 610] width 798 height 128
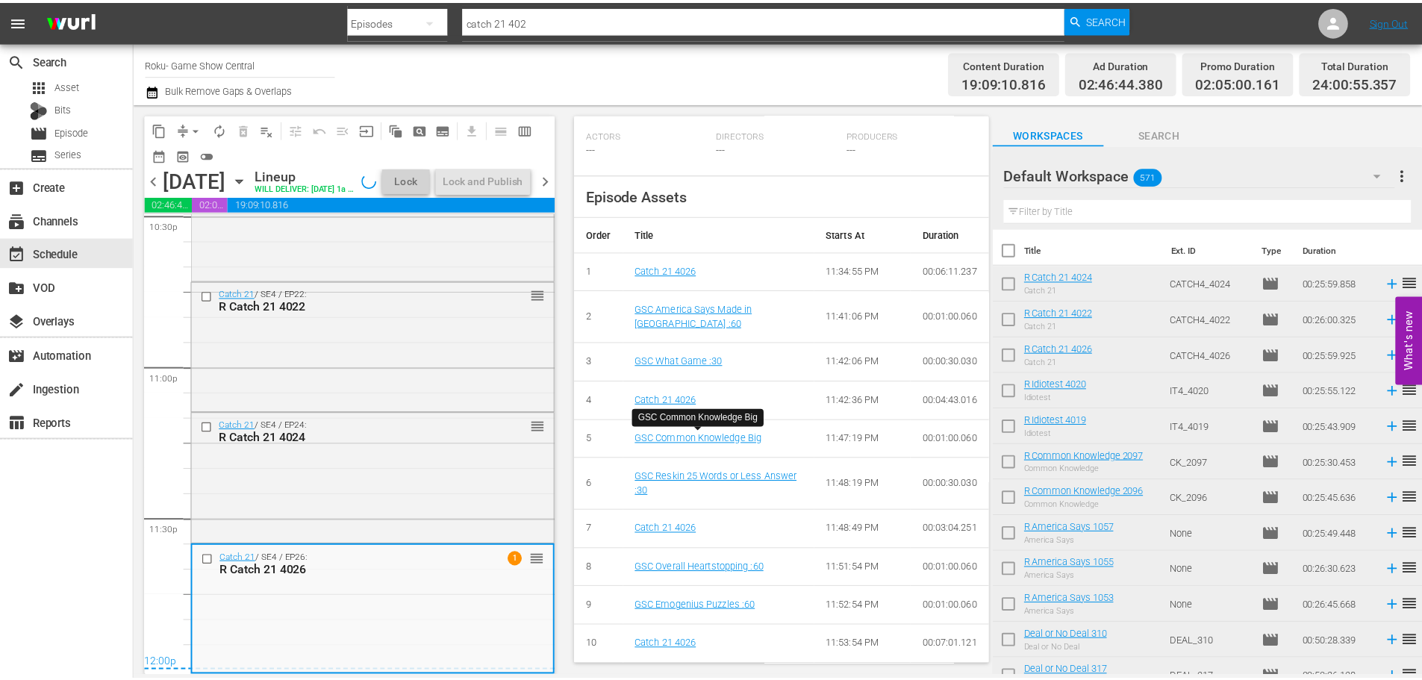
scroll to position [0, 0]
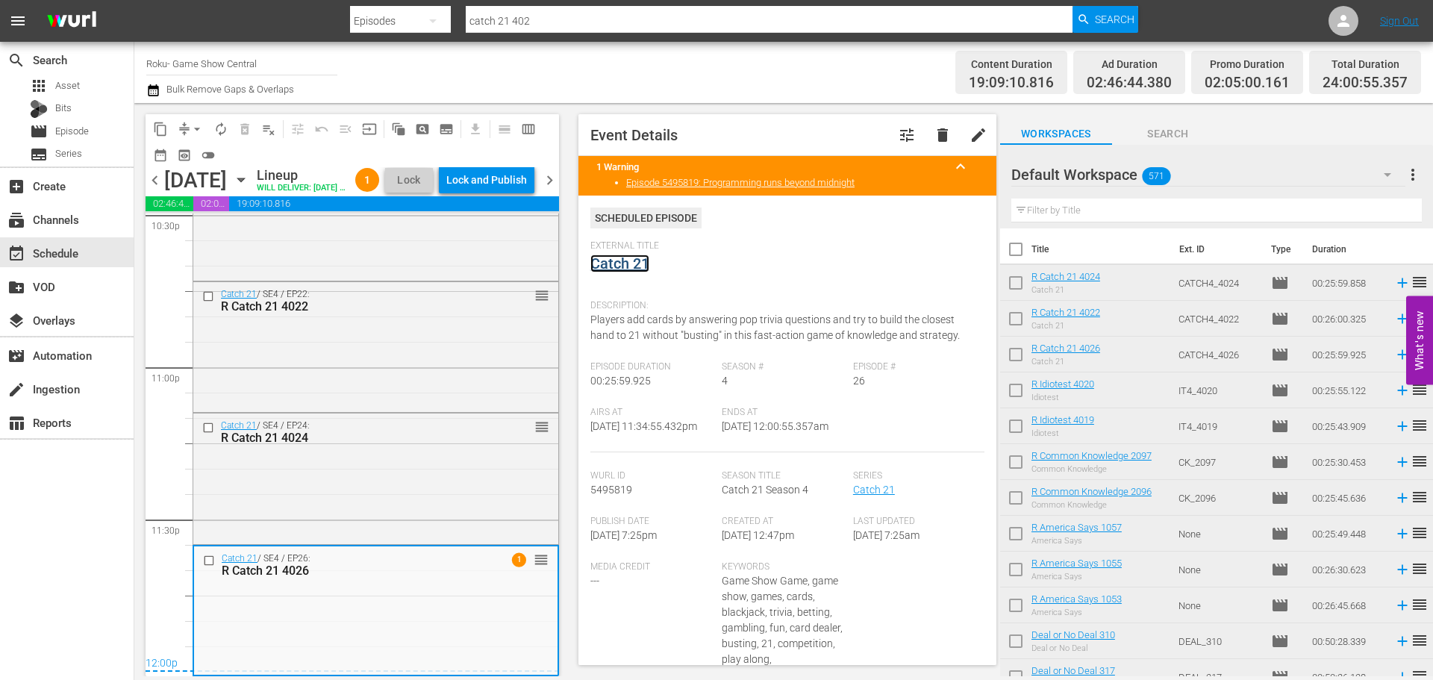
click at [617, 263] on link "Catch 21" at bounding box center [619, 263] width 59 height 18
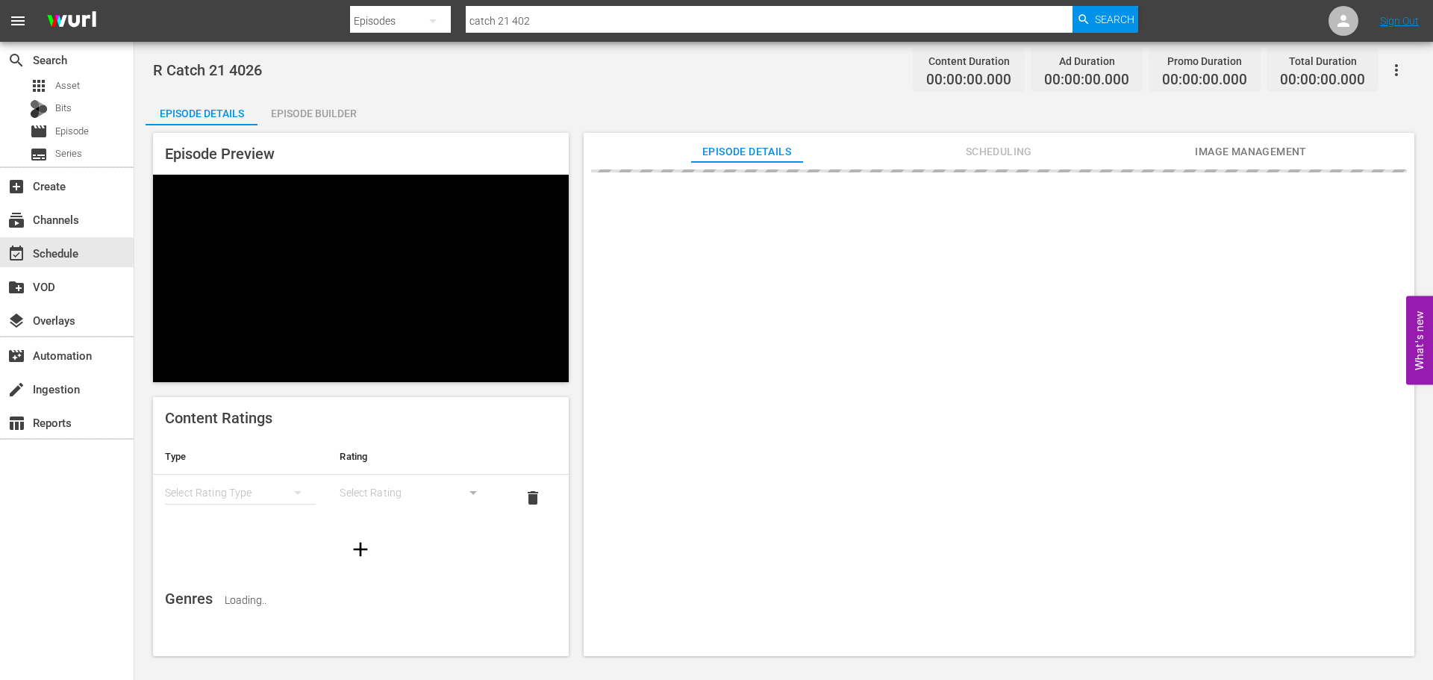
click at [331, 106] on div "Episode Builder" at bounding box center [313, 114] width 112 height 36
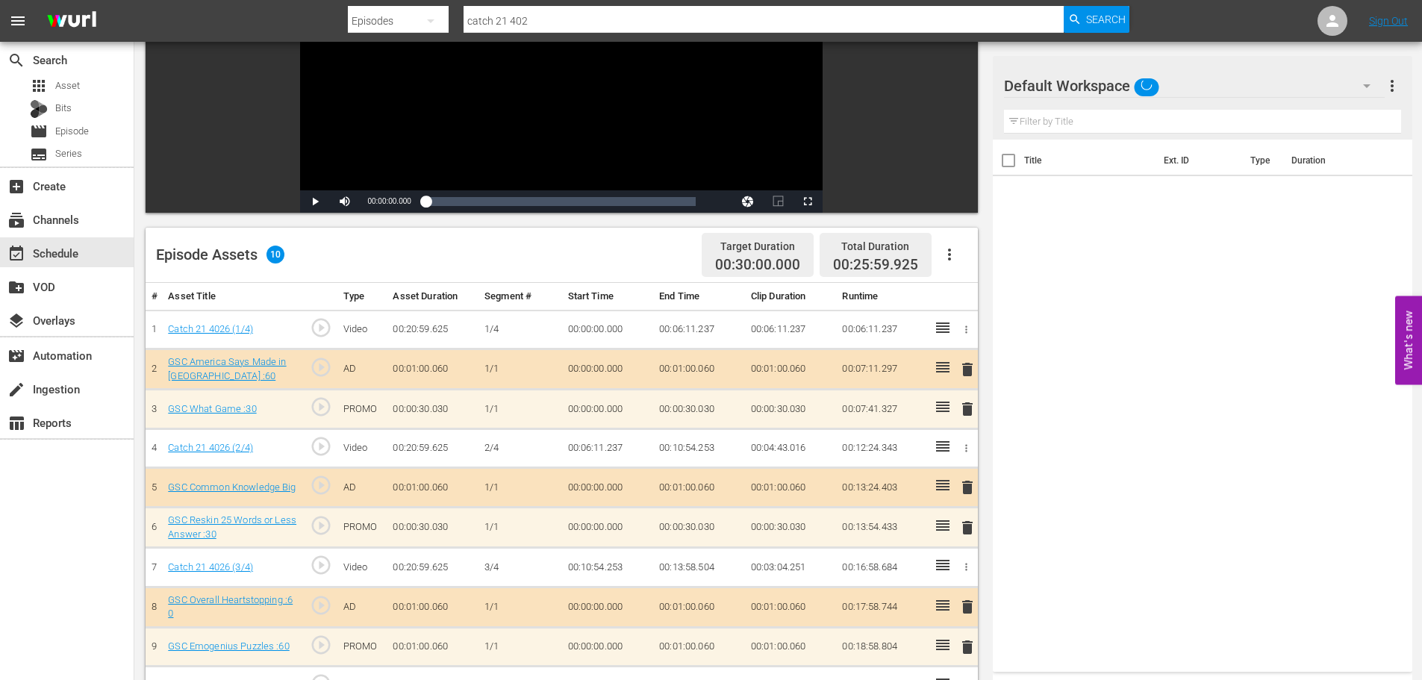
scroll to position [389, 0]
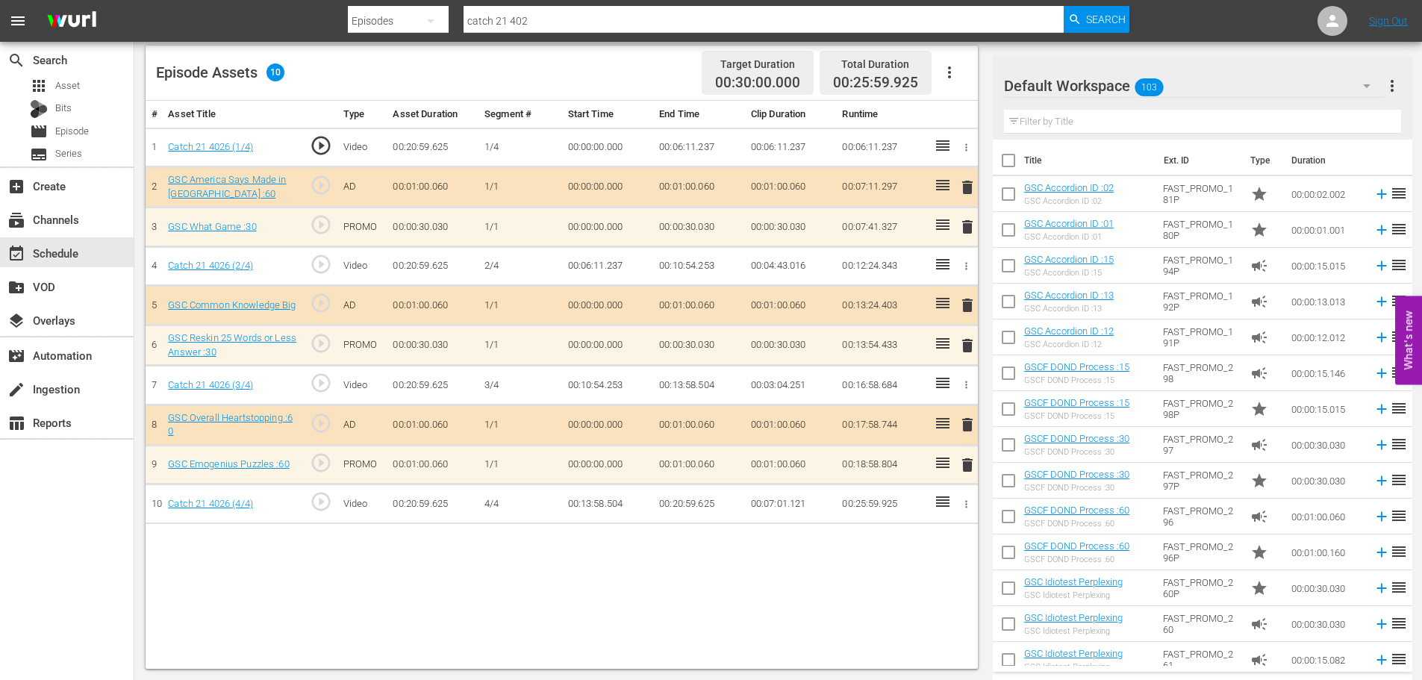
click at [964, 464] on span "delete" at bounding box center [967, 465] width 18 height 18
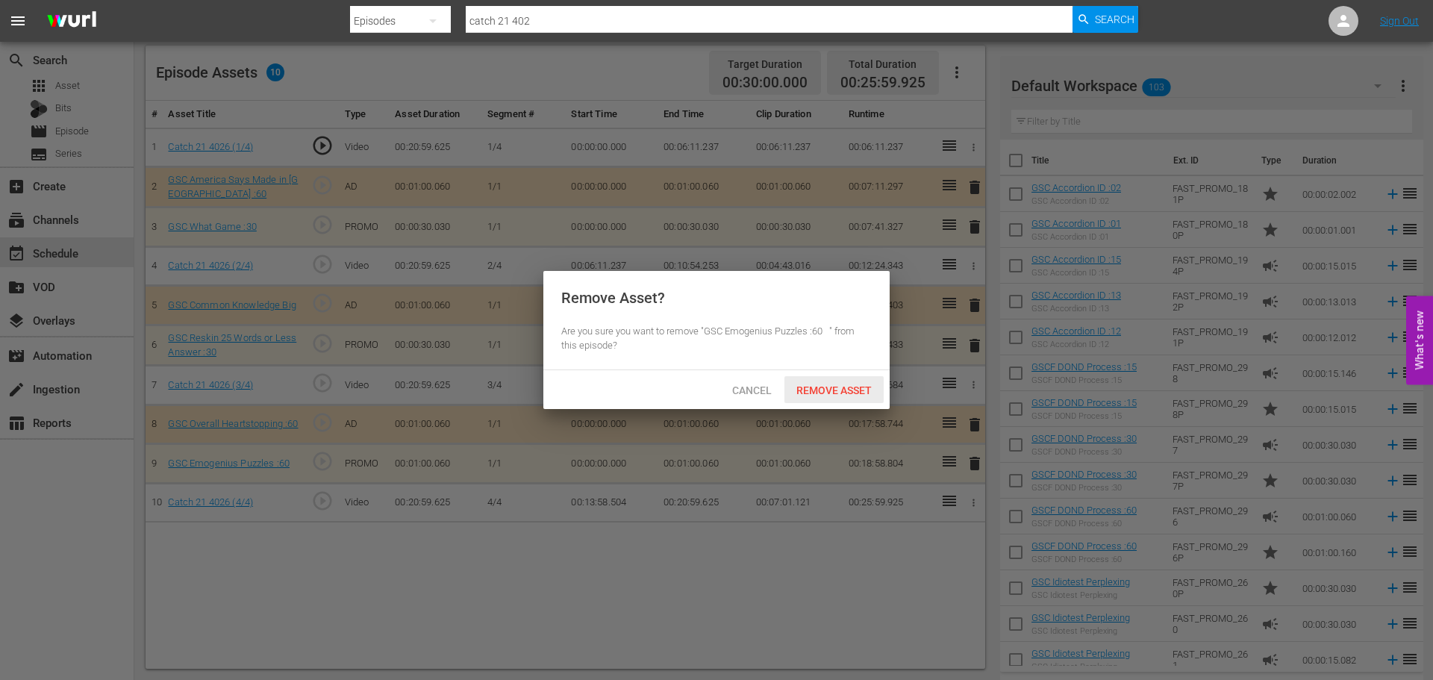
click at [798, 386] on span "Remove Asset" at bounding box center [833, 390] width 99 height 12
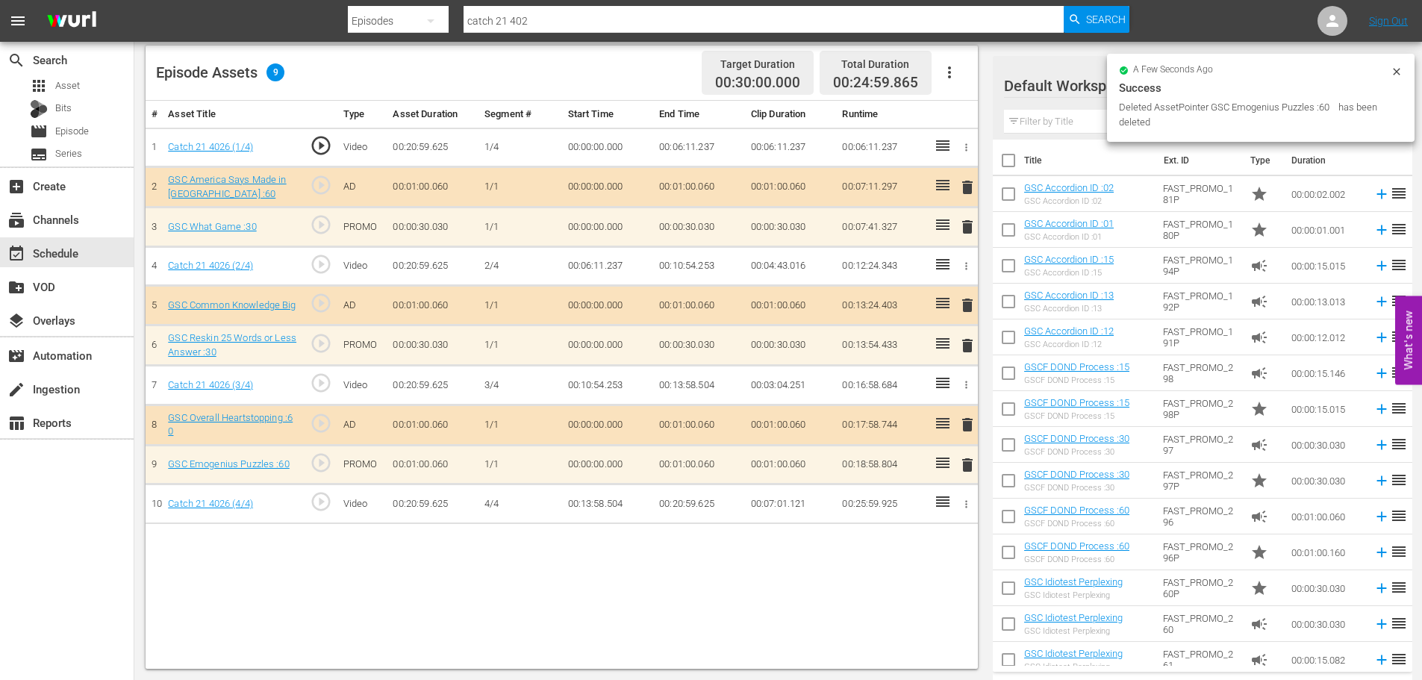
click at [964, 344] on span "delete" at bounding box center [967, 346] width 18 height 18
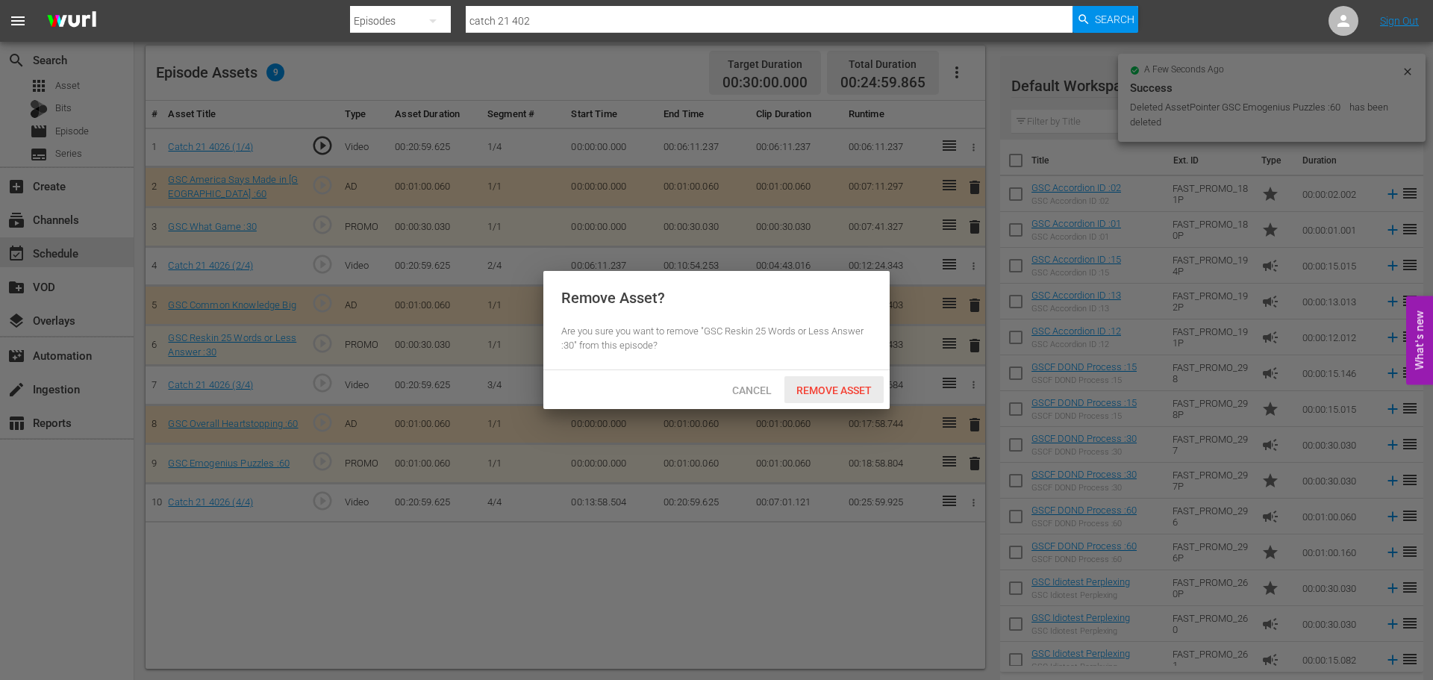
click at [851, 394] on span "Remove Asset" at bounding box center [833, 390] width 99 height 12
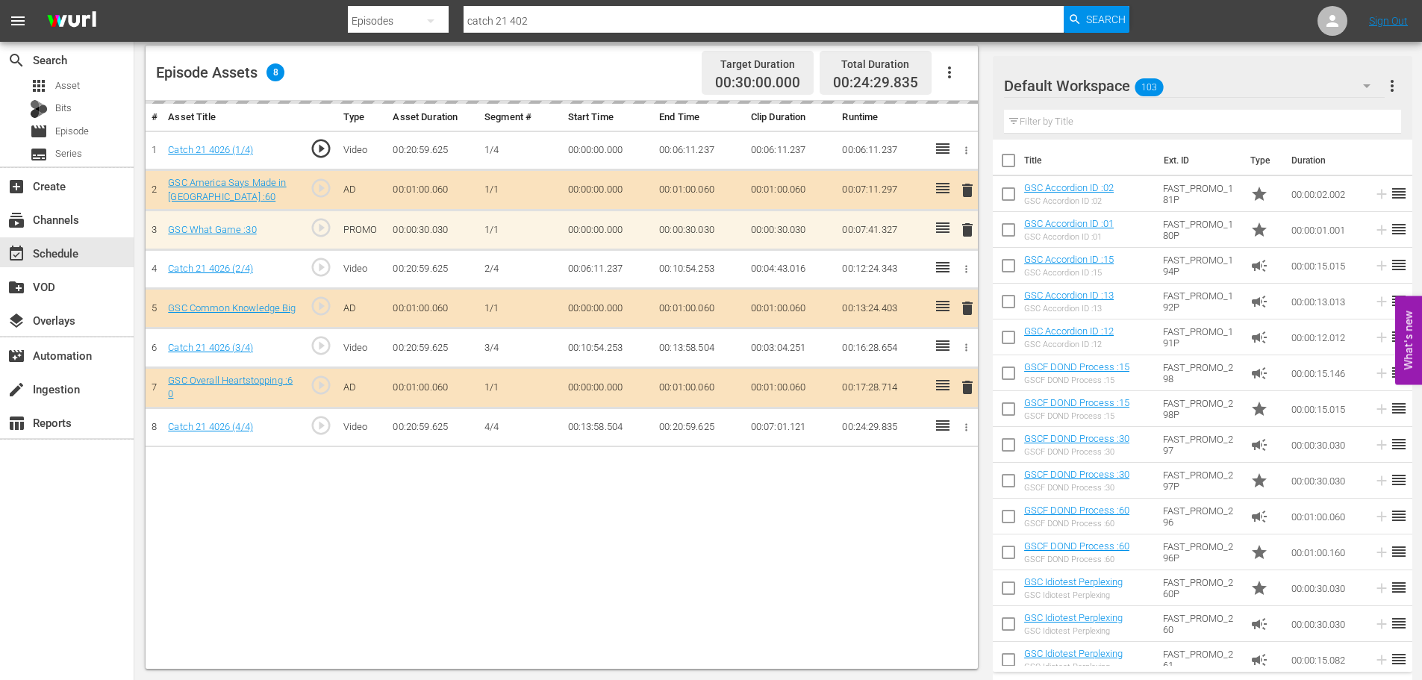
scroll to position [448, 0]
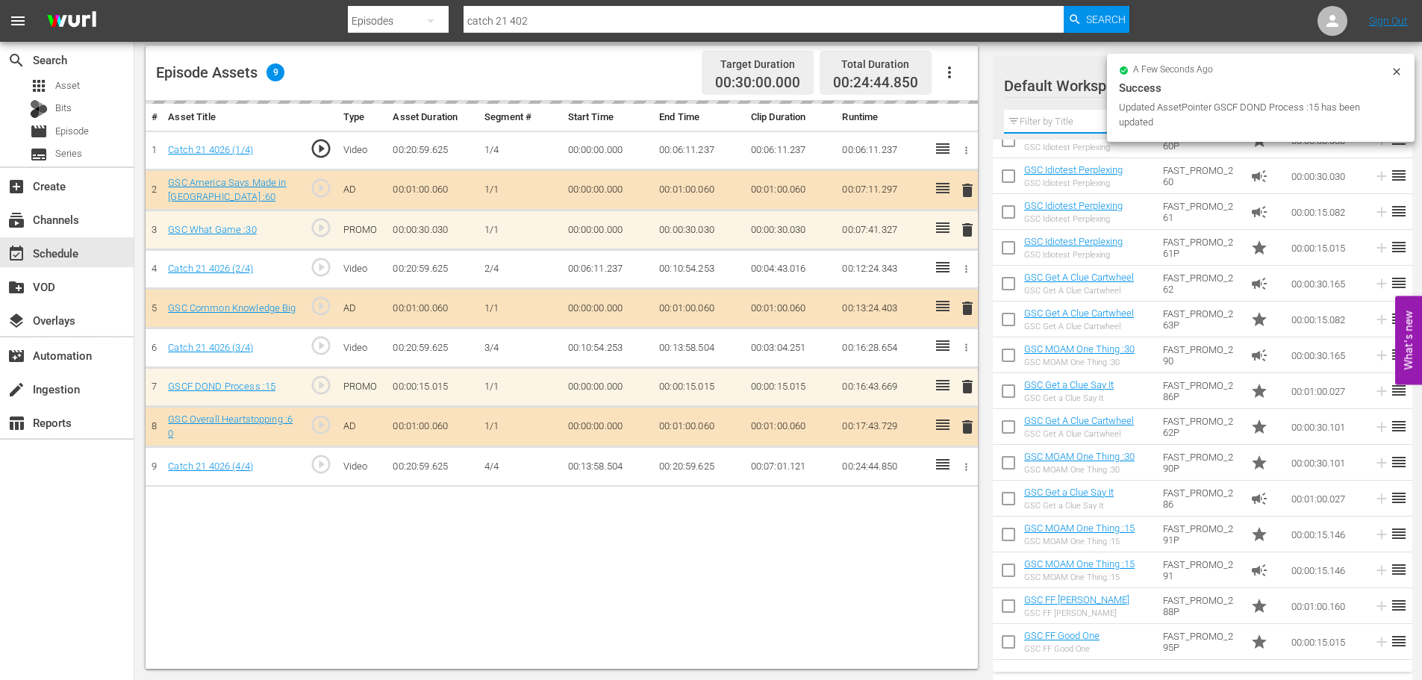
click at [1054, 129] on input "text" at bounding box center [1202, 122] width 397 height 24
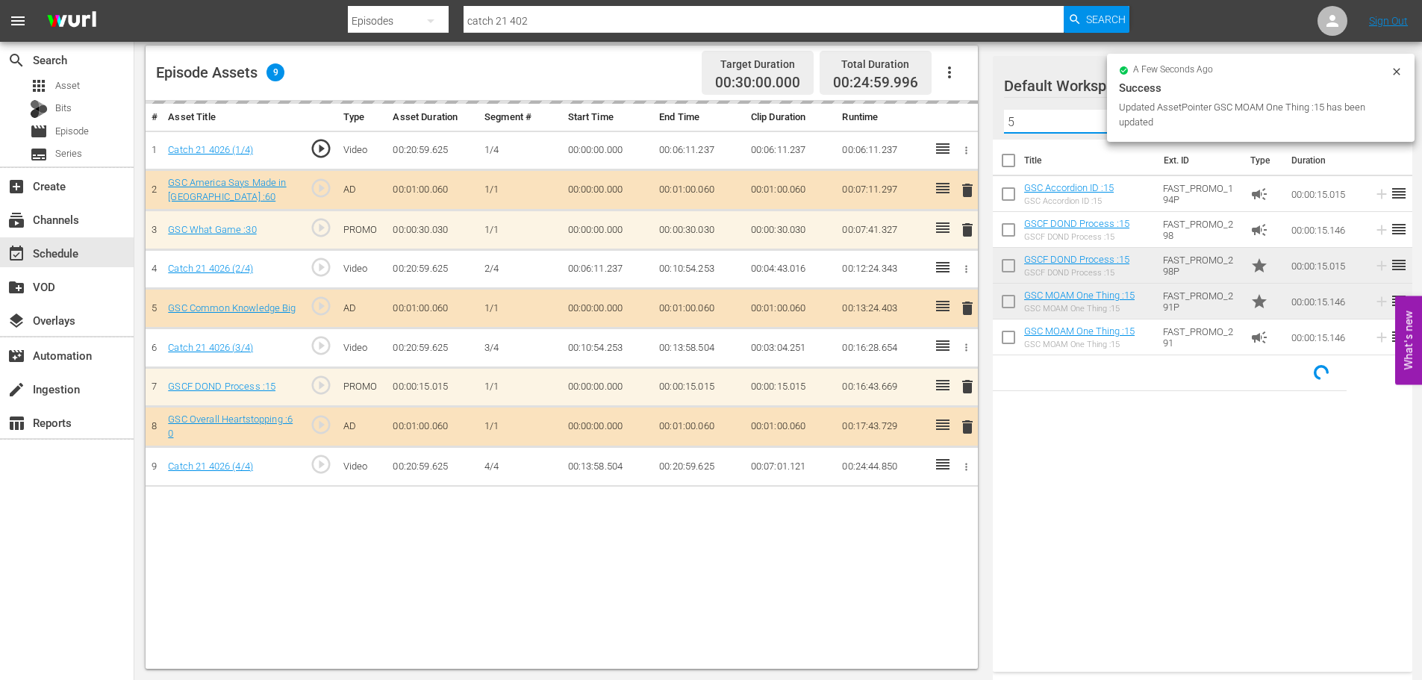
scroll to position [0, 0]
type input "5"
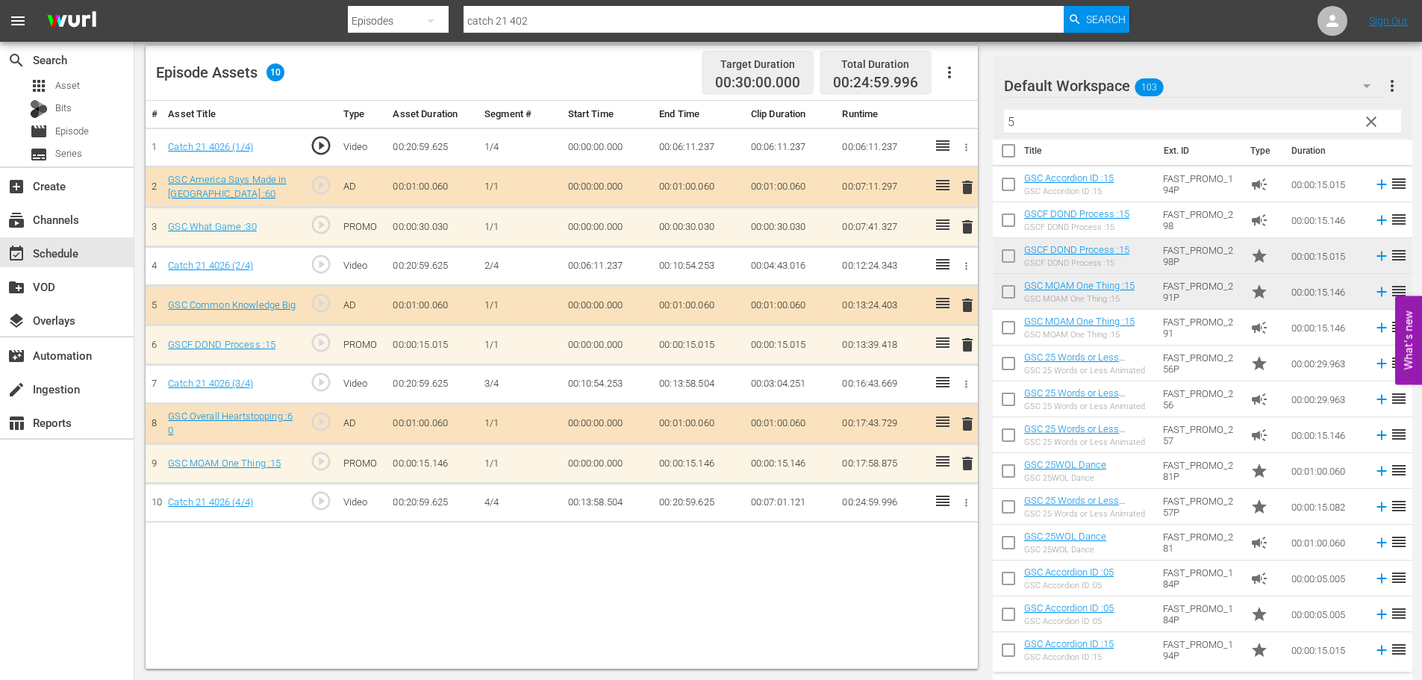
scroll to position [12, 0]
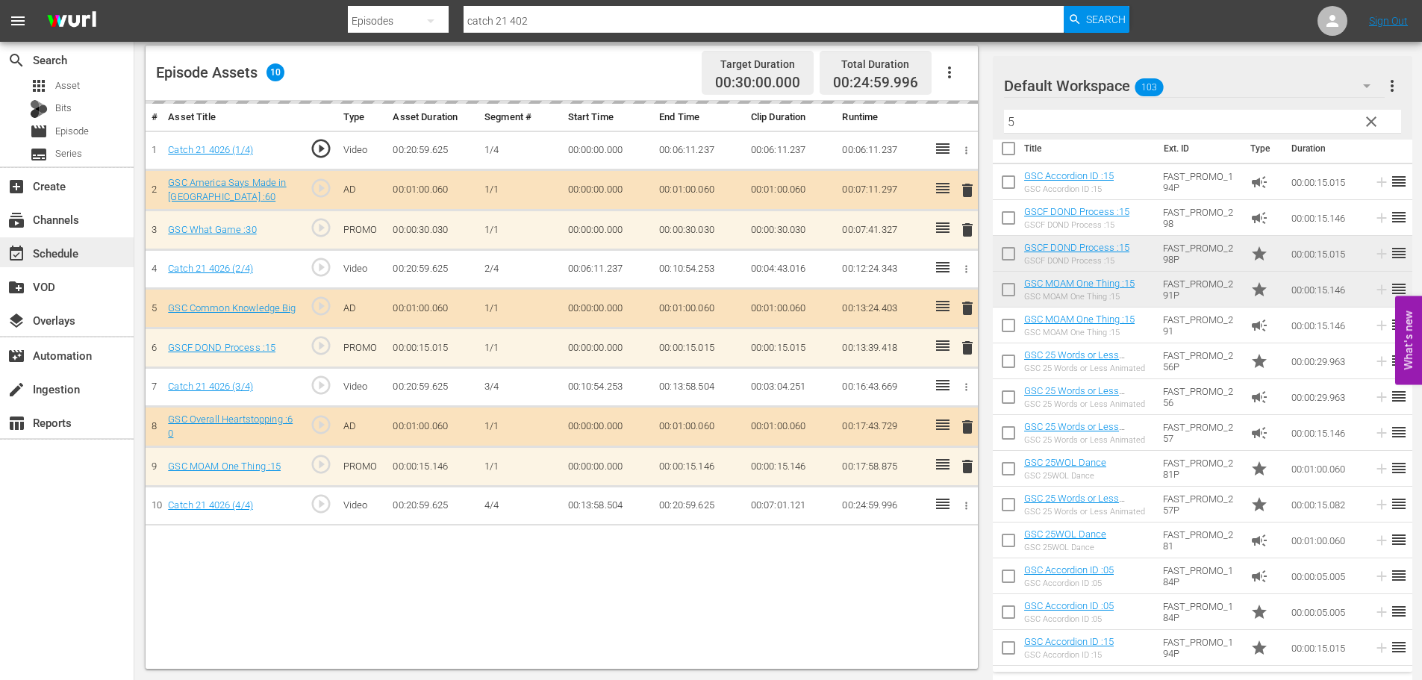
click at [69, 247] on div "event_available Schedule" at bounding box center [42, 250] width 84 height 13
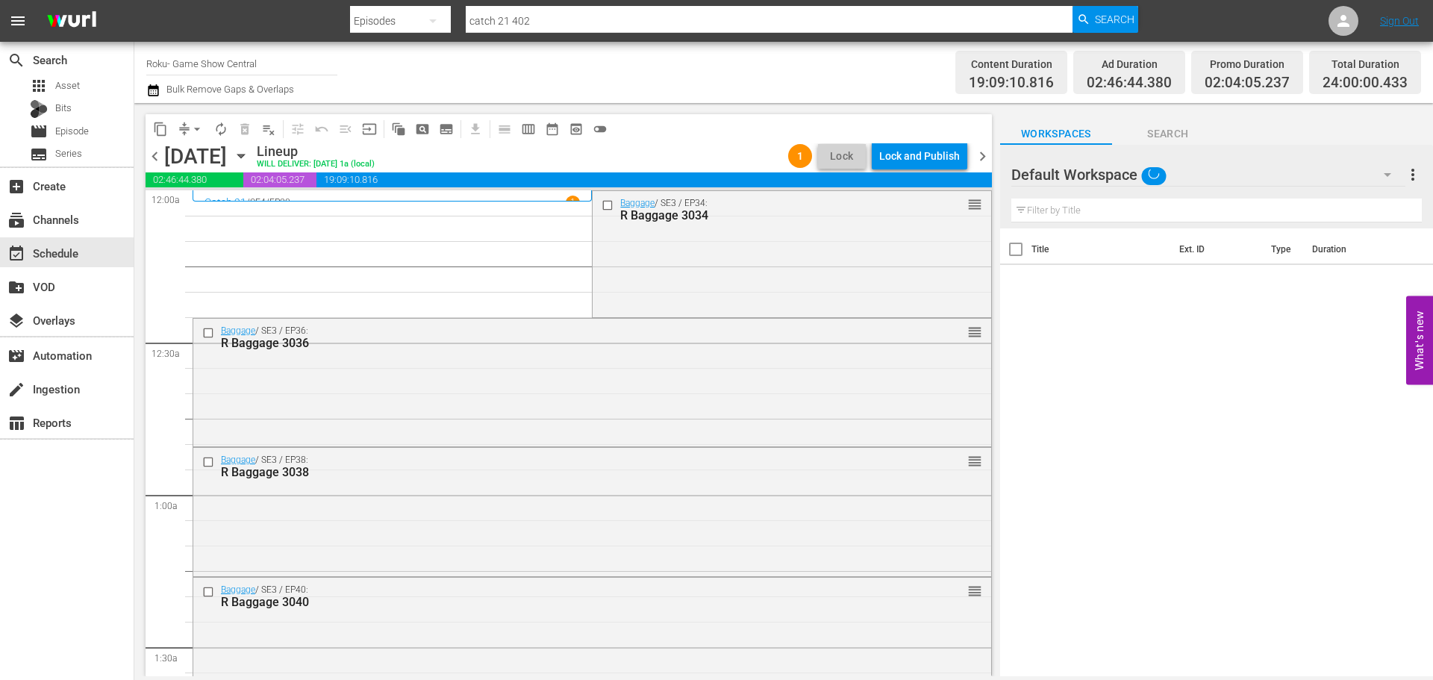
scroll to position [6821, 0]
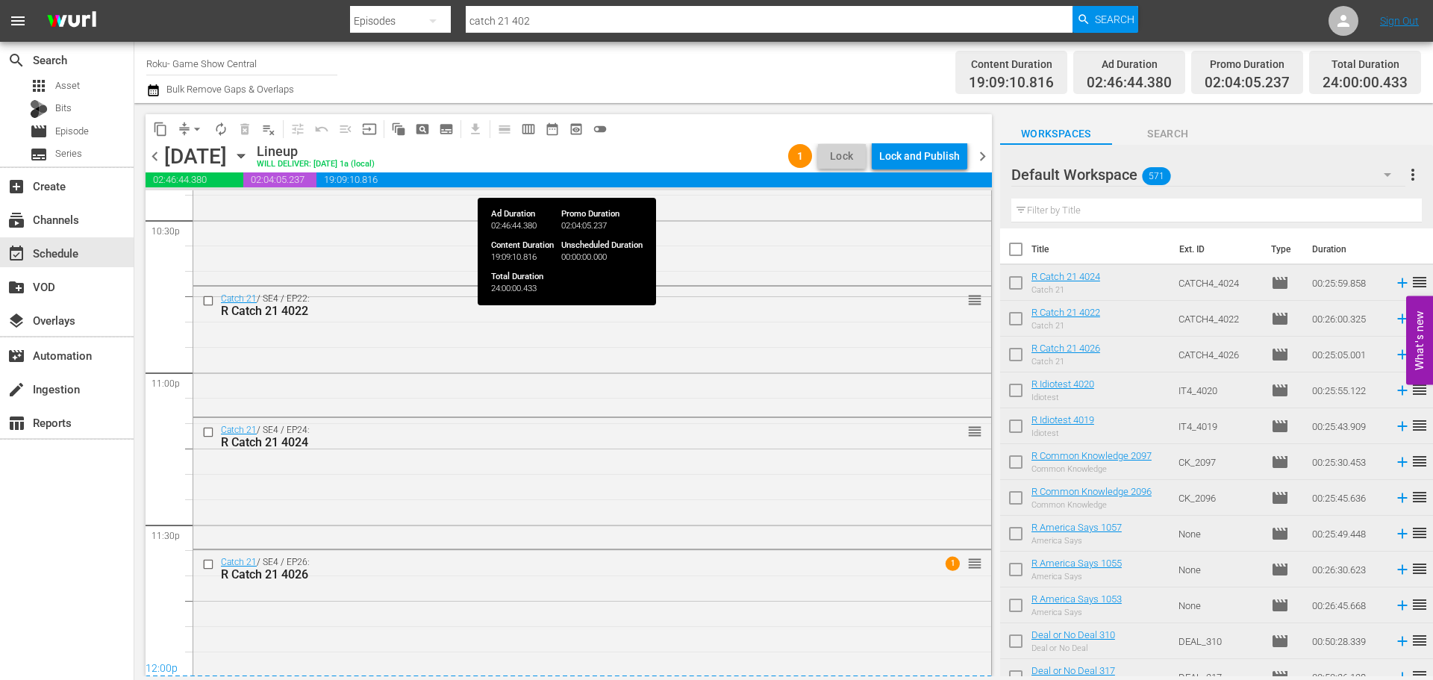
click at [907, 150] on div "Lock and Publish" at bounding box center [919, 156] width 81 height 27
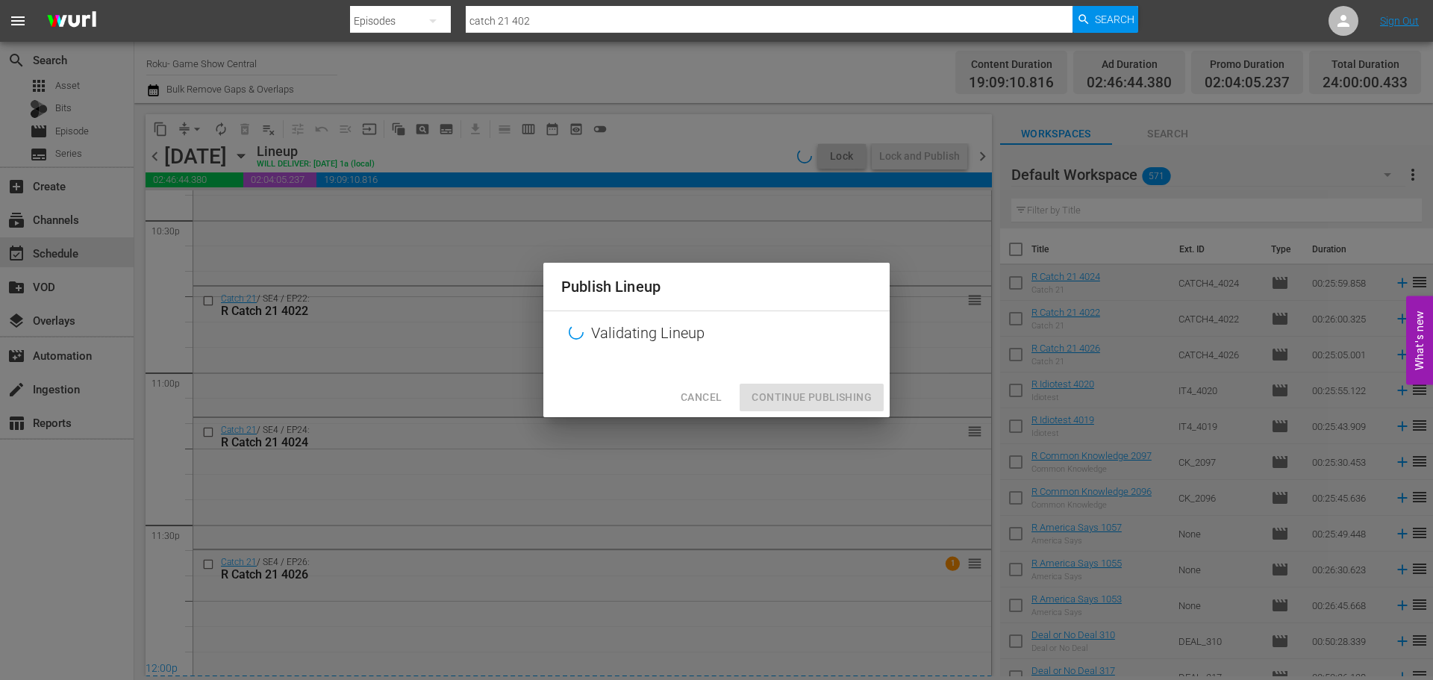
click at [810, 405] on div "Cancel Continue Publishing" at bounding box center [716, 398] width 346 height 40
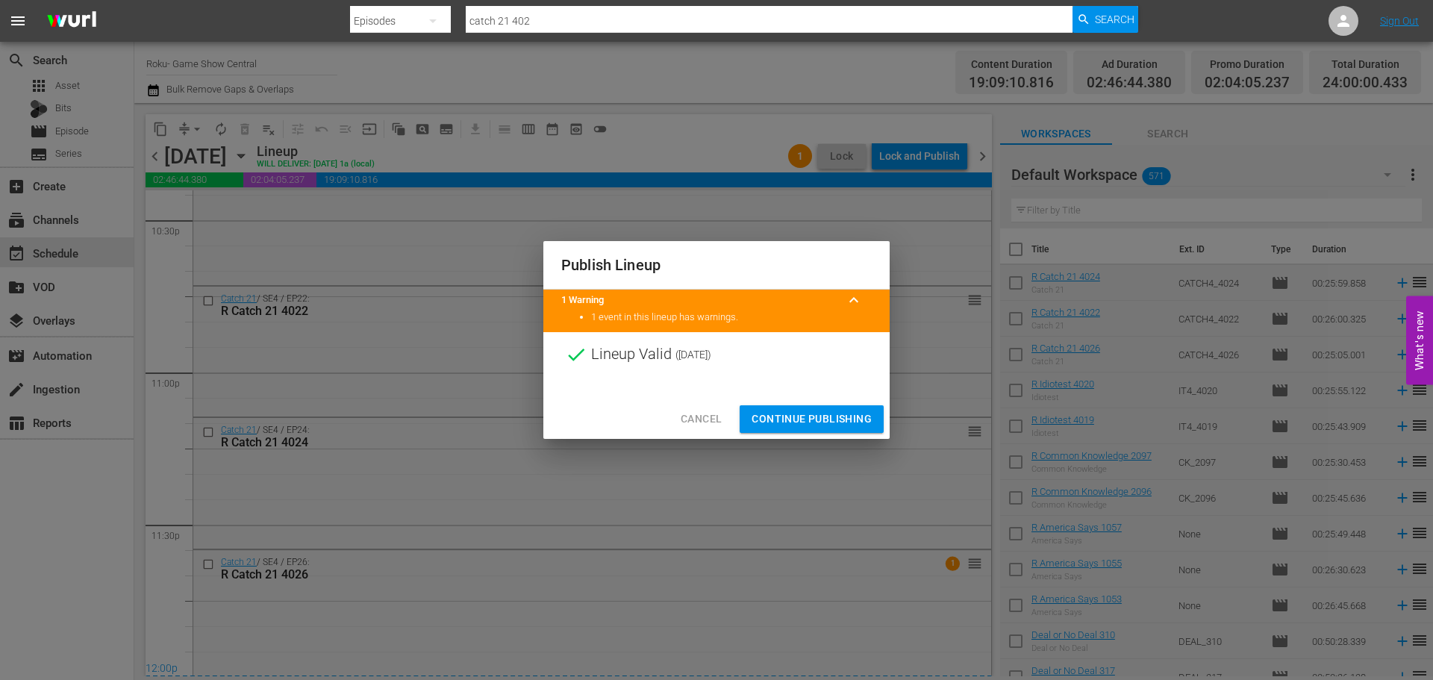
click at [821, 422] on span "Continue Publishing" at bounding box center [811, 419] width 120 height 19
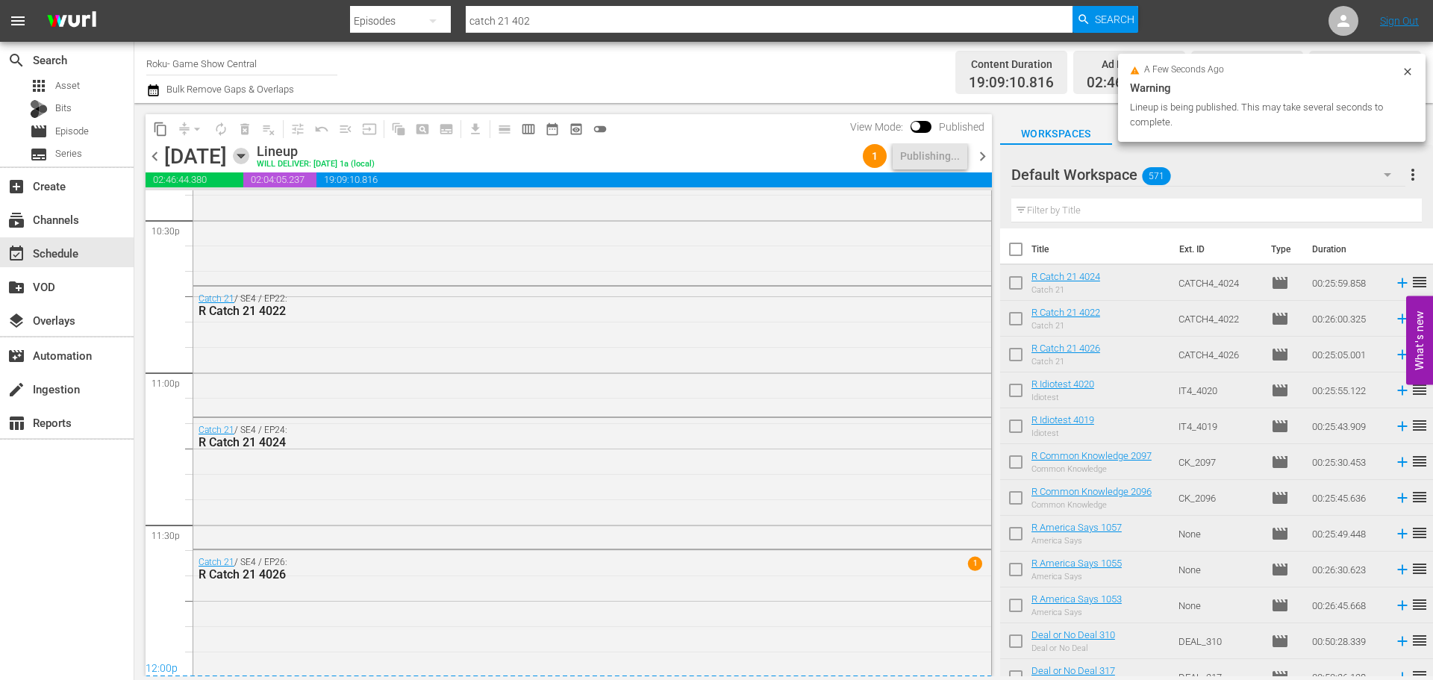
click at [244, 156] on icon "button" at bounding box center [240, 156] width 7 height 4
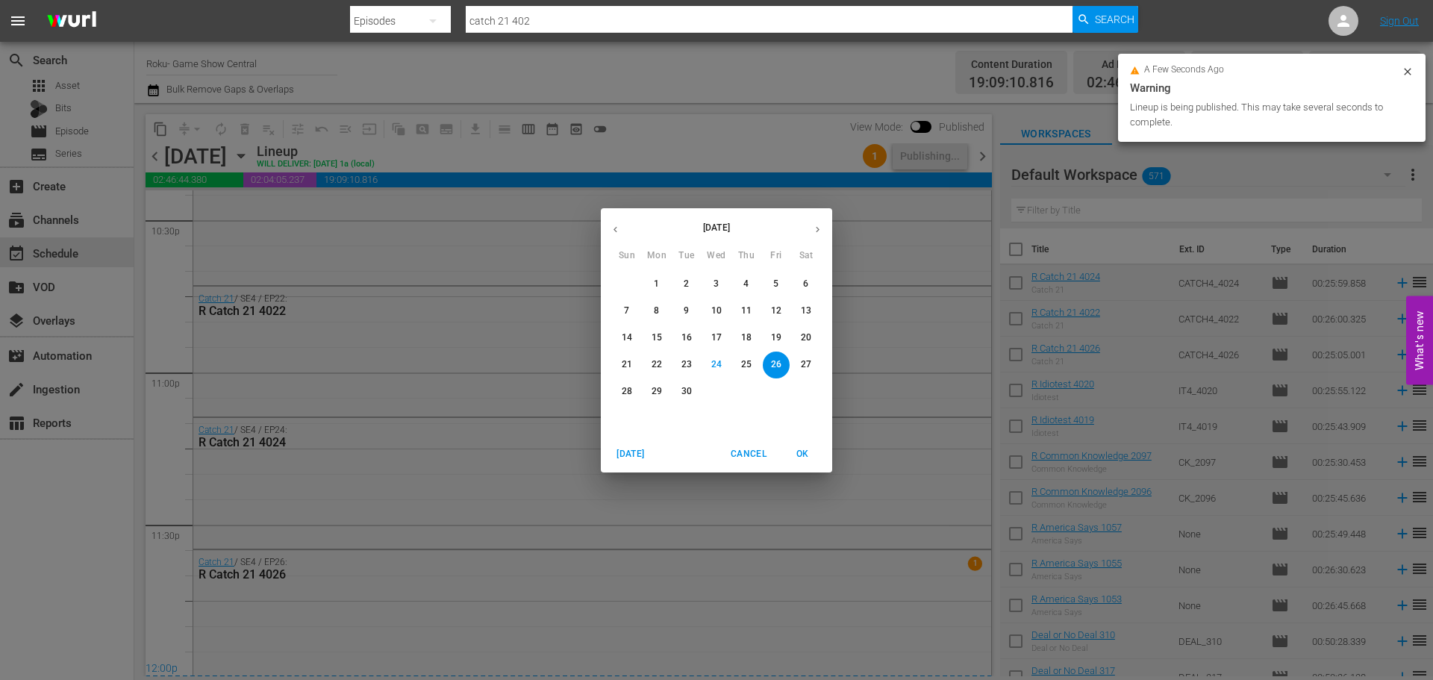
click at [817, 234] on icon "button" at bounding box center [817, 229] width 11 height 11
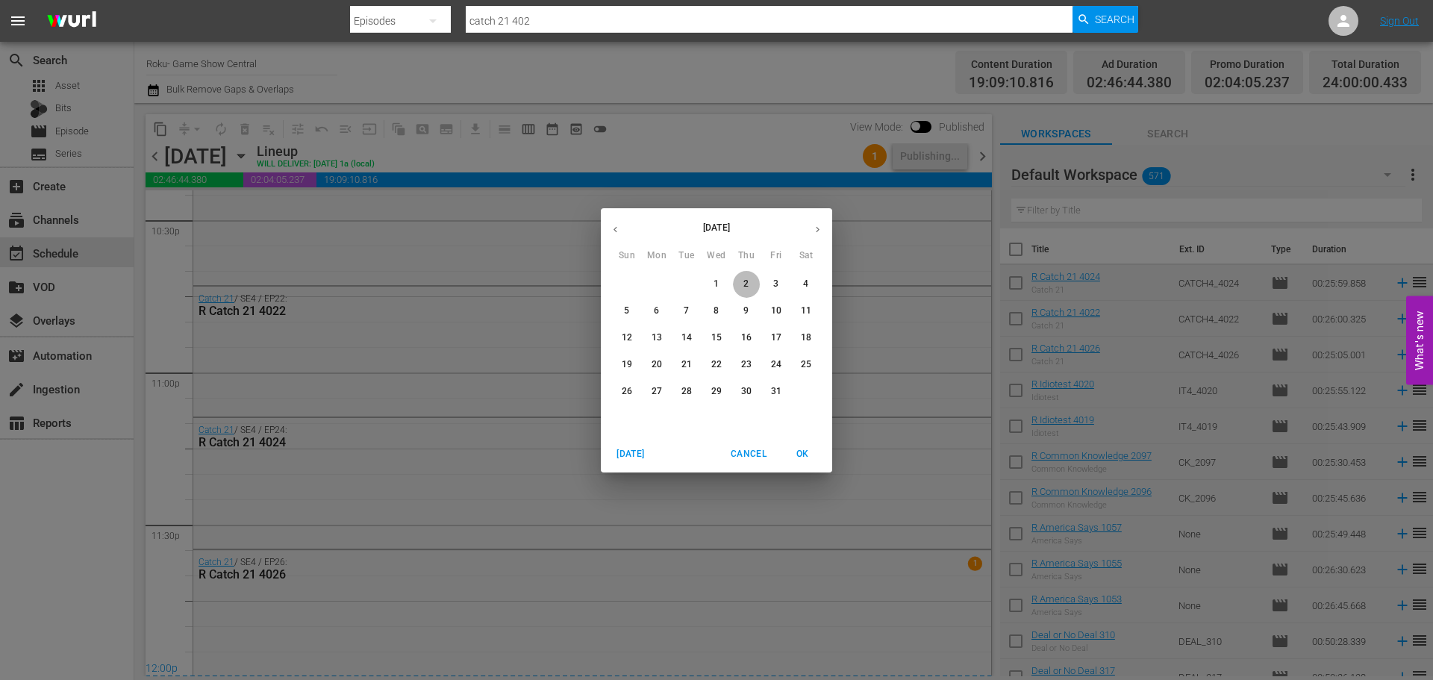
click at [742, 278] on span "2" at bounding box center [746, 284] width 27 height 13
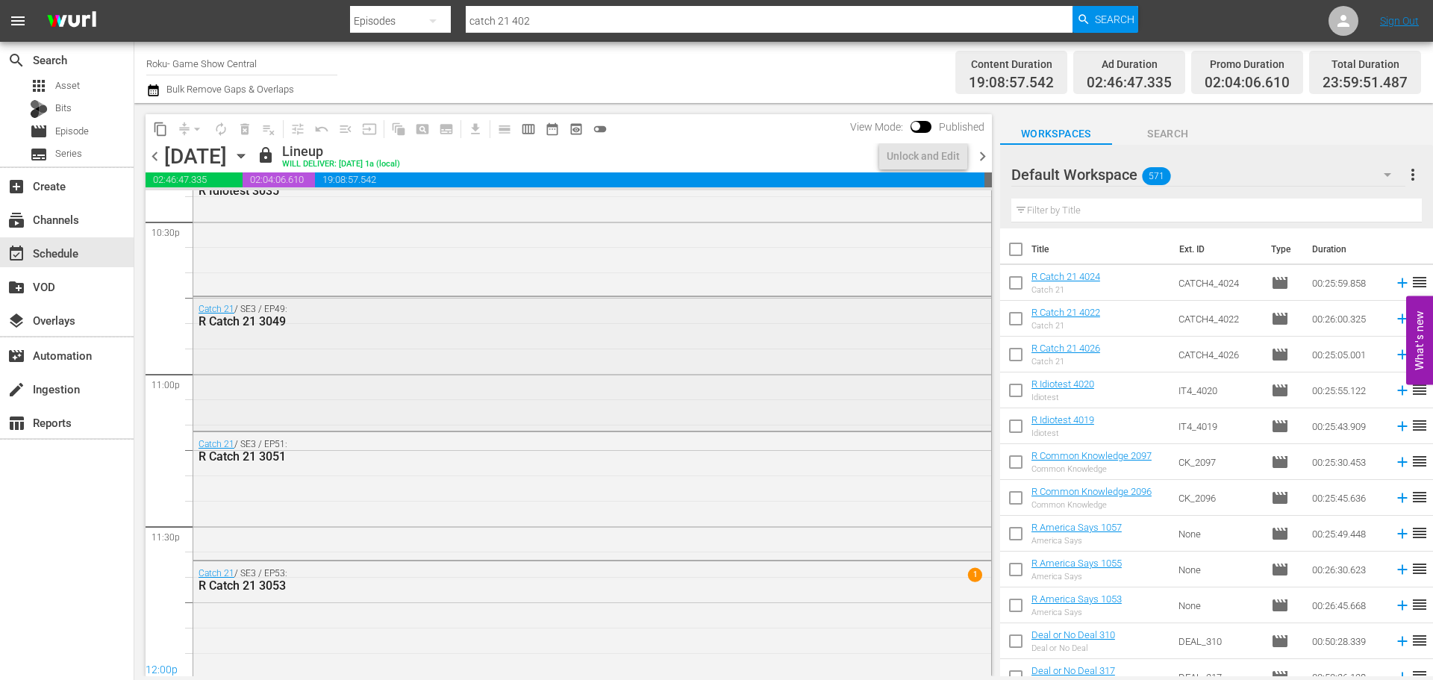
scroll to position [6821, 0]
click at [249, 158] on icon "button" at bounding box center [241, 156] width 16 height 16
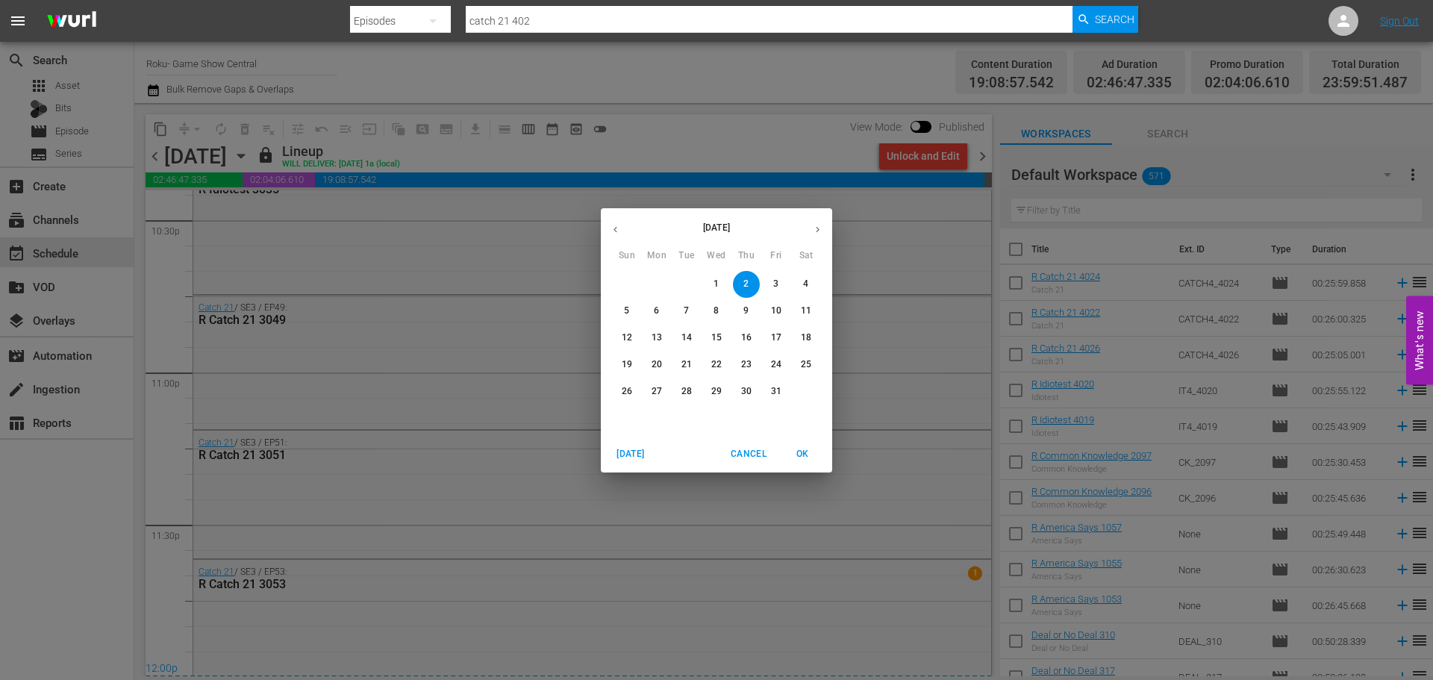
click at [619, 231] on icon "button" at bounding box center [615, 229] width 11 height 11
click at [770, 360] on span "26" at bounding box center [776, 364] width 27 height 13
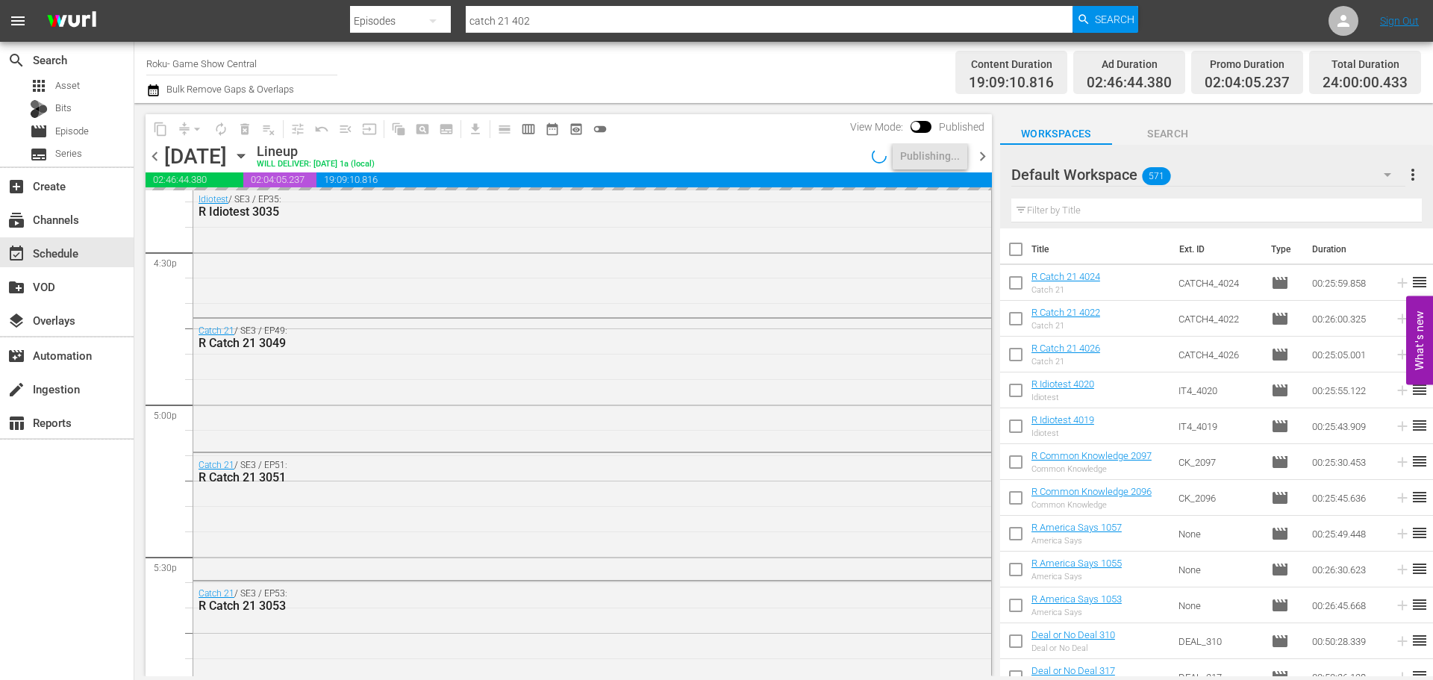
scroll to position [4955, 0]
